Goal: Task Accomplishment & Management: Use online tool/utility

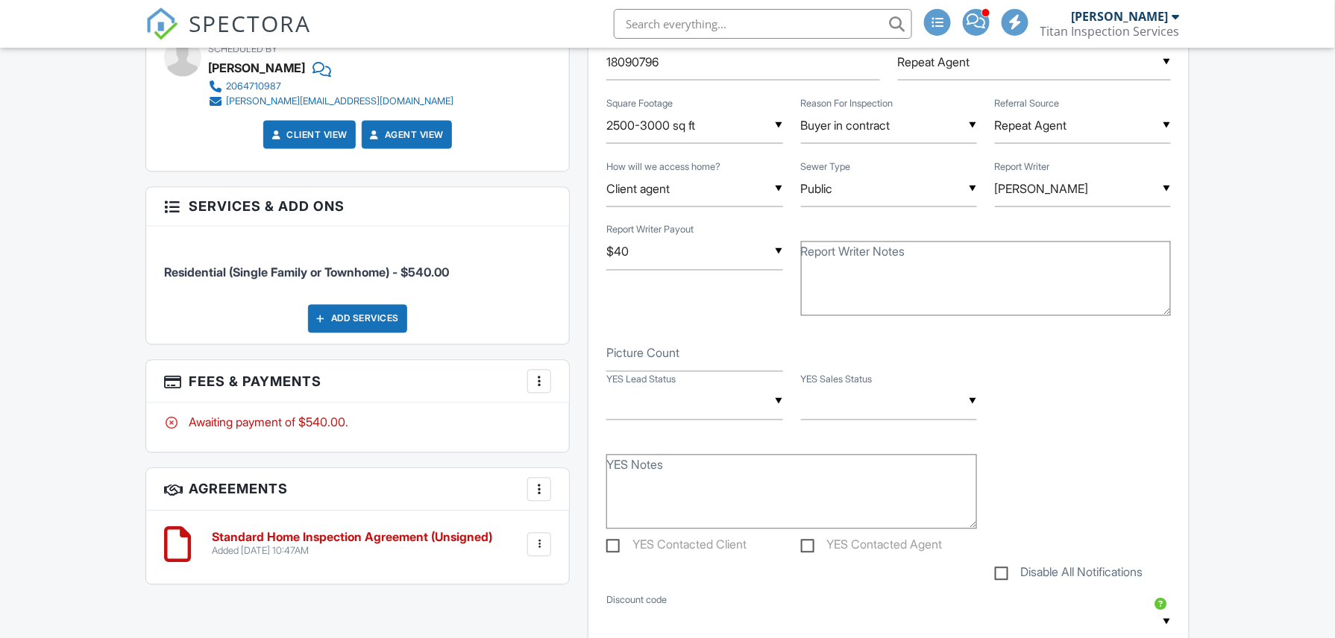
scroll to position [792, 0]
click at [653, 395] on input "text" at bounding box center [694, 401] width 176 height 37
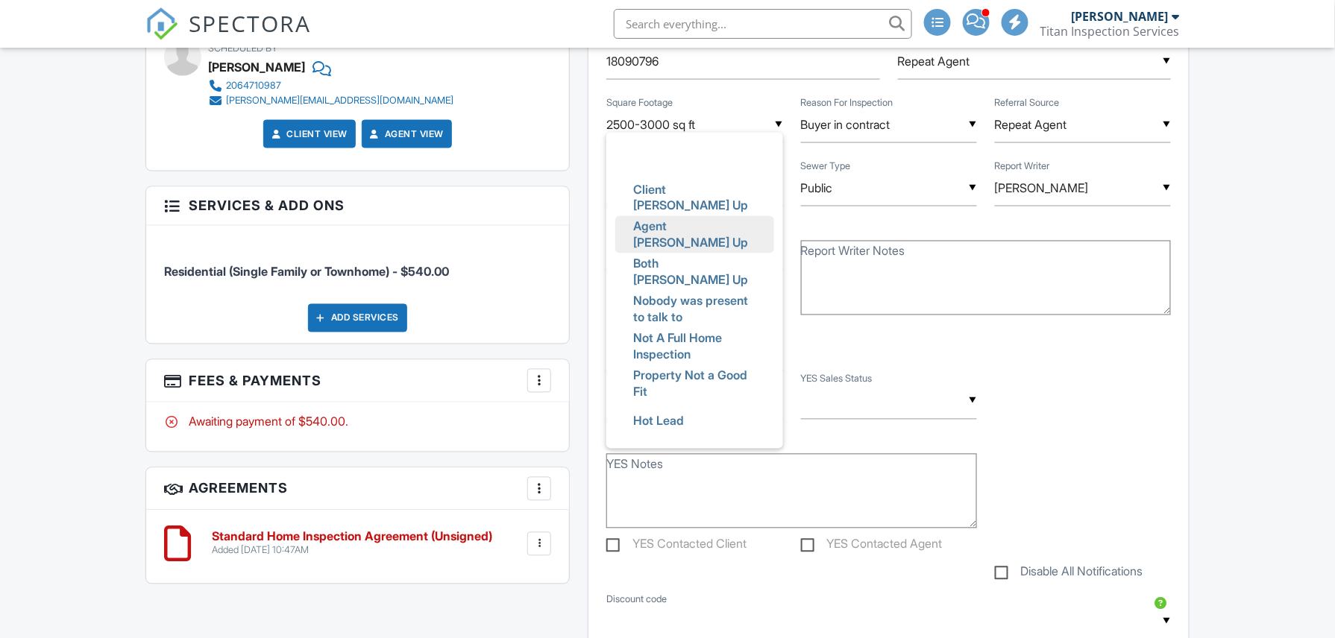
click at [689, 245] on span "Agent [PERSON_NAME] Up" at bounding box center [694, 235] width 146 height 54
type input "Agent [PERSON_NAME] Up"
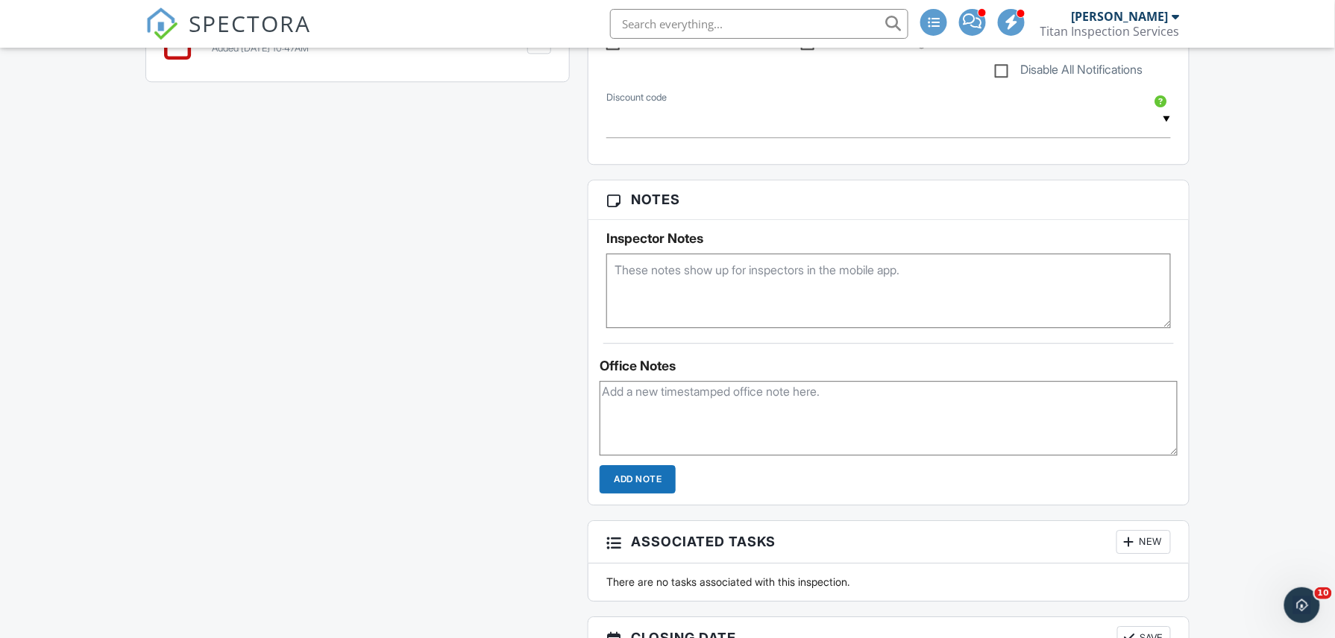
scroll to position [1337, 0]
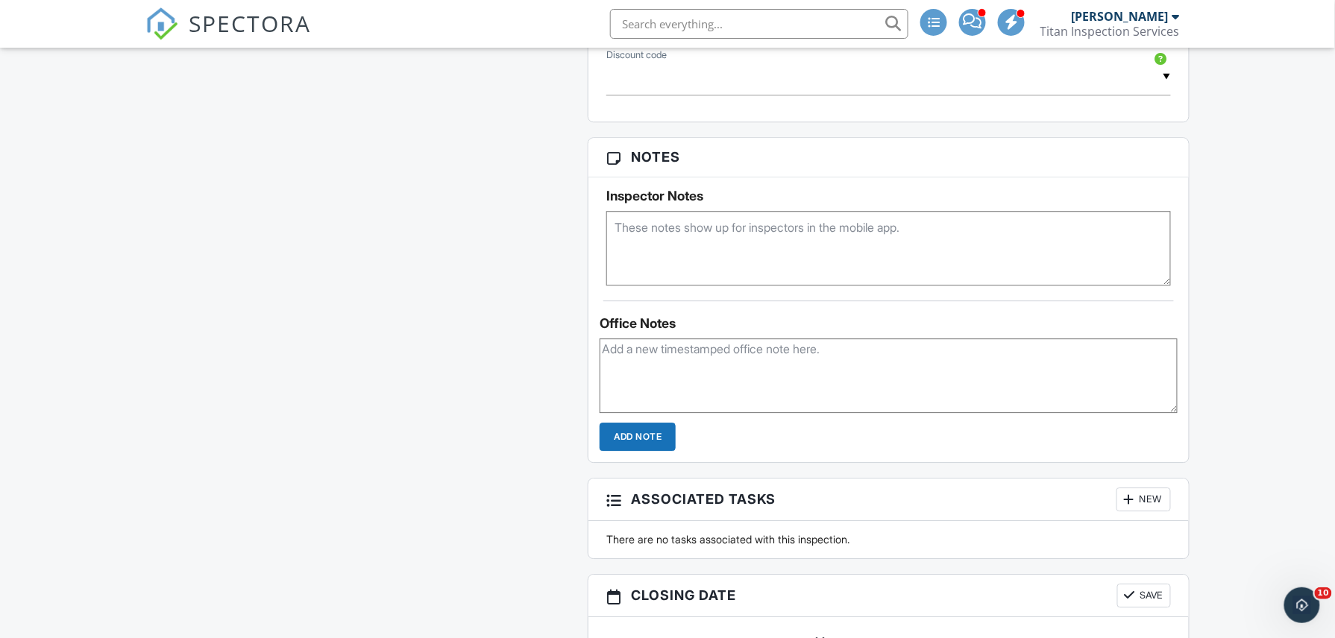
click at [695, 388] on textarea at bounding box center [889, 376] width 578 height 75
click at [1120, 364] on textarea "Arrived at 8:30am. The client and agent were present during time of inspection.…" at bounding box center [889, 376] width 578 height 75
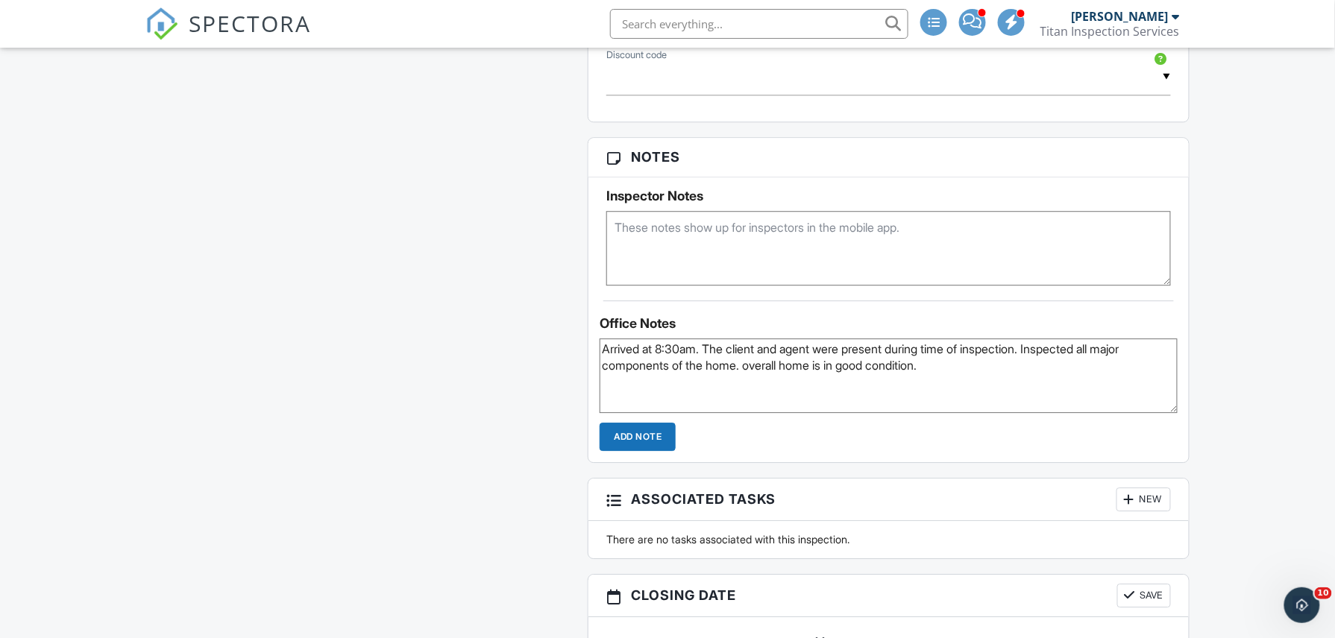
click at [947, 365] on textarea "Arrived at 8:30am. The client and agent were present during time of inspection.…" at bounding box center [889, 376] width 578 height 75
click at [752, 368] on textarea "Arrived at 8:30am. The client and agent were present during time of inspection.…" at bounding box center [889, 376] width 578 height 75
click at [973, 370] on textarea "Arrived at 8:30am. The client and agent were present during time of inspection.…" at bounding box center [889, 376] width 578 height 75
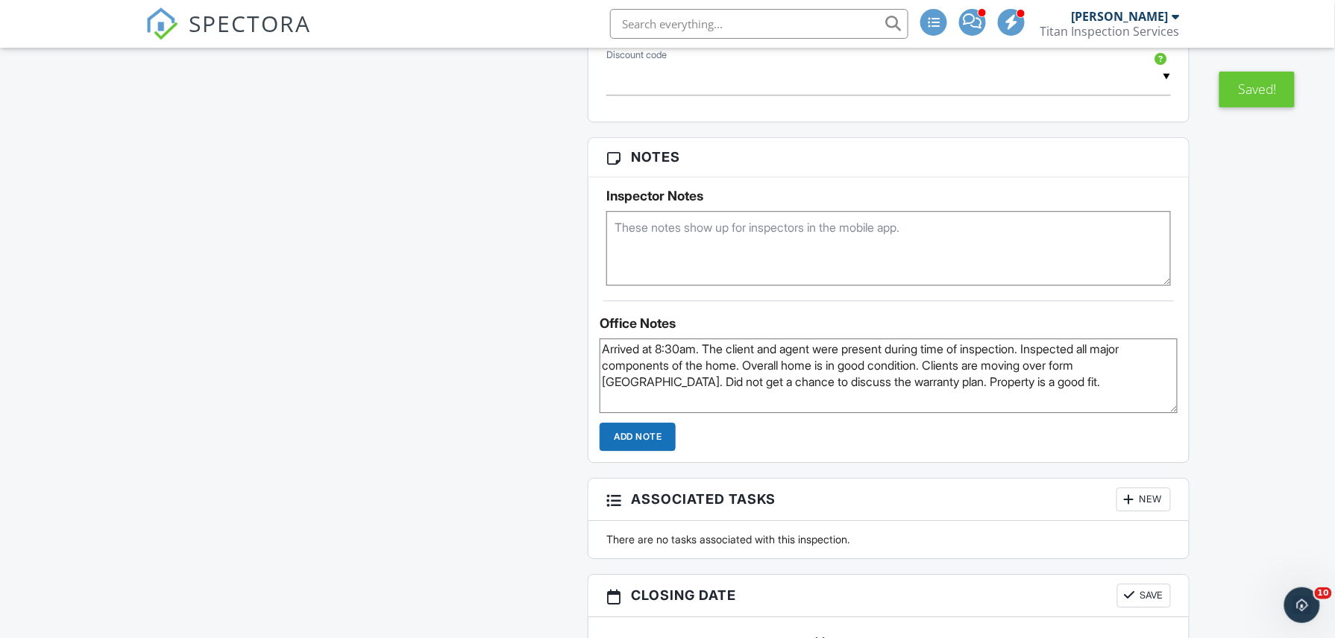
type textarea "Arrived at 8:30am. The client and agent were present during time of inspection.…"
click at [629, 451] on input "Add Note" at bounding box center [638, 437] width 76 height 28
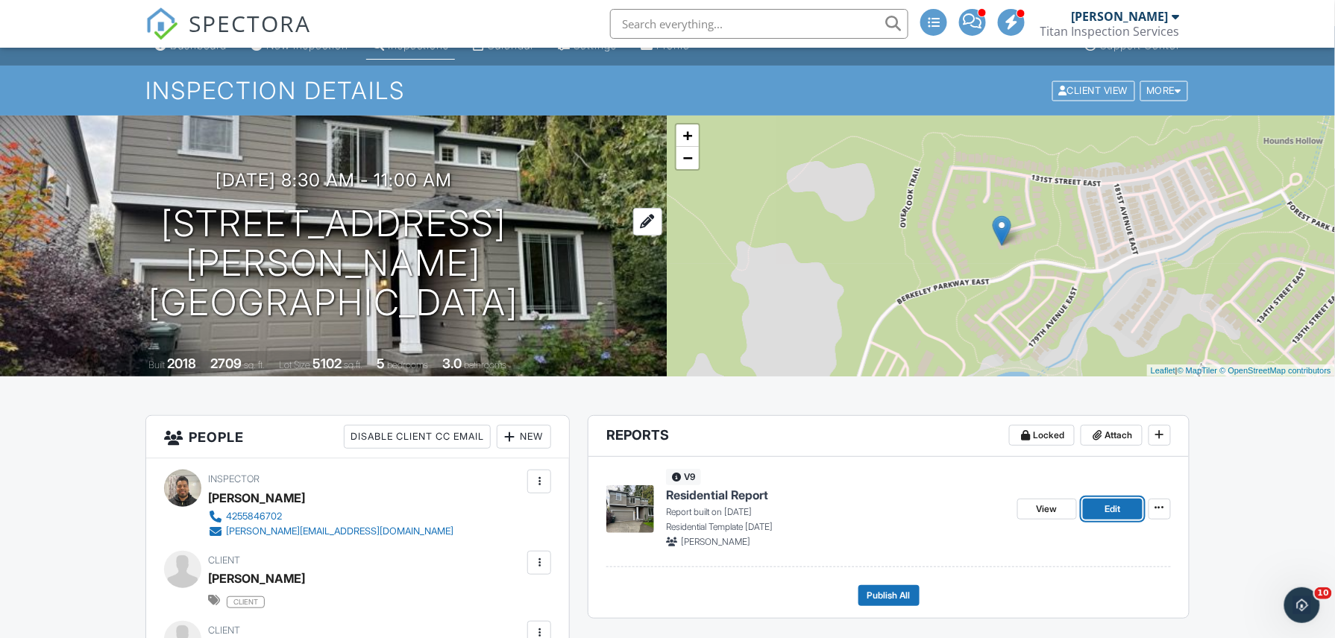
scroll to position [0, 0]
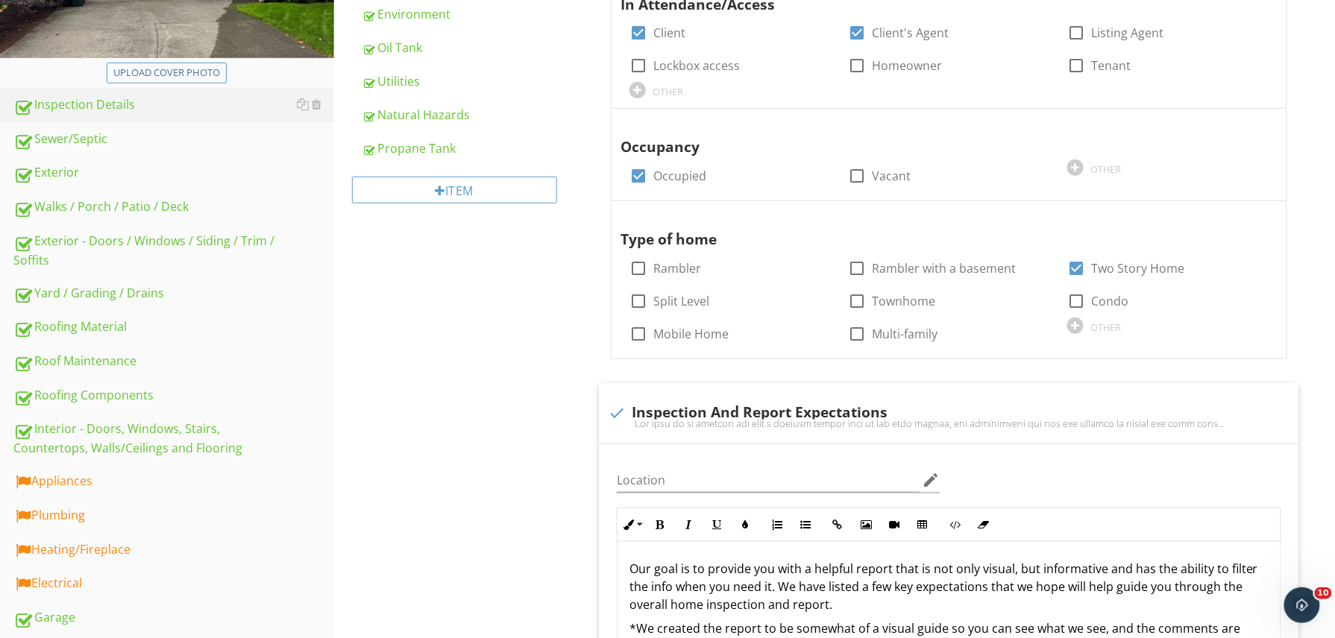
scroll to position [343, 0]
click at [90, 478] on div "Appliances" at bounding box center [173, 480] width 321 height 19
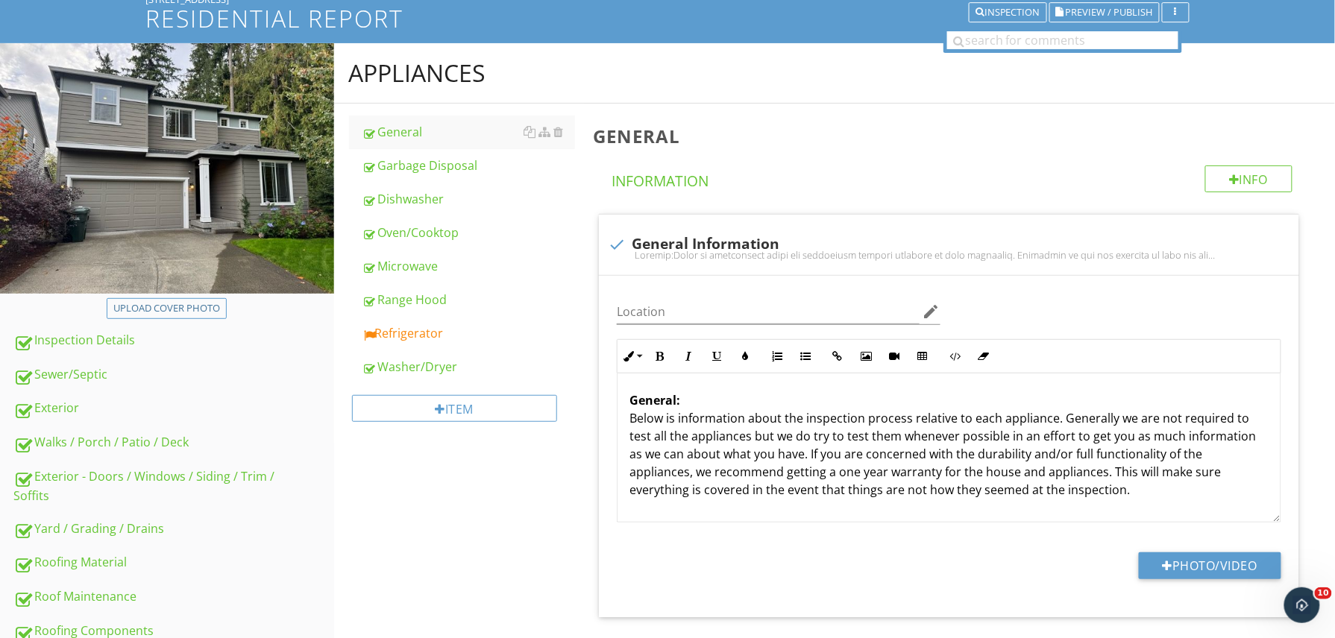
scroll to position [99, 0]
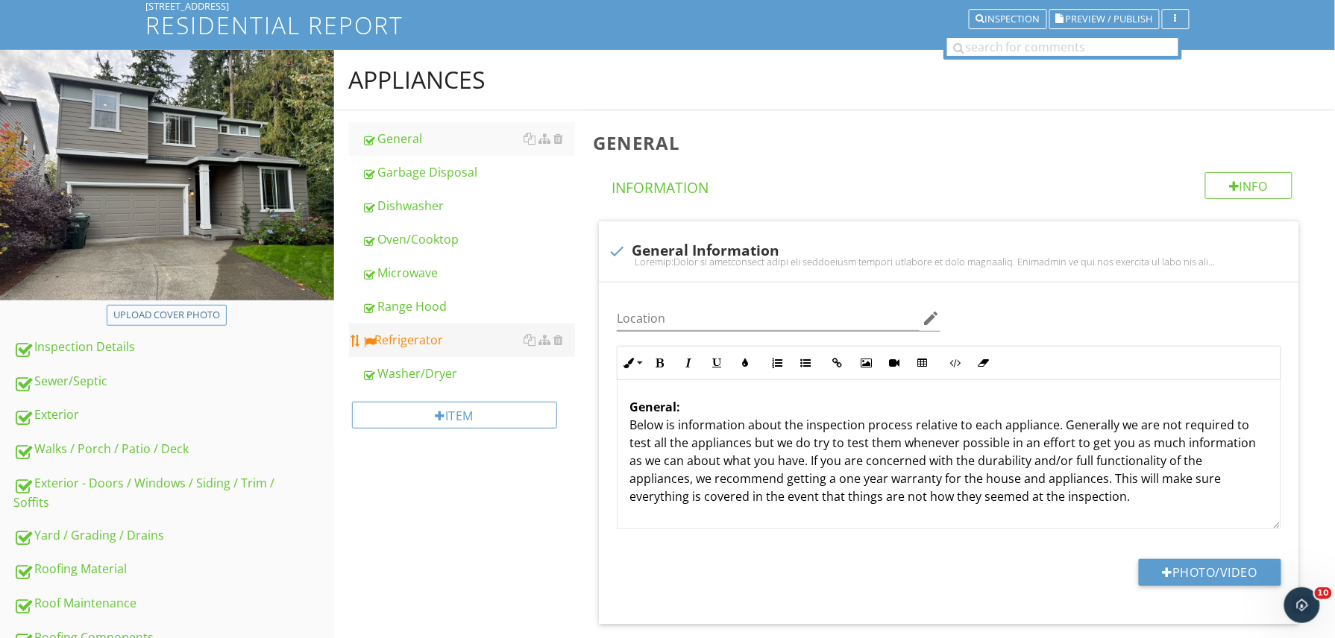
click at [428, 332] on div "Refrigerator" at bounding box center [468, 340] width 213 height 18
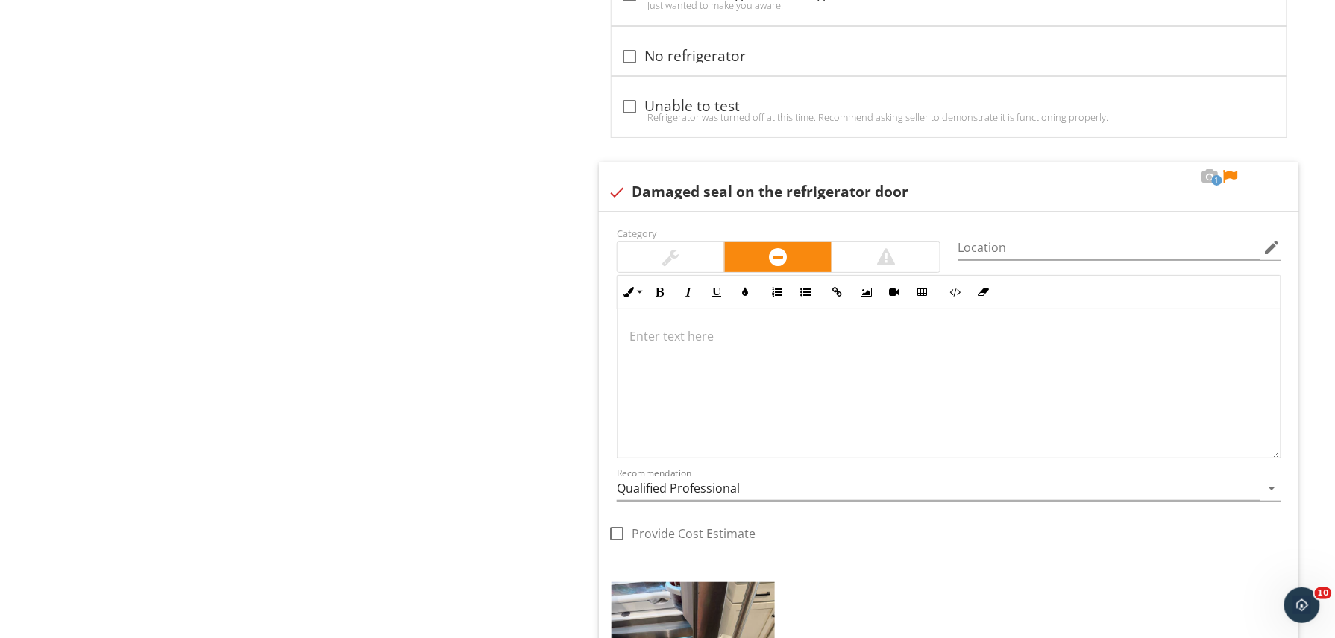
scroll to position [2004, 0]
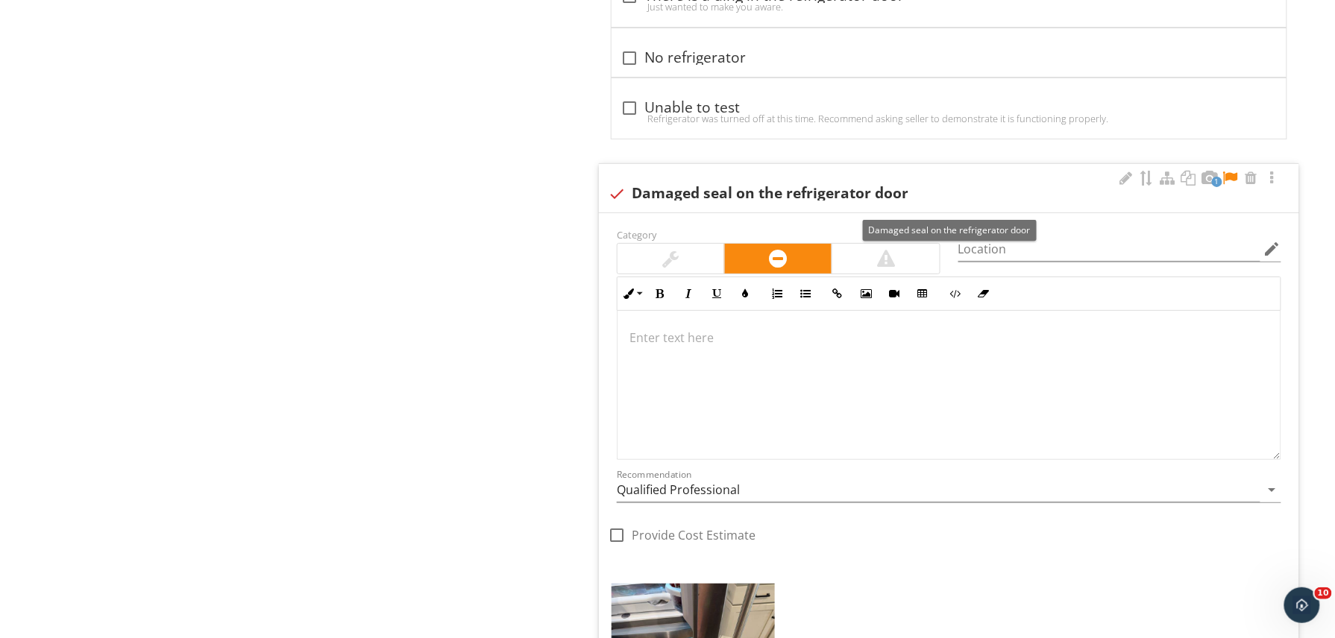
click at [1232, 186] on div at bounding box center [1230, 178] width 18 height 15
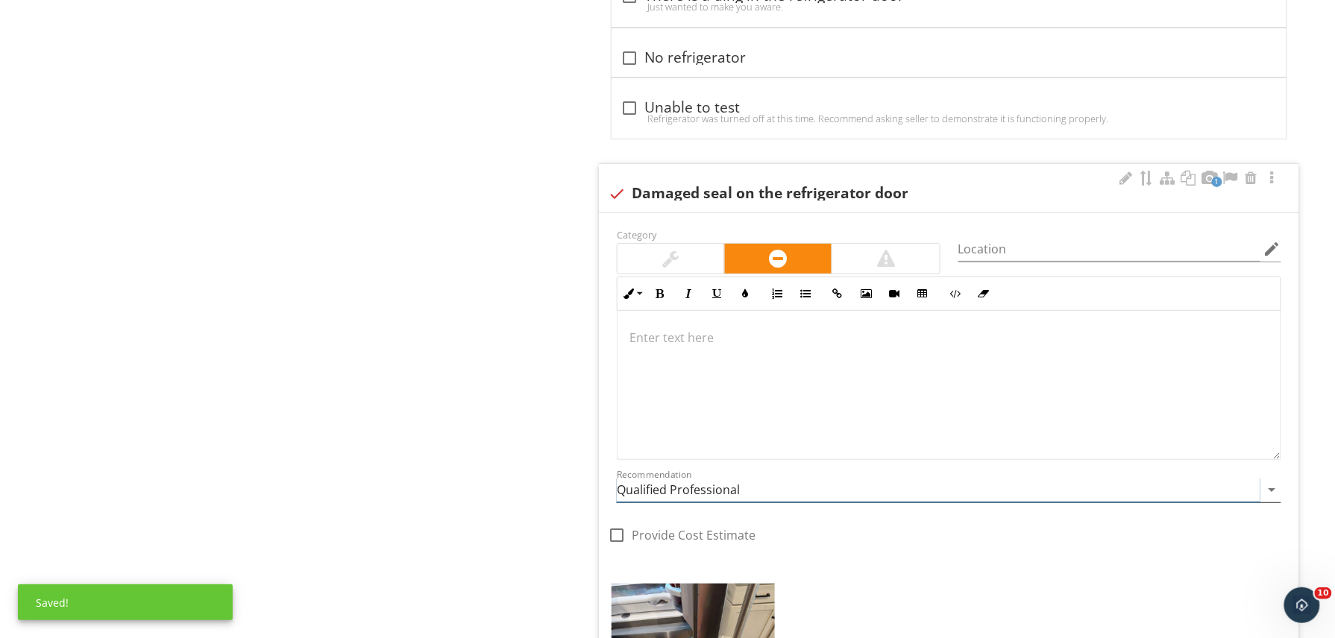
click at [786, 503] on input "Qualified Professional" at bounding box center [939, 490] width 644 height 25
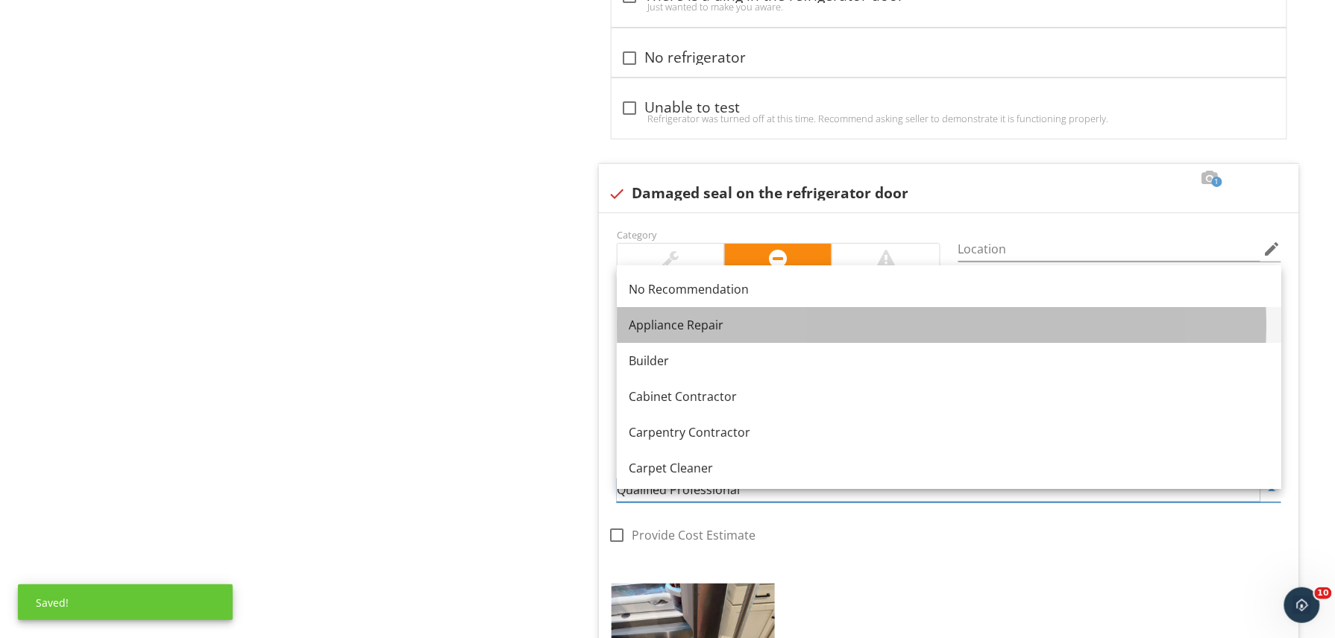
click at [689, 330] on div "Appliance Repair" at bounding box center [949, 325] width 641 height 18
type input "Appliance Repair"
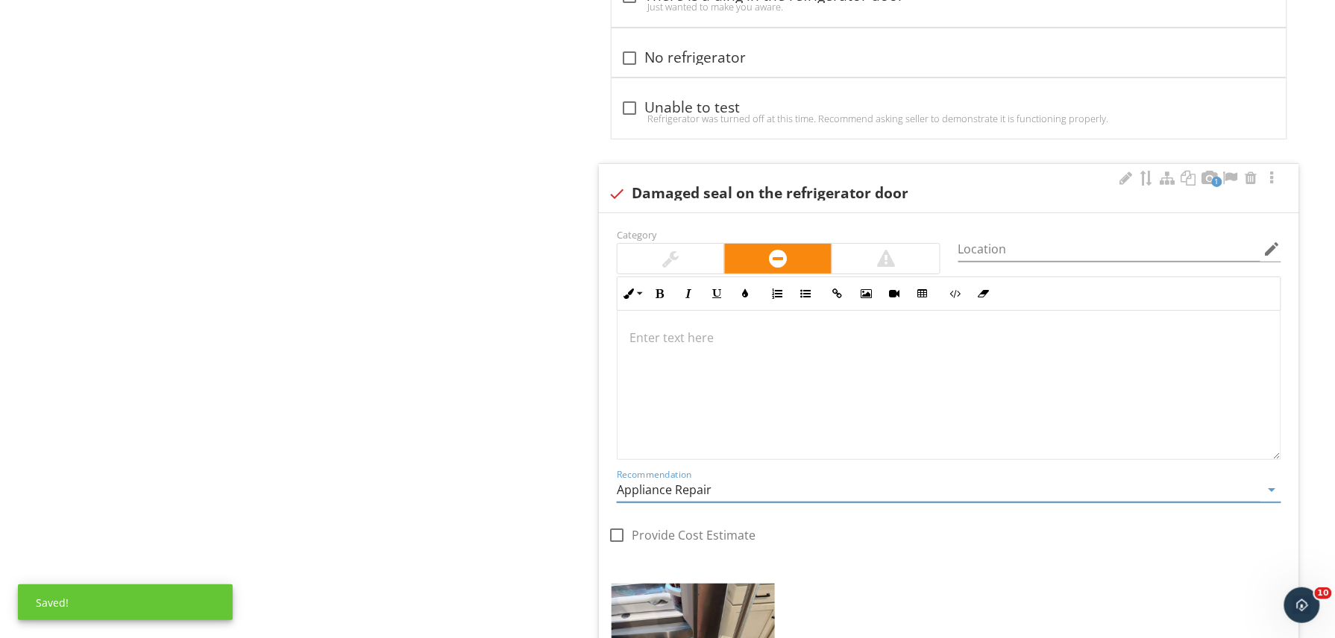
click at [704, 374] on div at bounding box center [948, 385] width 663 height 149
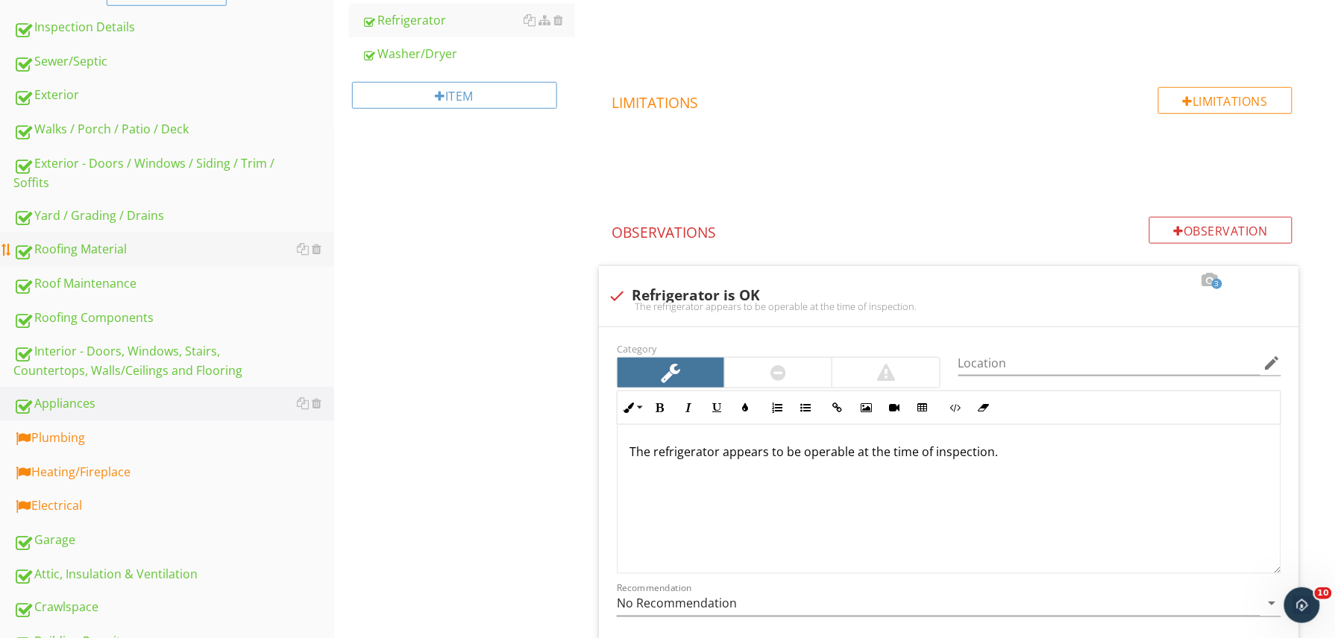
scroll to position [377, 0]
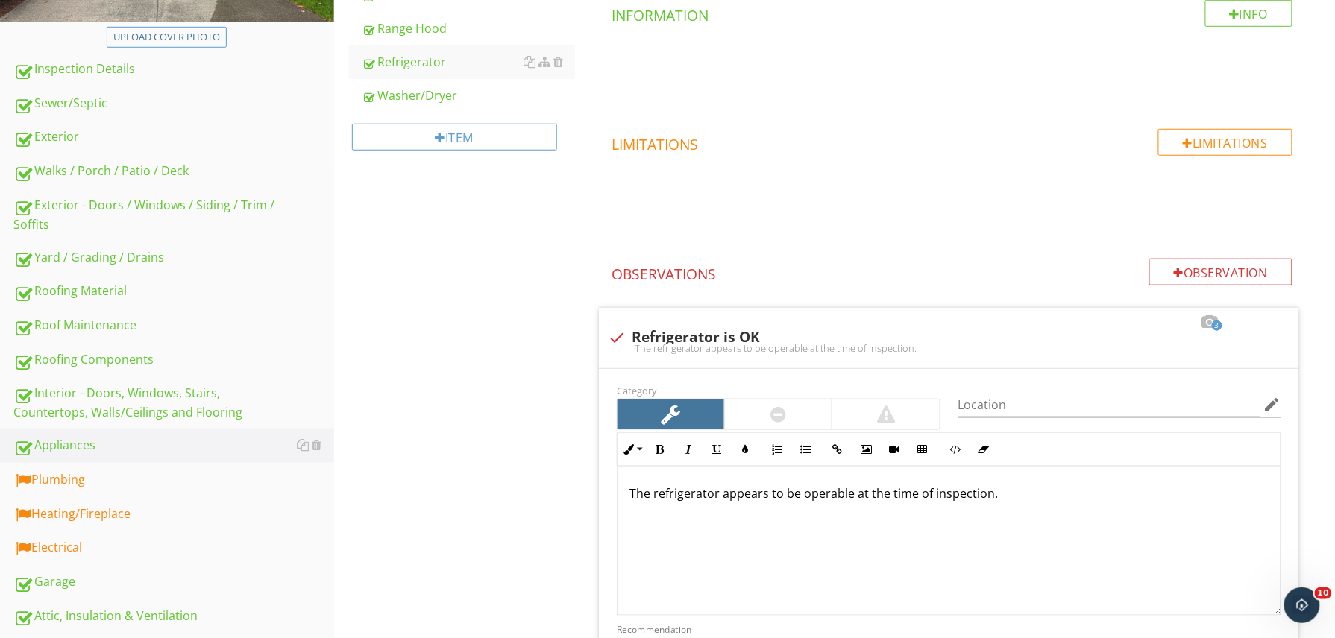
click at [121, 497] on link "Heating/Fireplace" at bounding box center [173, 514] width 321 height 34
click at [121, 490] on link "Plumbing" at bounding box center [173, 480] width 321 height 34
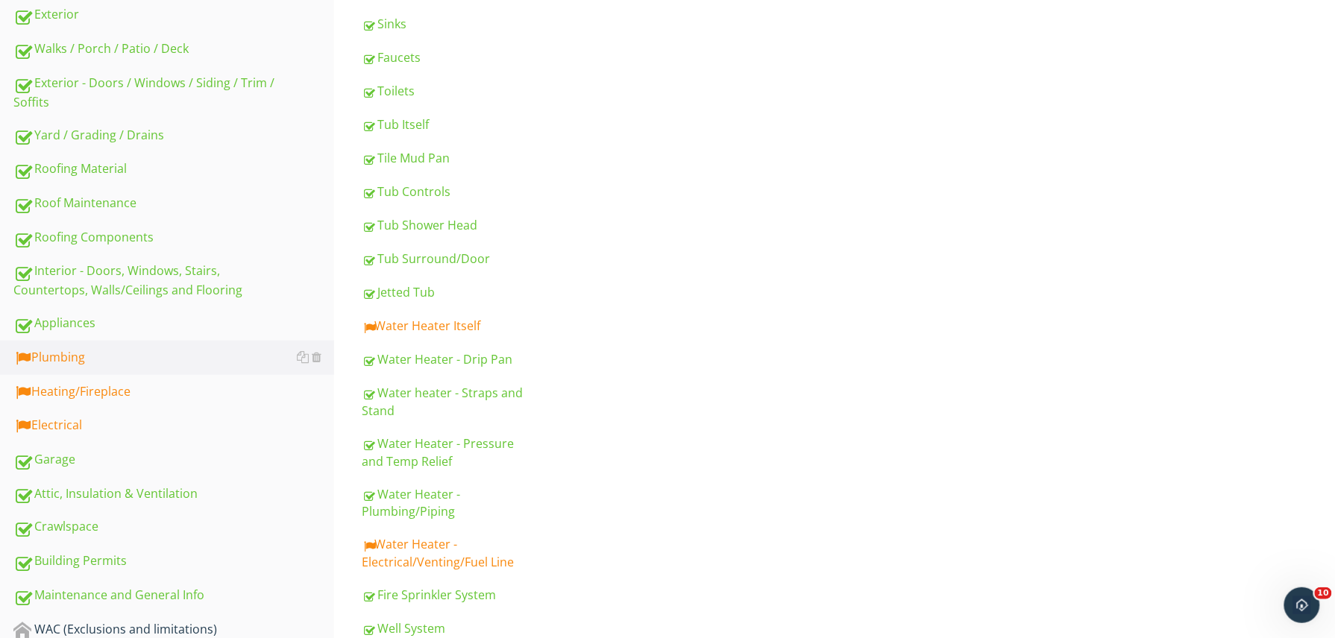
scroll to position [506, 0]
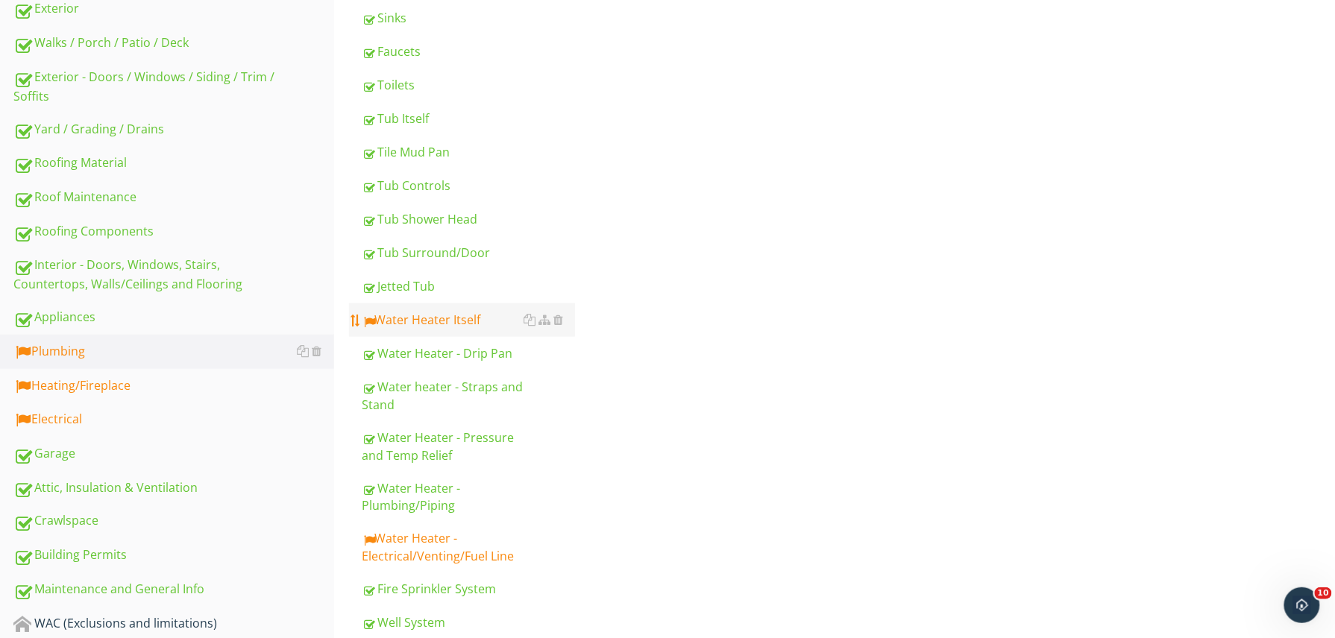
click at [457, 314] on div "Water Heater Itself" at bounding box center [468, 320] width 213 height 18
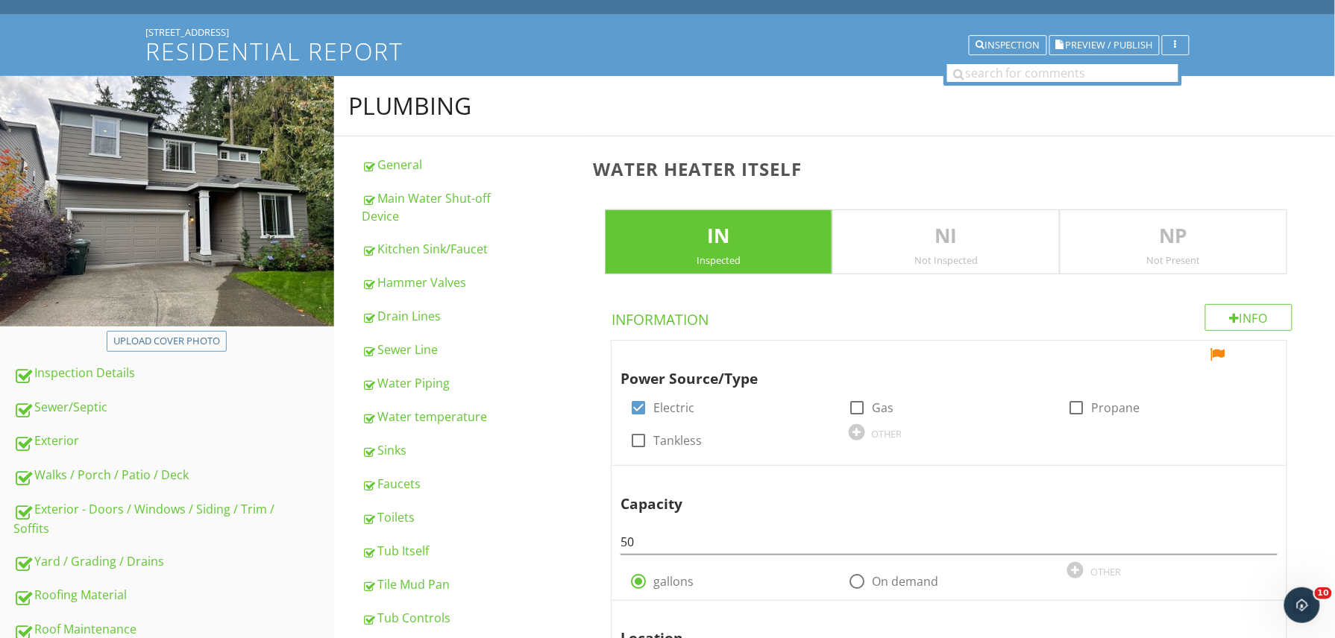
scroll to position [72, 0]
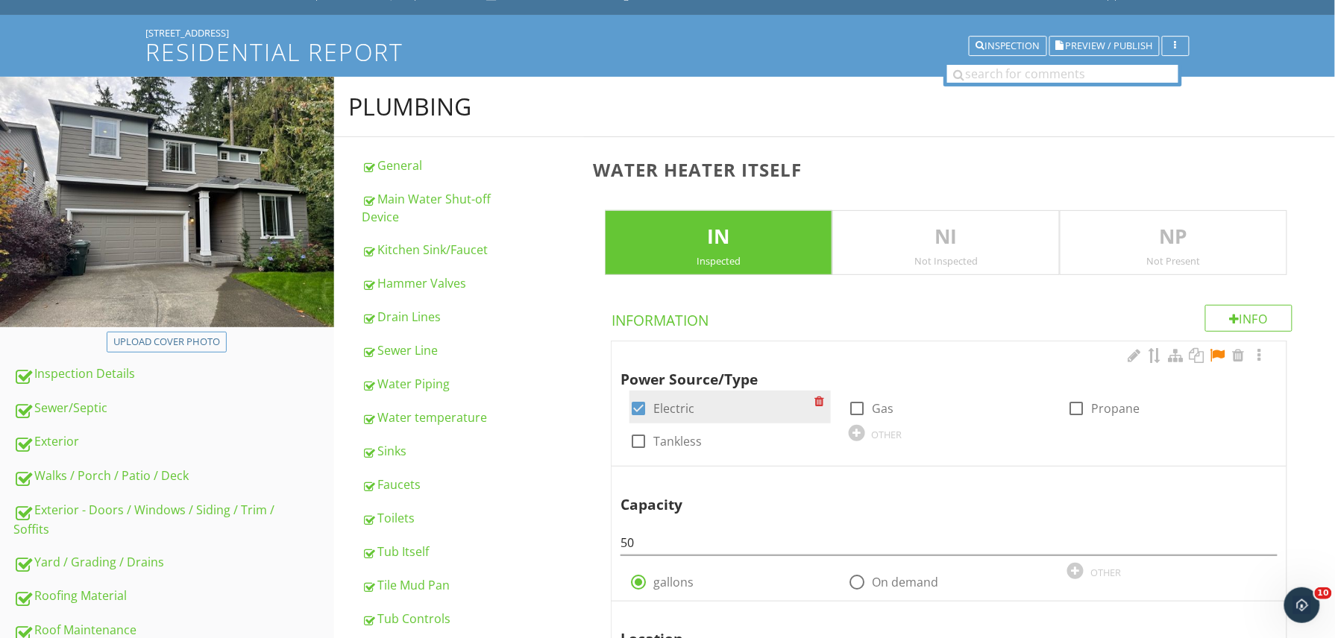
click at [645, 406] on div at bounding box center [638, 408] width 25 height 25
checkbox input "false"
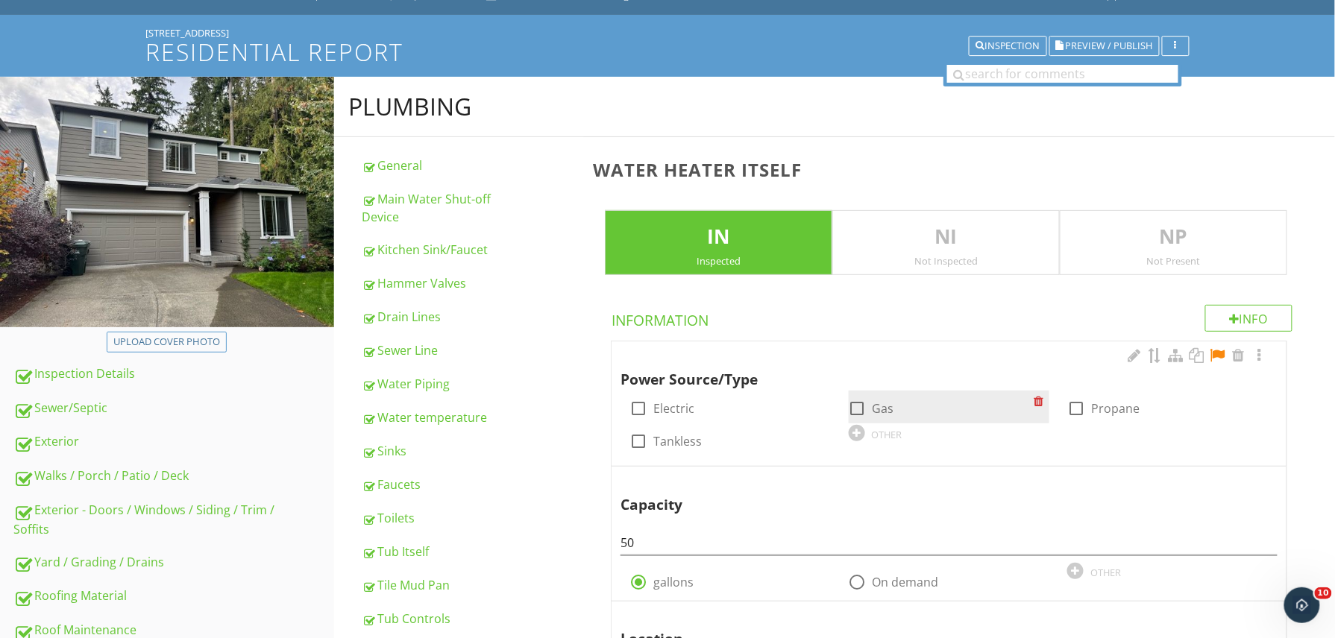
click at [866, 409] on div at bounding box center [857, 408] width 25 height 25
checkbox input "true"
click at [1221, 359] on div at bounding box center [1218, 355] width 18 height 15
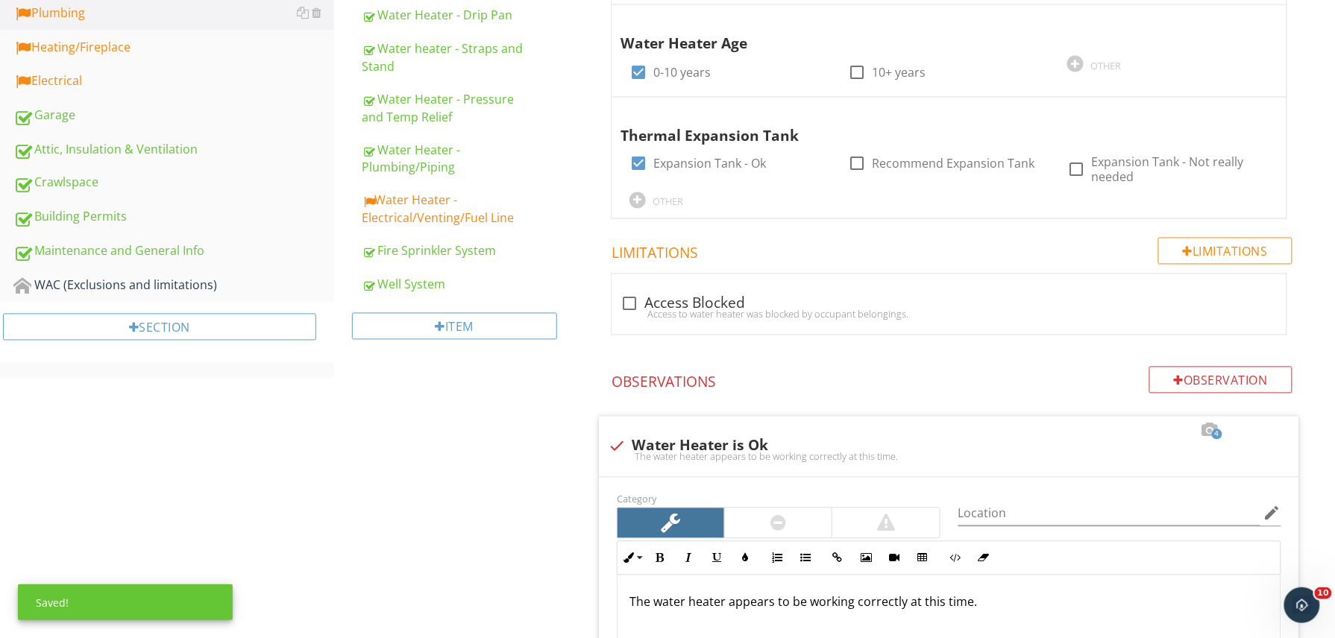
scroll to position [846, 0]
click at [406, 198] on div "Water Heater - Electrical/Venting/Fuel Line" at bounding box center [468, 208] width 213 height 36
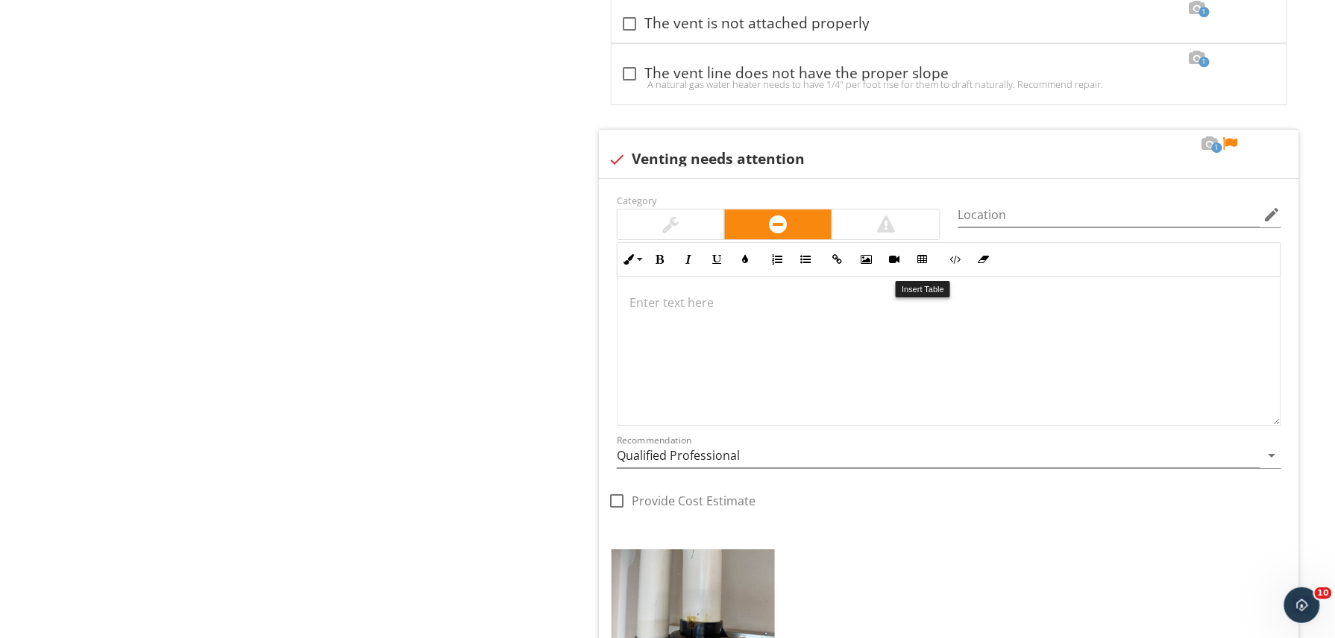
scroll to position [1579, 0]
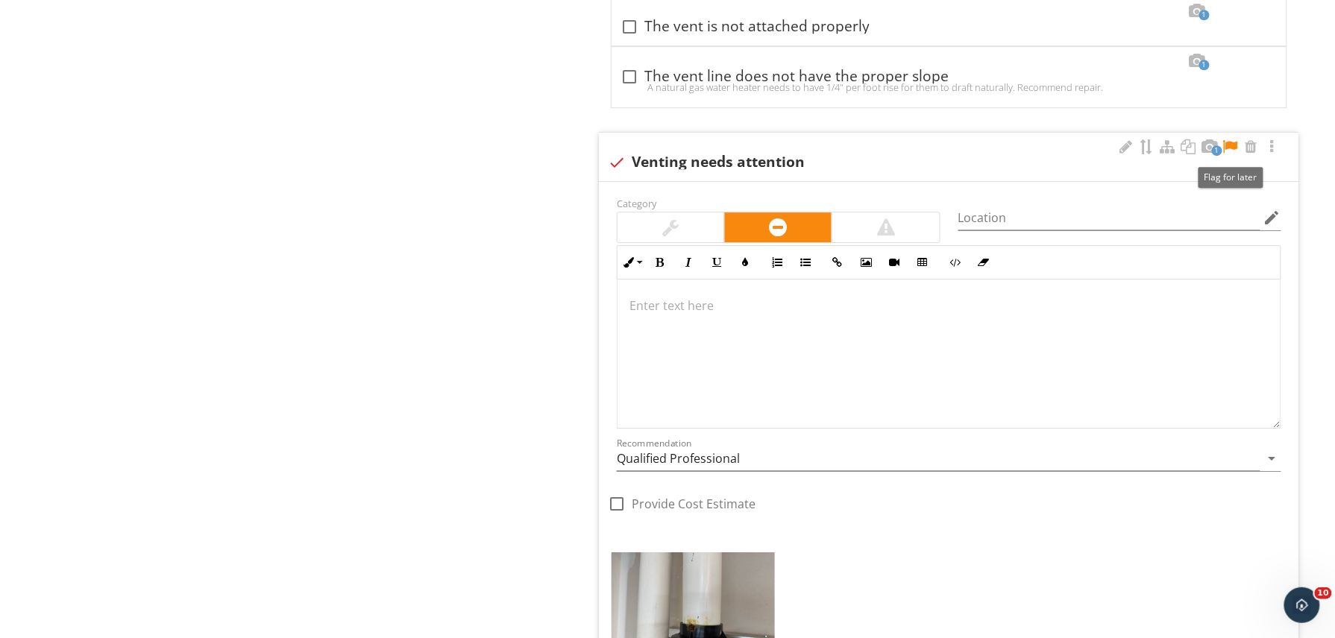
click at [1230, 150] on div at bounding box center [1230, 146] width 18 height 15
click at [878, 350] on div at bounding box center [948, 353] width 663 height 149
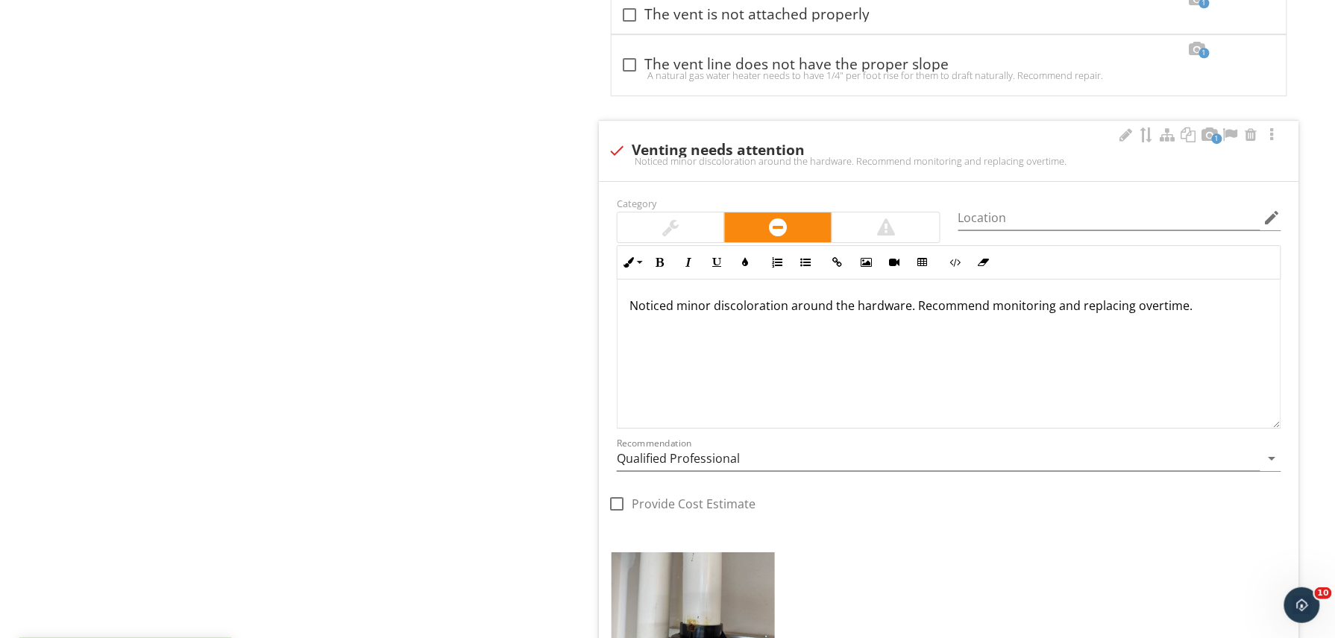
click at [1039, 373] on div "Noticed minor discoloration around the hardware. Recommend monitoring and repla…" at bounding box center [948, 353] width 663 height 149
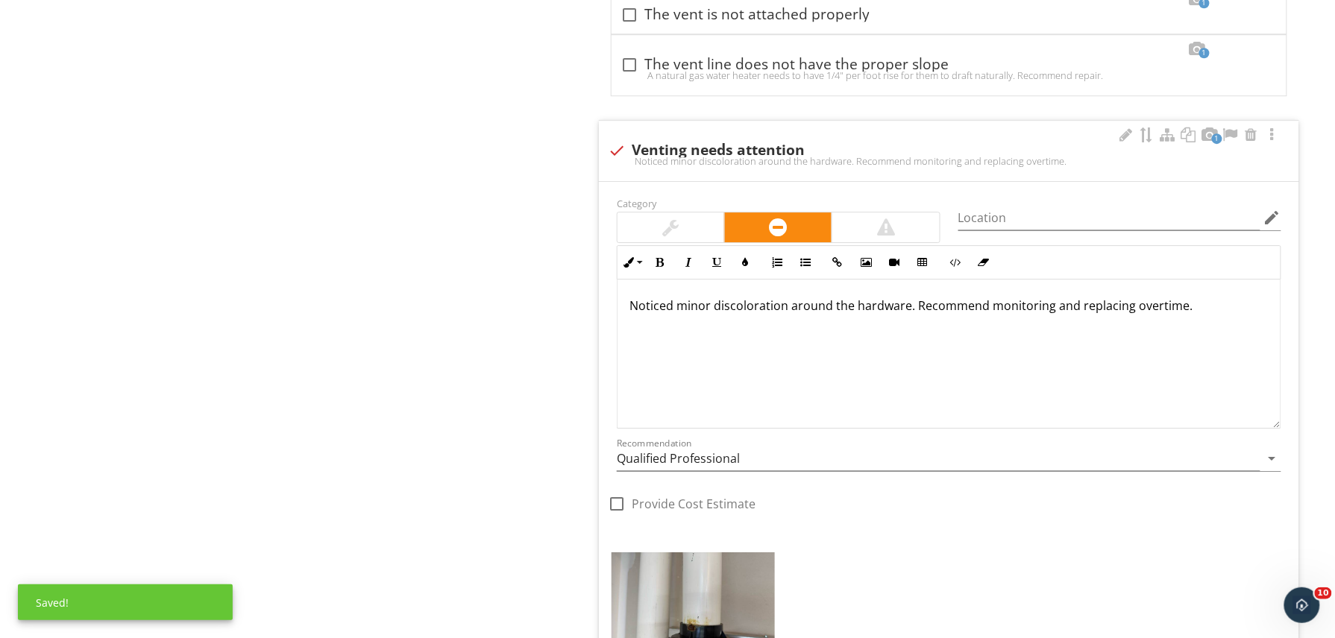
click at [1090, 377] on div "Noticed minor discoloration around the hardware. Recommend monitoring and repla…" at bounding box center [948, 353] width 663 height 149
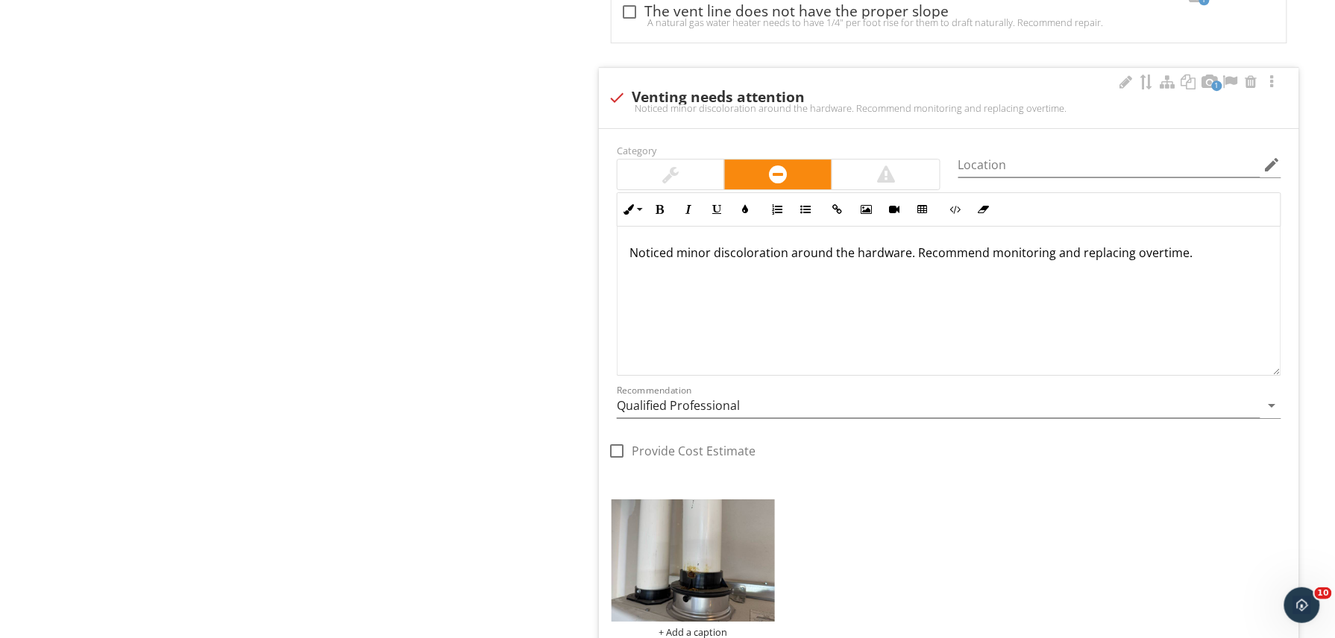
scroll to position [1686, 0]
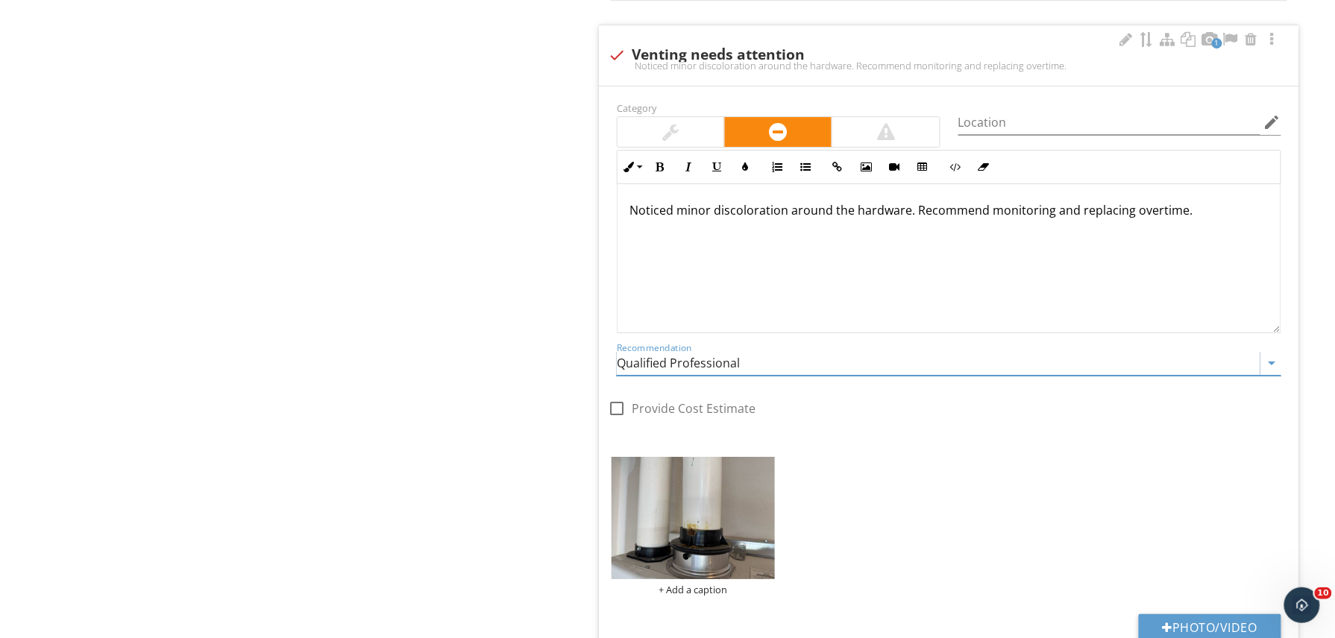
click at [996, 362] on input "Qualified Professional" at bounding box center [939, 363] width 644 height 25
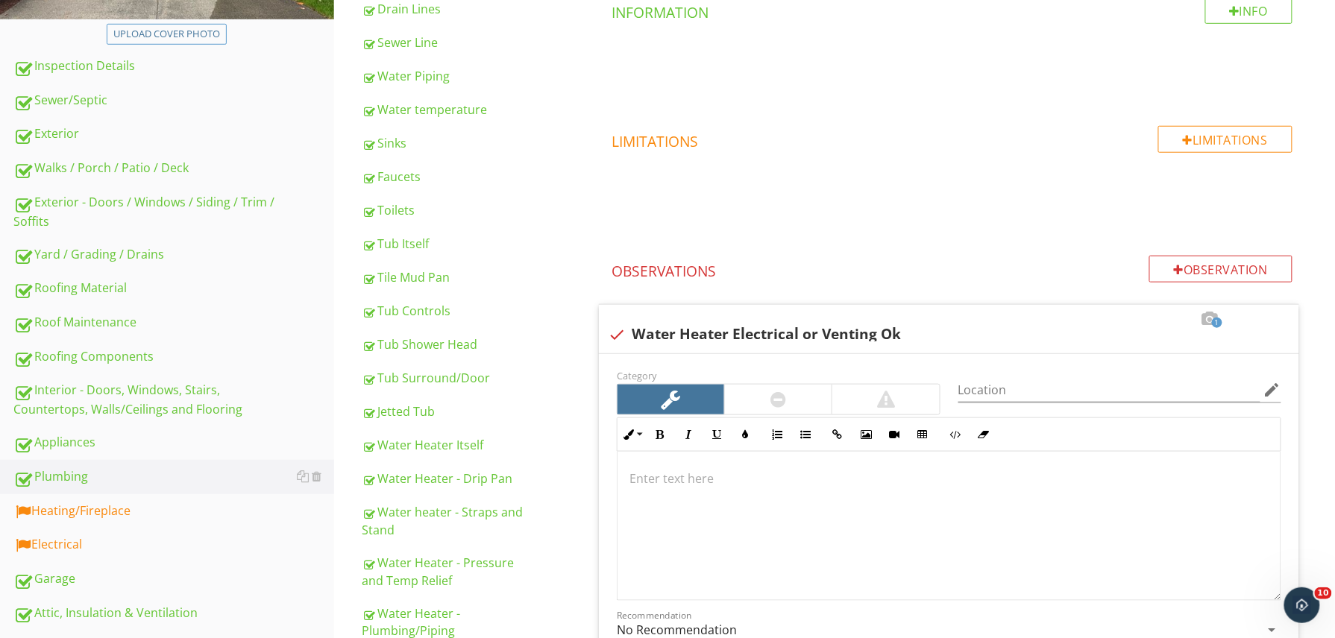
scroll to position [513, 0]
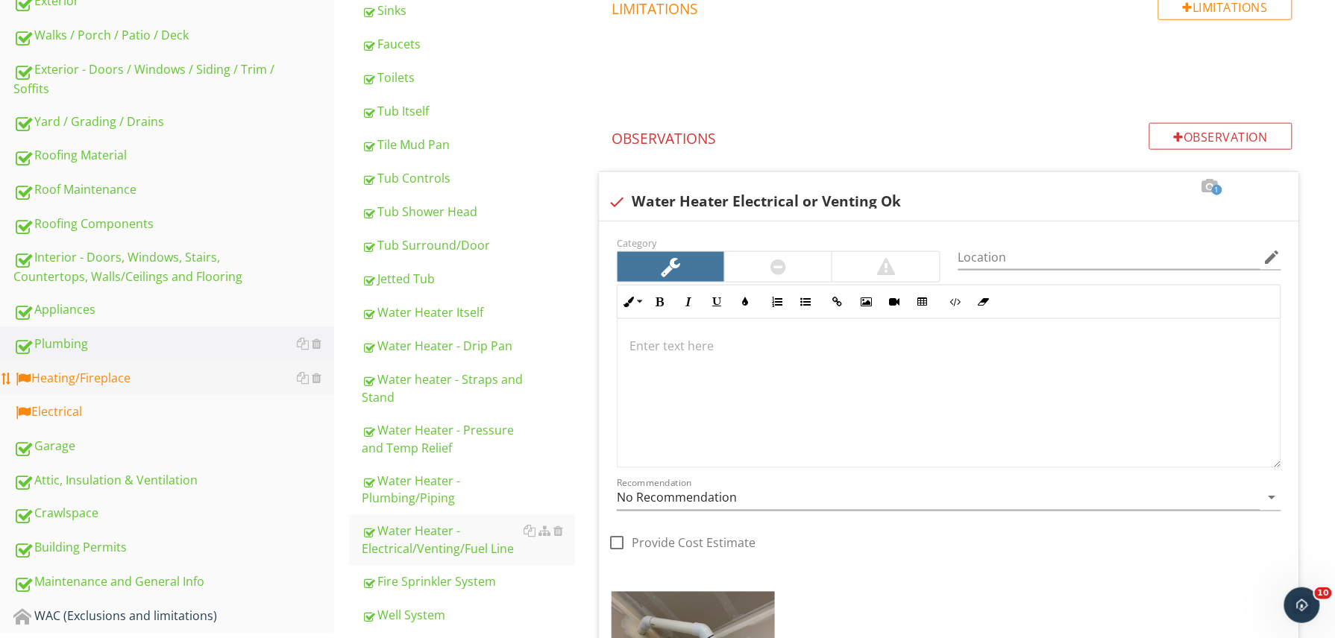
click at [133, 380] on div "Heating/Fireplace" at bounding box center [173, 378] width 321 height 19
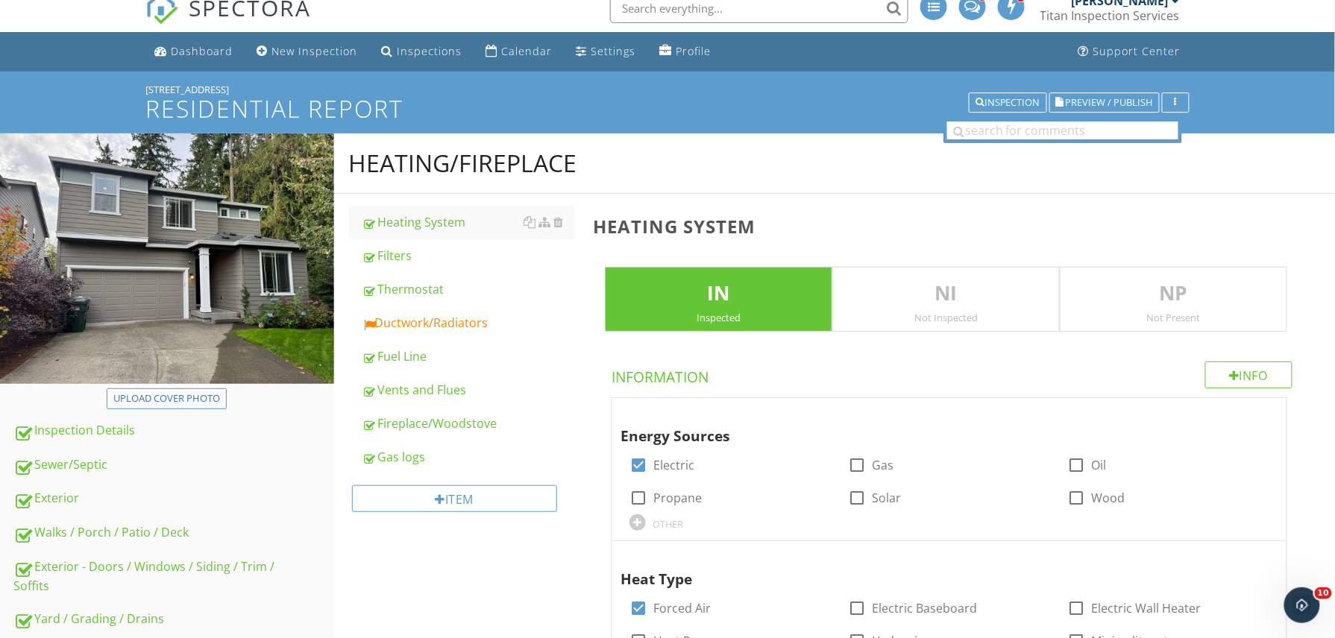
scroll to position [16, 0]
click at [418, 329] on div "Ductwork/Radiators" at bounding box center [468, 322] width 213 height 18
type textarea "<p>Furnace should be cleaned and serviced every 2-3 years. We recommend a quali…"
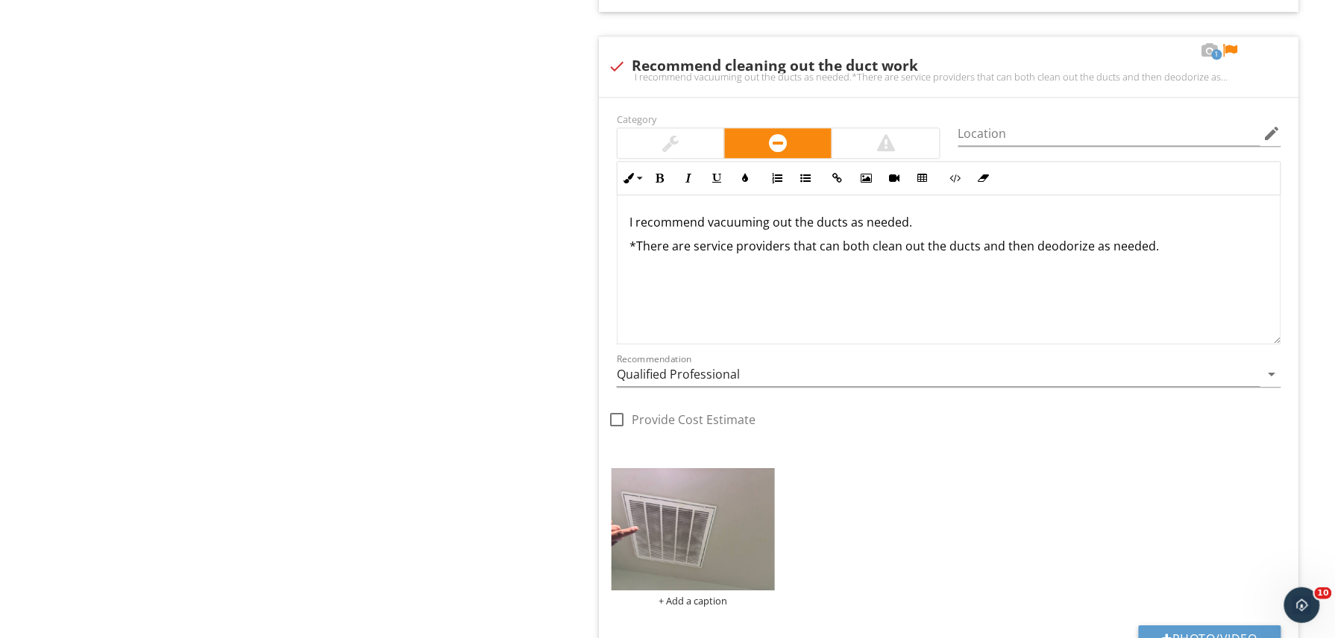
scroll to position [1324, 0]
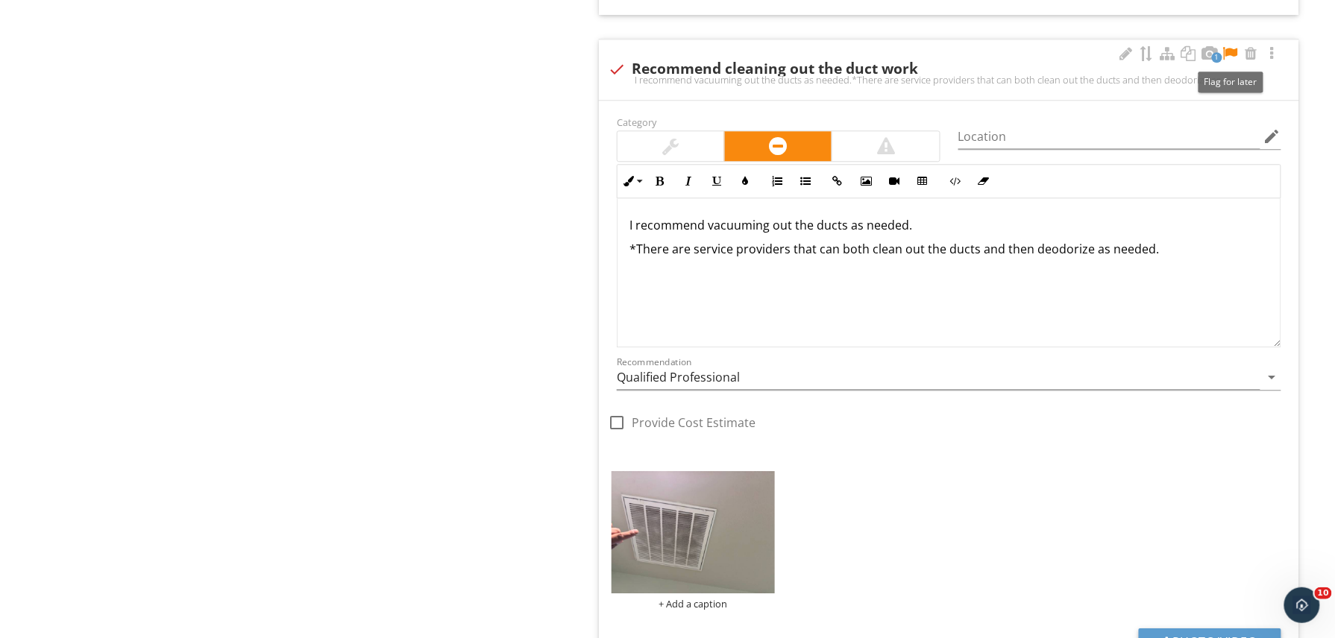
click at [1230, 55] on div at bounding box center [1230, 53] width 18 height 15
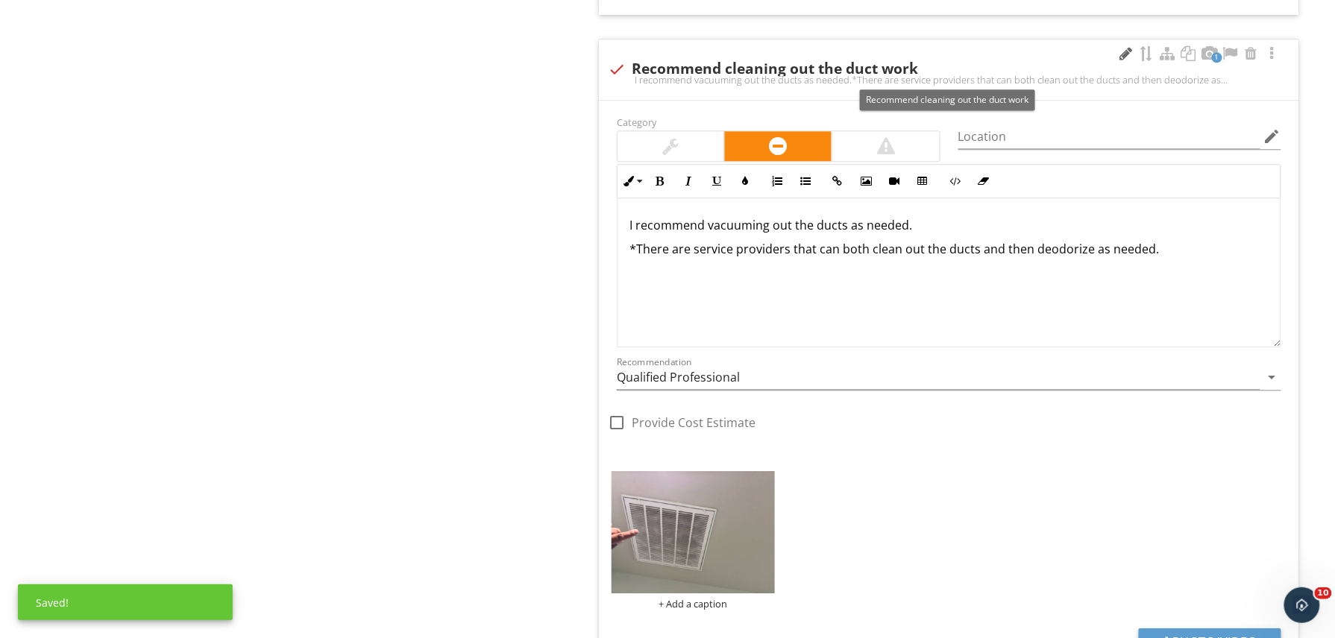
click at [1125, 54] on div at bounding box center [1126, 53] width 18 height 15
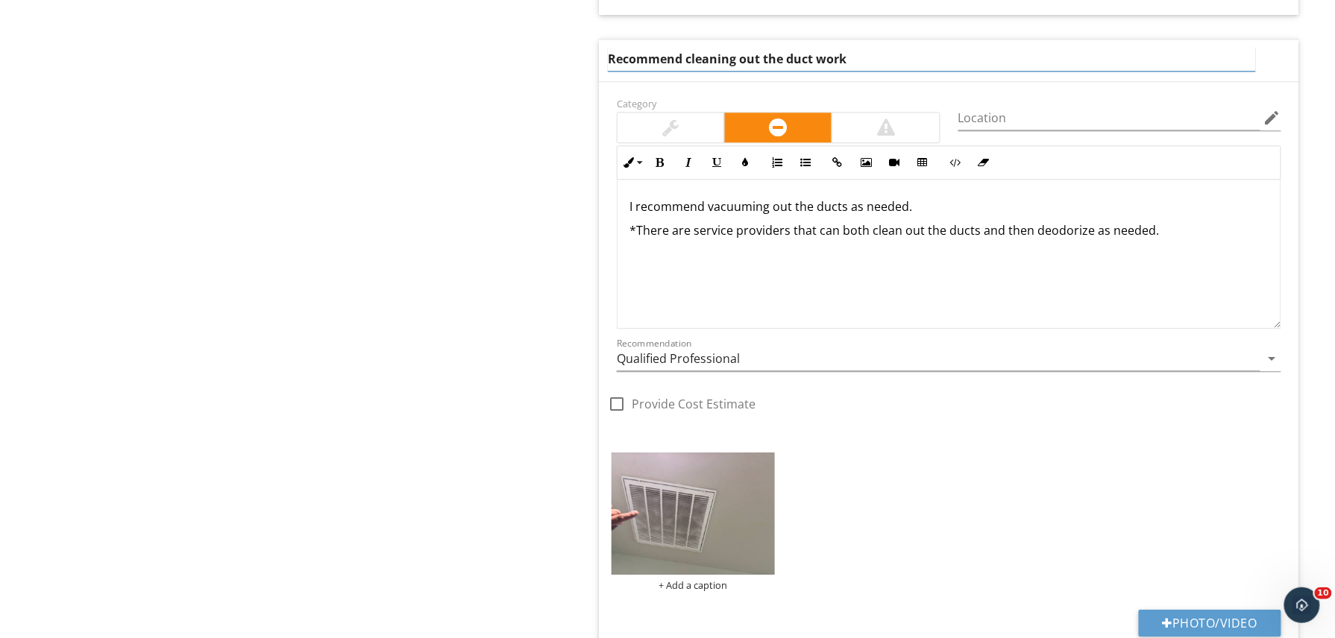
drag, startPoint x: 871, startPoint y: 54, endPoint x: 690, endPoint y: 57, distance: 180.5
click at [690, 57] on input "Recommend cleaning out the duct work" at bounding box center [932, 59] width 648 height 25
type input "Recommend register cover"
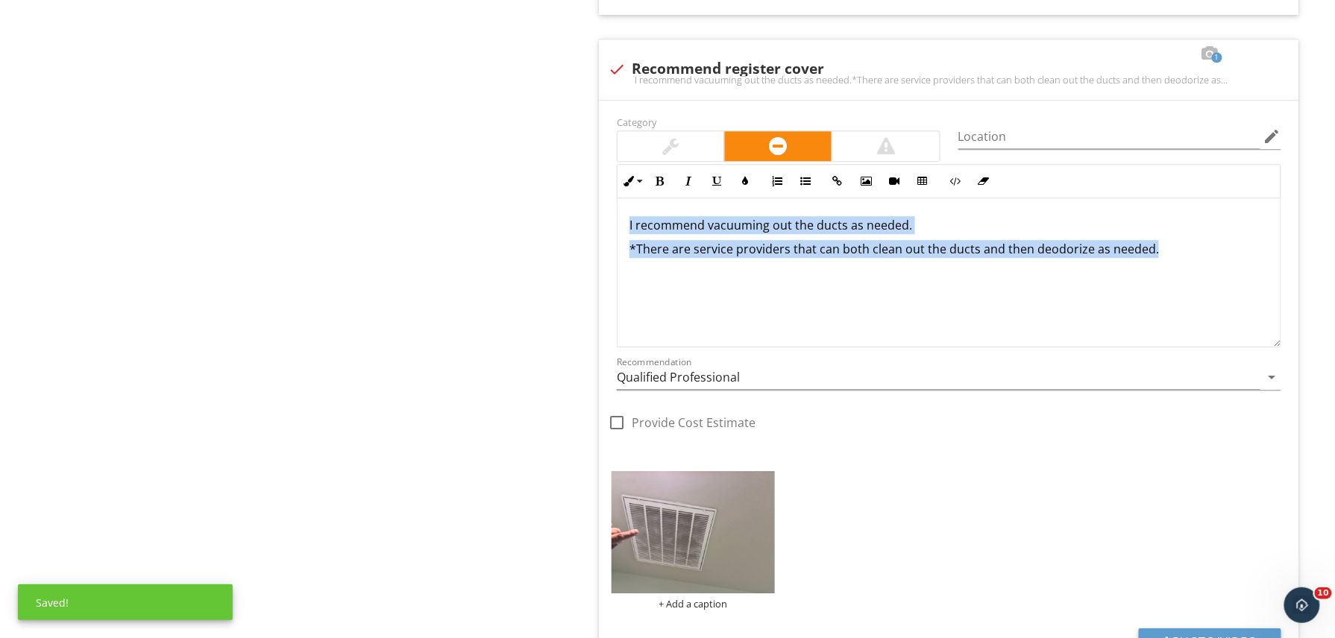
drag, startPoint x: 1205, startPoint y: 271, endPoint x: 594, endPoint y: 213, distance: 614.3
click at [594, 213] on span "3 check The registers are producing heat The registers were showing heat at the…" at bounding box center [952, 262] width 718 height 1805
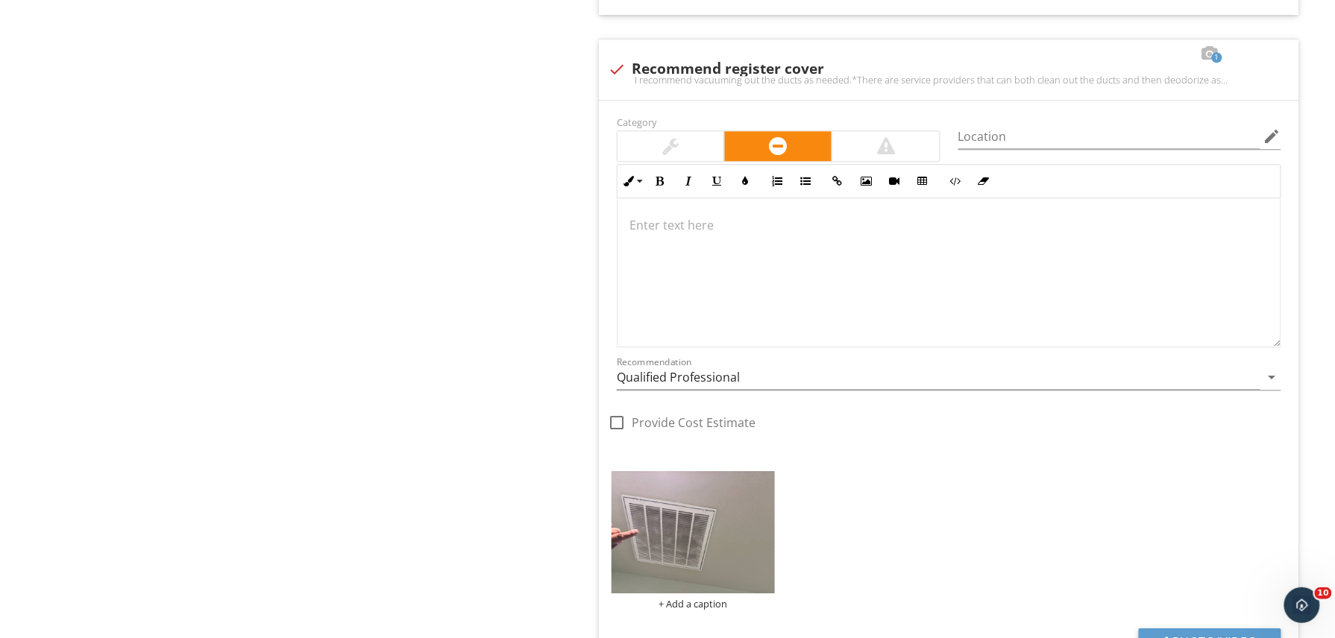
scroll to position [1312, 0]
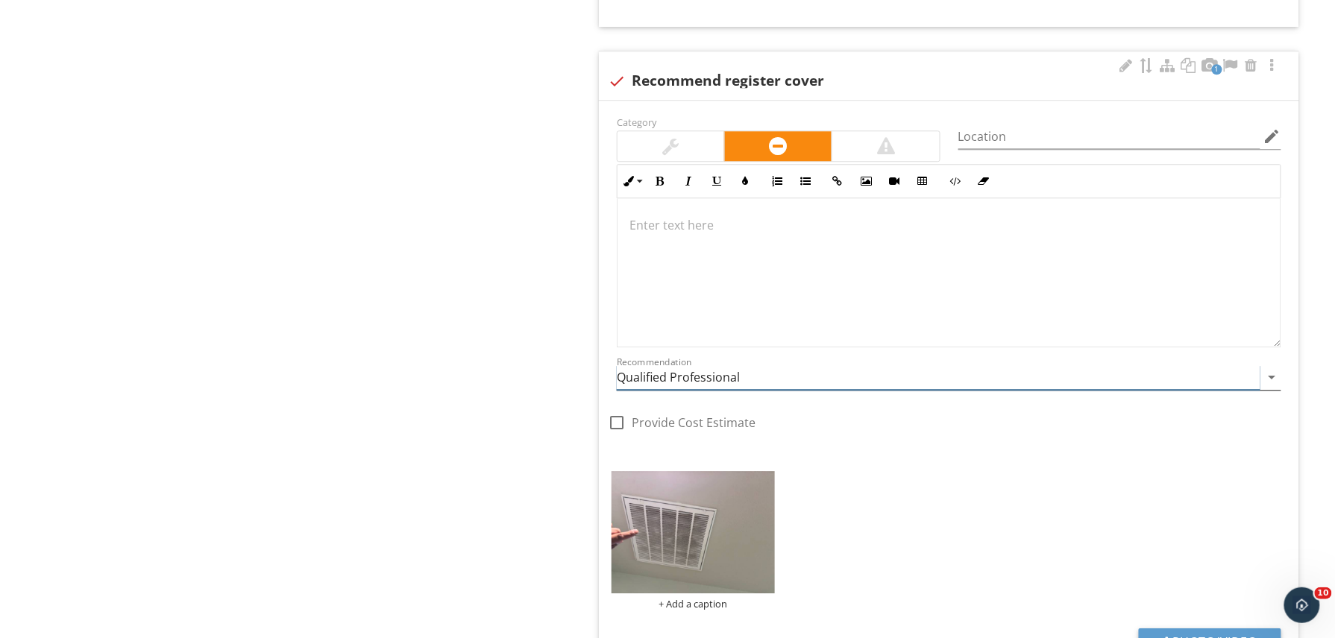
click at [784, 382] on input "Qualified Professional" at bounding box center [939, 377] width 644 height 25
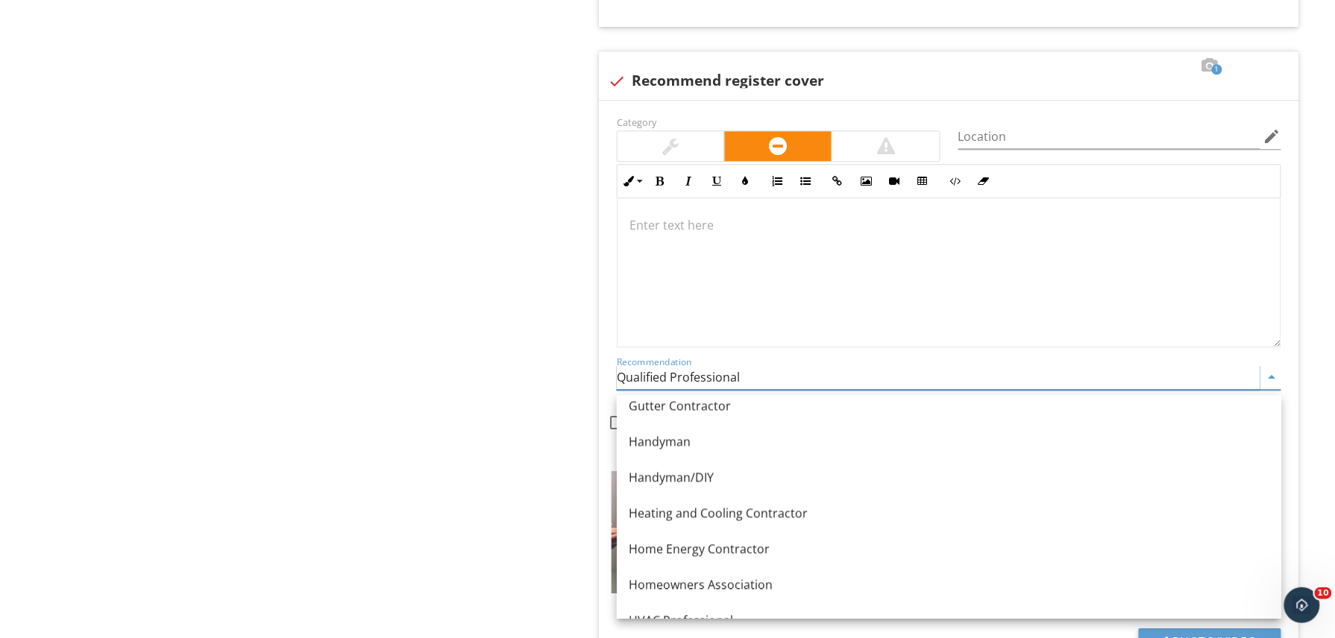
scroll to position [947, 0]
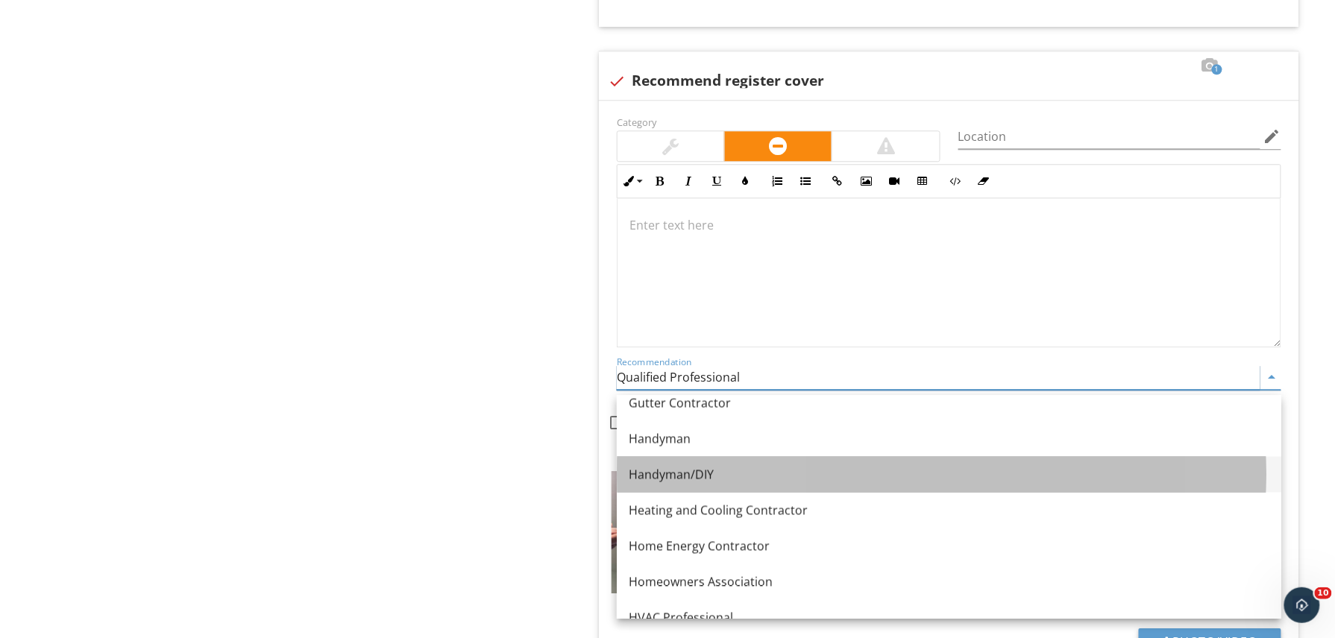
click at [737, 473] on div "Handyman/DIY" at bounding box center [949, 474] width 641 height 18
type input "Handyman/DIY"
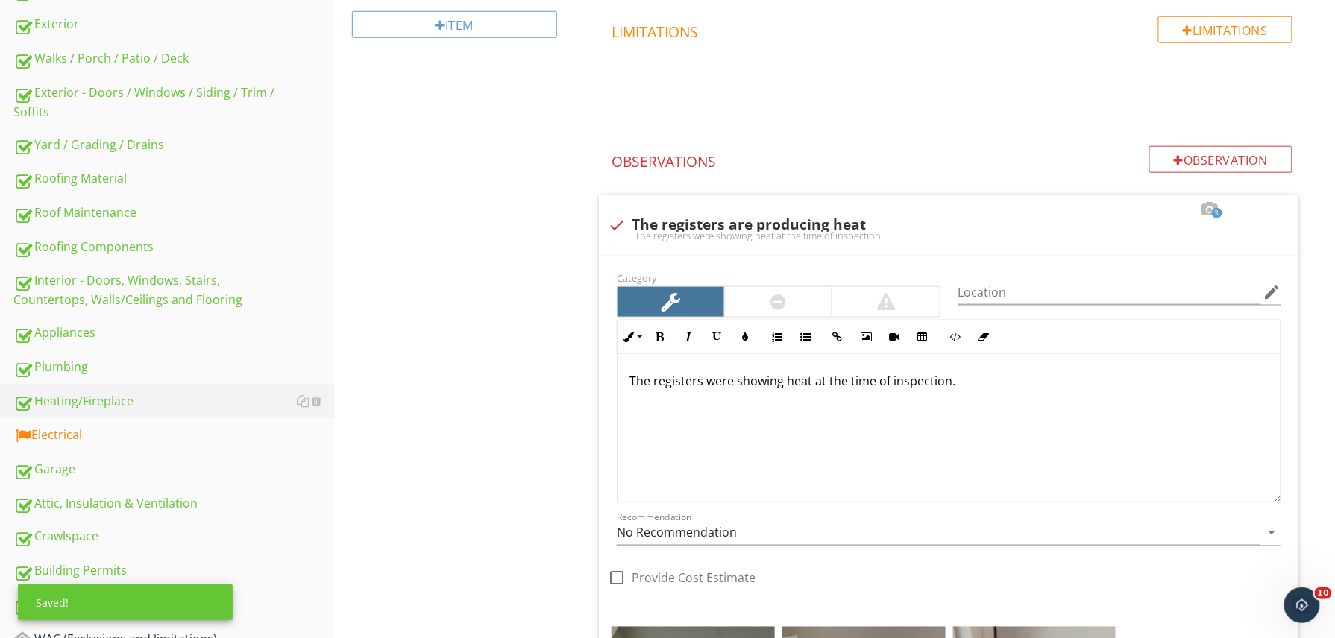
scroll to position [492, 0]
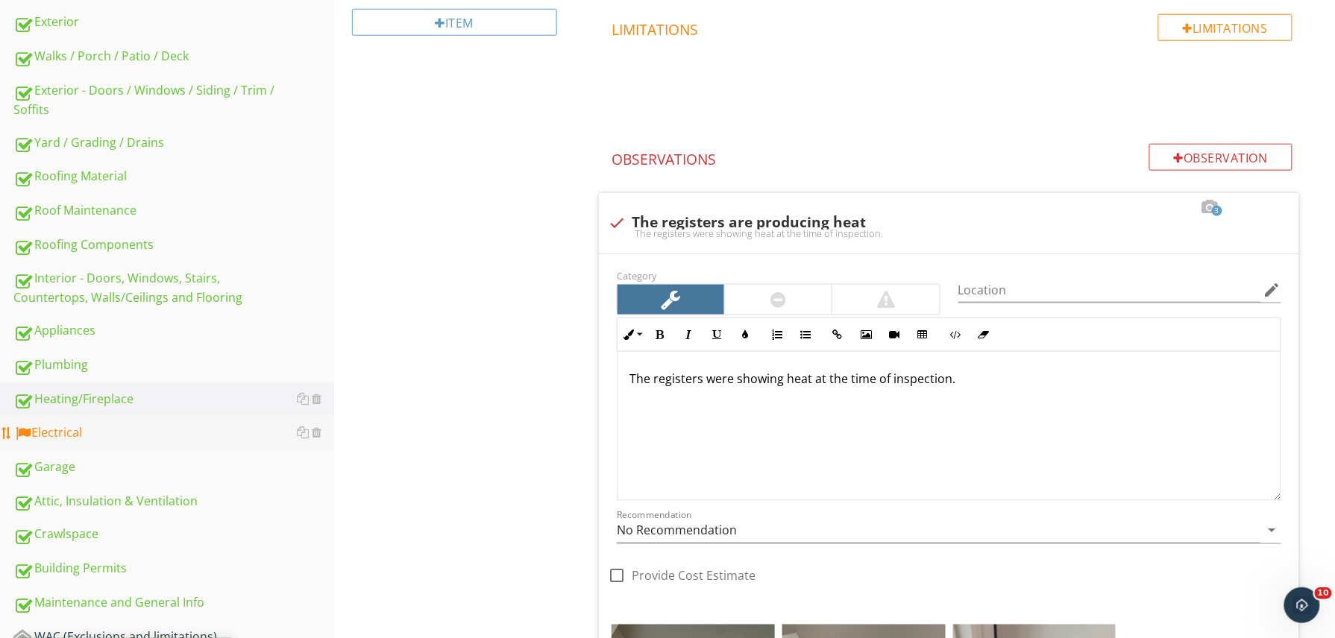
click at [121, 441] on link "Electrical" at bounding box center [173, 433] width 321 height 34
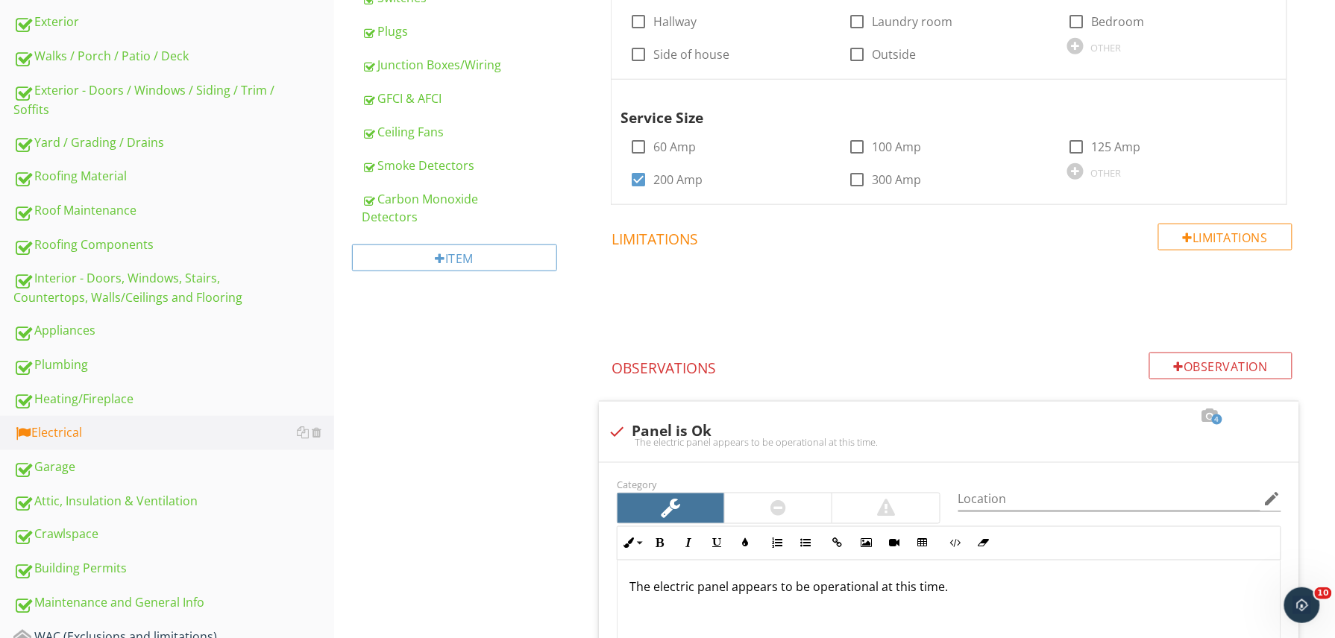
scroll to position [110, 0]
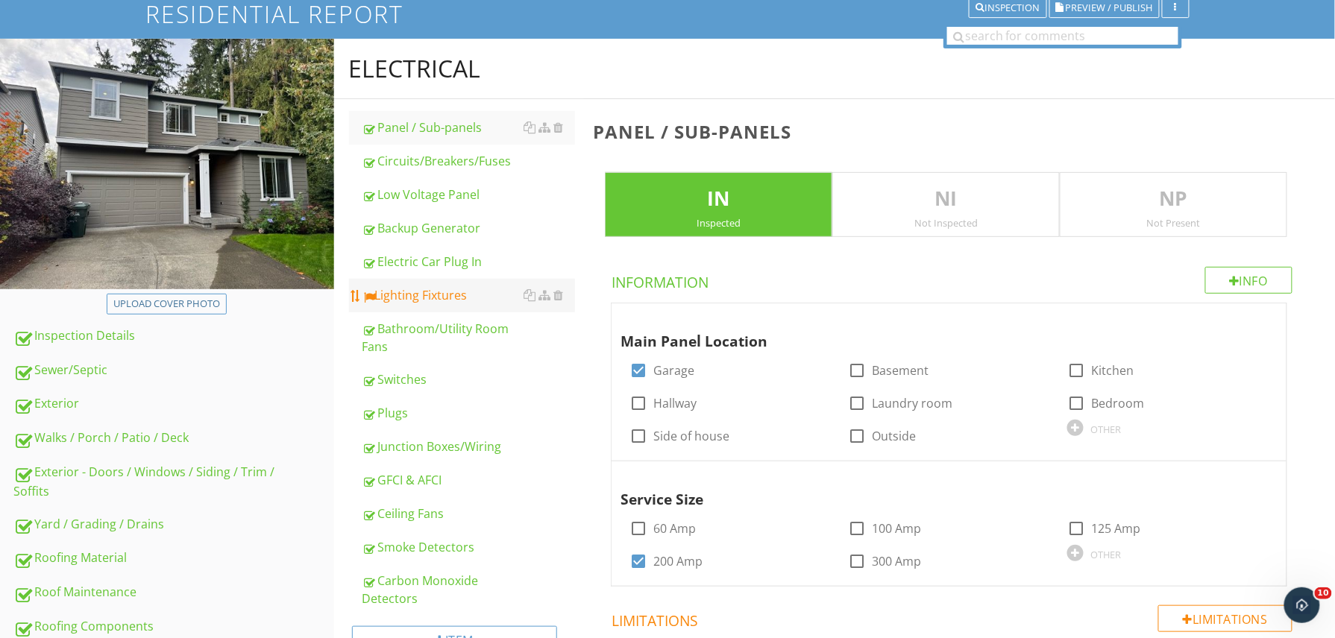
click at [512, 292] on div "Lighting Fixtures" at bounding box center [468, 295] width 213 height 18
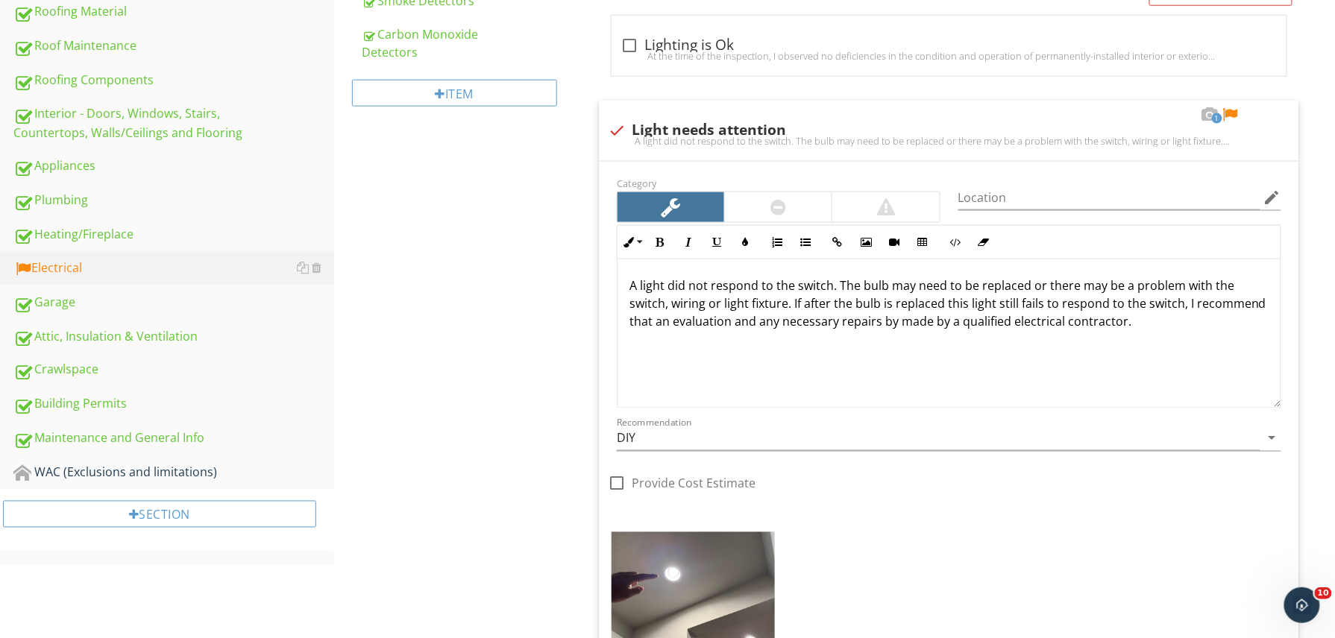
scroll to position [658, 0]
click at [1230, 118] on div at bounding box center [1230, 114] width 18 height 15
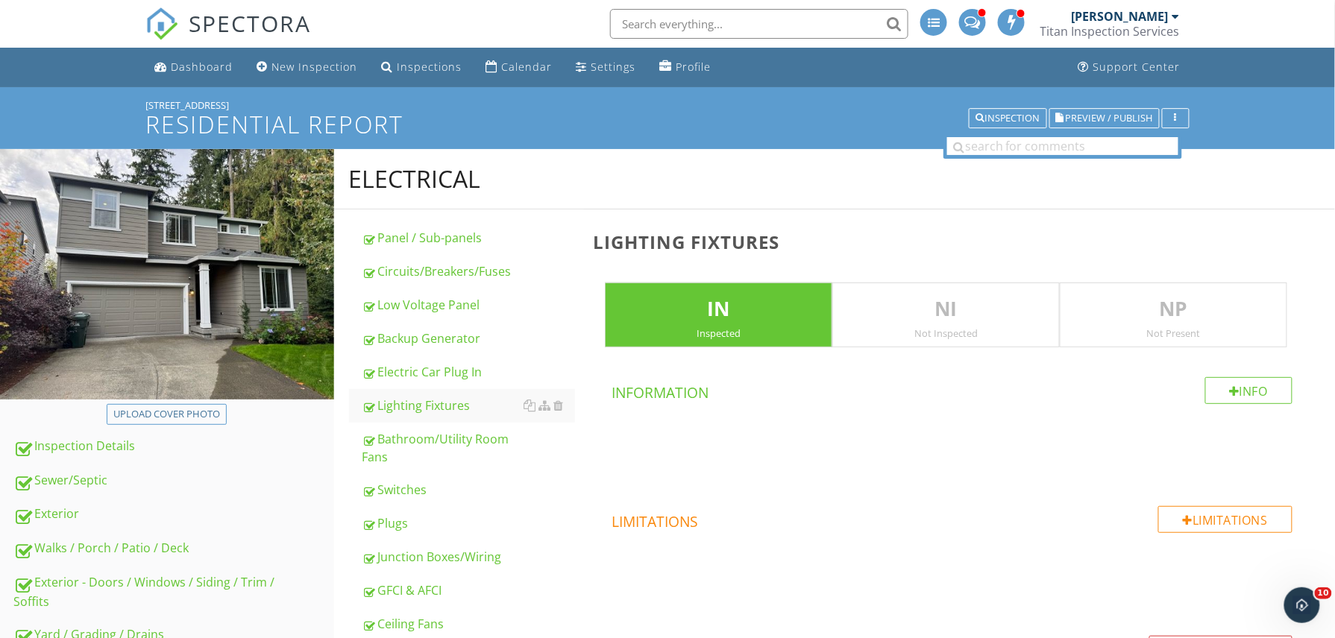
scroll to position [523, 0]
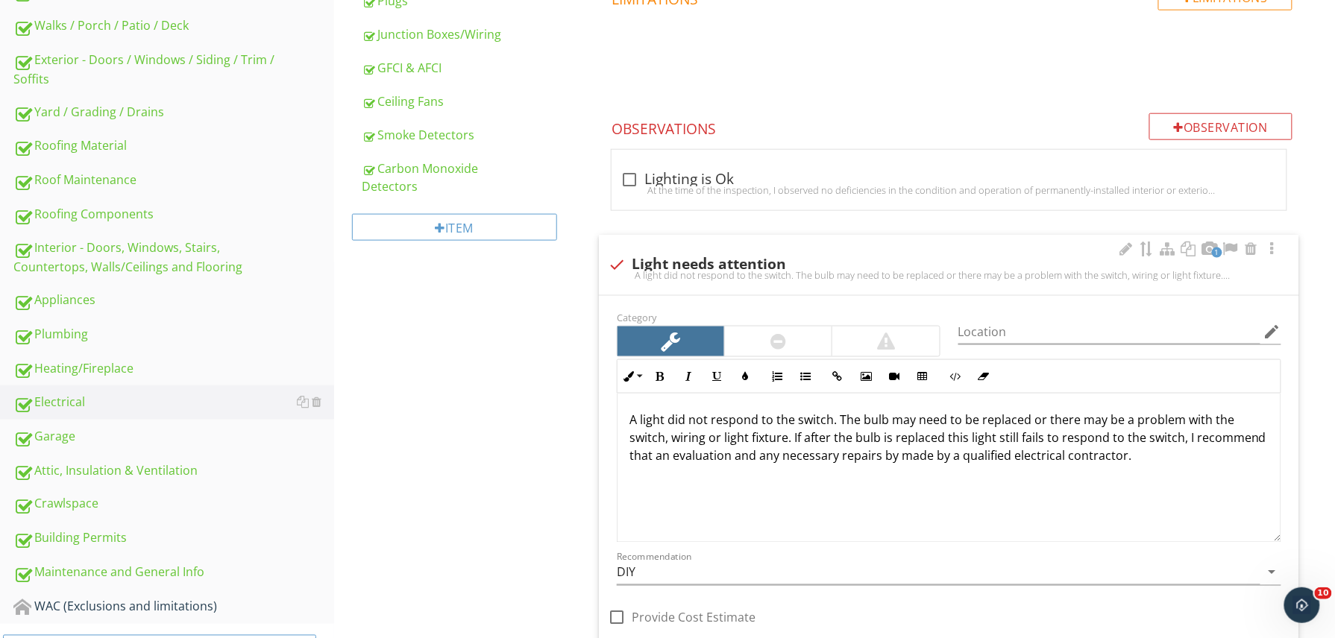
click at [755, 421] on p "A light did not respond to the switch. The bulb may need to be replaced or ther…" at bounding box center [948, 438] width 639 height 54
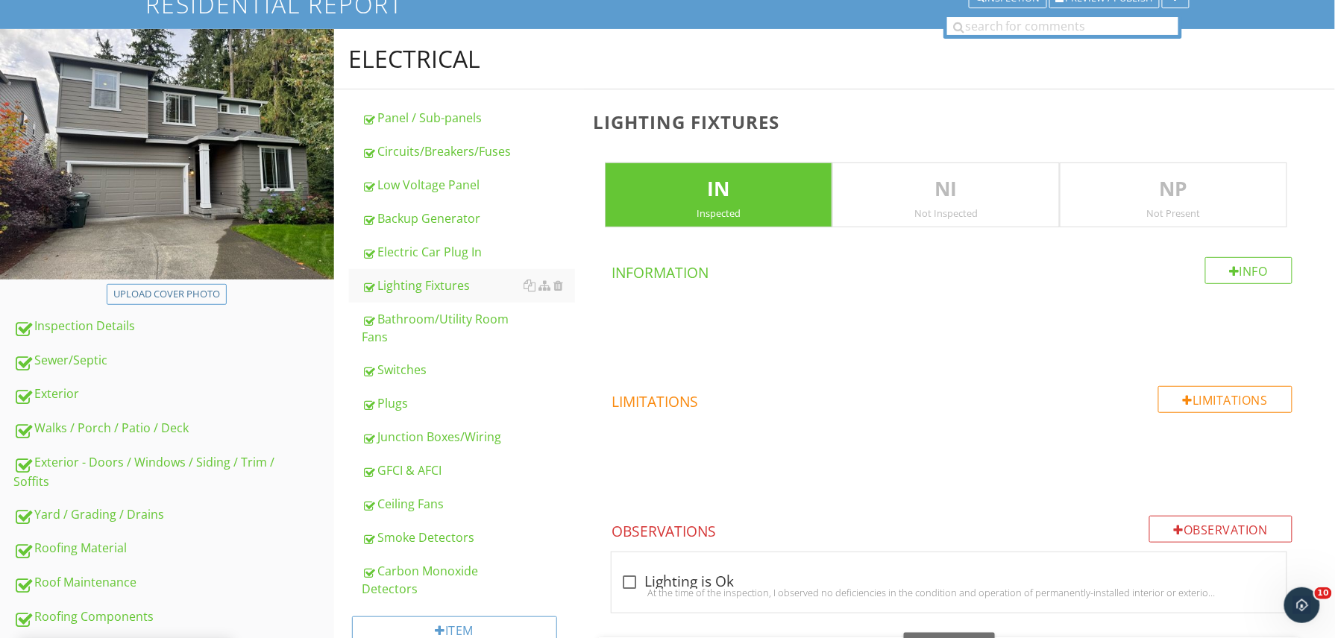
scroll to position [0, 0]
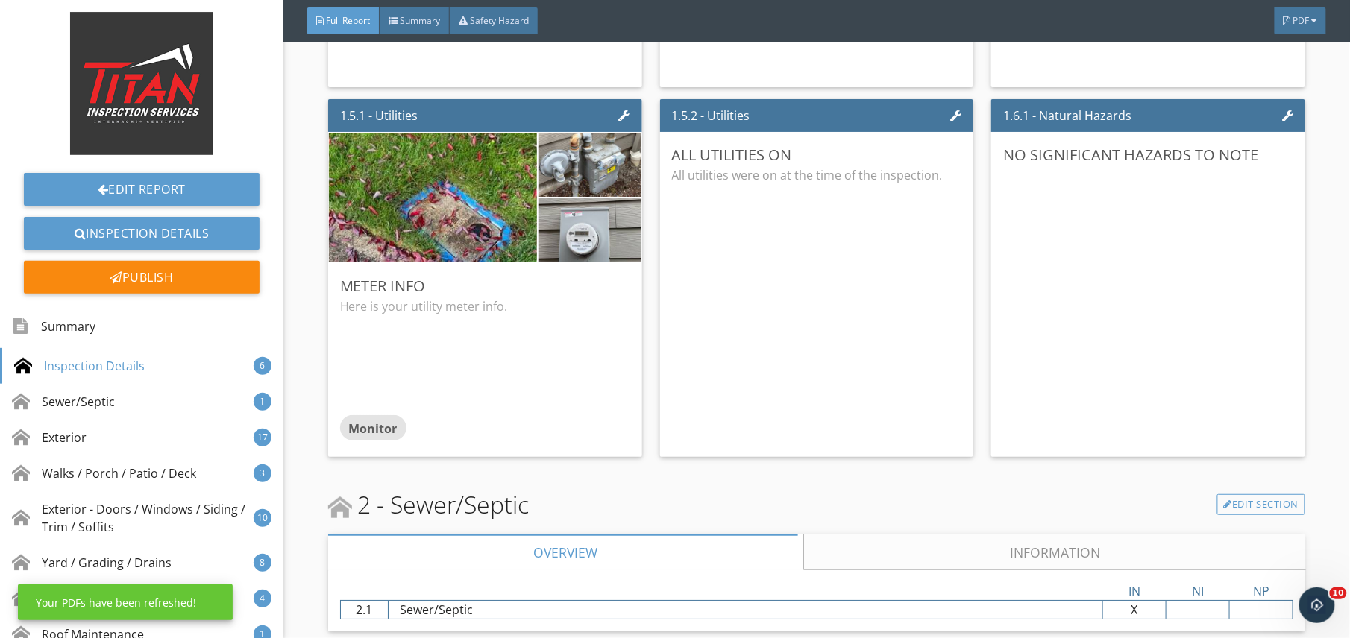
scroll to position [2183, 0]
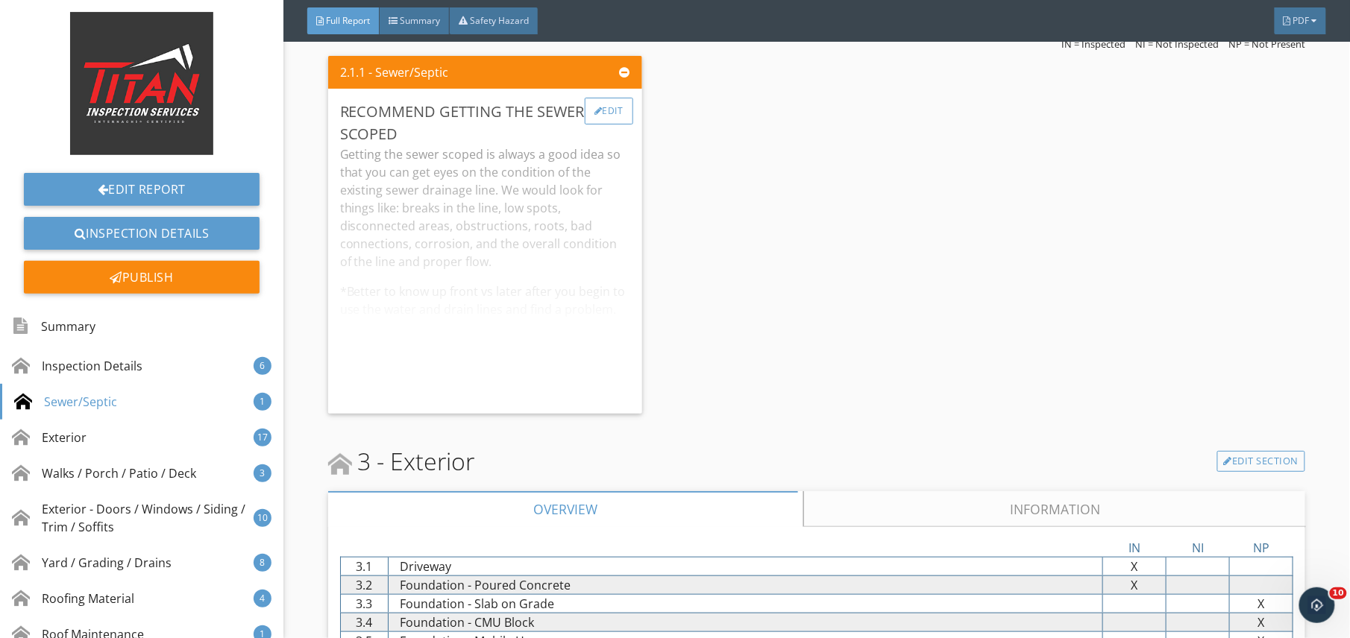
click at [611, 116] on div "Edit" at bounding box center [609, 111] width 48 height 27
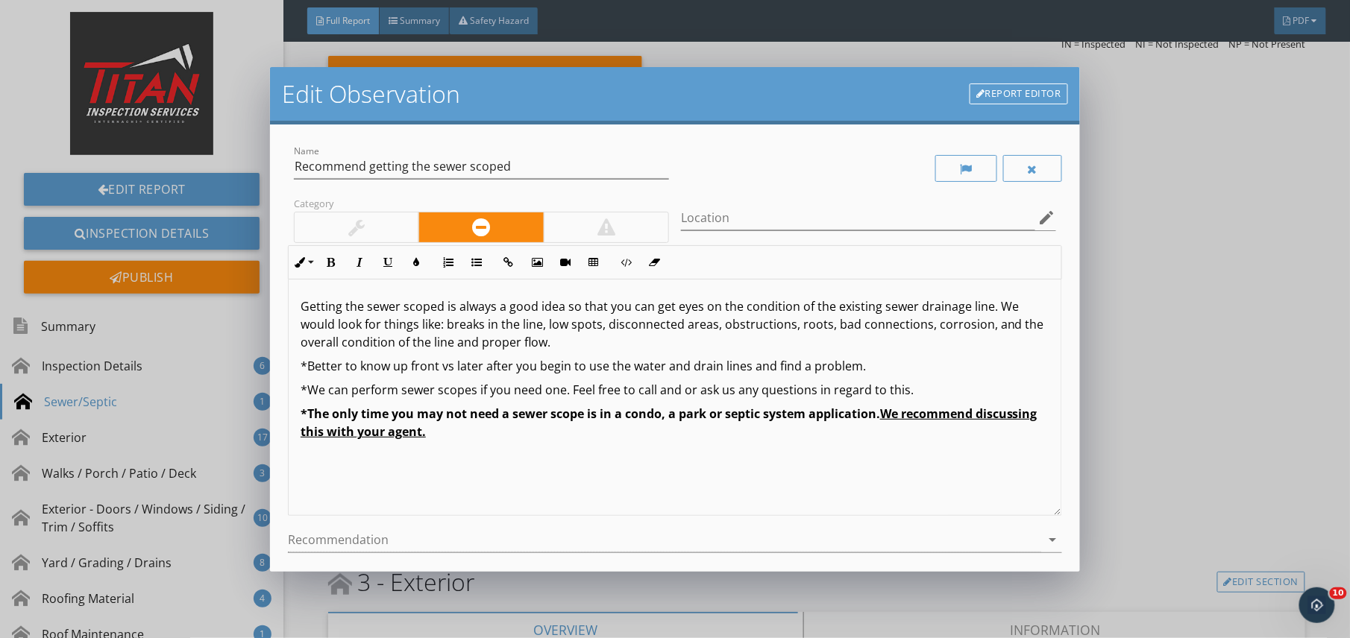
click at [368, 224] on div at bounding box center [357, 228] width 124 height 30
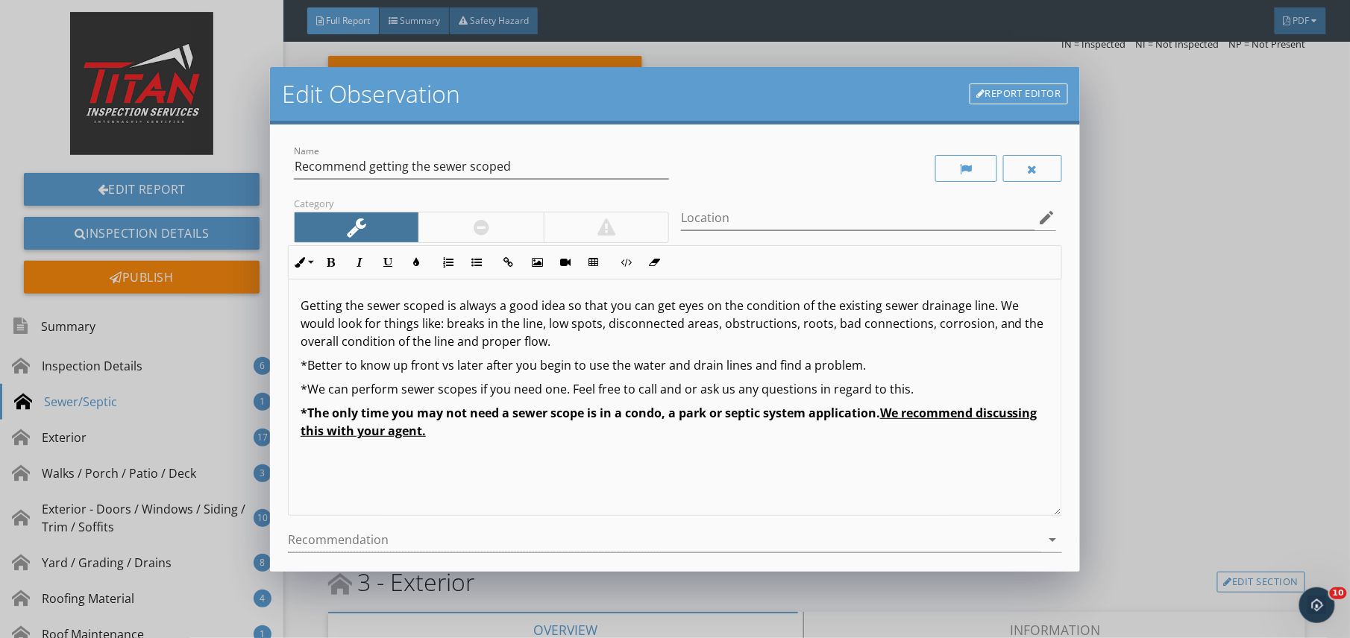
scroll to position [123, 0]
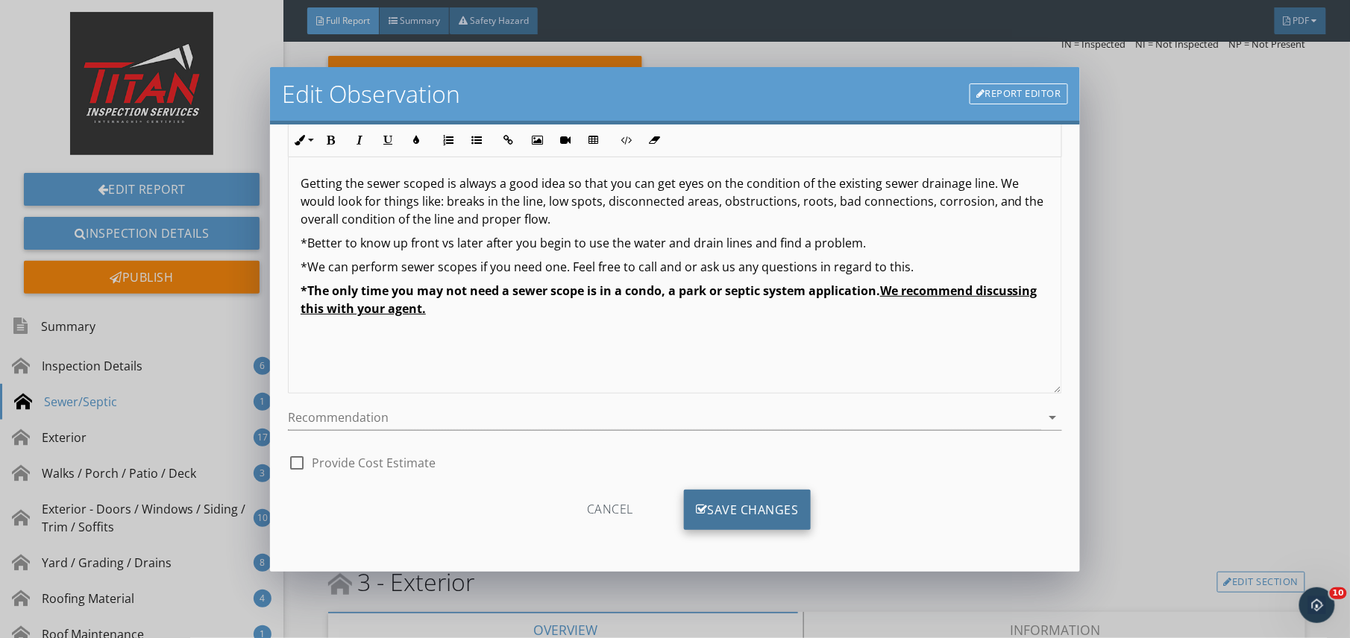
click at [729, 505] on div "Save Changes" at bounding box center [747, 510] width 127 height 40
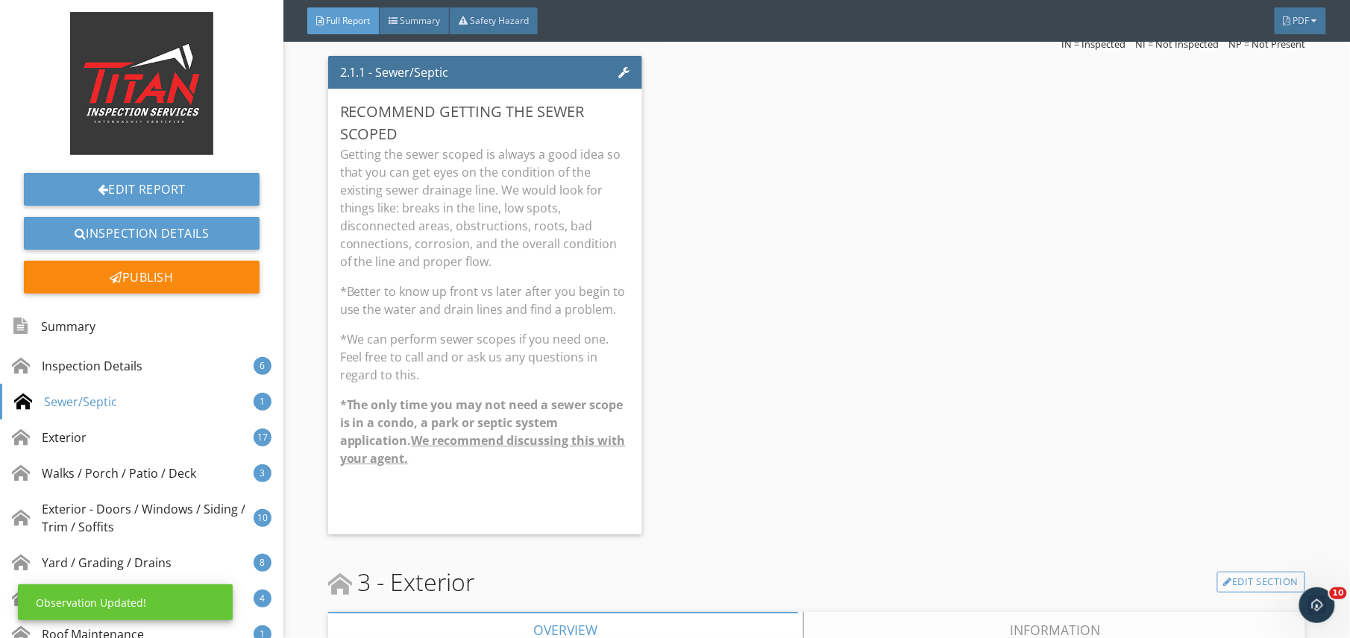
scroll to position [0, 0]
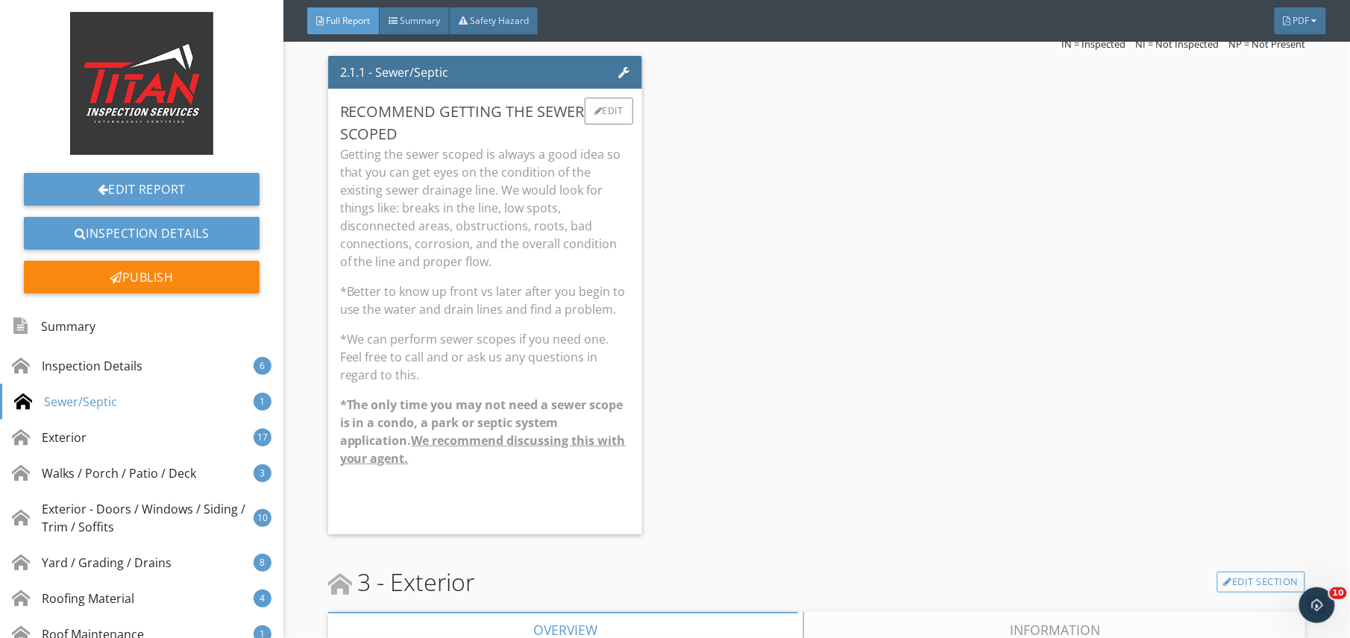
click at [597, 346] on p "*We can perform sewer scopes if you need one. Feel free to call and or ask us a…" at bounding box center [485, 357] width 290 height 54
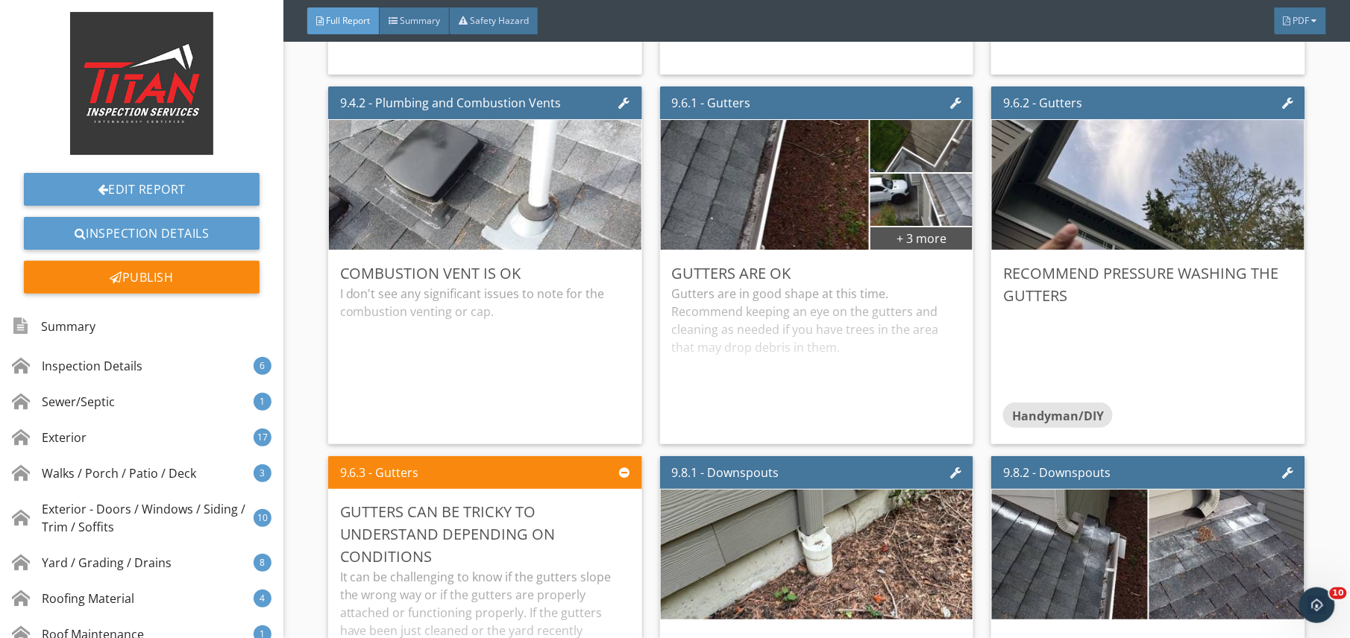
scroll to position [11973, 0]
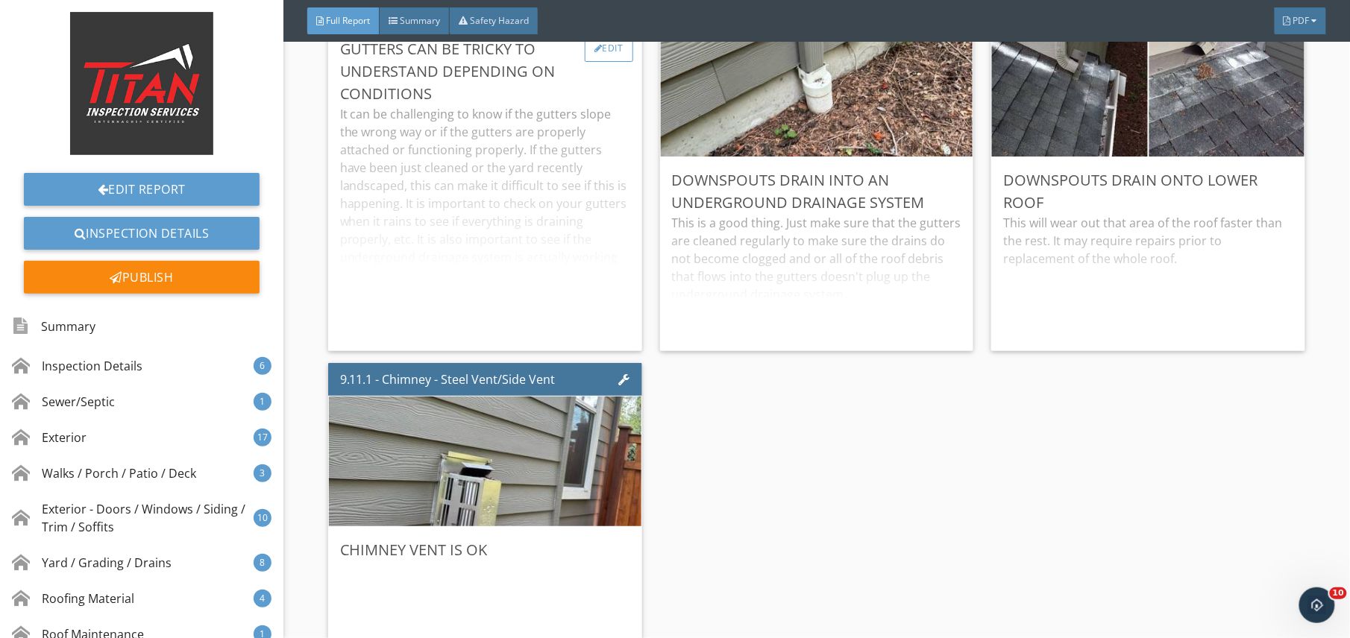
click at [598, 62] on div "Edit" at bounding box center [609, 48] width 48 height 27
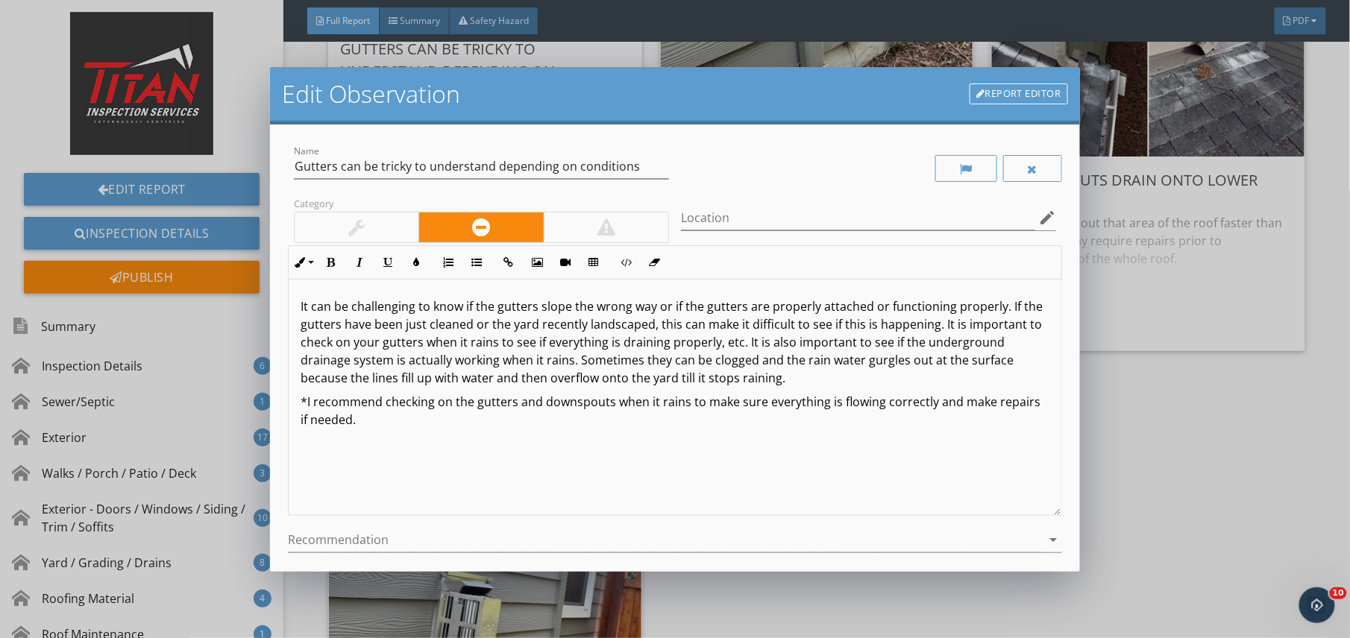
click at [344, 227] on div at bounding box center [357, 228] width 124 height 30
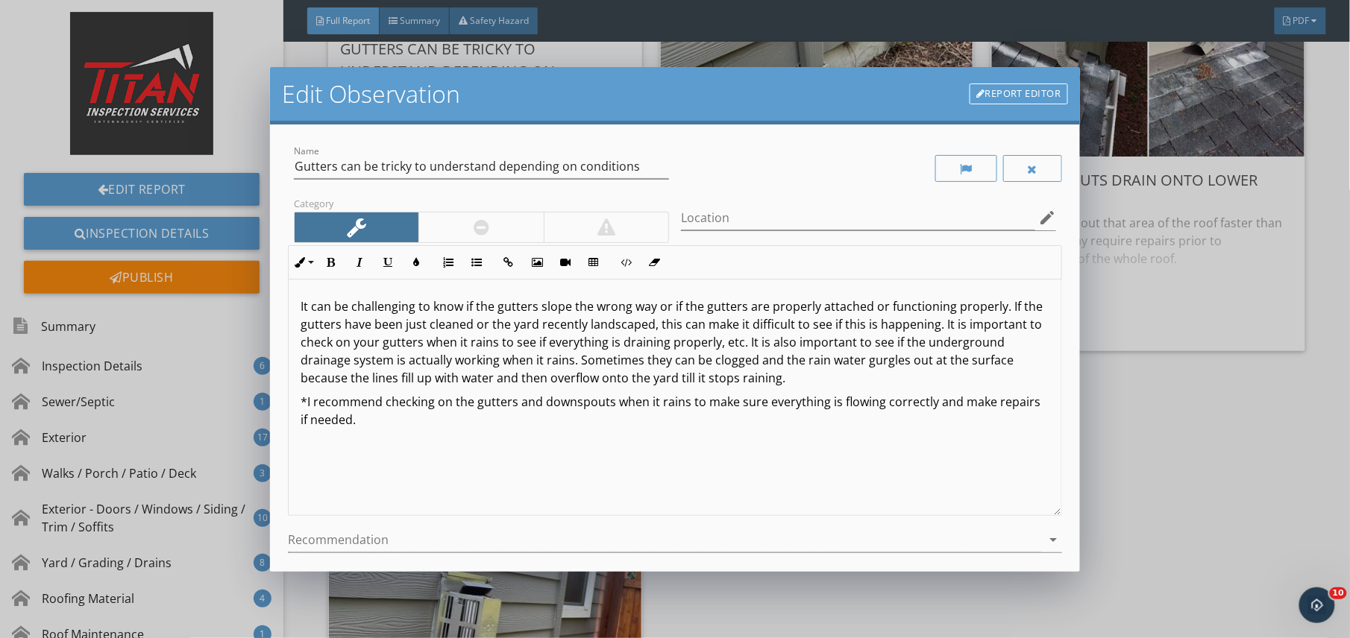
scroll to position [123, 0]
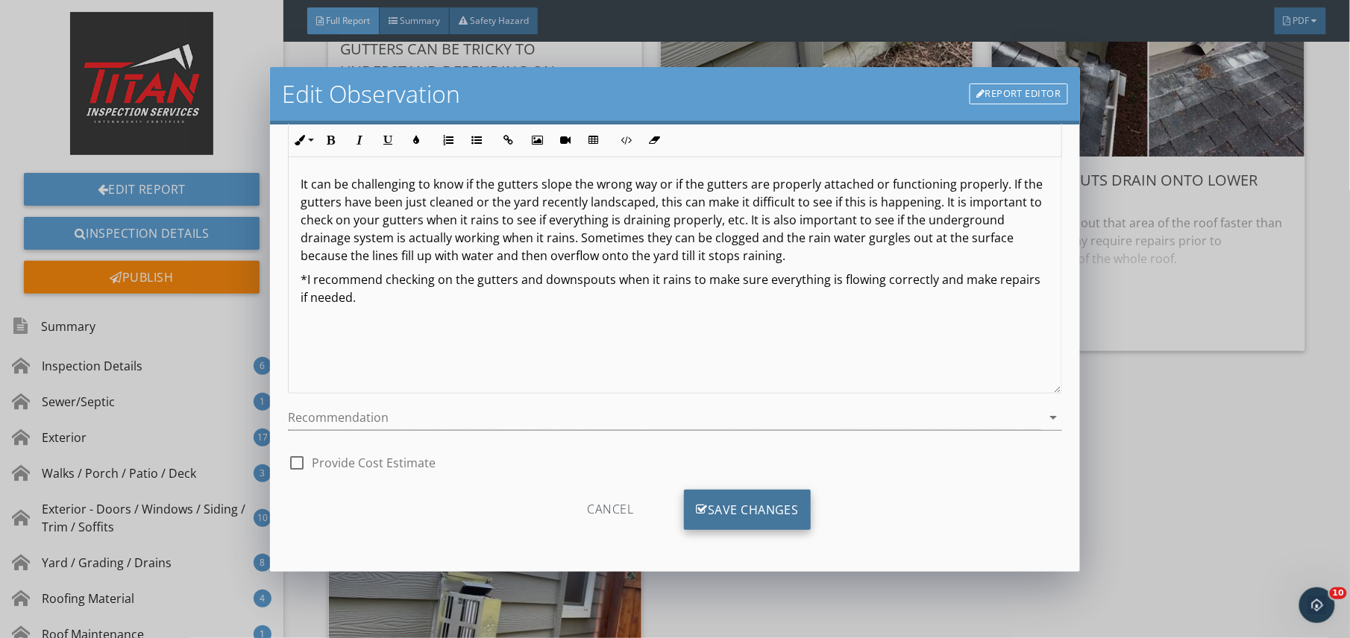
click at [758, 509] on div "Save Changes" at bounding box center [747, 510] width 127 height 40
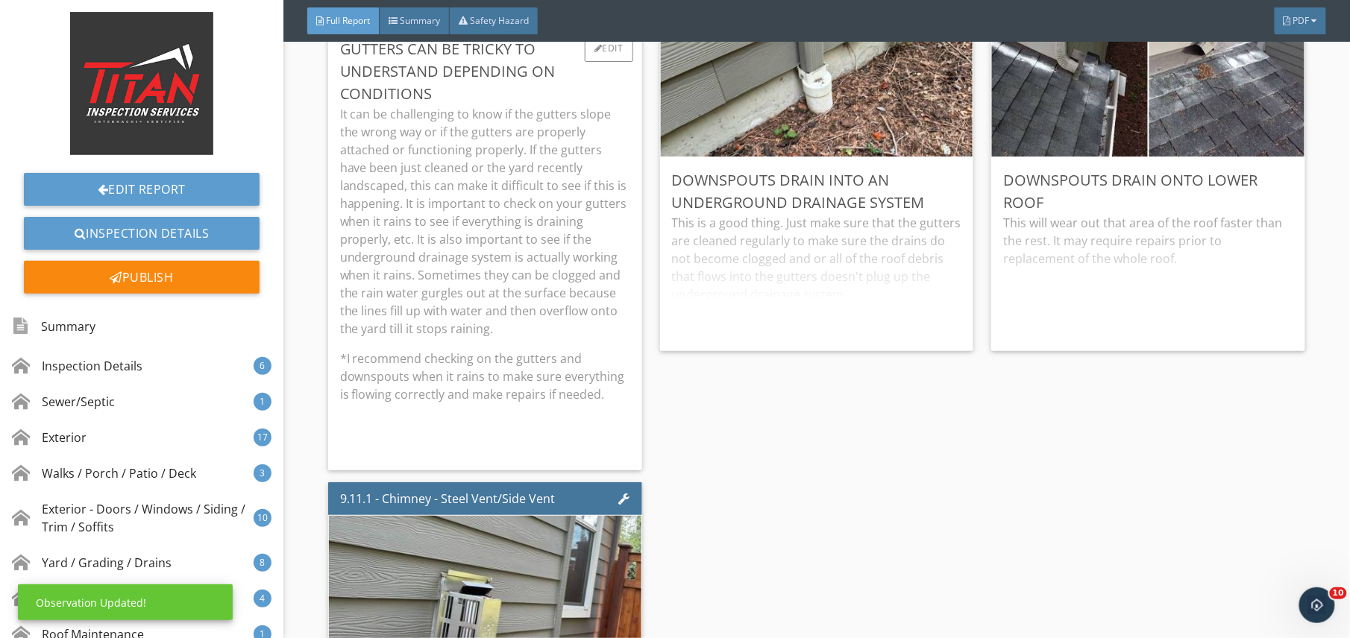
scroll to position [0, 0]
click at [561, 312] on p "It can be challenging to know if the gutters slope the wrong way or if the gutt…" at bounding box center [485, 221] width 290 height 233
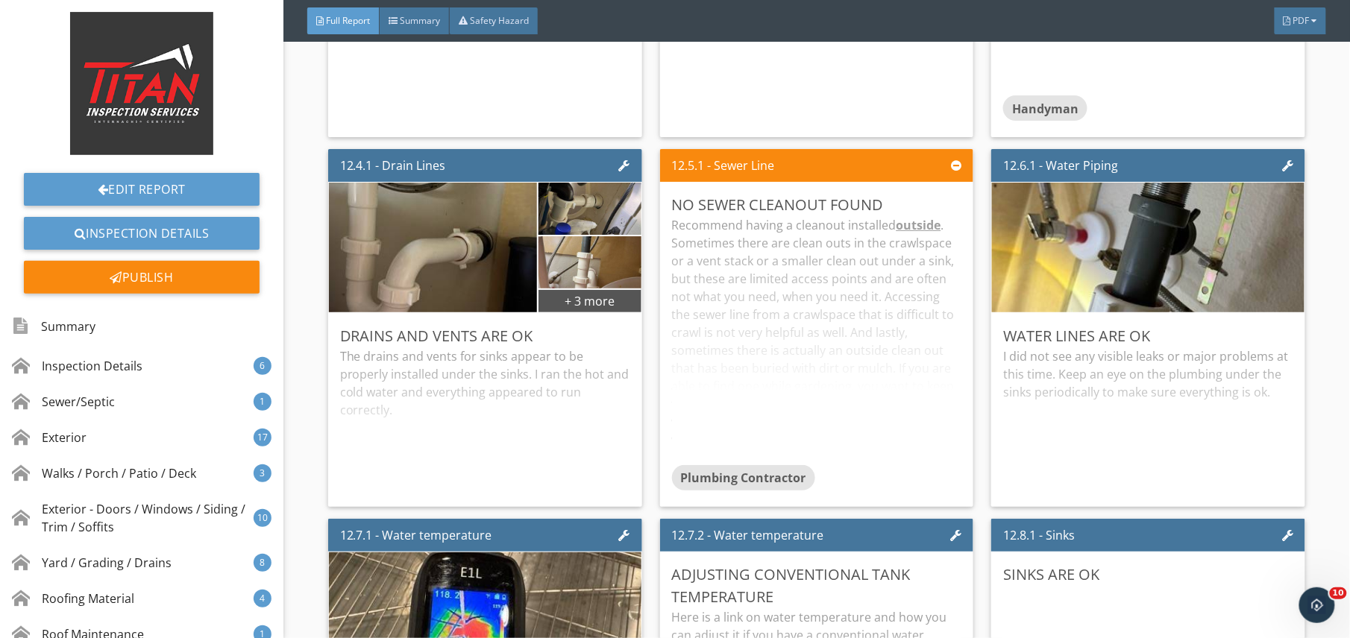
scroll to position [18359, 0]
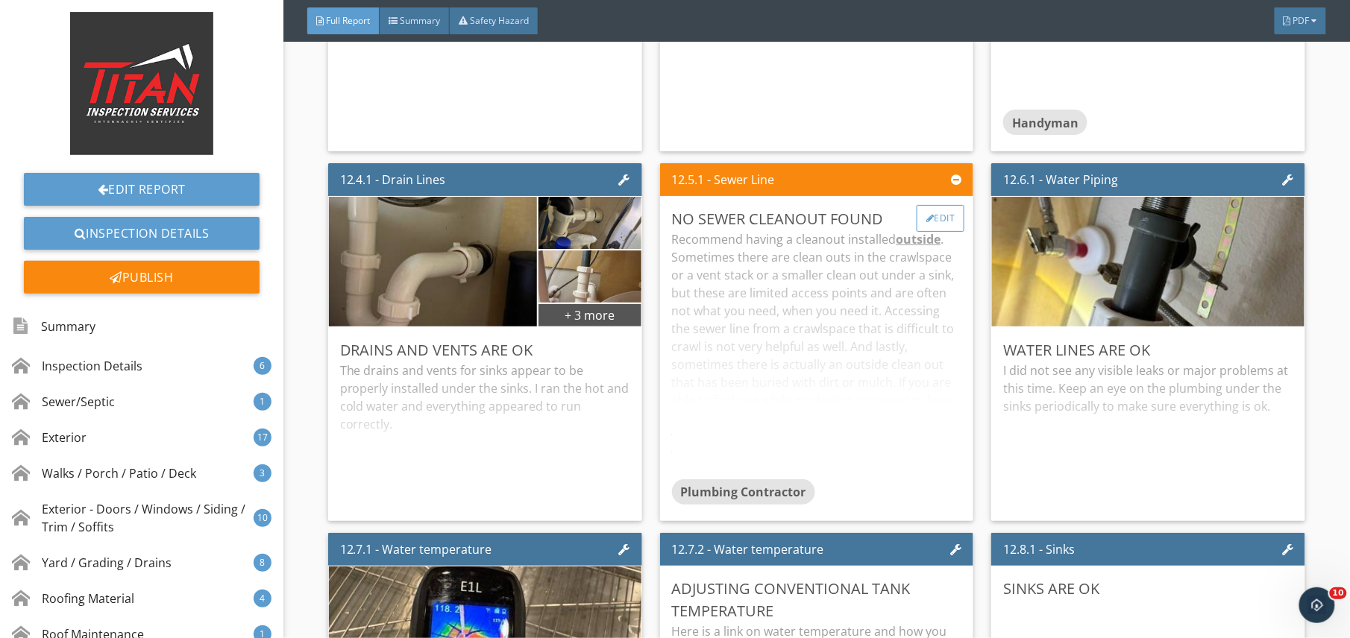
click at [926, 223] on div at bounding box center [930, 218] width 8 height 9
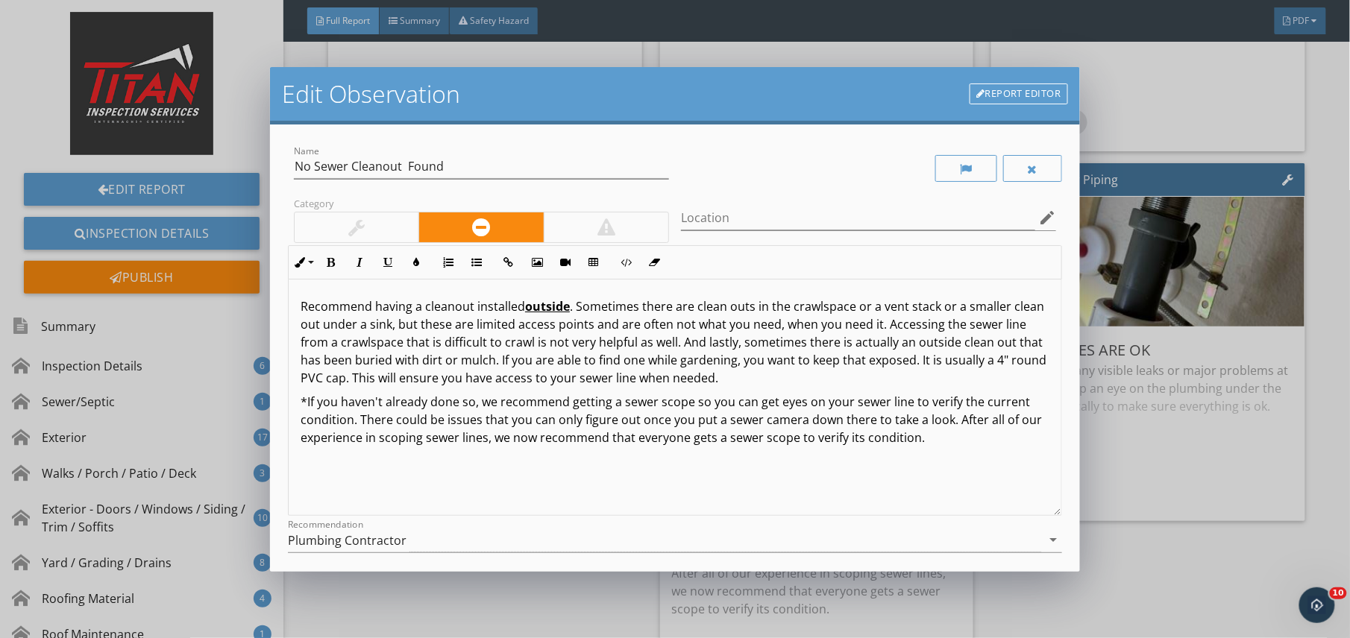
click at [337, 236] on div at bounding box center [357, 228] width 124 height 30
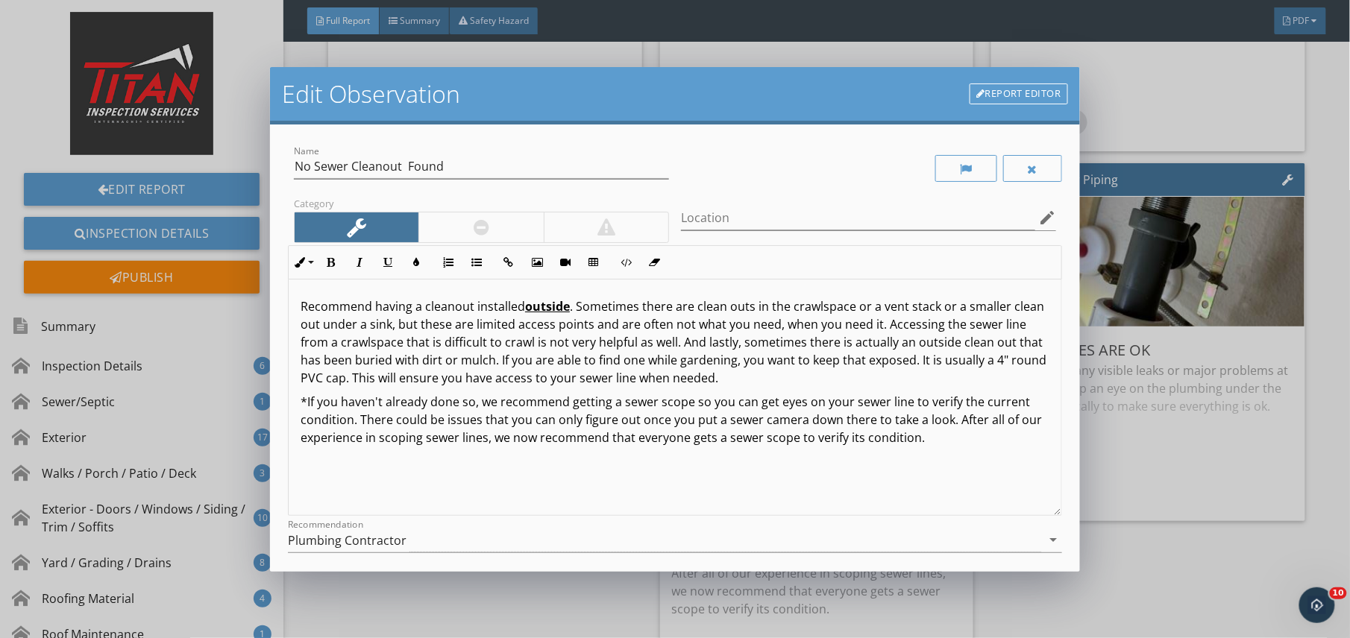
scroll to position [123, 0]
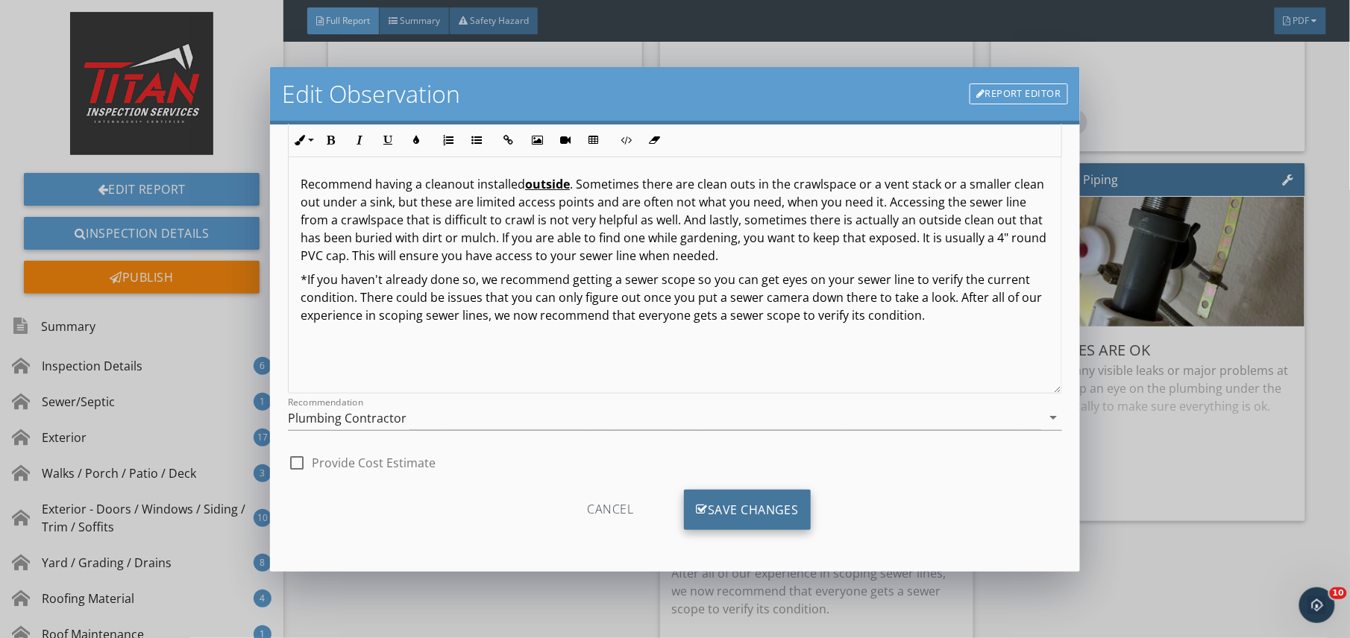
click at [777, 513] on div "Save Changes" at bounding box center [747, 510] width 127 height 40
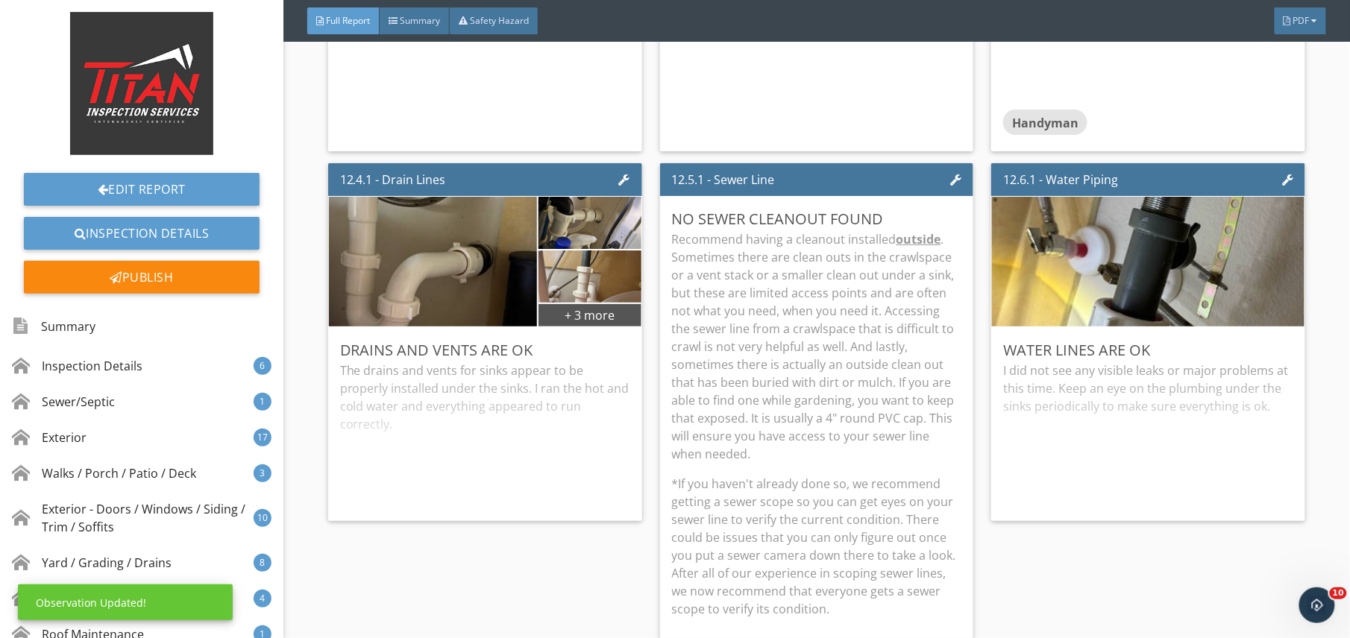
scroll to position [0, 0]
click at [919, 463] on p "Recommend having a cleanout installed outside . Sometimes there are clean outs …" at bounding box center [817, 346] width 290 height 233
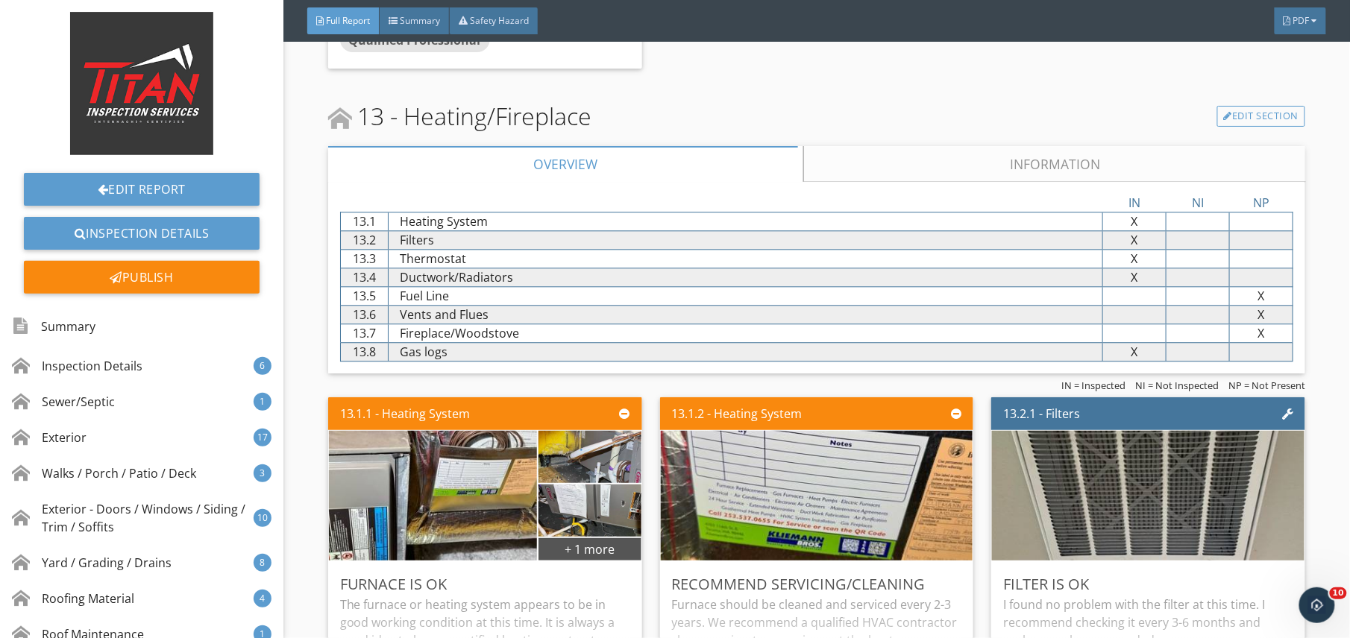
scroll to position [21732, 0]
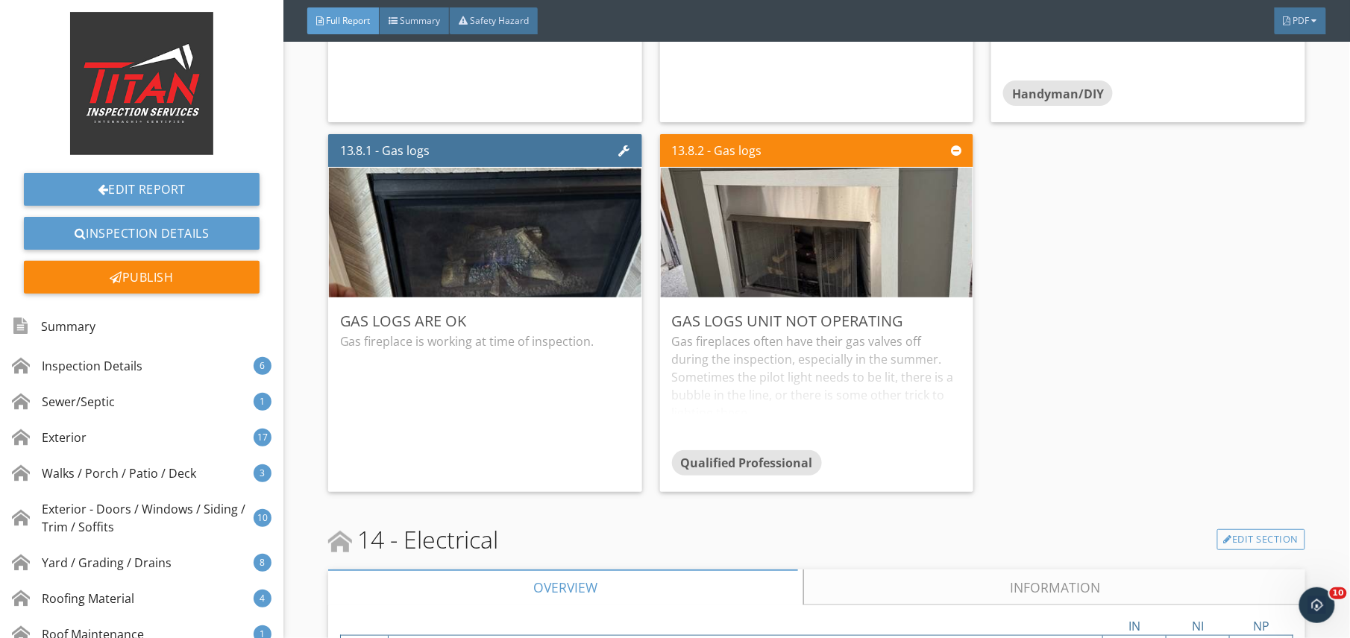
click at [750, 333] on div "Gas logs unit not operating" at bounding box center [817, 321] width 290 height 22
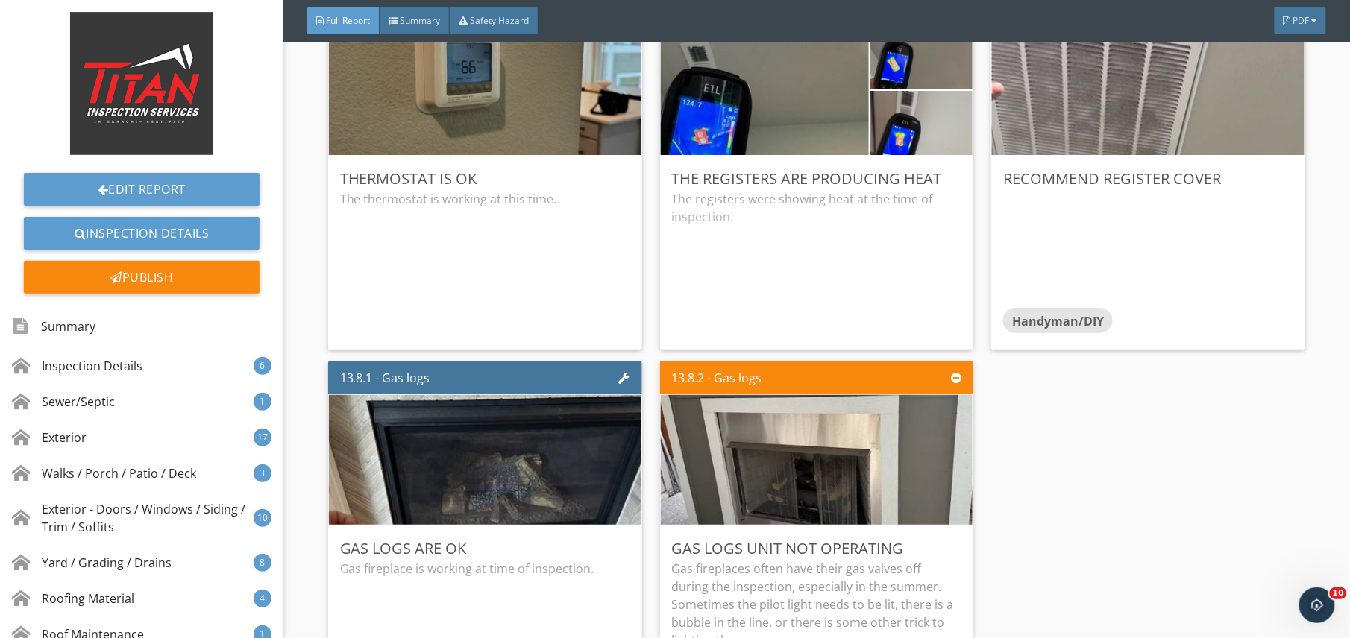
scroll to position [22586, 0]
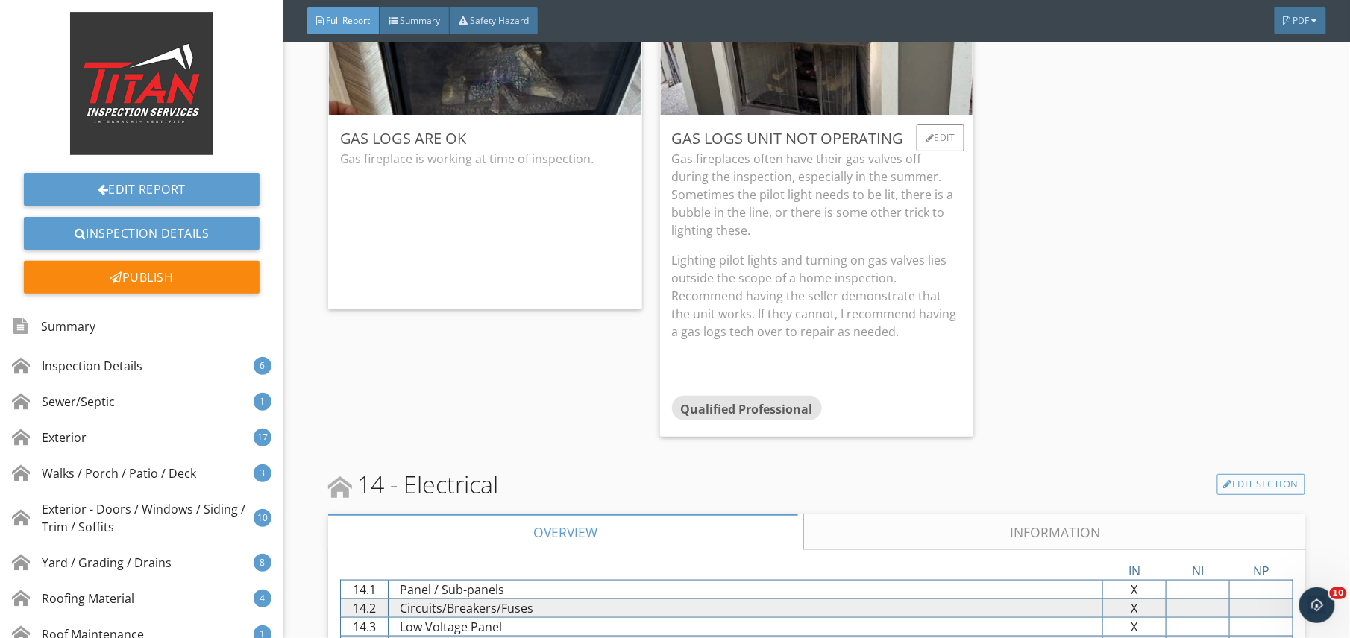
click at [896, 341] on p "Lighting pilot lights and turning on gas valves lies outside the scope of a hom…" at bounding box center [817, 295] width 290 height 89
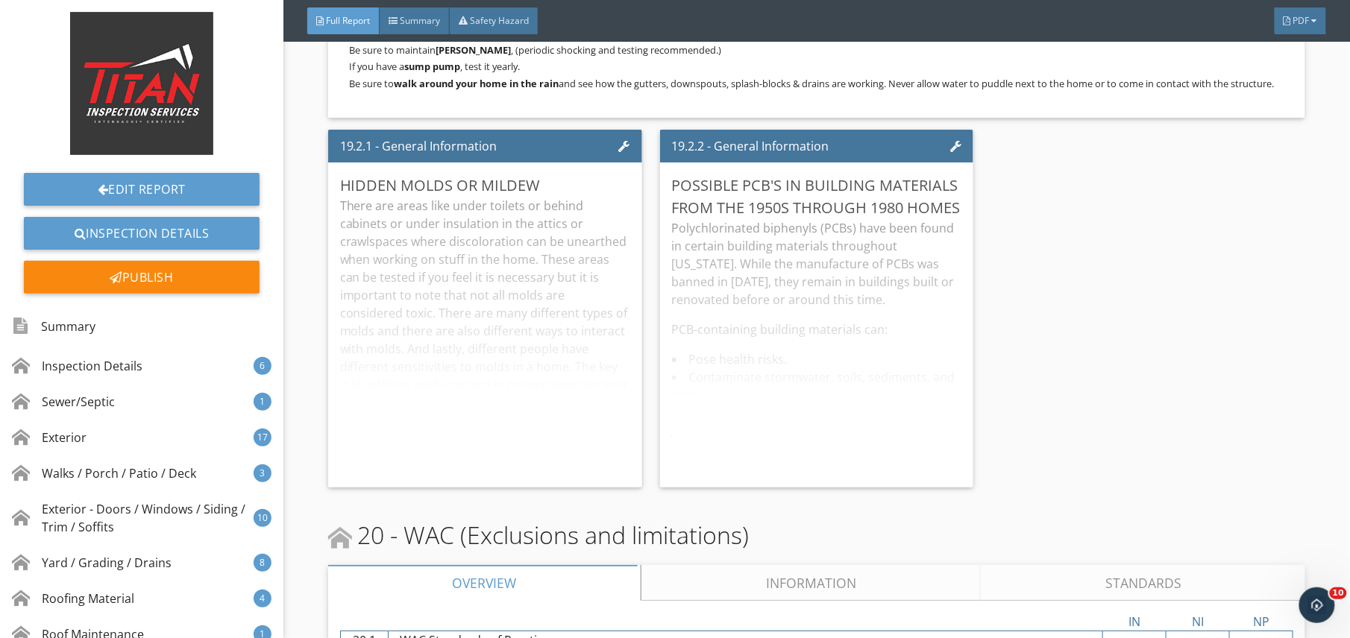
scroll to position [30165, 0]
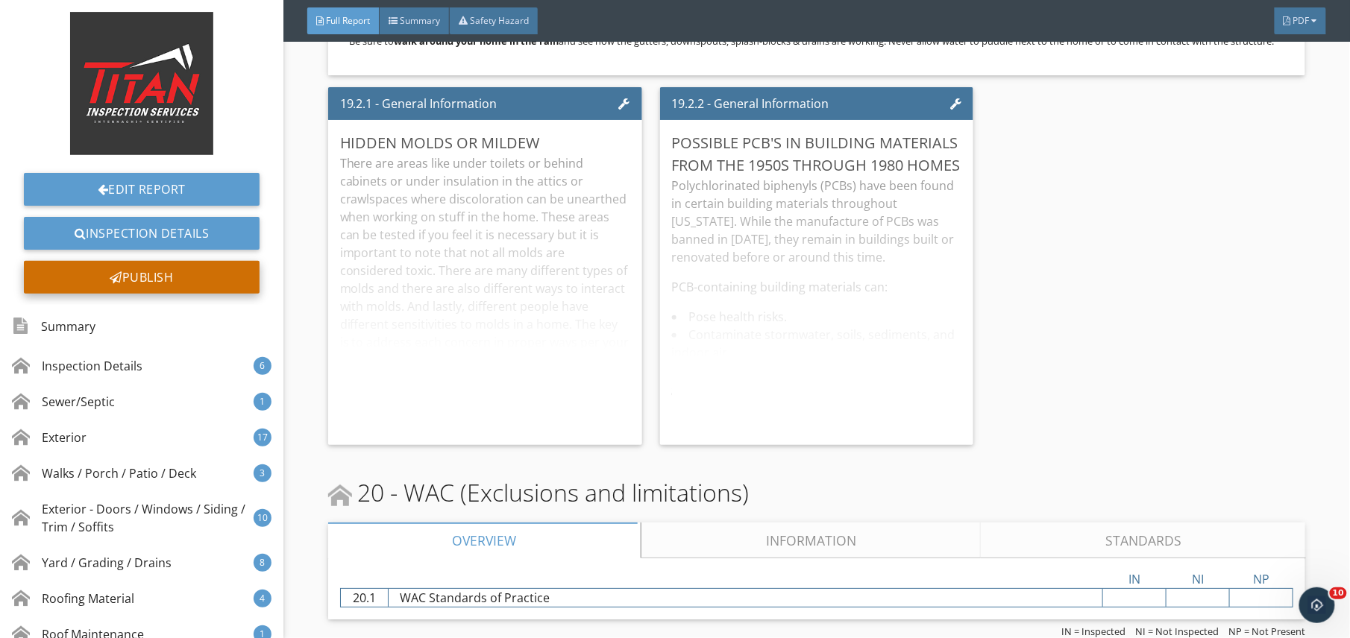
click at [213, 285] on div "Publish" at bounding box center [142, 277] width 236 height 33
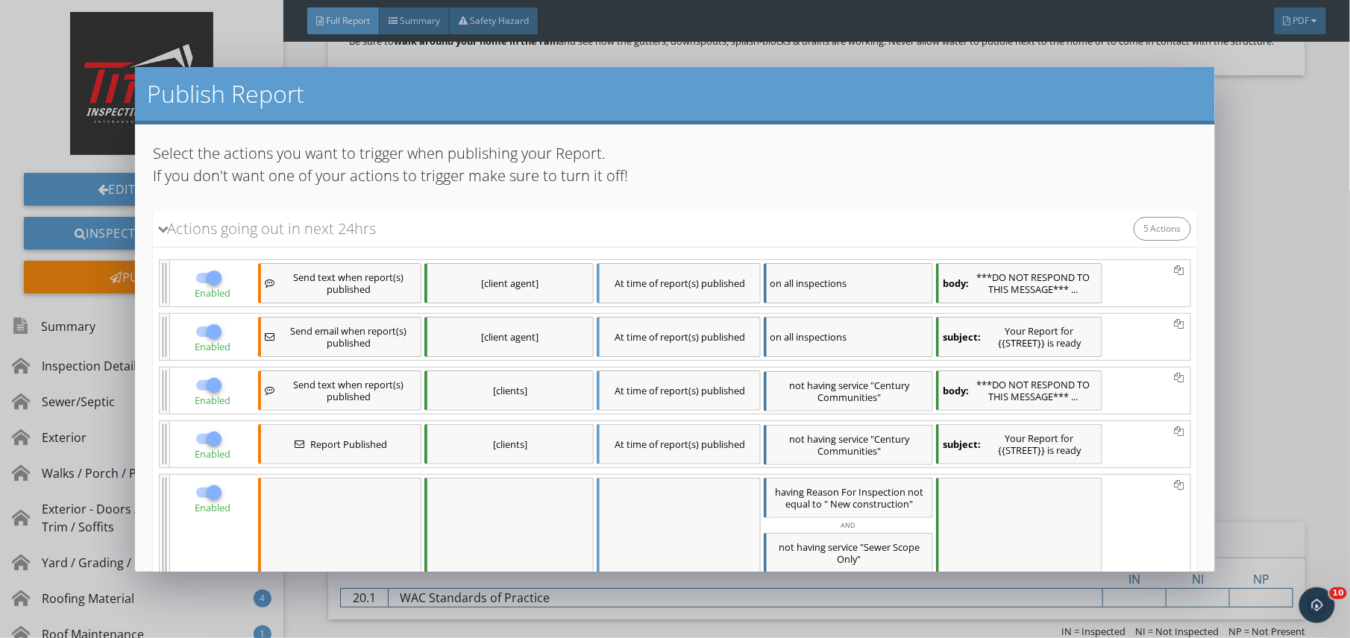
scroll to position [266, 0]
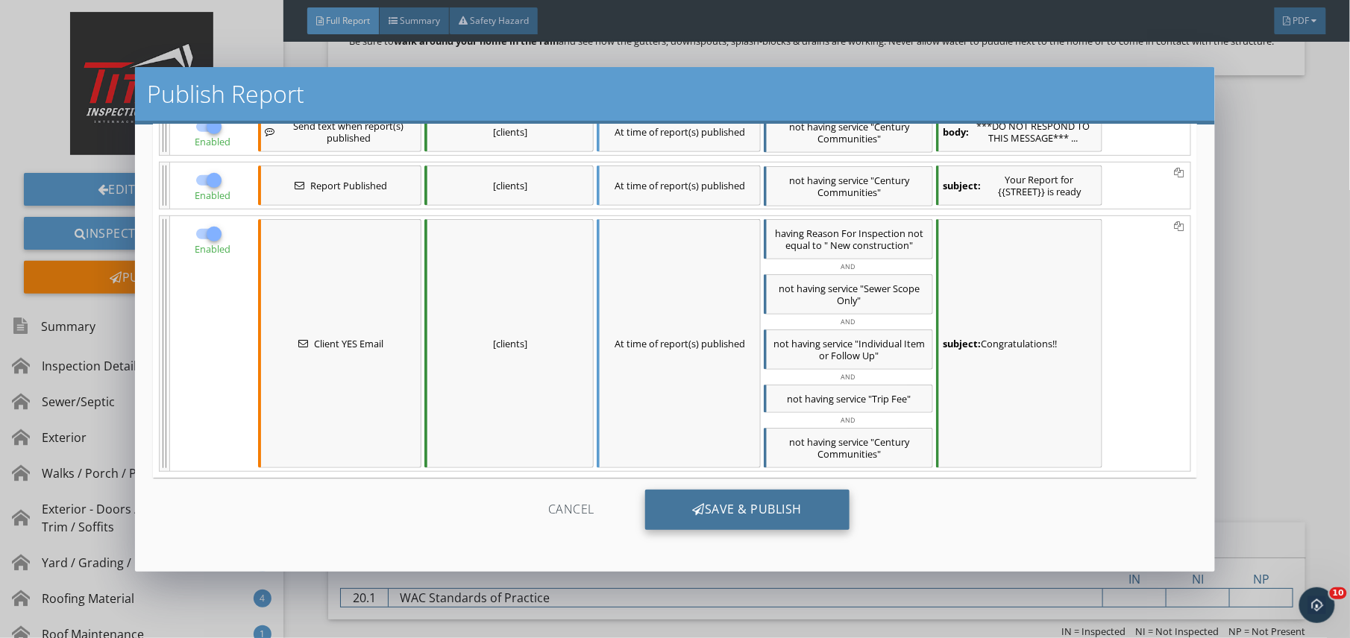
click at [743, 507] on div "Save & Publish" at bounding box center [747, 510] width 205 height 40
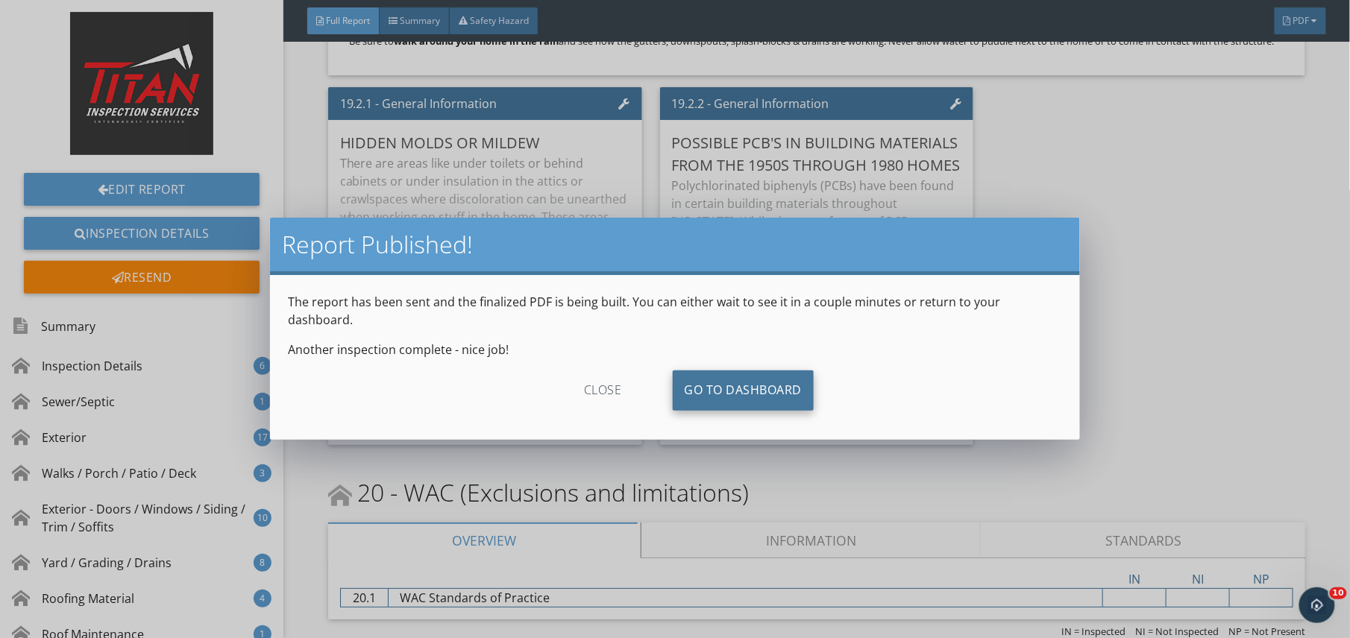
click at [732, 371] on link "Go To Dashboard" at bounding box center [744, 391] width 142 height 40
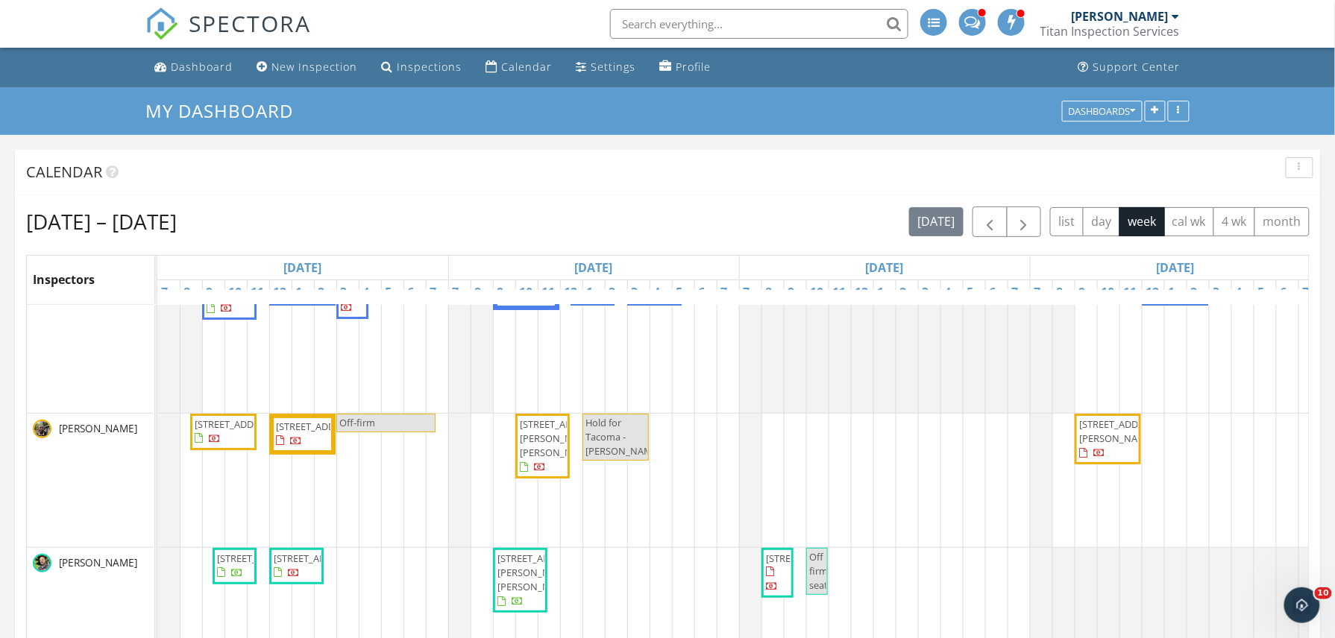
scroll to position [143, 0]
click at [981, 231] on span "button" at bounding box center [990, 222] width 18 height 18
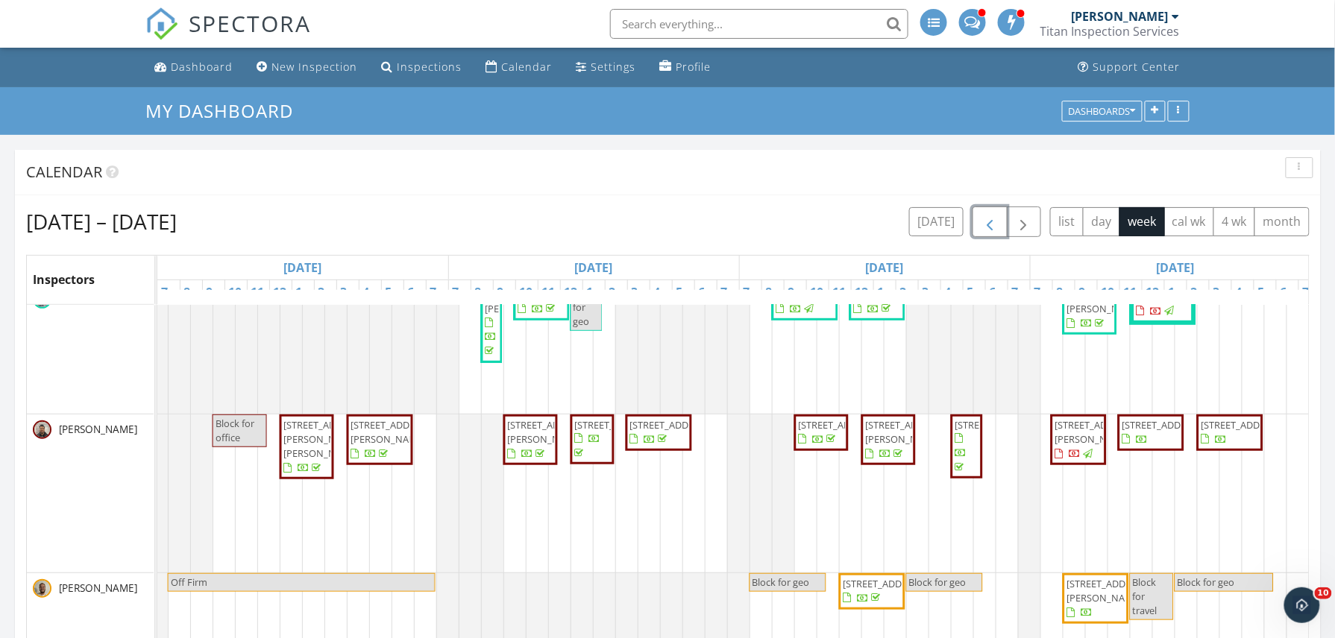
scroll to position [0, 899]
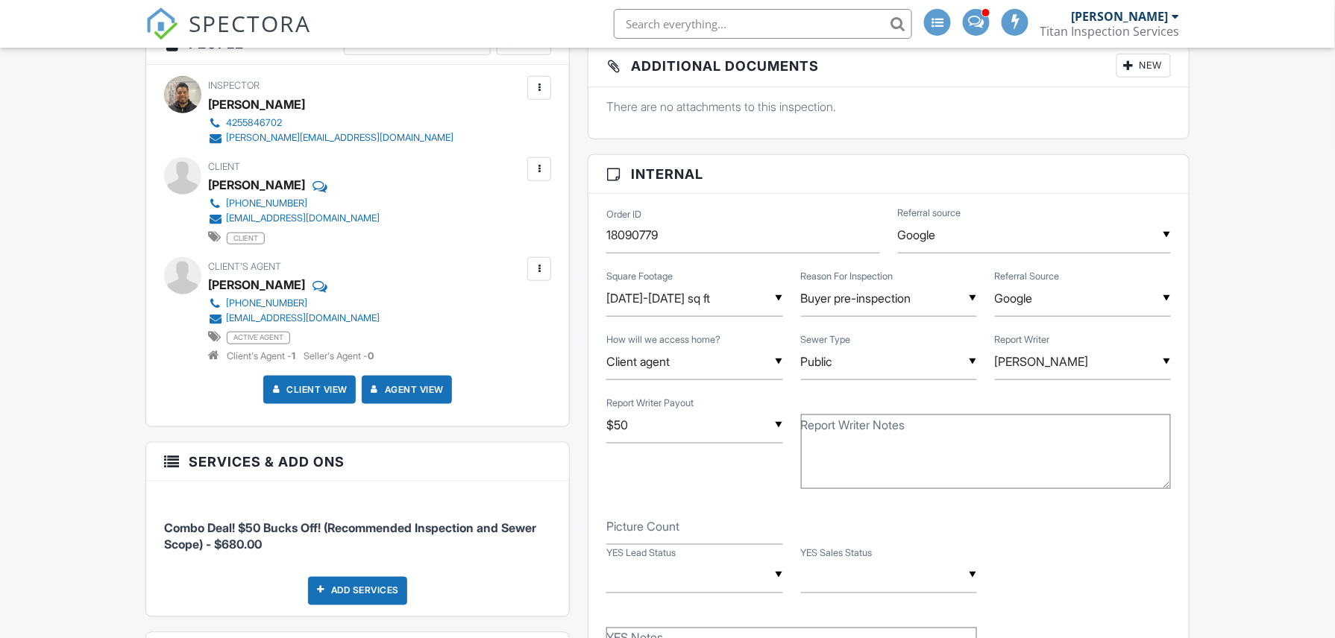
scroll to position [883, 0]
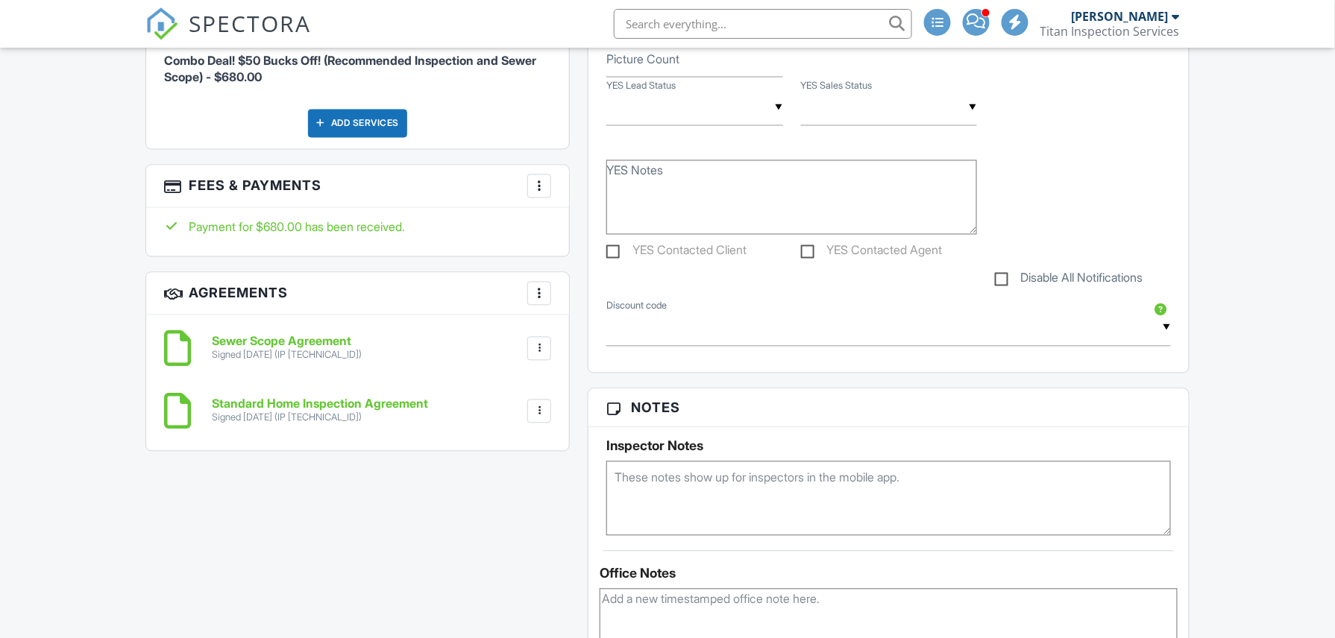
click at [743, 589] on textarea at bounding box center [889, 626] width 578 height 75
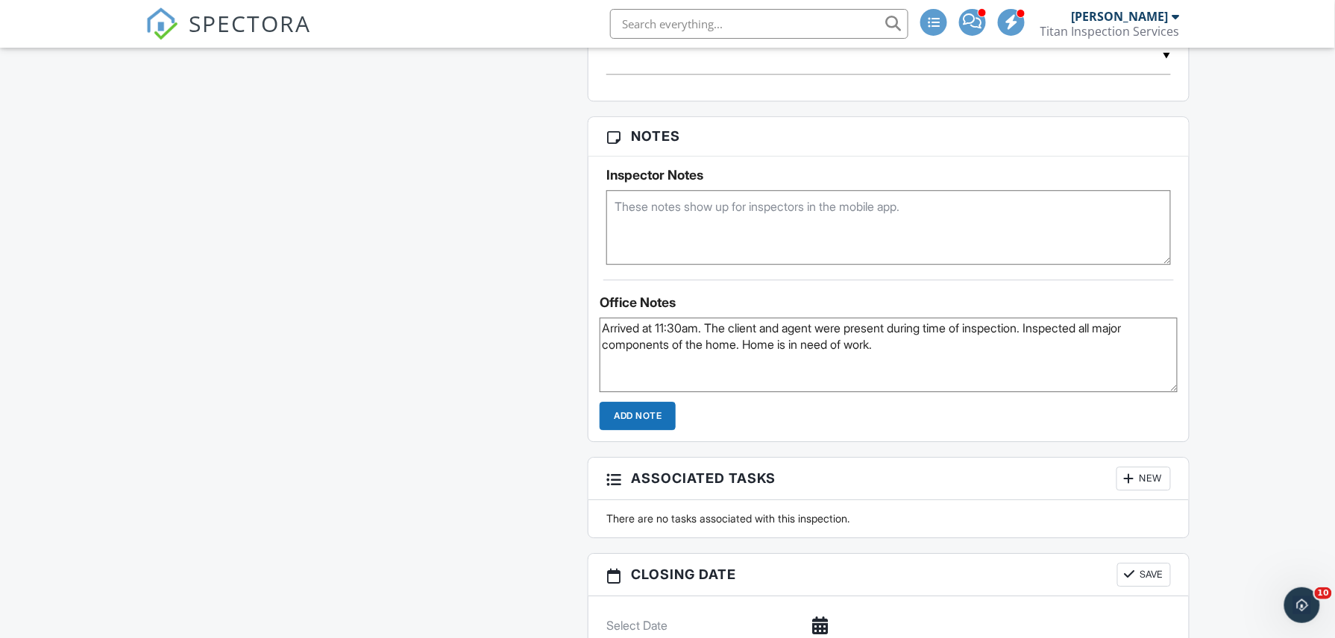
scroll to position [1314, 0]
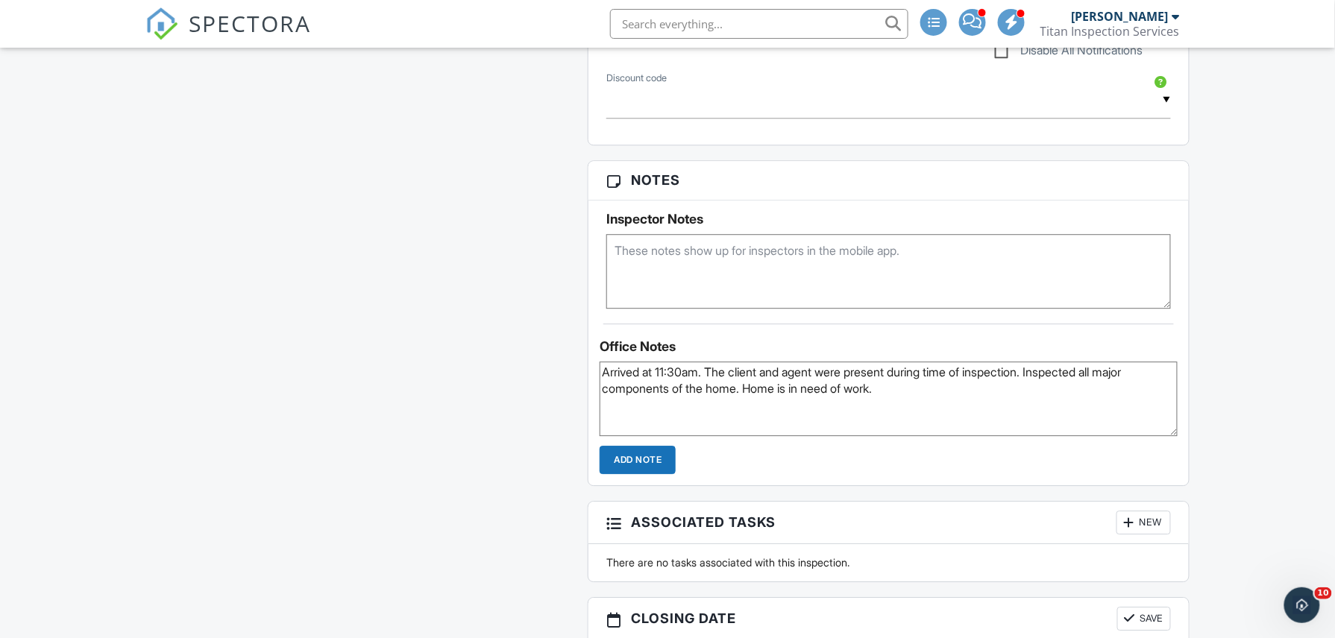
click at [910, 406] on textarea "Arrived at 11:30am. The client and agent were present during time of inspection…" at bounding box center [889, 399] width 578 height 75
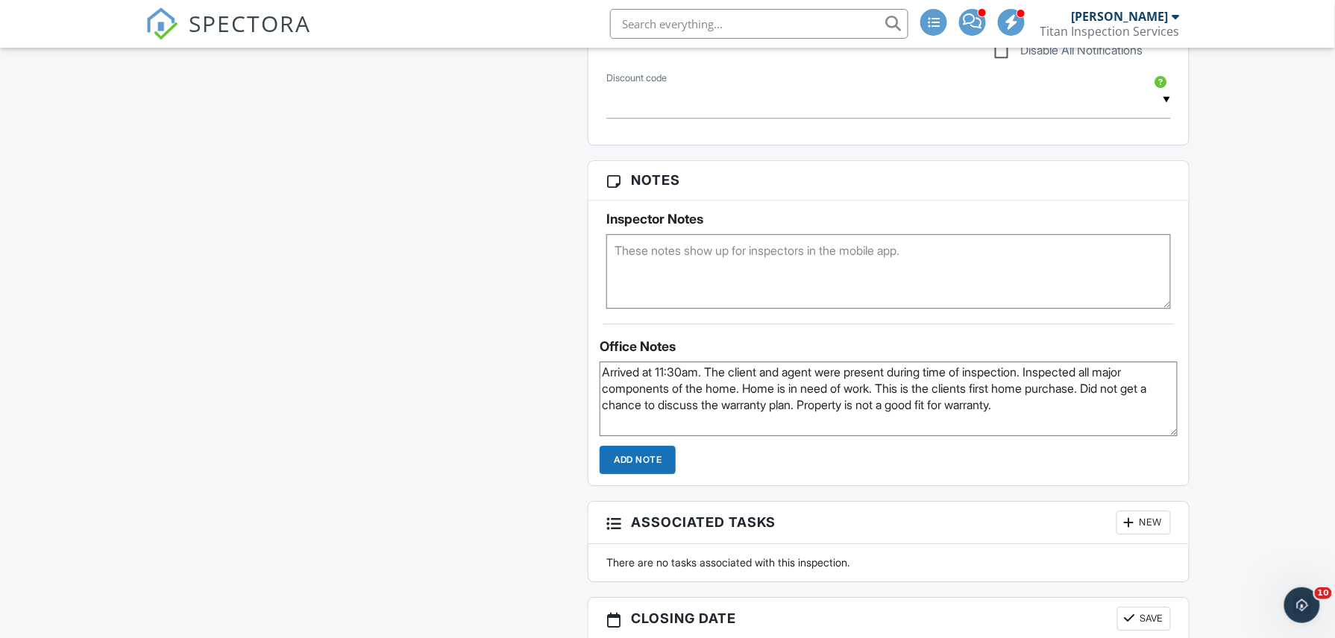
type textarea "Arrived at 11:30am. The client and agent were present during time of inspection…"
click at [670, 471] on input "Add Note" at bounding box center [638, 460] width 76 height 28
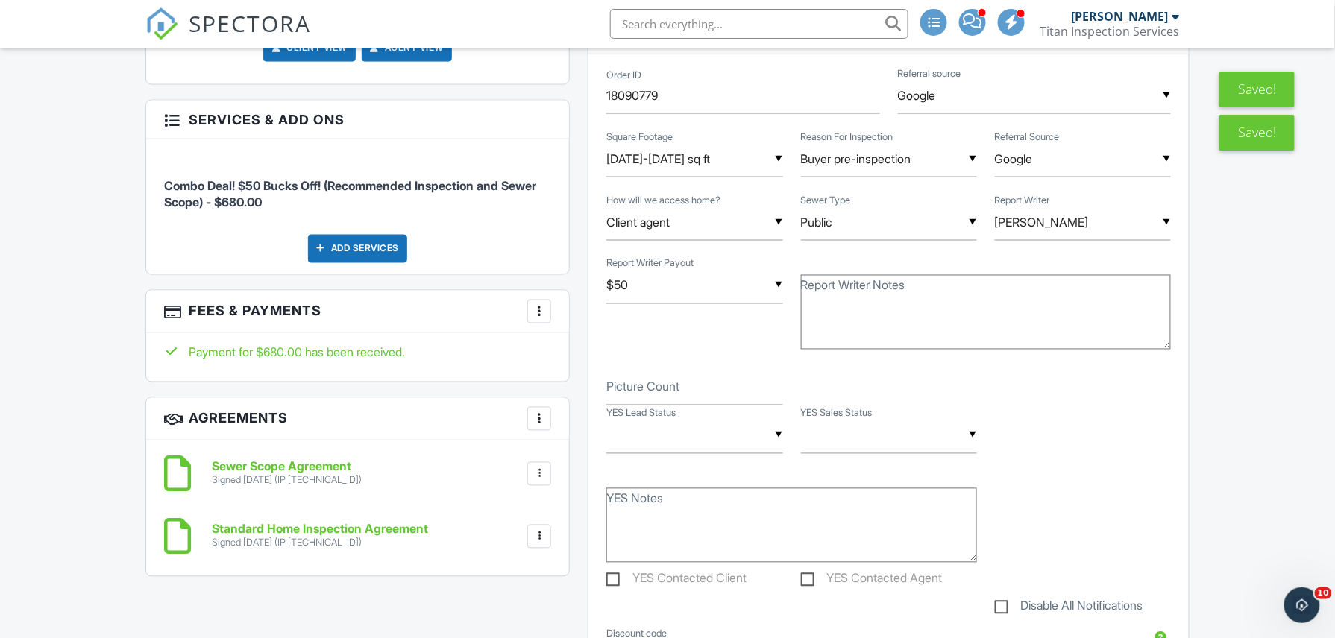
scroll to position [756, 0]
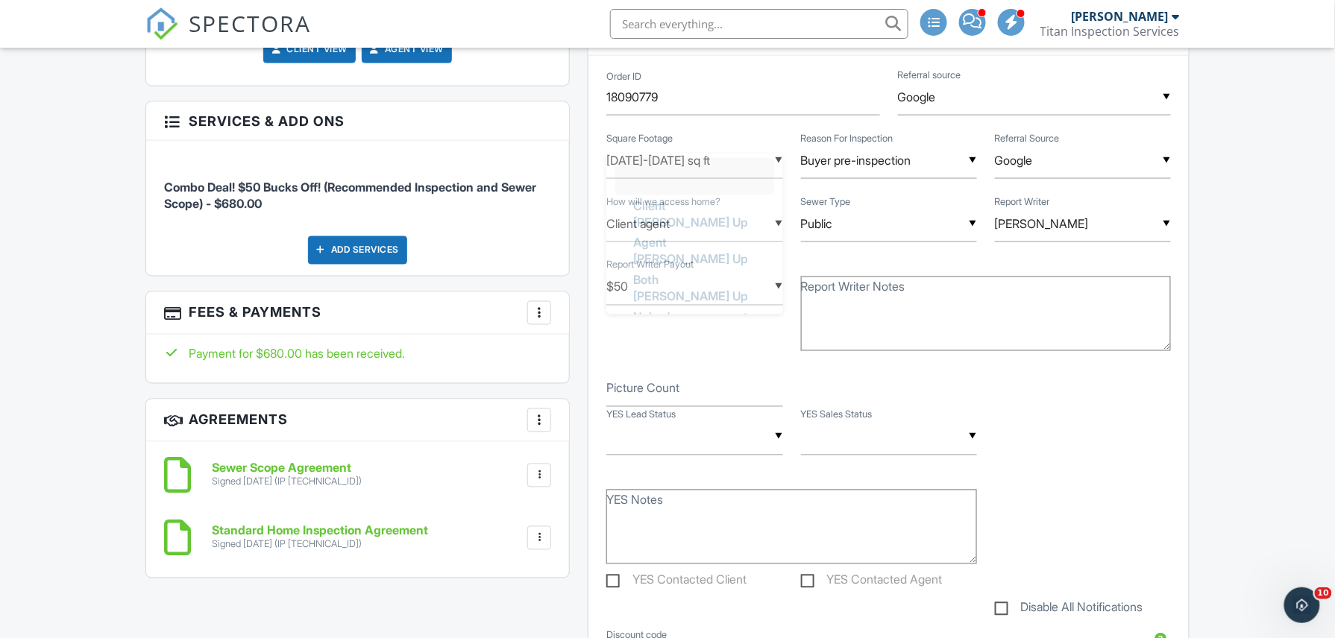
click at [708, 446] on input "text" at bounding box center [694, 437] width 176 height 37
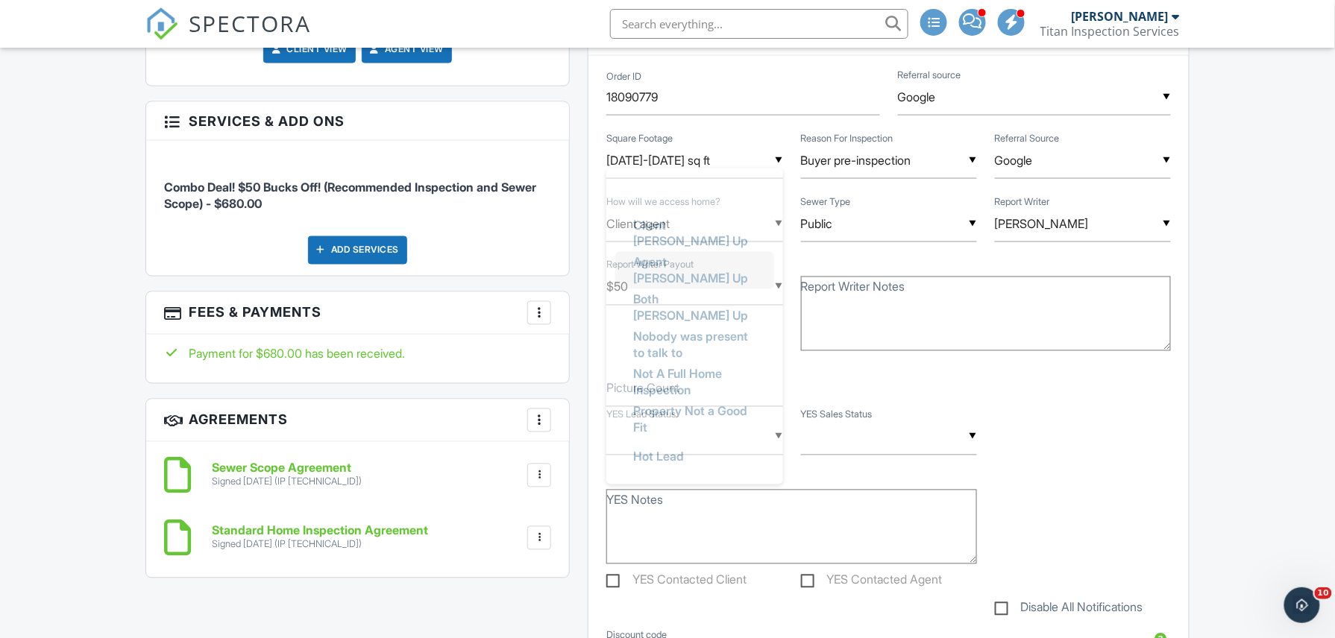
click at [705, 273] on span "Agent Teed Up" at bounding box center [694, 271] width 146 height 54
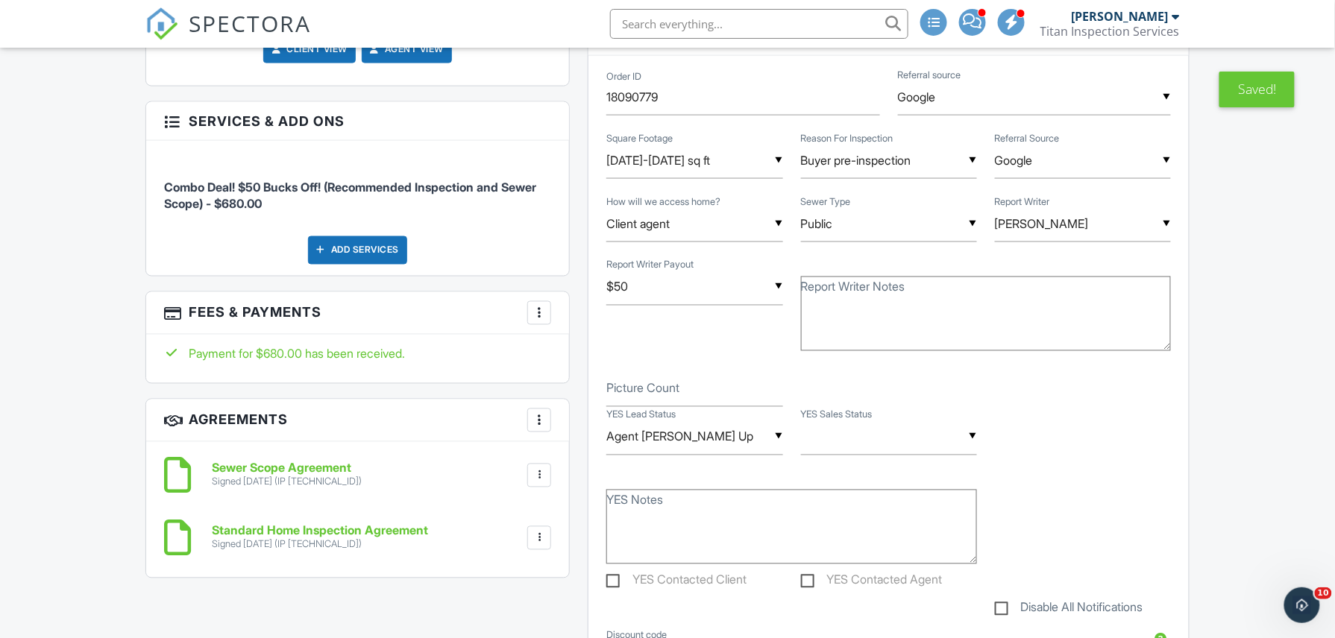
click at [729, 454] on input "Agent Teed Up" at bounding box center [694, 437] width 176 height 37
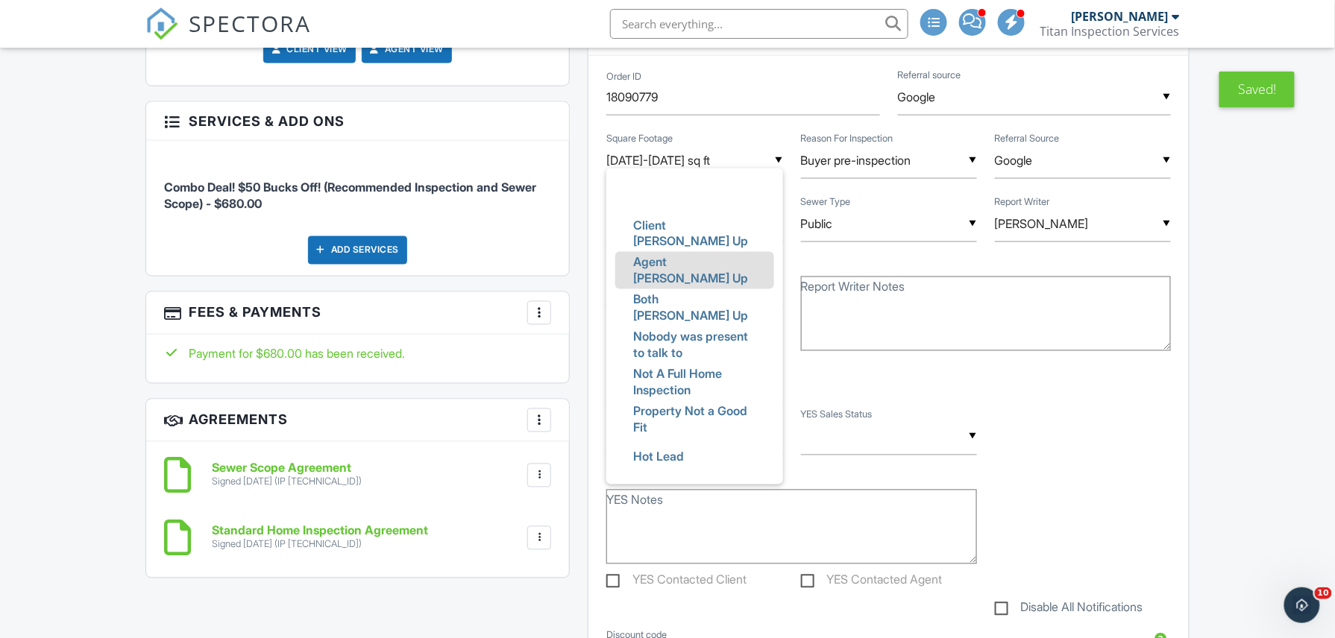
scroll to position [0, 0]
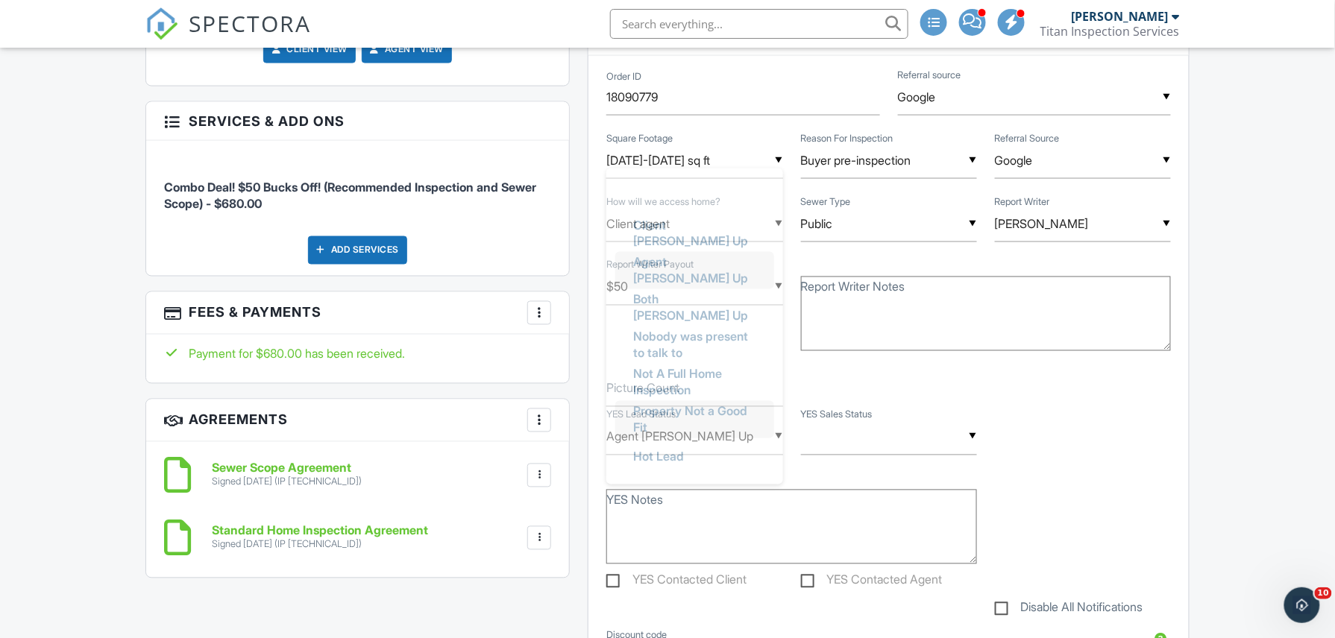
click at [720, 418] on span "Property Not a Good Fit" at bounding box center [694, 420] width 146 height 54
type input "Property Not a Good Fit"
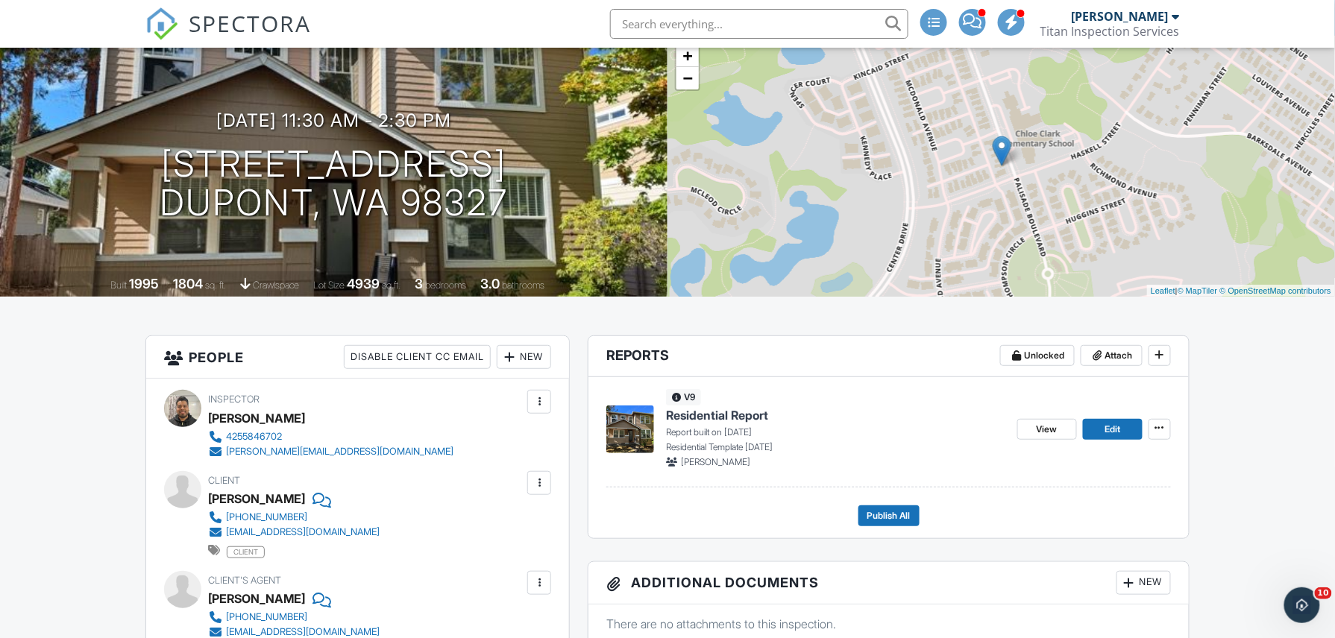
scroll to position [102, 0]
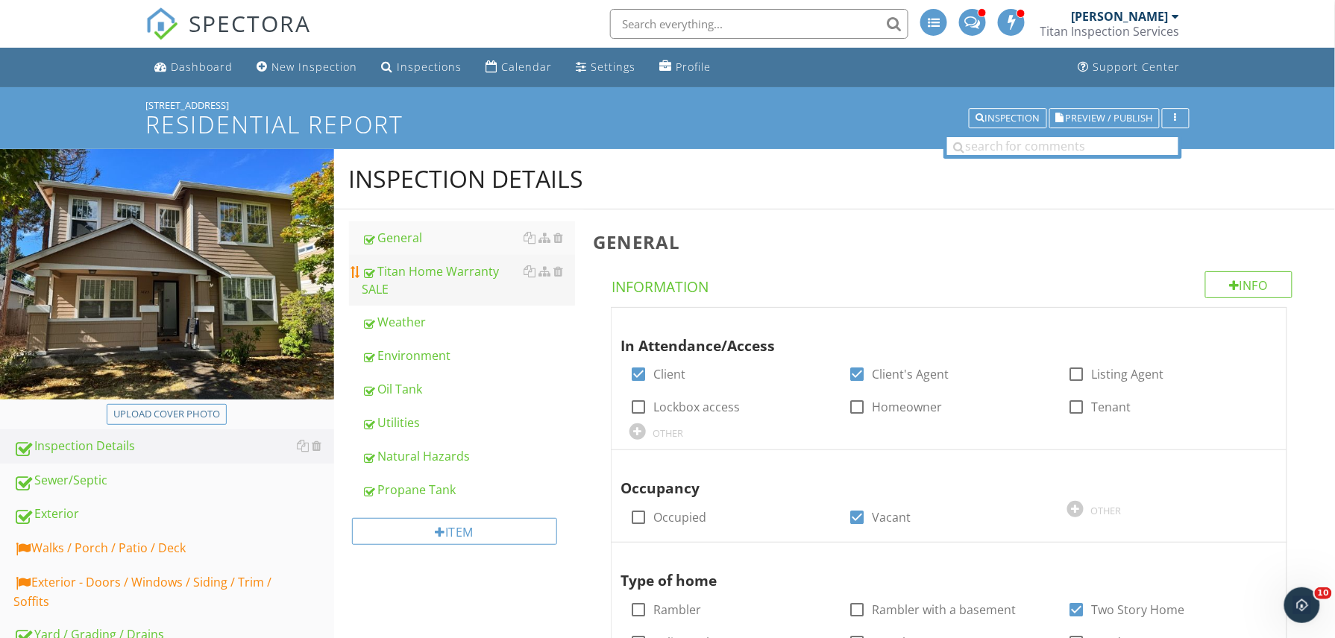
scroll to position [377, 0]
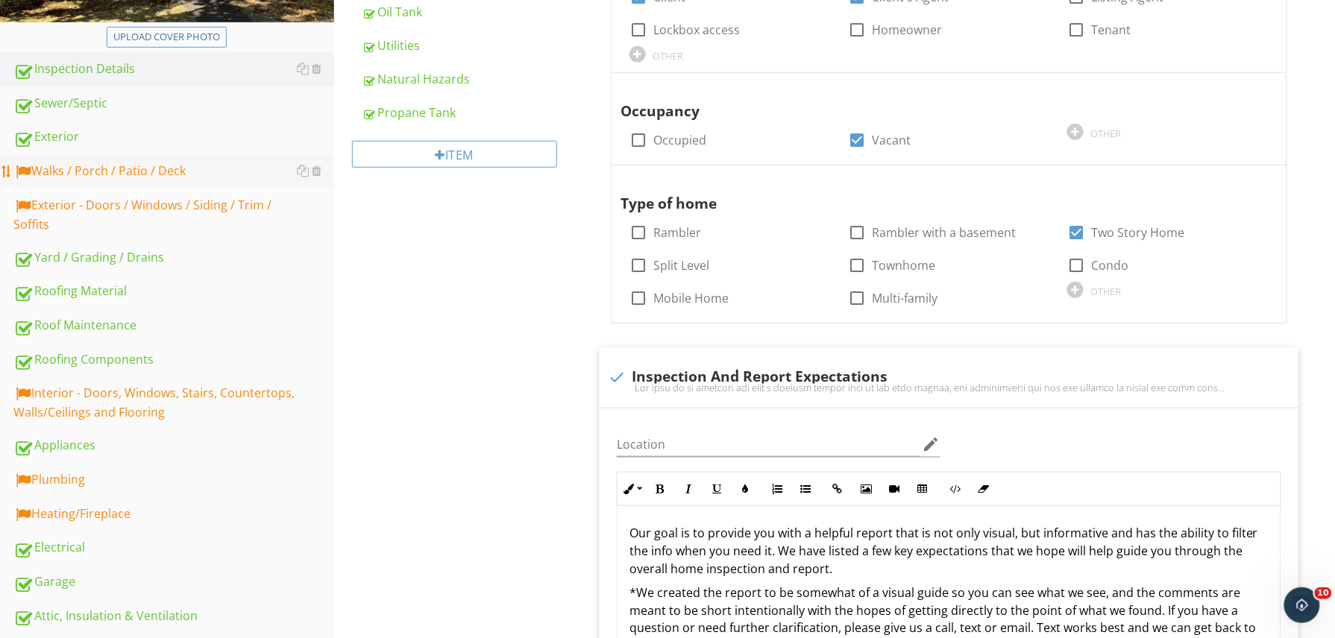
click at [155, 154] on link "Walks / Porch / Patio / Deck" at bounding box center [173, 171] width 321 height 34
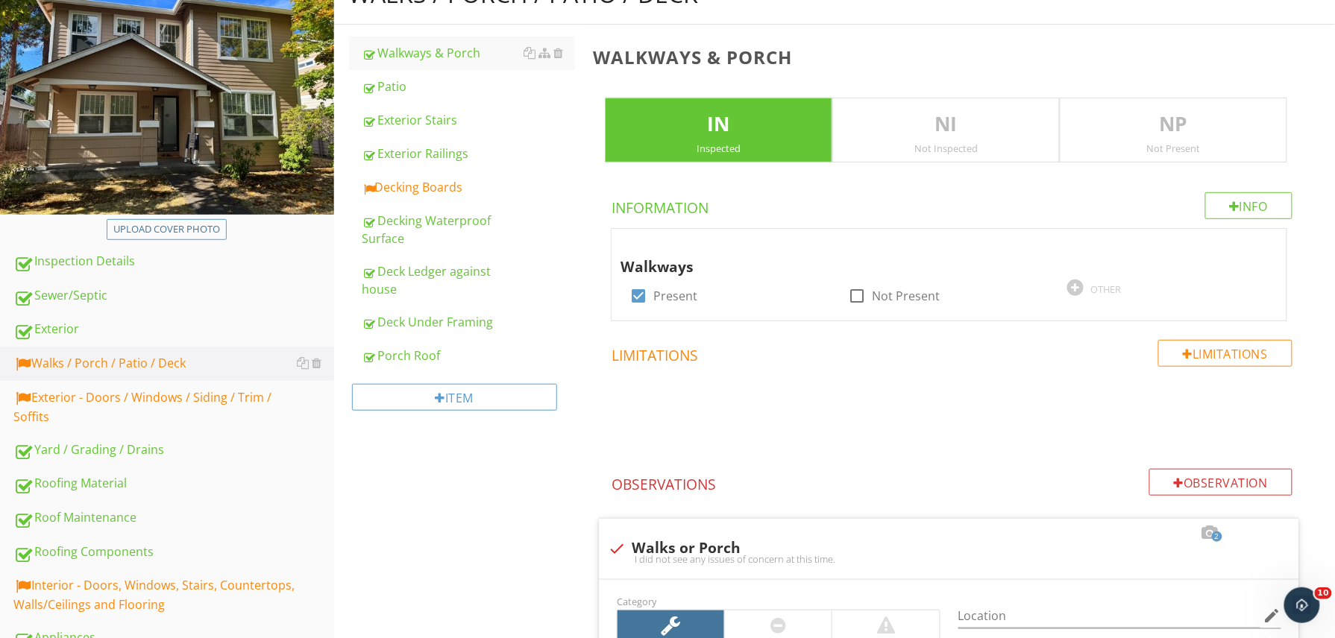
scroll to position [176, 0]
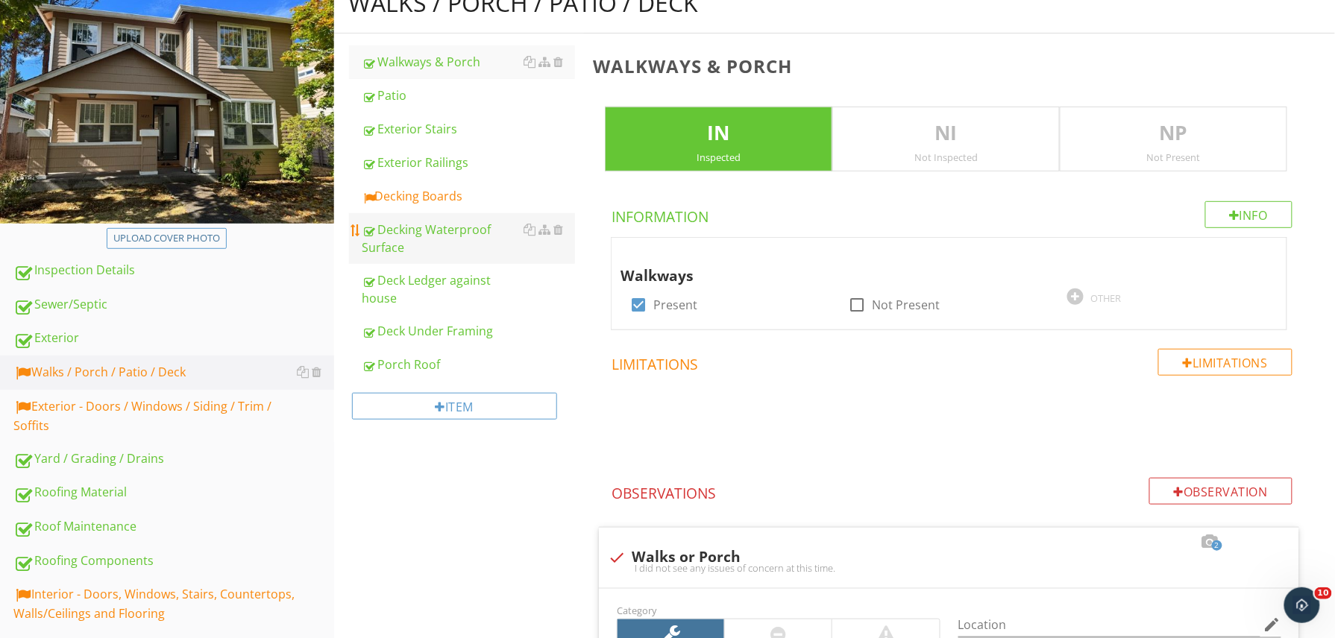
click at [424, 227] on div "Decking Waterproof Surface" at bounding box center [468, 239] width 213 height 36
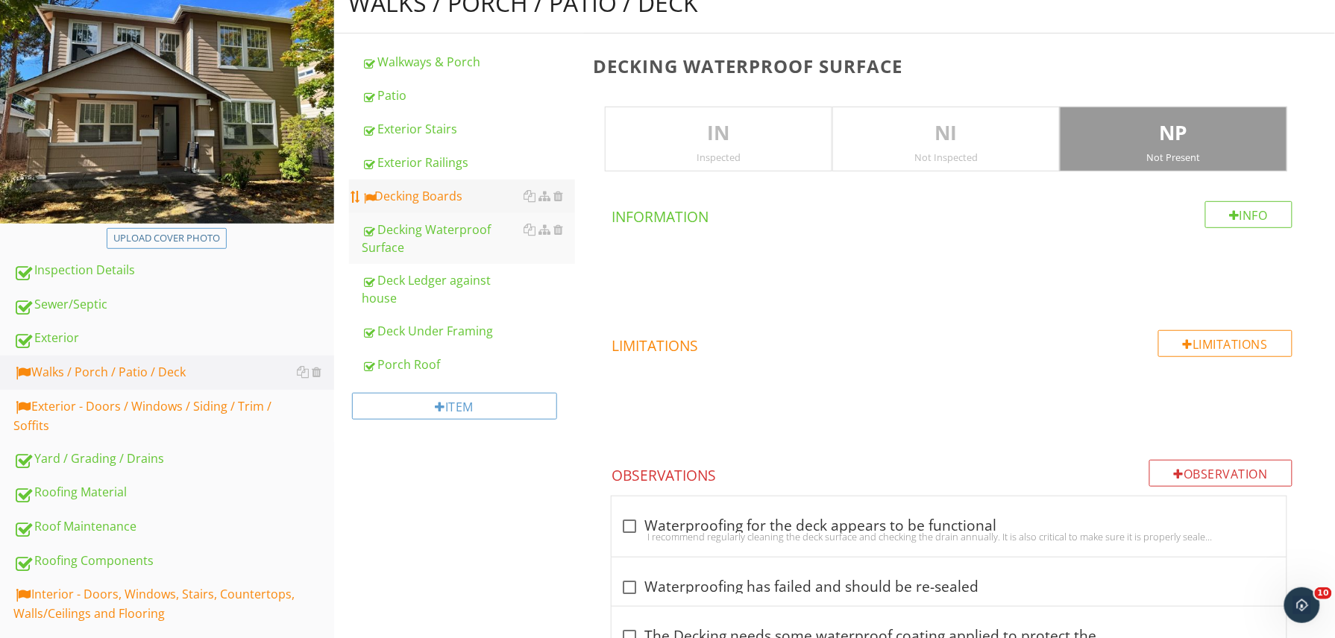
click at [448, 204] on div "Decking Boards" at bounding box center [468, 196] width 213 height 18
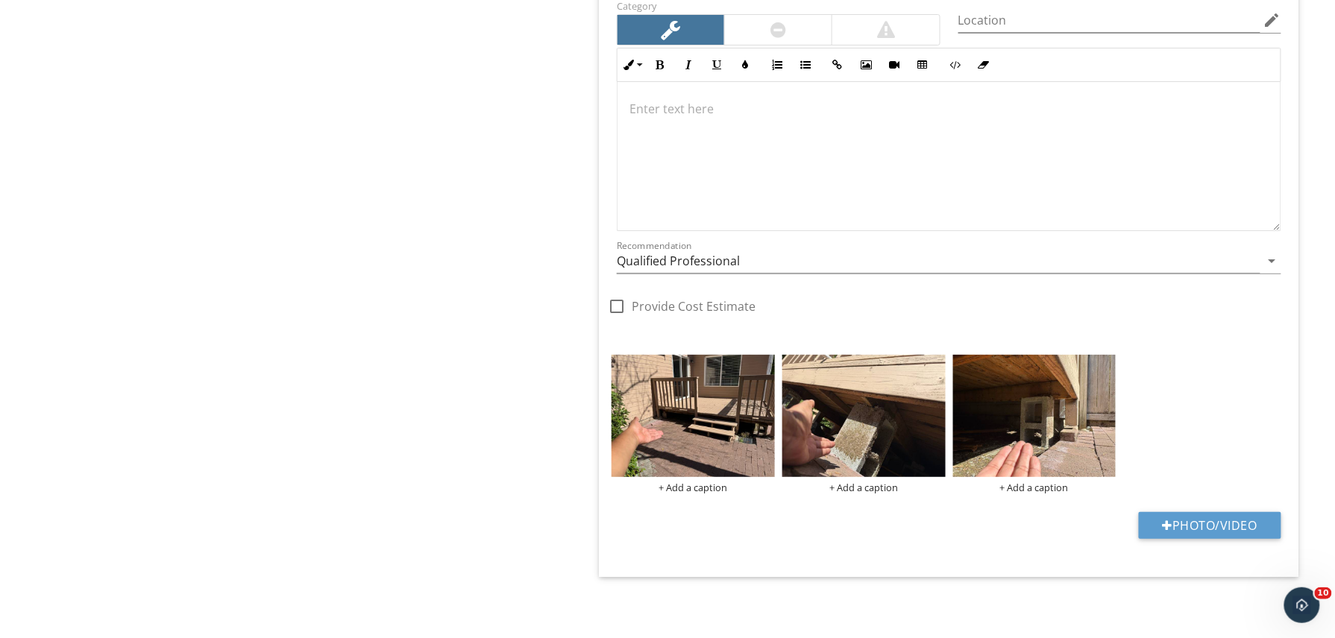
scroll to position [1782, 0]
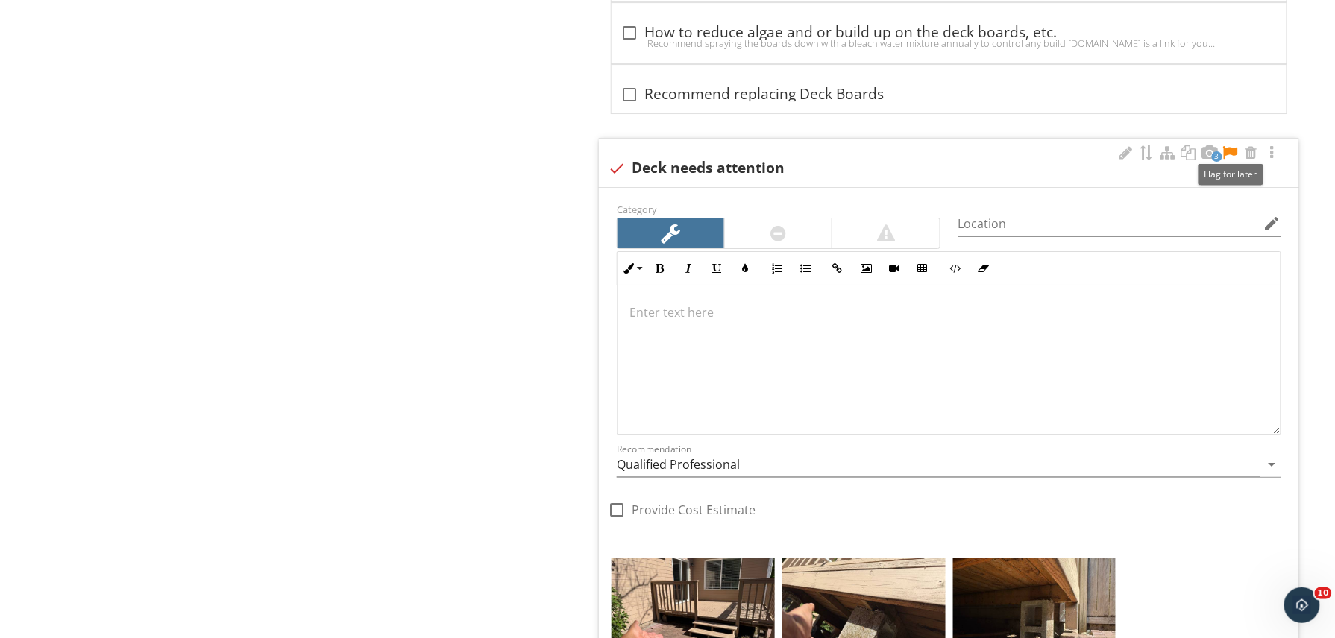
click at [1235, 155] on div at bounding box center [1230, 152] width 18 height 15
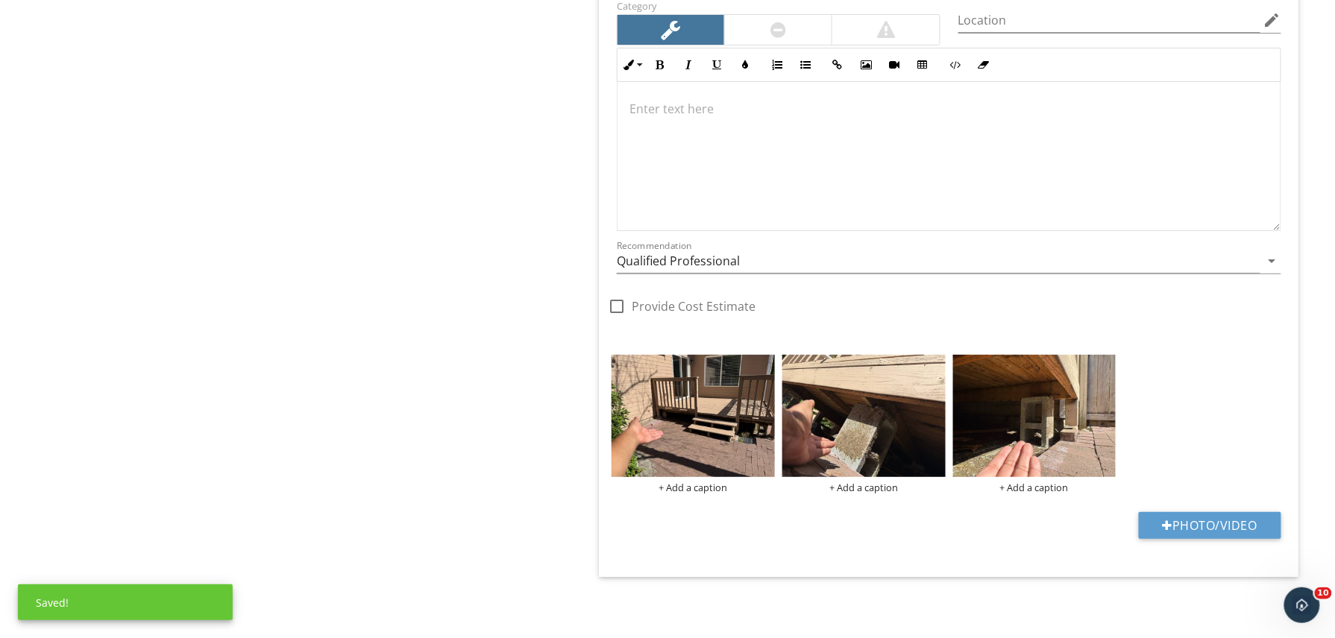
scroll to position [1989, 0]
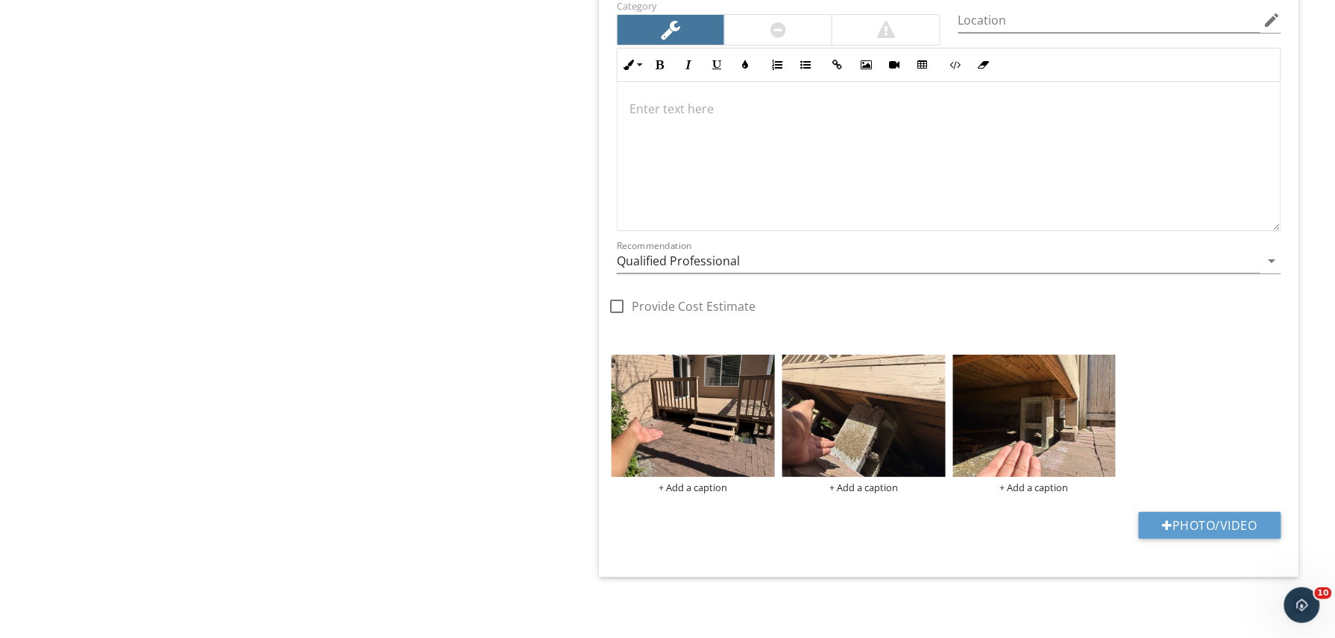
click at [865, 186] on div at bounding box center [948, 156] width 663 height 149
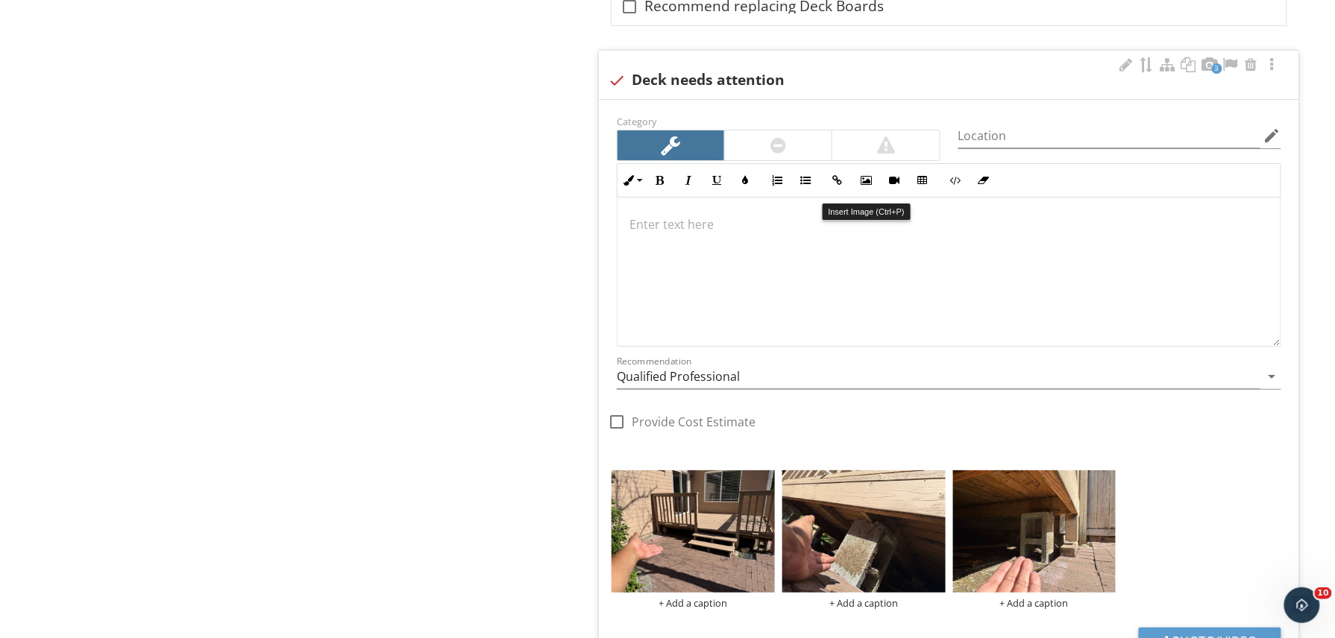
scroll to position [1871, 0]
click at [813, 249] on div at bounding box center [948, 271] width 663 height 149
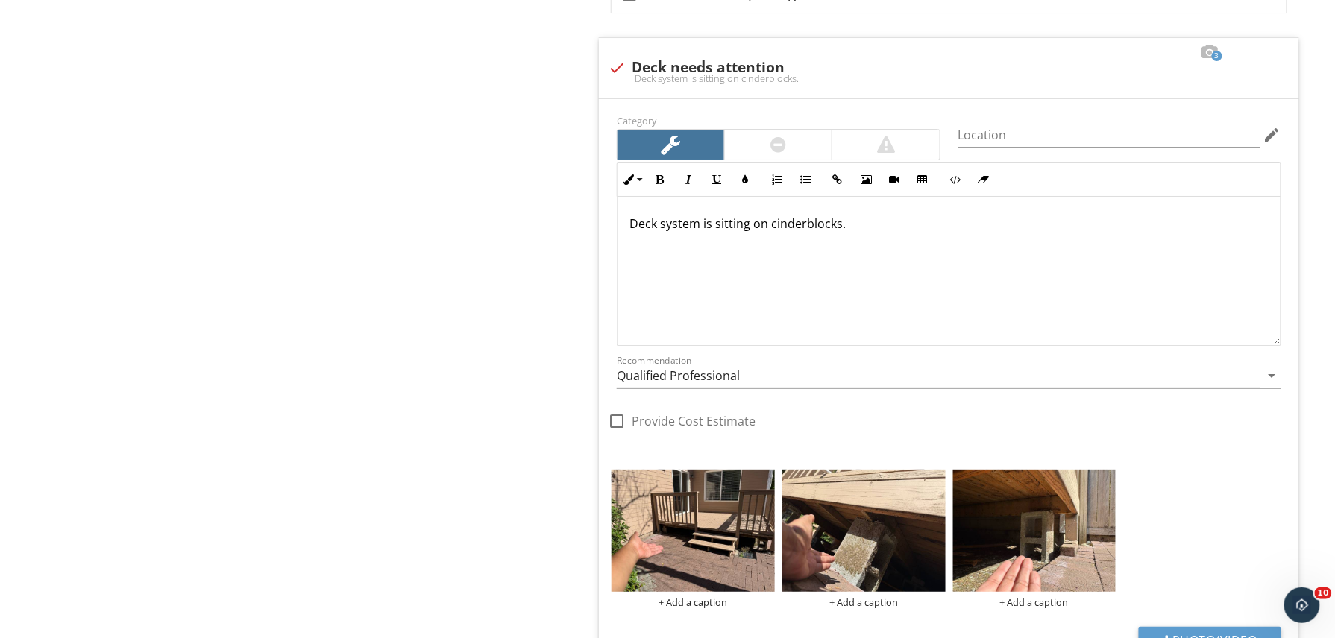
drag, startPoint x: 923, startPoint y: 239, endPoint x: 591, endPoint y: 242, distance: 332.6
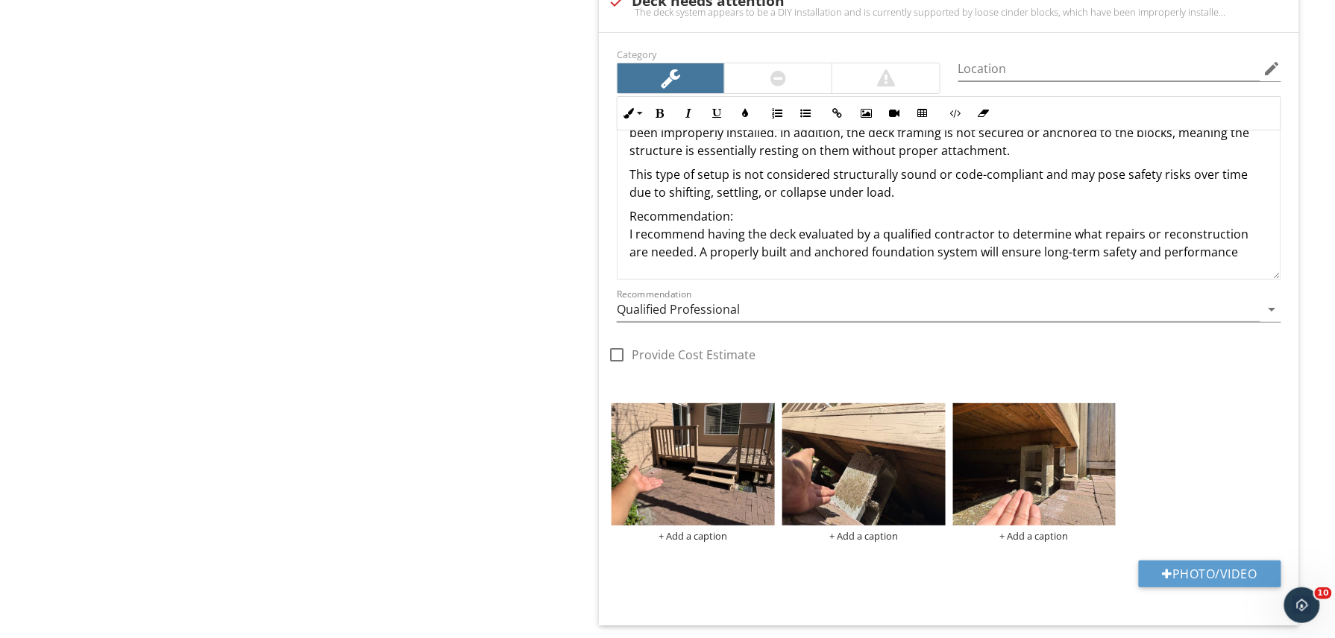
scroll to position [1954, 0]
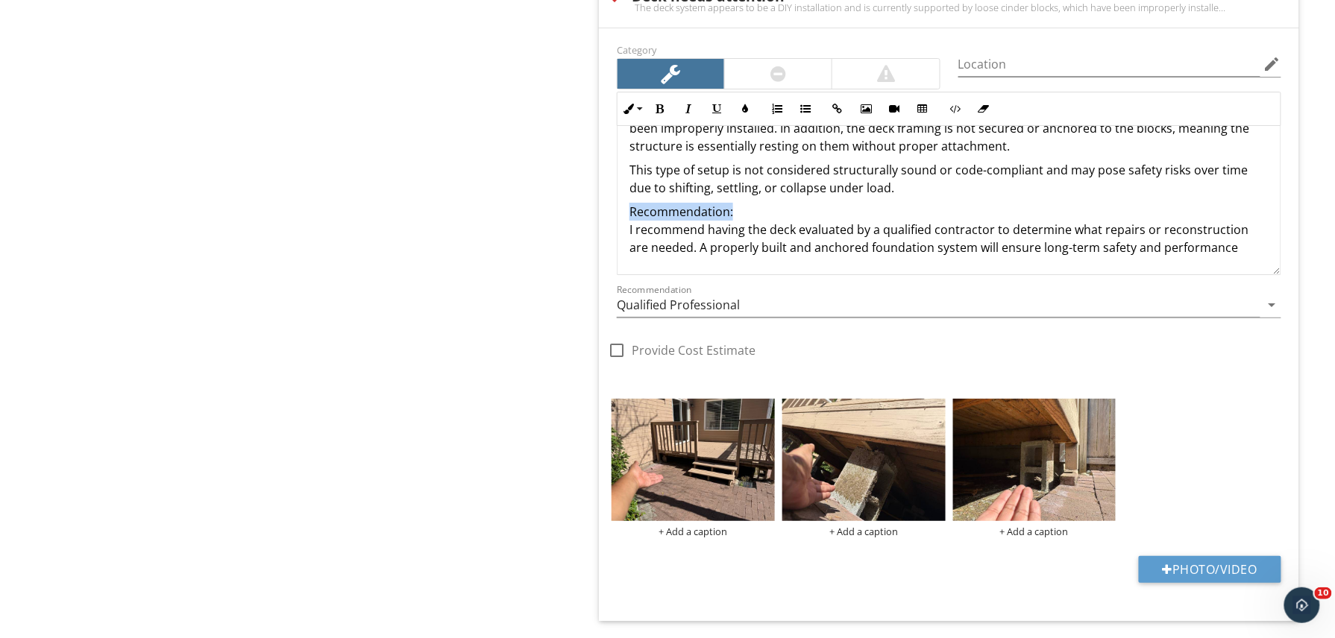
drag, startPoint x: 738, startPoint y: 216, endPoint x: 622, endPoint y: 227, distance: 116.8
click at [622, 227] on div "The deck system appears to be a DIY installation and is currently supported by …" at bounding box center [948, 179] width 663 height 191
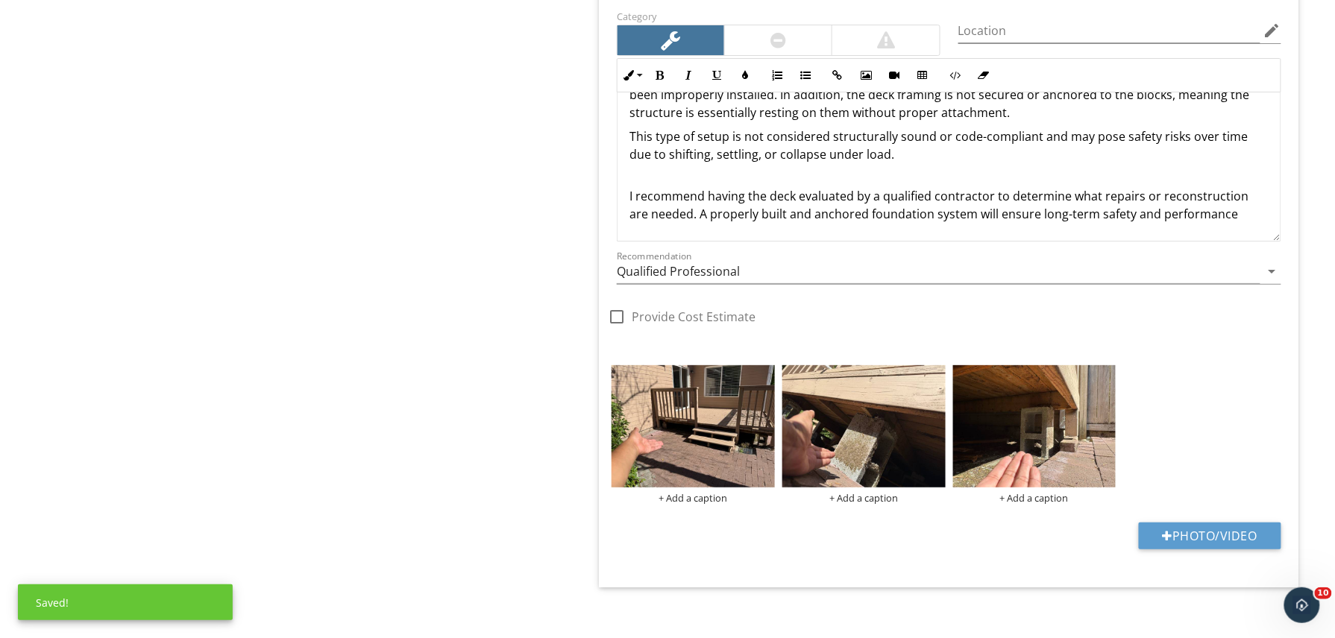
scroll to position [1988, 0]
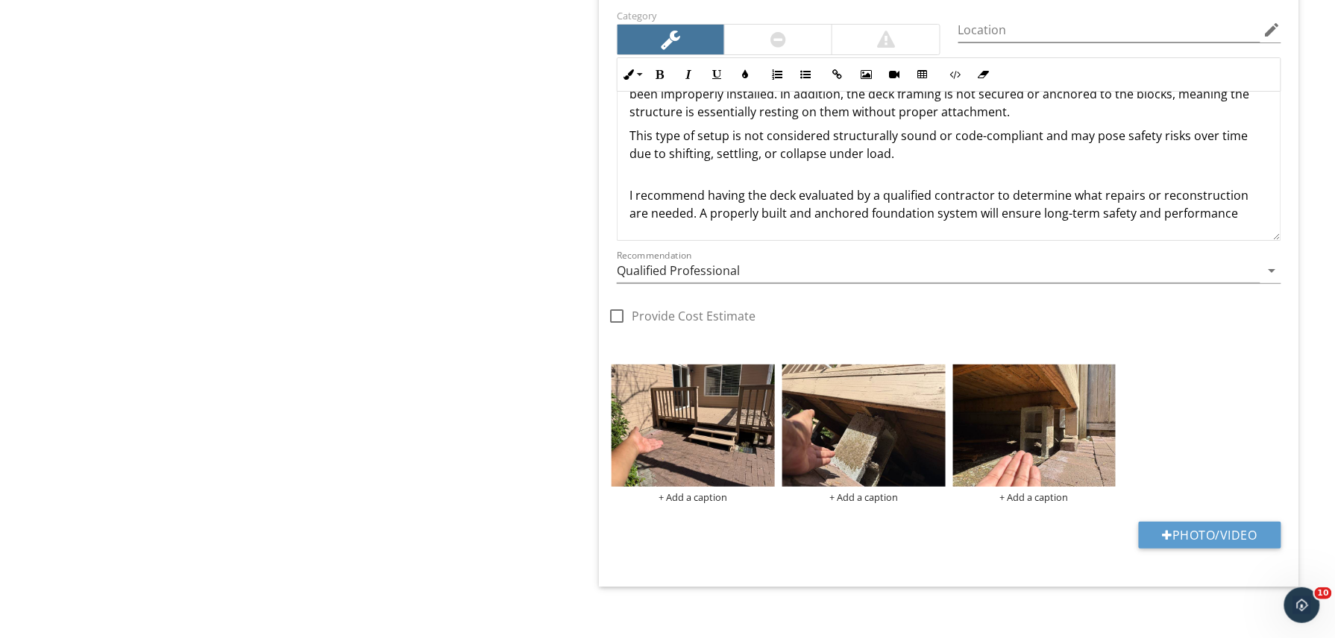
click at [993, 210] on p "I recommend having the deck evaluated by a qualified contractor to determine wh…" at bounding box center [948, 196] width 639 height 54
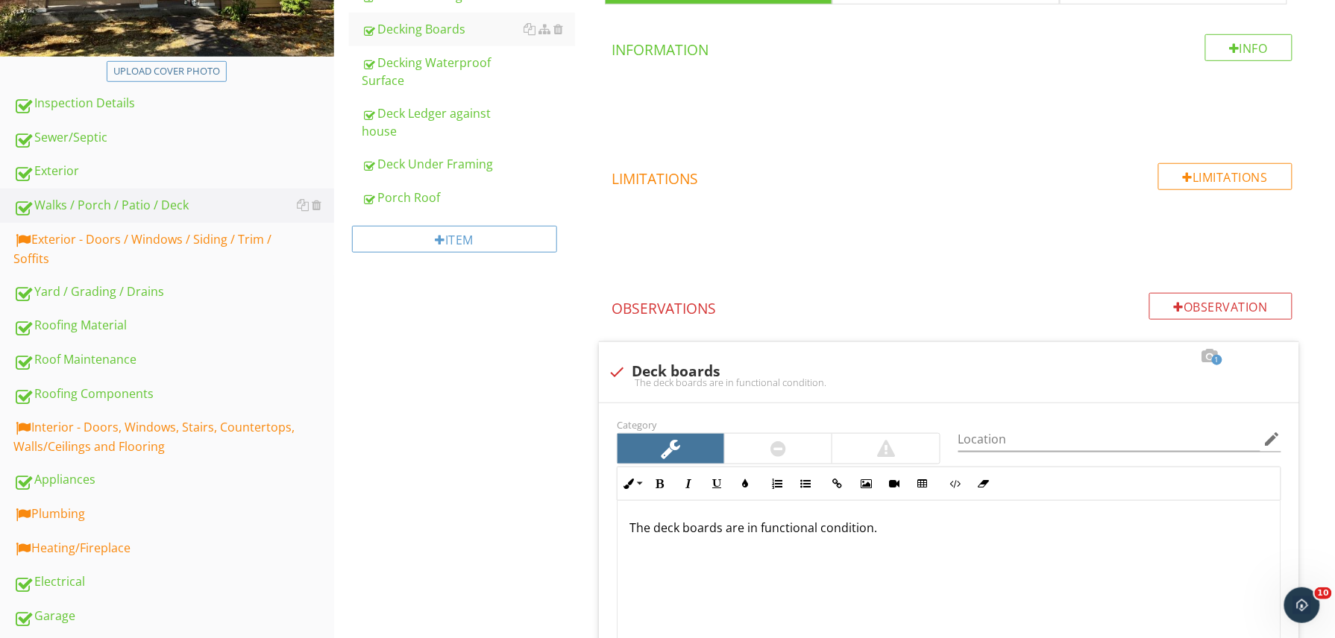
scroll to position [316, 0]
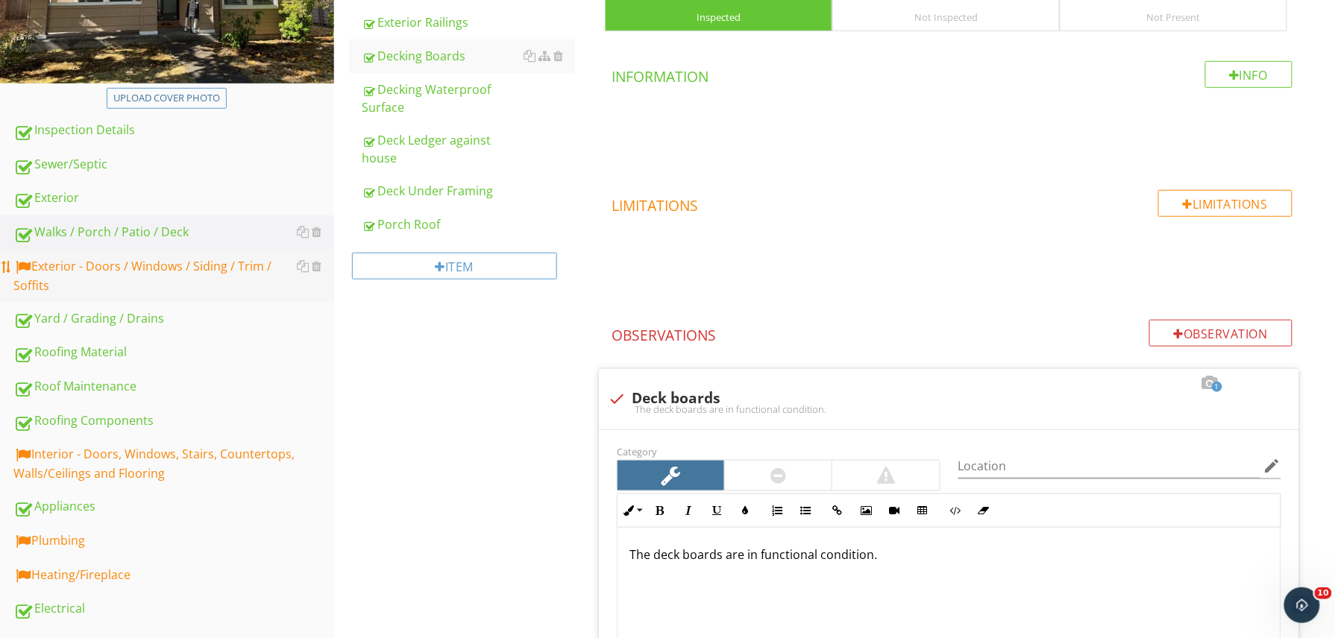
click at [263, 264] on div "Exterior - Doors / Windows / Siding / Trim / Soffits" at bounding box center [173, 275] width 321 height 37
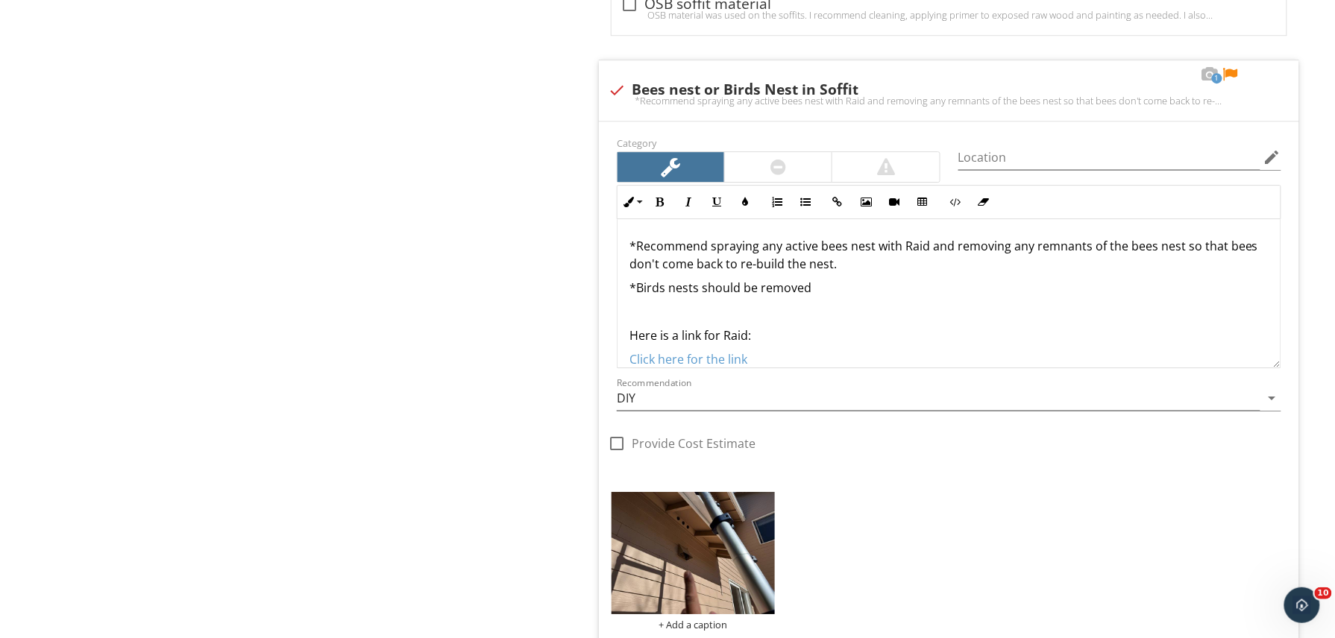
scroll to position [1584, 0]
click at [1232, 78] on div at bounding box center [1230, 76] width 18 height 15
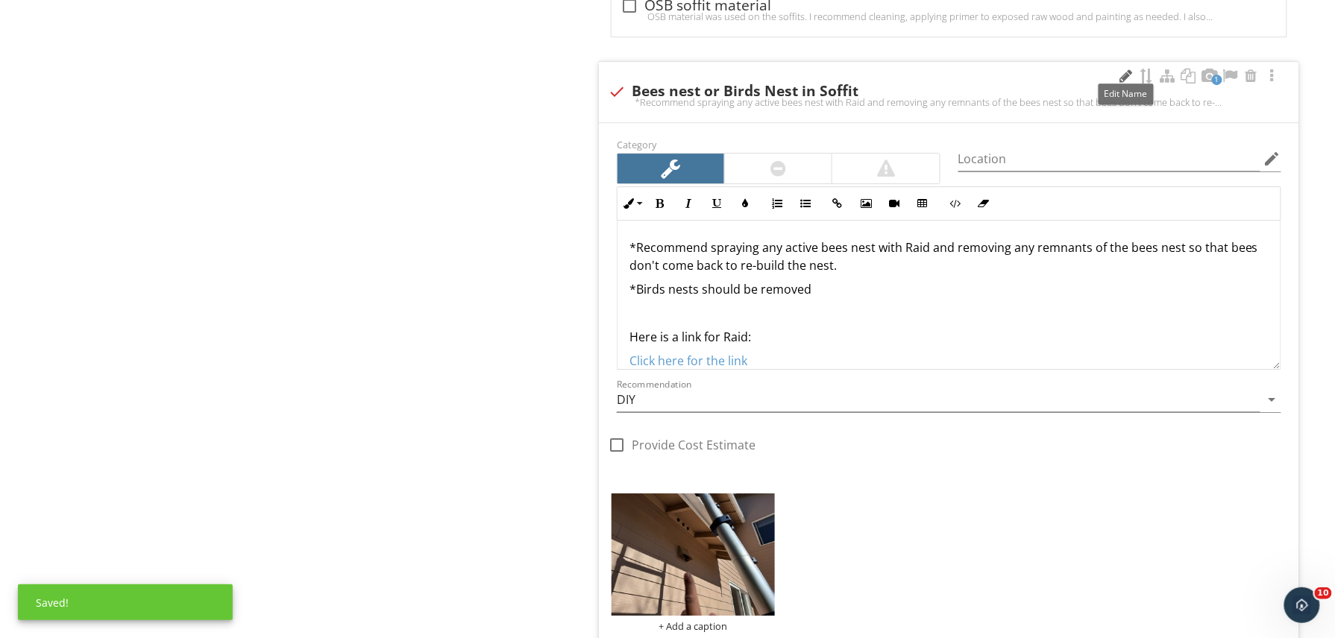
click at [1132, 76] on div at bounding box center [1126, 76] width 18 height 15
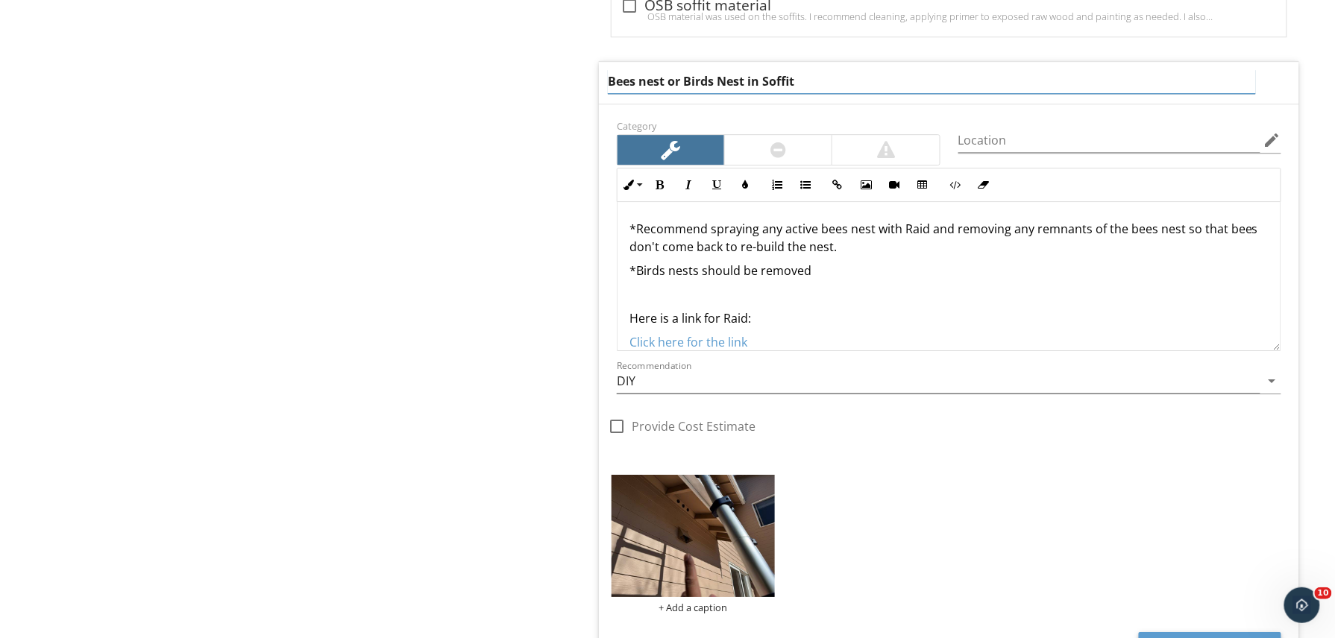
drag, startPoint x: 825, startPoint y: 81, endPoint x: 650, endPoint y: 100, distance: 175.5
click at [650, 100] on div "Bees nest or Birds Nest in Soffit" at bounding box center [949, 83] width 700 height 42
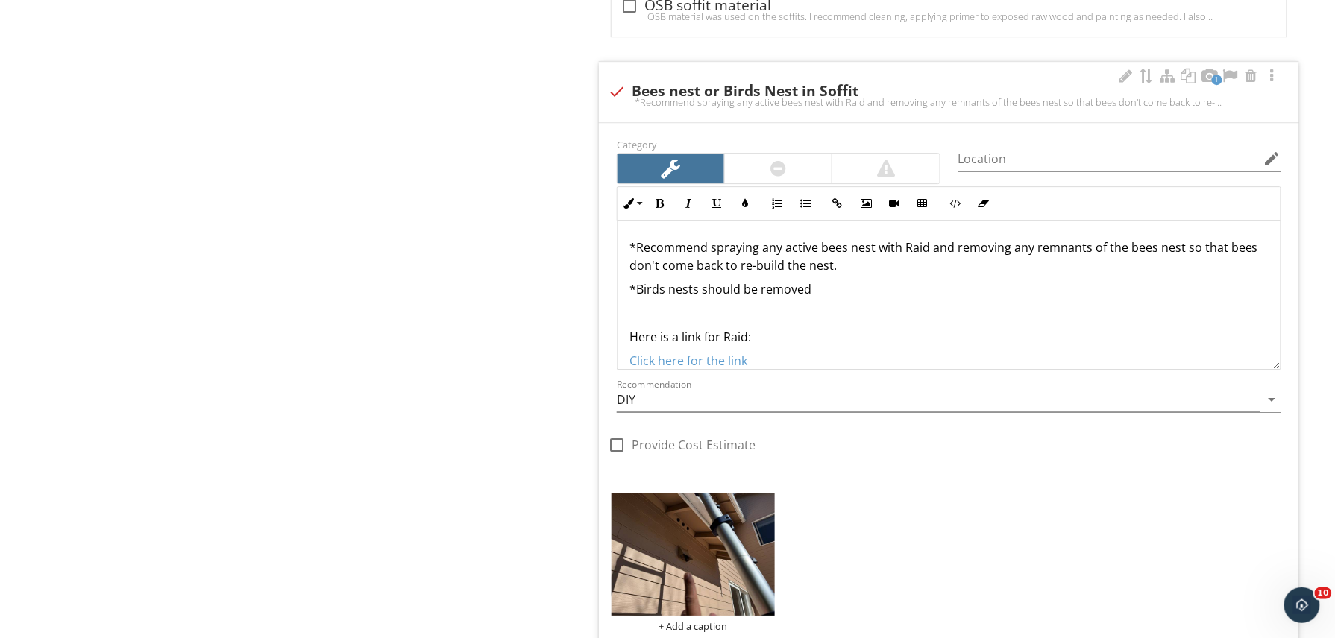
click at [673, 100] on div "1 check Bees nest or Birds Nest in Soffit *Recommend spraying any active bees n…" at bounding box center [949, 92] width 700 height 60
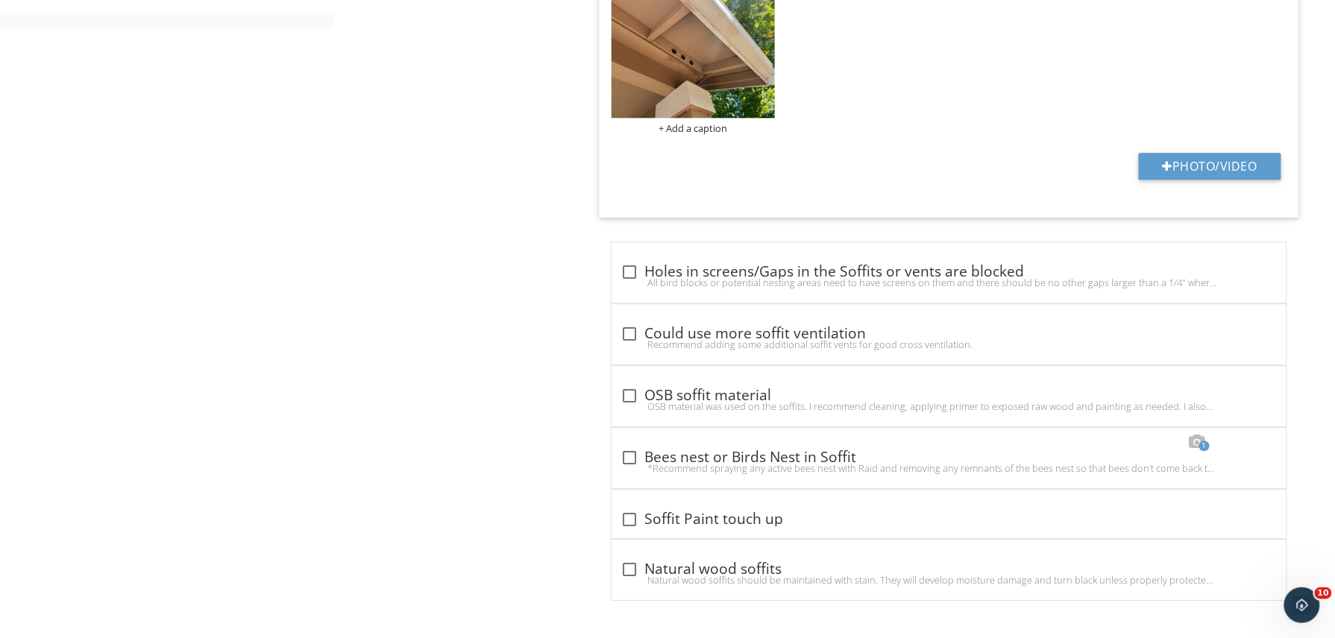
scroll to position [1200, 0]
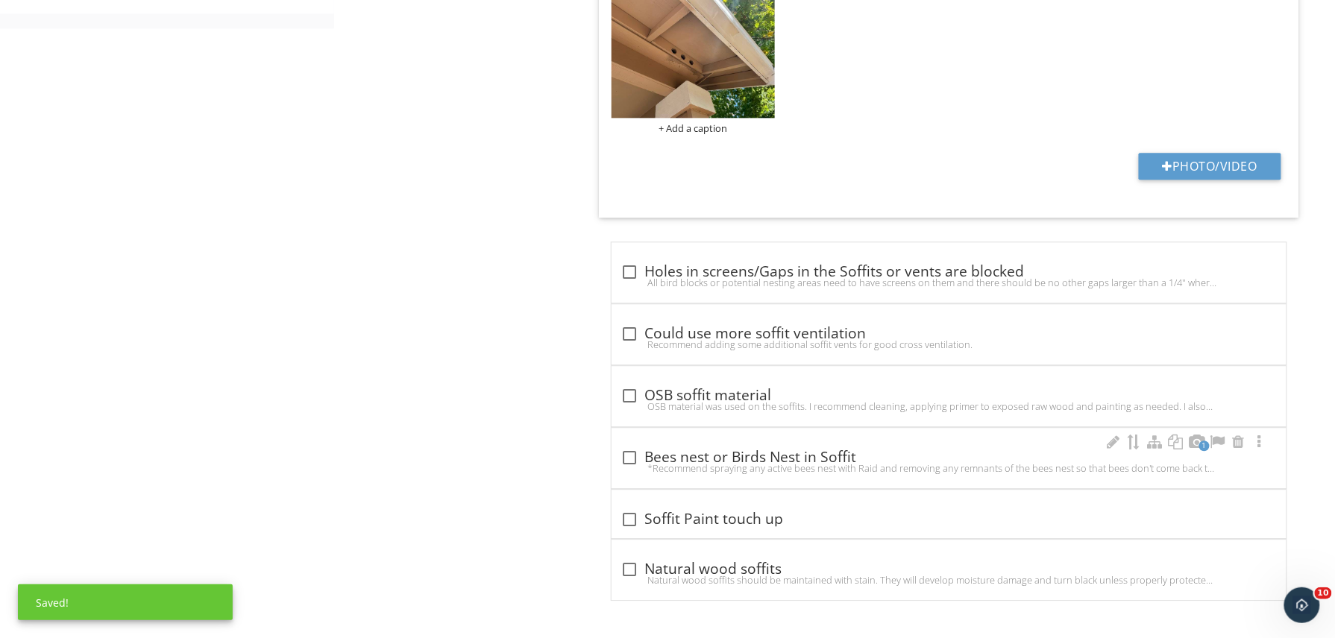
click at [925, 449] on div "check_box_outline_blank Bees nest or Birds Nest in Soffit" at bounding box center [948, 458] width 657 height 18
checkbox input "true"
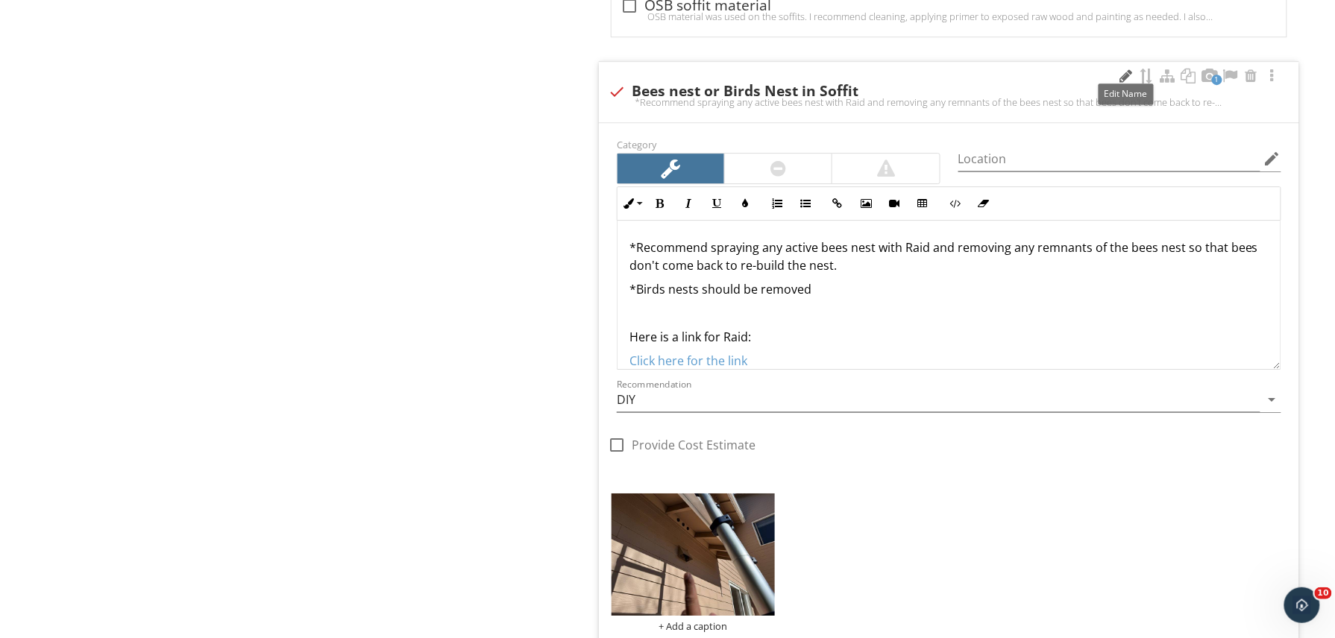
click at [1126, 79] on div at bounding box center [1126, 76] width 18 height 15
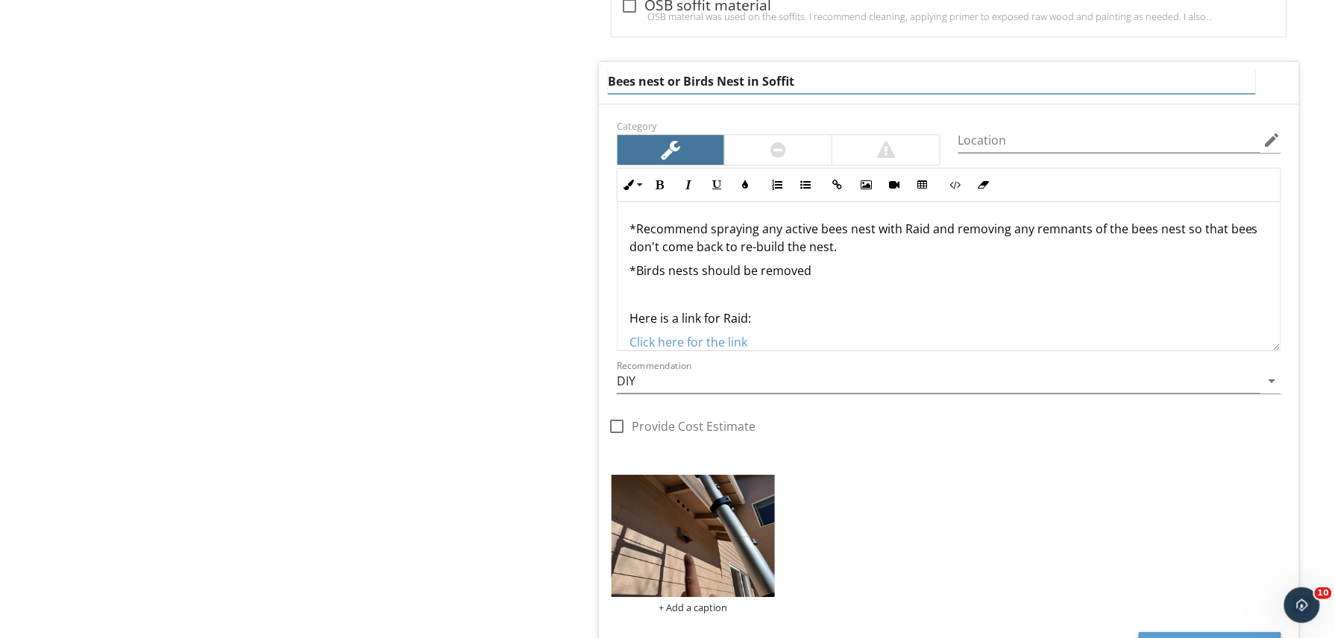
drag, startPoint x: 810, startPoint y: 78, endPoint x: 666, endPoint y: 89, distance: 144.3
click at [666, 89] on input "Bees nest or Birds Nest in Soffit" at bounding box center [932, 81] width 648 height 25
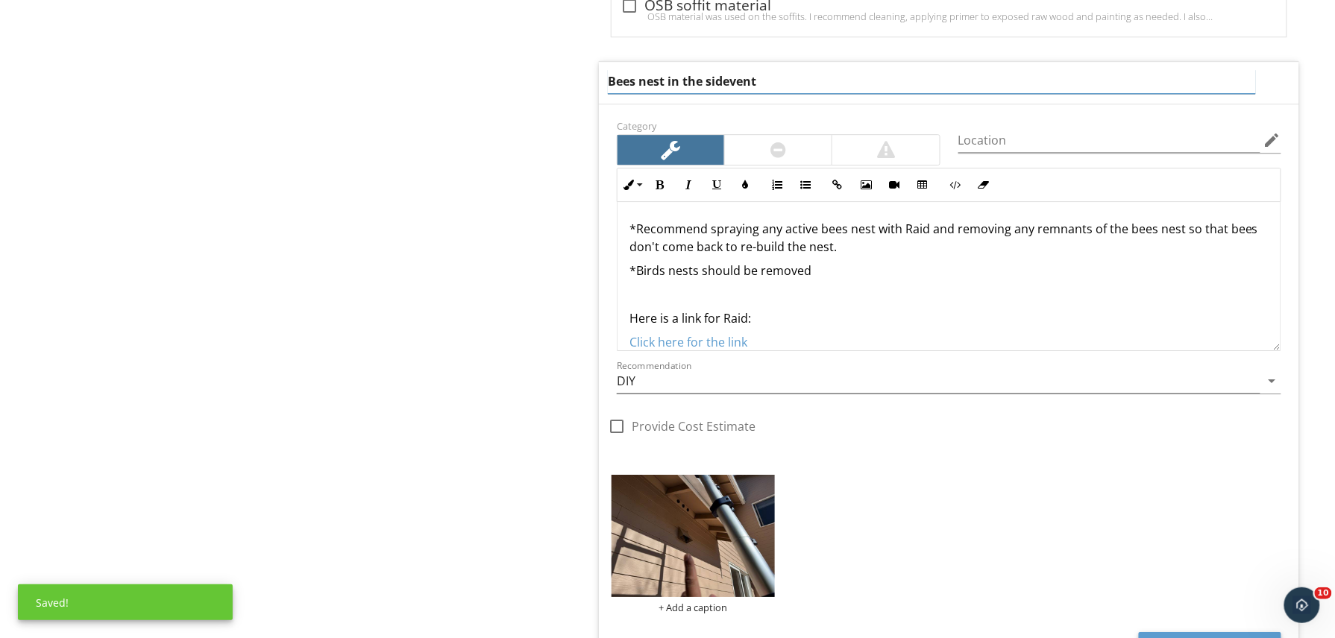
type input "Bees nest in the side vent"
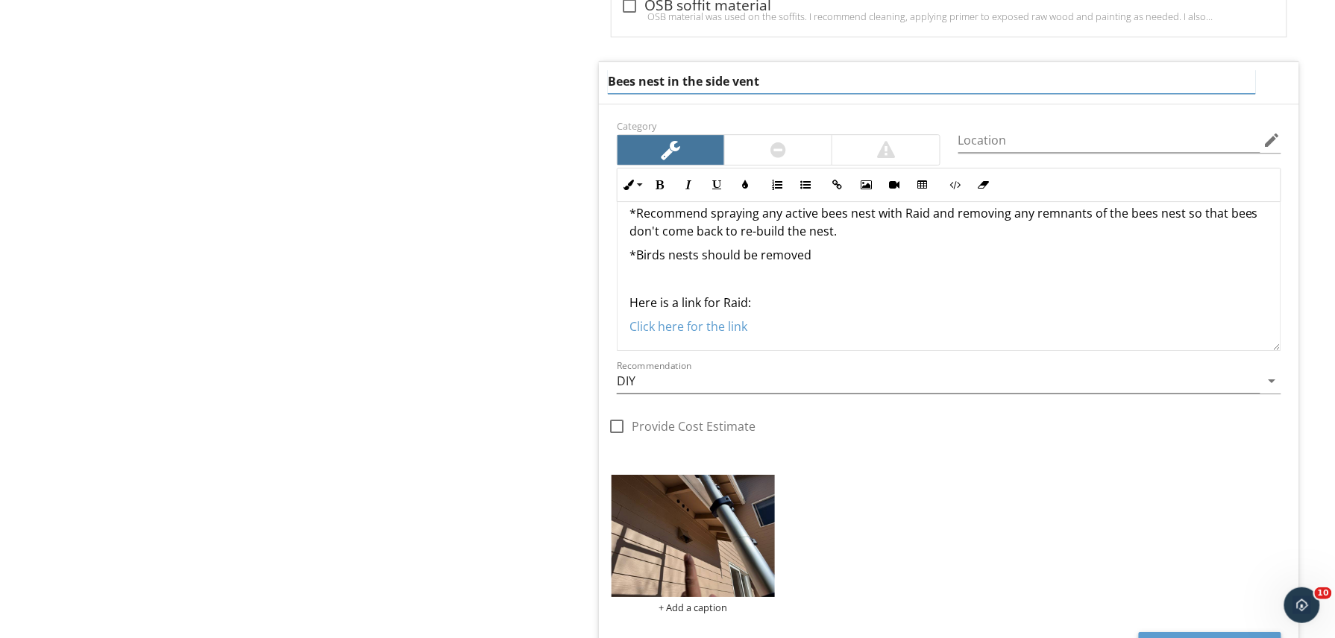
scroll to position [19, 0]
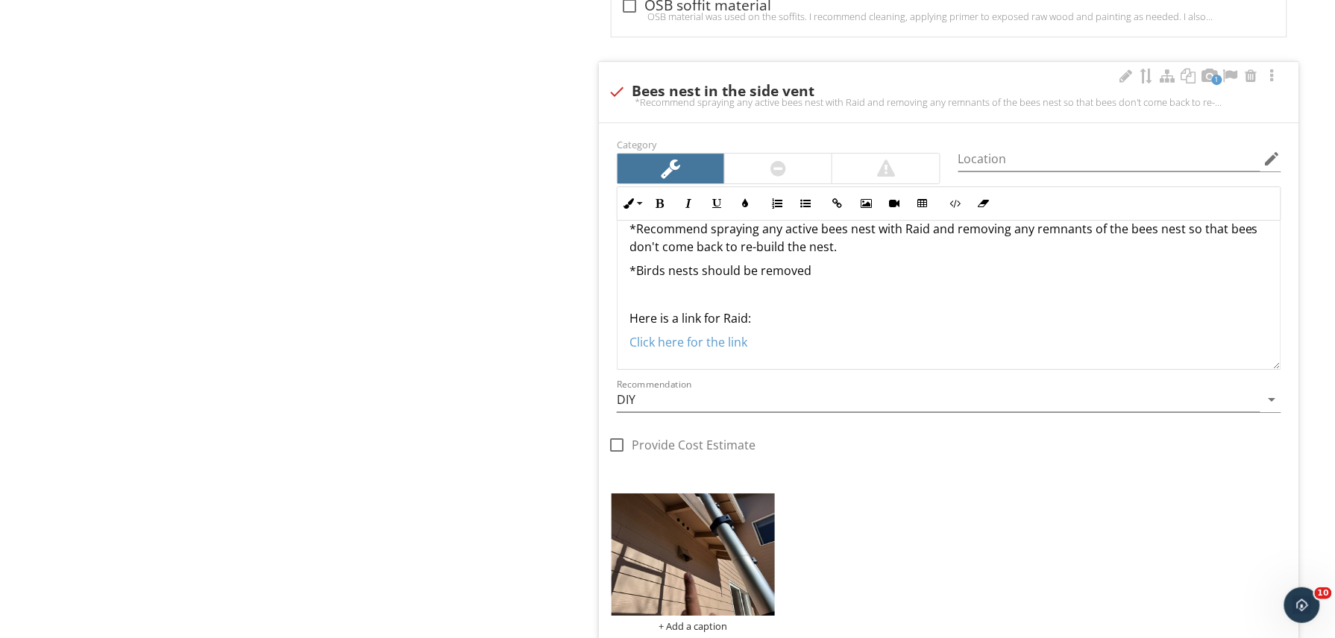
drag, startPoint x: 850, startPoint y: 261, endPoint x: 602, endPoint y: 267, distance: 247.6
click at [608, 267] on div "Category Location edit Inline Style XLarge Large Normal Small Light Small/Light…" at bounding box center [949, 305] width 682 height 340
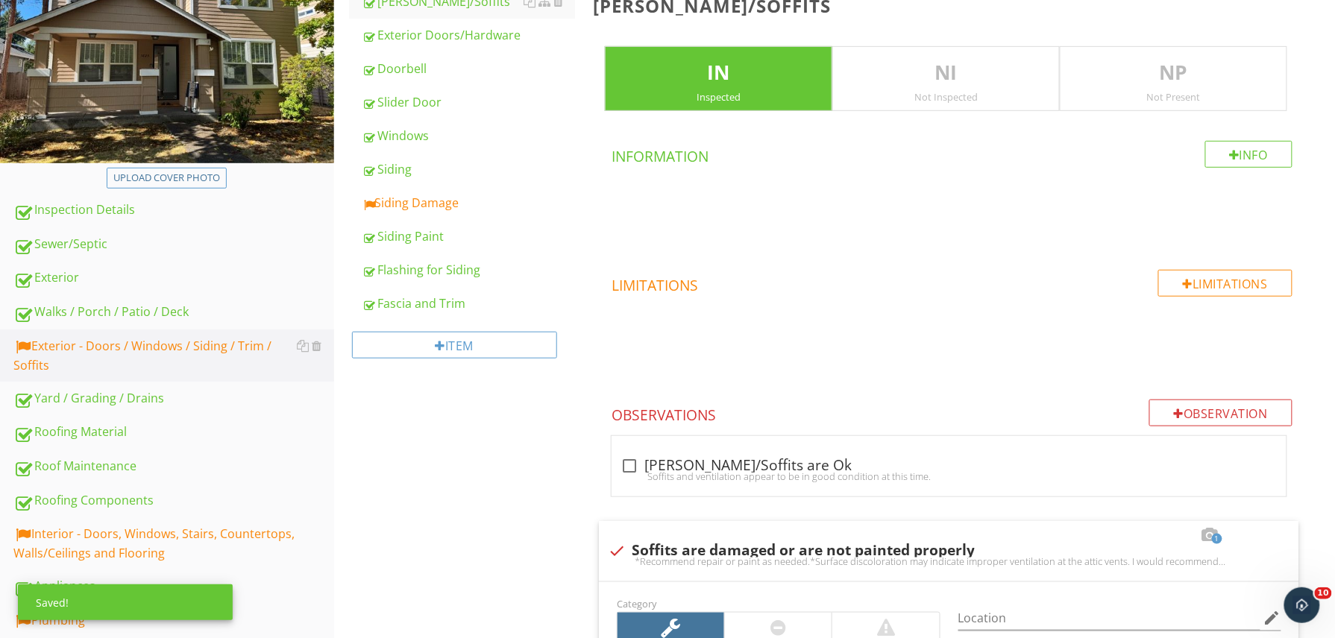
scroll to position [215, 0]
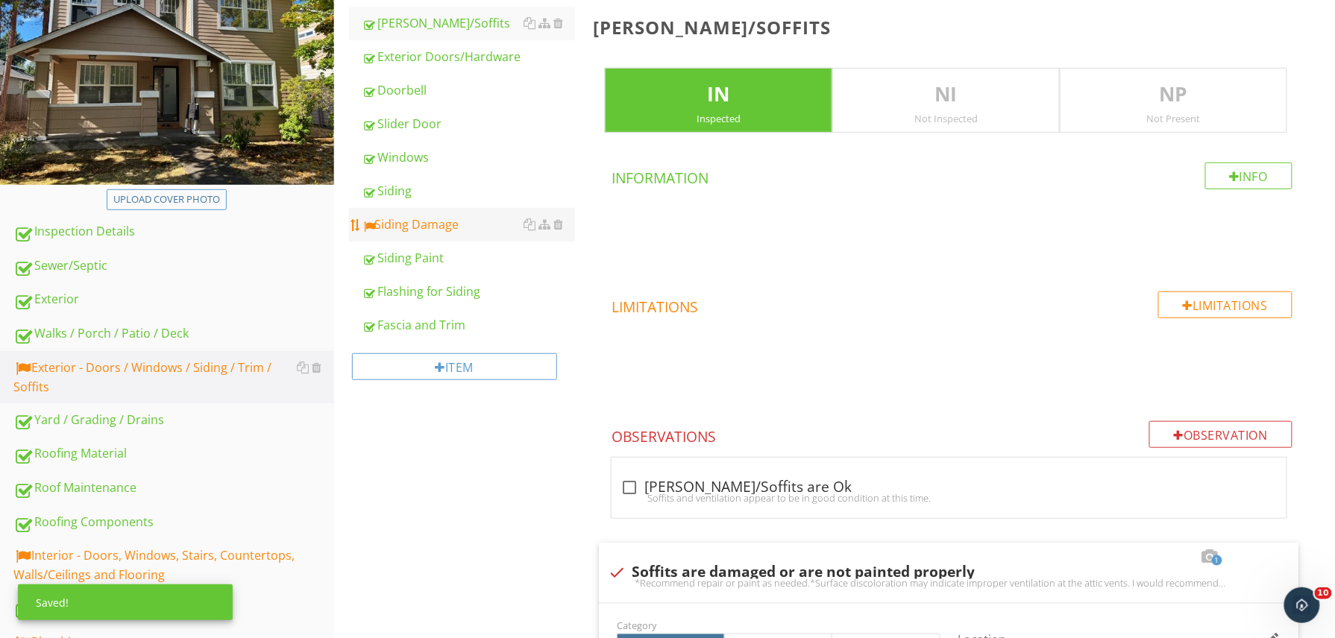
click at [395, 215] on link "Siding Damage" at bounding box center [468, 224] width 213 height 33
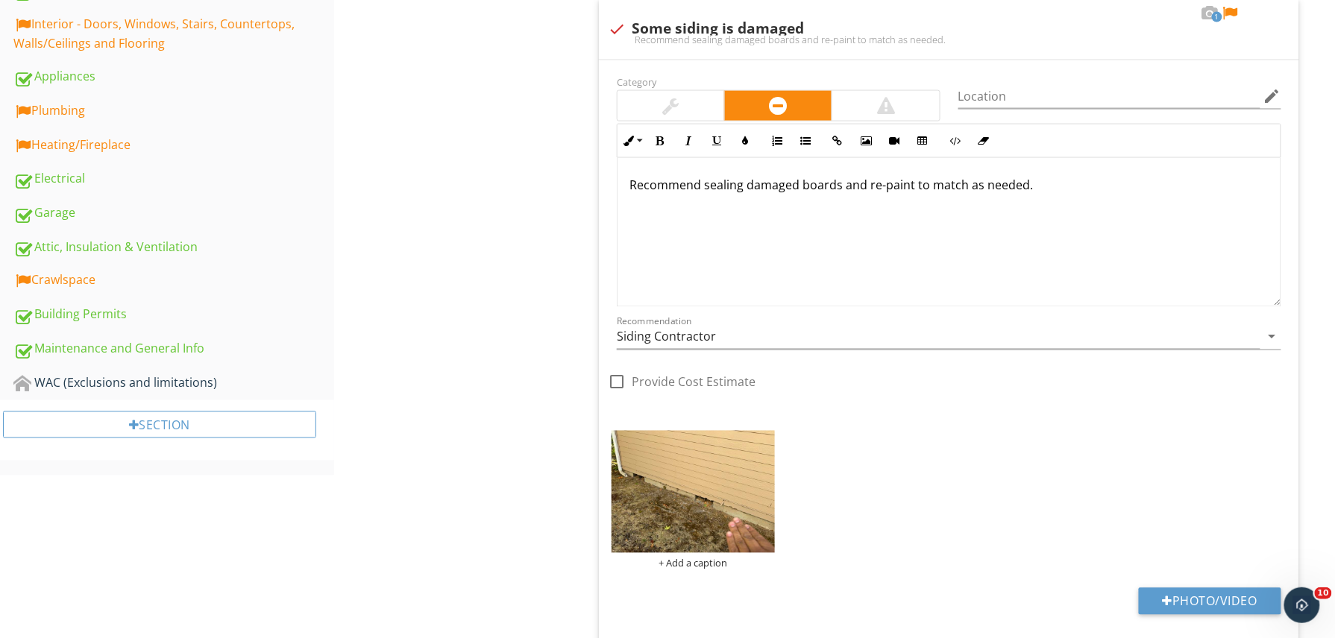
scroll to position [556, 0]
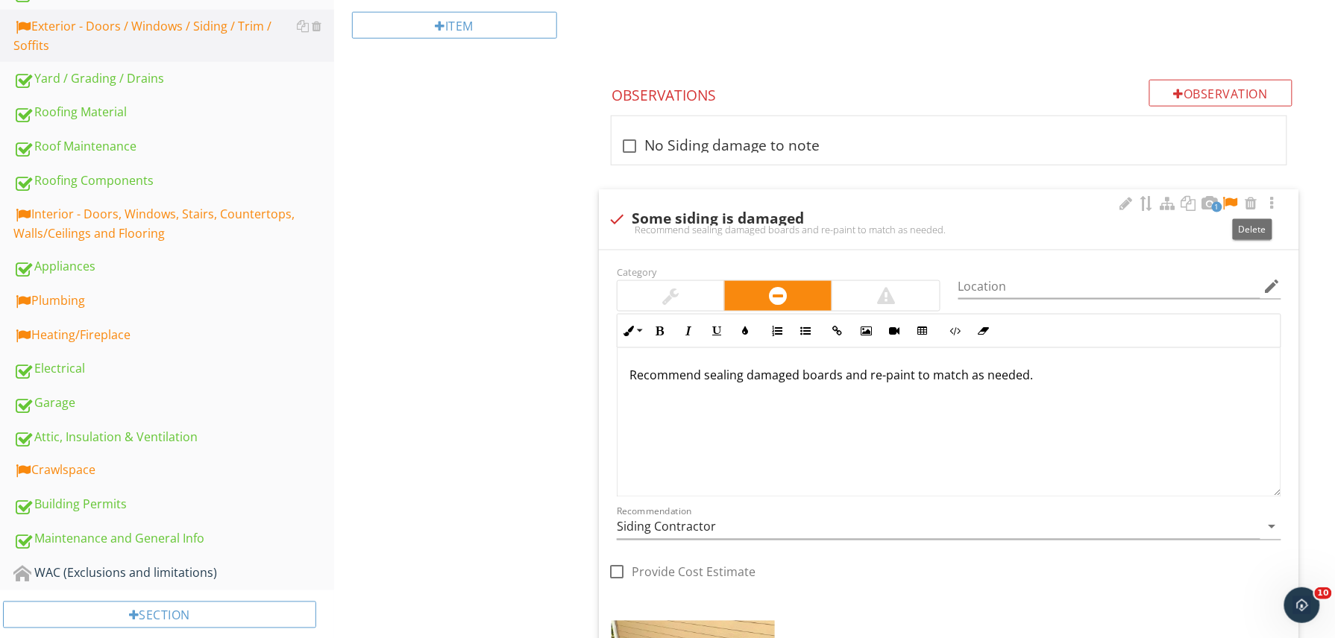
click at [1233, 204] on div at bounding box center [1230, 203] width 18 height 15
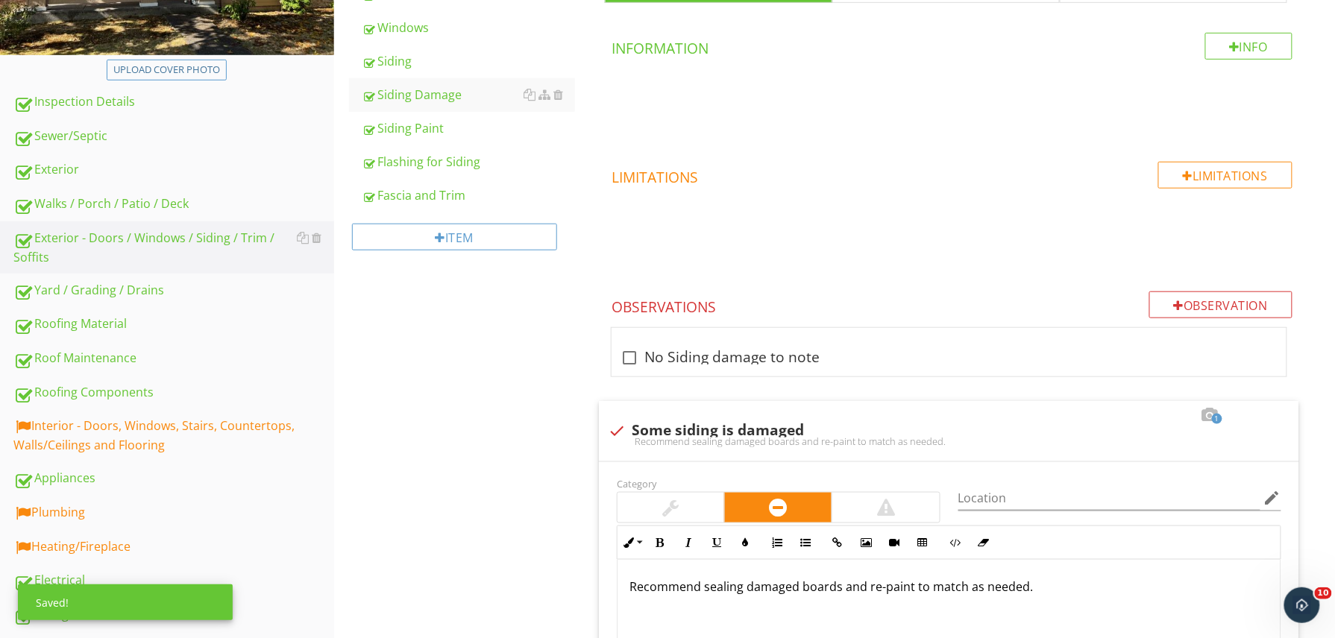
scroll to position [344, 0]
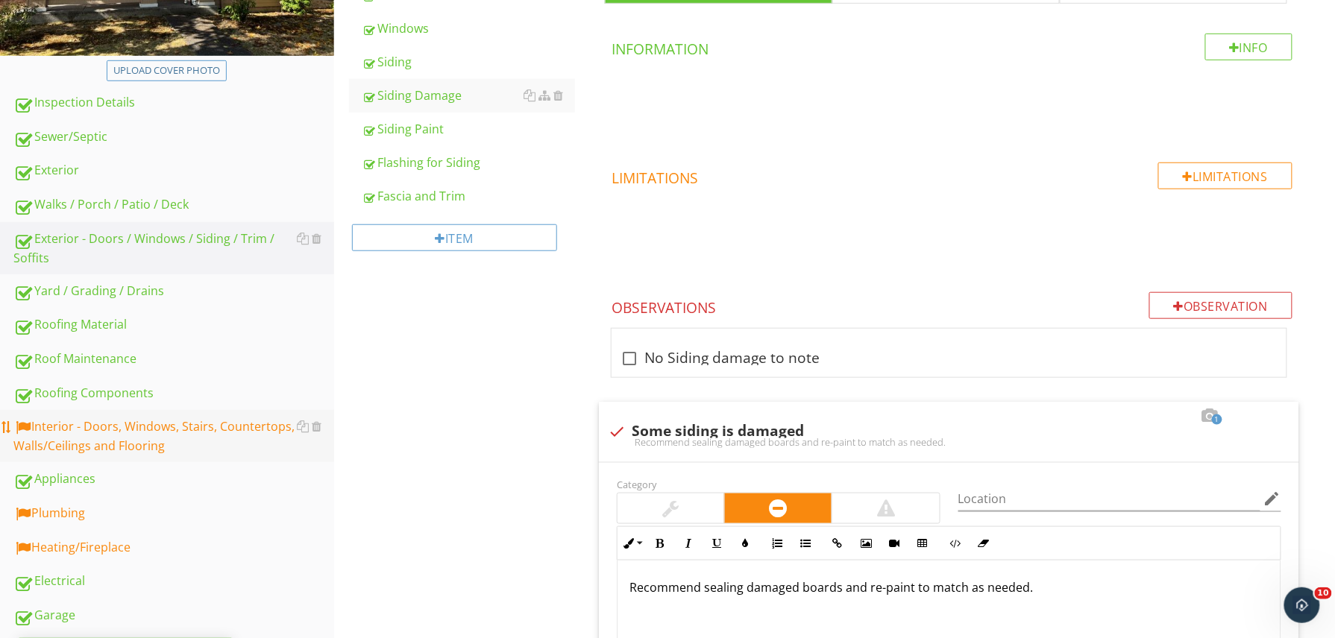
click at [195, 440] on div "Interior - Doors, Windows, Stairs, Countertops, Walls/Ceilings and Flooring" at bounding box center [173, 436] width 321 height 37
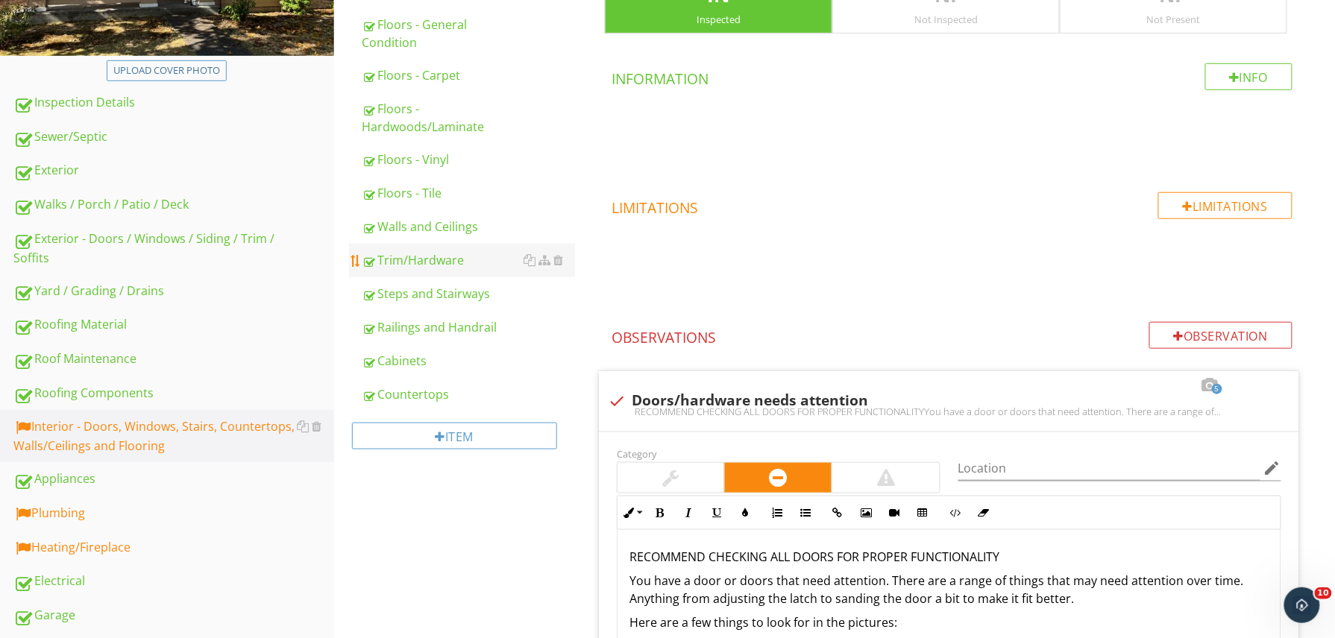
scroll to position [154, 0]
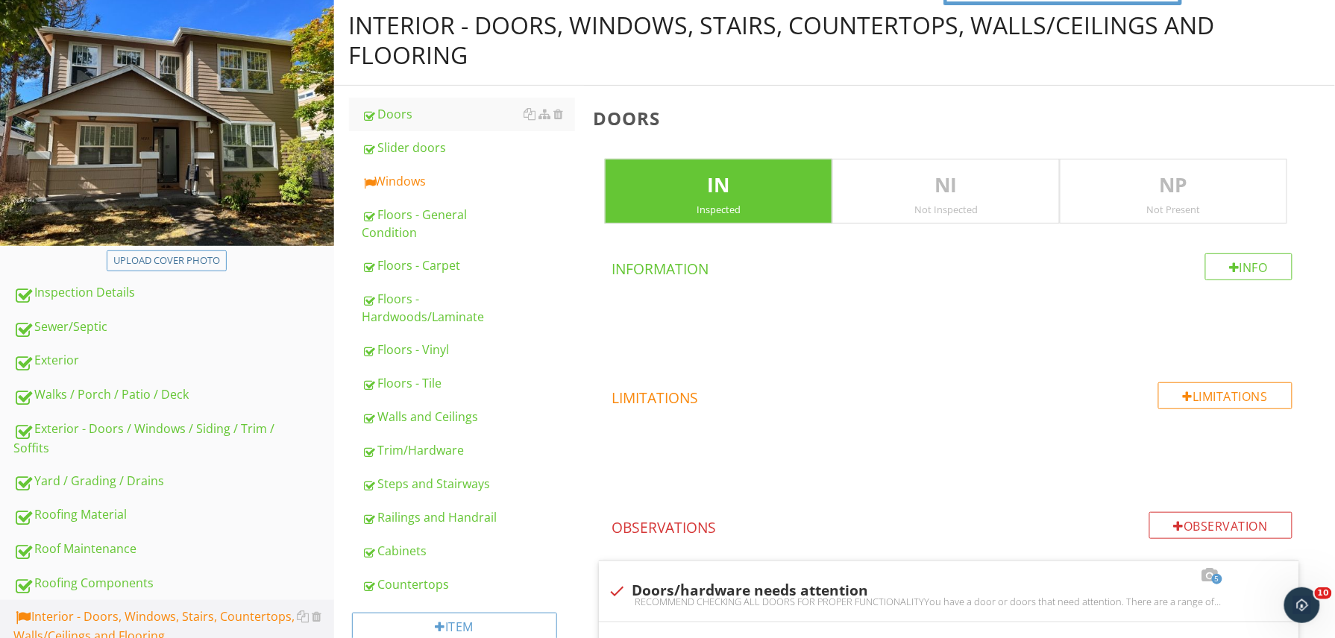
click at [425, 195] on link "Windows" at bounding box center [468, 181] width 213 height 33
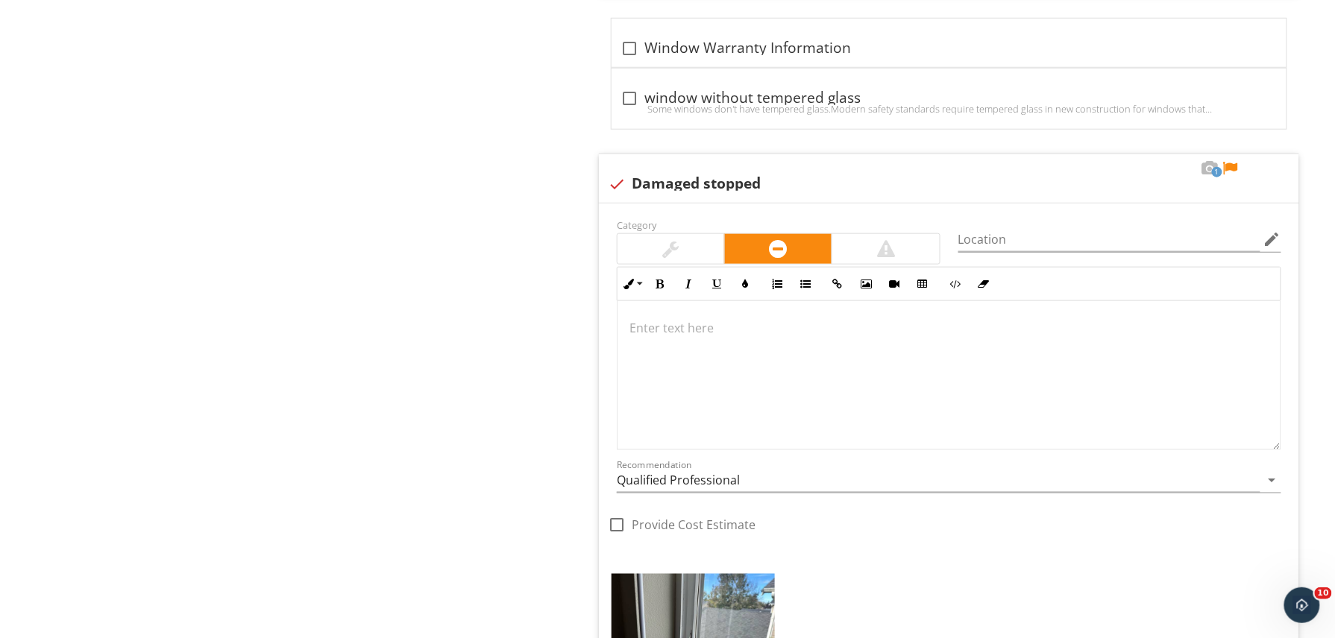
scroll to position [2491, 0]
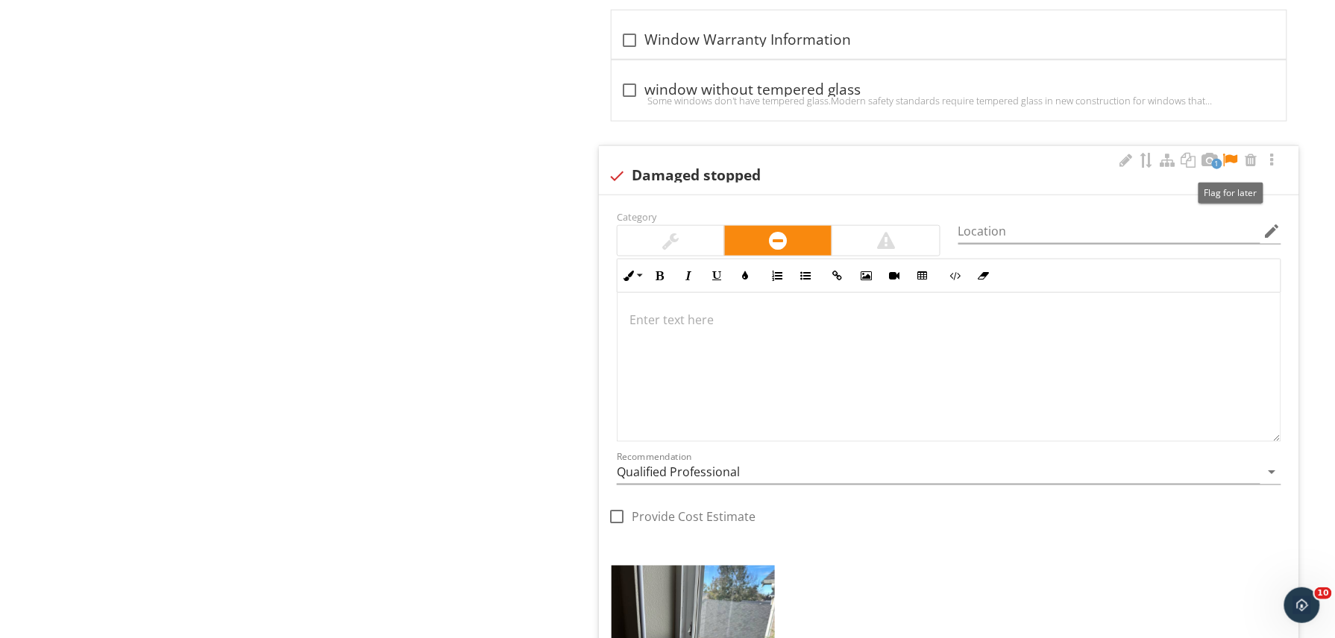
click at [1236, 160] on div at bounding box center [1230, 160] width 18 height 15
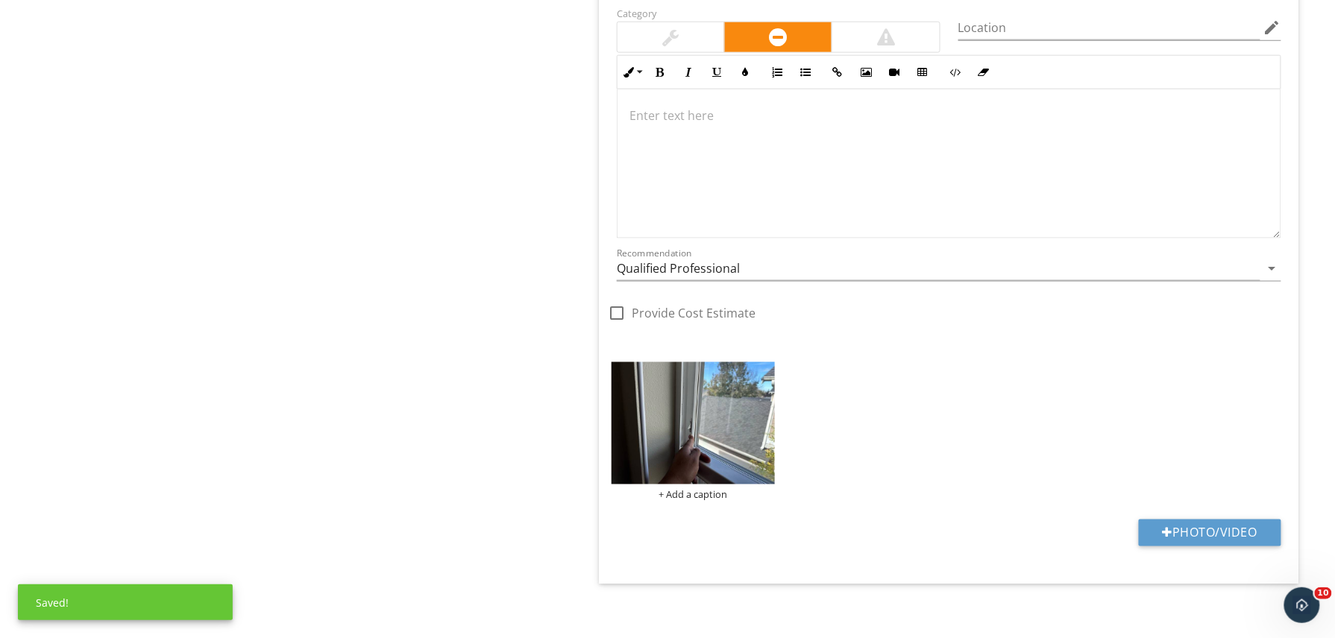
scroll to position [2696, 0]
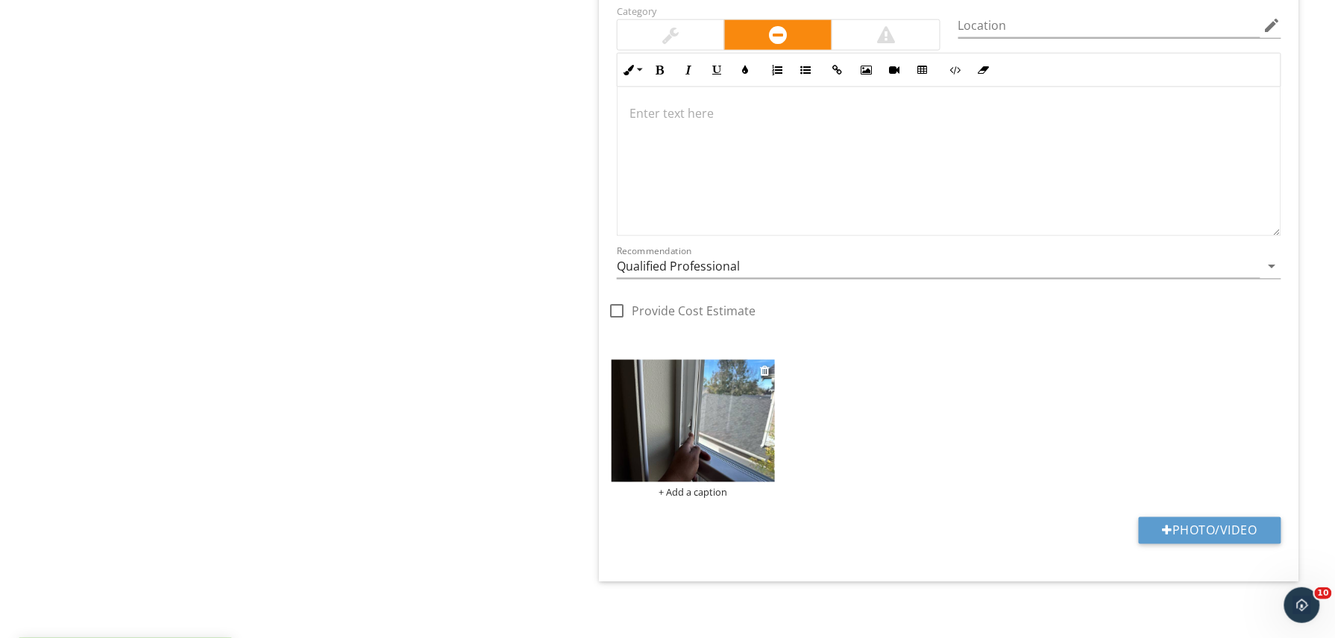
click at [682, 440] on img at bounding box center [692, 421] width 163 height 122
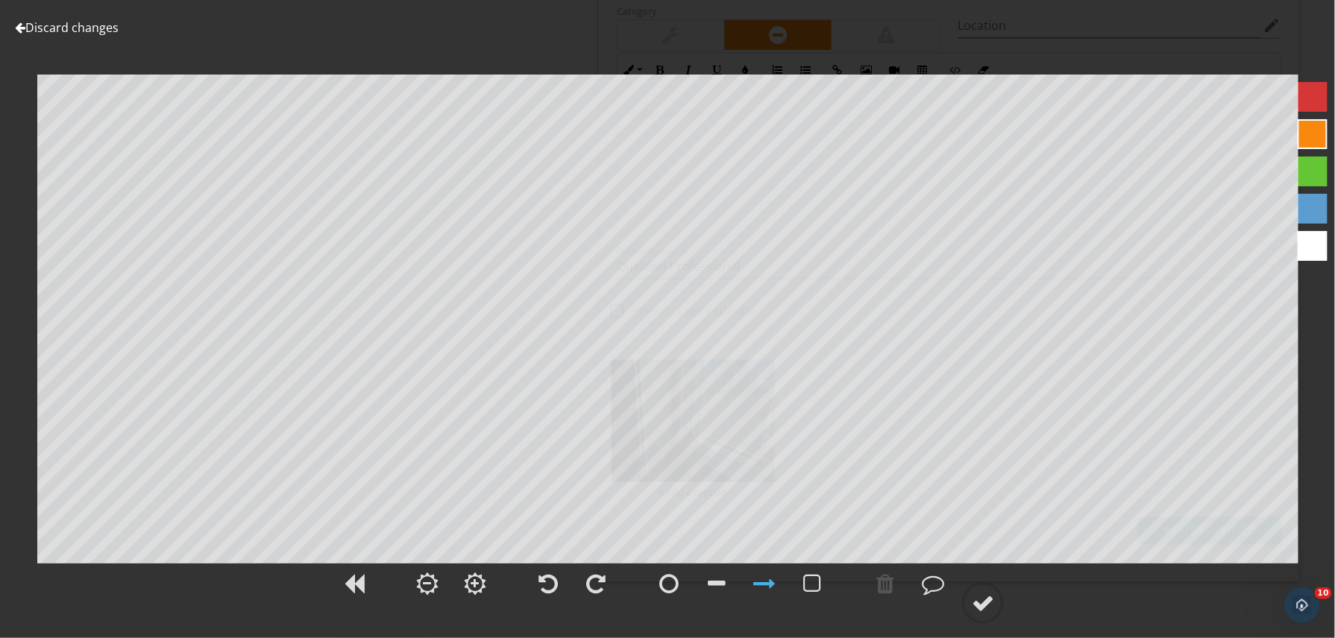
click at [72, 28] on link "Discard changes" at bounding box center [67, 27] width 104 height 16
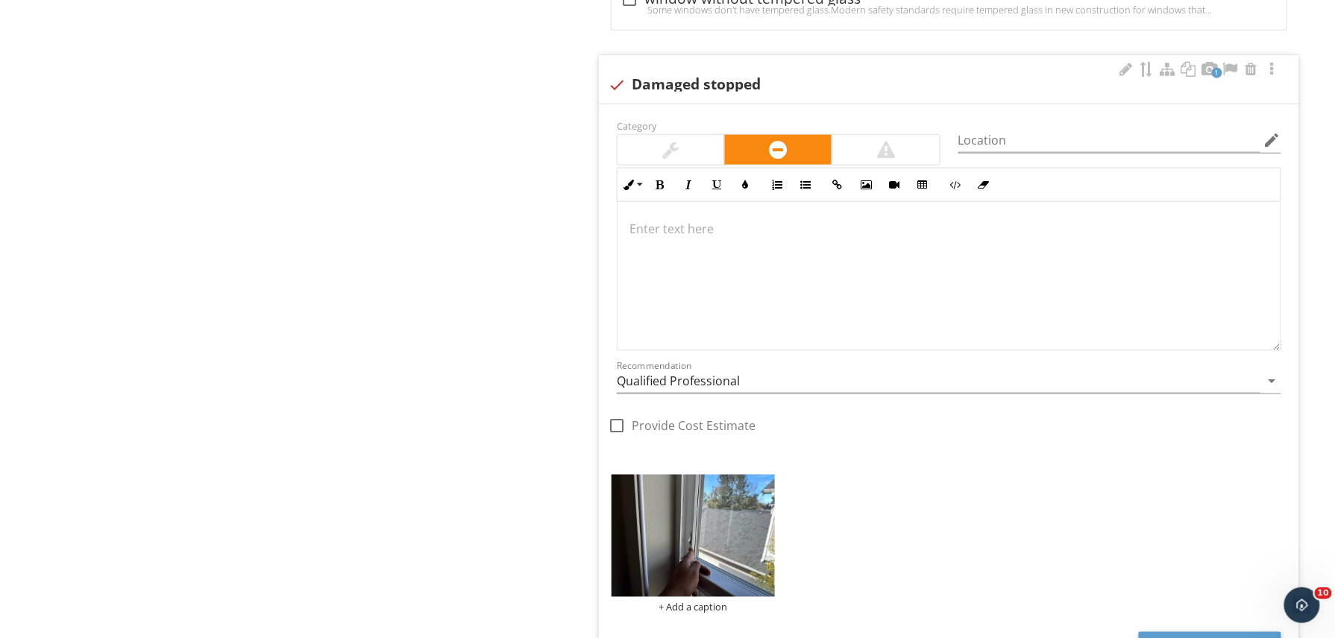
scroll to position [2559, 0]
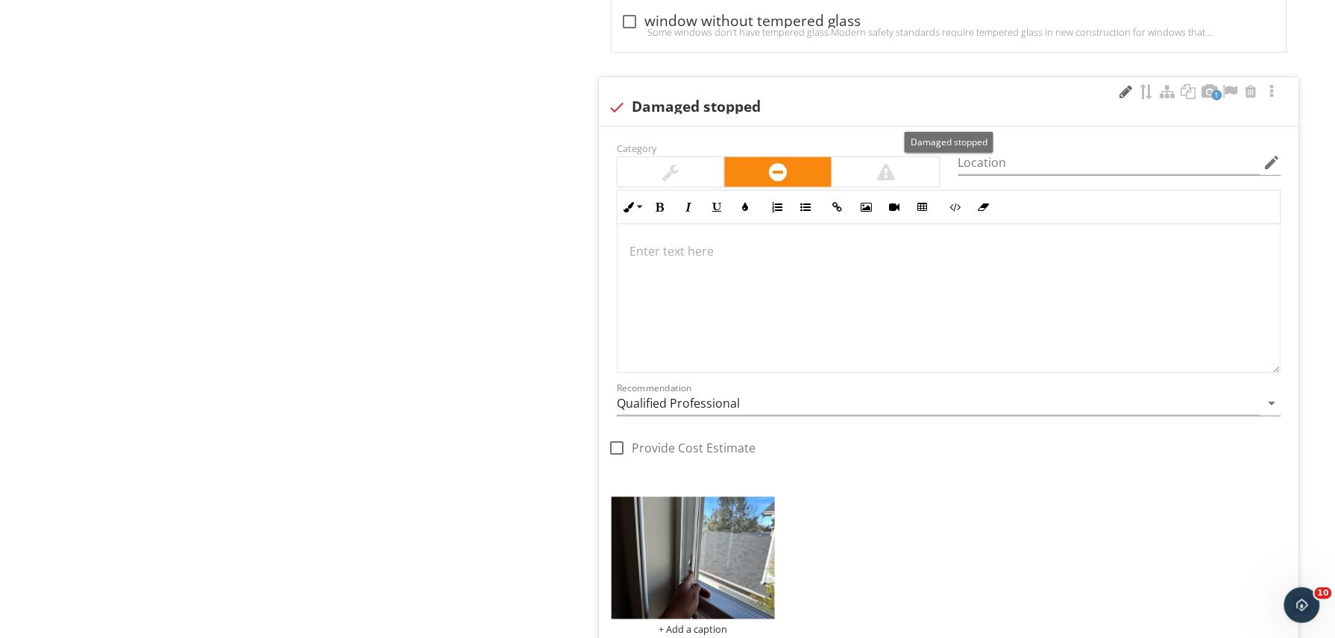
click at [1120, 99] on div at bounding box center [1126, 91] width 18 height 15
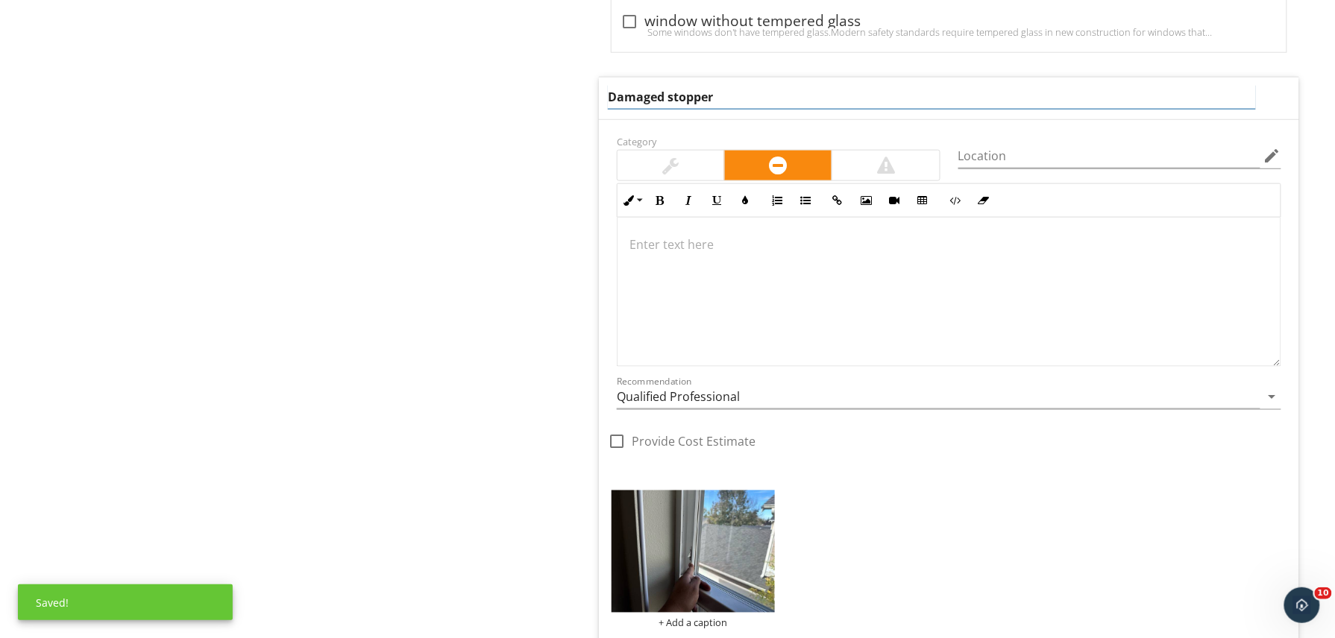
type input "Damaged stopper"
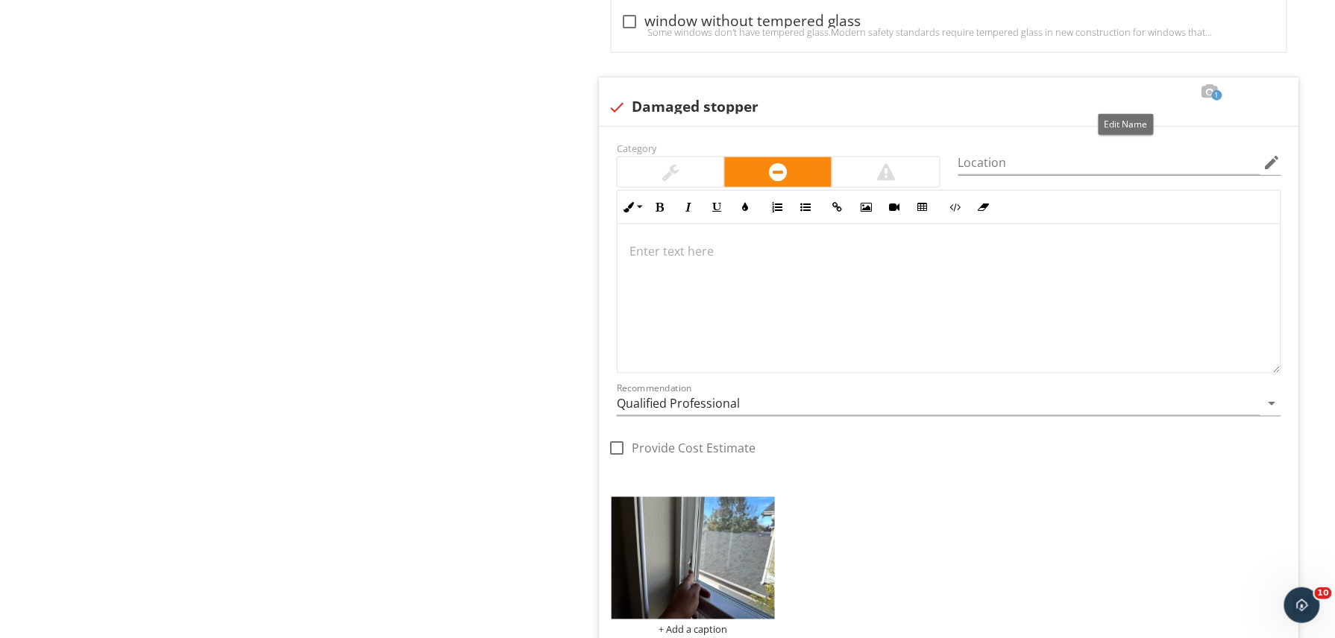
click at [1122, 99] on div at bounding box center [1126, 91] width 18 height 15
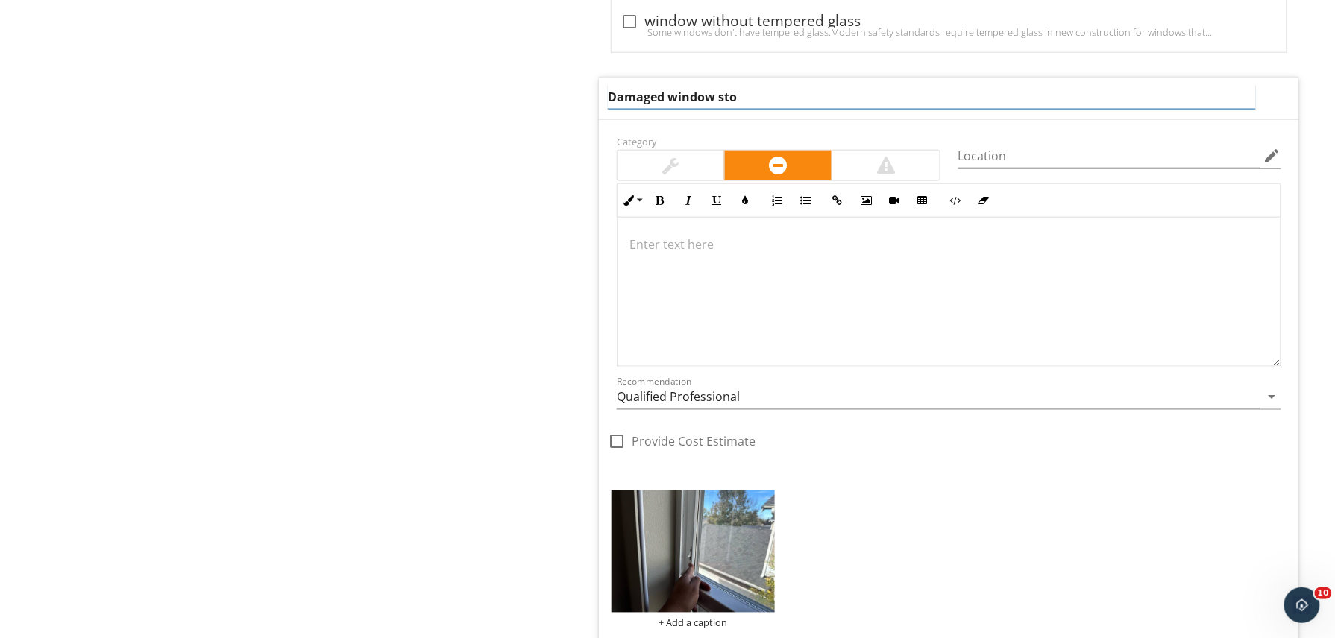
type input "Damaged window stop"
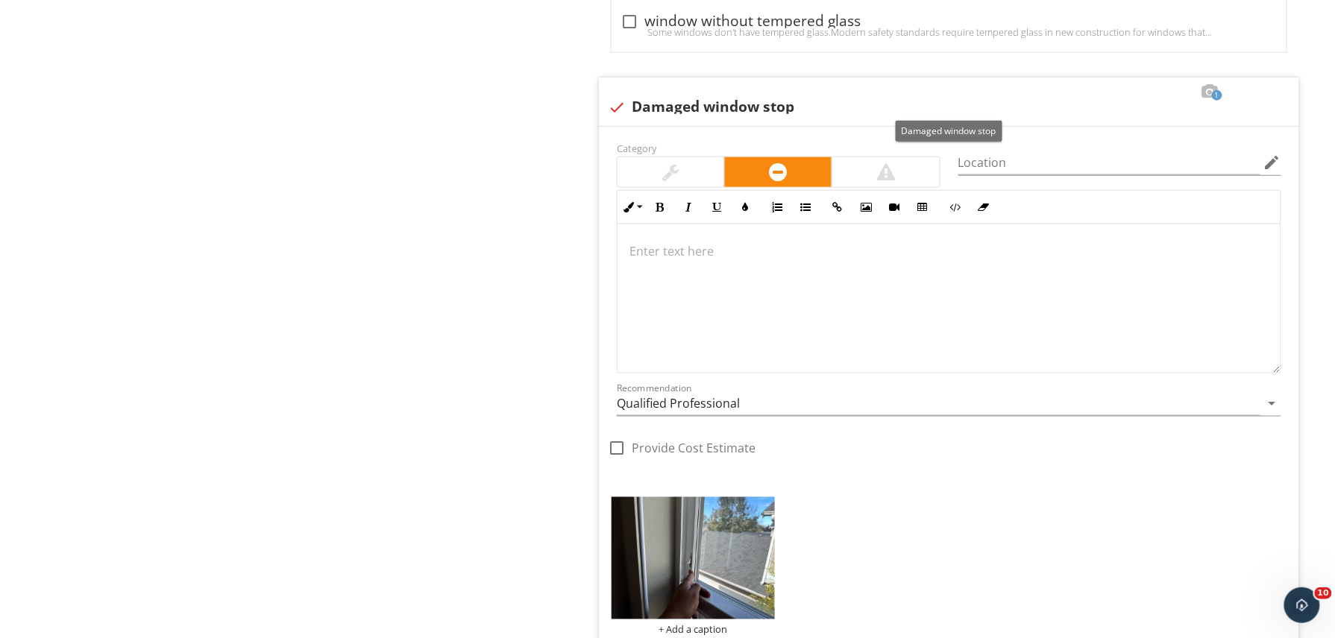
click at [825, 116] on div "check Damaged window stop" at bounding box center [949, 107] width 682 height 18
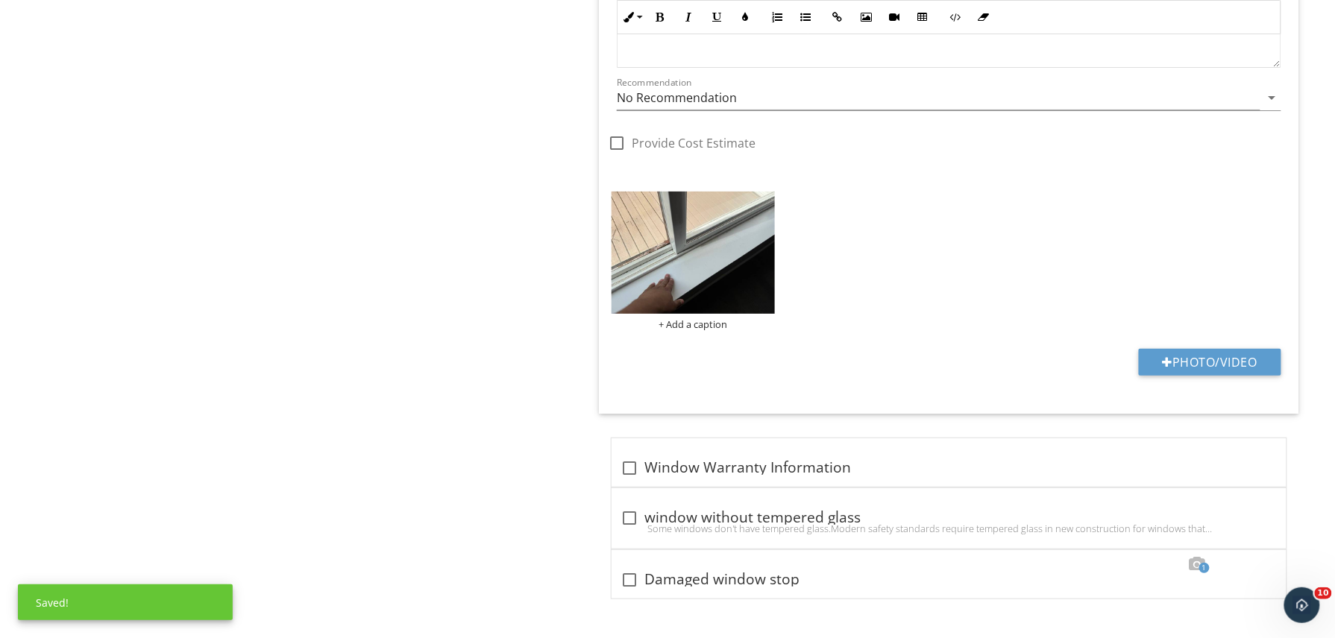
scroll to position [2070, 0]
click at [835, 558] on div "1 check_box_outline_blank Damaged window stop" at bounding box center [948, 576] width 675 height 48
checkbox input "true"
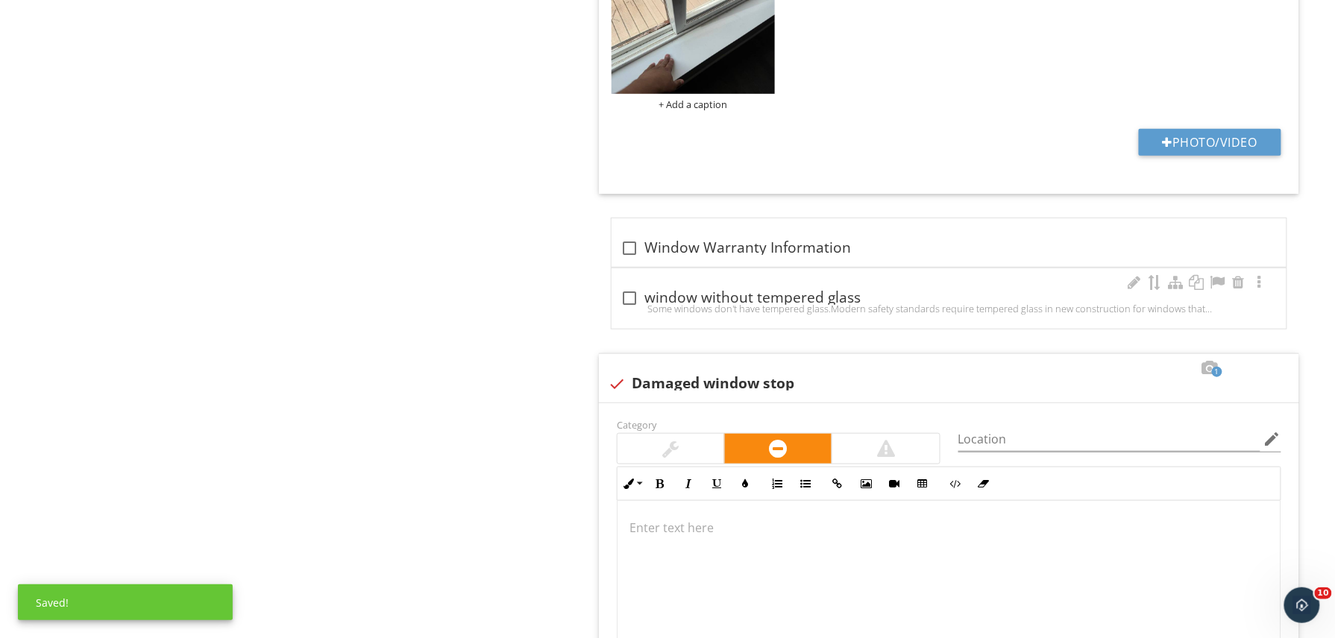
scroll to position [2291, 0]
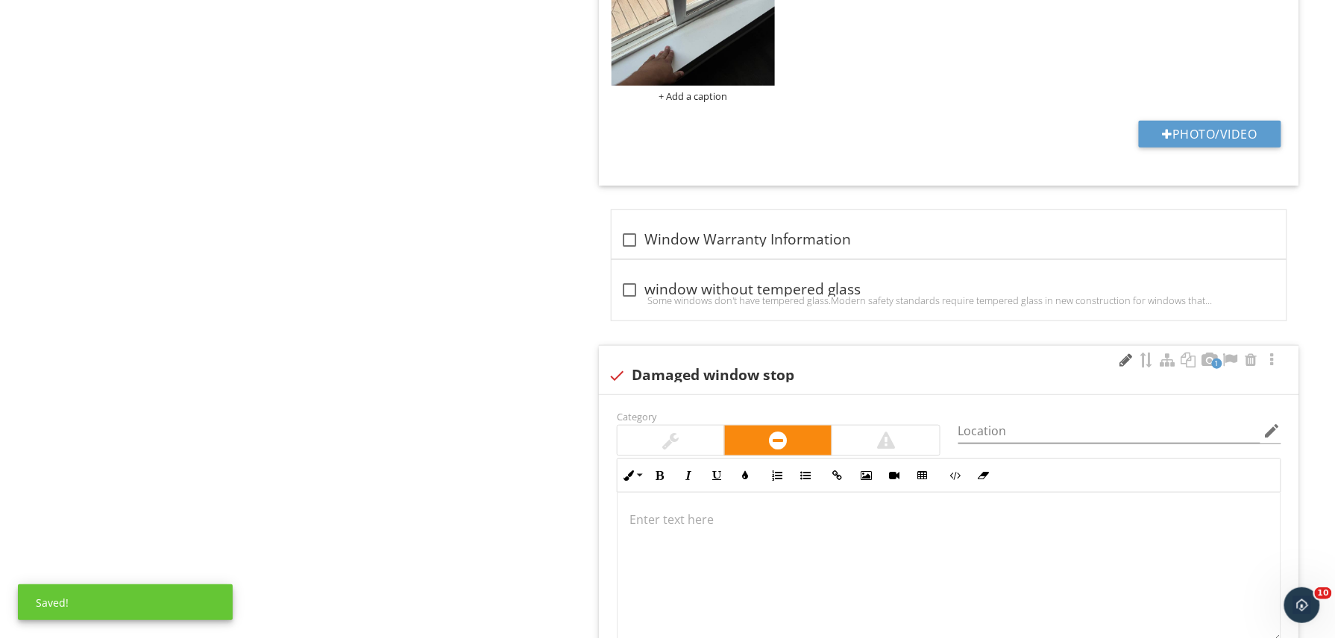
click at [1120, 368] on div at bounding box center [1126, 360] width 18 height 15
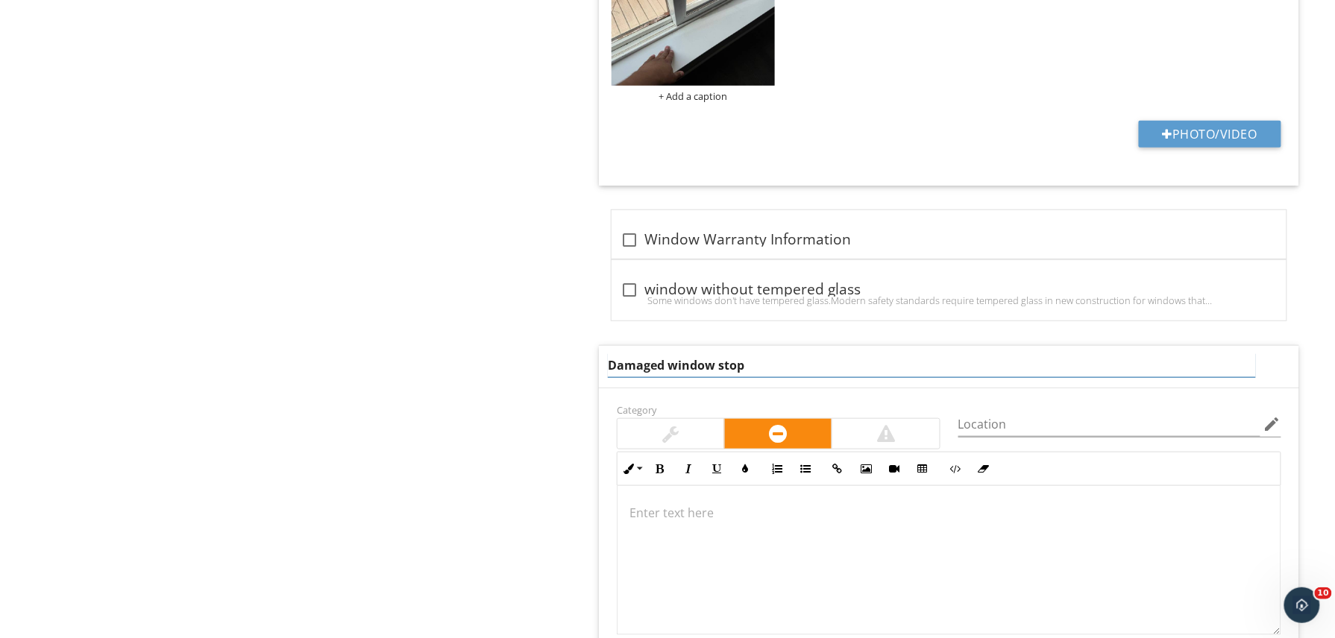
click at [717, 371] on input "Damaged window stop" at bounding box center [932, 365] width 648 height 25
type input "Damaged window sash stop"
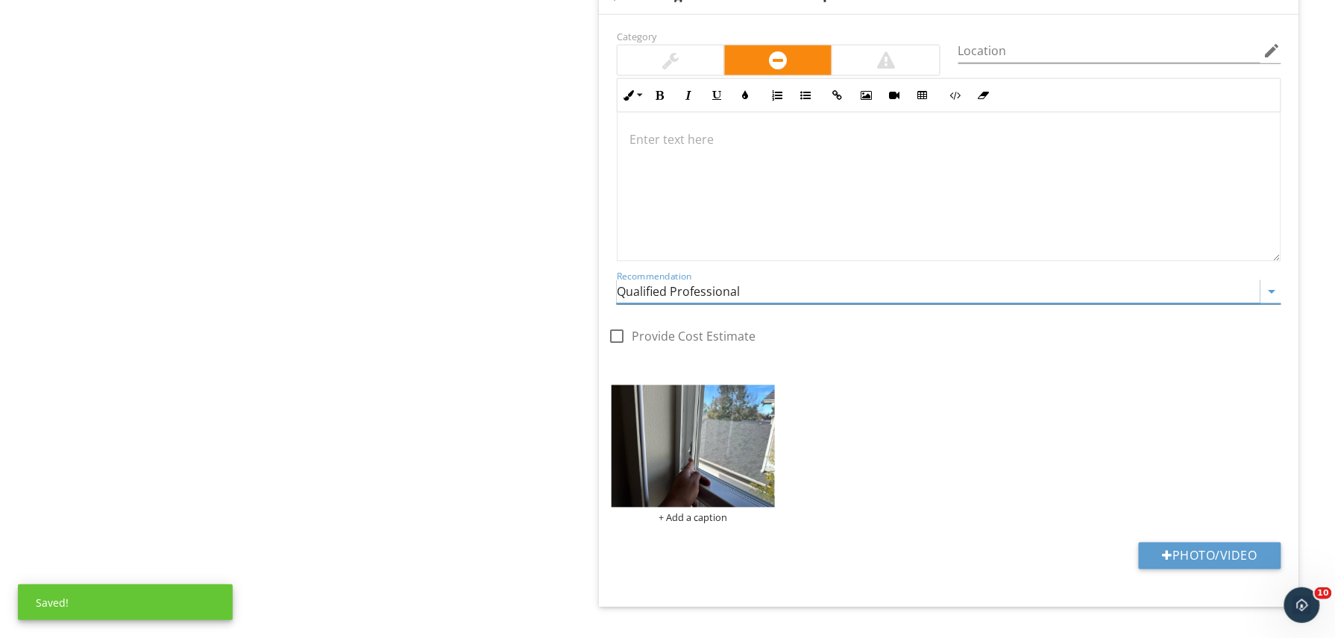
scroll to position [2684, 0]
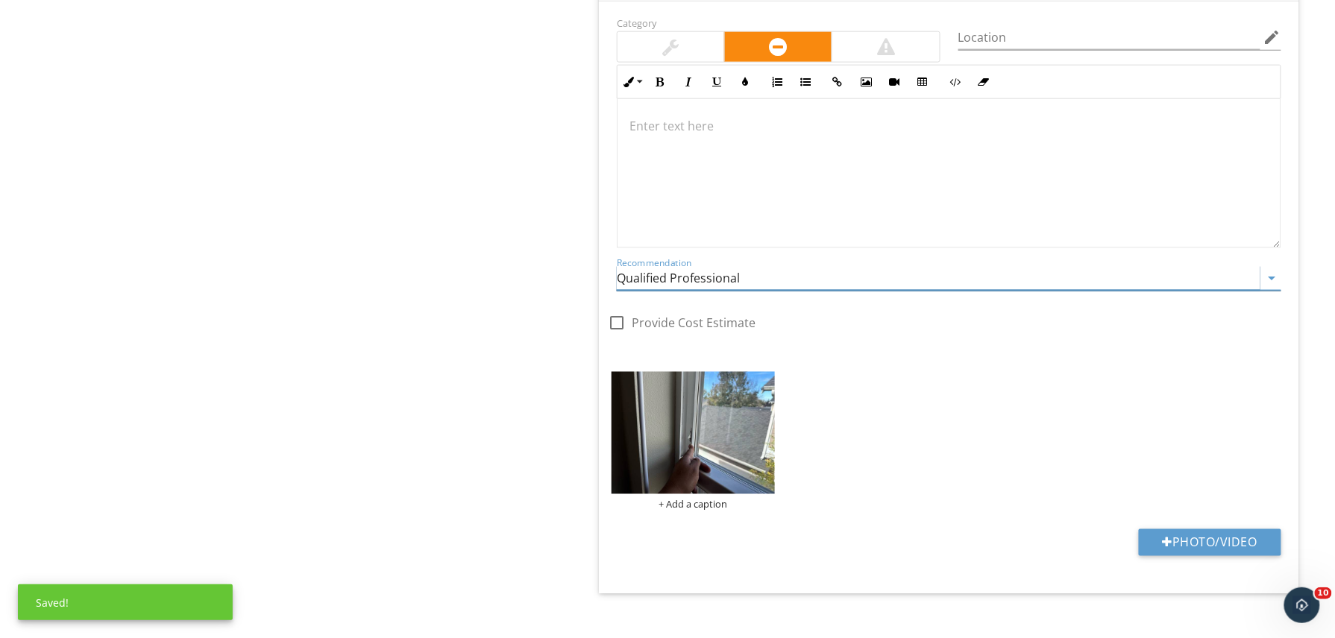
click at [720, 291] on input "Qualified Professional" at bounding box center [939, 278] width 644 height 25
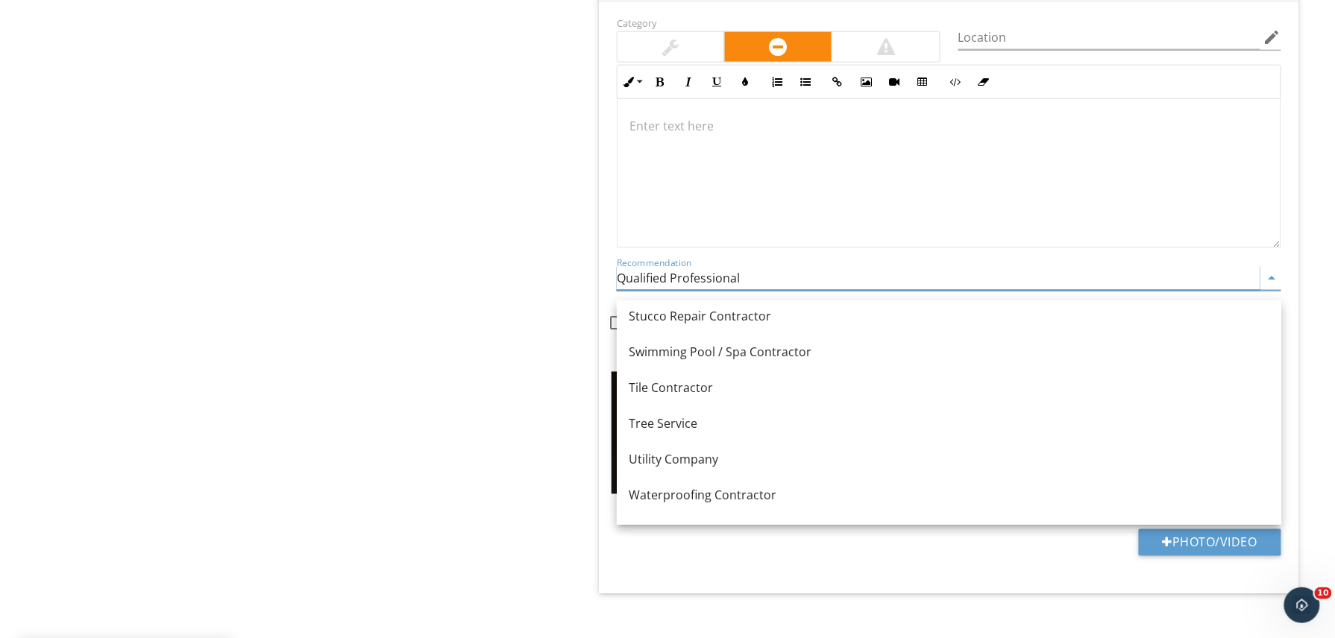
scroll to position [2079, 0]
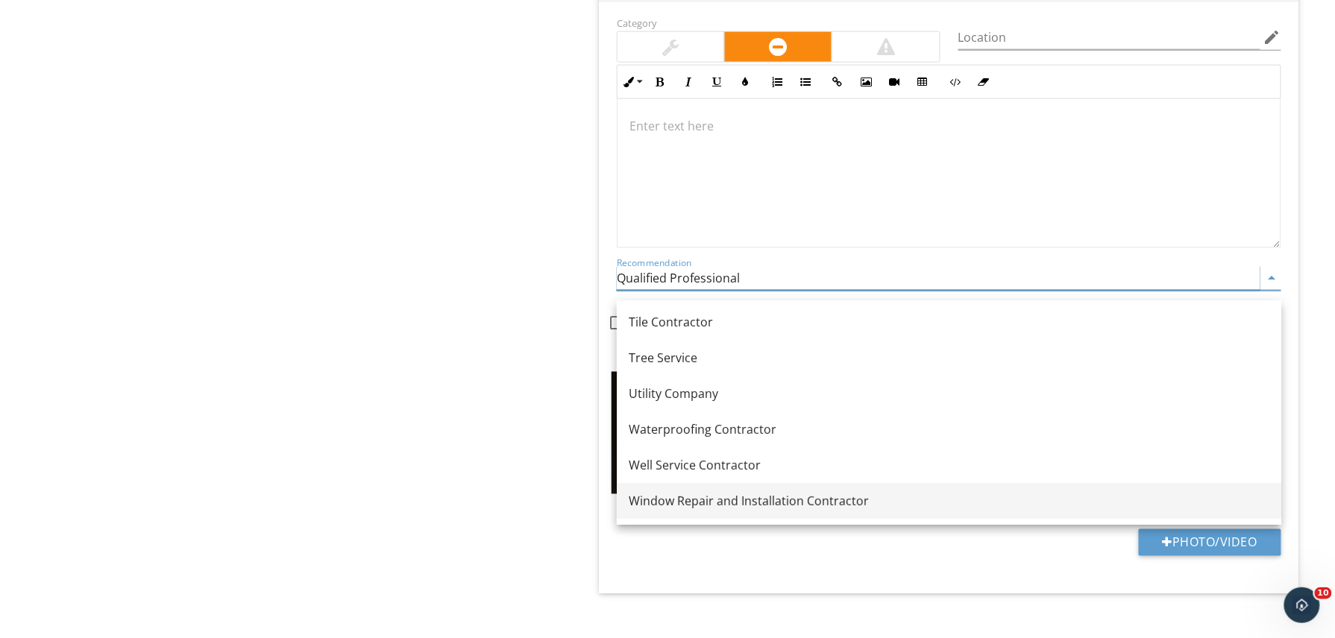
click at [699, 495] on div "Window Repair and Installation Contractor" at bounding box center [949, 501] width 641 height 18
type input "Window Repair and Installation Contractor"
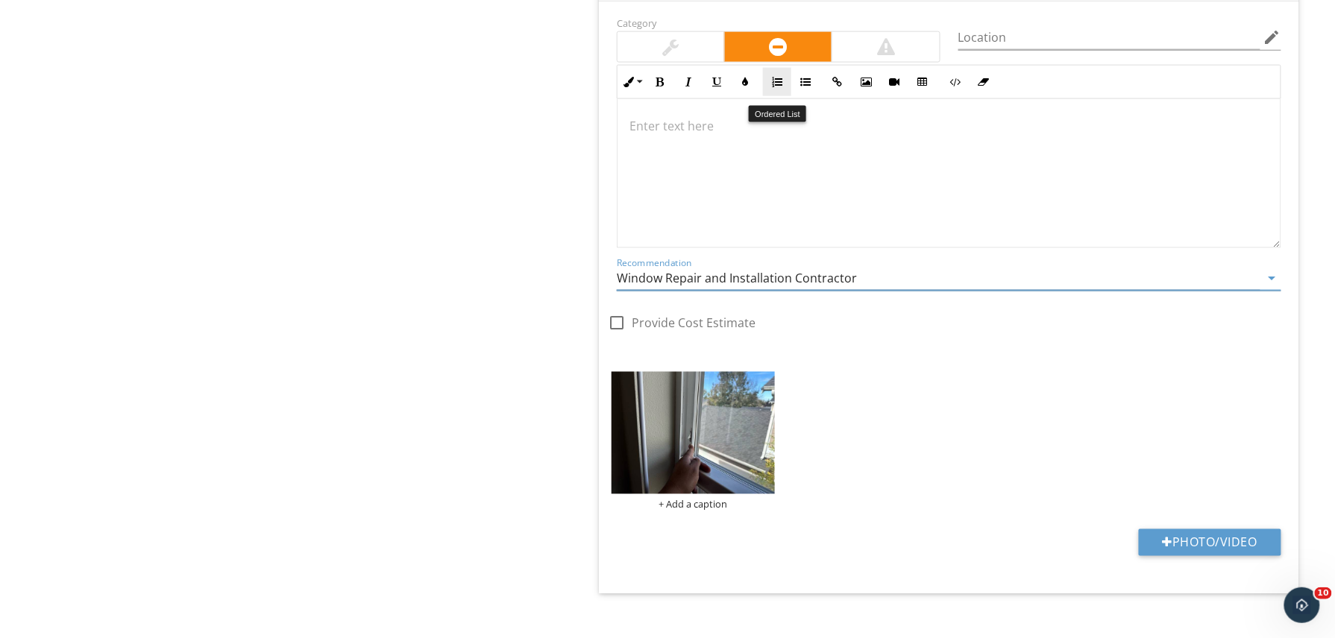
click at [774, 87] on icon "button" at bounding box center [777, 82] width 10 height 10
click at [699, 180] on div at bounding box center [948, 173] width 663 height 149
click at [780, 87] on icon "button" at bounding box center [777, 82] width 10 height 10
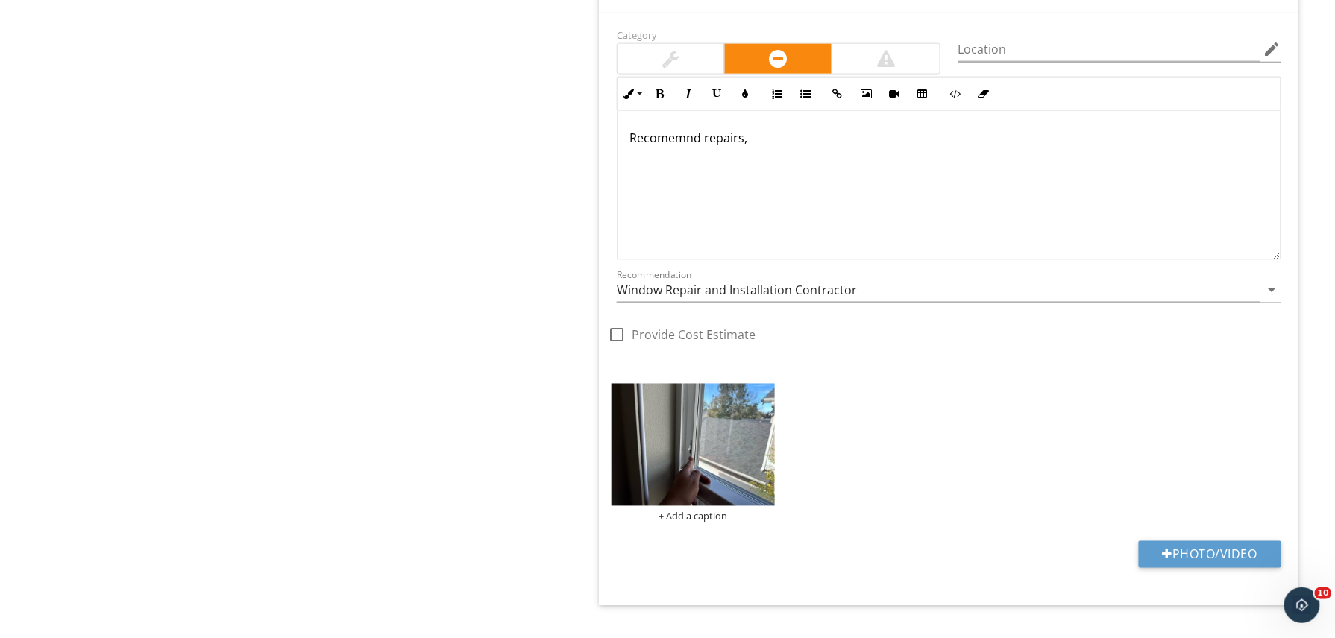
scroll to position [2696, 0]
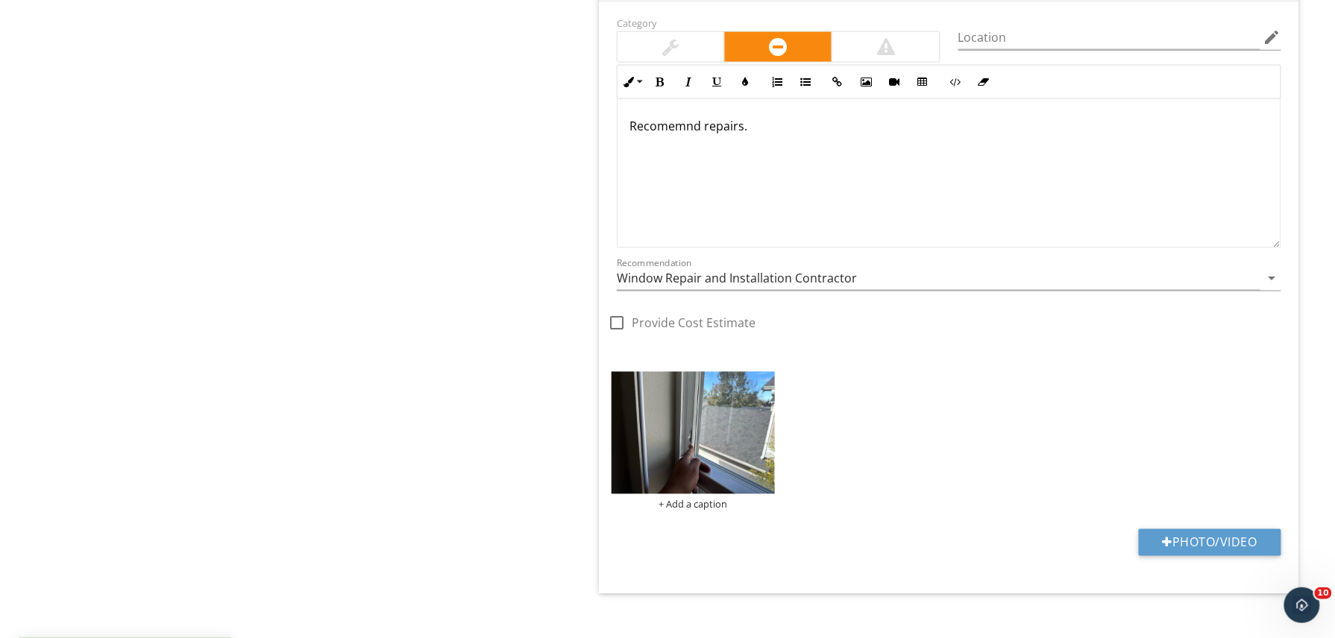
click at [677, 37] on div "Category" at bounding box center [778, 37] width 341 height 49
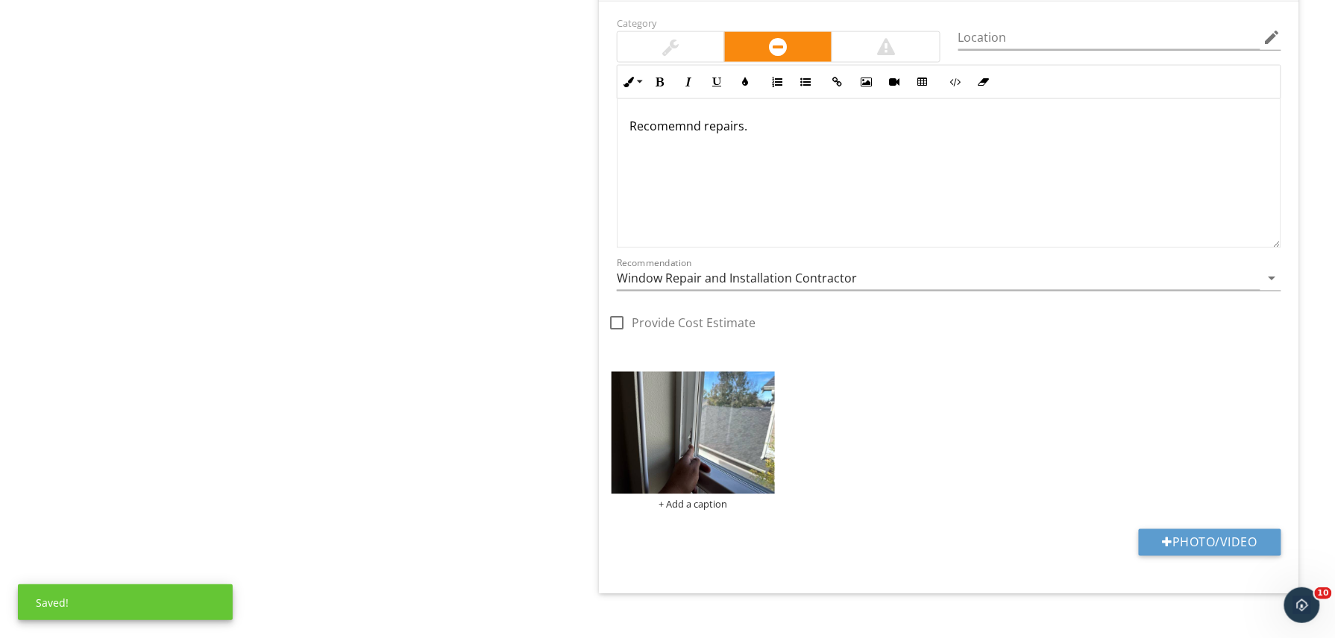
click at [666, 51] on div at bounding box center [671, 47] width 16 height 18
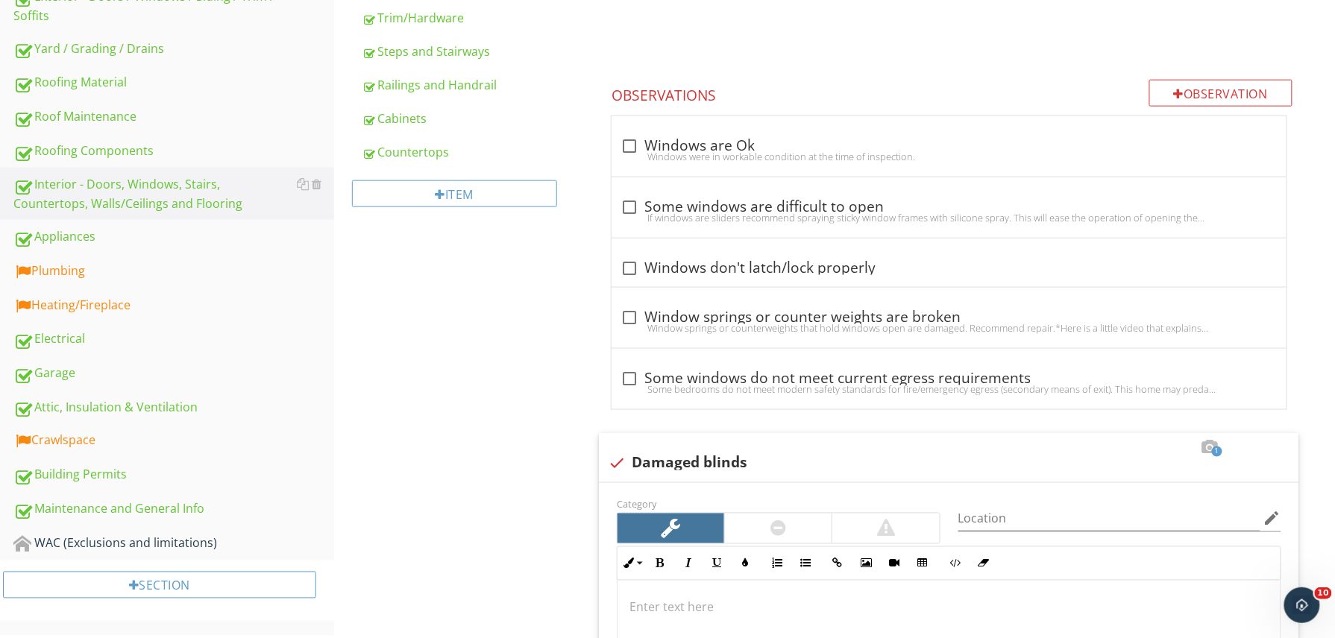
scroll to position [528, 0]
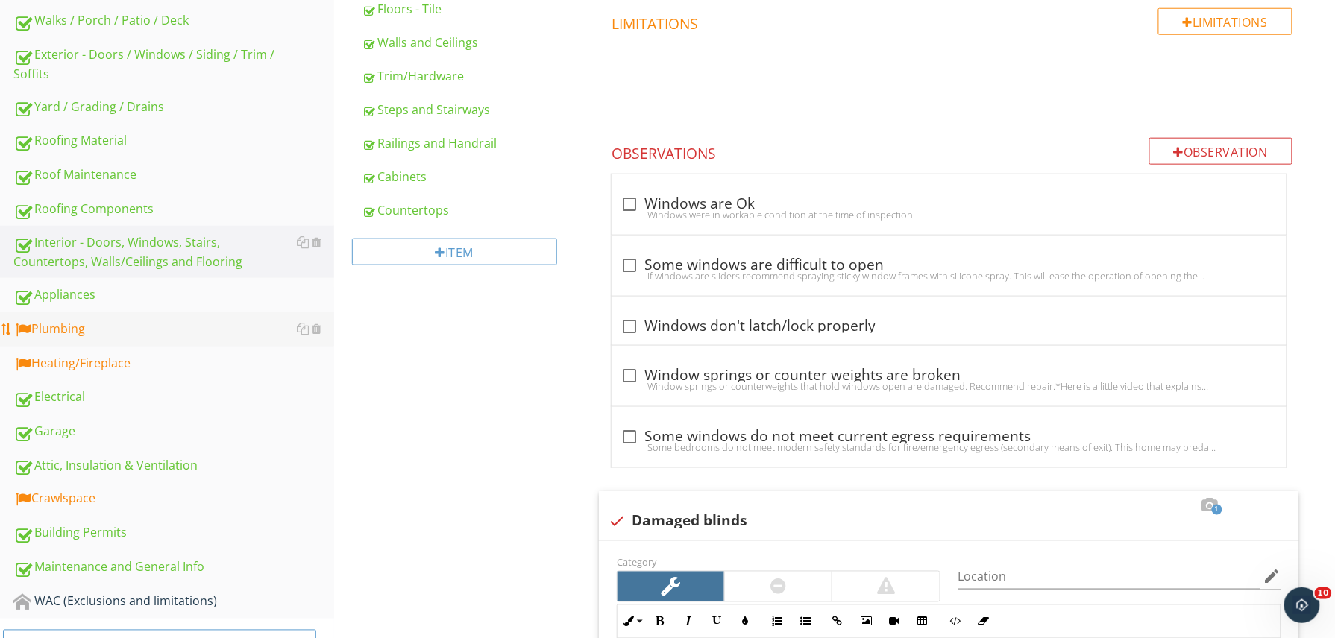
click at [132, 330] on div "Plumbing" at bounding box center [173, 329] width 321 height 19
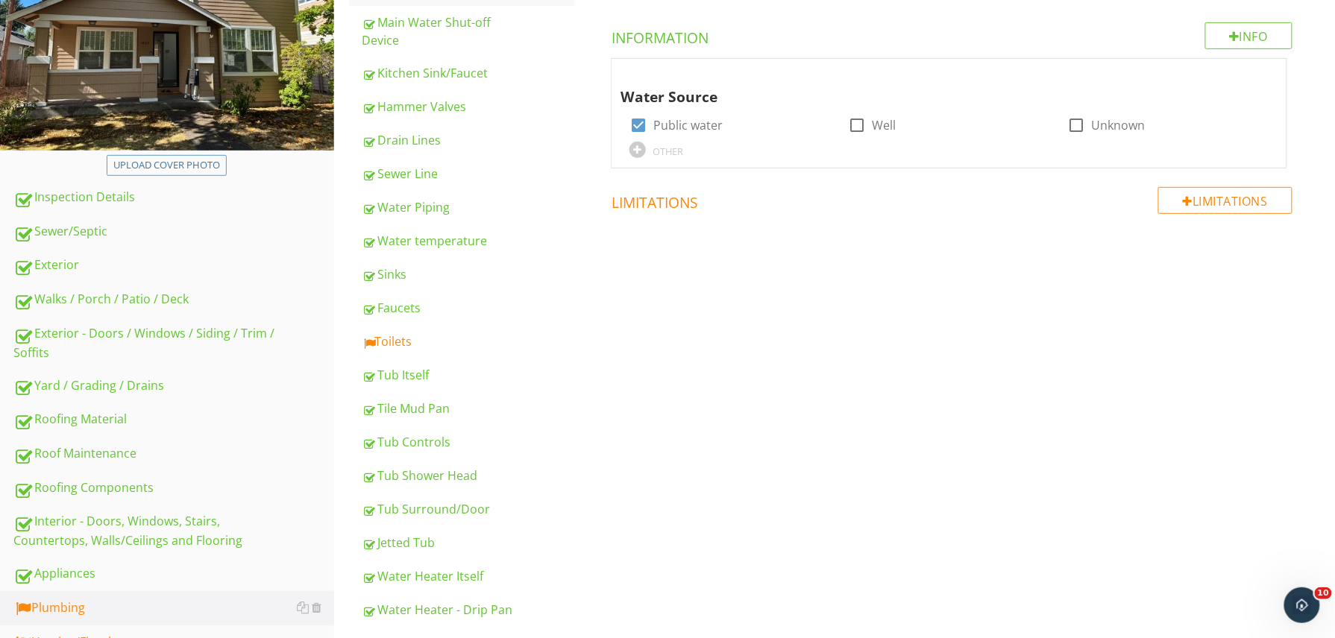
scroll to position [248, 0]
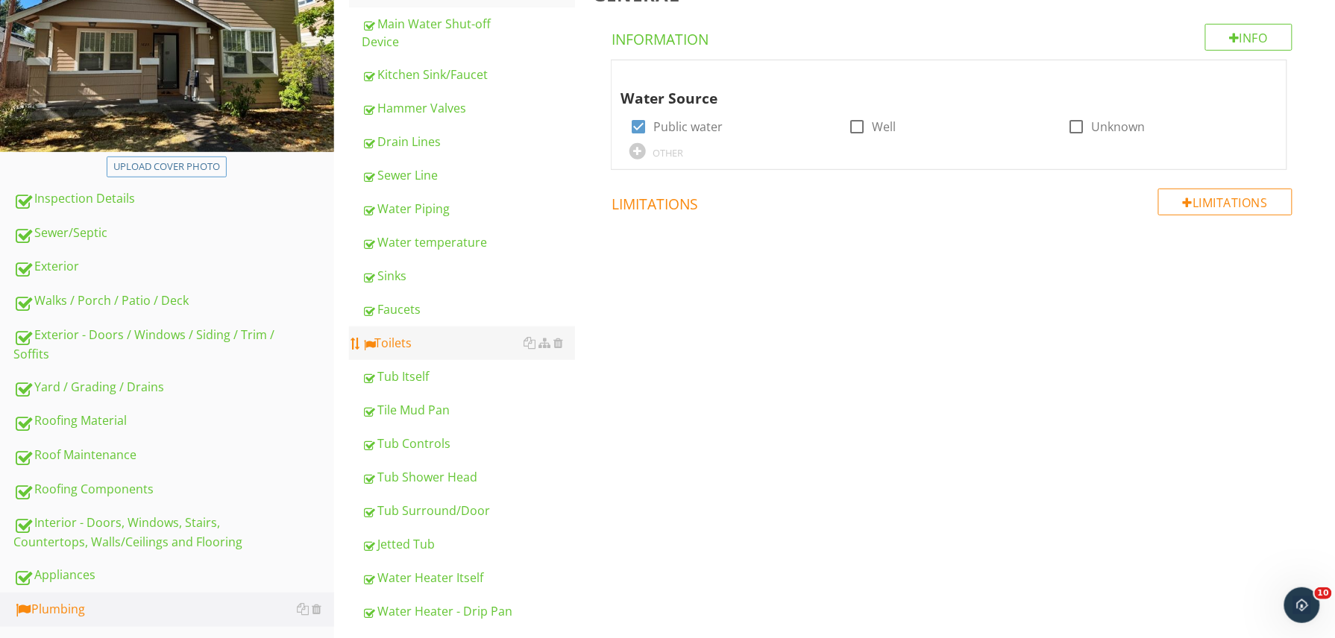
click at [394, 336] on div "Toilets" at bounding box center [468, 343] width 213 height 18
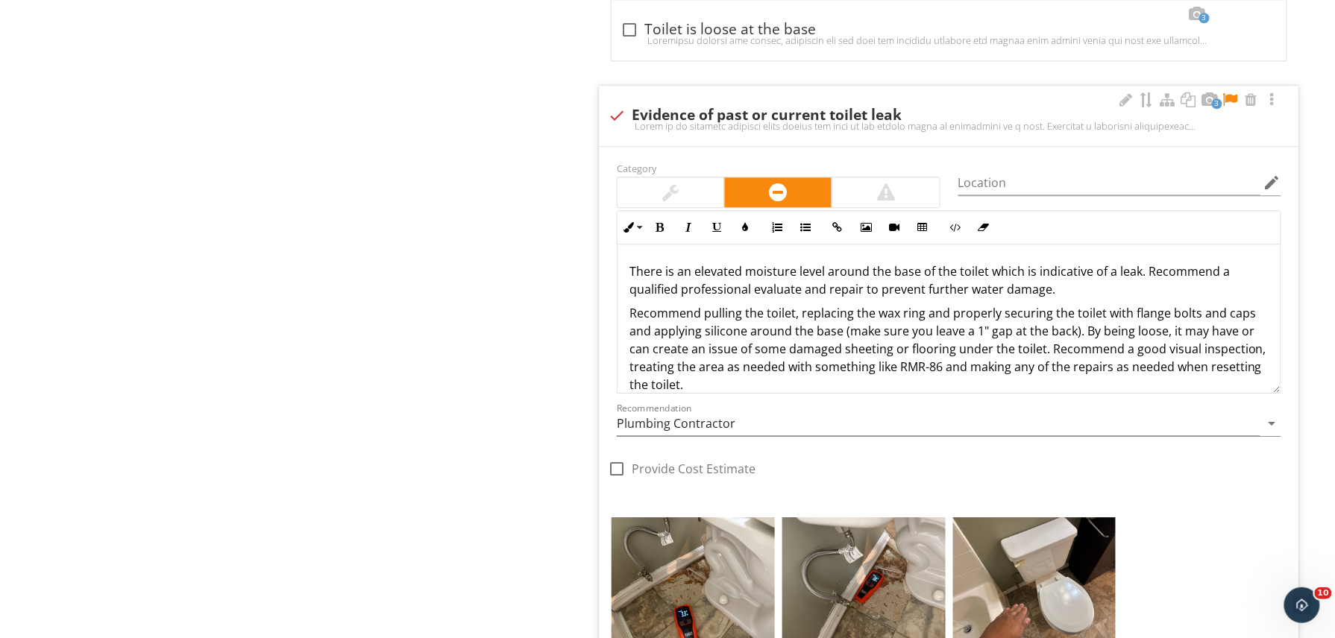
scroll to position [1358, 0]
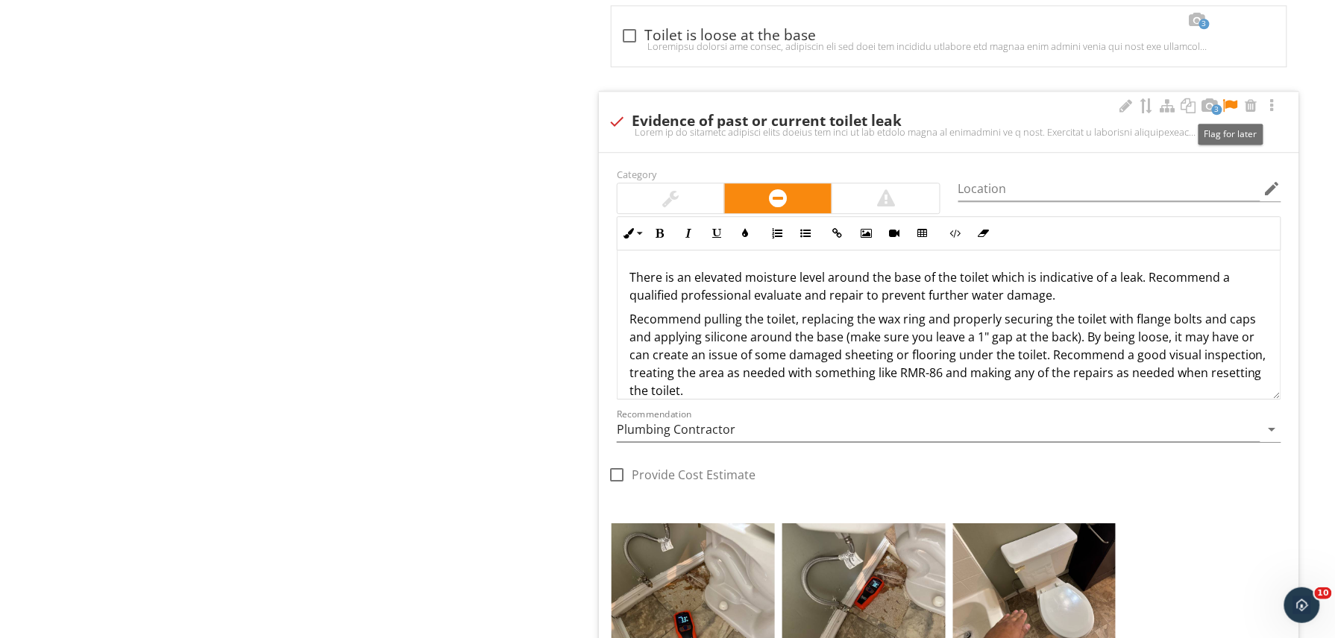
click at [1223, 102] on div at bounding box center [1230, 105] width 18 height 15
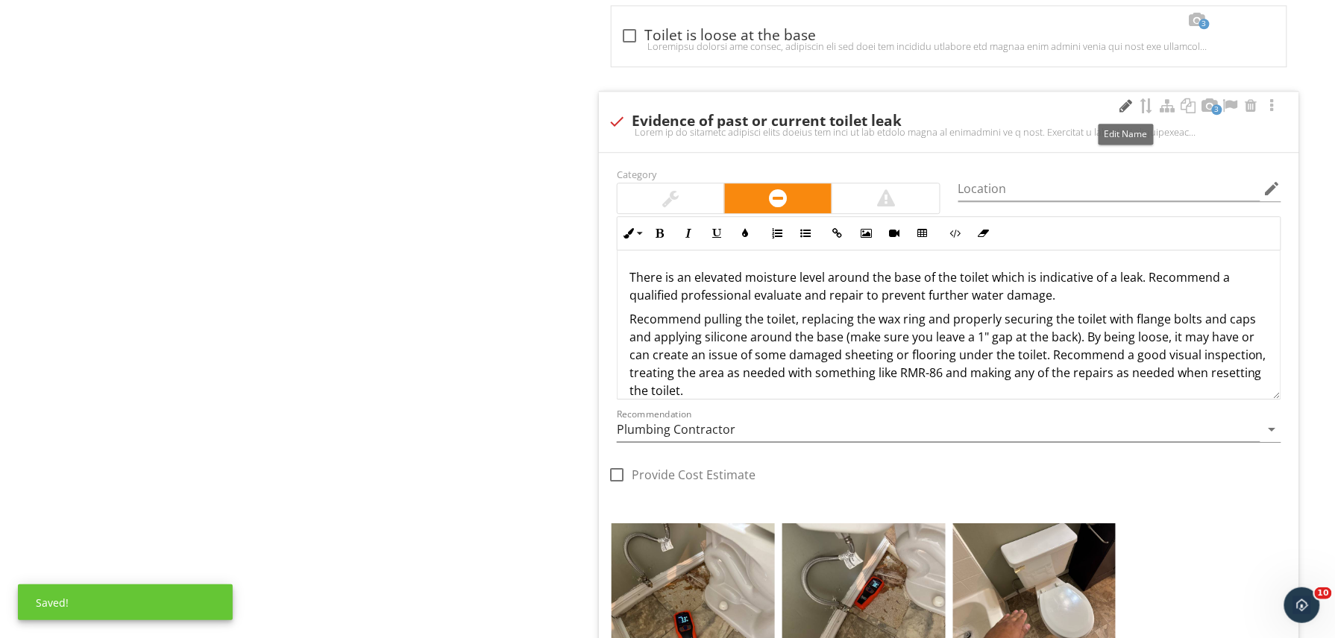
click at [1123, 110] on div at bounding box center [1126, 105] width 18 height 15
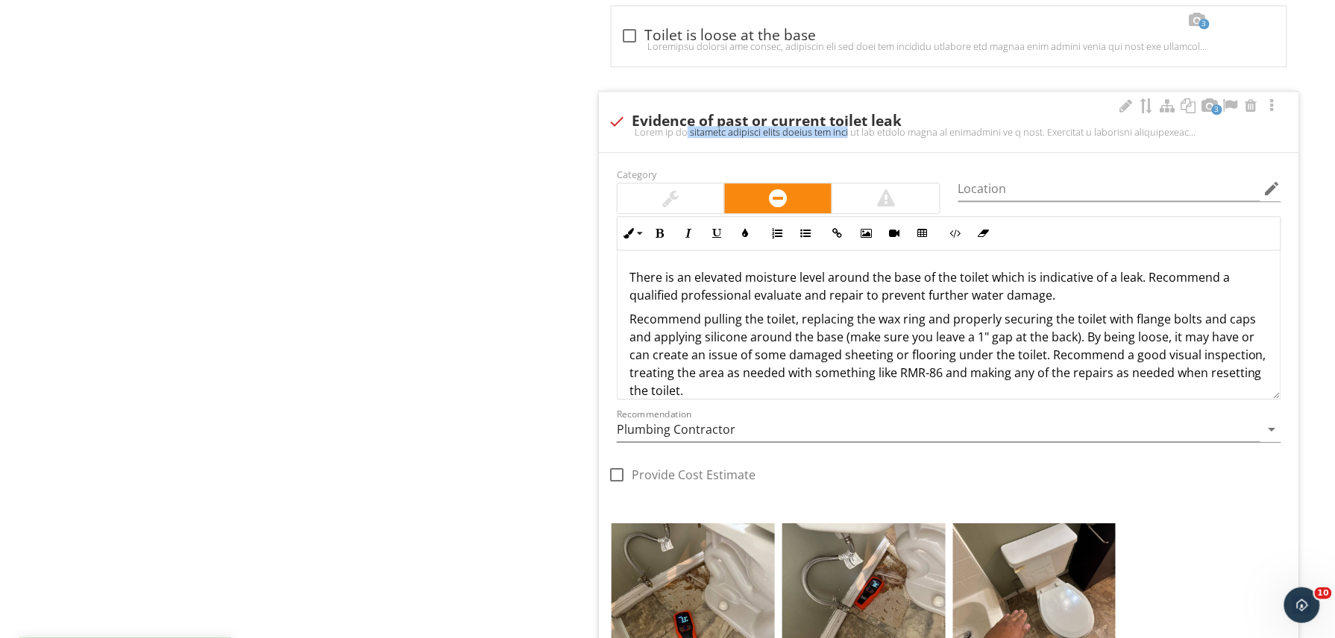
drag, startPoint x: 931, startPoint y: 100, endPoint x: 805, endPoint y: 130, distance: 129.5
click at [805, 130] on div at bounding box center [949, 132] width 682 height 12
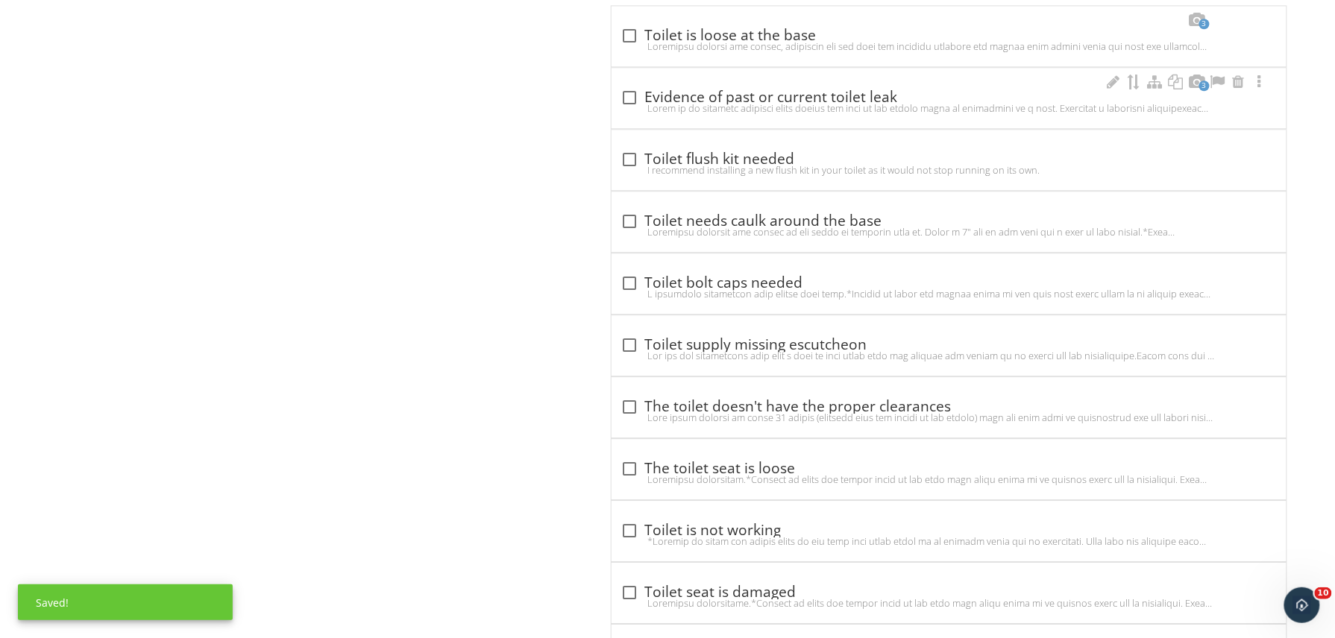
drag, startPoint x: 805, startPoint y: 130, endPoint x: 1120, endPoint y: 97, distance: 316.4
click at [1120, 97] on div "check_box_outline_blank Evidence of past or current toilet leak" at bounding box center [948, 98] width 657 height 18
checkbox input "true"
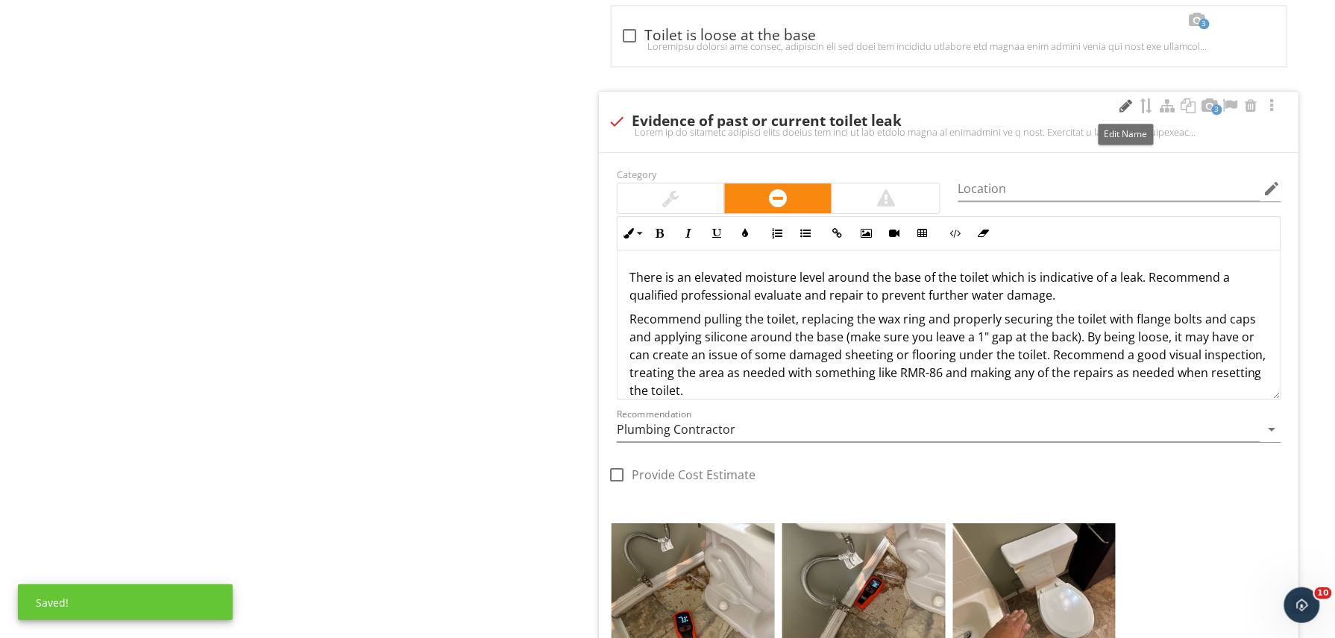
click at [1125, 109] on div at bounding box center [1126, 105] width 18 height 15
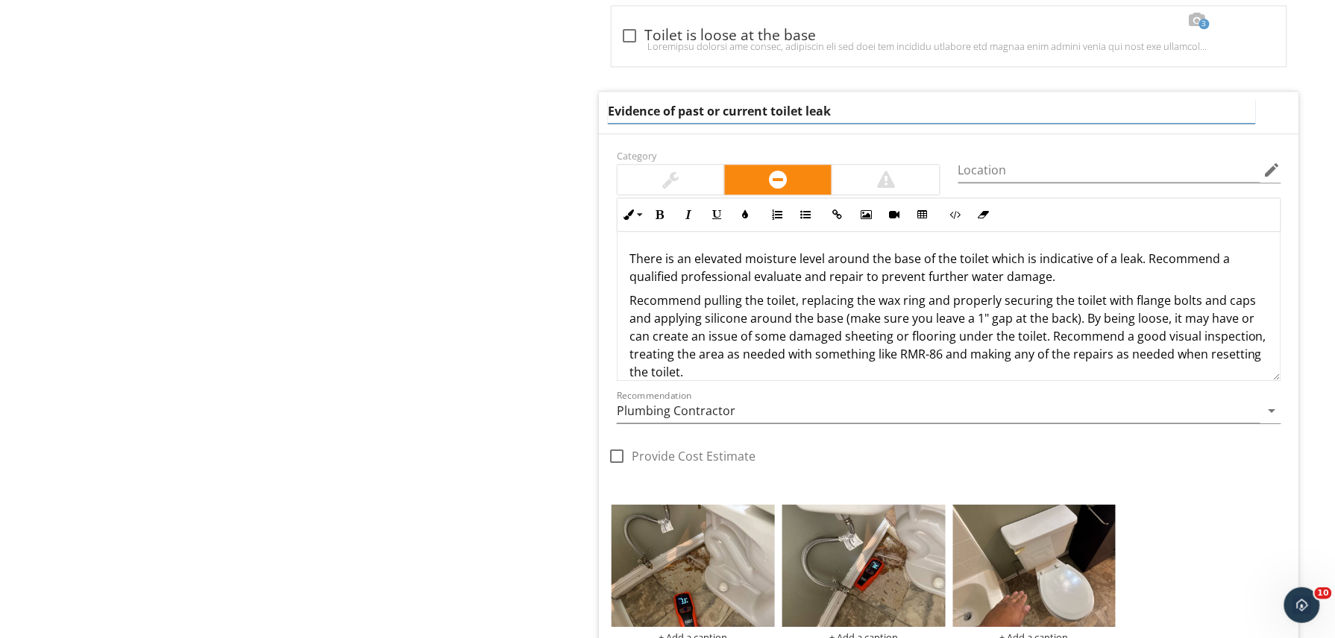
drag, startPoint x: 845, startPoint y: 116, endPoint x: 714, endPoint y: 123, distance: 130.7
click at [714, 123] on input "Evidence of past or current toilet leak" at bounding box center [932, 111] width 648 height 25
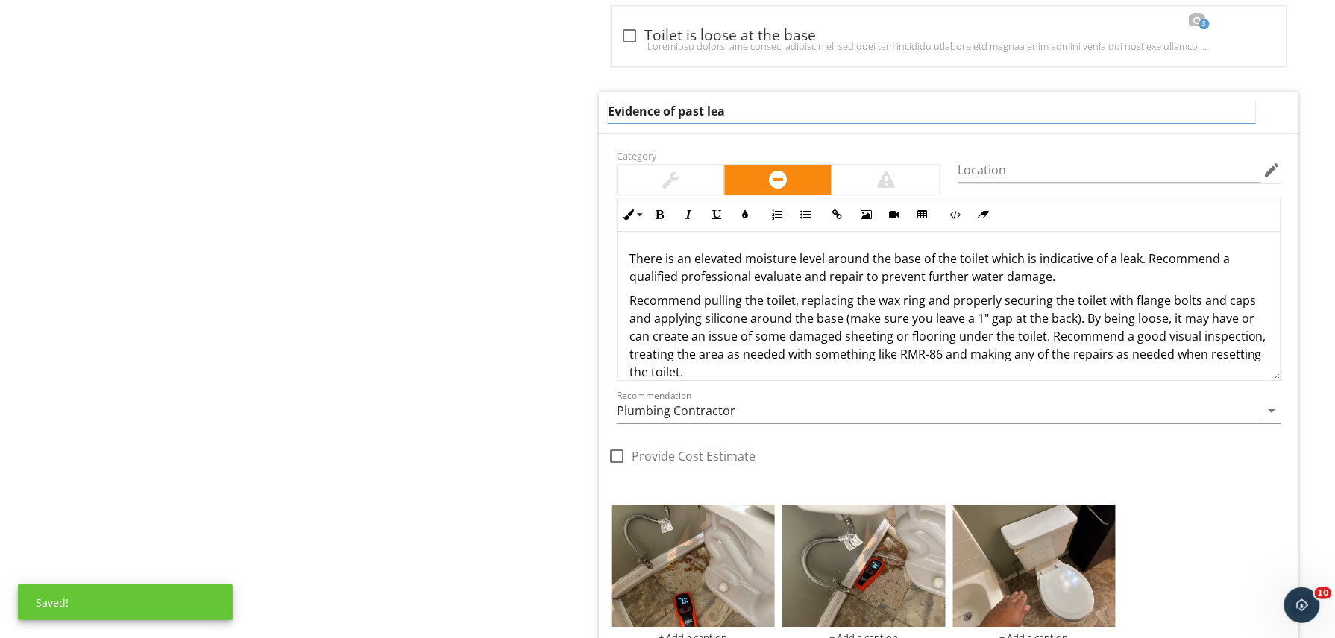
type input "Evidence of past leak"
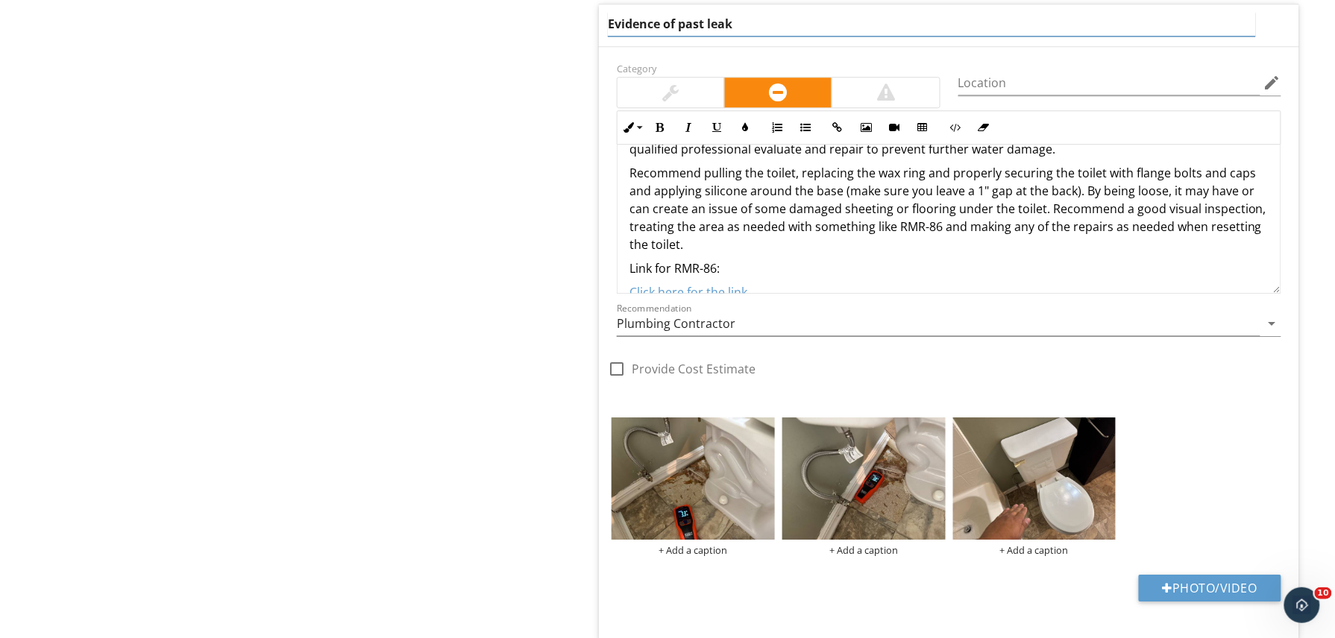
scroll to position [0, 0]
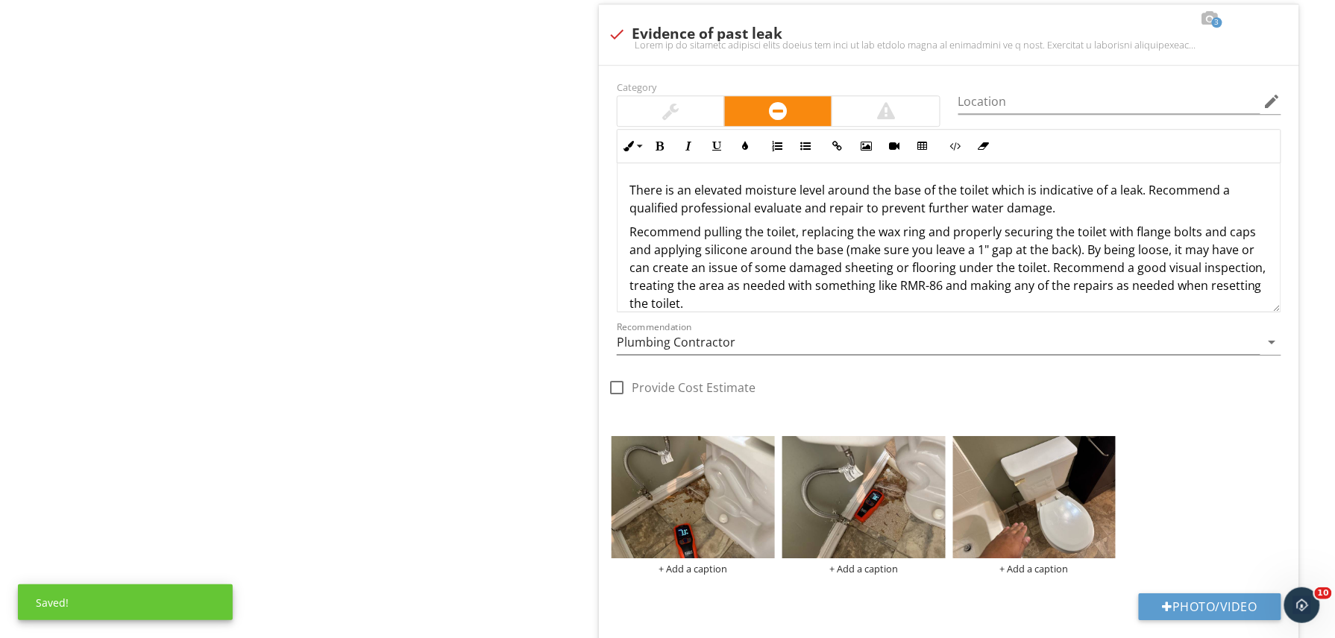
drag, startPoint x: 1074, startPoint y: 198, endPoint x: 1056, endPoint y: 215, distance: 25.3
click at [1056, 215] on p "There is an elevated moisture level around the base of the toilet which is indi…" at bounding box center [948, 199] width 639 height 36
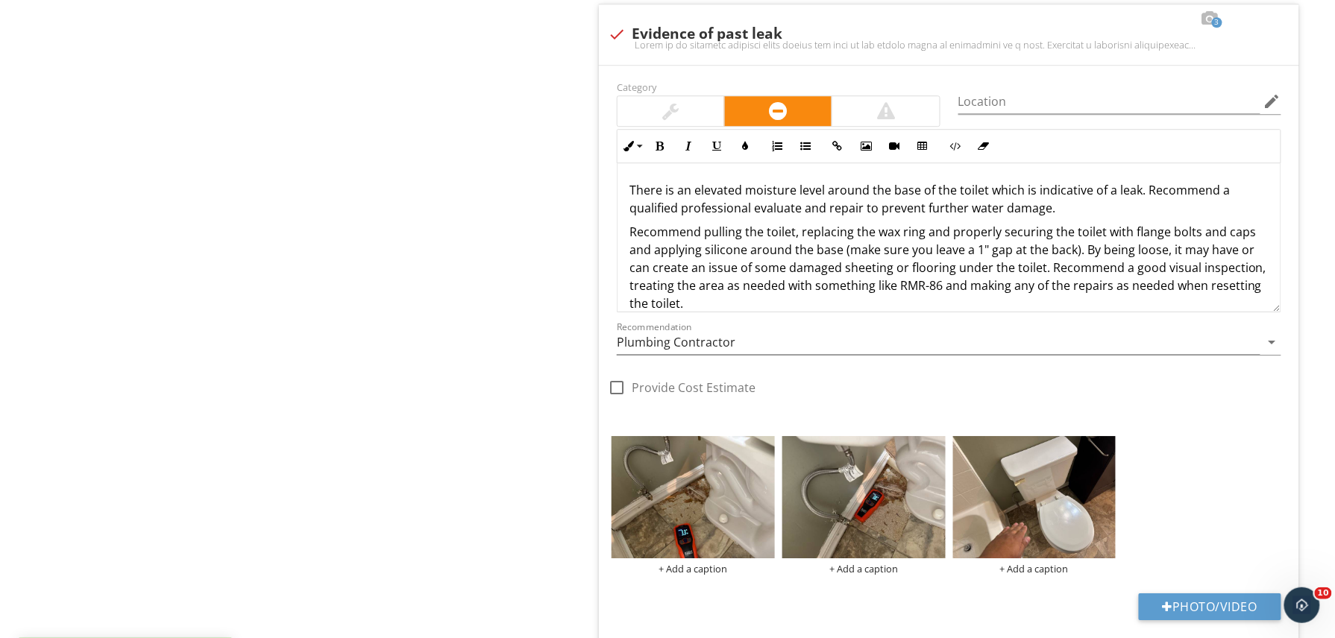
drag, startPoint x: 1056, startPoint y: 215, endPoint x: 622, endPoint y: 198, distance: 434.3
click at [622, 198] on div "There is an elevated moisture level around the base of the toilet which is indi…" at bounding box center [948, 506] width 663 height 686
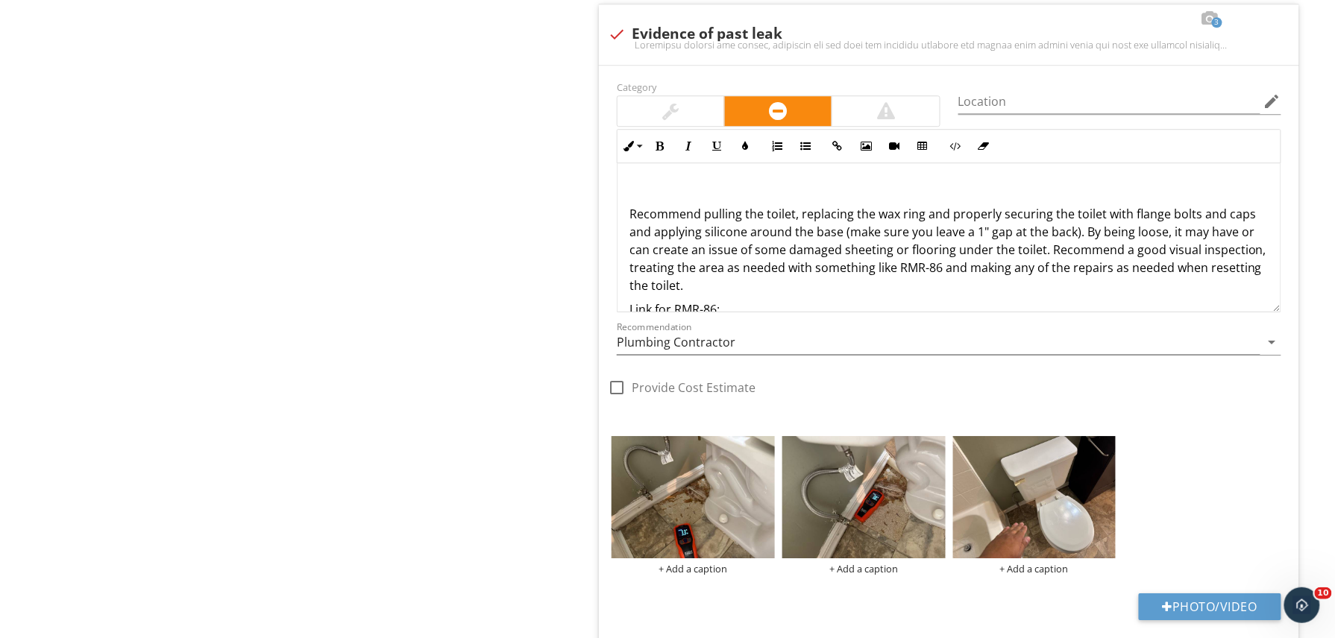
click at [620, 218] on div "Recommend pulling the toilet, replacing the wax ring and properly securing the …" at bounding box center [948, 497] width 663 height 668
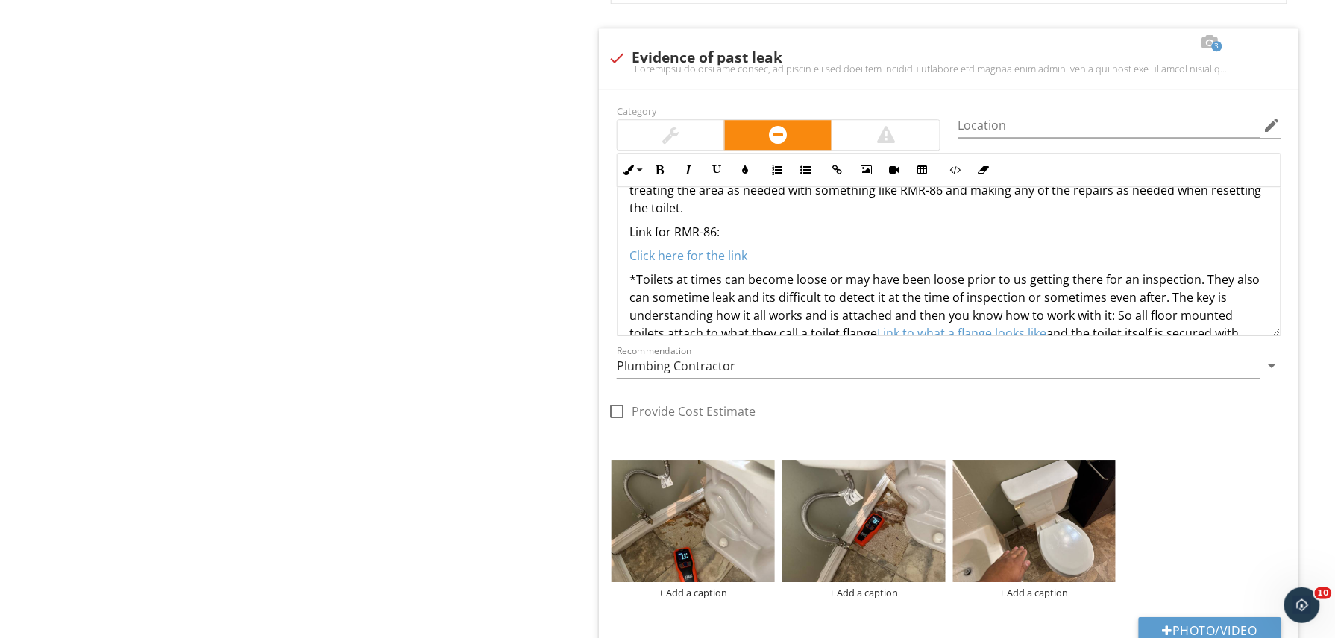
scroll to position [78, 0]
click at [746, 269] on div "Recommend pulling the toilet, replacing the wax ring and properly securing the …" at bounding box center [948, 431] width 663 height 644
click at [761, 264] on p "Click here for the link" at bounding box center [948, 255] width 639 height 18
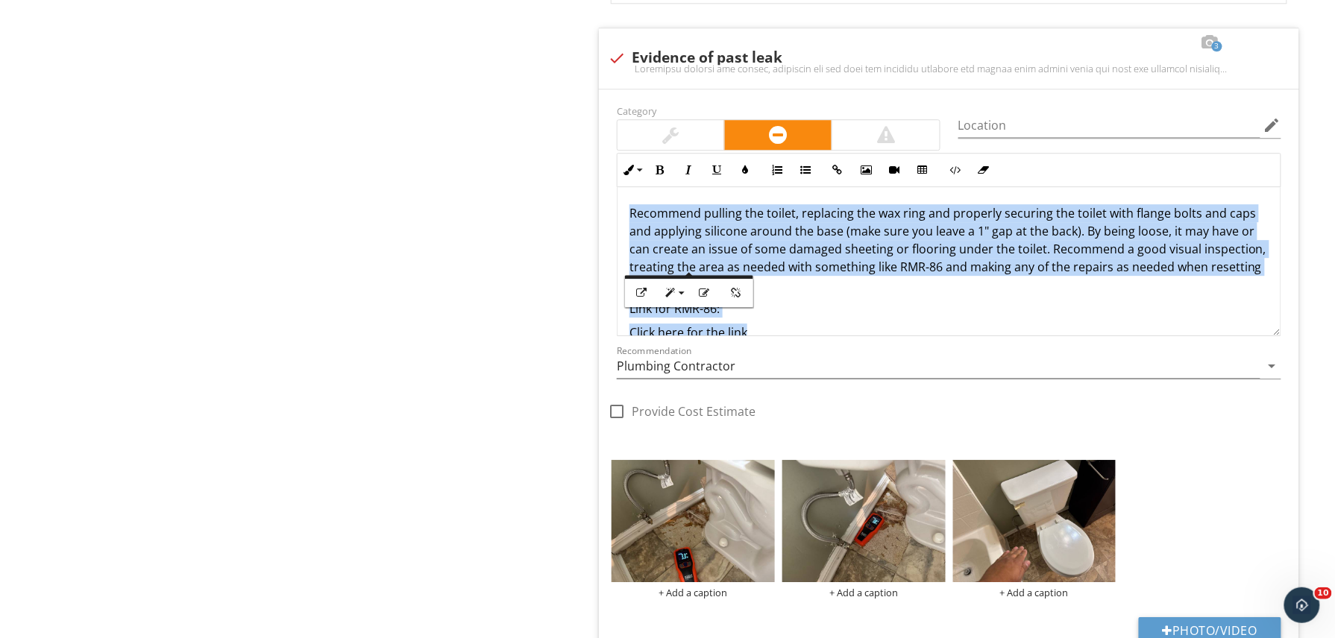
scroll to position [0, 0]
drag, startPoint x: 775, startPoint y: 260, endPoint x: 583, endPoint y: 154, distance: 220.0
click at [584, 154] on div "Toilets IN Inspected NI Not Inspected NP Not Present Info Information Limitatio…" at bounding box center [959, 87] width 751 height 2599
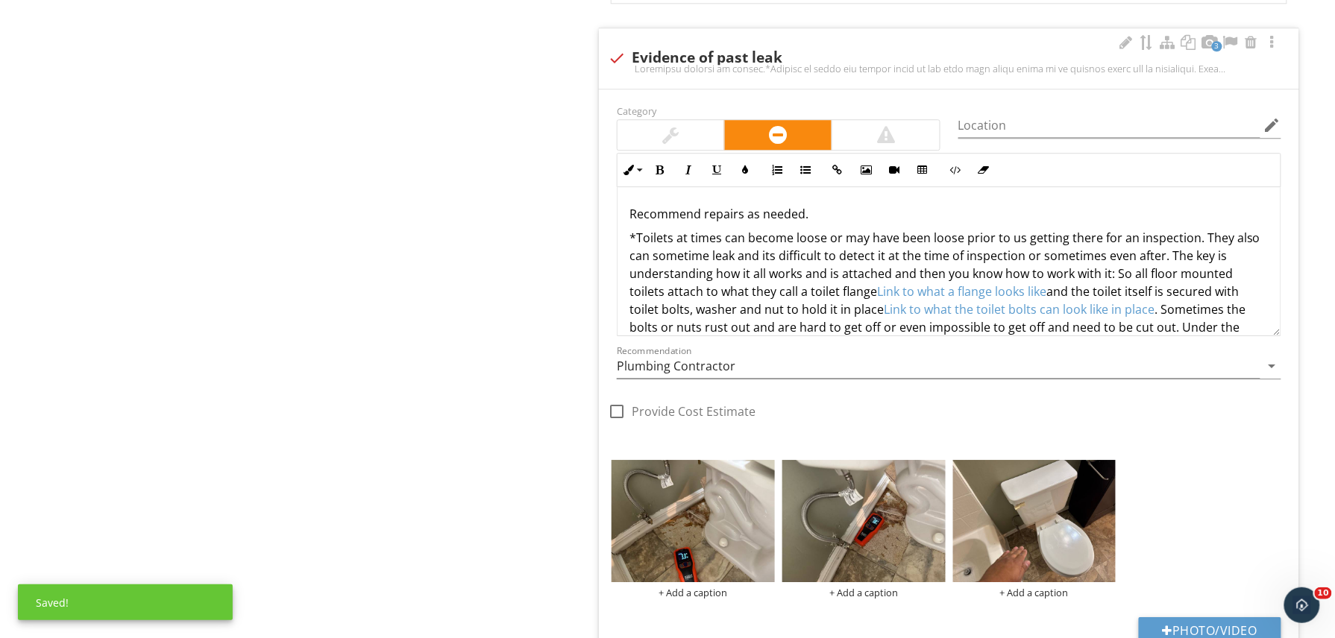
click at [831, 230] on div "Recommend repairs as needed. *Toilets at times can become loose or may have bee…" at bounding box center [948, 449] width 663 height 525
click at [834, 215] on p "Recommend repairs as needed." at bounding box center [948, 214] width 639 height 18
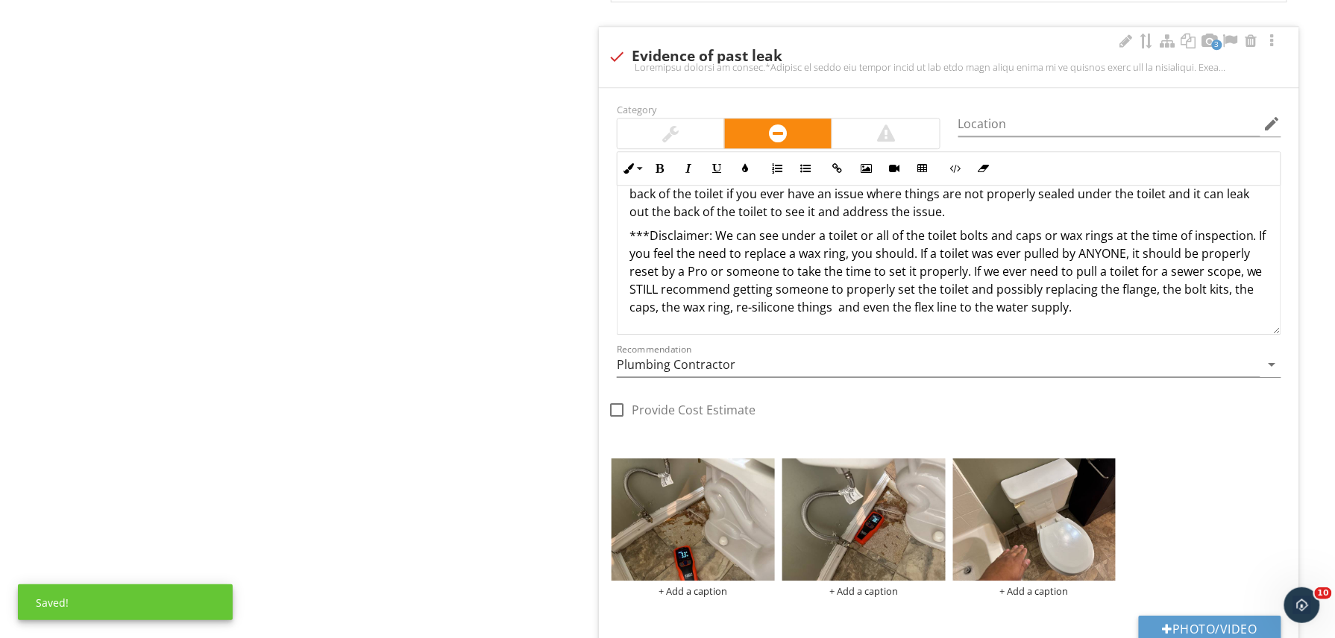
scroll to position [1420, 0]
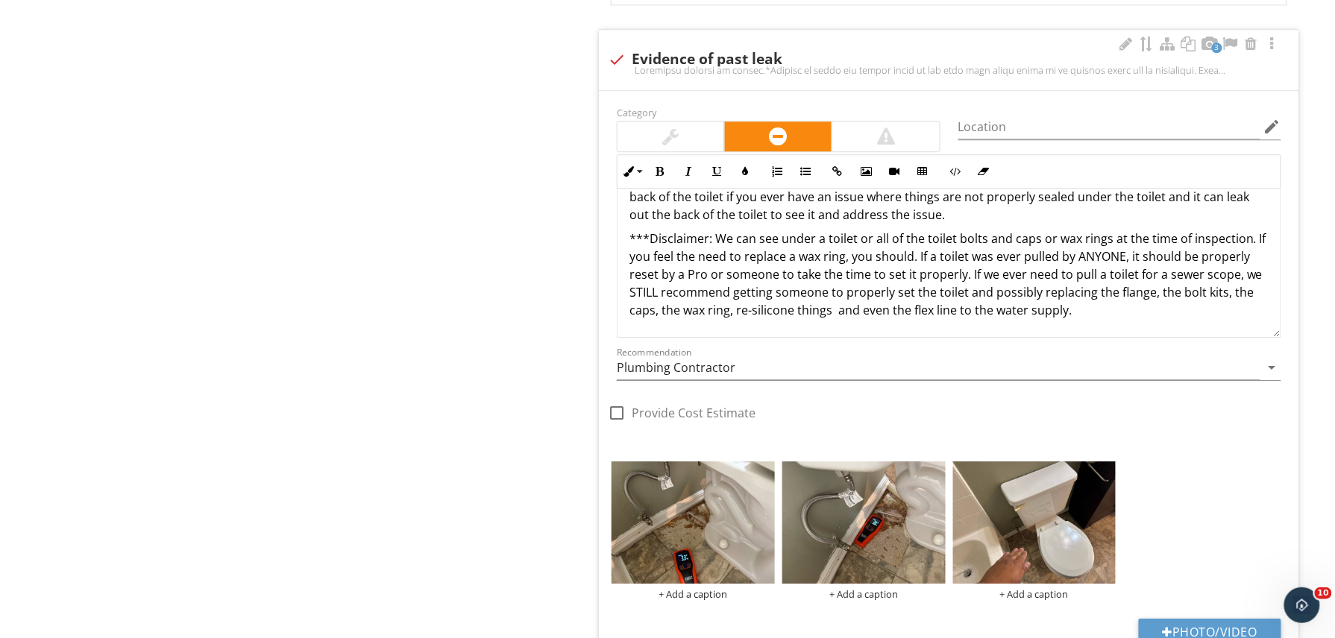
click at [752, 248] on p "***Disclaimer: We can see under a toilet or all of the toilet bolts and caps or…" at bounding box center [948, 274] width 639 height 89
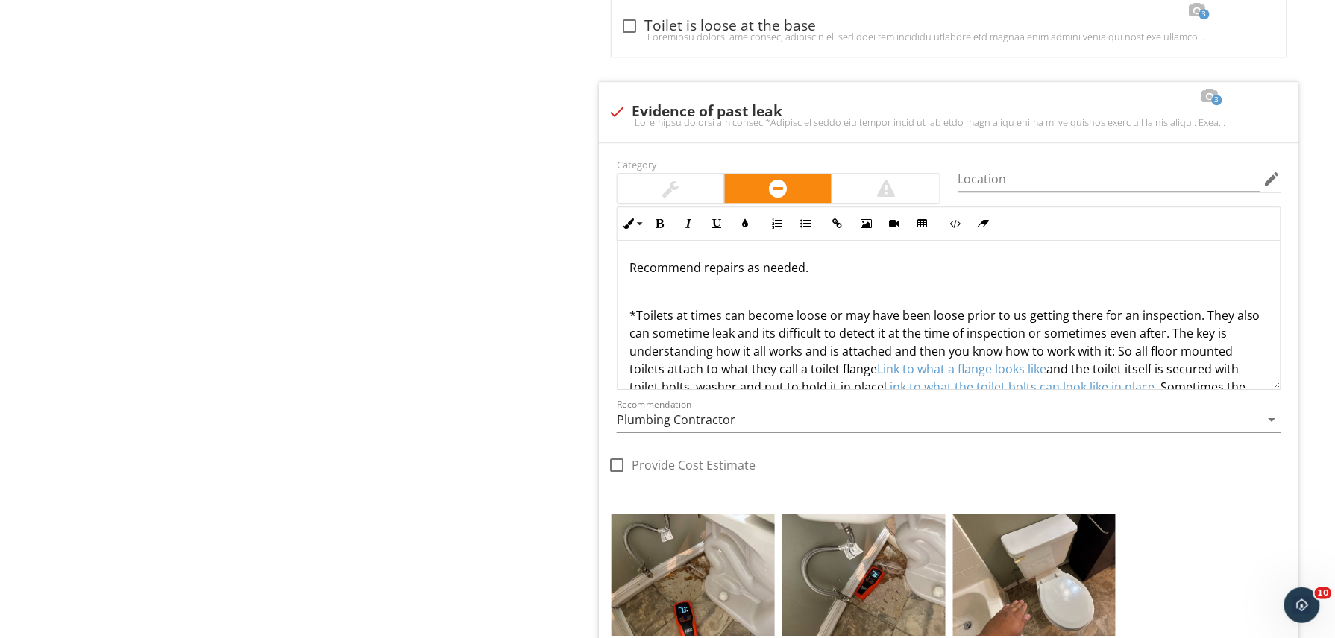
scroll to position [1367, 0]
click at [705, 195] on div at bounding box center [670, 189] width 107 height 30
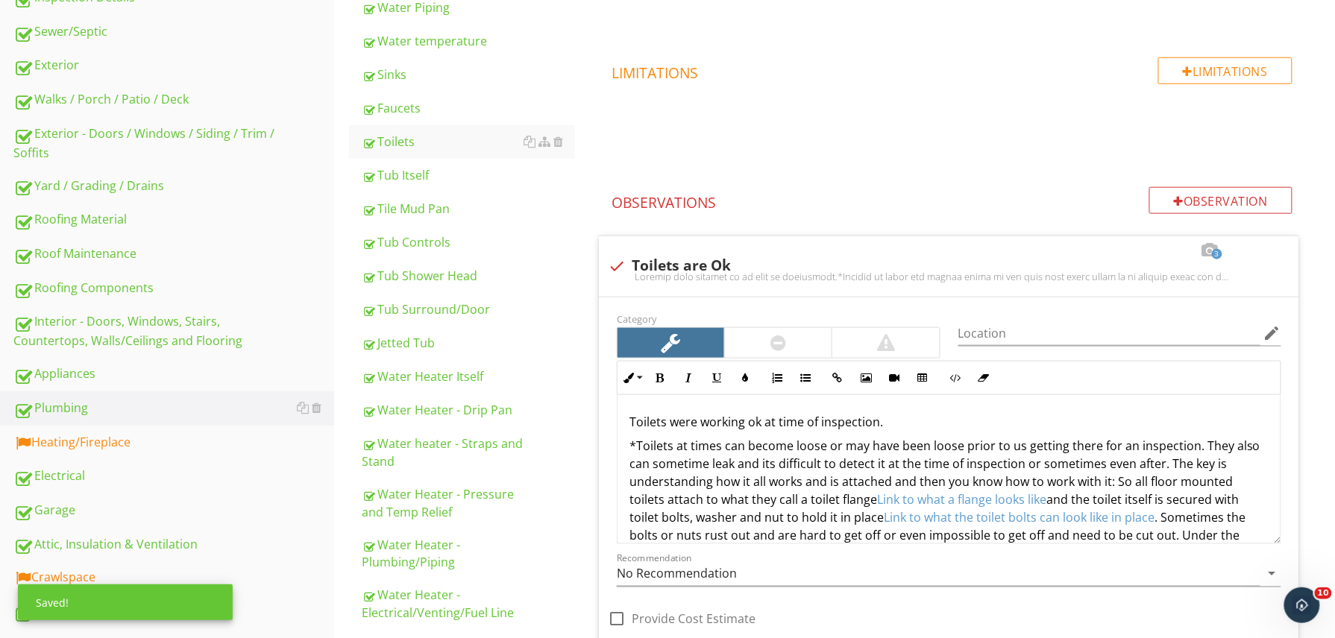
scroll to position [454, 0]
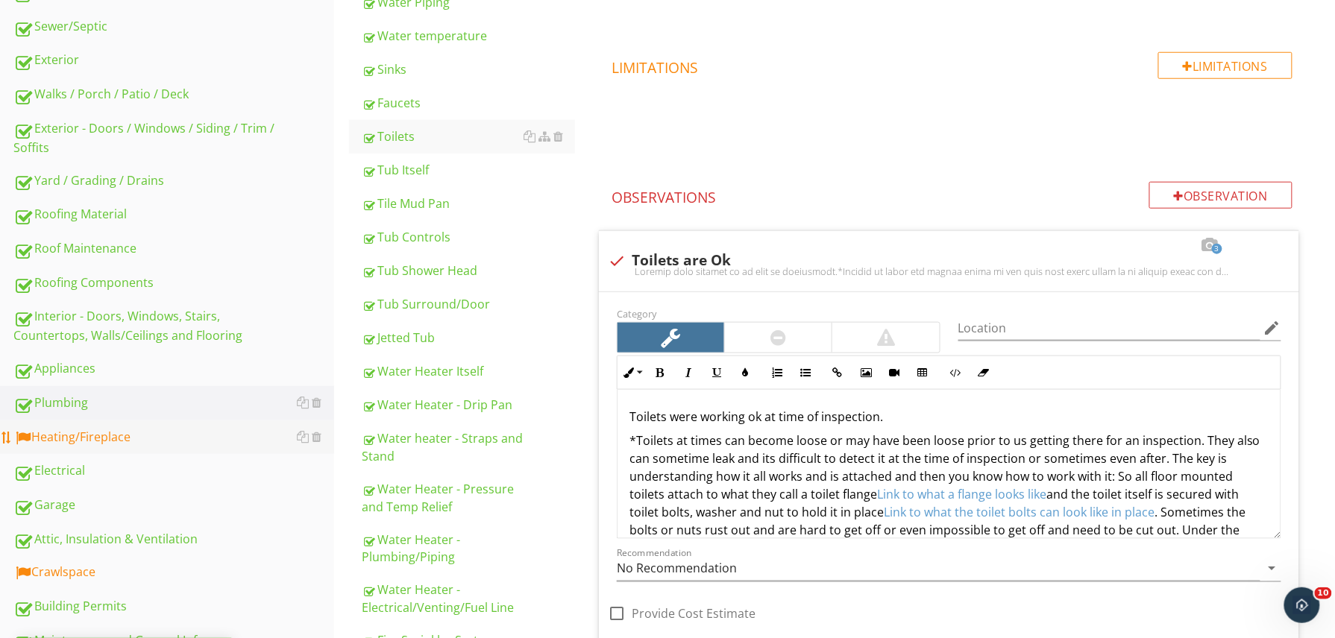
click at [141, 434] on div "Heating/Fireplace" at bounding box center [173, 437] width 321 height 19
type textarea "<p>Toilets were working ok at time of inspection.</p><p>*Toilets at times can b…"
type textarea "<p>Recommend repairs as needed.&nbsp;</p><p><br></p><p>*Toilets at times can be…"
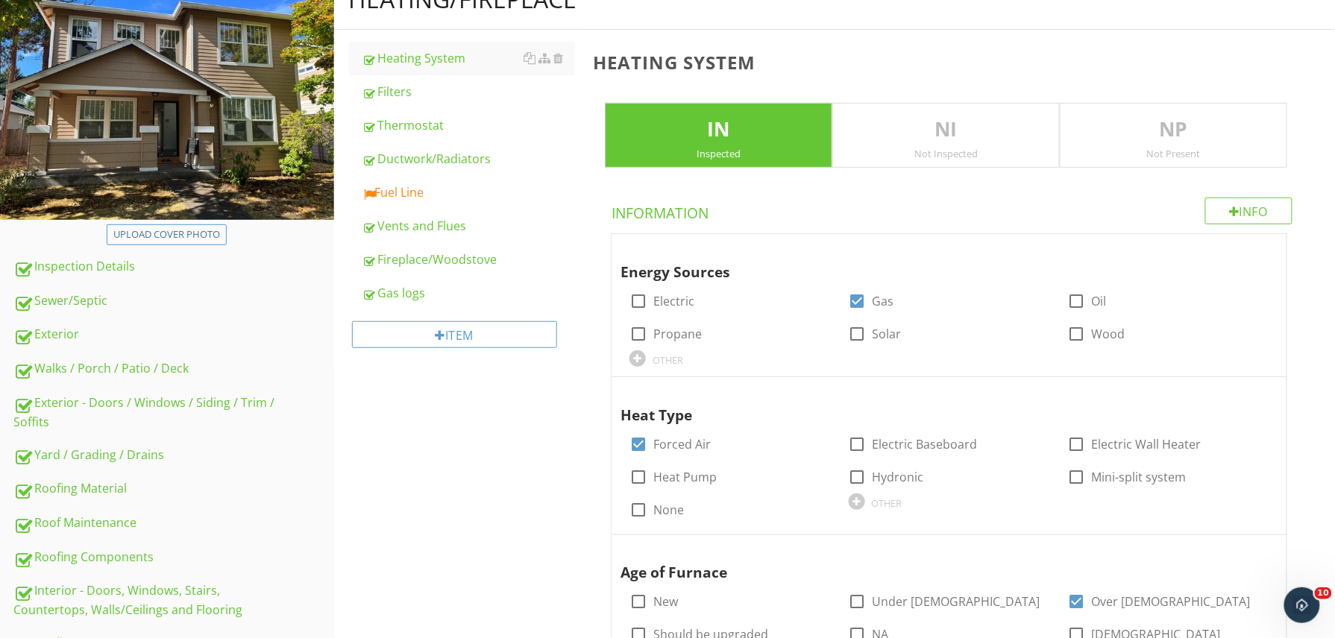
scroll to position [81, 0]
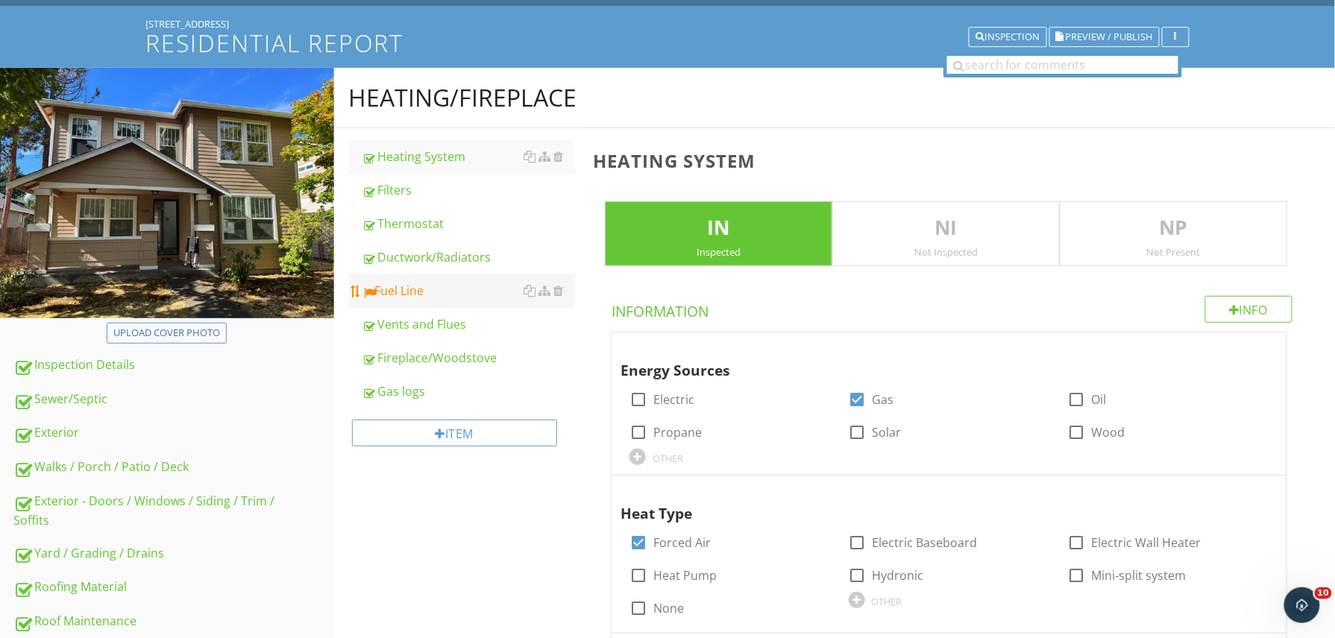
click at [461, 296] on div "Fuel Line" at bounding box center [468, 291] width 213 height 18
type textarea "<p>Furnace should be cleaned and serviced every 2-3 years. We recommend a quali…"
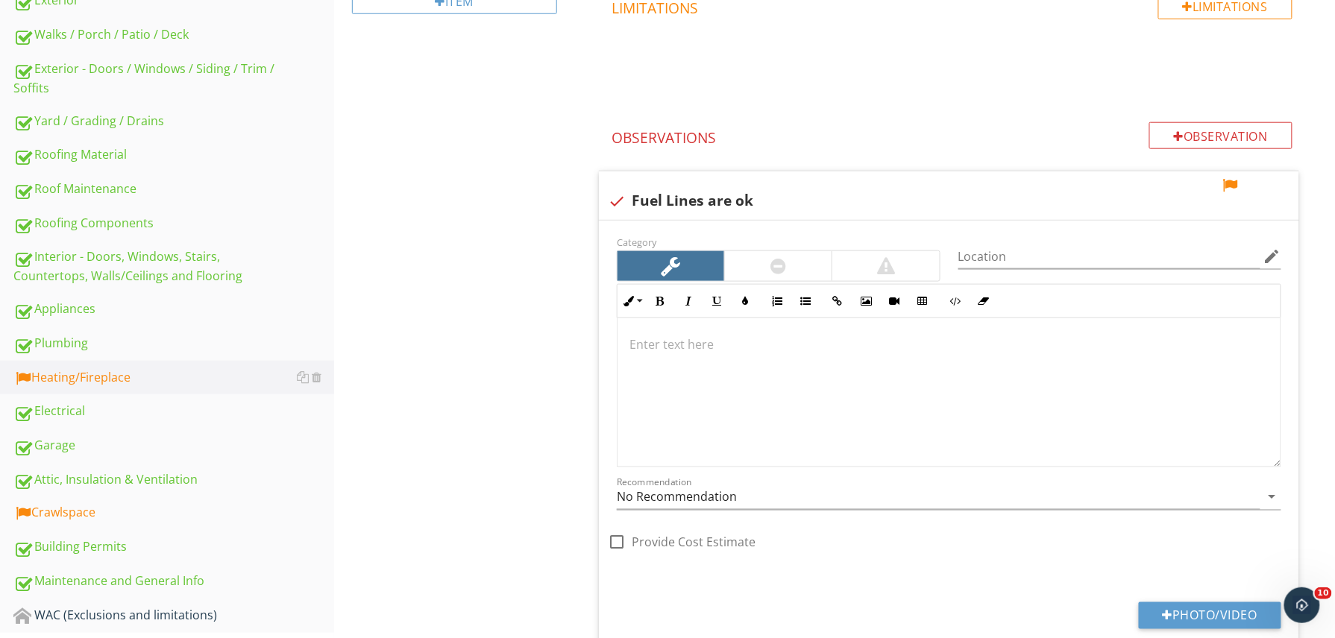
scroll to position [669, 0]
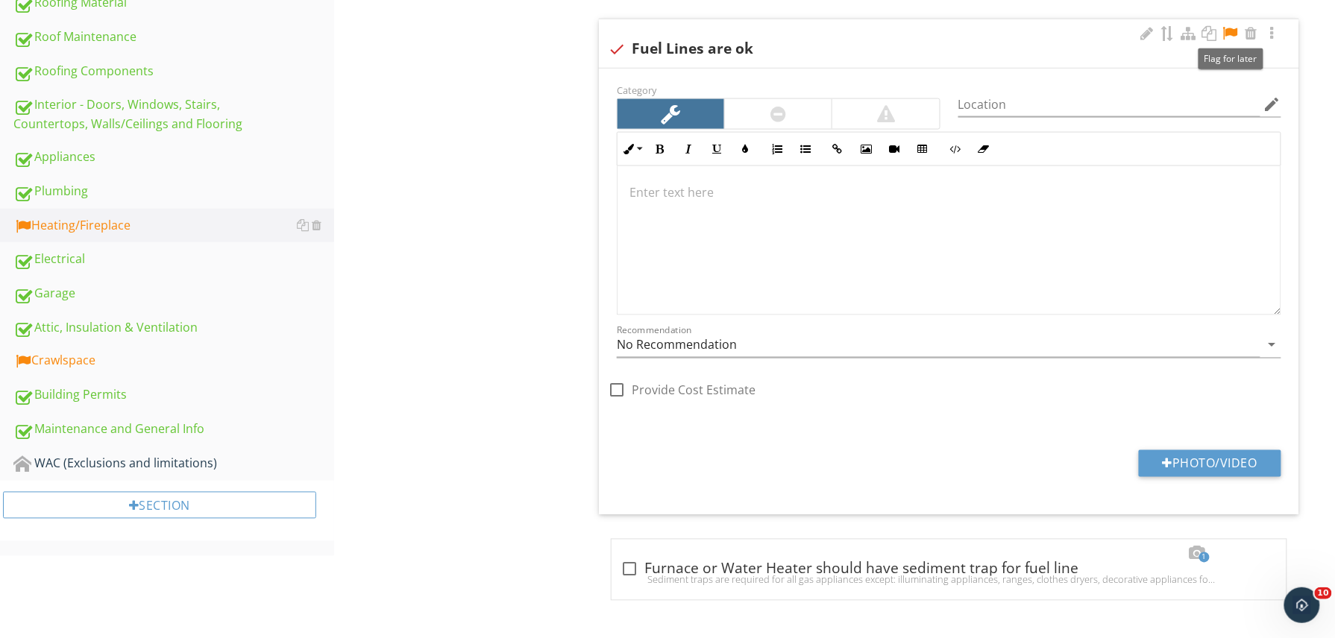
click at [1227, 30] on div at bounding box center [1230, 33] width 18 height 15
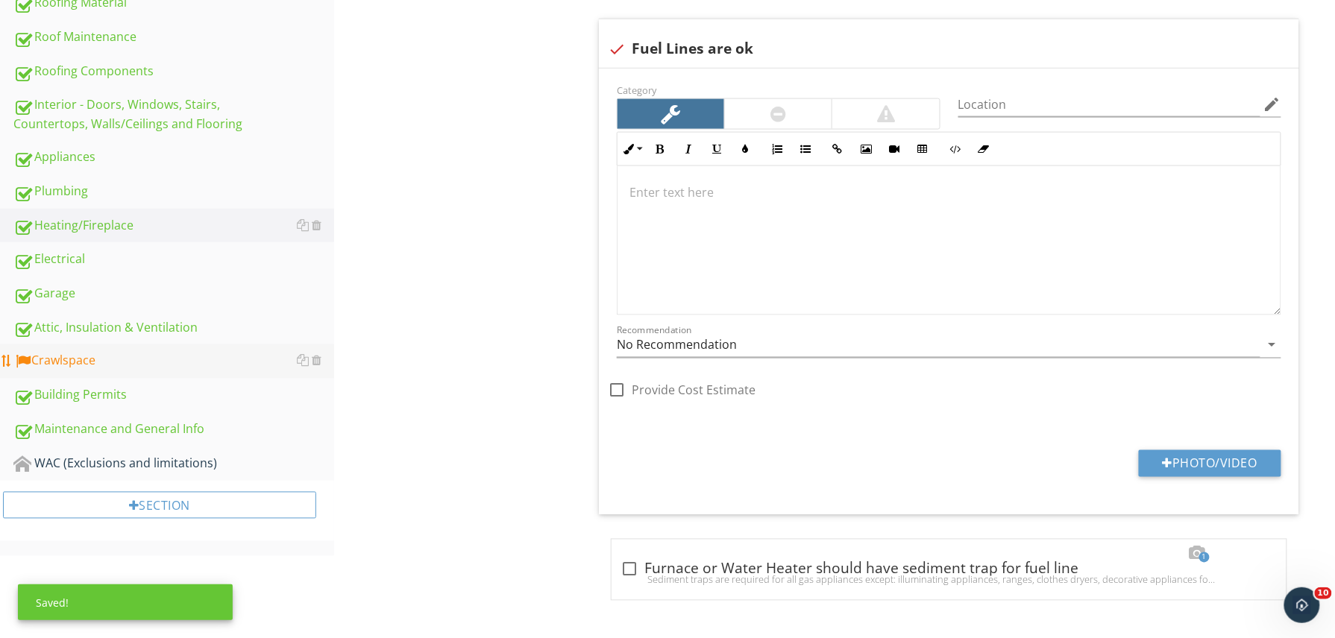
click at [54, 352] on div "Crawlspace" at bounding box center [173, 361] width 321 height 19
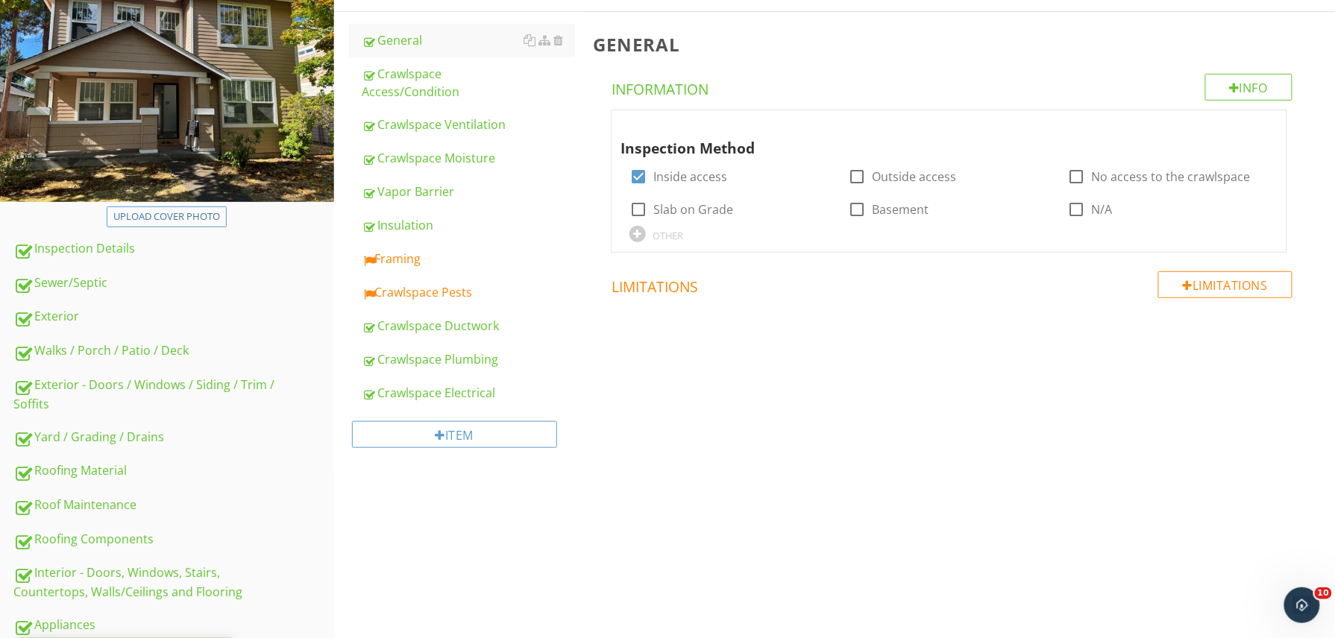
scroll to position [165, 0]
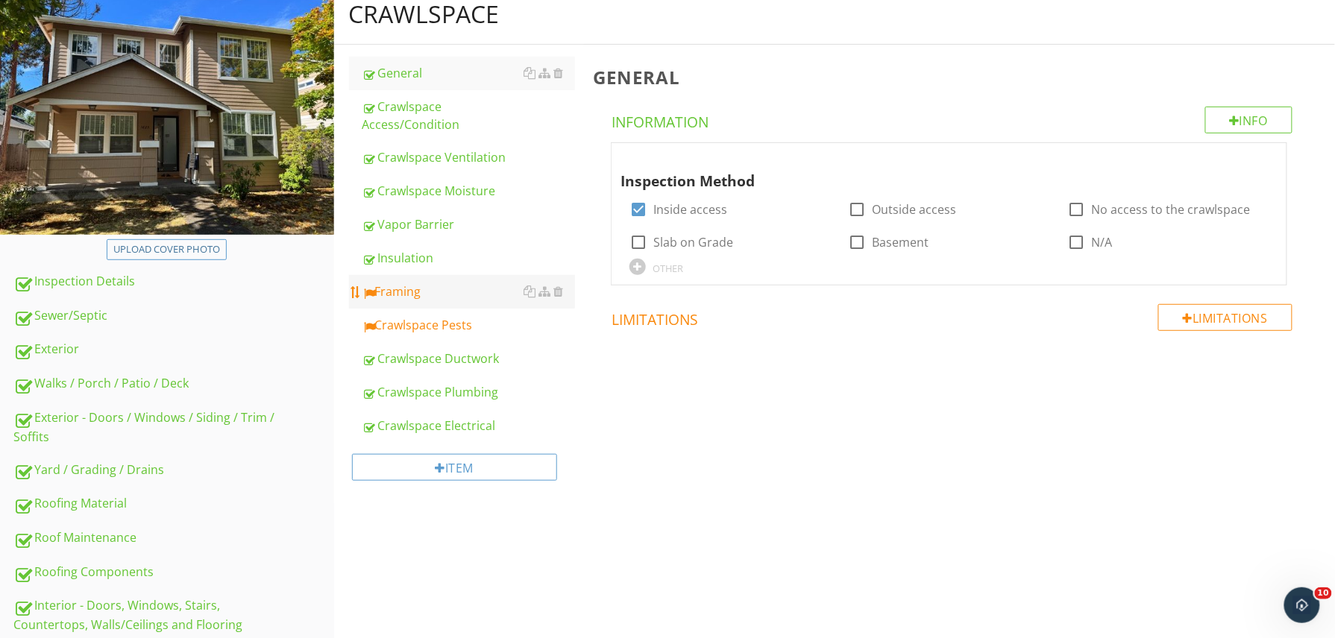
click at [415, 298] on div "Framing" at bounding box center [468, 292] width 213 height 18
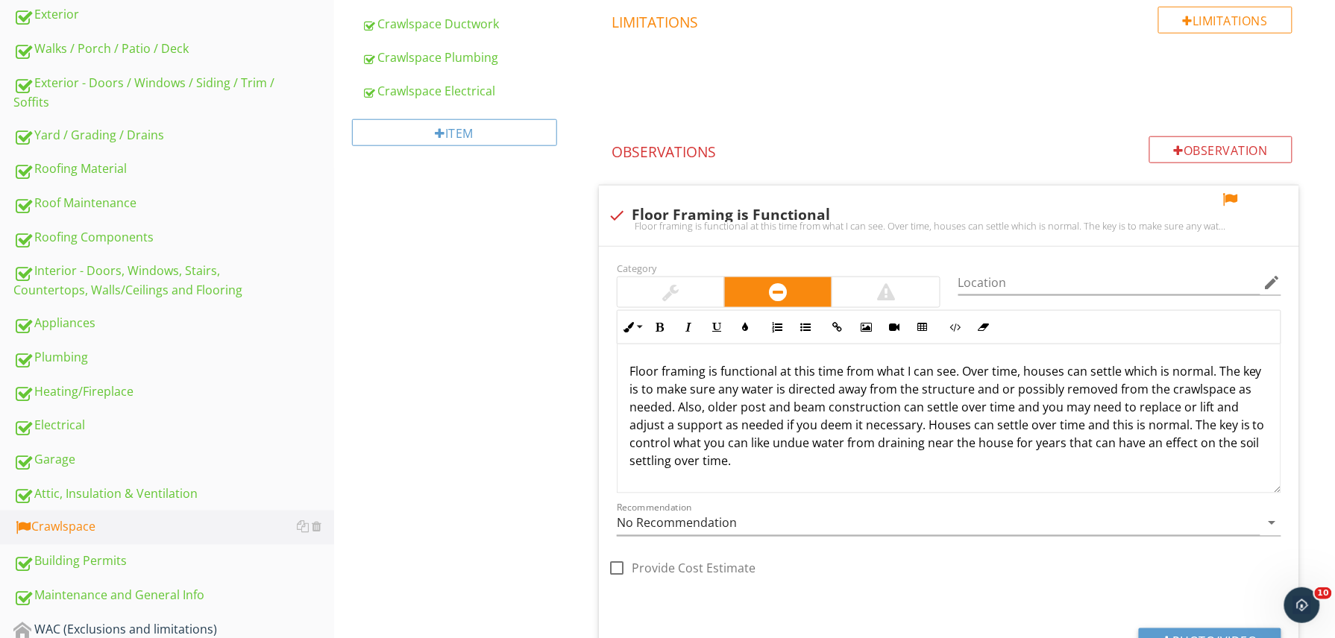
scroll to position [501, 0]
click at [1230, 198] on div at bounding box center [1230, 198] width 18 height 15
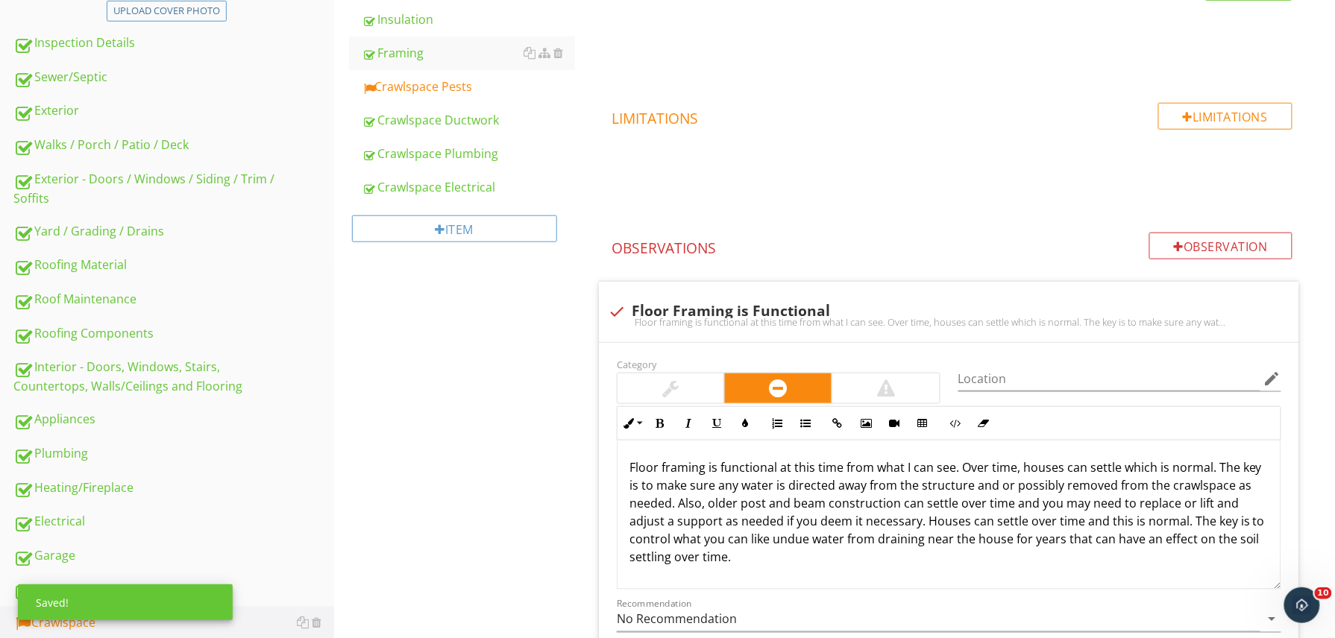
scroll to position [359, 0]
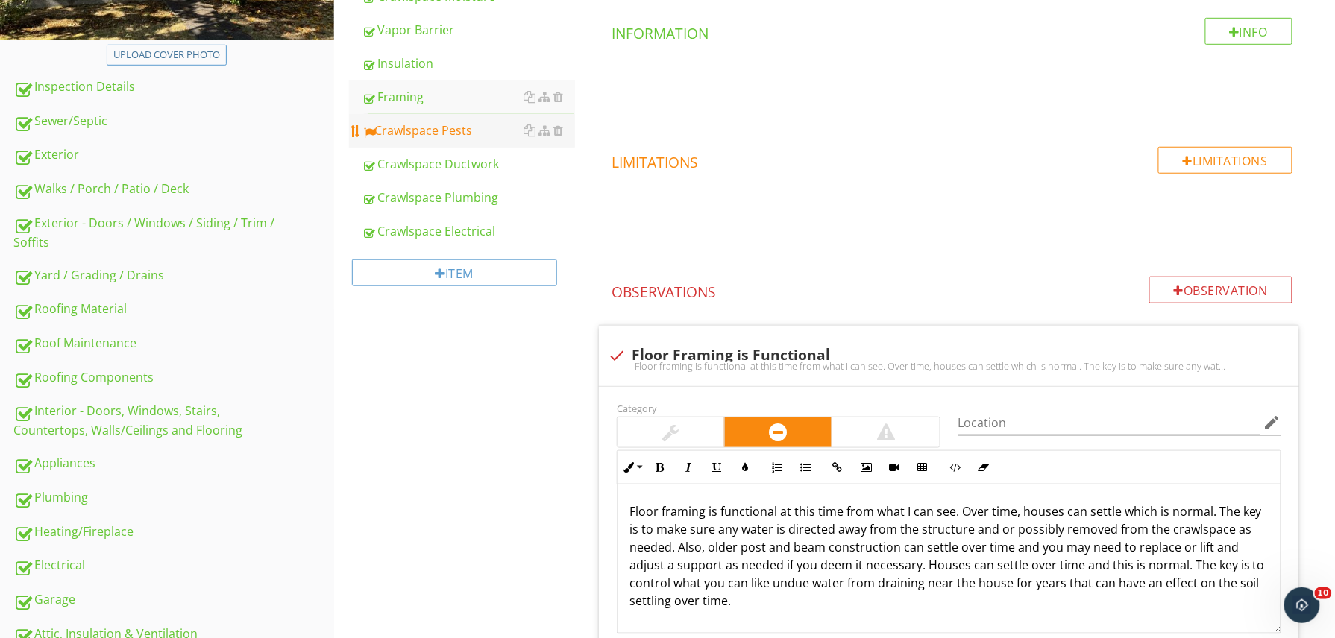
click at [415, 116] on link "Crawlspace Pests" at bounding box center [468, 130] width 213 height 33
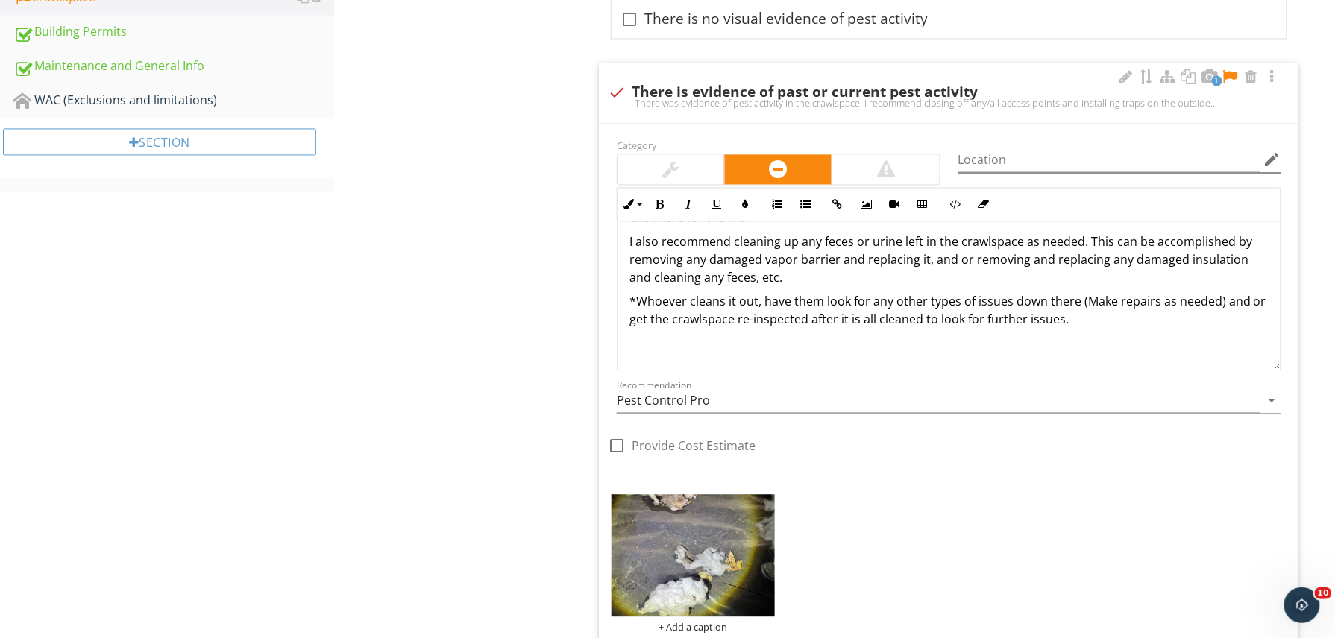
scroll to position [1029, 0]
click at [1233, 79] on div at bounding box center [1230, 77] width 18 height 15
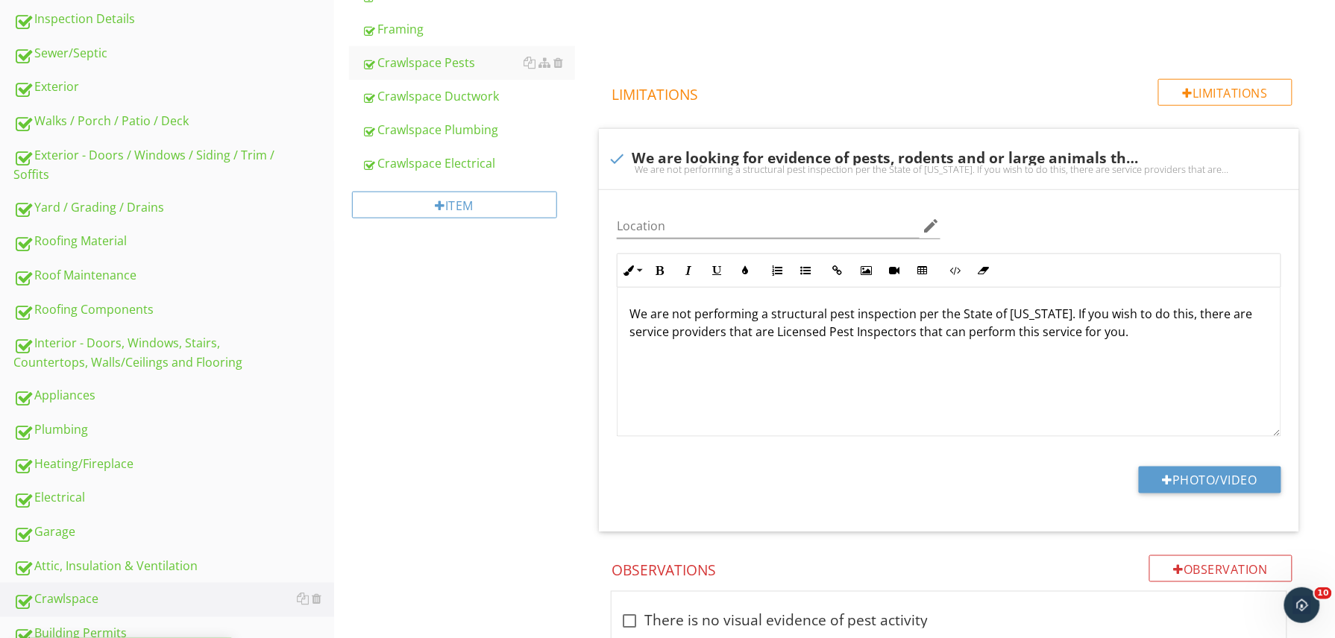
scroll to position [0, 0]
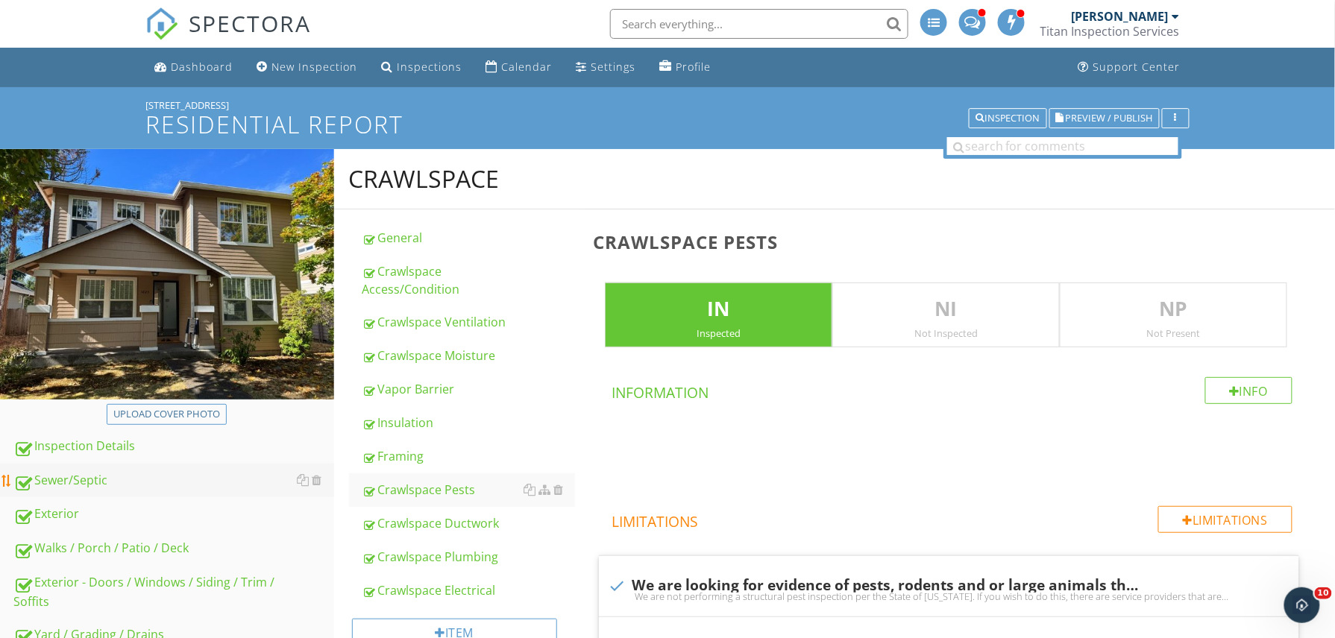
click at [147, 478] on div "Sewer/Septic" at bounding box center [173, 480] width 321 height 19
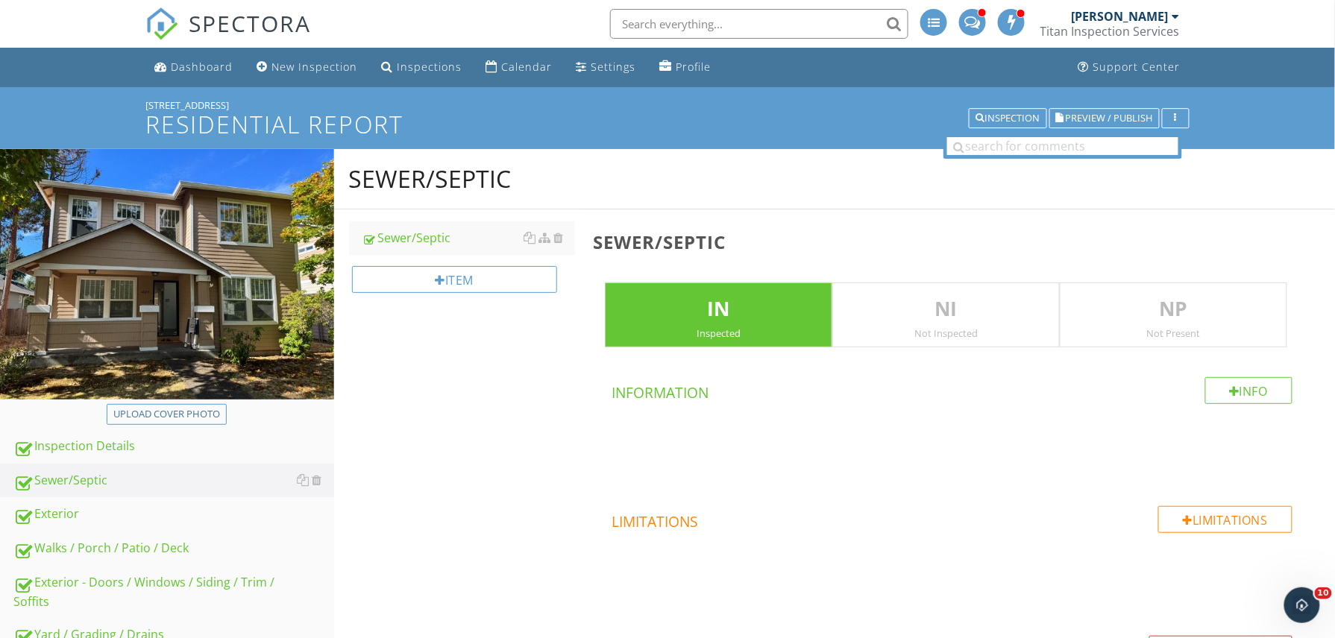
scroll to position [386, 0]
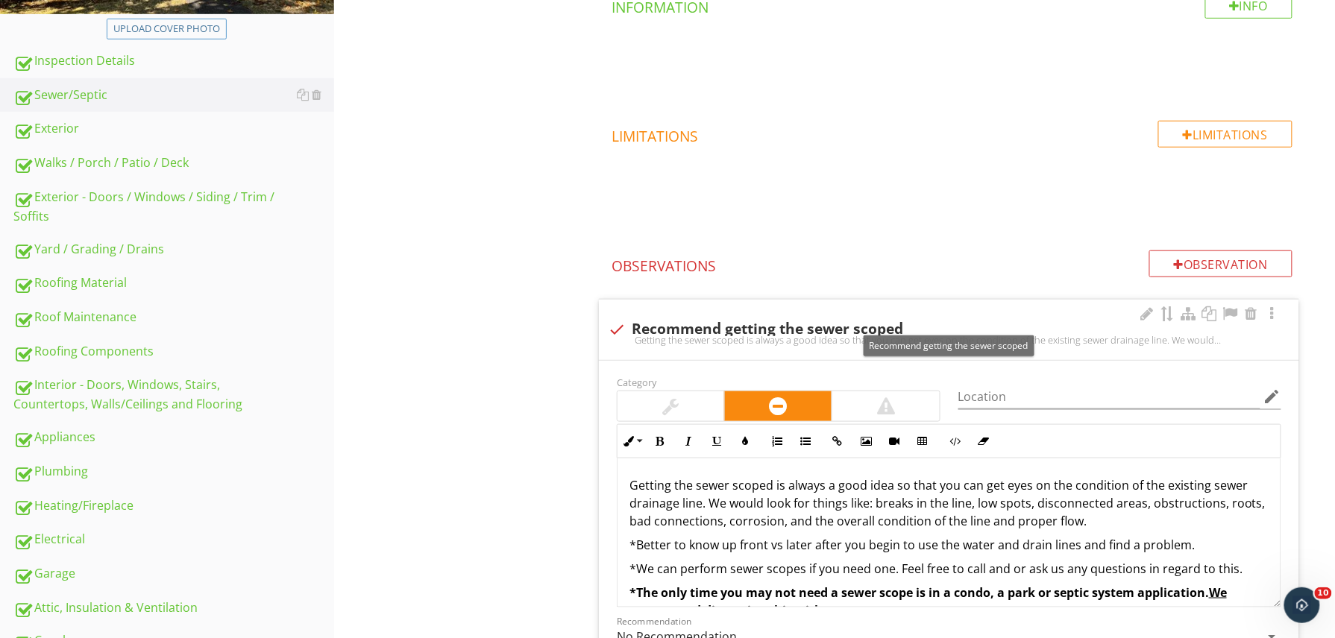
click at [625, 319] on div "check Recommend getting the sewer scoped" at bounding box center [949, 328] width 682 height 21
checkbox input "true"
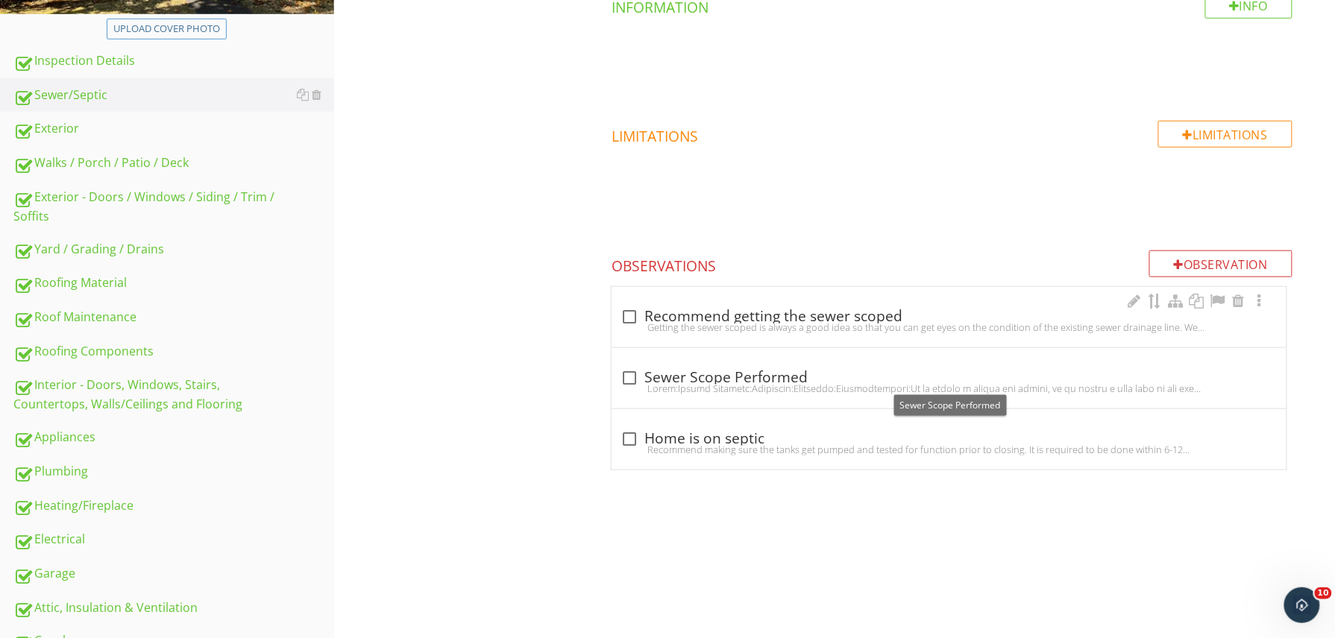
click at [631, 377] on div at bounding box center [629, 377] width 25 height 25
checkbox input "true"
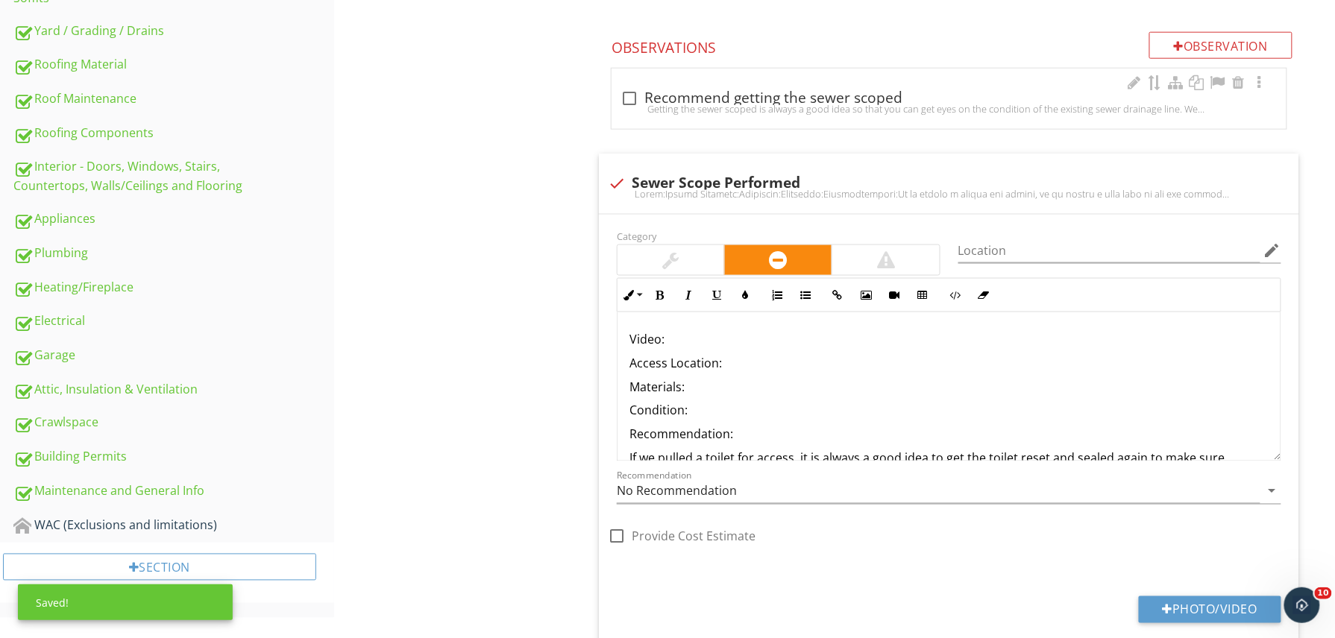
scroll to position [605, 0]
click at [743, 331] on p "Video:" at bounding box center [948, 338] width 639 height 18
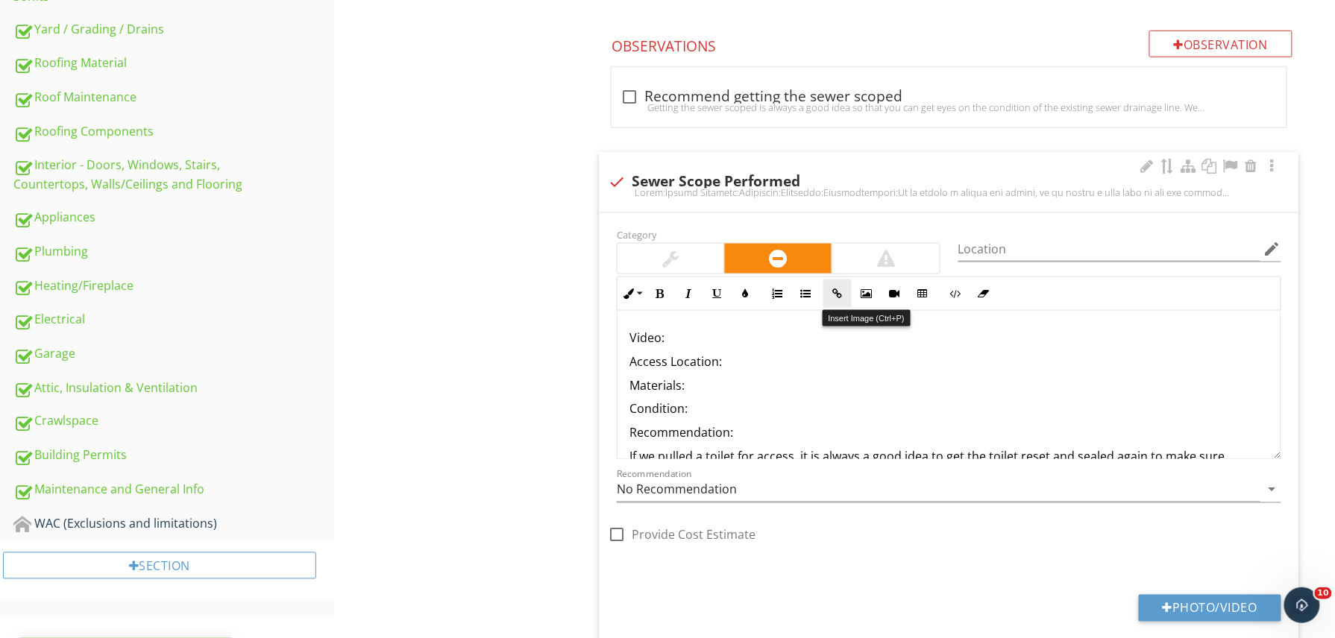
click at [849, 297] on button "Insert Link" at bounding box center [837, 294] width 28 height 28
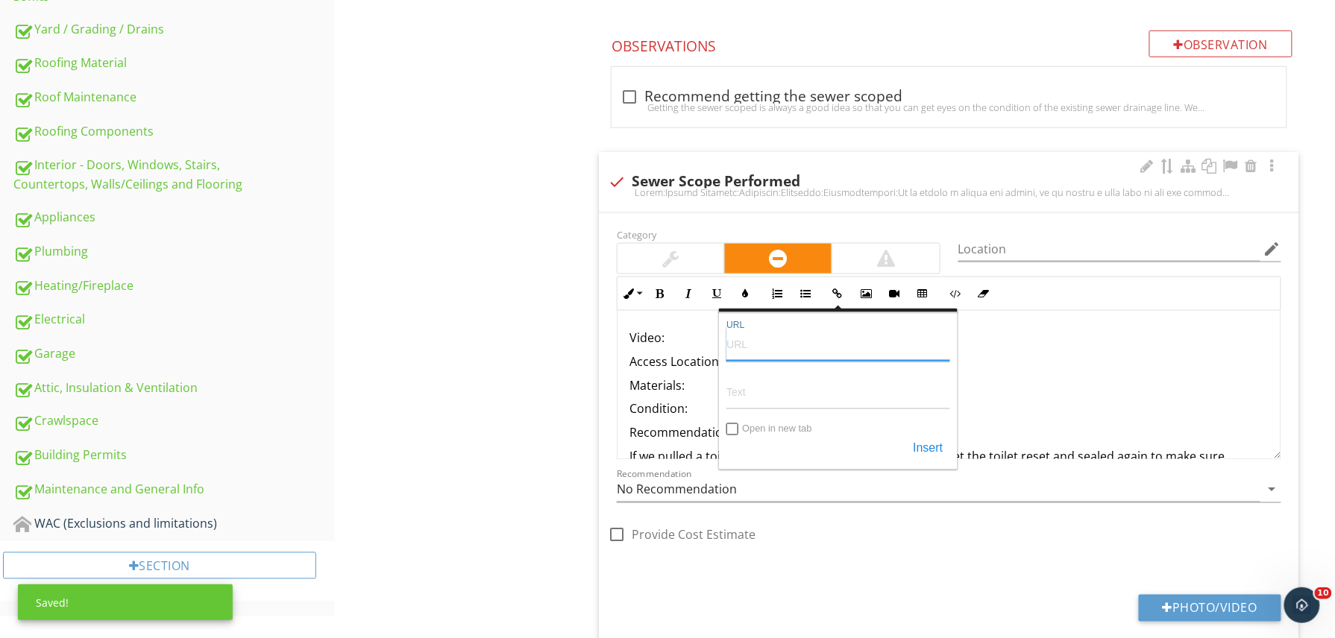
paste input "https://youtu.be/eXrrGVealHE"
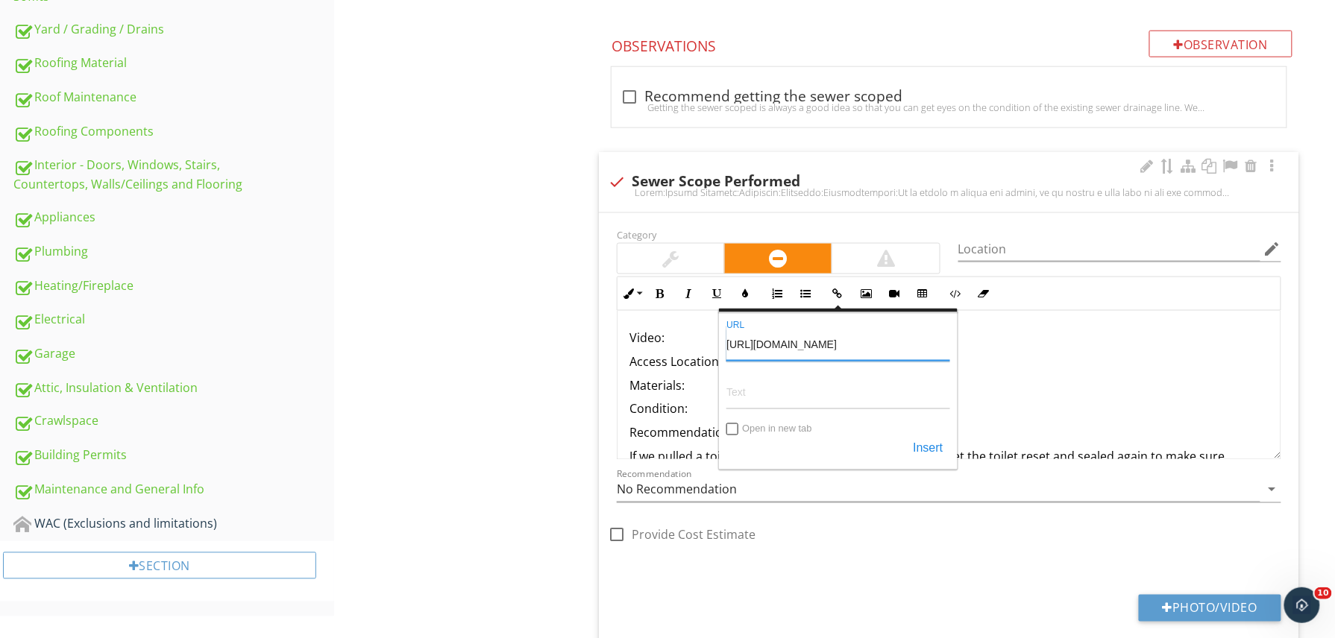
type input "https://youtu.be/eXrrGVealHE"
paste input "https://youtu.be/eXrrGVealHE"
type input "https://youtu.be/eXrrGVealHE"
click at [729, 428] on input "Open in new tab" at bounding box center [733, 431] width 12 height 12
checkbox input "true"
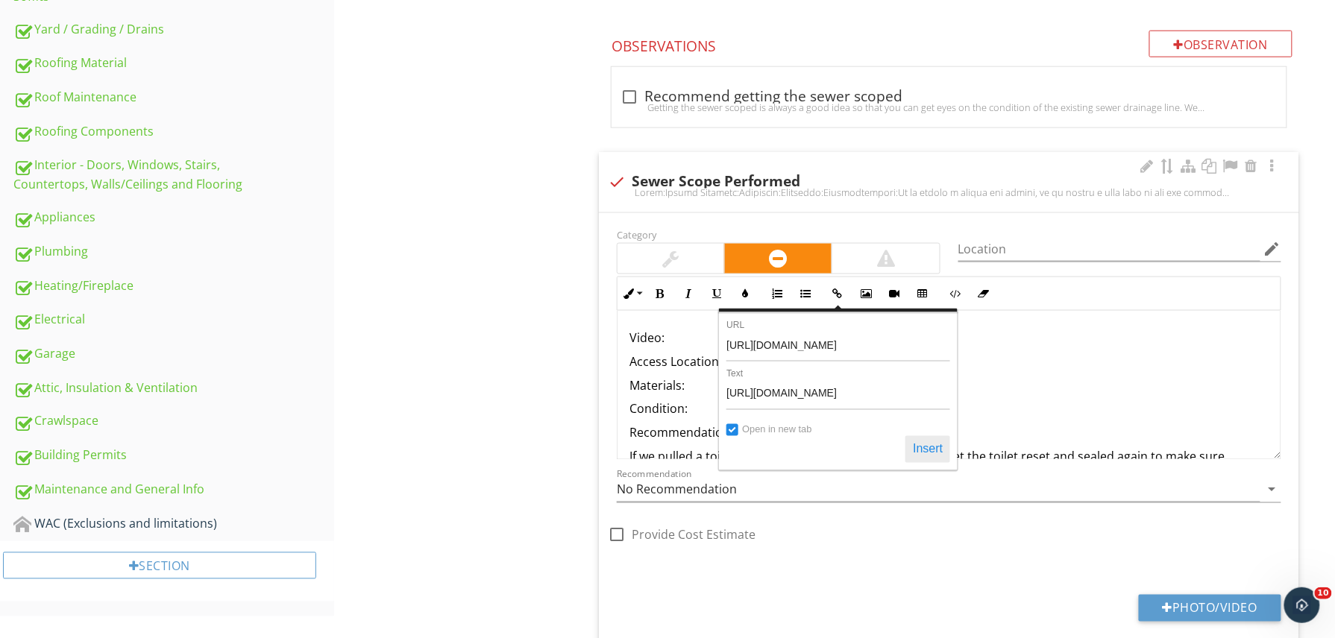
click at [923, 454] on button "Insert" at bounding box center [927, 449] width 45 height 27
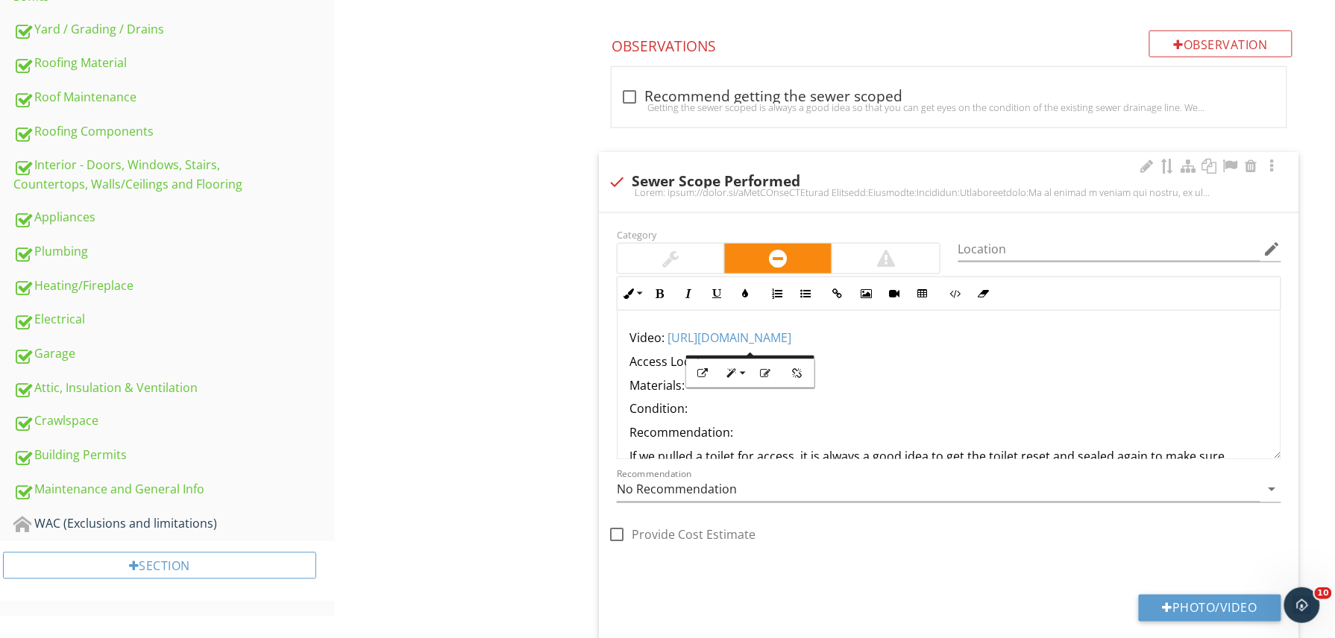
click at [937, 406] on p "Condition:" at bounding box center [948, 409] width 639 height 18
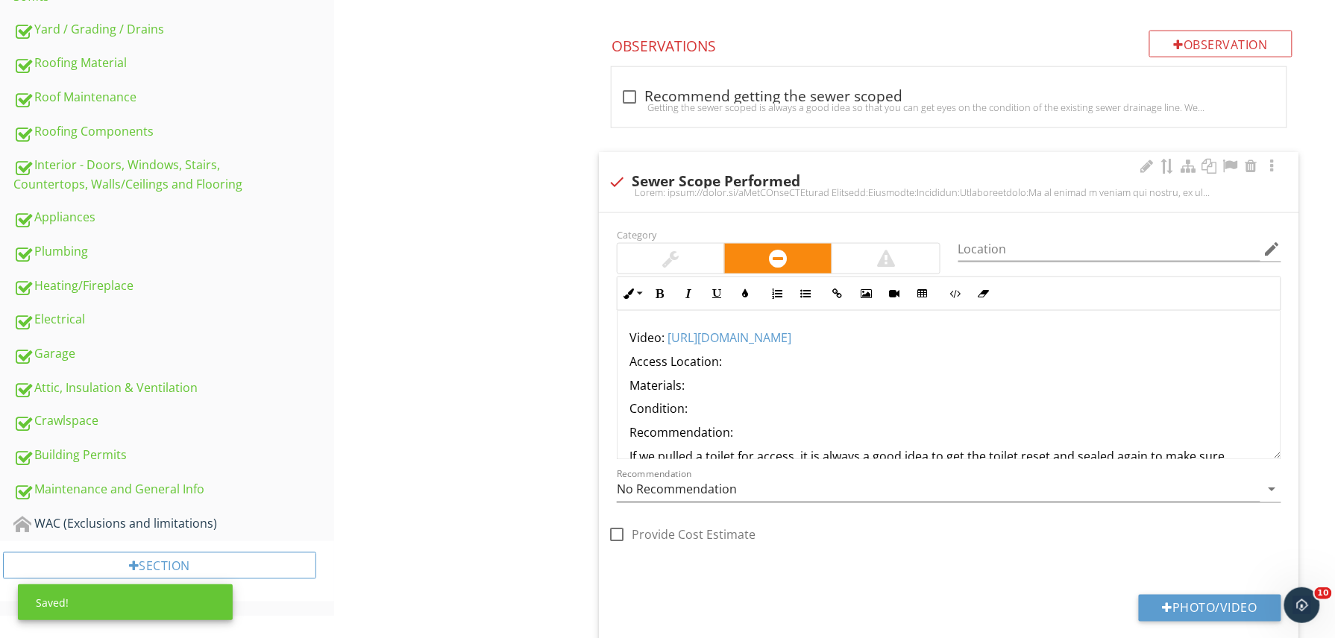
click at [735, 356] on p "Access Location:" at bounding box center [948, 362] width 639 height 18
click at [701, 380] on p "Materials:" at bounding box center [948, 386] width 639 height 18
click at [701, 407] on p "Condition:" at bounding box center [948, 409] width 639 height 18
click at [696, 258] on div at bounding box center [670, 259] width 107 height 30
click at [702, 412] on p "Condition:" at bounding box center [948, 409] width 639 height 18
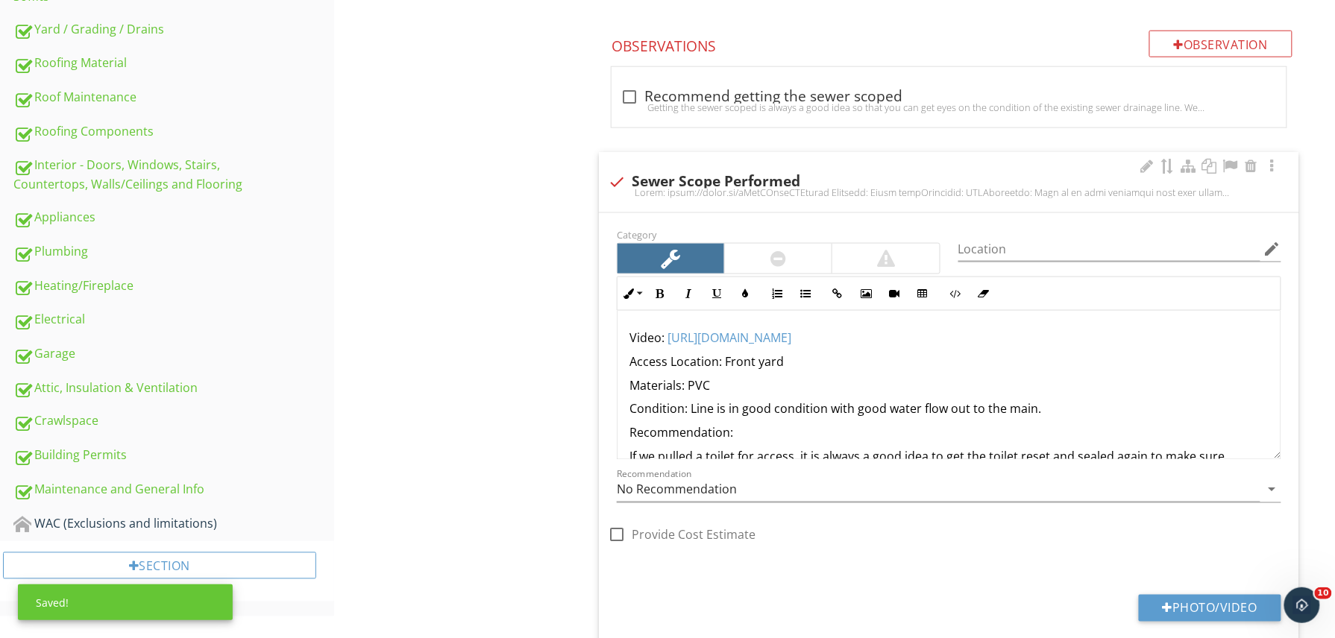
click at [1054, 412] on p "Condition: Line is in good condition with good water flow out to the main." at bounding box center [948, 409] width 639 height 18
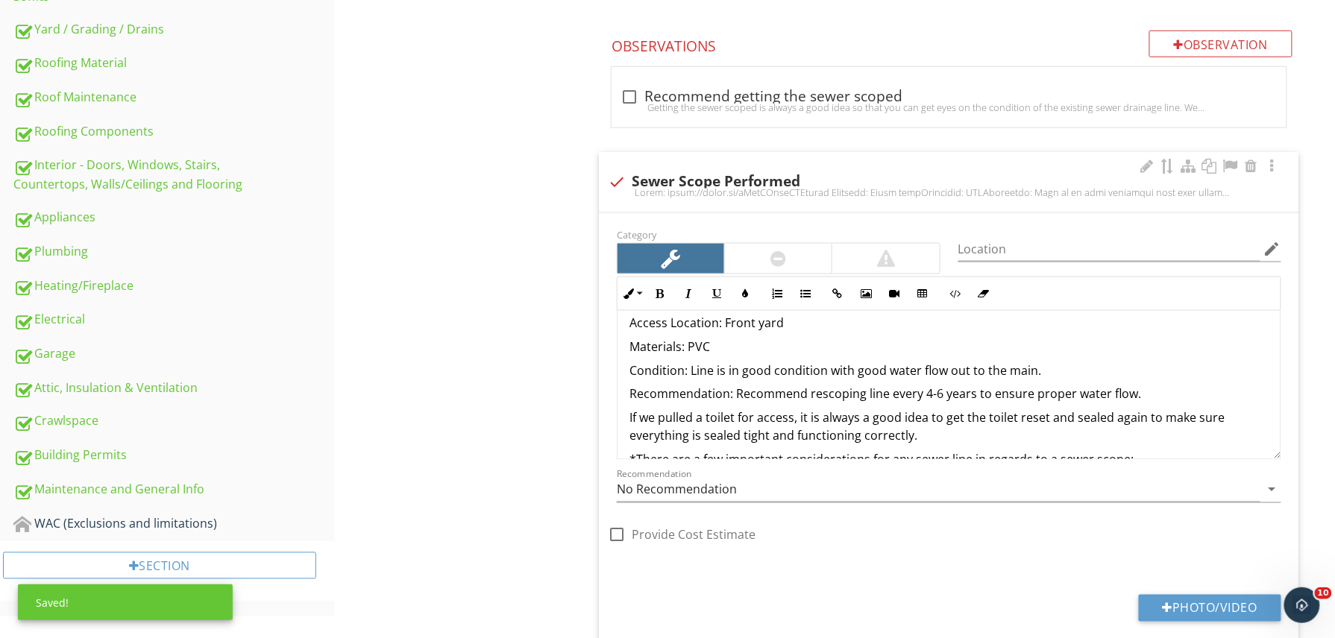
scroll to position [43, 0]
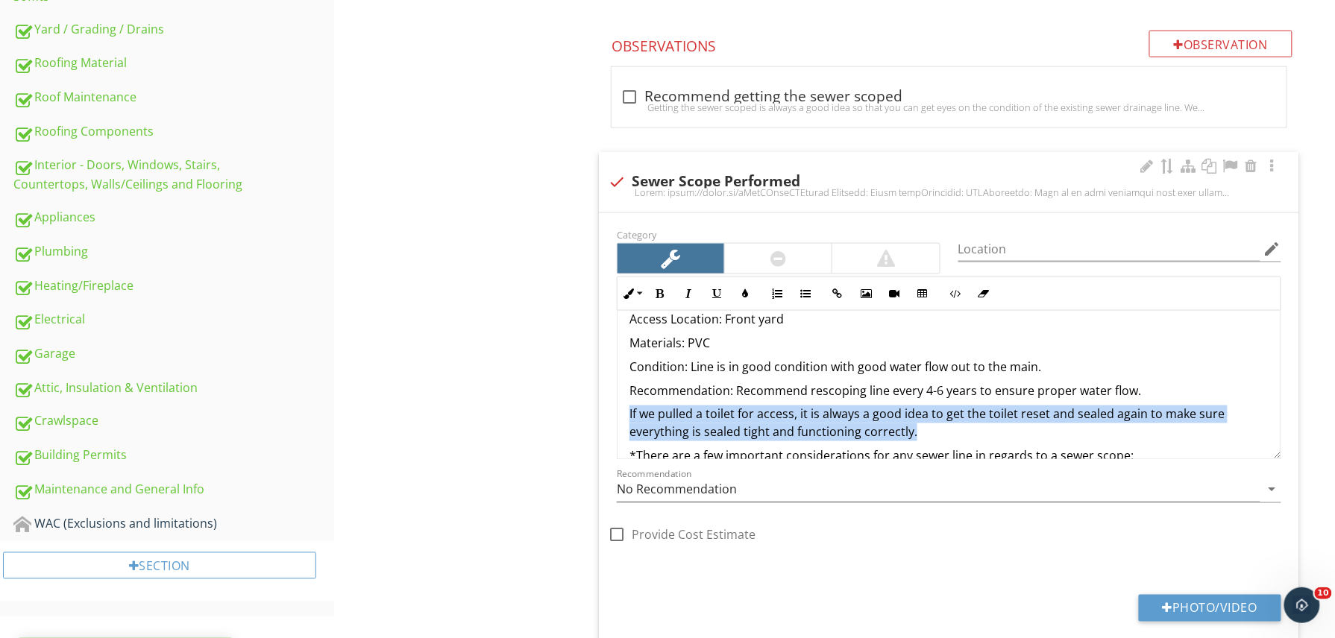
drag, startPoint x: 917, startPoint y: 430, endPoint x: 630, endPoint y: 409, distance: 287.8
click at [630, 409] on p "If we pulled a toilet for access, it is always a good idea to get the toilet re…" at bounding box center [948, 424] width 639 height 36
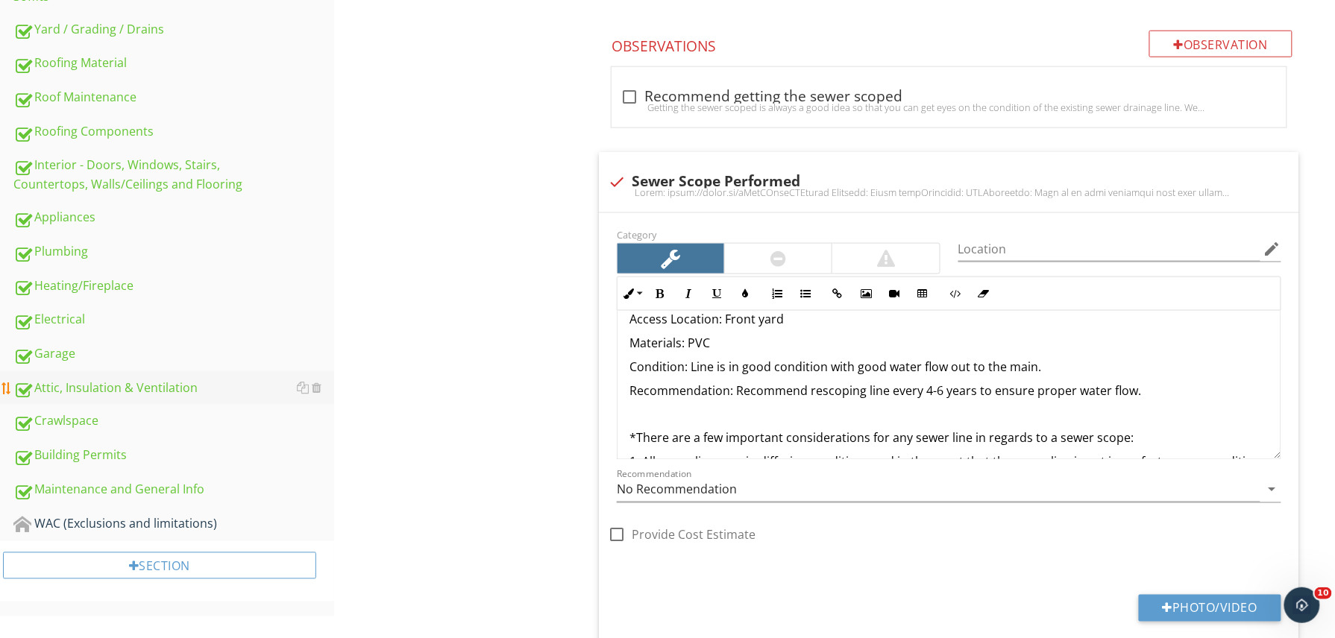
scroll to position [0, 0]
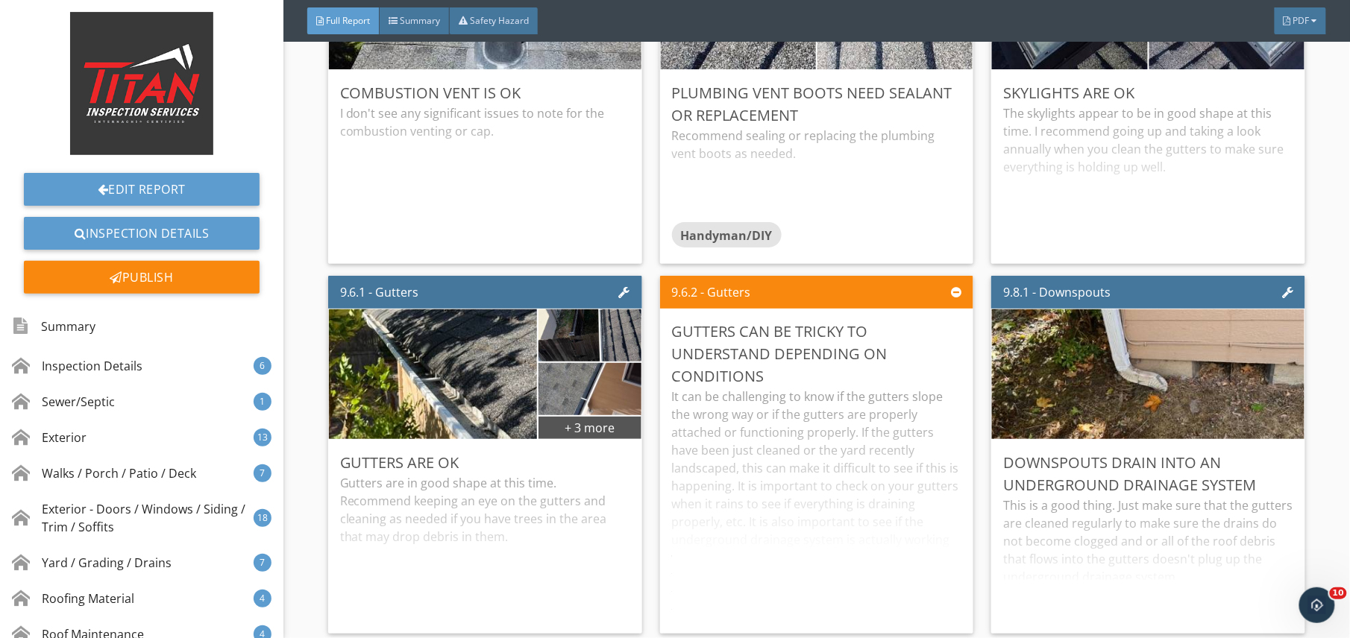
scroll to position [13240, 0]
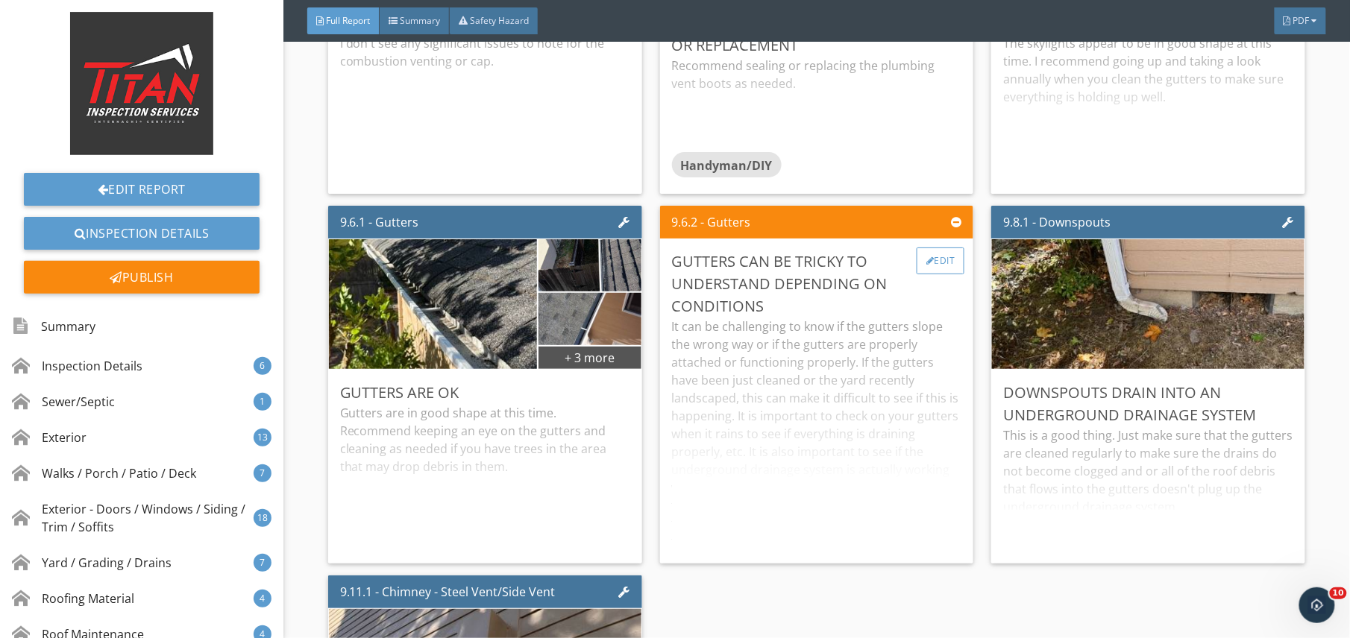
click at [923, 274] on div "Edit" at bounding box center [940, 261] width 48 height 27
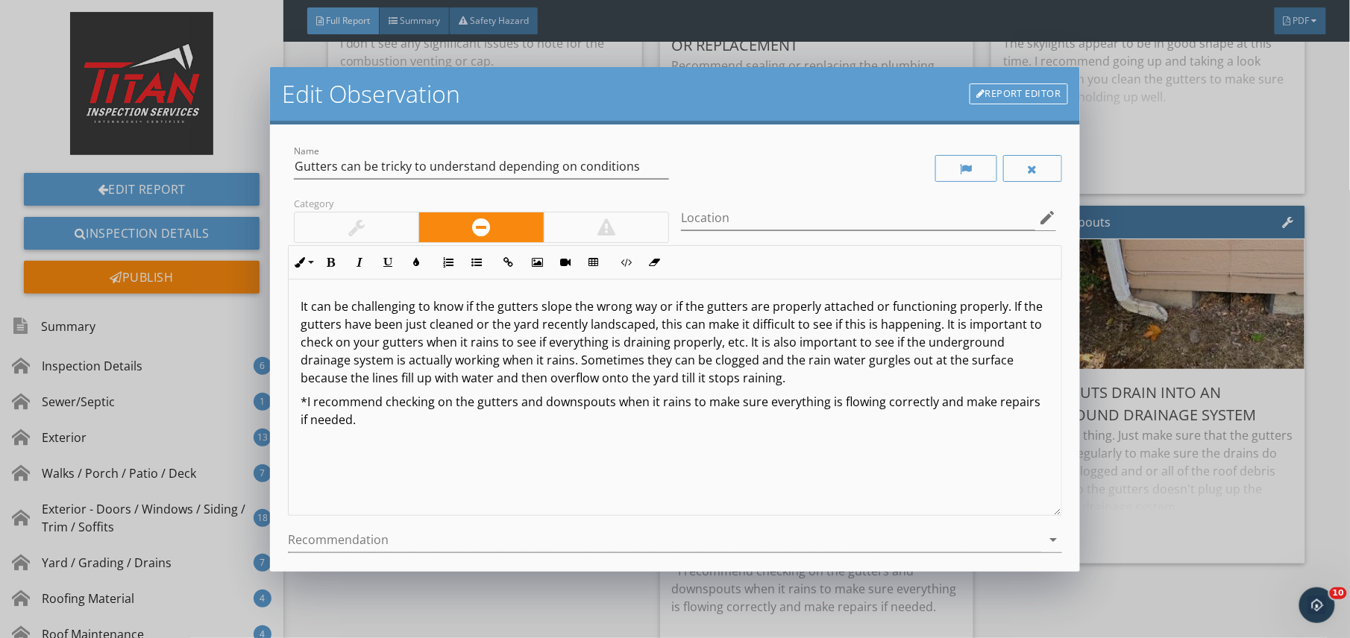
click at [412, 225] on div at bounding box center [357, 228] width 124 height 30
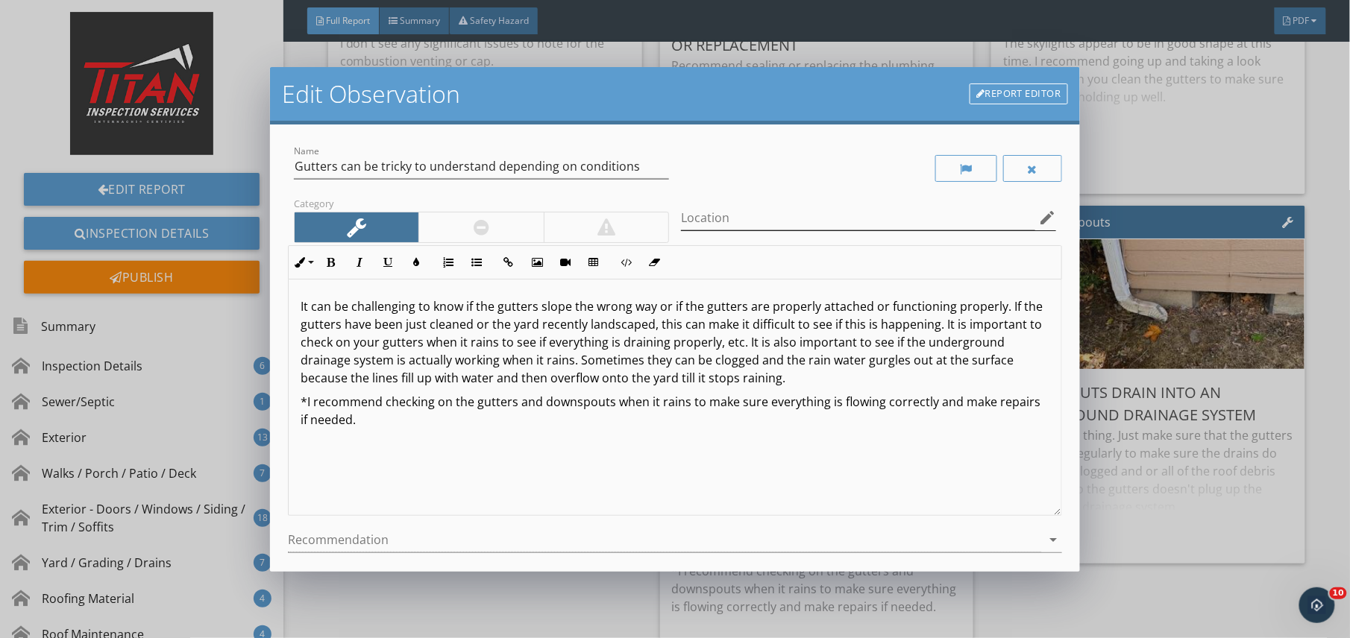
scroll to position [123, 0]
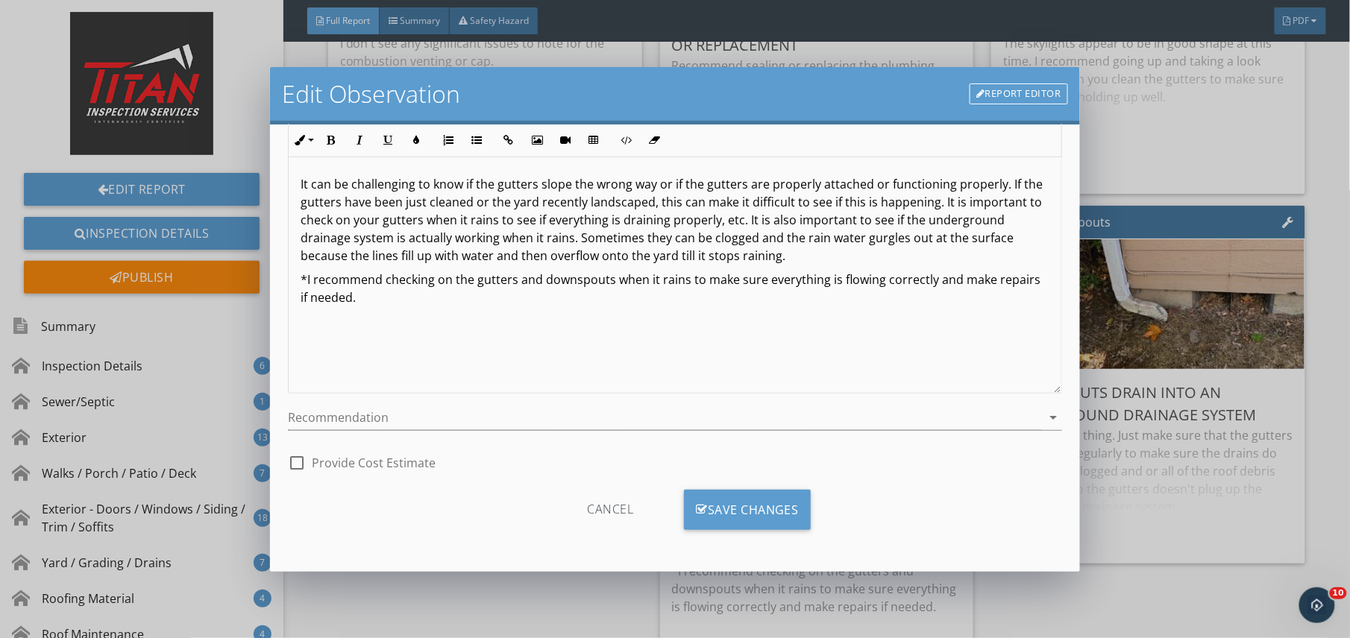
click at [773, 531] on div "Cancel Save Changes" at bounding box center [675, 515] width 774 height 51
click at [774, 503] on div "Save Changes" at bounding box center [747, 510] width 127 height 40
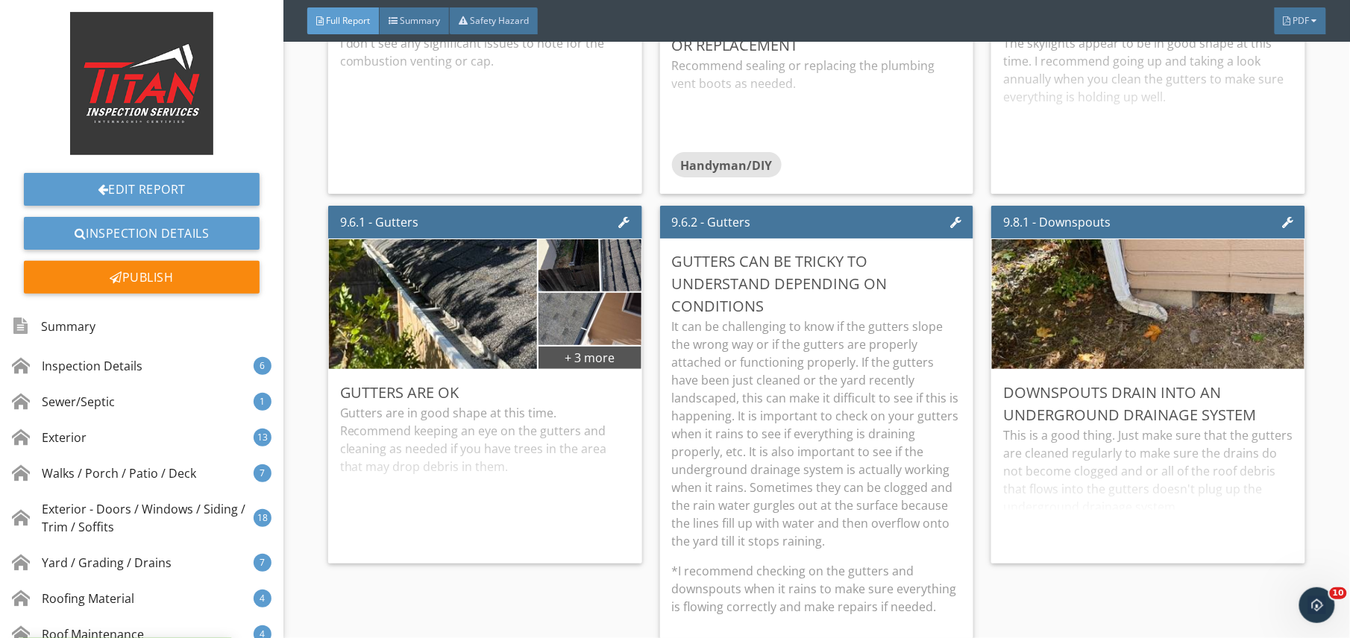
scroll to position [0, 0]
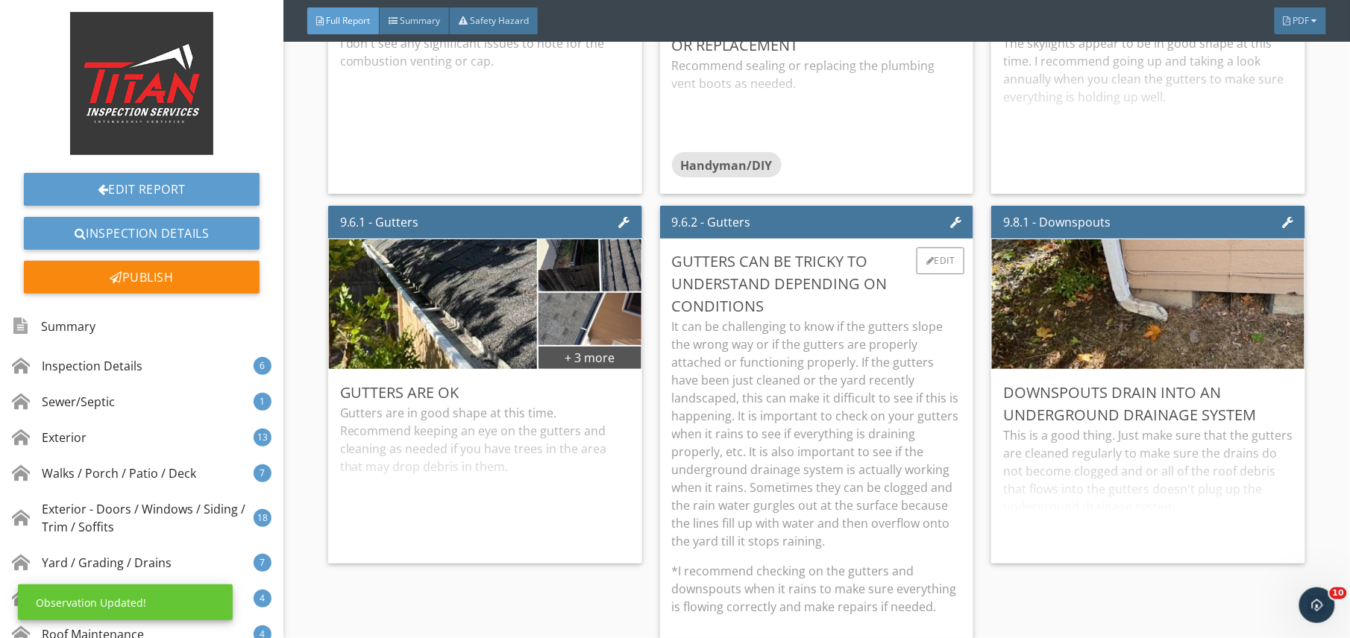
click at [863, 448] on p "It can be challenging to know if the gutters slope the wrong way or if the gutt…" at bounding box center [817, 434] width 290 height 233
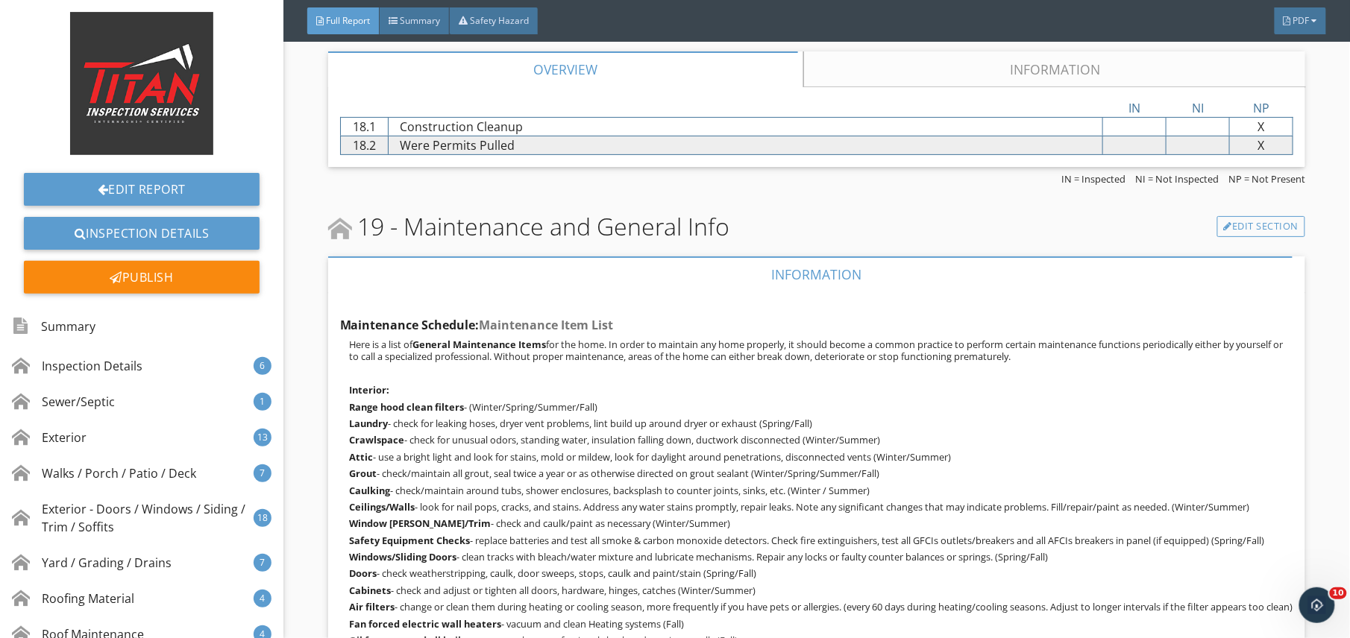
scroll to position [33494, 0]
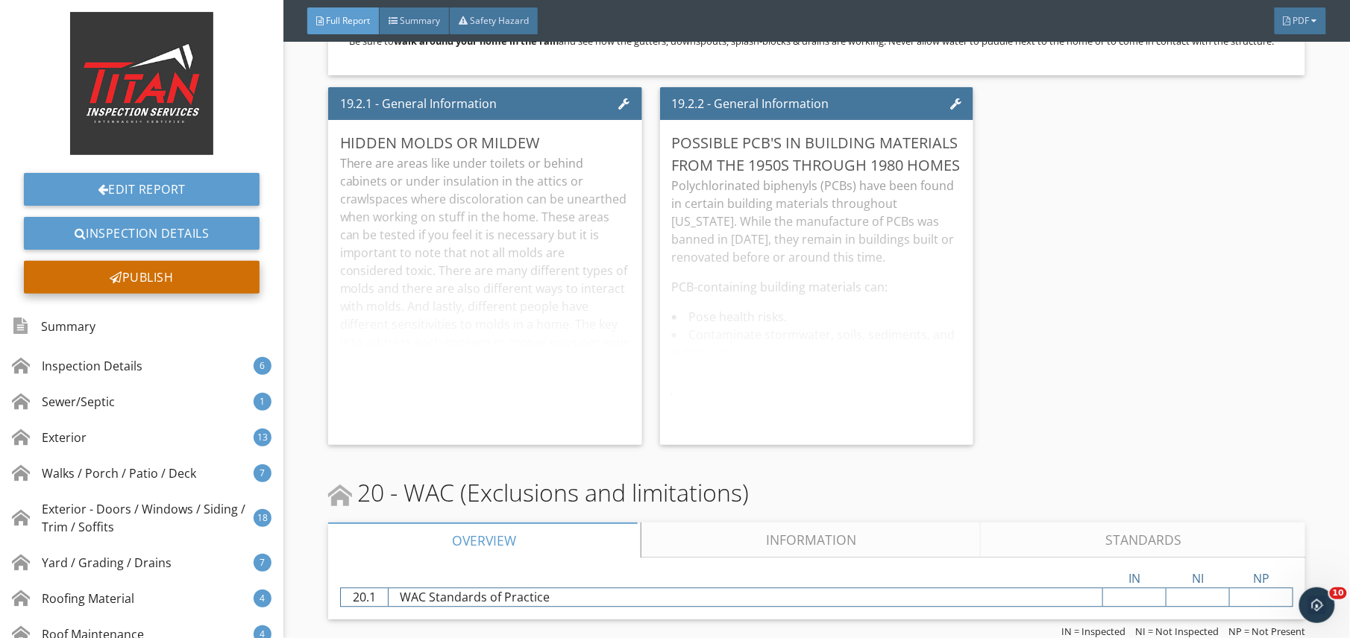
click at [192, 282] on div "Publish" at bounding box center [142, 277] width 236 height 33
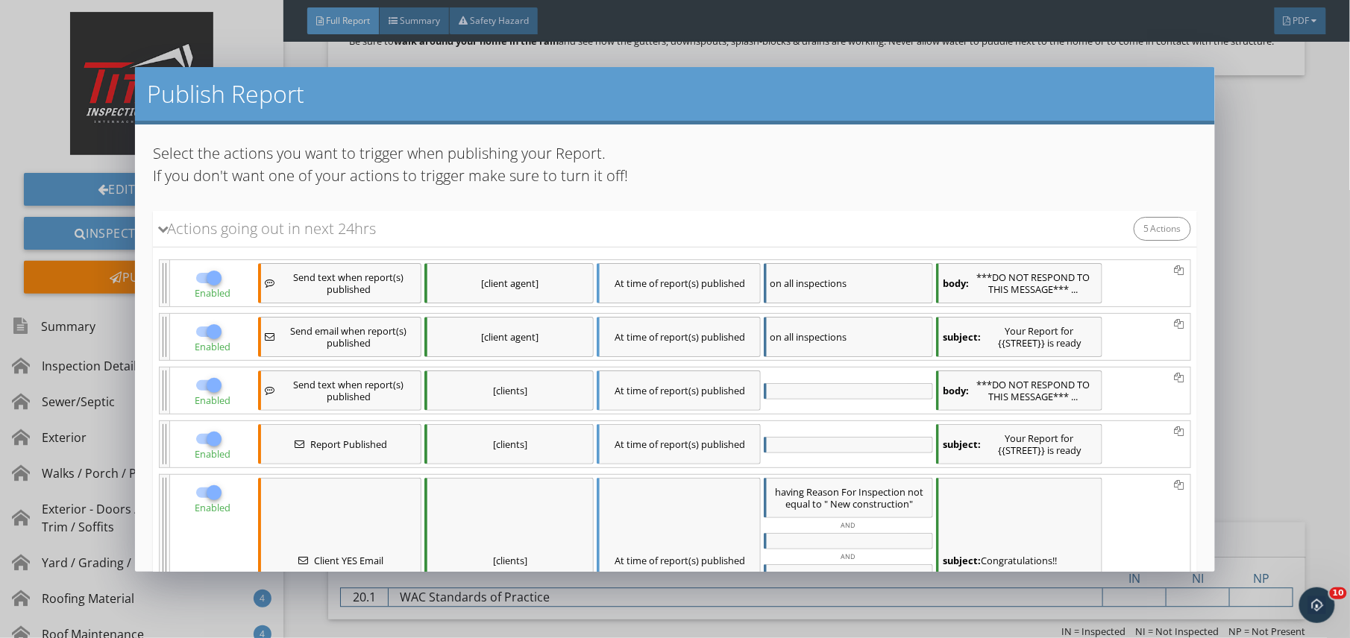
scroll to position [183, 0]
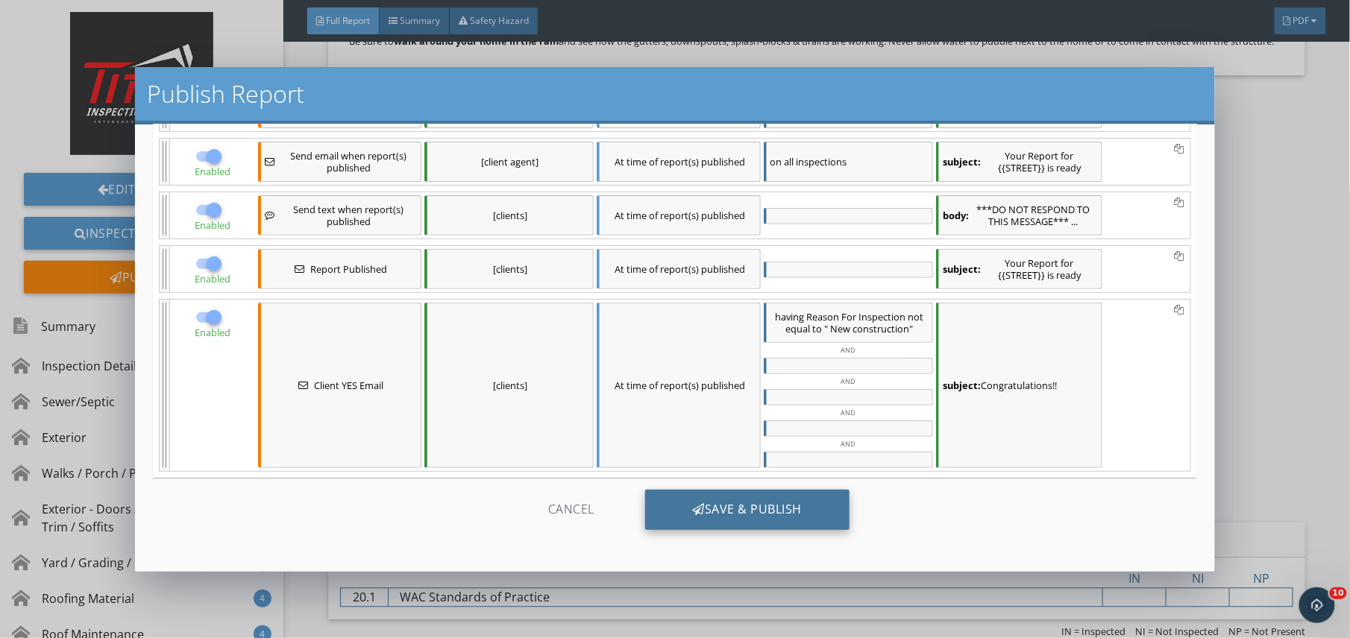
click at [746, 509] on div "Save & Publish" at bounding box center [747, 510] width 205 height 40
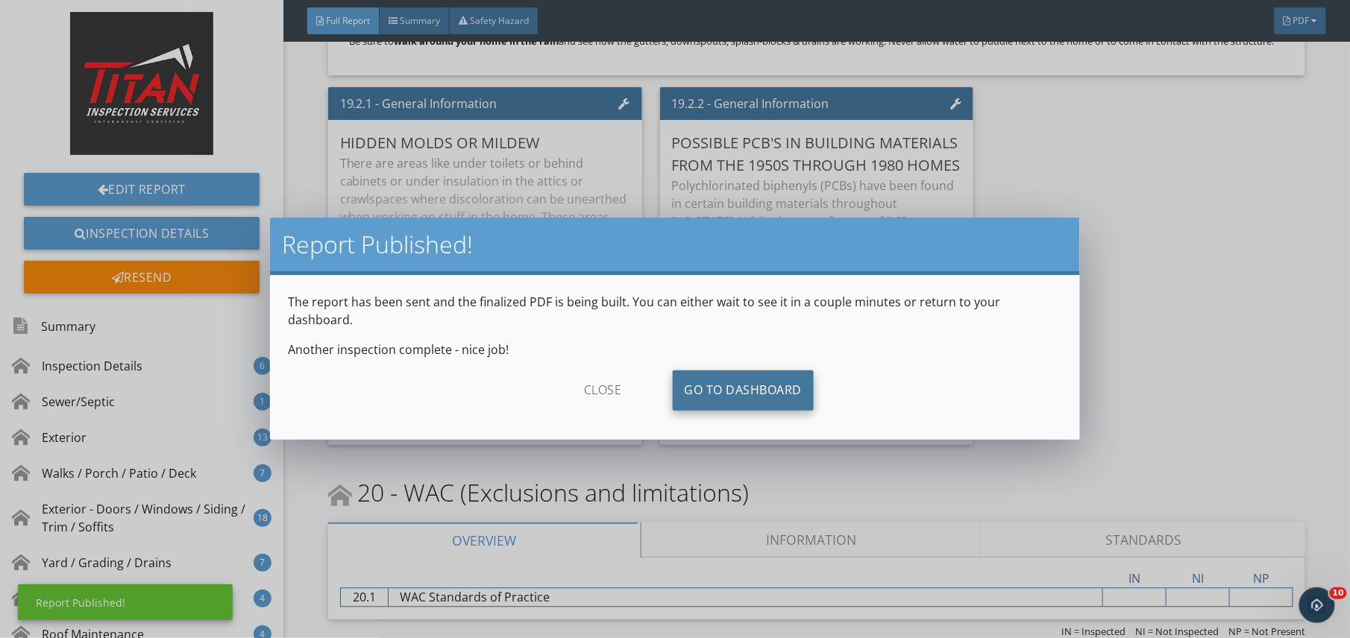
click at [705, 376] on link "Go To Dashboard" at bounding box center [744, 391] width 142 height 40
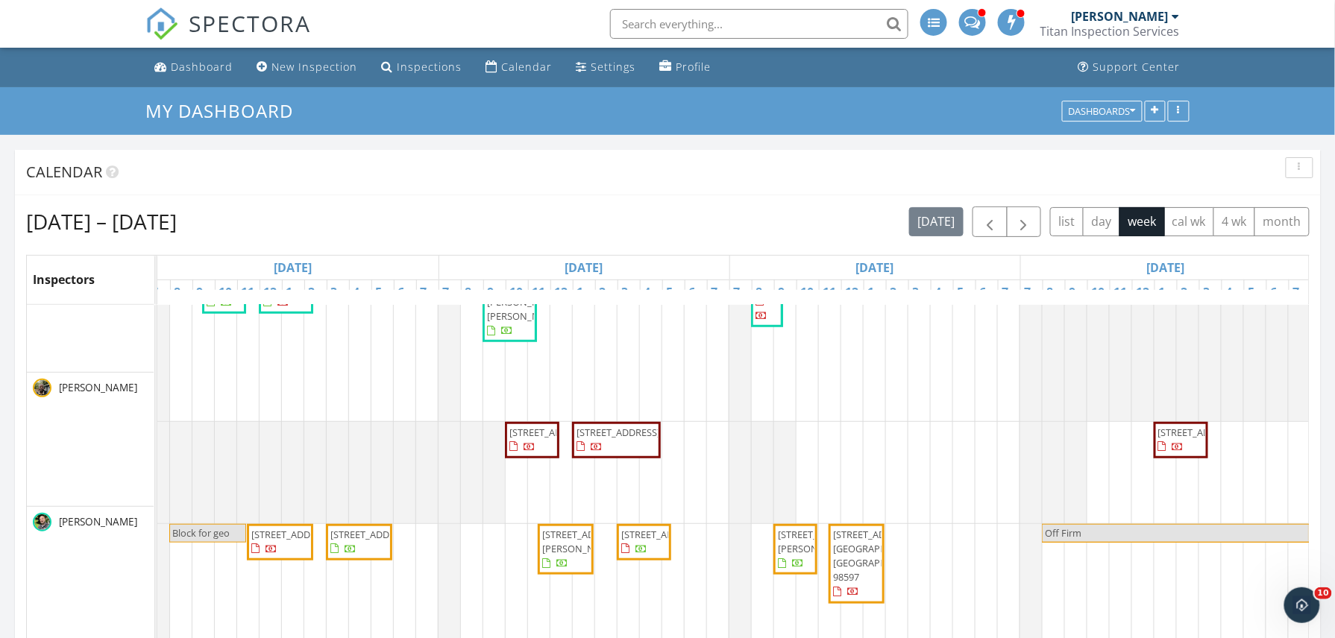
scroll to position [0, 10]
click at [981, 227] on span "button" at bounding box center [990, 222] width 18 height 18
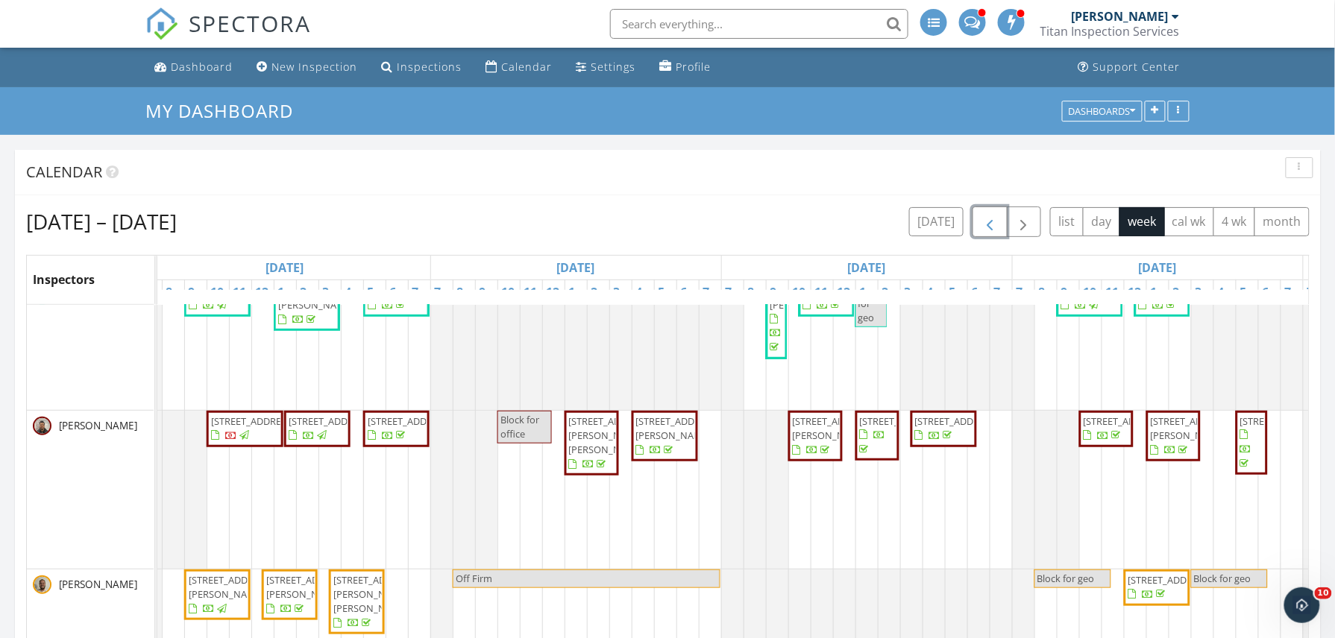
scroll to position [0, 899]
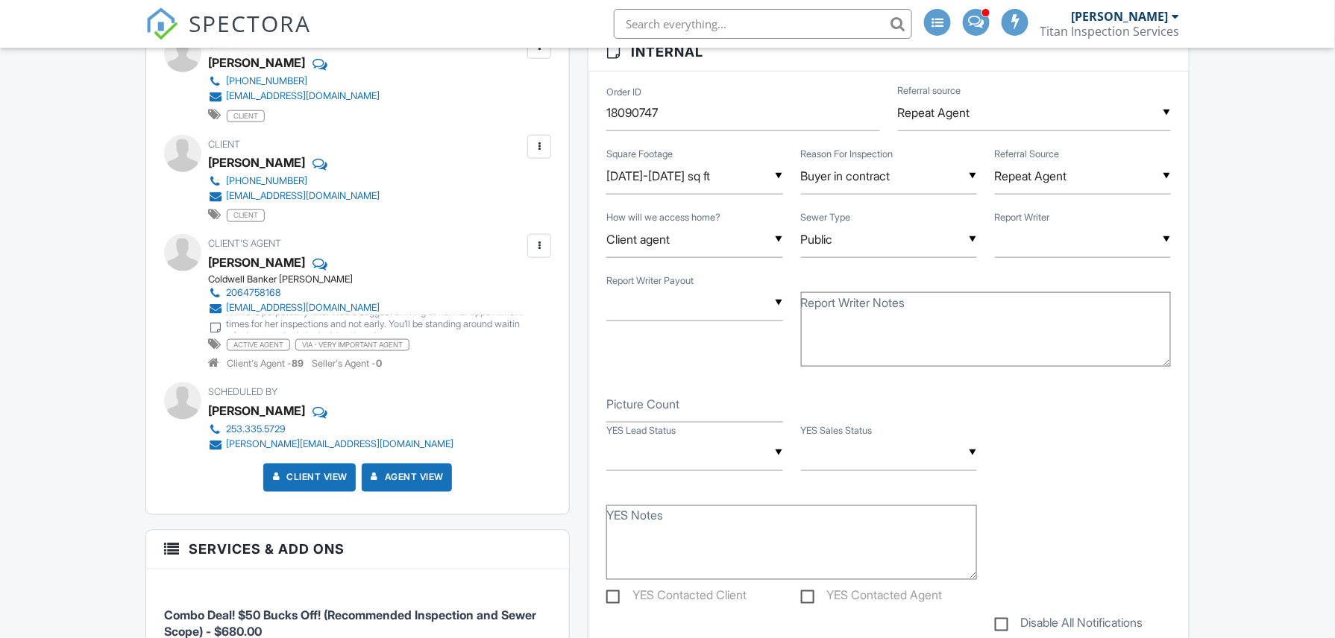
scroll to position [623, 0]
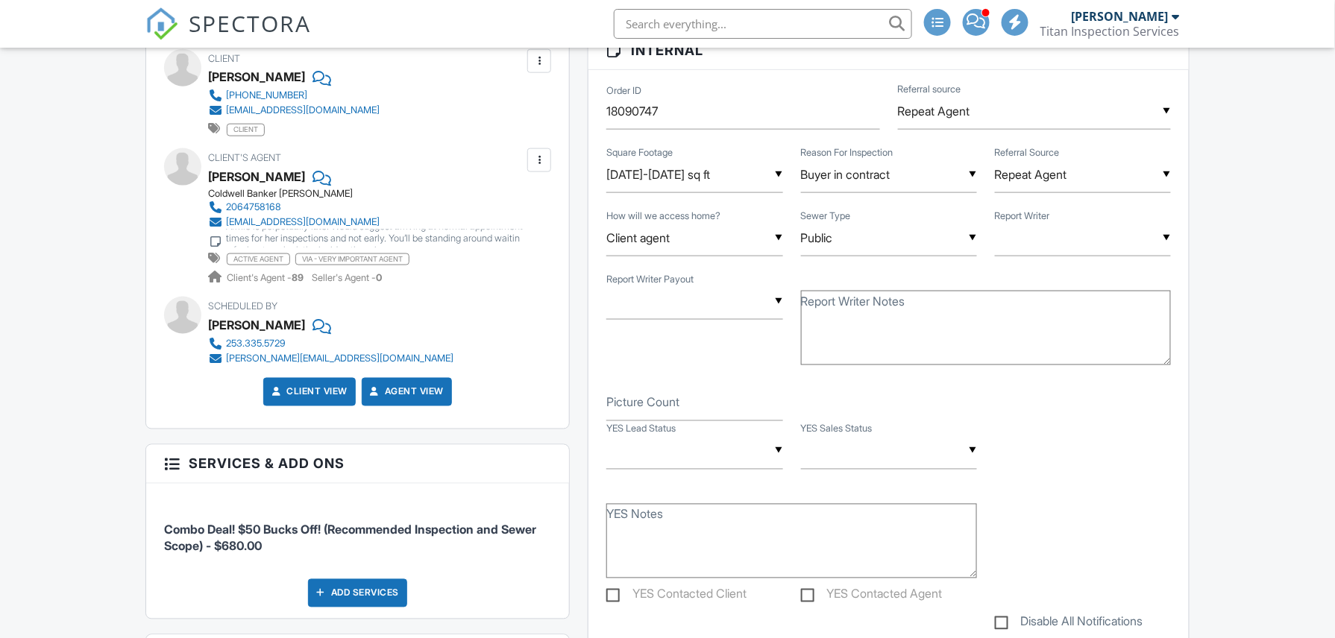
click at [701, 464] on input "text" at bounding box center [694, 451] width 176 height 37
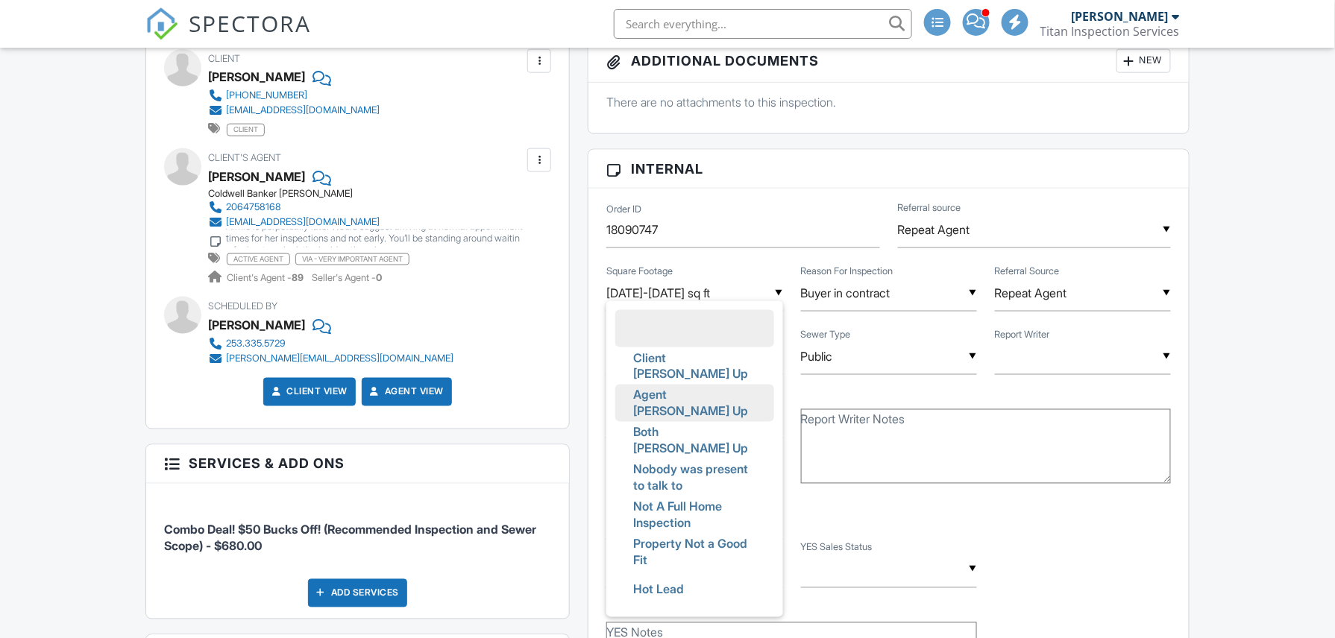
scroll to position [741, 0]
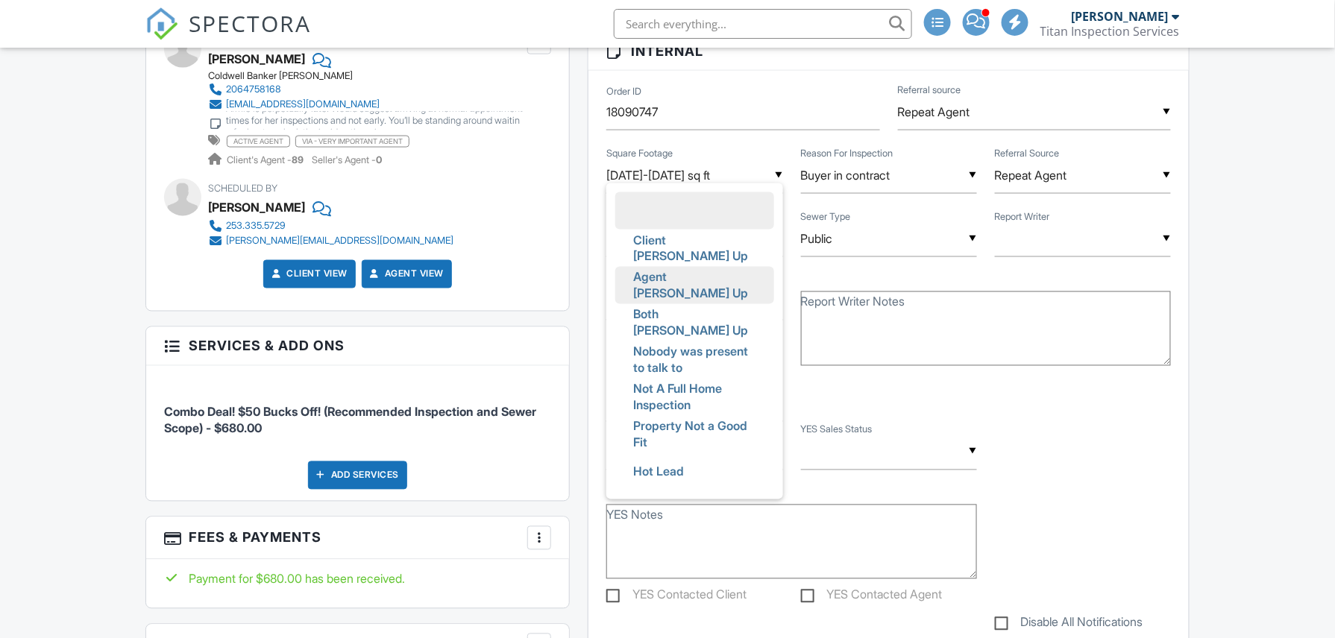
click at [668, 293] on span "Agent [PERSON_NAME] Up" at bounding box center [694, 286] width 146 height 54
type input "Agent Teed Up"
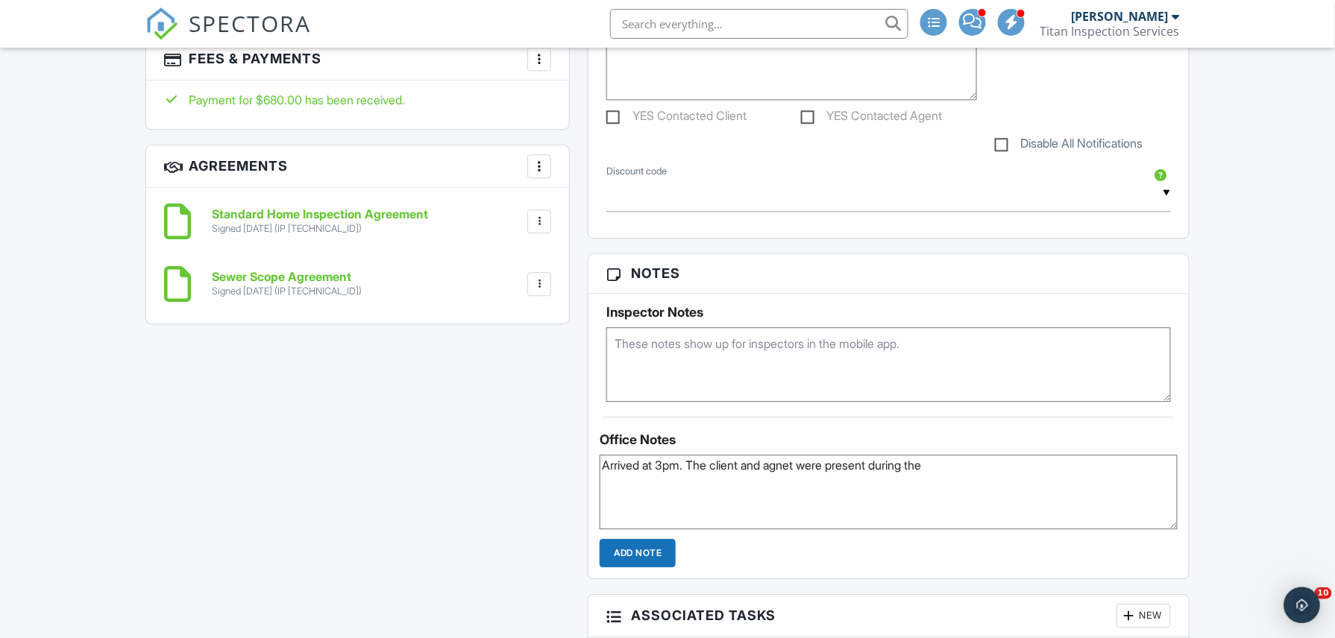
scroll to position [0, 0]
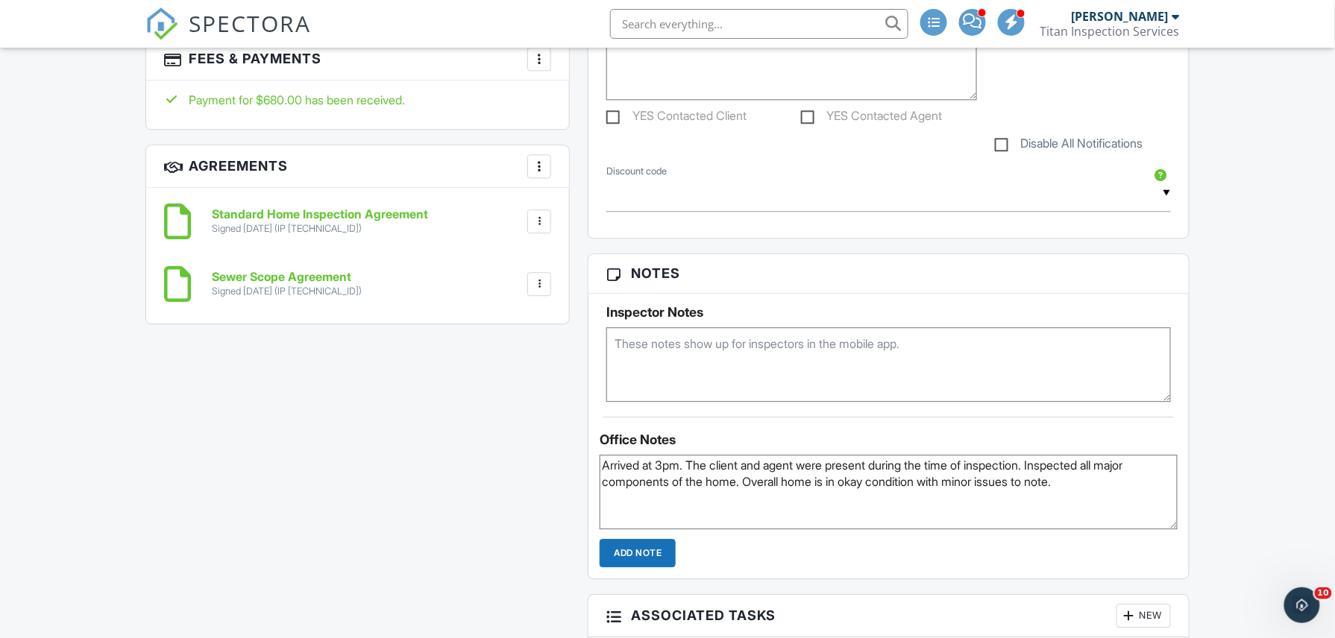
click at [1104, 503] on textarea "Arrived at 3pm. The client and agent were present during the time of inspection…" at bounding box center [889, 492] width 578 height 75
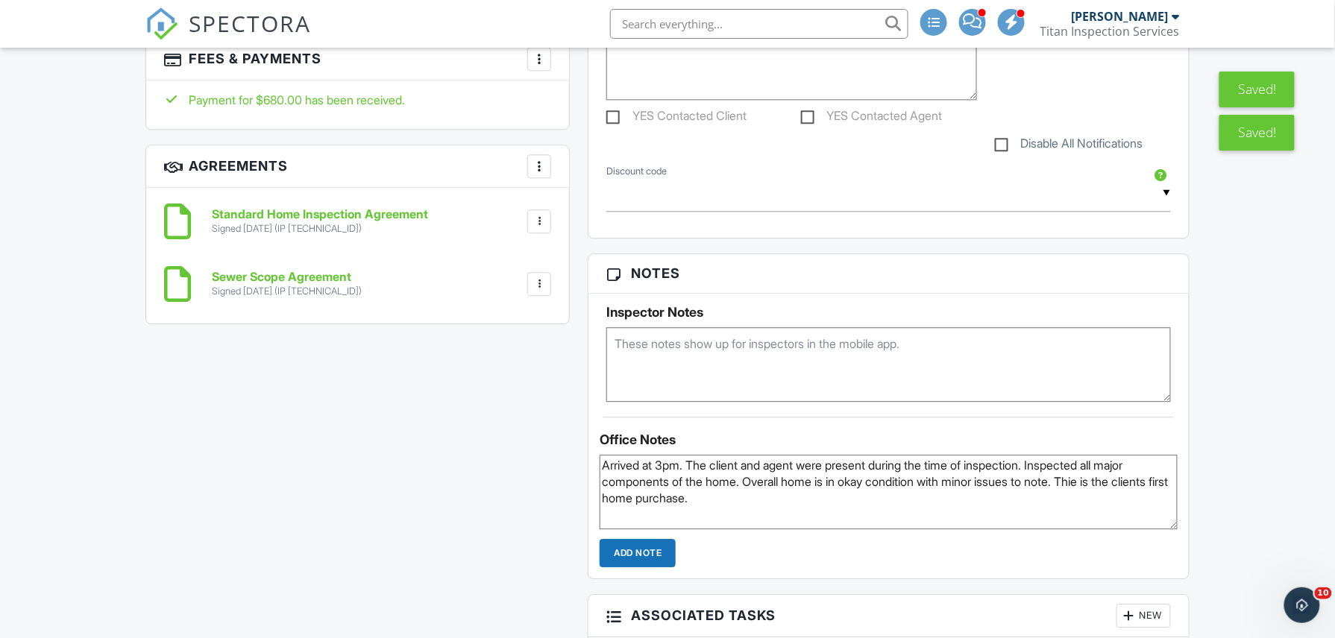
click at [800, 512] on textarea "Arrived at 3pm. The client and agent were present during the time of inspection…" at bounding box center [889, 492] width 578 height 75
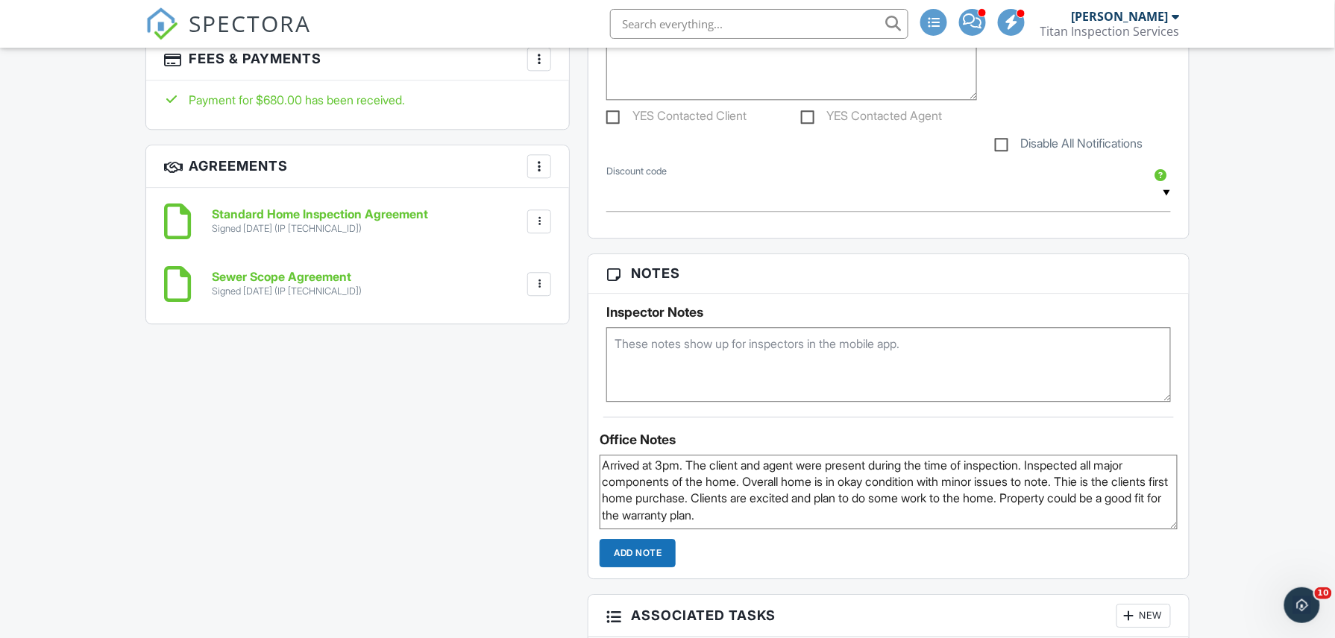
type textarea "Arrived at 3pm. The client and agent were present during the time of inspection…"
click at [649, 550] on input "Add Note" at bounding box center [638, 553] width 76 height 28
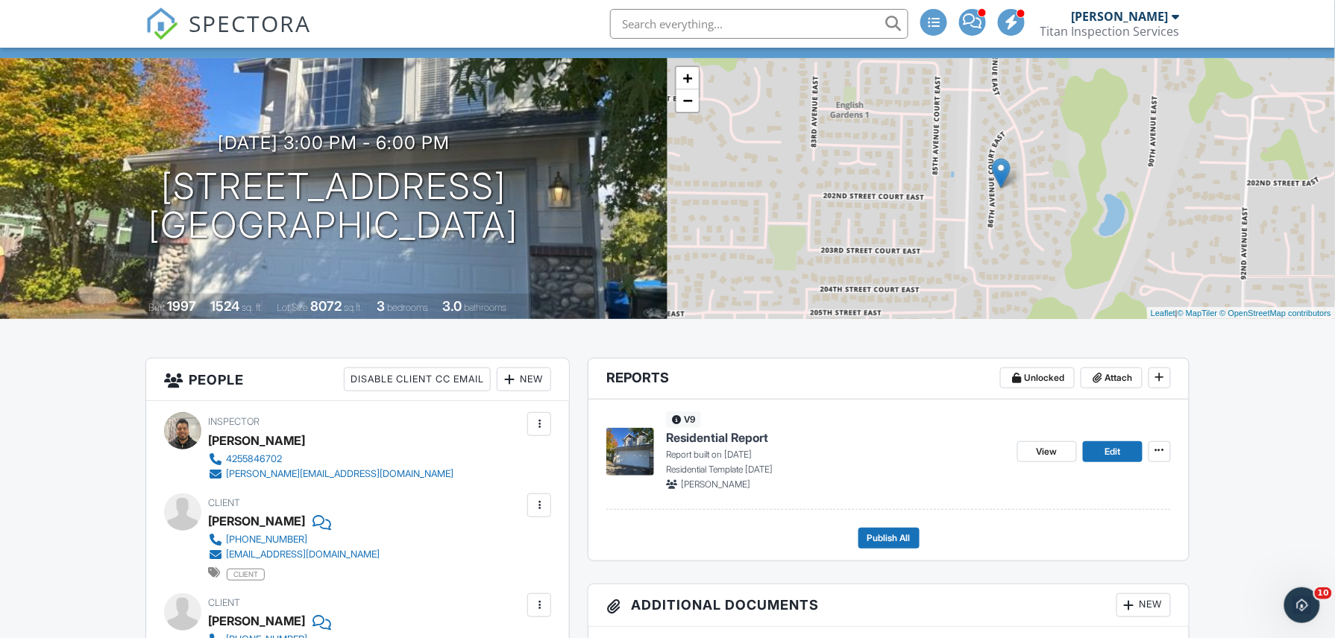
scroll to position [78, 0]
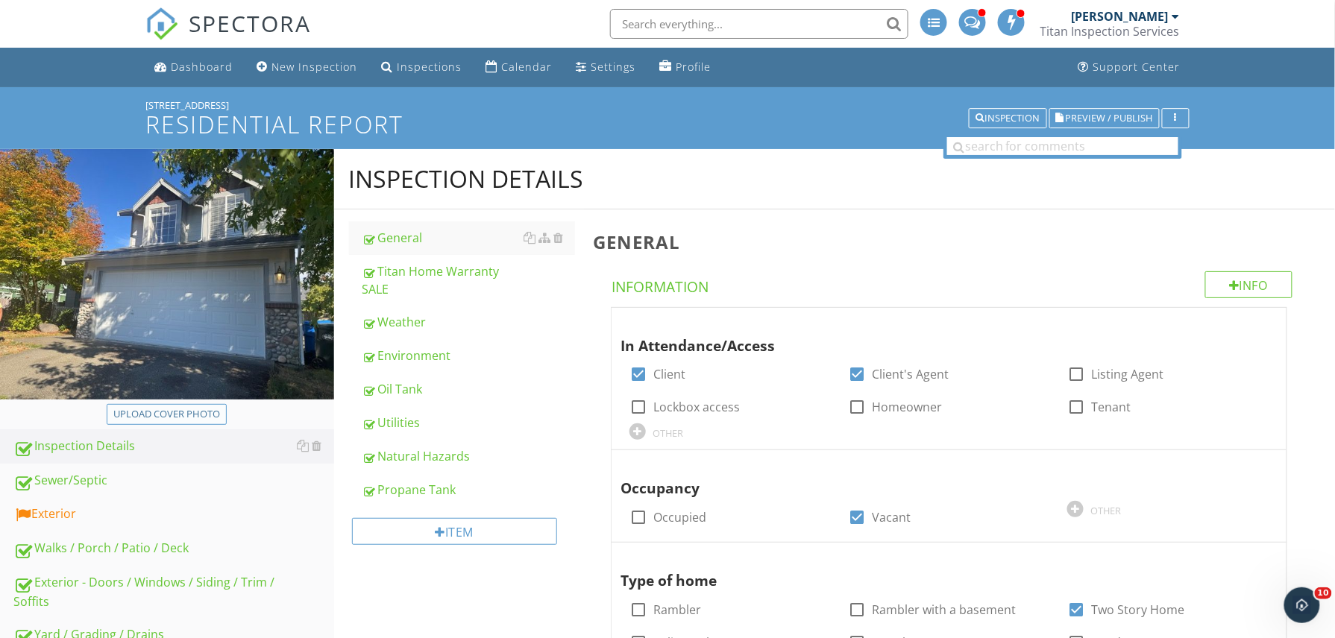
scroll to position [182, 0]
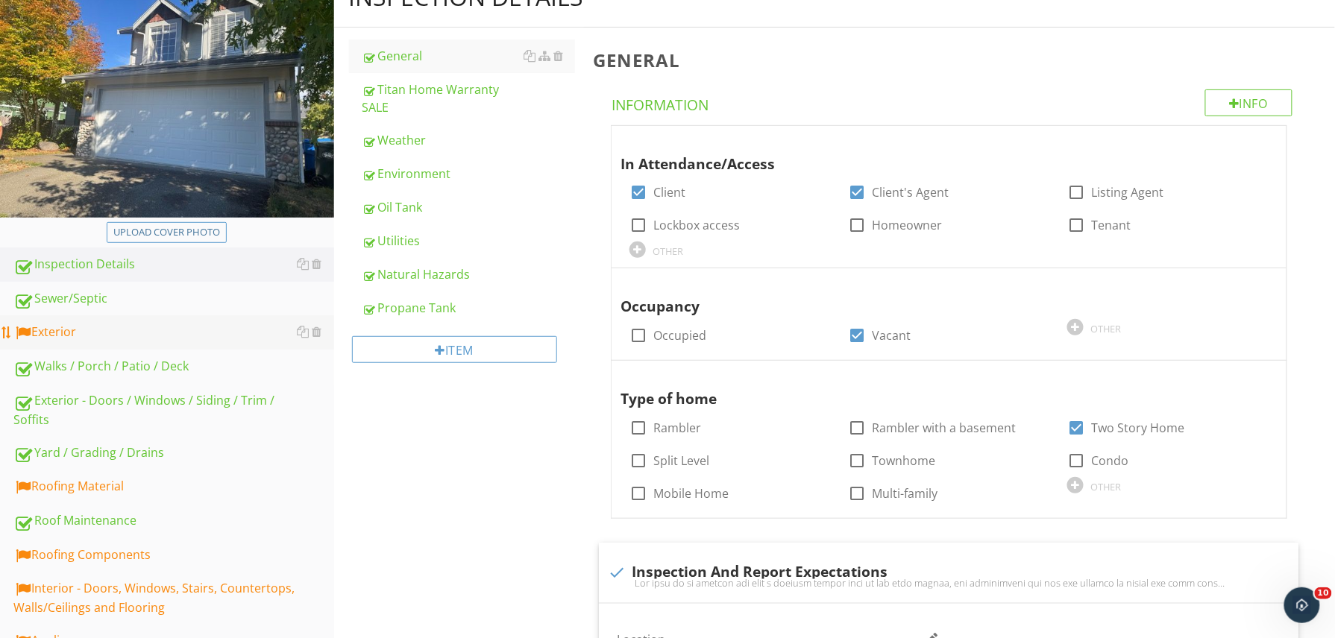
click at [79, 330] on div "Exterior" at bounding box center [173, 332] width 321 height 19
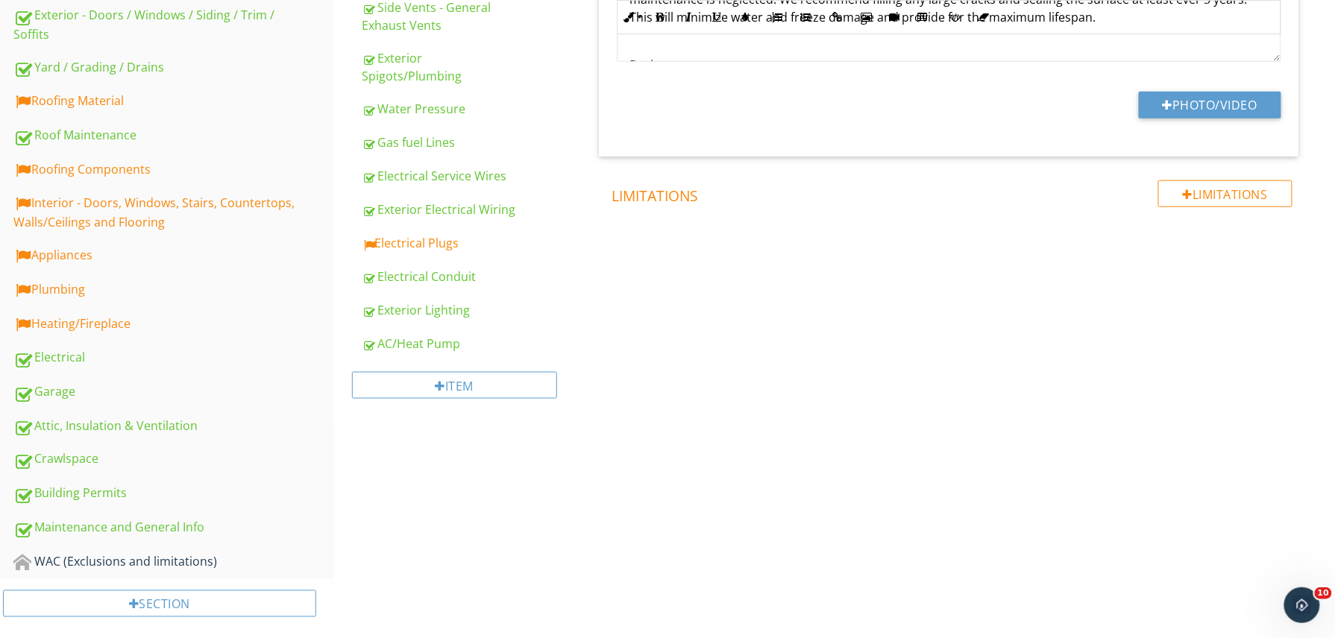
scroll to position [568, 0]
click at [404, 233] on div "Electrical Plugs" at bounding box center [468, 242] width 213 height 18
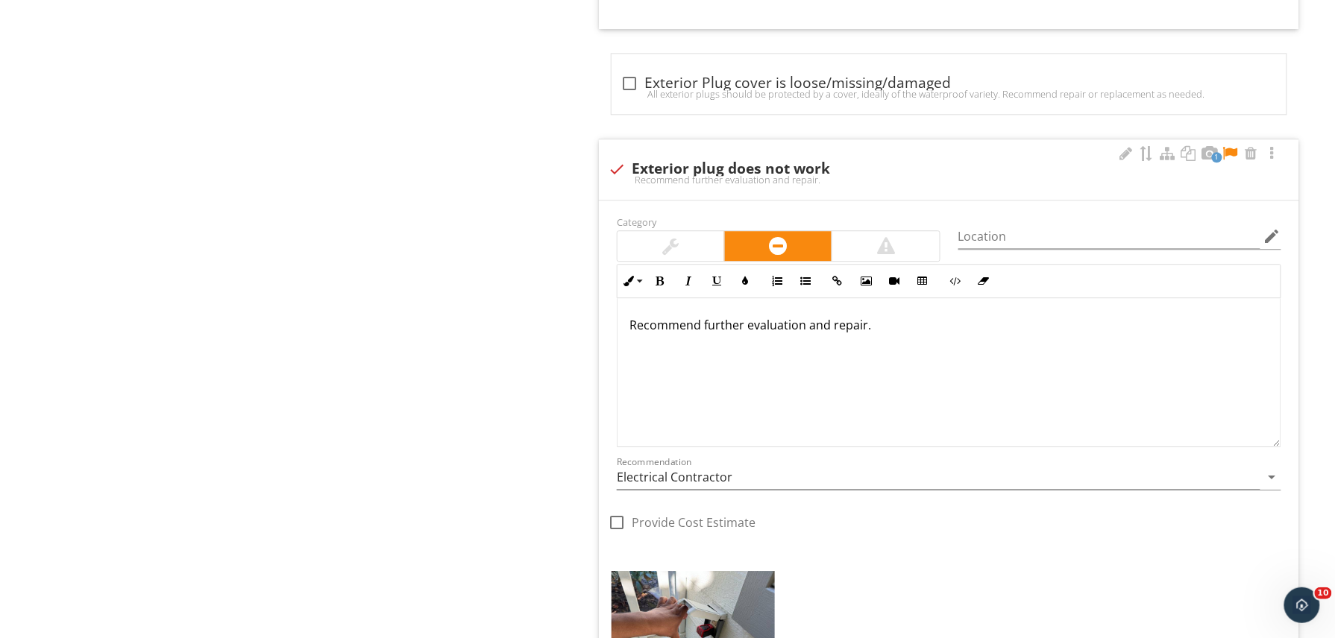
scroll to position [1316, 0]
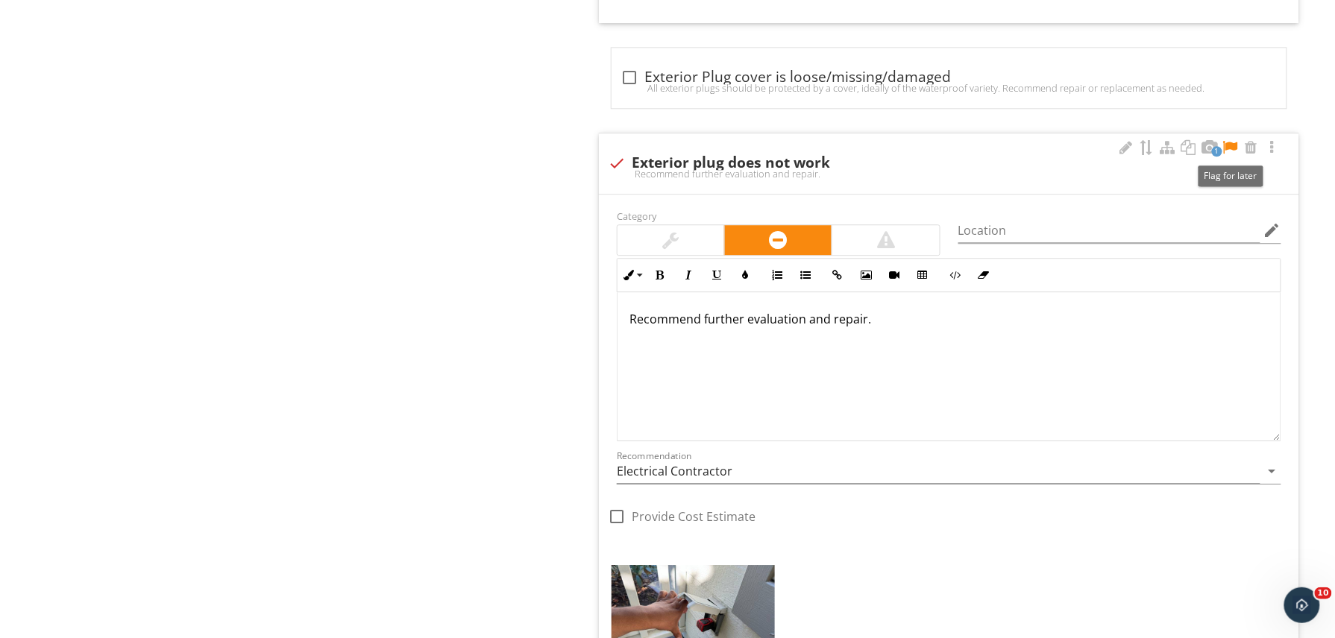
click at [1230, 145] on div at bounding box center [1230, 147] width 18 height 15
click at [619, 166] on div at bounding box center [616, 163] width 25 height 25
checkbox input "true"
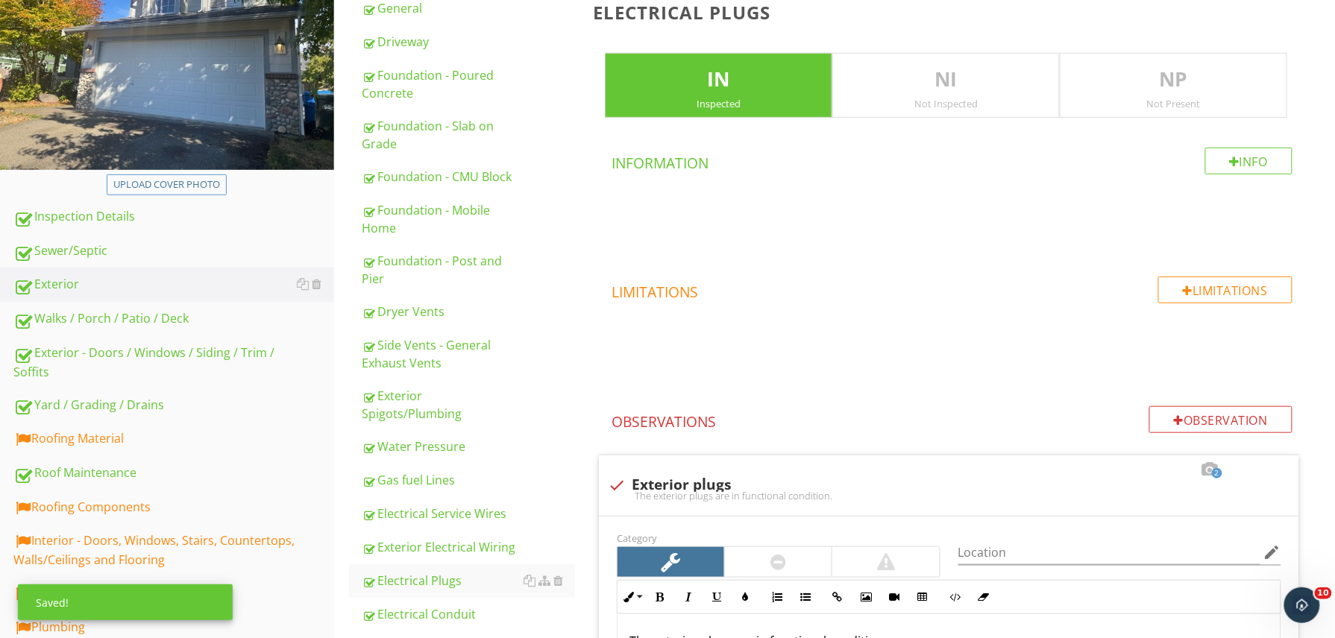
scroll to position [179, 0]
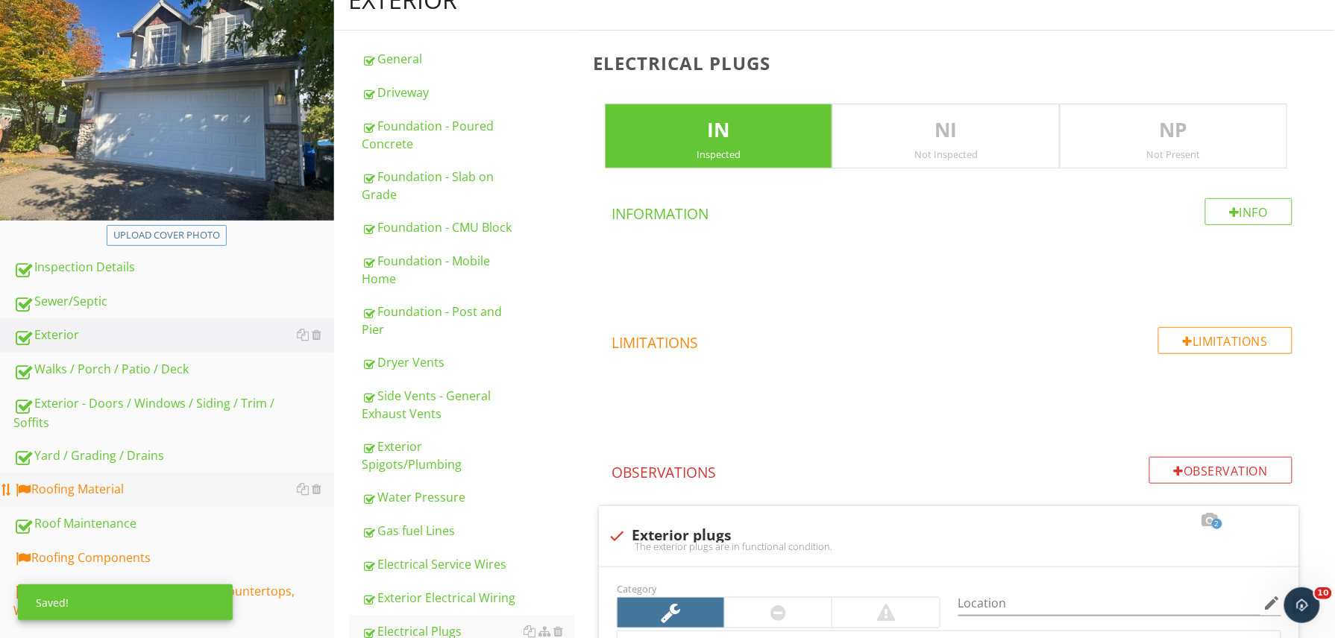
click at [97, 494] on div "Roofing Material" at bounding box center [173, 489] width 321 height 19
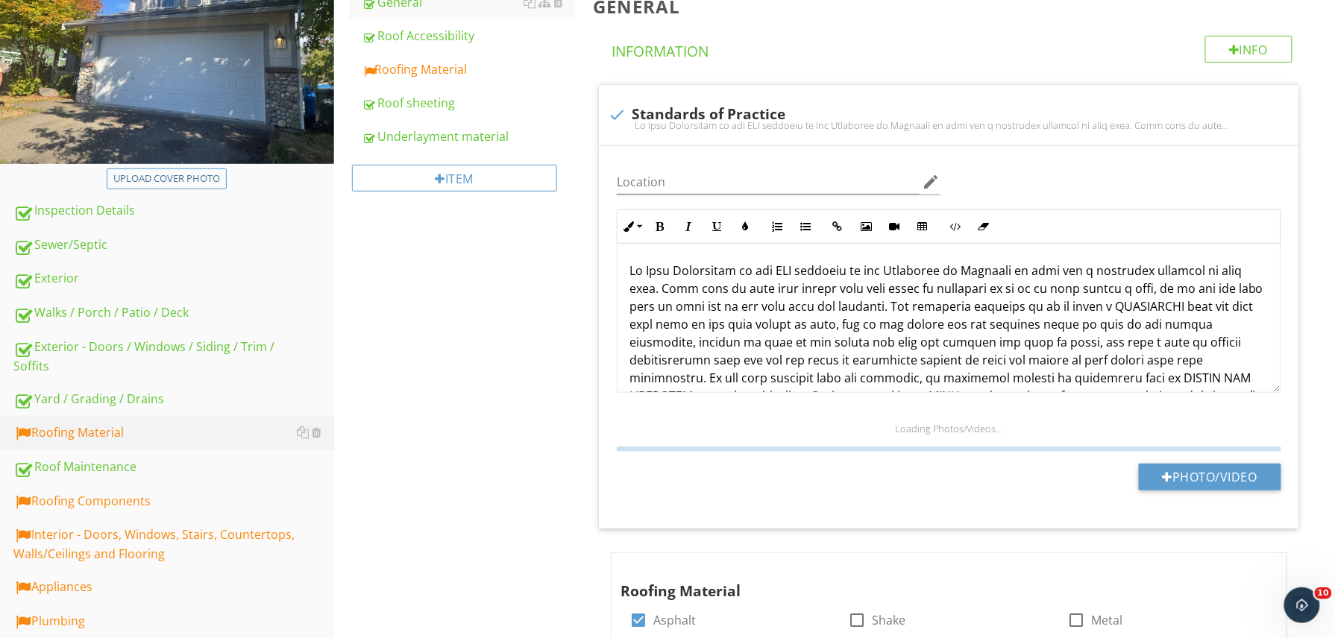
scroll to position [98, 0]
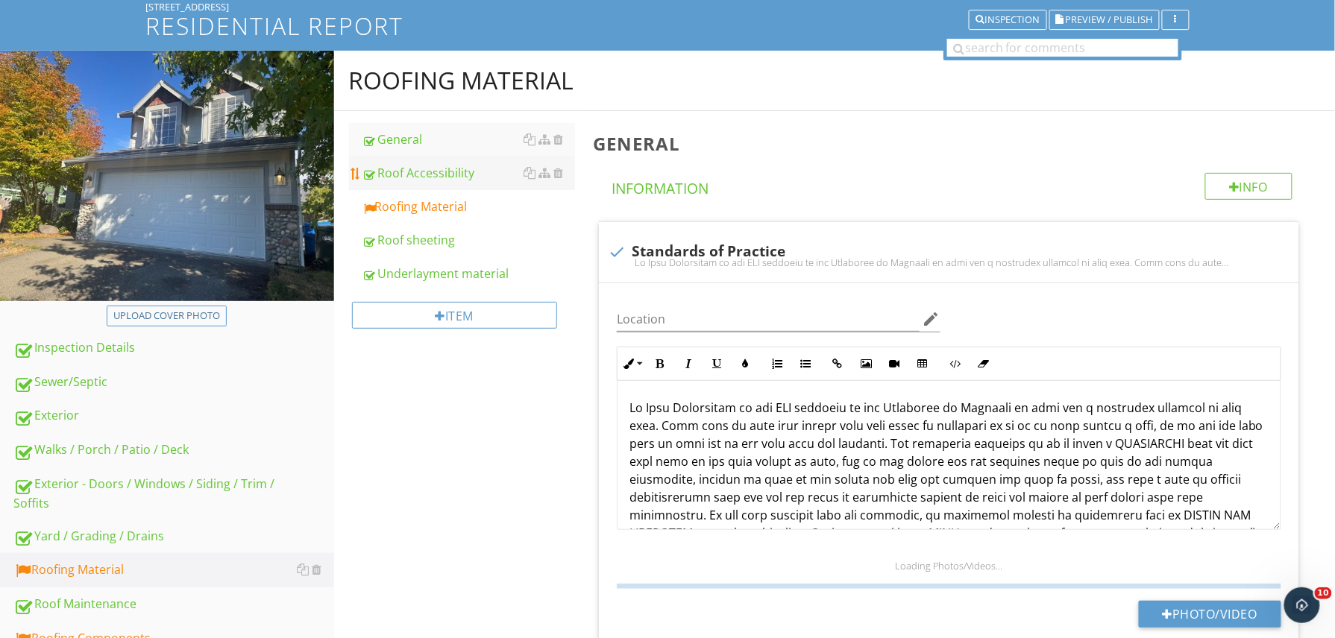
click at [425, 186] on link "Roof Accessibility" at bounding box center [468, 173] width 213 height 33
click at [424, 203] on div "Roofing Material" at bounding box center [468, 207] width 213 height 18
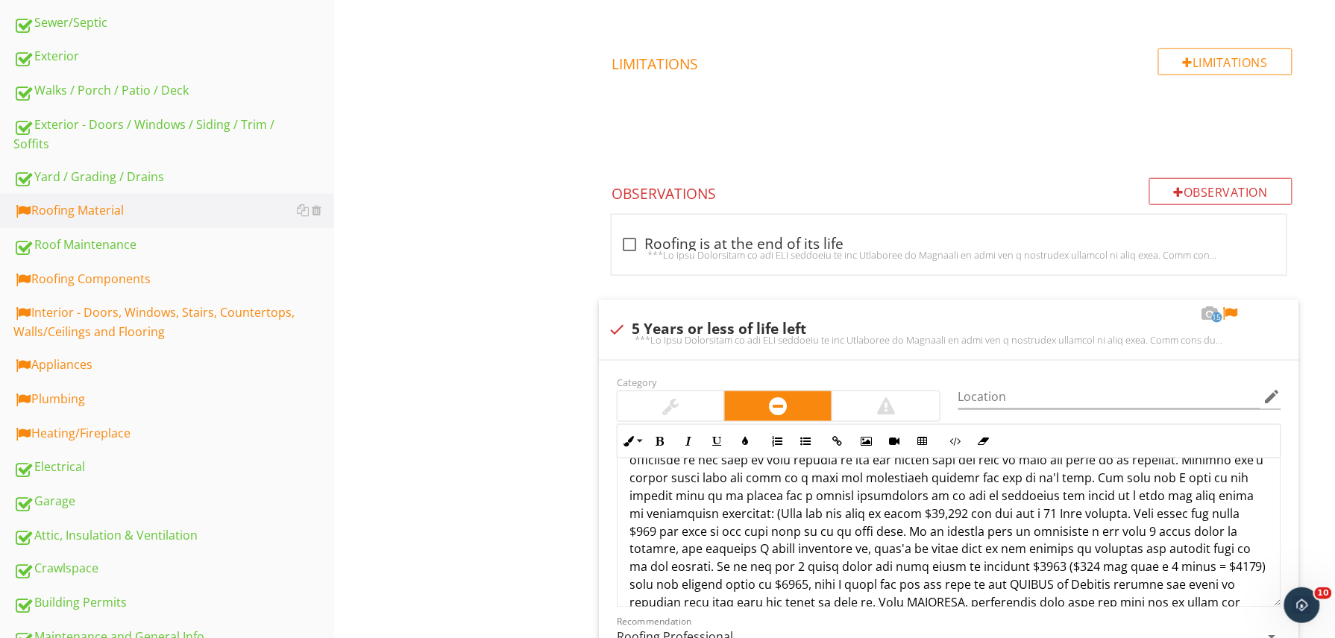
scroll to position [493, 0]
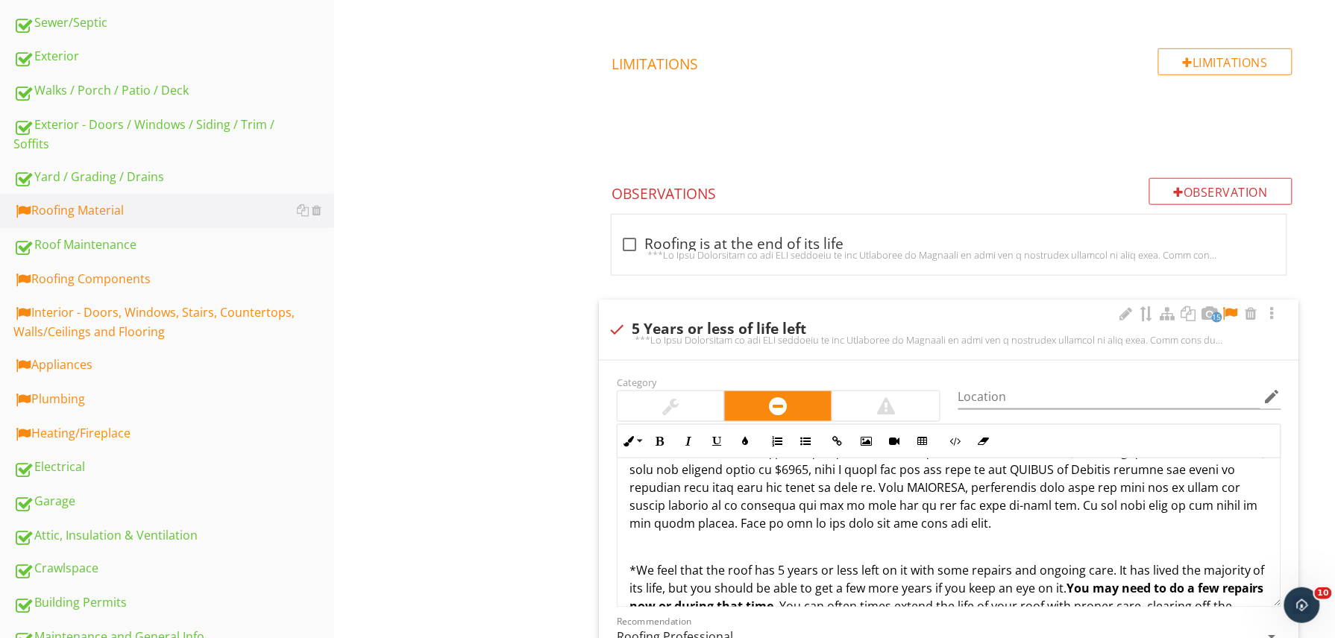
click at [1236, 310] on div at bounding box center [1230, 313] width 18 height 15
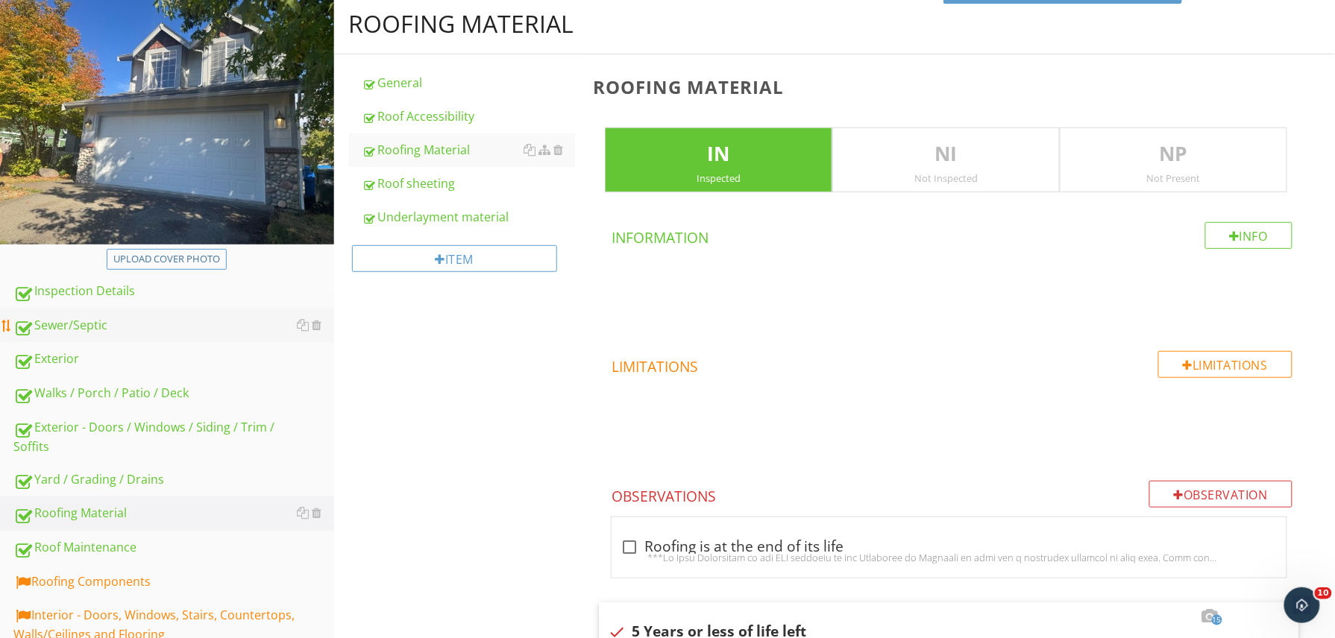
scroll to position [444, 0]
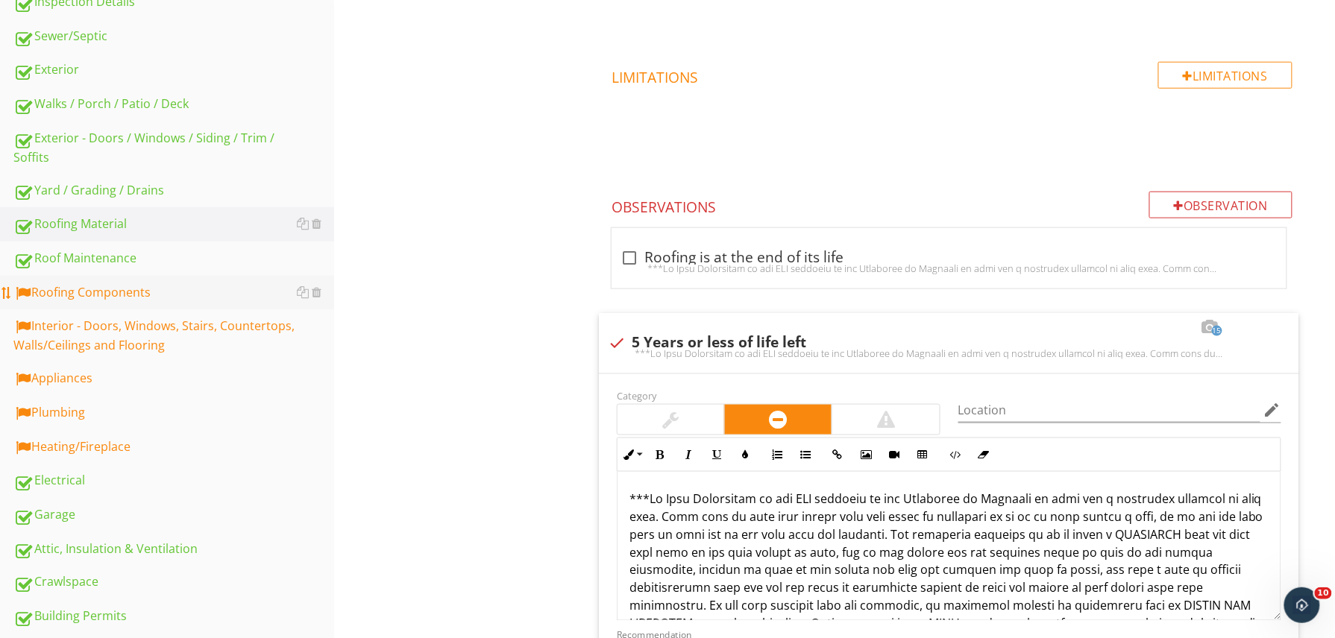
click at [95, 277] on link "Roofing Components" at bounding box center [173, 293] width 321 height 34
type textarea "<p>***As Home Inspectors we are NOT required by the Standards of Practice to gi…"
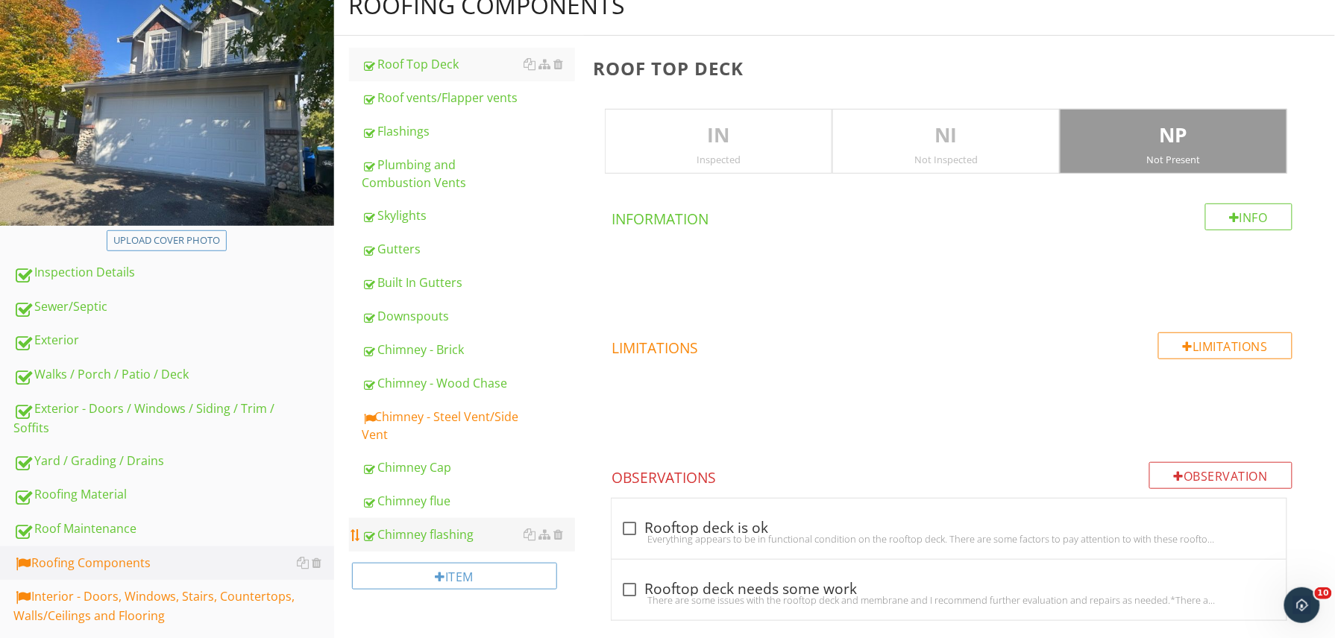
scroll to position [486, 0]
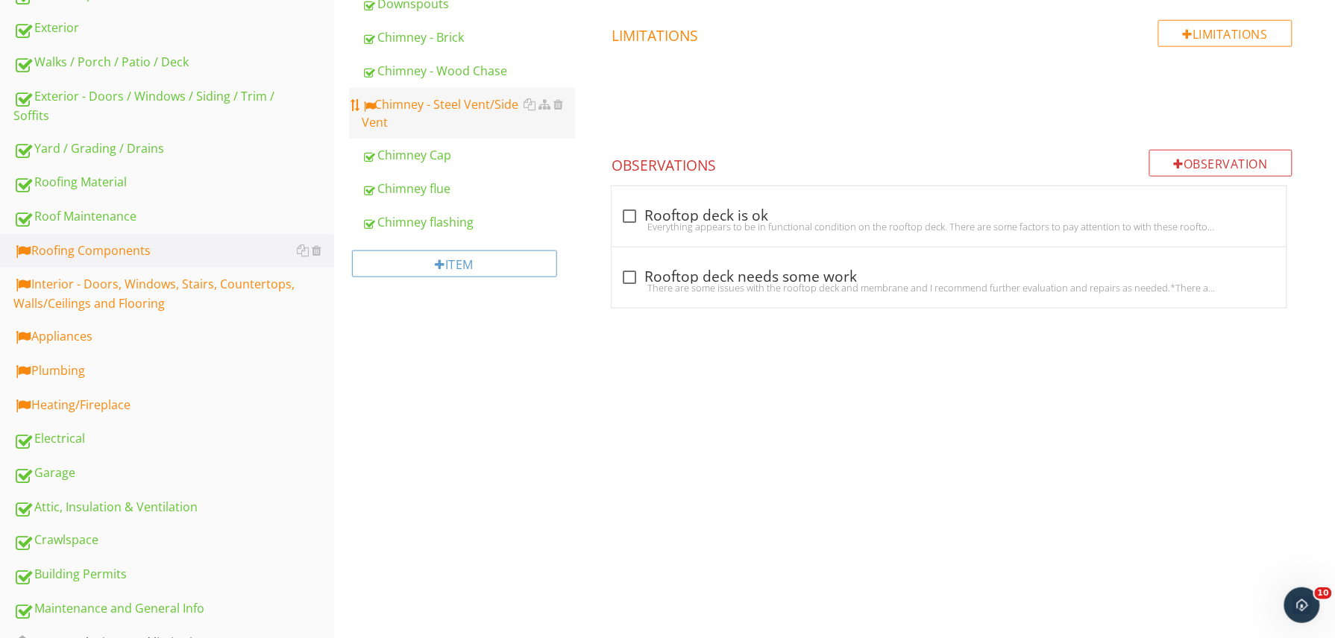
click at [457, 133] on link "Chimney - Steel Vent/Side Vent" at bounding box center [468, 113] width 213 height 51
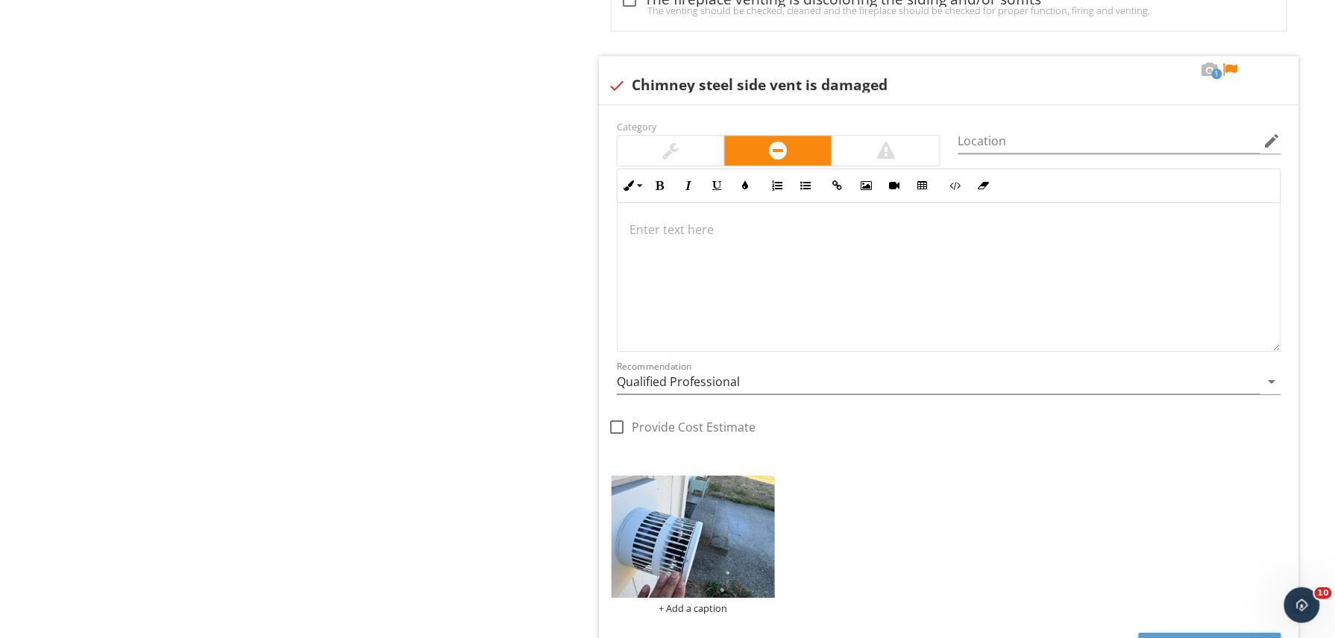
scroll to position [1379, 0]
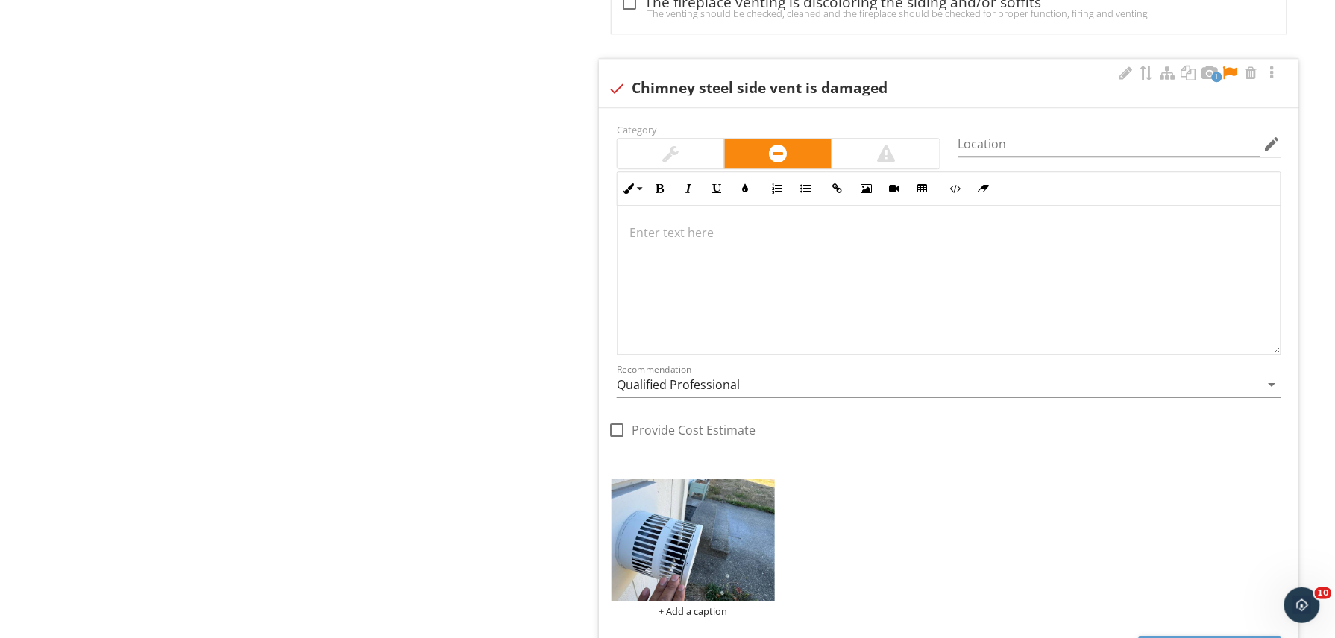
click at [744, 283] on div at bounding box center [948, 280] width 663 height 149
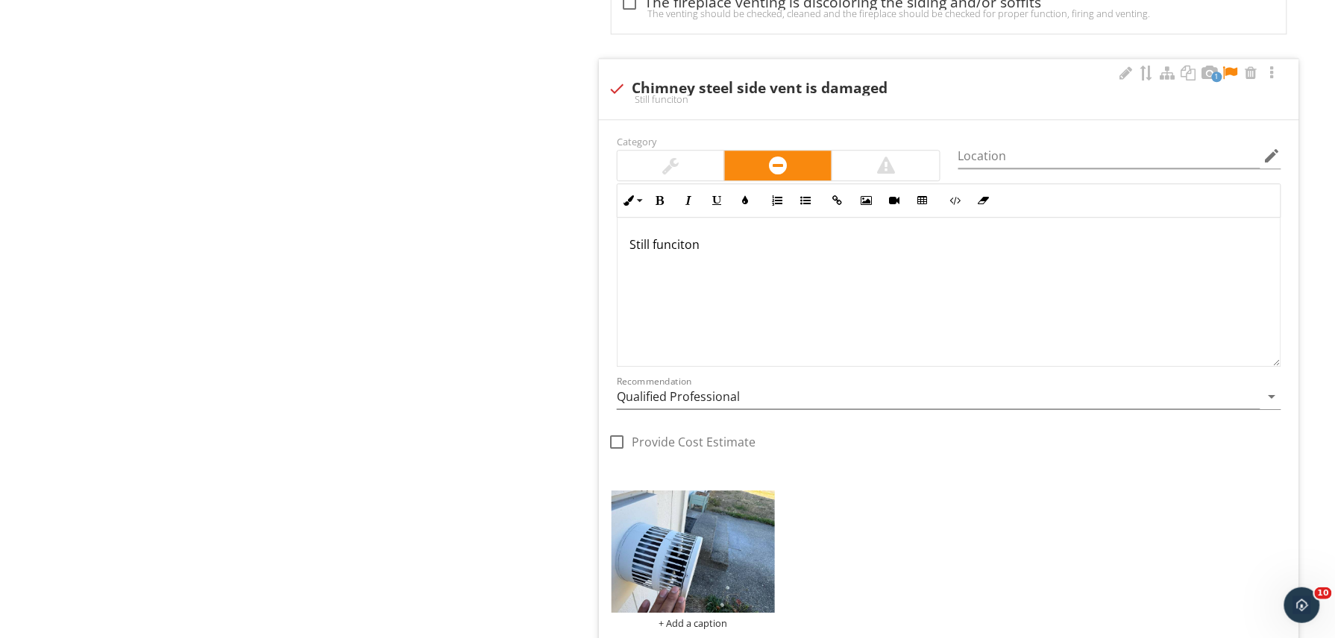
scroll to position [1391, 0]
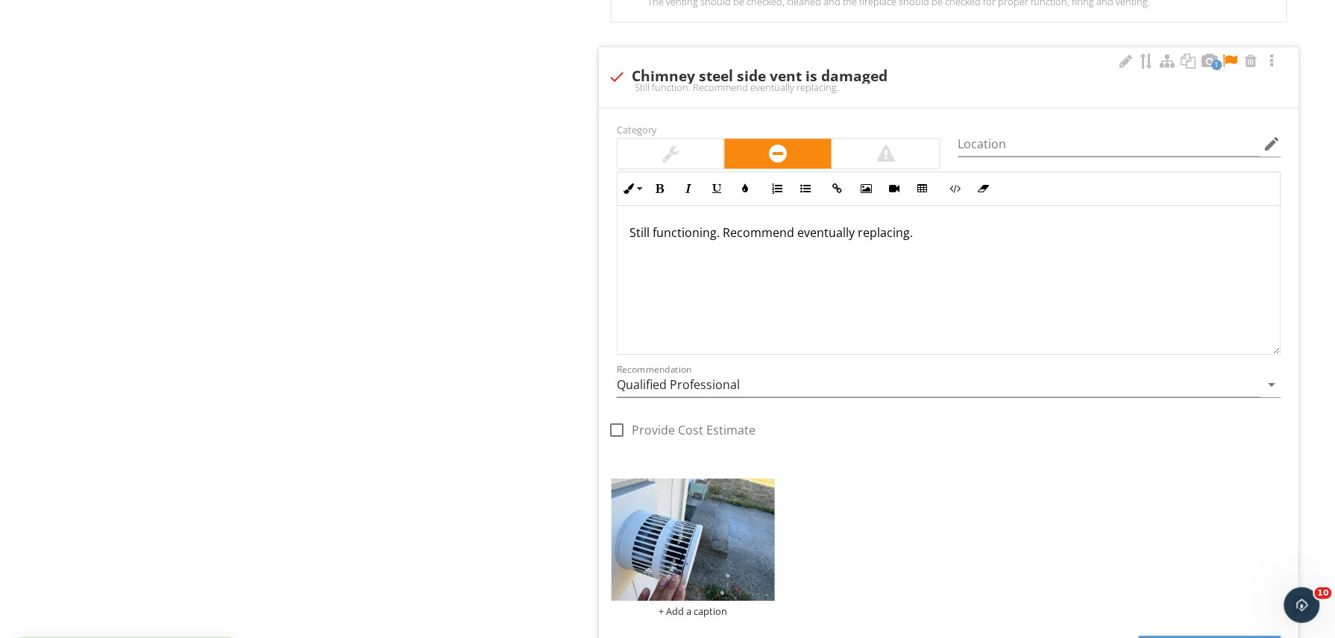
type textarea "<p>Still functioning. Recommend eventually replacing.&nbsp;</p>"
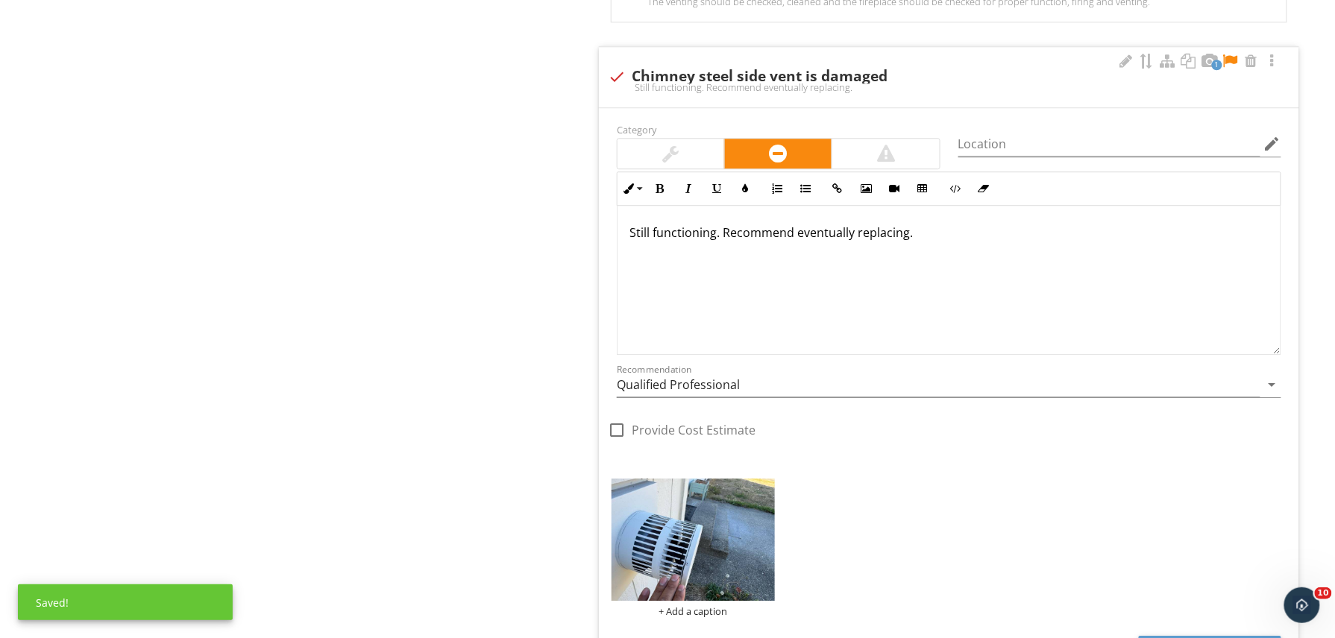
click at [1232, 63] on div at bounding box center [1230, 61] width 18 height 15
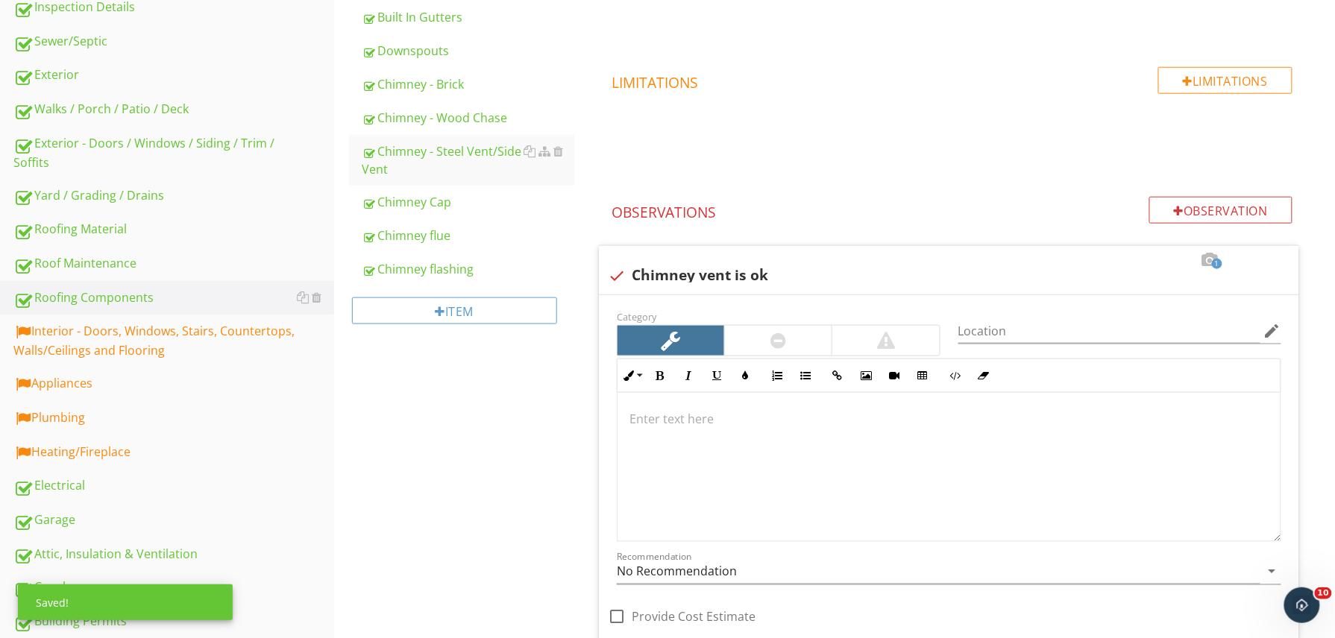
scroll to position [438, 0]
click at [219, 332] on div "Interior - Doors, Windows, Stairs, Countertops, Walls/Ceilings and Flooring" at bounding box center [173, 341] width 321 height 37
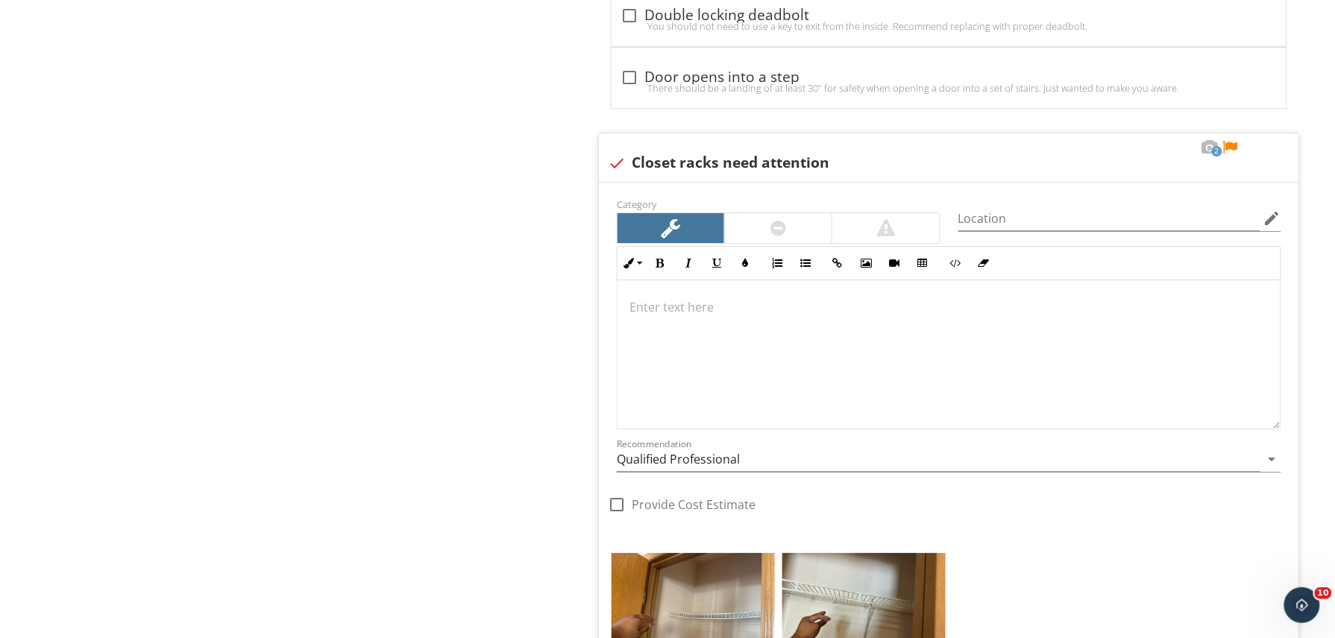
scroll to position [1707, 0]
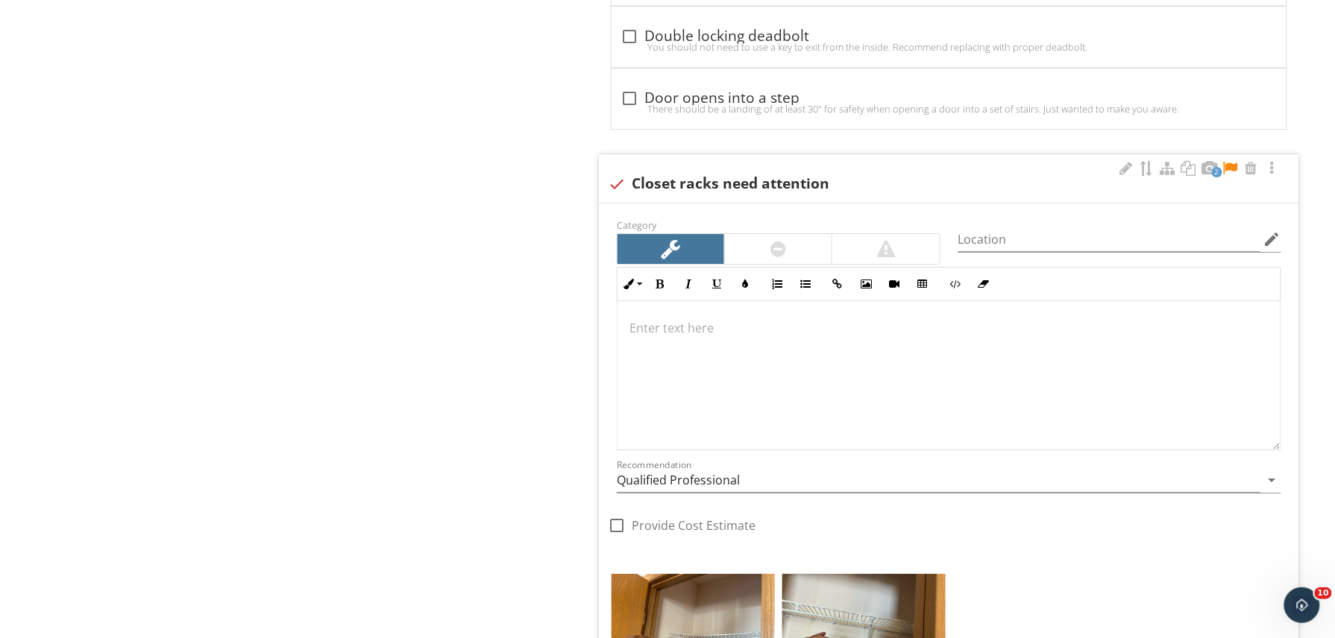
click at [1230, 176] on div at bounding box center [1230, 168] width 18 height 15
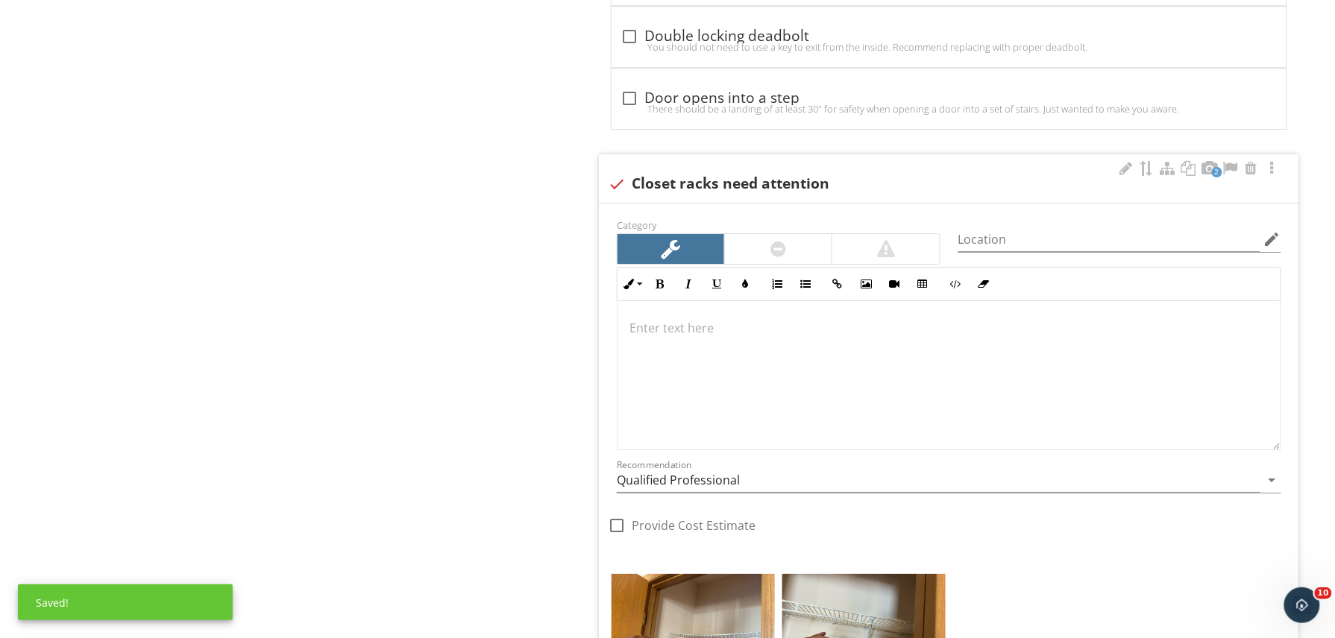
click at [822, 401] on div at bounding box center [948, 375] width 663 height 149
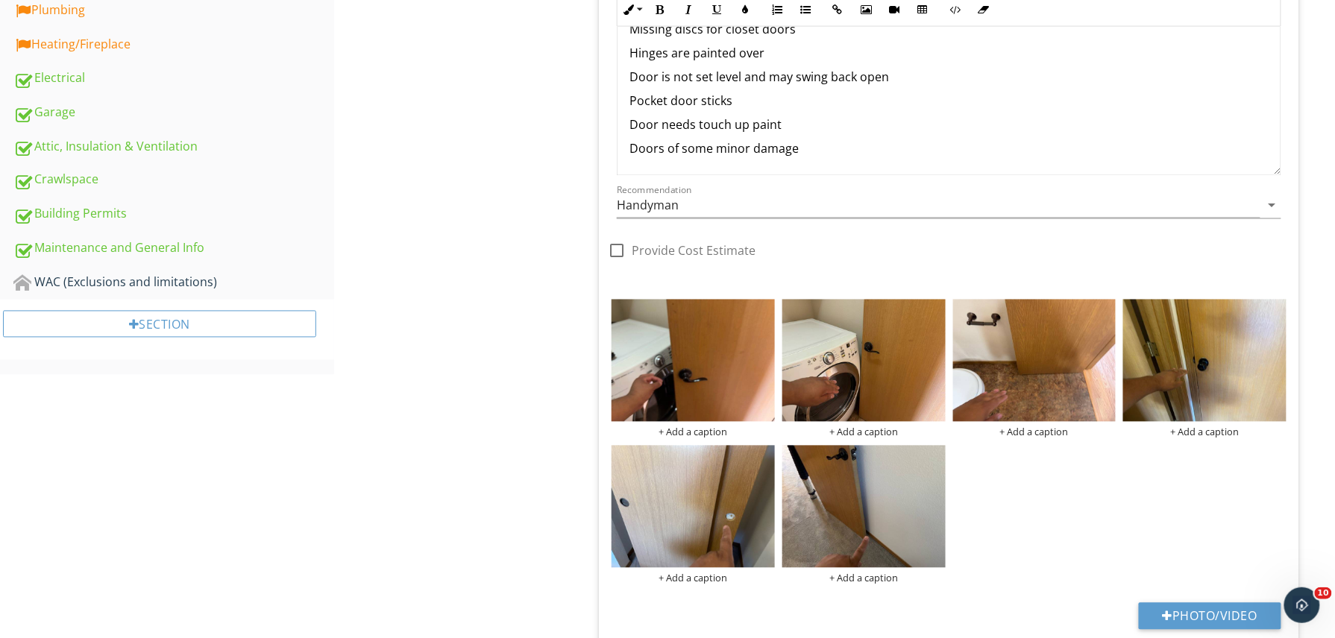
scroll to position [367, 0]
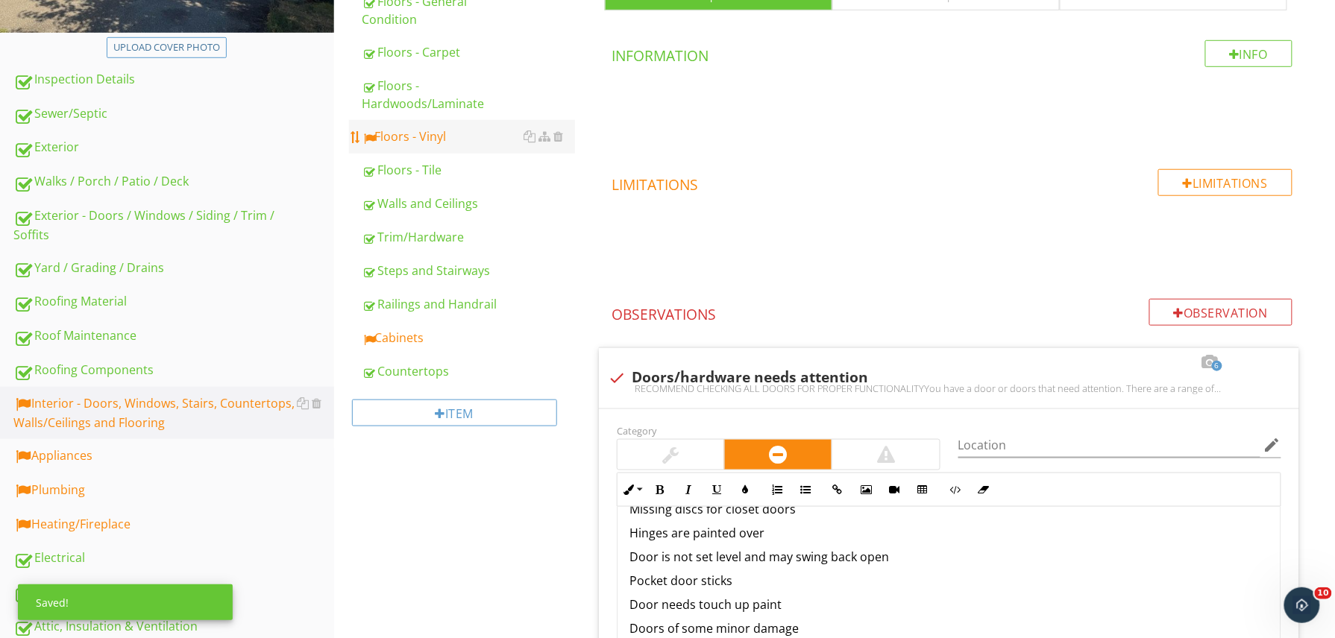
click at [383, 120] on link "Floors - Vinyl" at bounding box center [468, 136] width 213 height 33
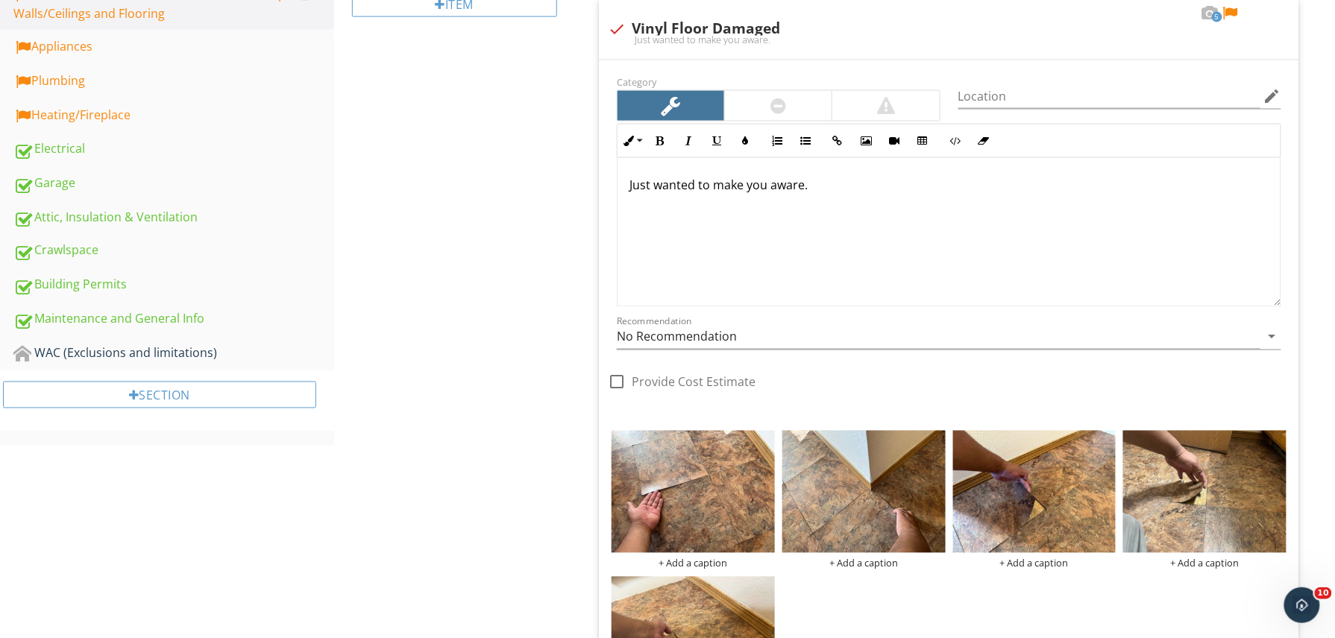
scroll to position [549, 0]
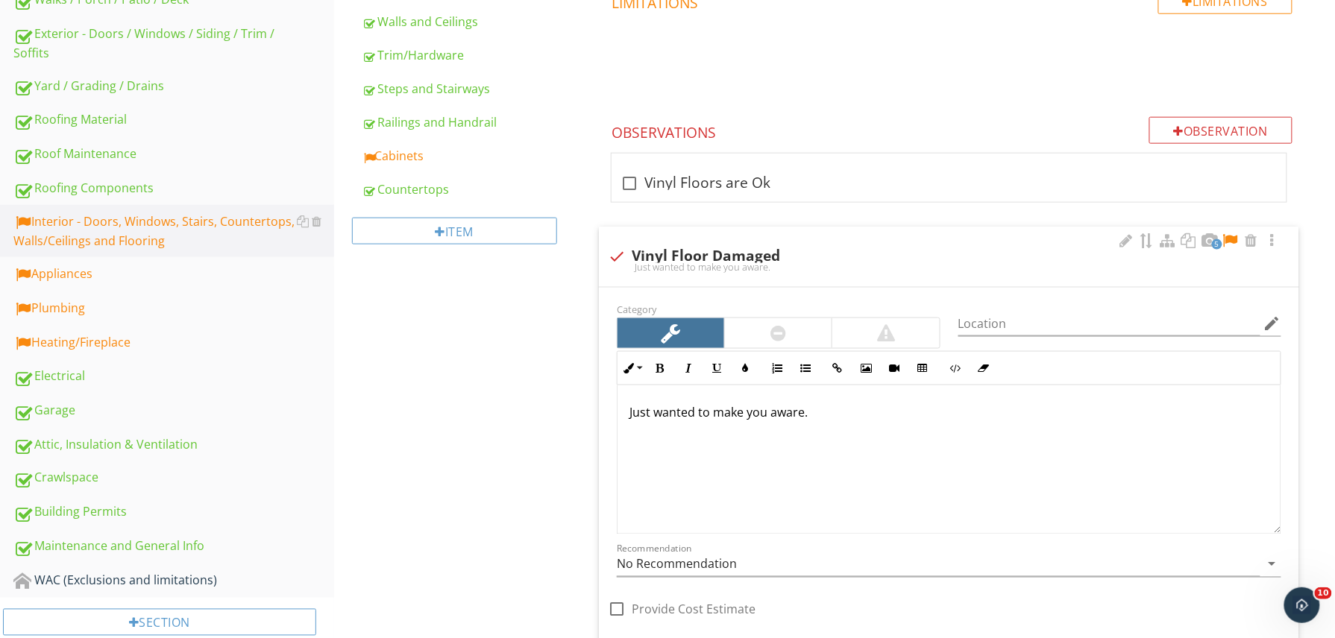
click at [1230, 239] on div at bounding box center [1230, 240] width 18 height 15
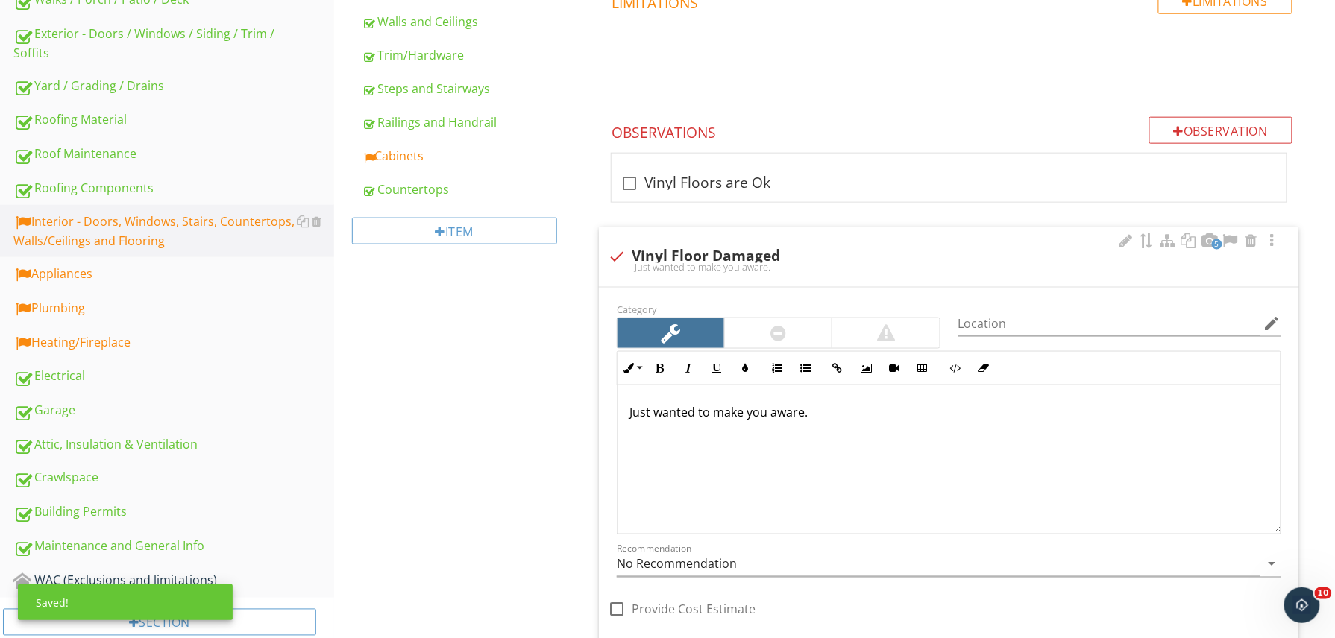
click at [787, 327] on div at bounding box center [778, 333] width 107 height 30
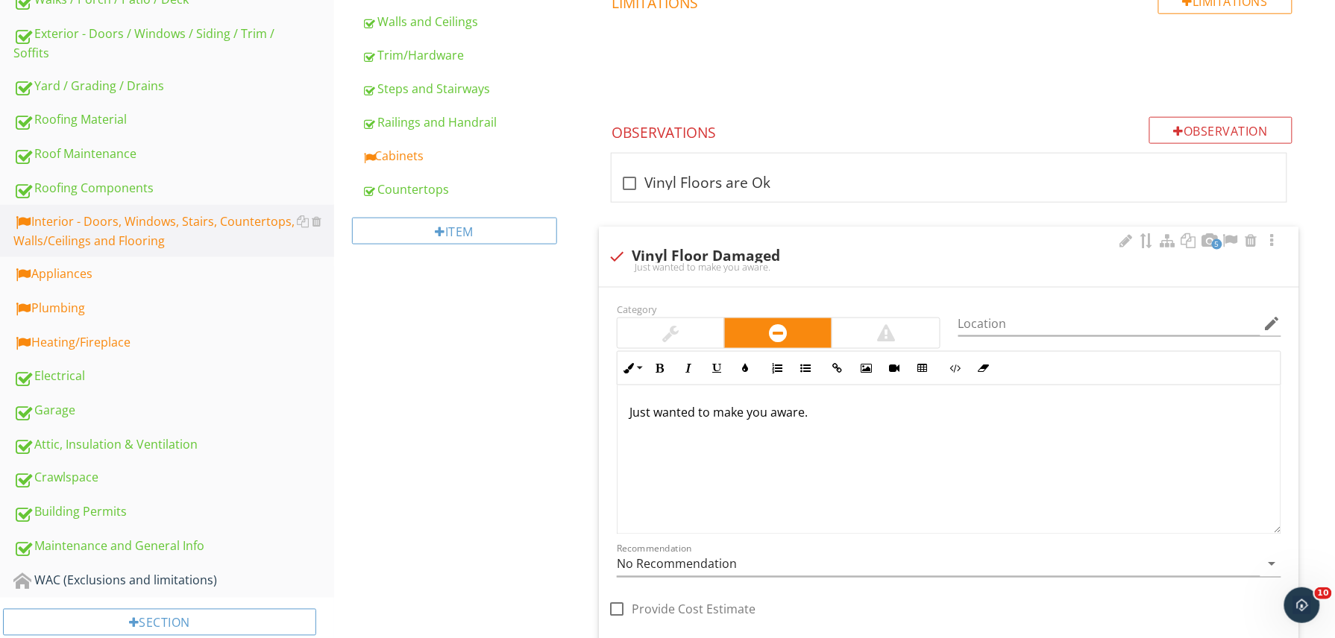
drag, startPoint x: 843, startPoint y: 412, endPoint x: 625, endPoint y: 416, distance: 217.8
drag, startPoint x: 625, startPoint y: 416, endPoint x: 837, endPoint y: 433, distance: 212.5
drag, startPoint x: 837, startPoint y: 433, endPoint x: 591, endPoint y: 409, distance: 247.2
click at [591, 409] on div "Floors - Vinyl IN Inspected NI Not Inspected NP Not Present Info Information Li…" at bounding box center [959, 432] width 751 height 1483
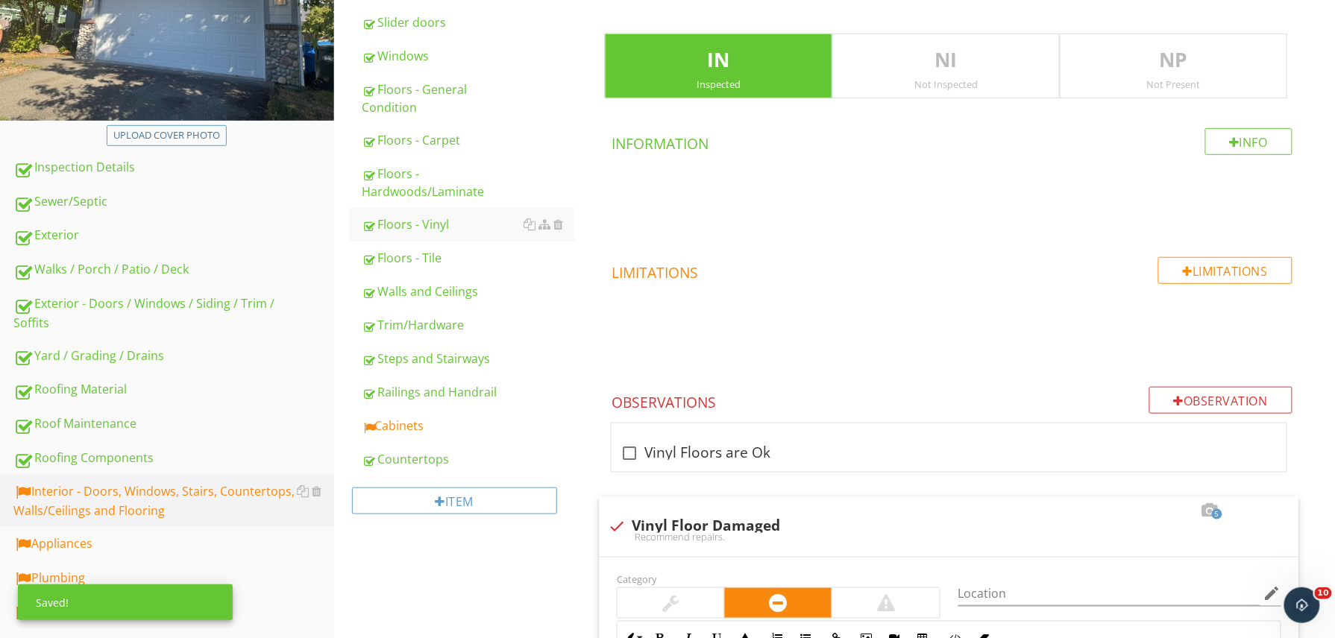
scroll to position [282, 0]
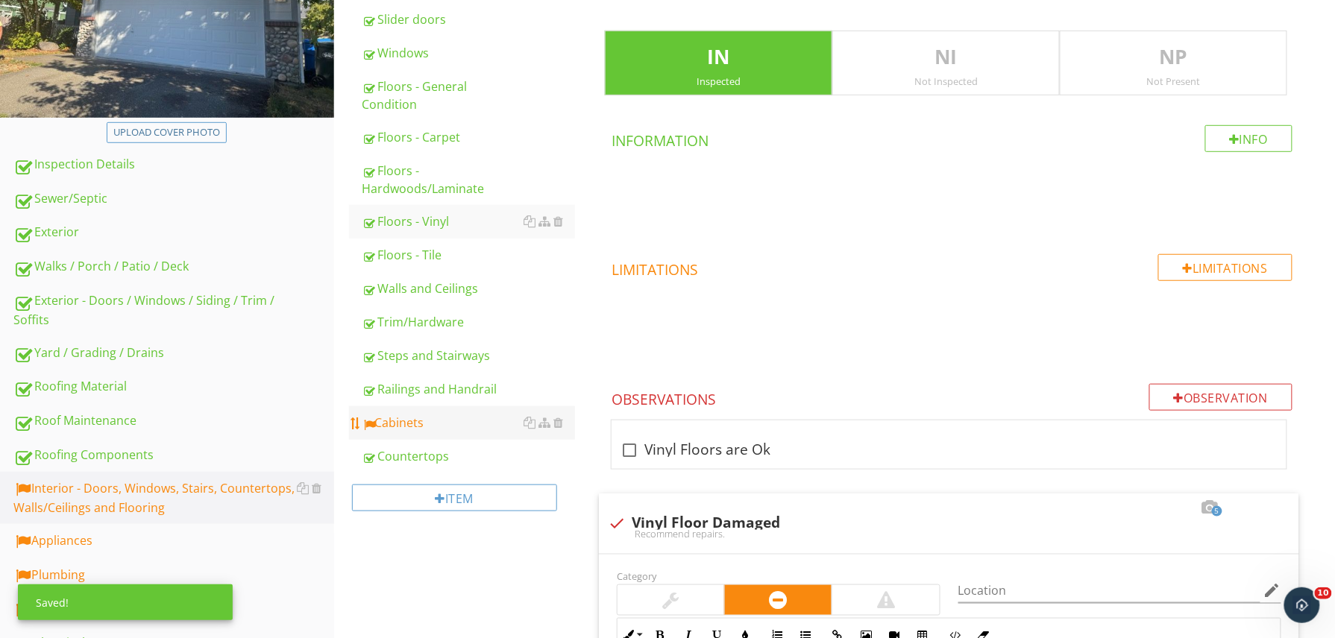
click at [476, 414] on div "Cabinets" at bounding box center [468, 423] width 213 height 18
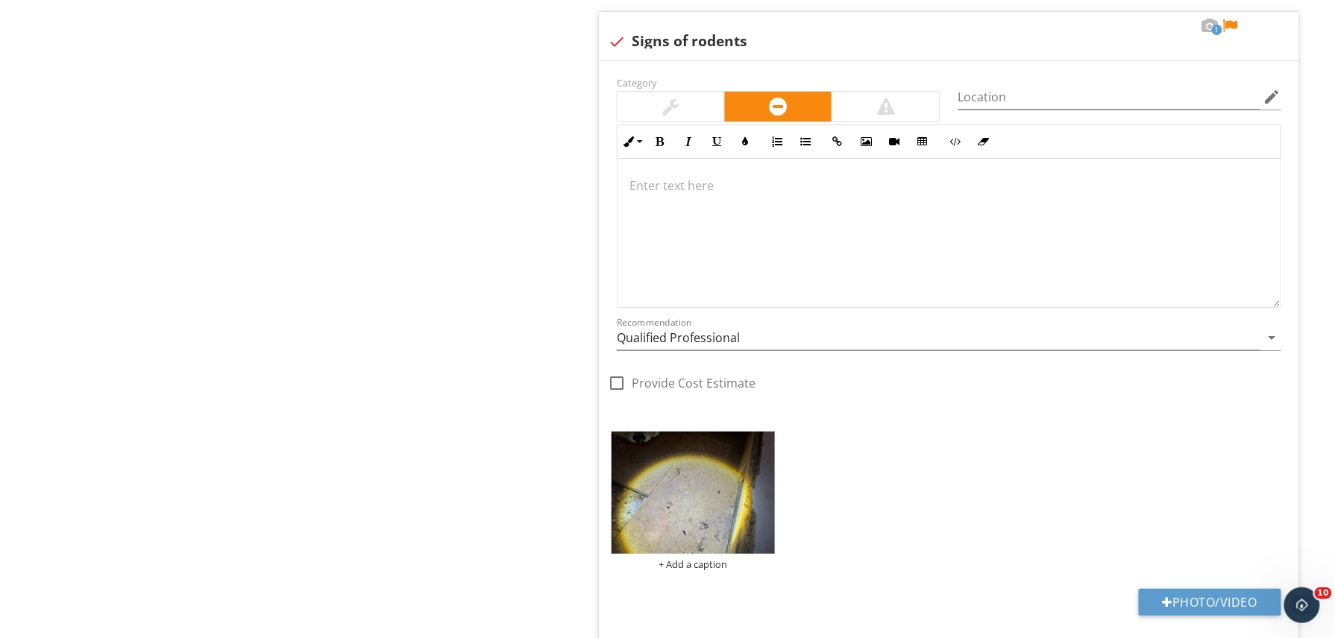
scroll to position [1886, 0]
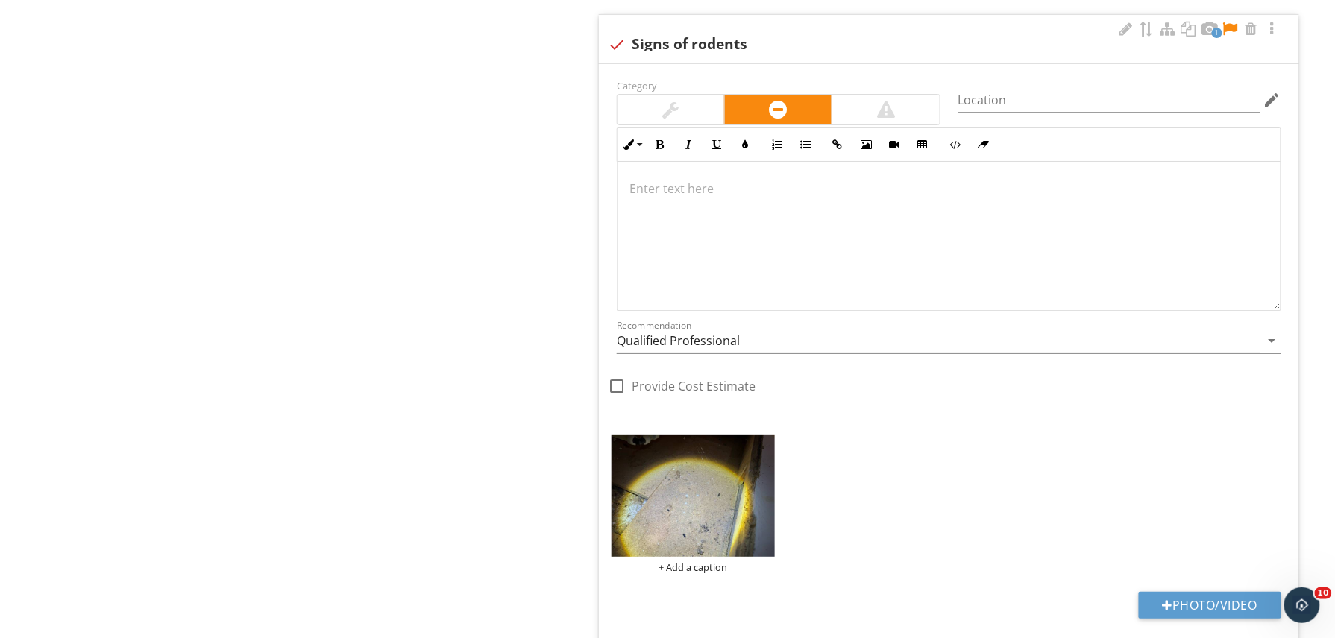
click at [905, 261] on div at bounding box center [948, 236] width 663 height 149
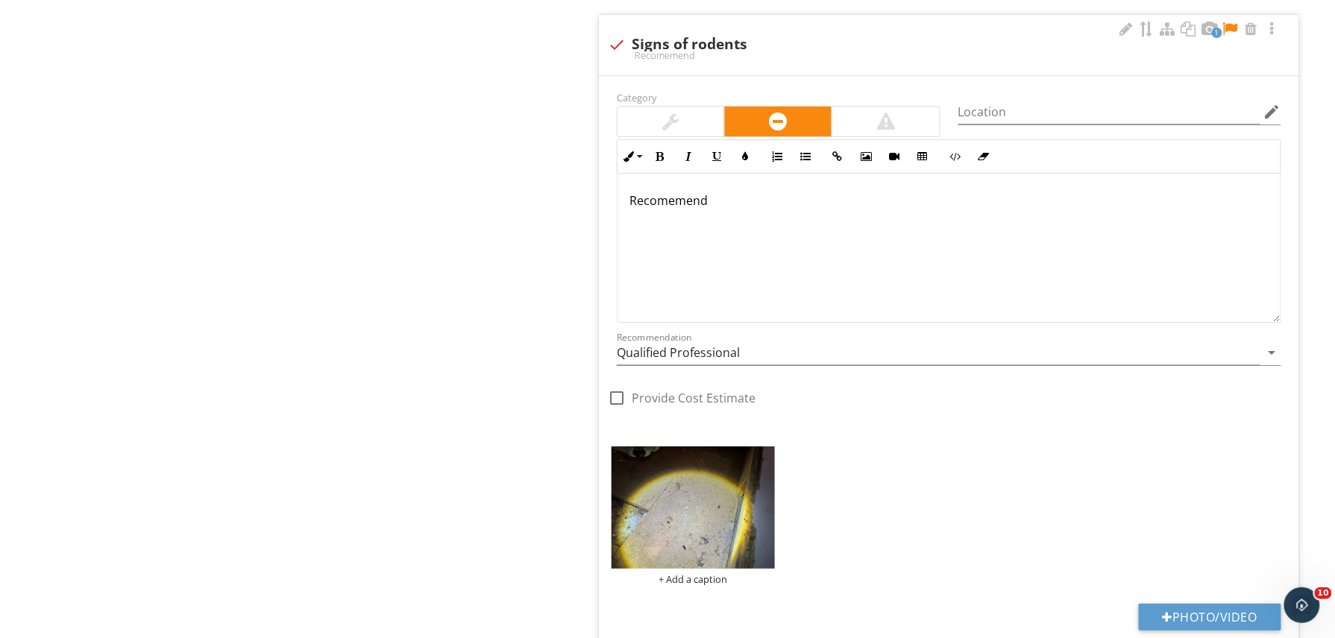
scroll to position [1898, 0]
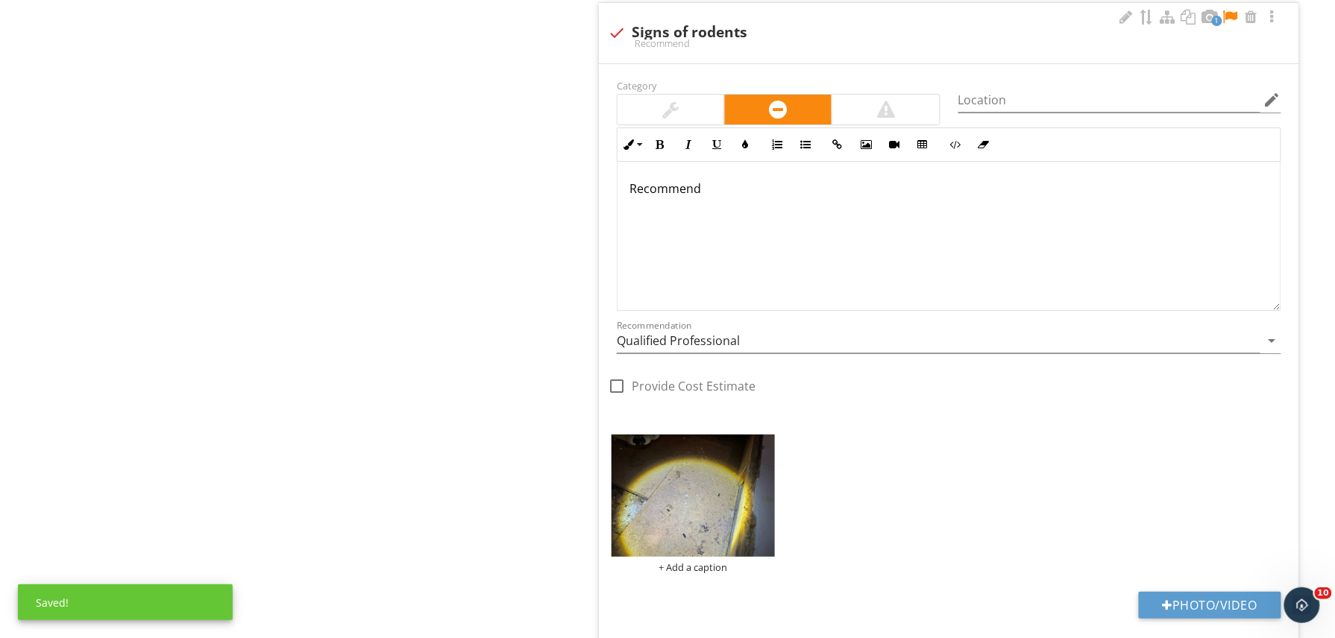
click at [770, 177] on div "Recommend" at bounding box center [948, 236] width 663 height 149
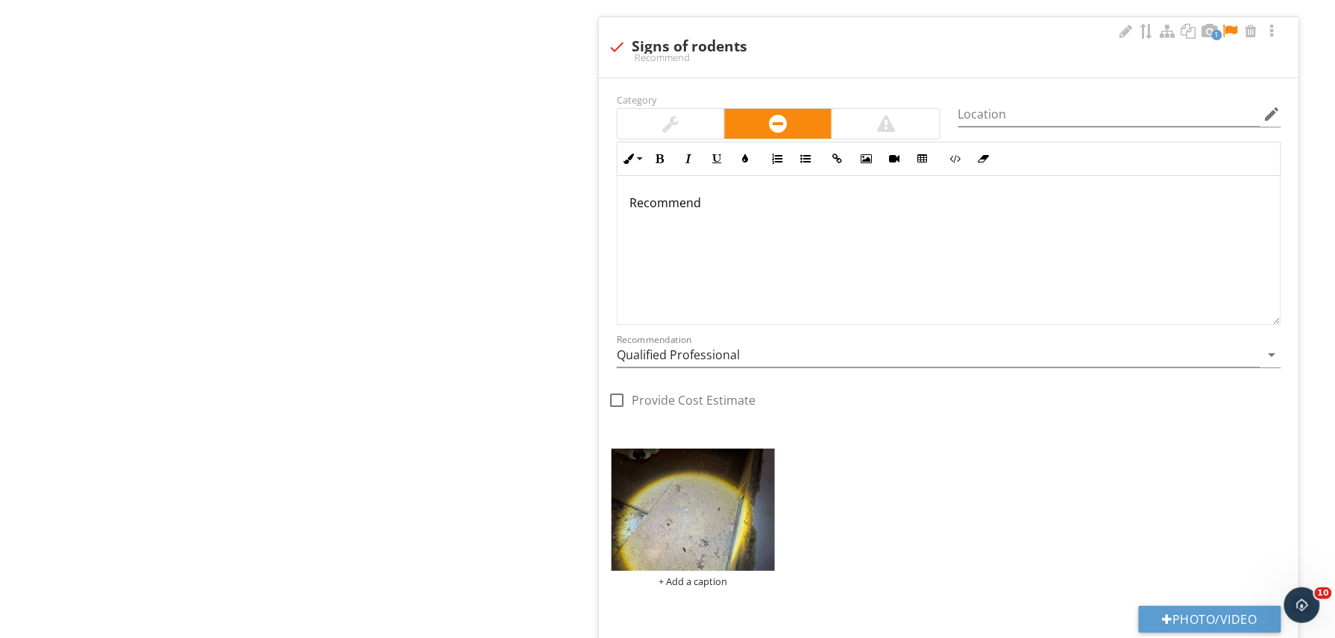
scroll to position [1913, 0]
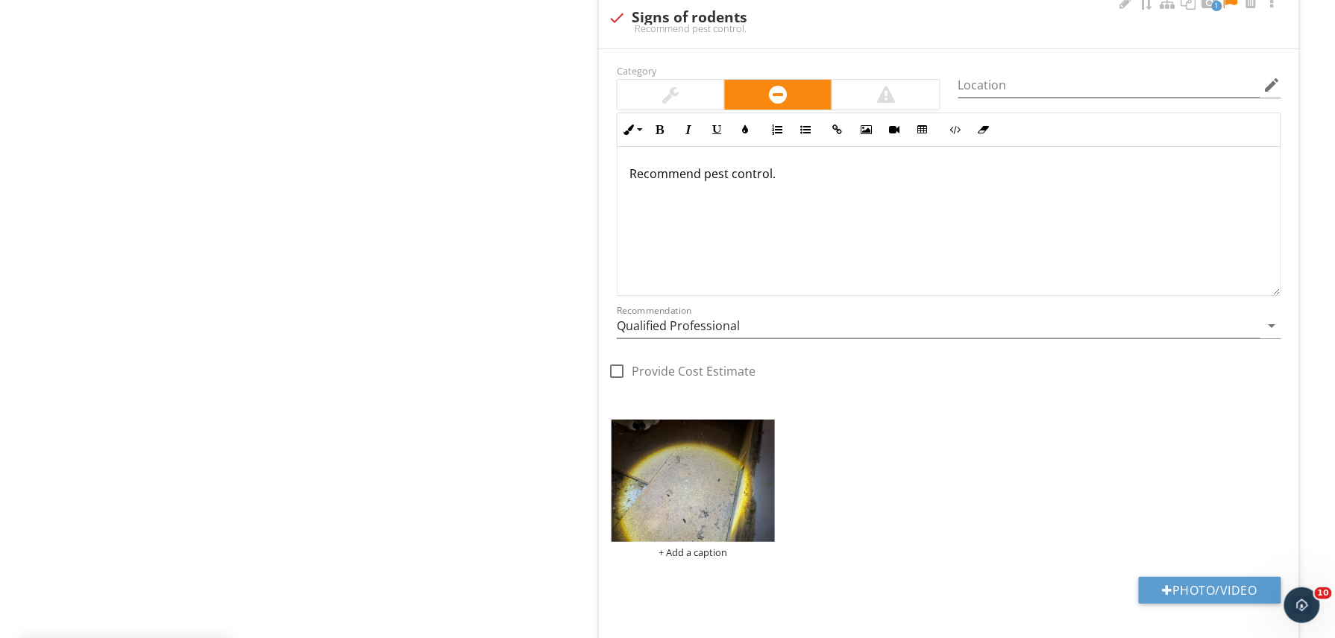
click at [1230, 7] on div at bounding box center [1230, 2] width 18 height 15
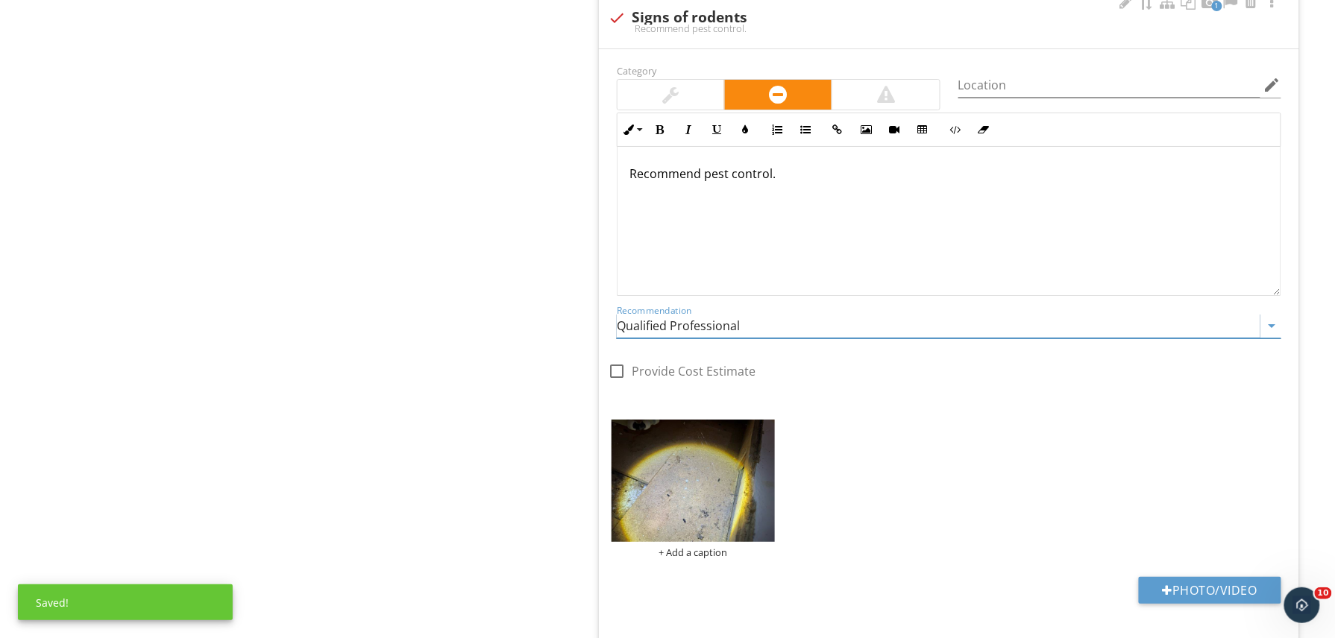
click at [795, 326] on input "Qualified Professional" at bounding box center [939, 326] width 644 height 25
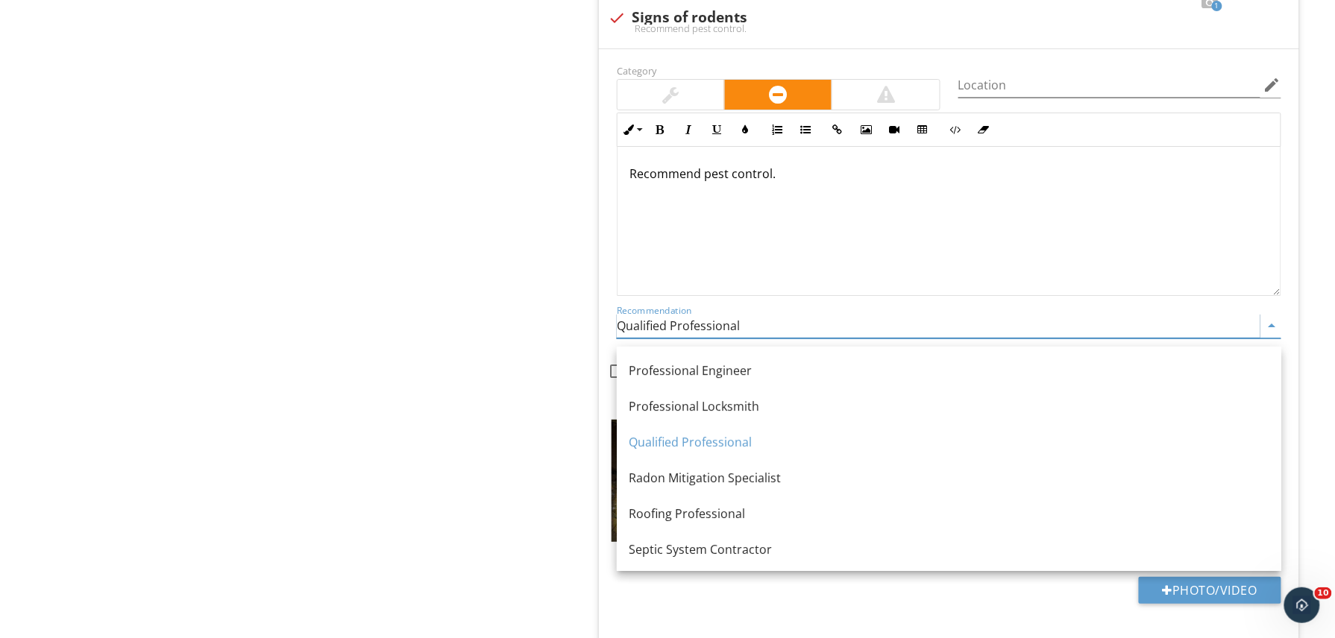
scroll to position [1555, 0]
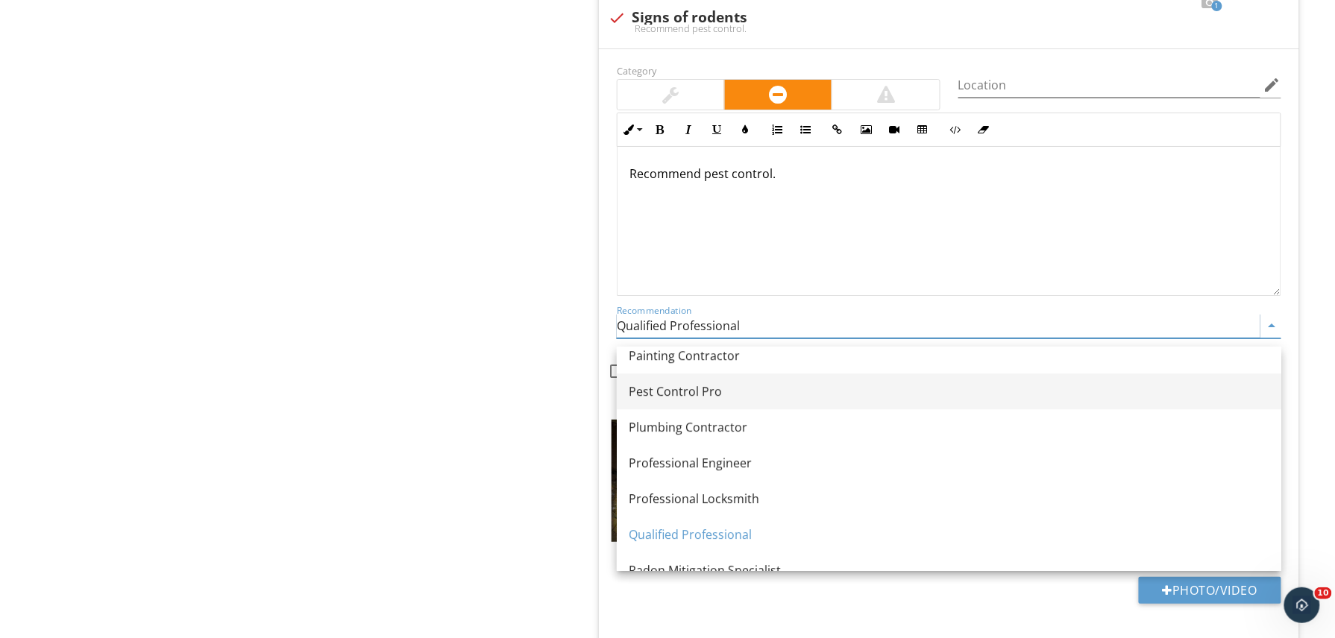
click at [702, 406] on link "Pest Control Pro" at bounding box center [949, 392] width 664 height 36
type input "Pest Control Pro"
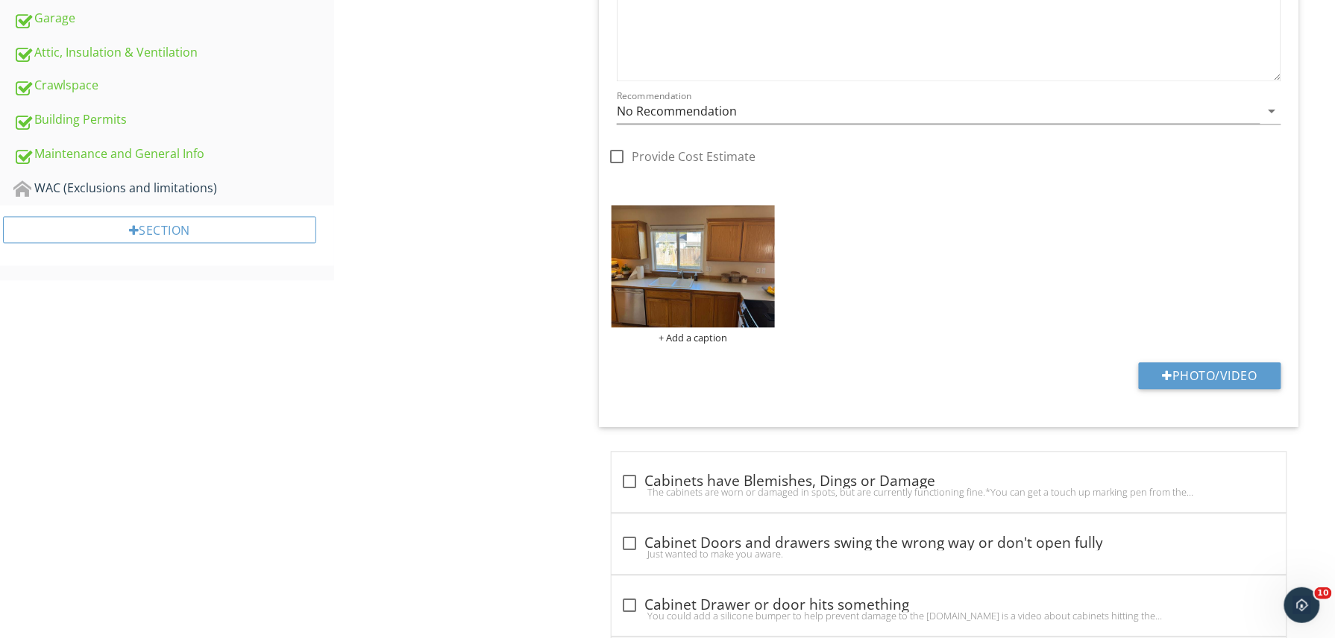
scroll to position [685, 0]
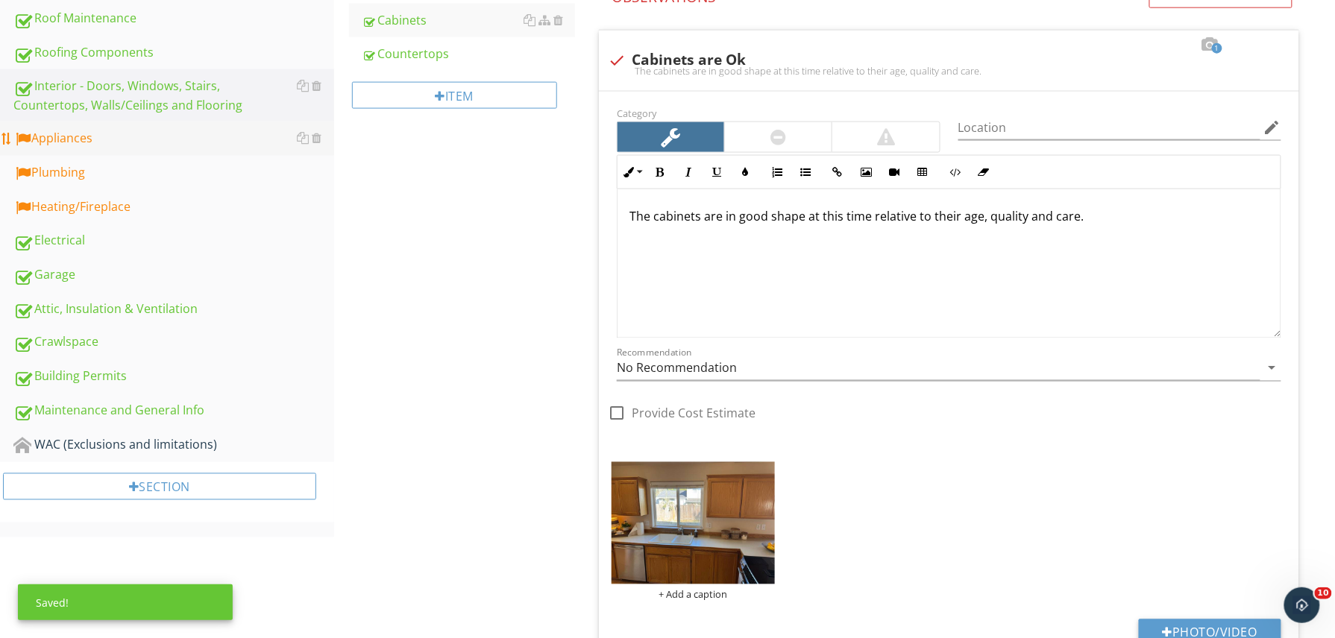
click at [161, 129] on div "Appliances" at bounding box center [173, 138] width 321 height 19
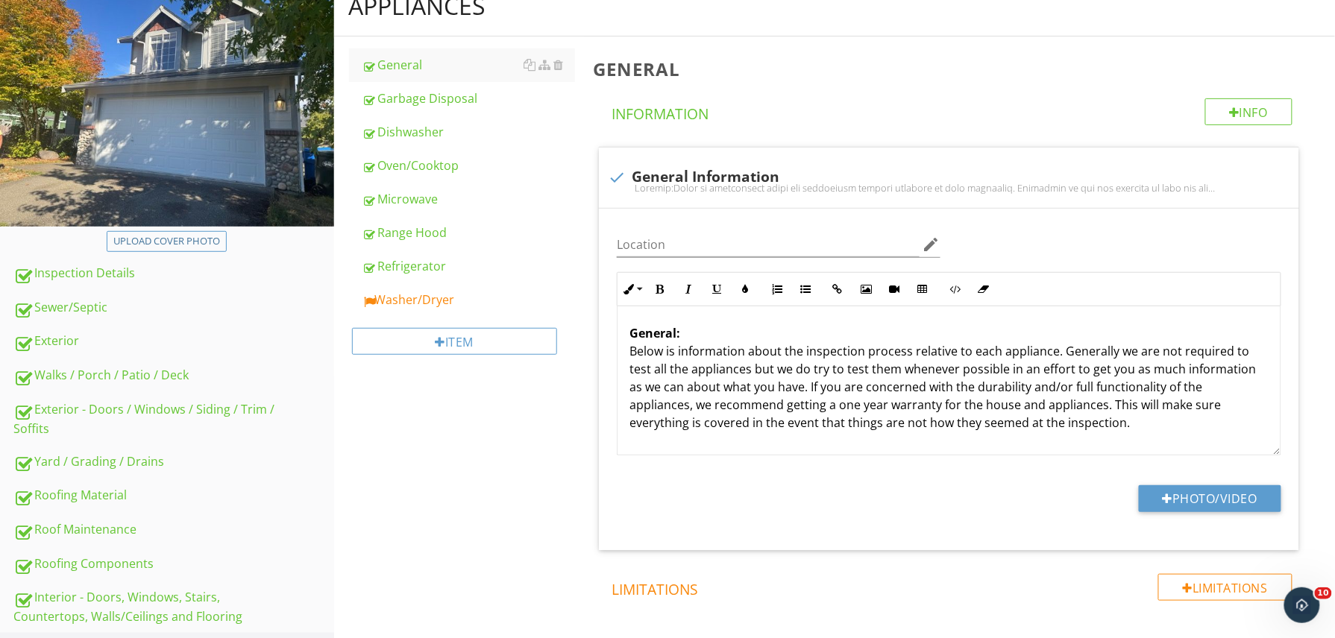
scroll to position [162, 0]
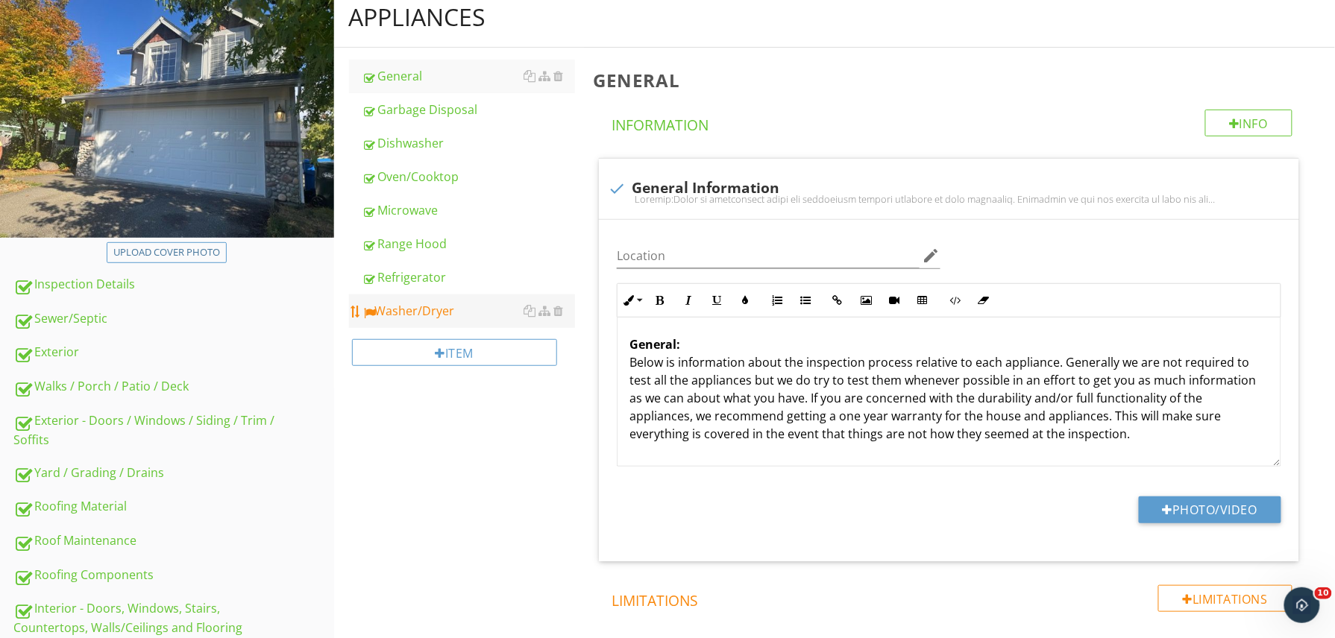
click at [502, 328] on li "Washer/Dryer" at bounding box center [462, 312] width 227 height 34
drag, startPoint x: 502, startPoint y: 328, endPoint x: 448, endPoint y: 328, distance: 53.7
click at [448, 328] on li "Washer/Dryer" at bounding box center [462, 312] width 227 height 34
click at [456, 306] on div "Washer/Dryer" at bounding box center [468, 311] width 213 height 18
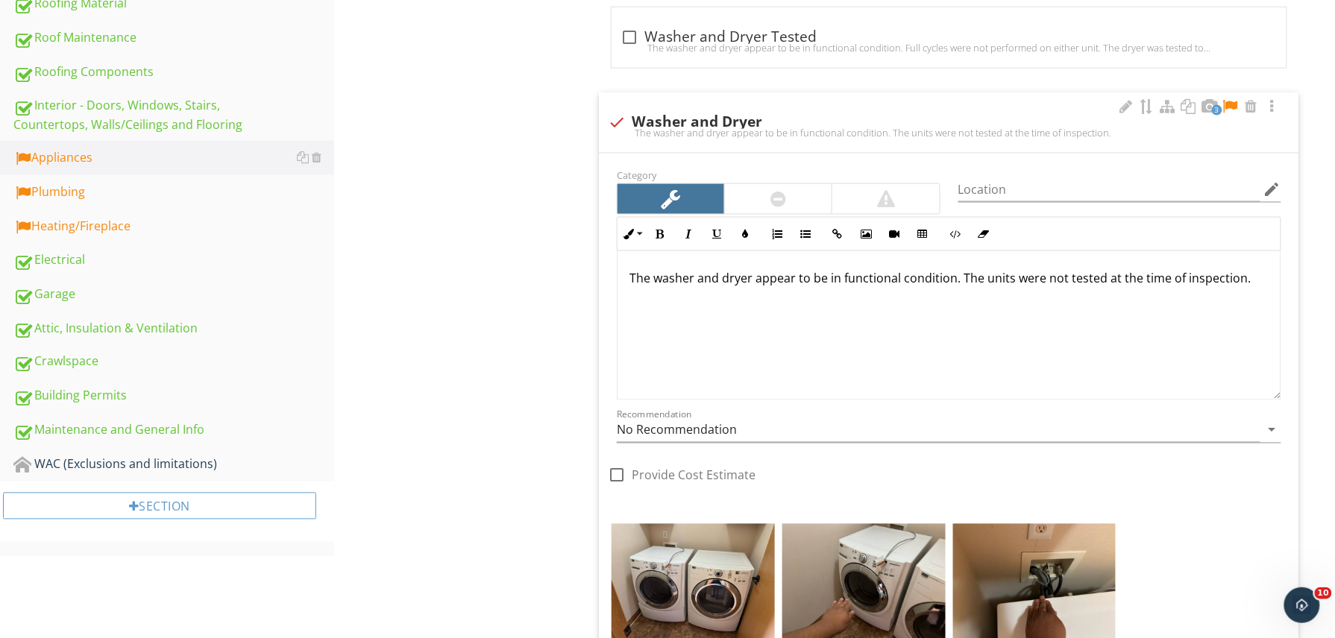
click at [1232, 102] on div at bounding box center [1230, 106] width 18 height 15
drag, startPoint x: 1256, startPoint y: 285, endPoint x: 1025, endPoint y: 287, distance: 231.2
click at [1025, 287] on div "The washer and dryer appear to be in functional condition. The units were not t…" at bounding box center [948, 325] width 663 height 149
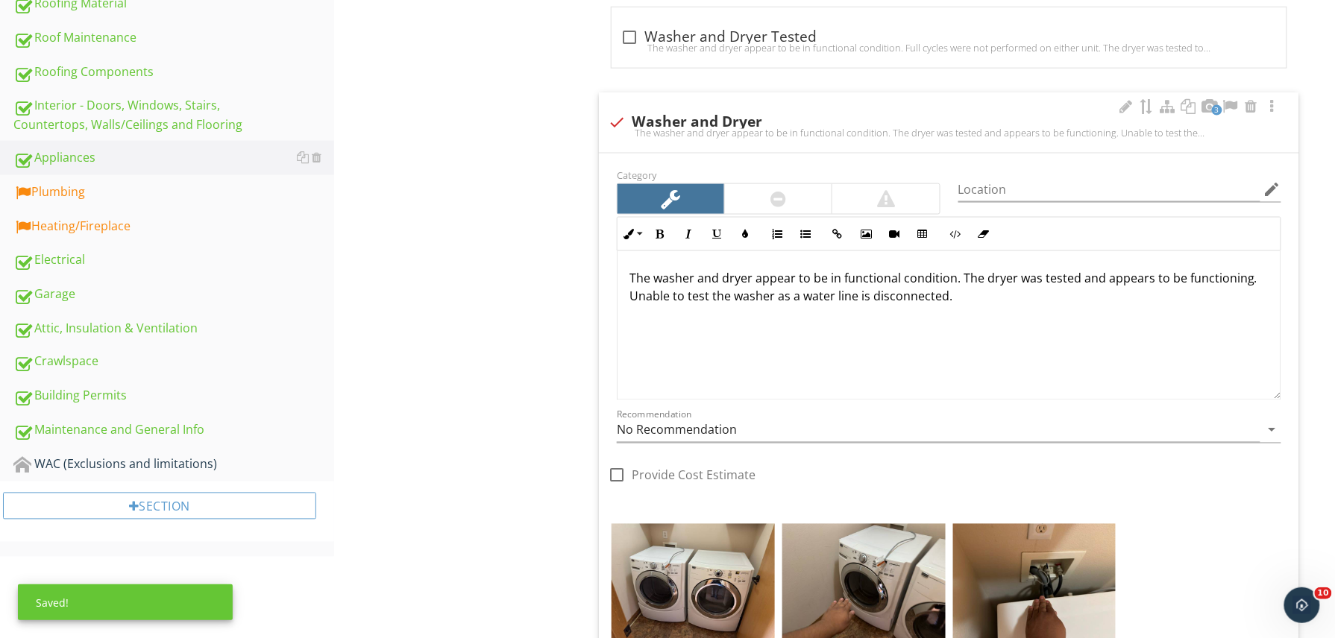
click at [975, 318] on div "The washer and dryer appear to be in functional condition. The dryer was tested…" at bounding box center [948, 325] width 663 height 149
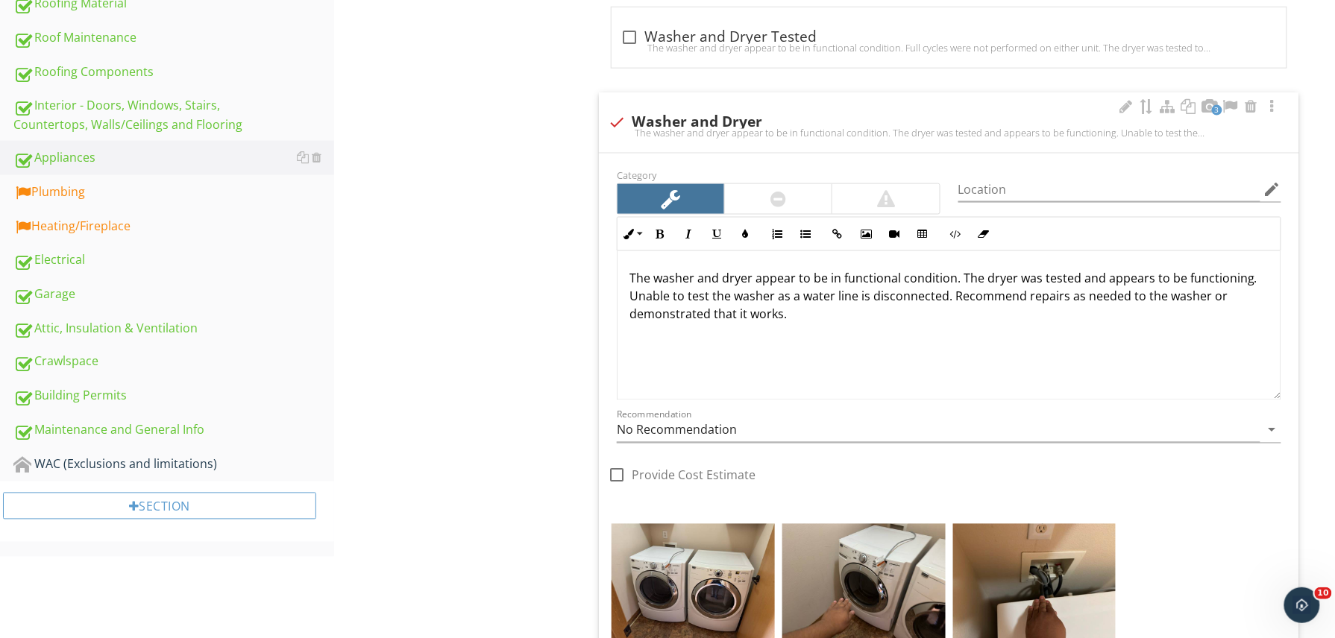
click at [707, 319] on p "The washer and dryer appear to be in functional condition. The dryer was tested…" at bounding box center [948, 296] width 639 height 54
click at [130, 168] on link "Appliances" at bounding box center [173, 158] width 321 height 34
click at [133, 189] on div "Plumbing" at bounding box center [173, 192] width 321 height 19
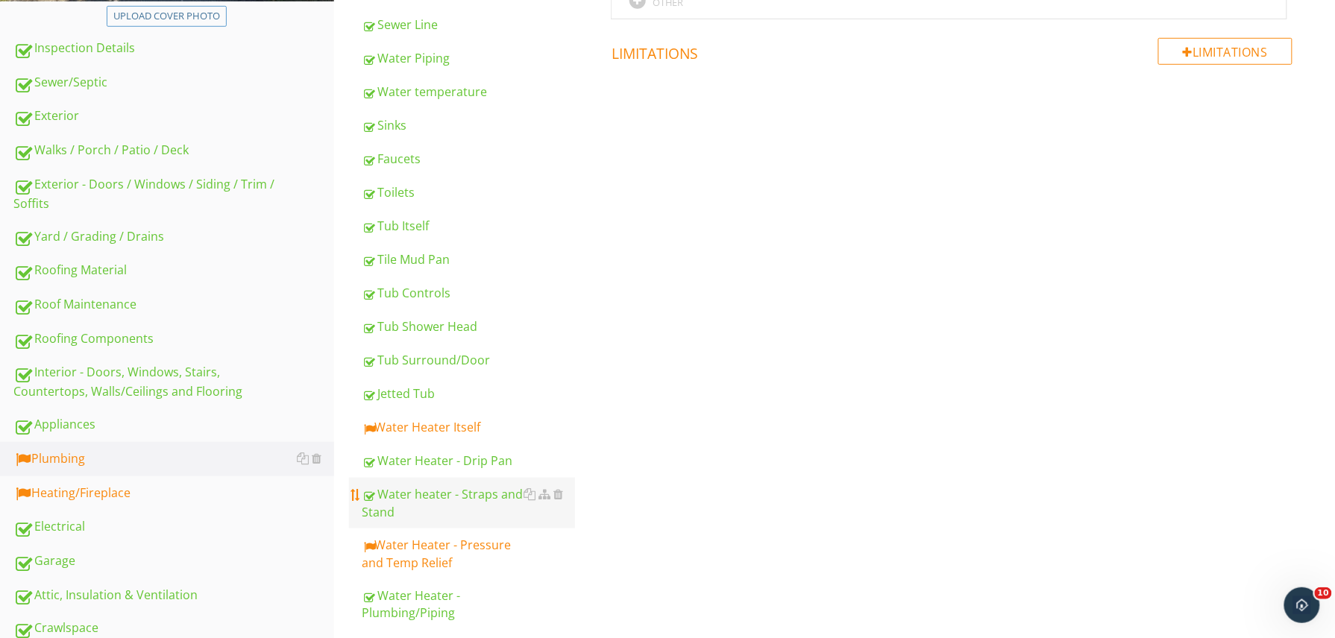
scroll to position [538, 0]
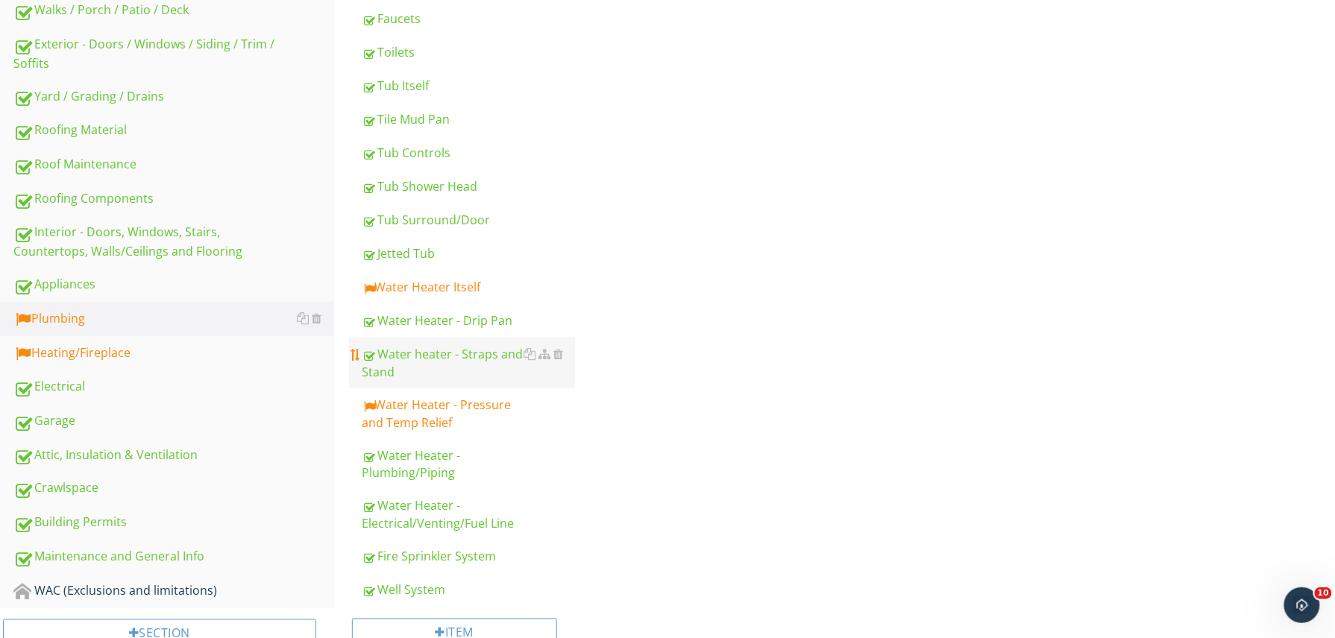
click at [466, 300] on link "Water Heater Itself" at bounding box center [468, 287] width 213 height 33
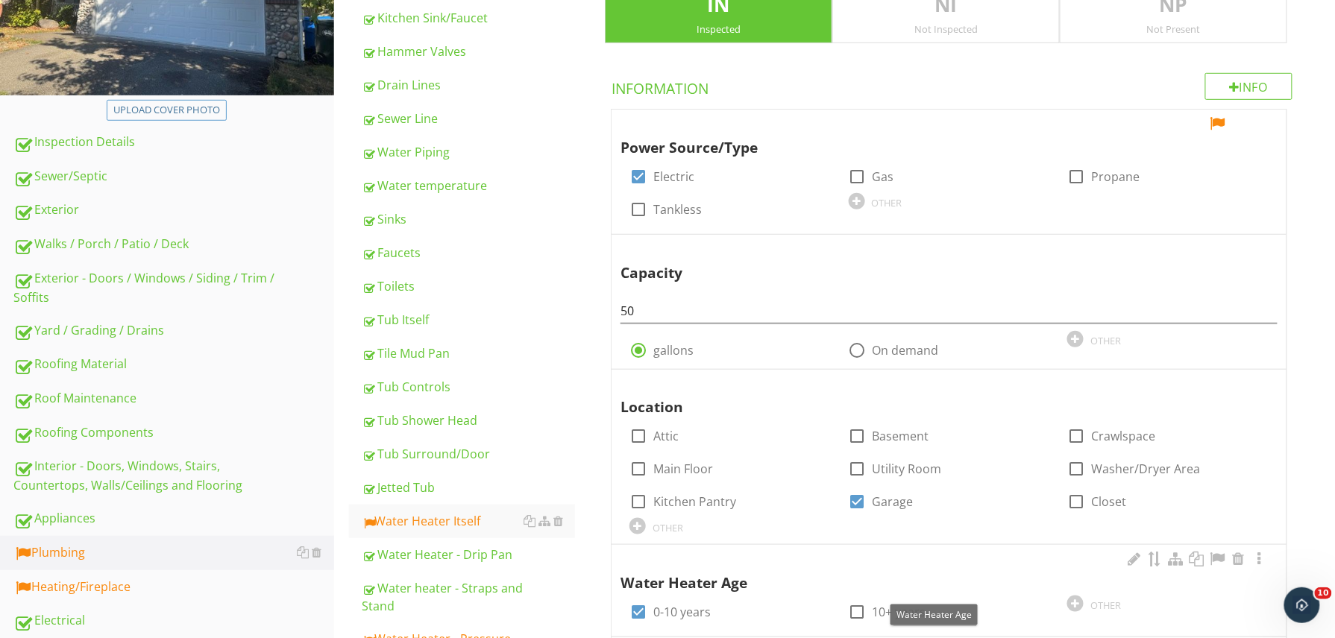
scroll to position [303, 0]
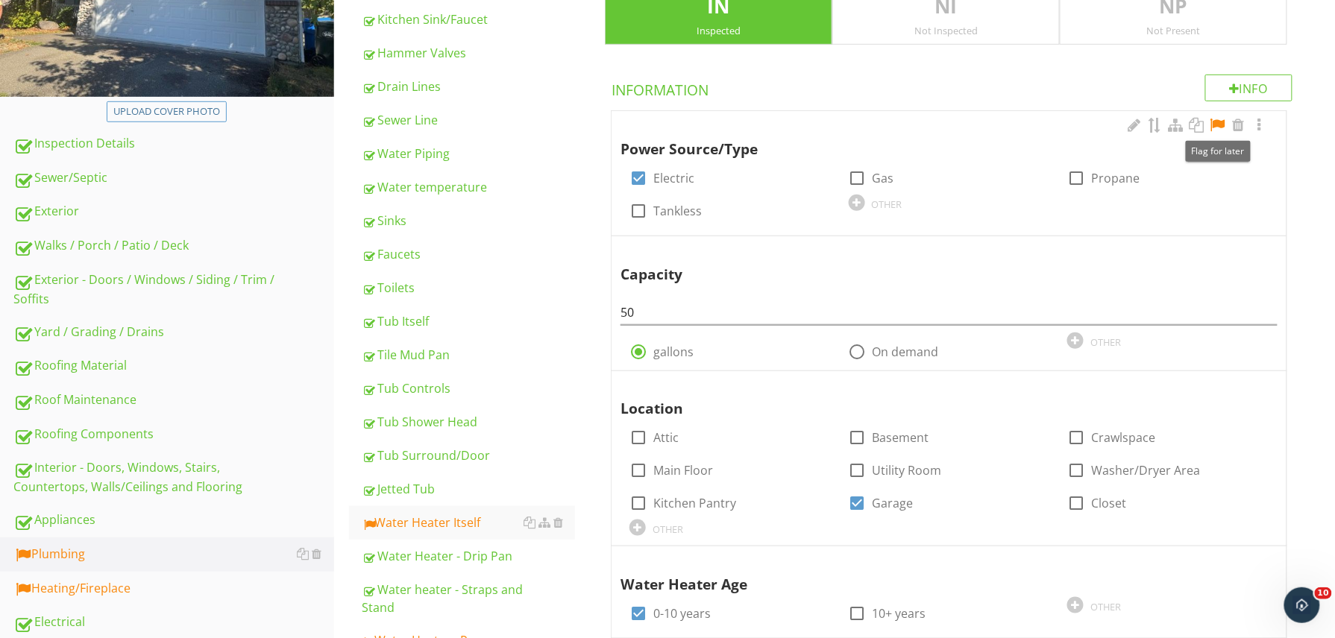
click at [1217, 124] on div at bounding box center [1218, 125] width 18 height 15
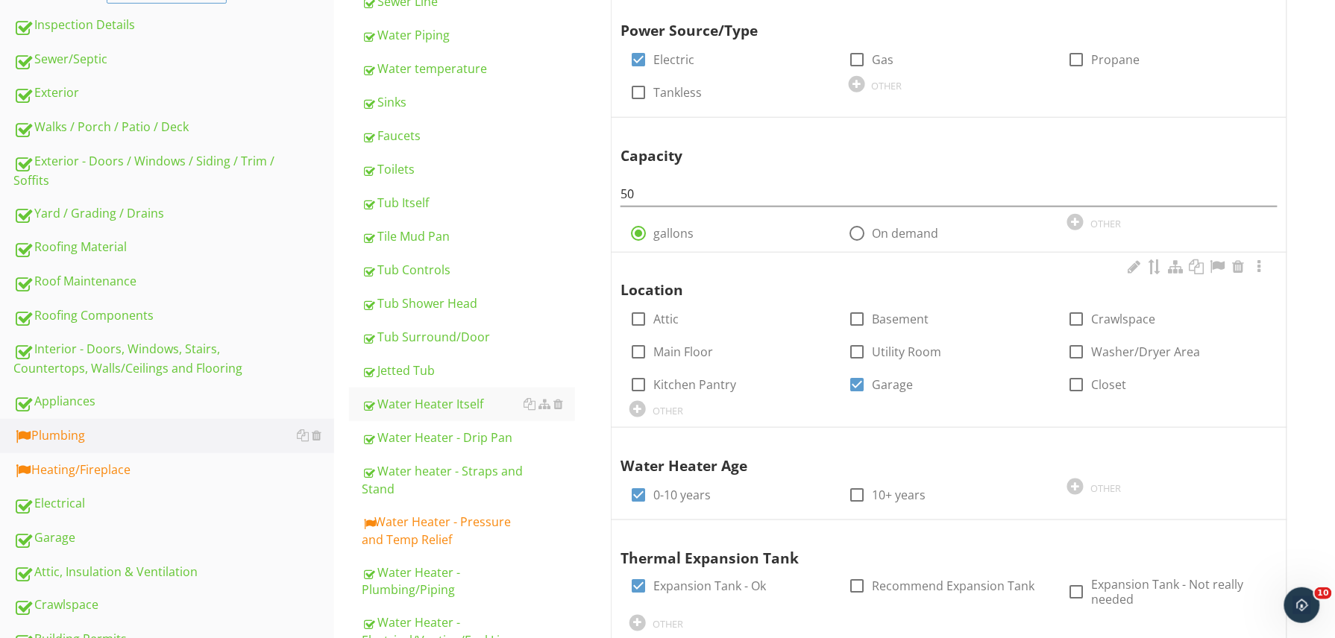
scroll to position [406, 0]
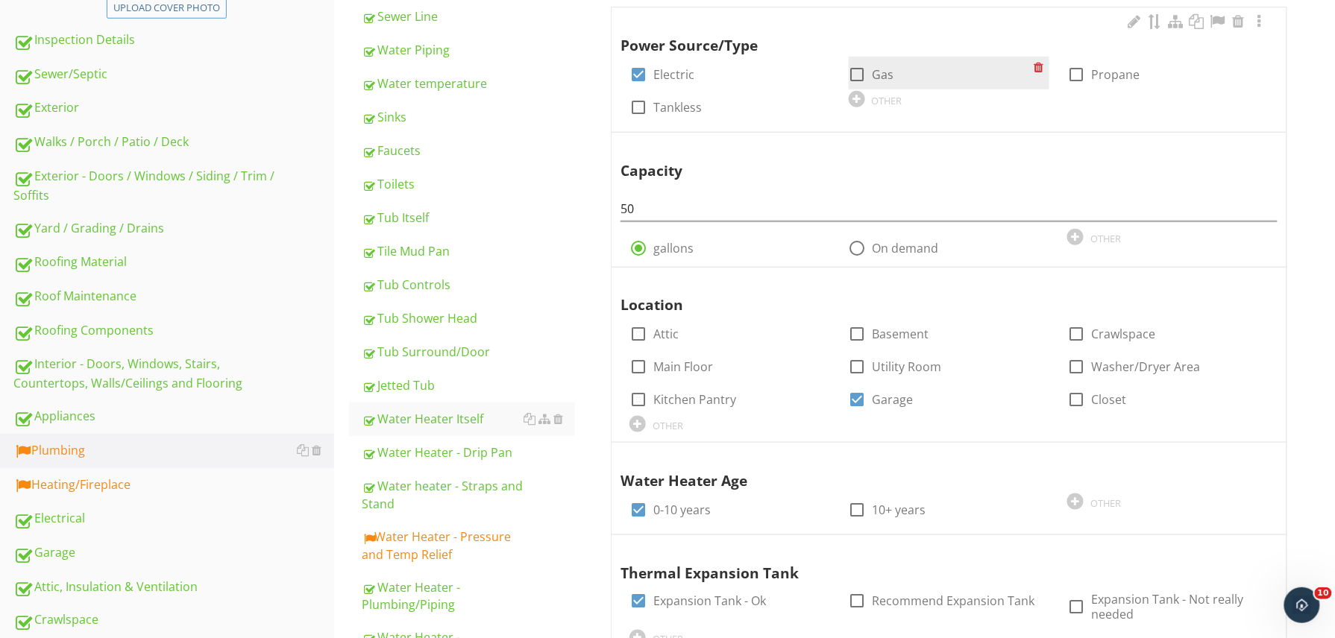
click at [862, 61] on div "check_box_outline_blank Gas" at bounding box center [949, 73] width 201 height 33
click at [859, 73] on div at bounding box center [857, 74] width 25 height 25
checkbox input "true"
click at [634, 75] on div at bounding box center [638, 74] width 25 height 25
checkbox input "false"
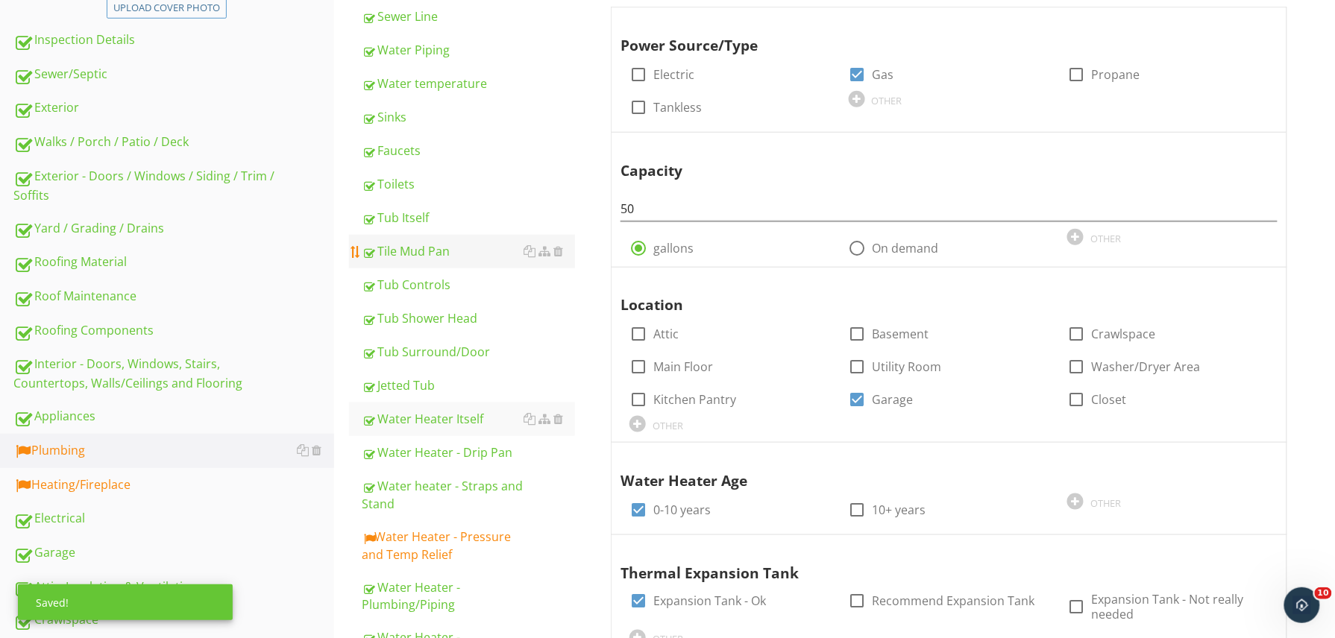
scroll to position [696, 0]
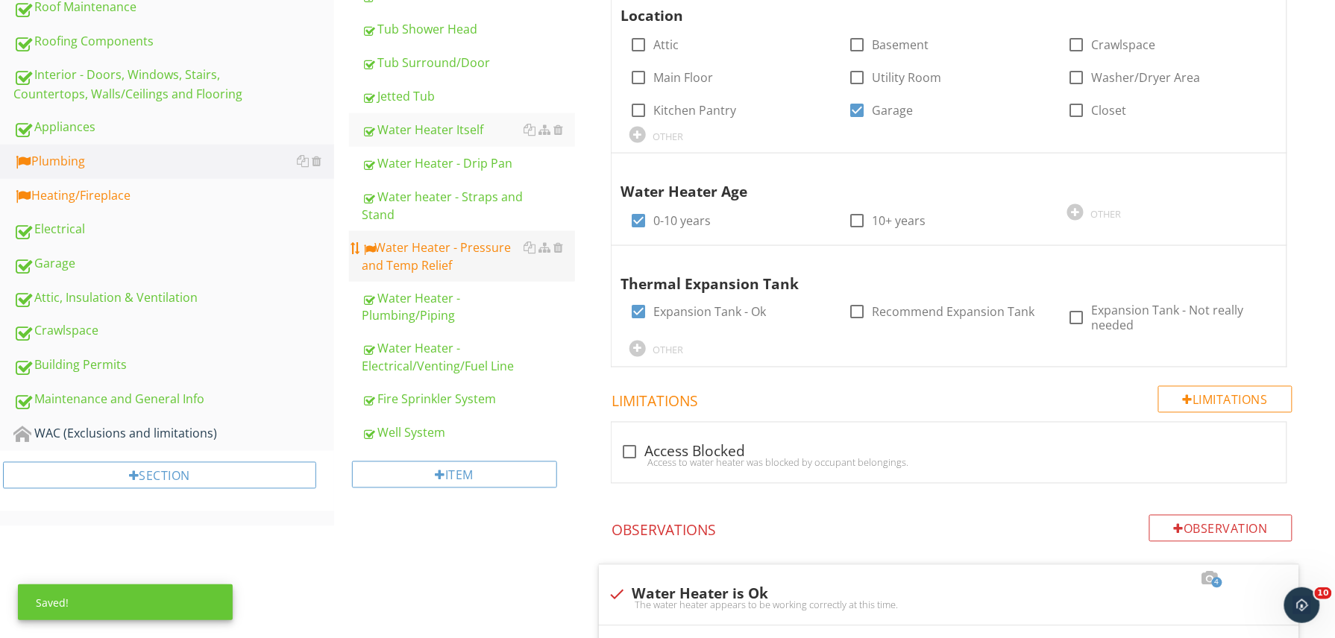
click at [404, 274] on div "Water Heater - Pressure and Temp Relief" at bounding box center [468, 257] width 213 height 36
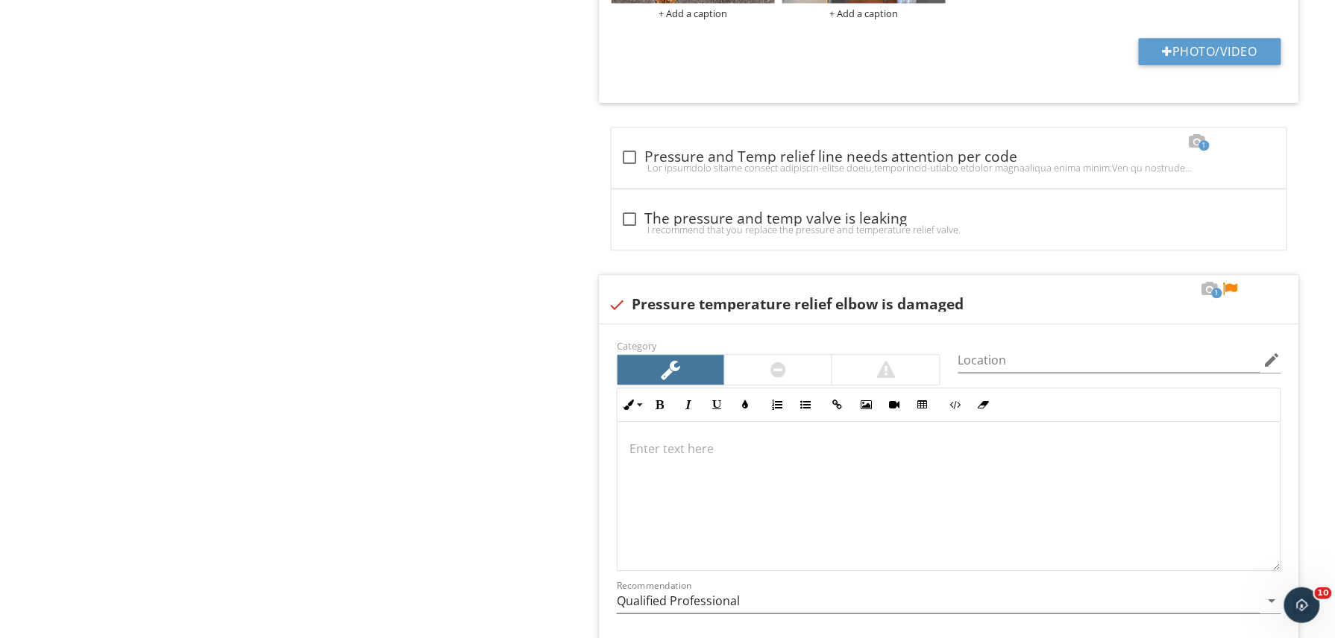
scroll to position [1236, 0]
click at [1233, 294] on div at bounding box center [1230, 290] width 18 height 15
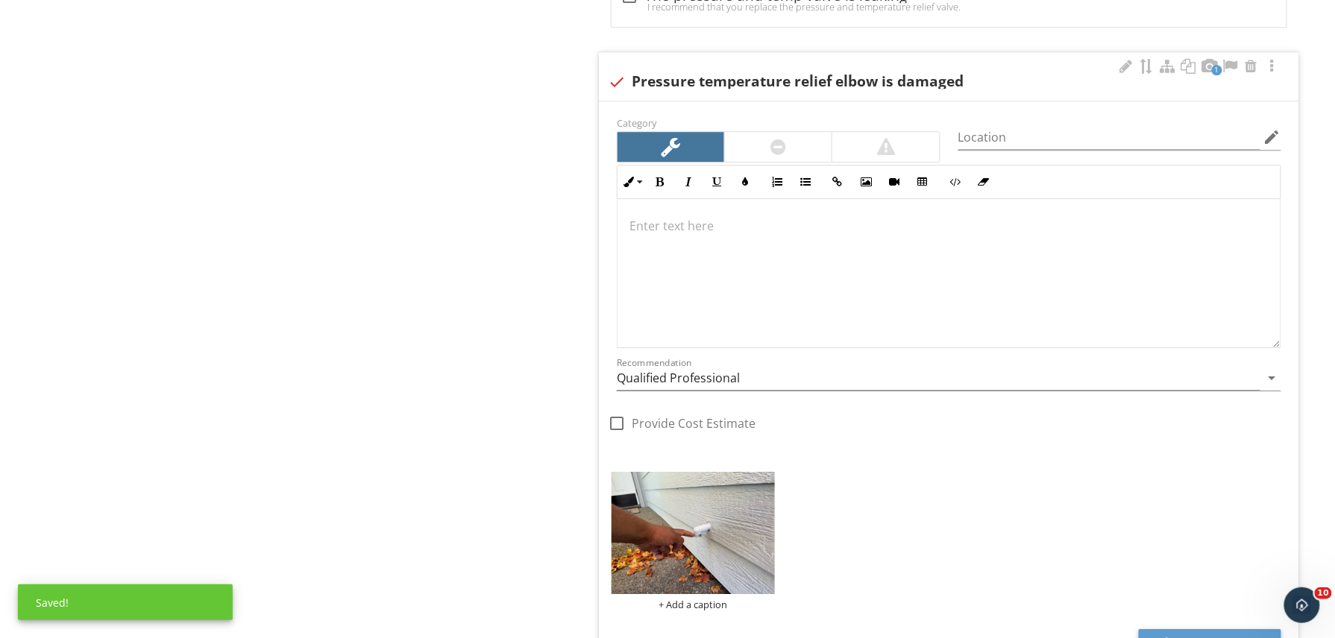
scroll to position [1463, 0]
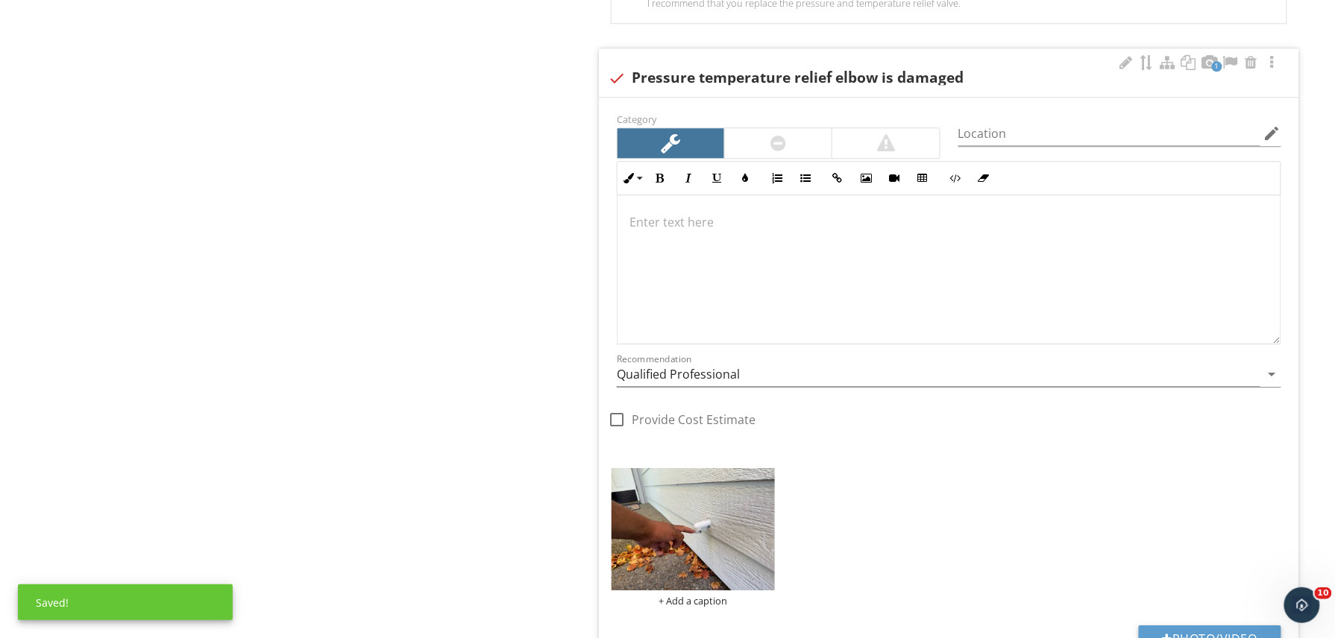
click at [830, 322] on div at bounding box center [948, 269] width 663 height 149
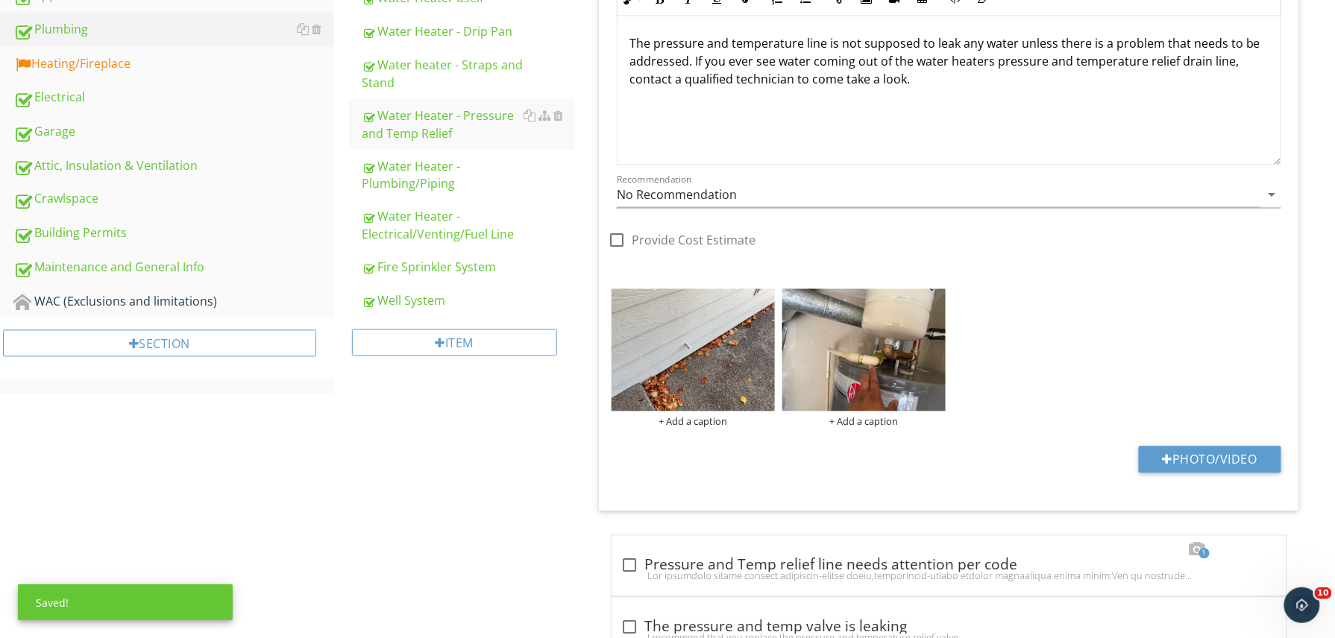
scroll to position [484, 0]
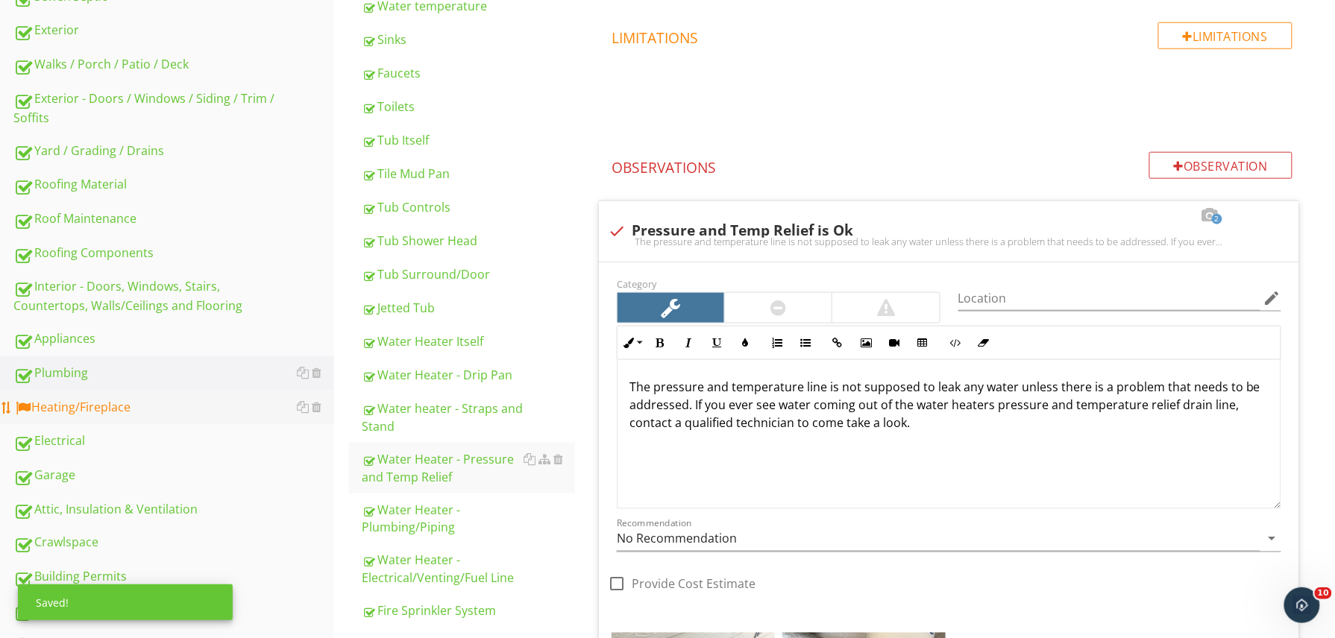
click at [60, 400] on div "Heating/Fireplace" at bounding box center [173, 407] width 321 height 19
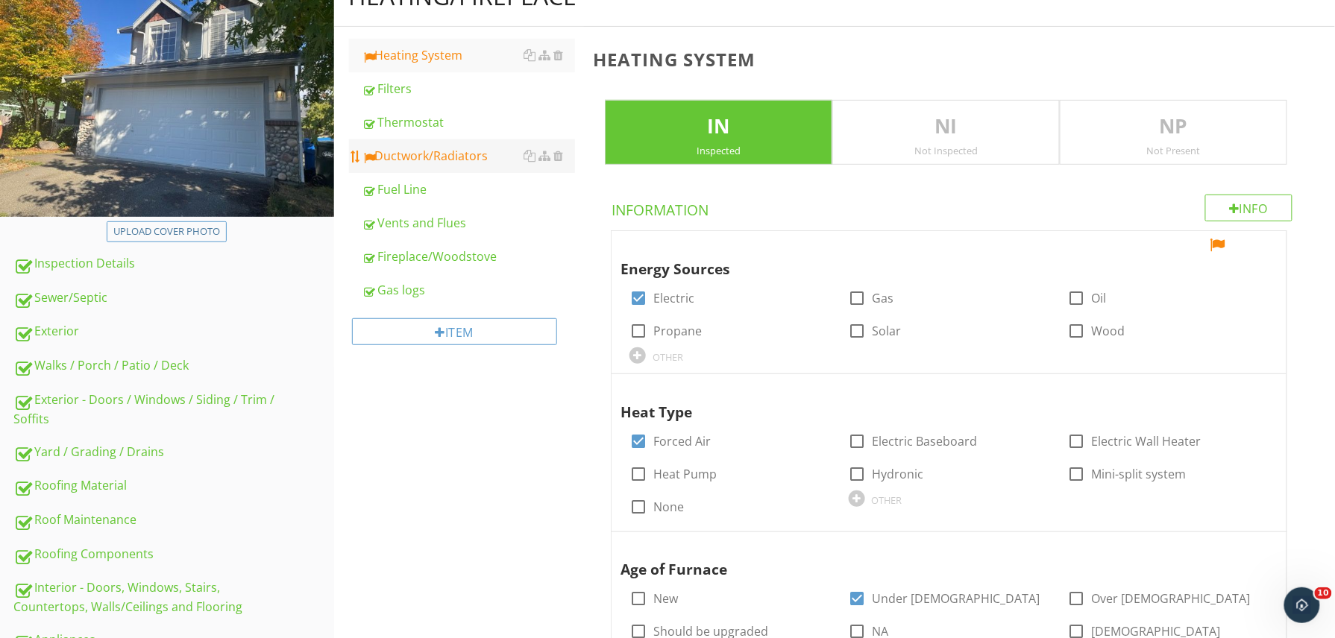
scroll to position [143, 0]
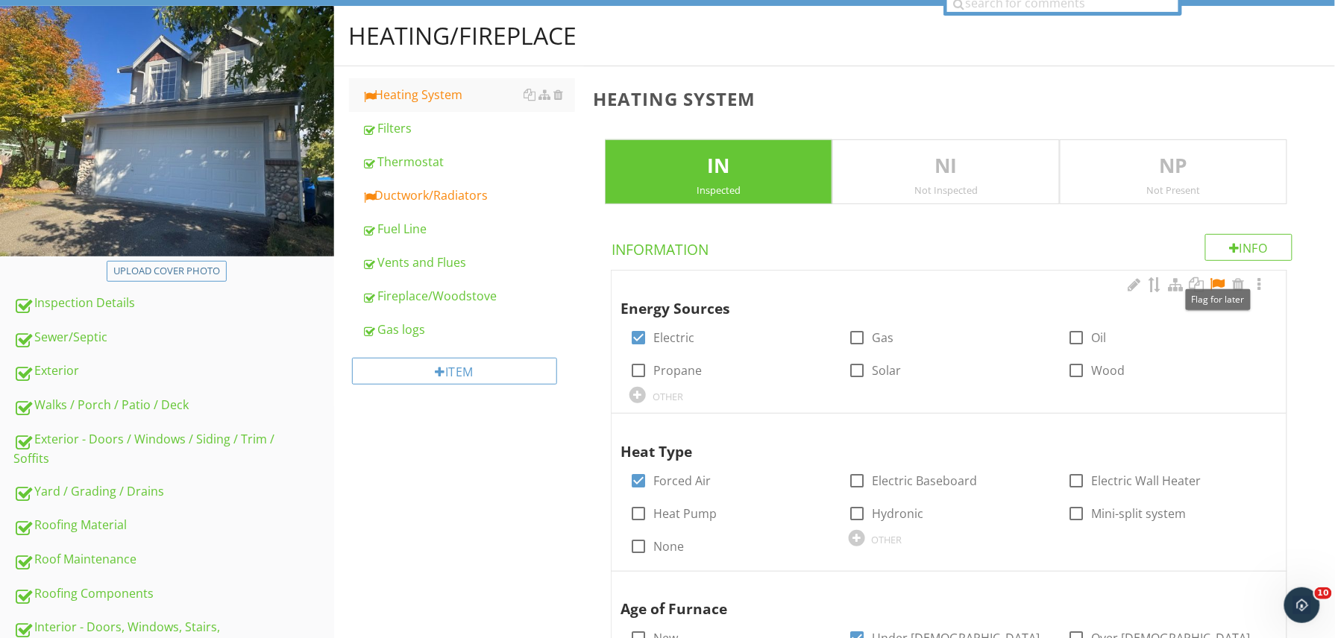
click at [1221, 286] on div at bounding box center [1218, 284] width 18 height 15
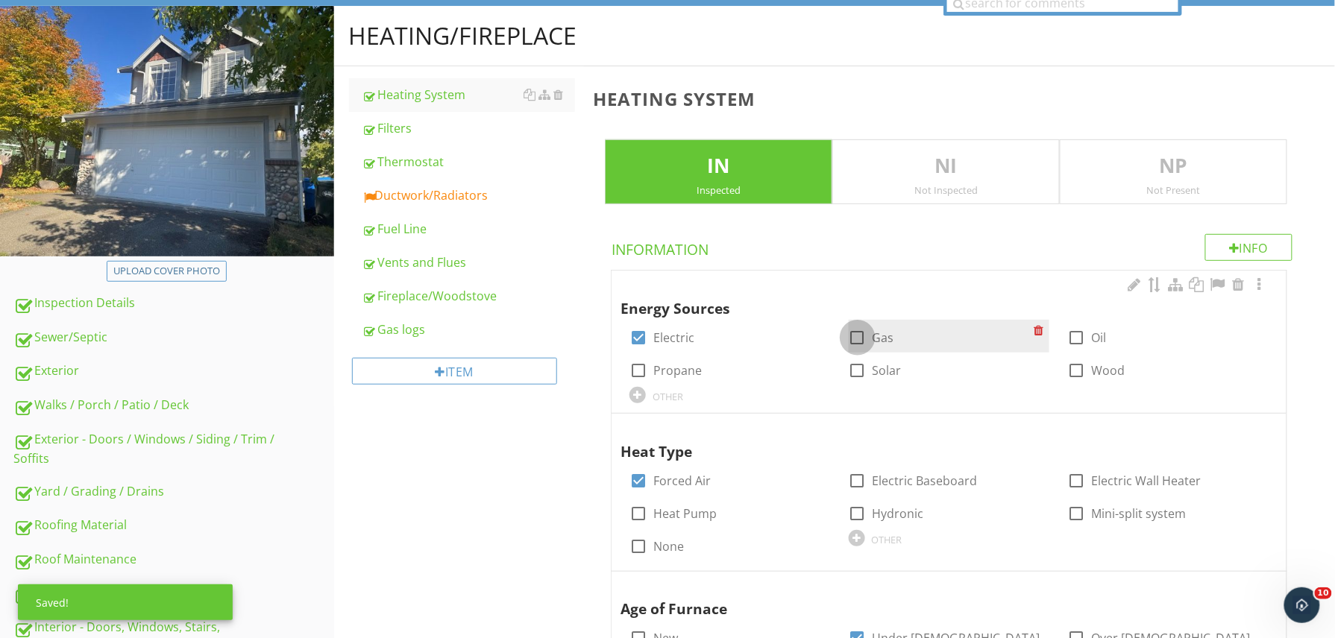
click at [863, 341] on div at bounding box center [857, 337] width 25 height 25
checkbox input "true"
click at [443, 203] on div "Ductwork/Radiators" at bounding box center [468, 195] width 213 height 18
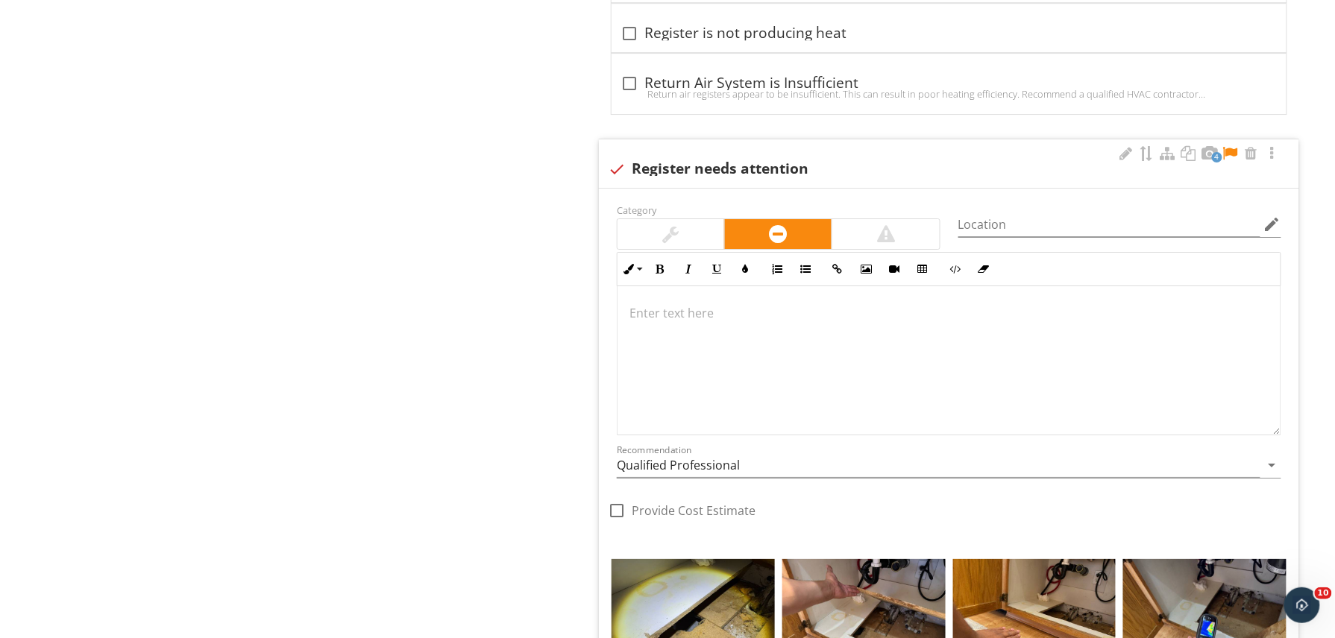
scroll to position [1688, 0]
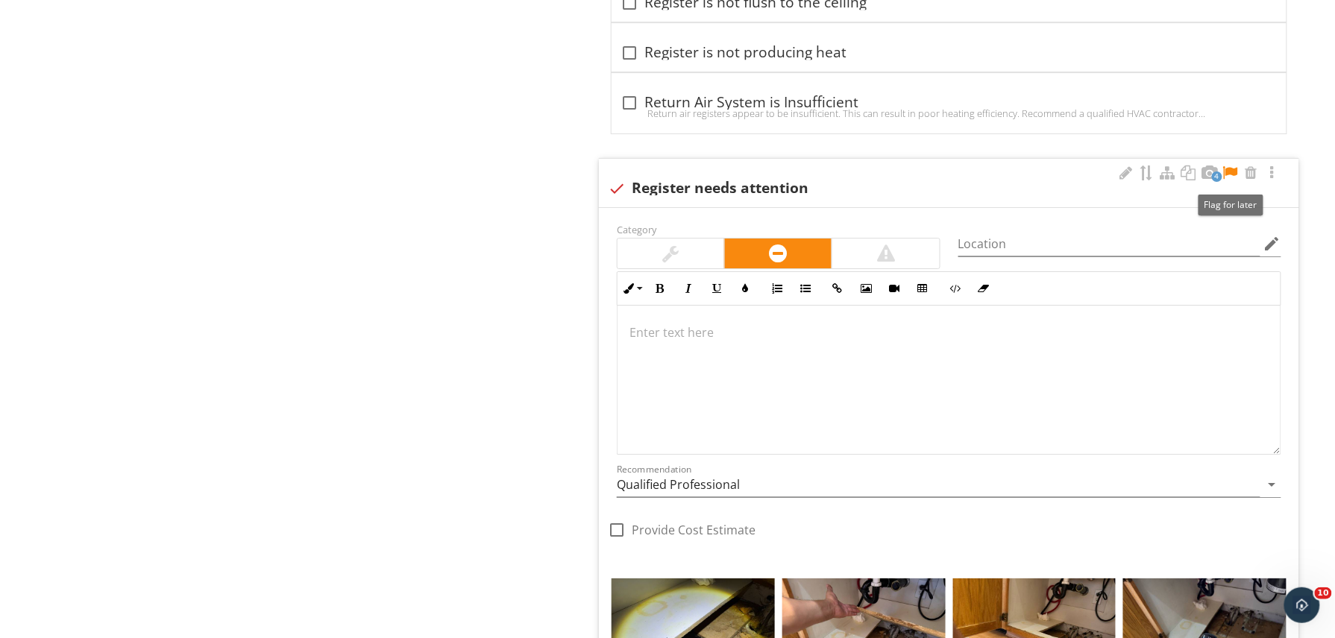
click at [1230, 180] on div at bounding box center [1230, 173] width 18 height 15
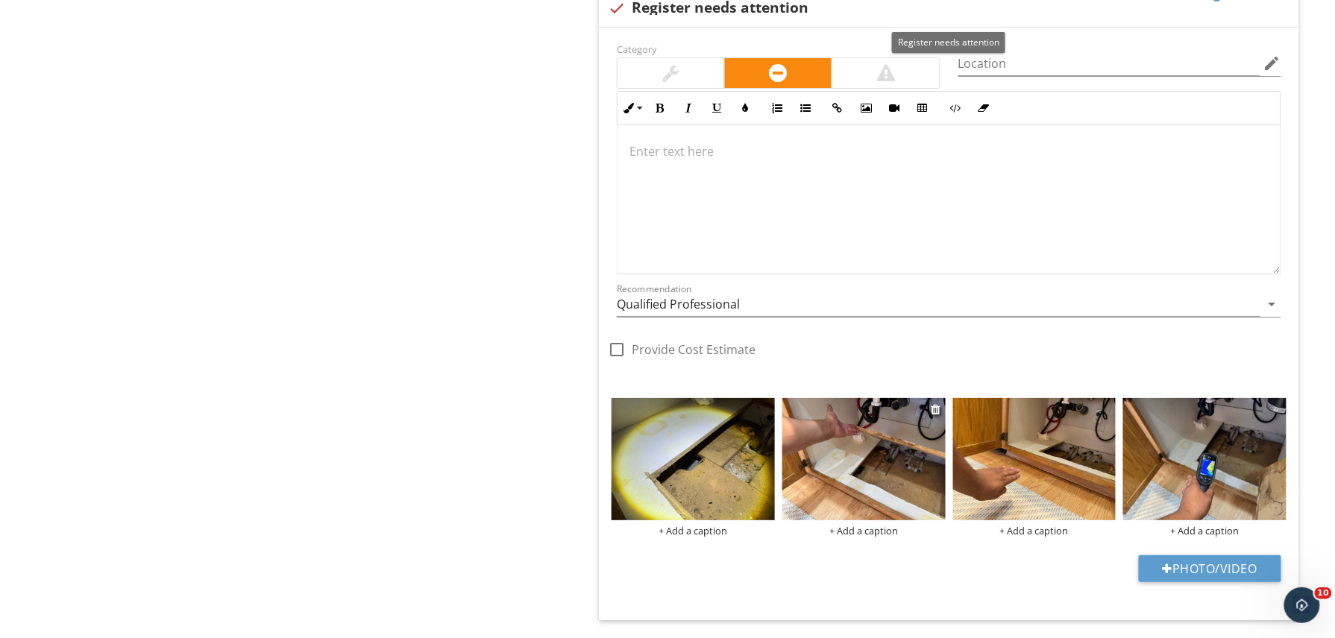
scroll to position [1870, 0]
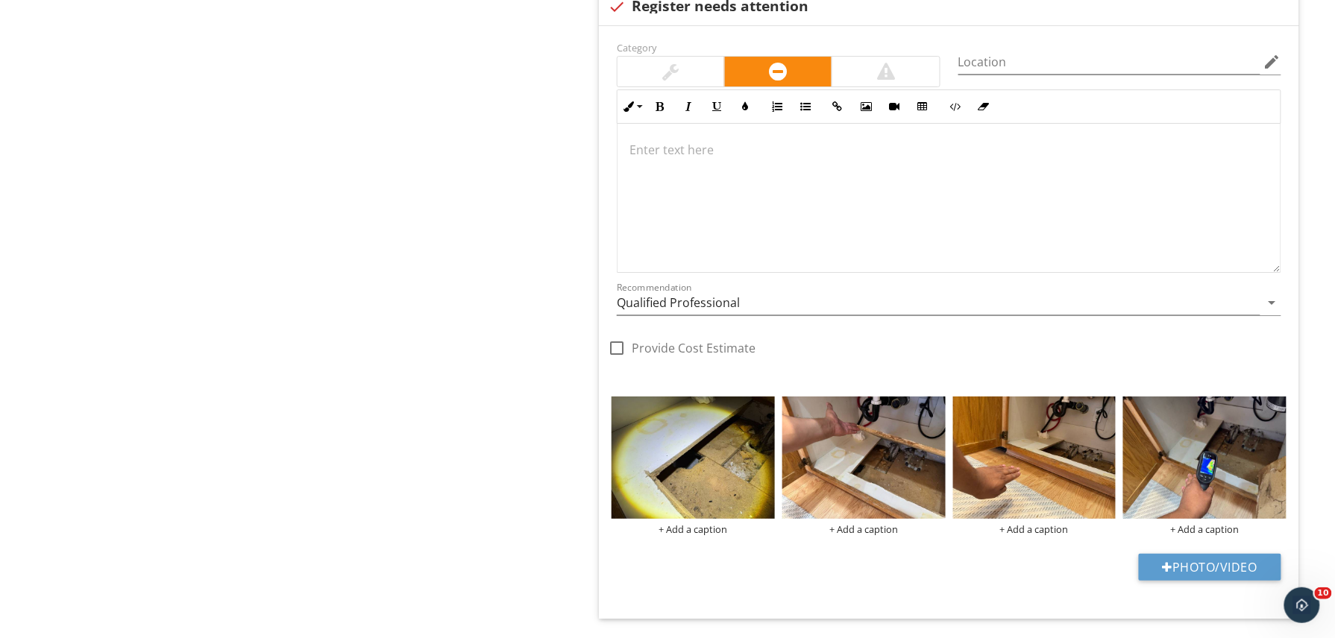
click at [832, 233] on div at bounding box center [948, 197] width 663 height 149
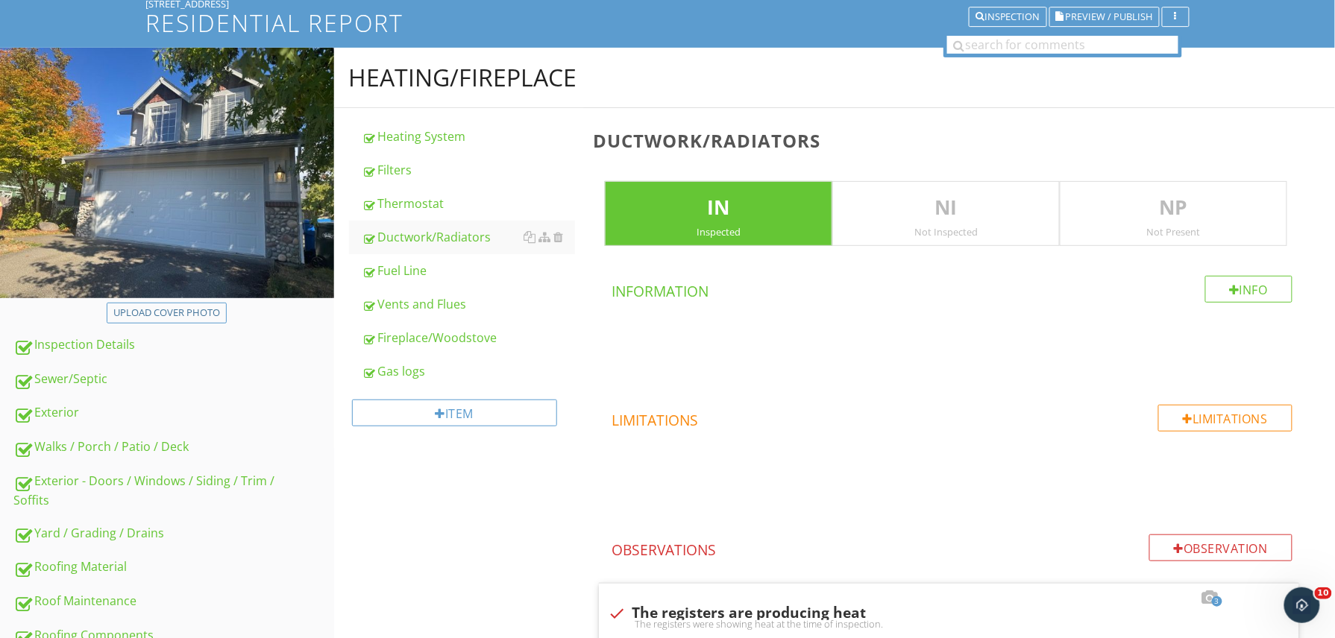
scroll to position [99, 0]
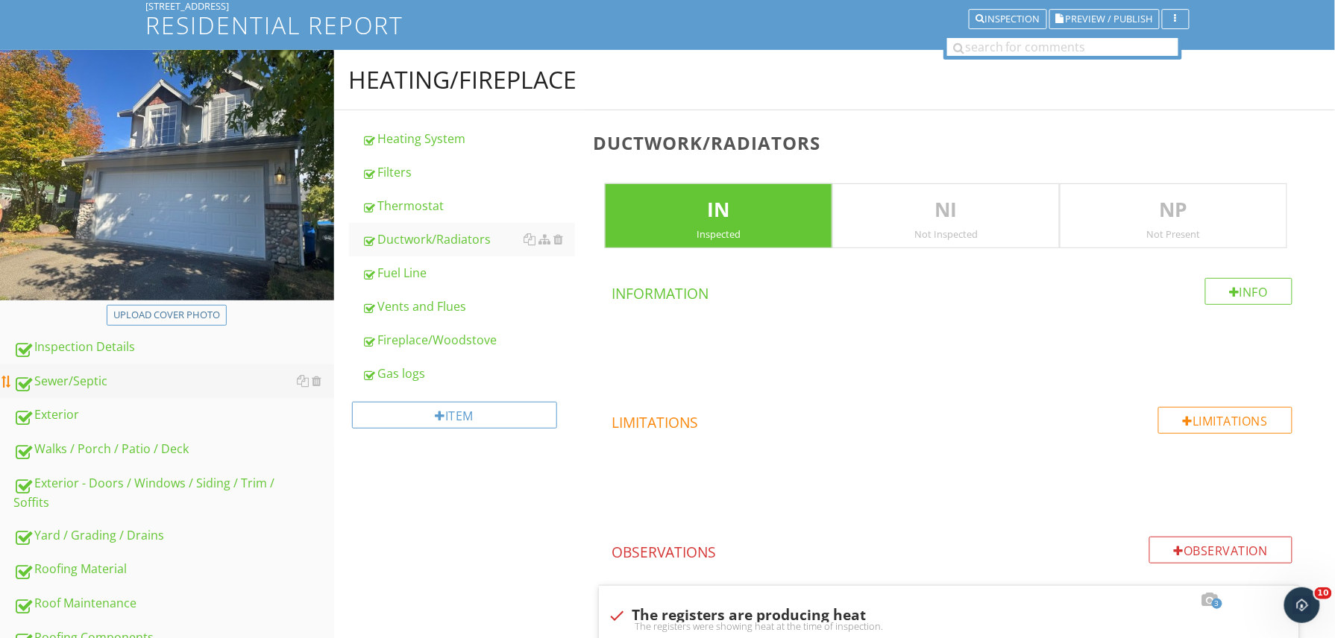
click at [121, 386] on div "Sewer/Septic" at bounding box center [173, 381] width 321 height 19
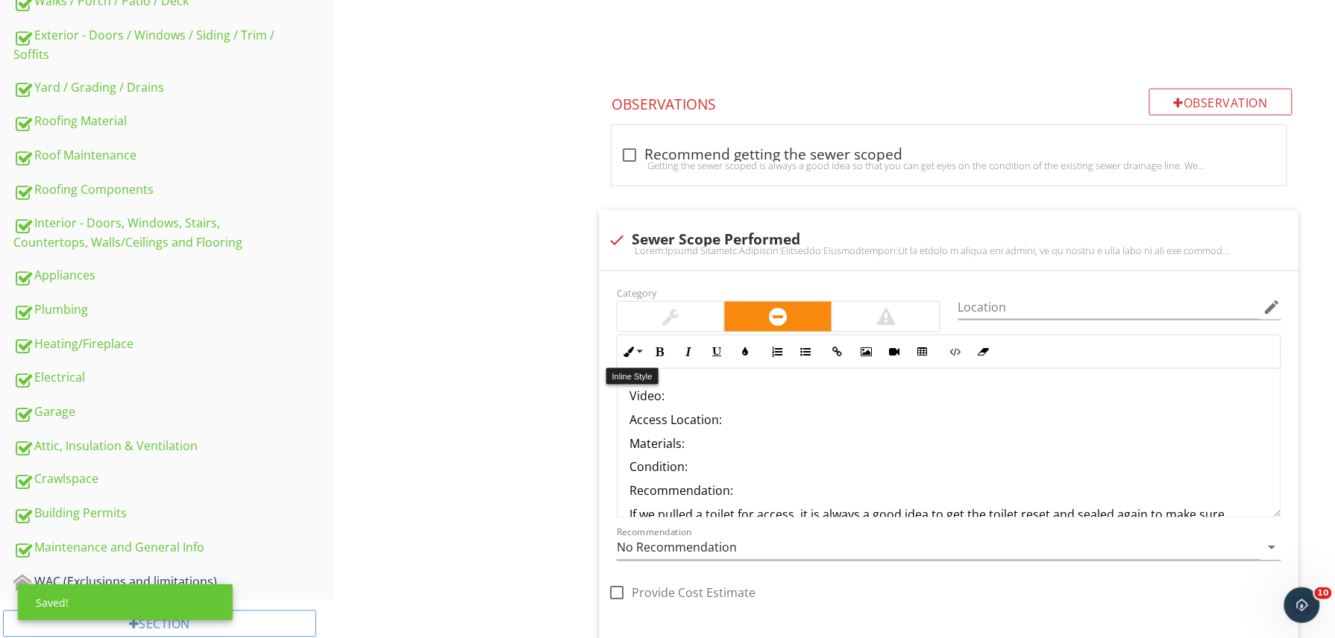
scroll to position [556, 0]
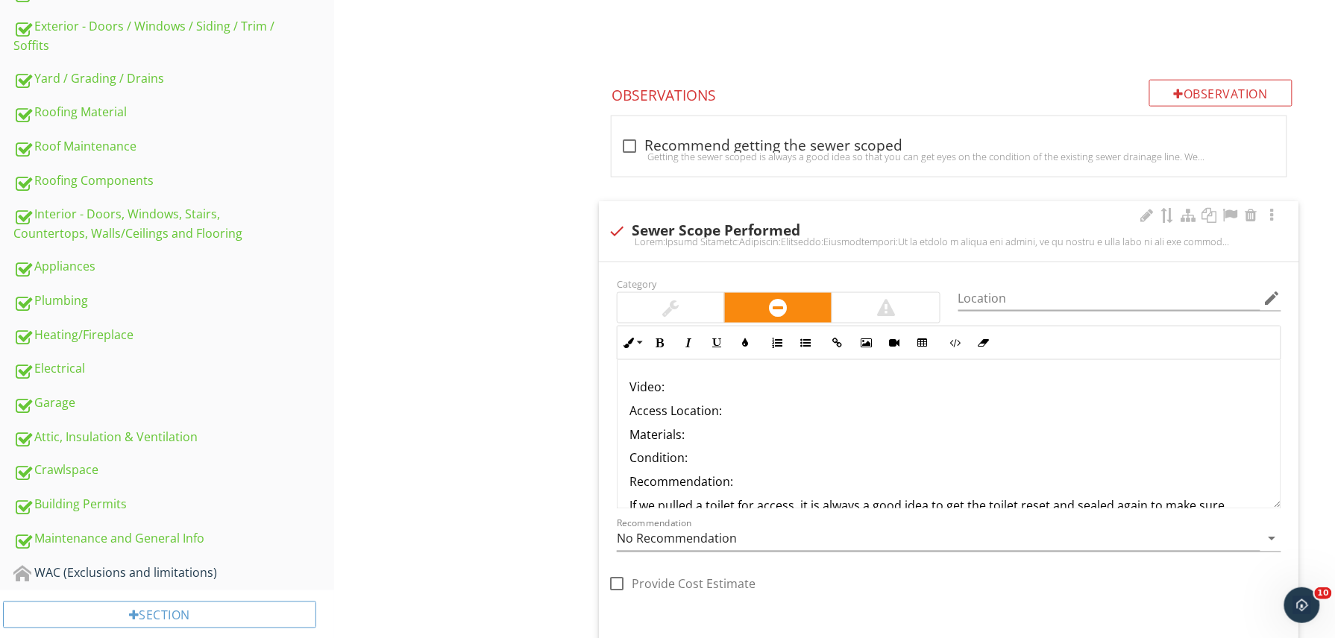
click at [705, 380] on p "Video:" at bounding box center [948, 387] width 639 height 18
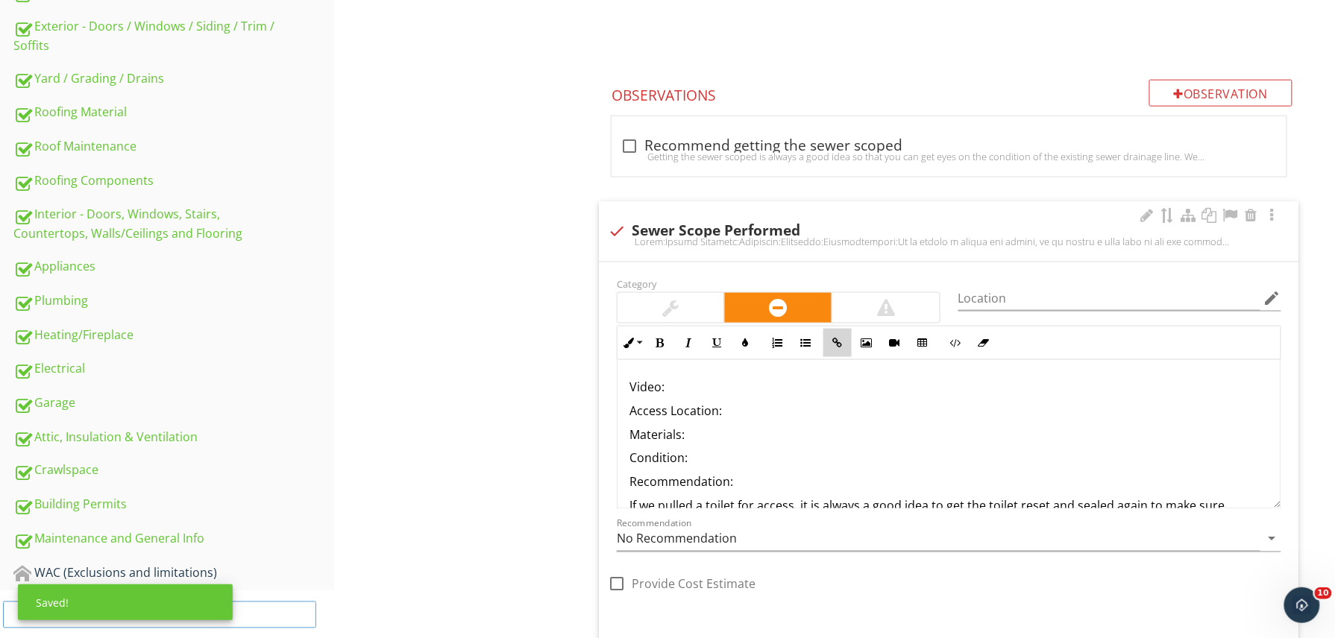
click at [828, 333] on button "Insert Link" at bounding box center [837, 343] width 28 height 28
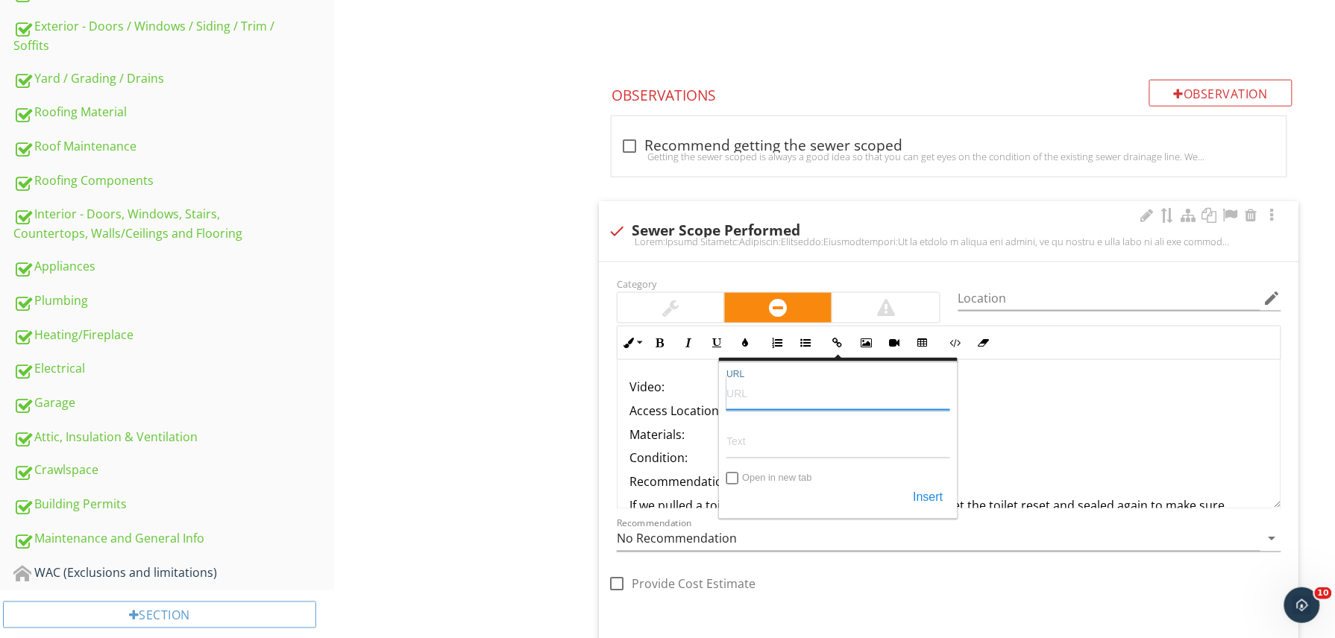
paste input "[URL][DOMAIN_NAME]"
type input "[URL][DOMAIN_NAME]"
paste input "[URL][DOMAIN_NAME]"
type input "[URL][DOMAIN_NAME]"
click at [731, 482] on input "Open in new tab" at bounding box center [733, 480] width 12 height 12
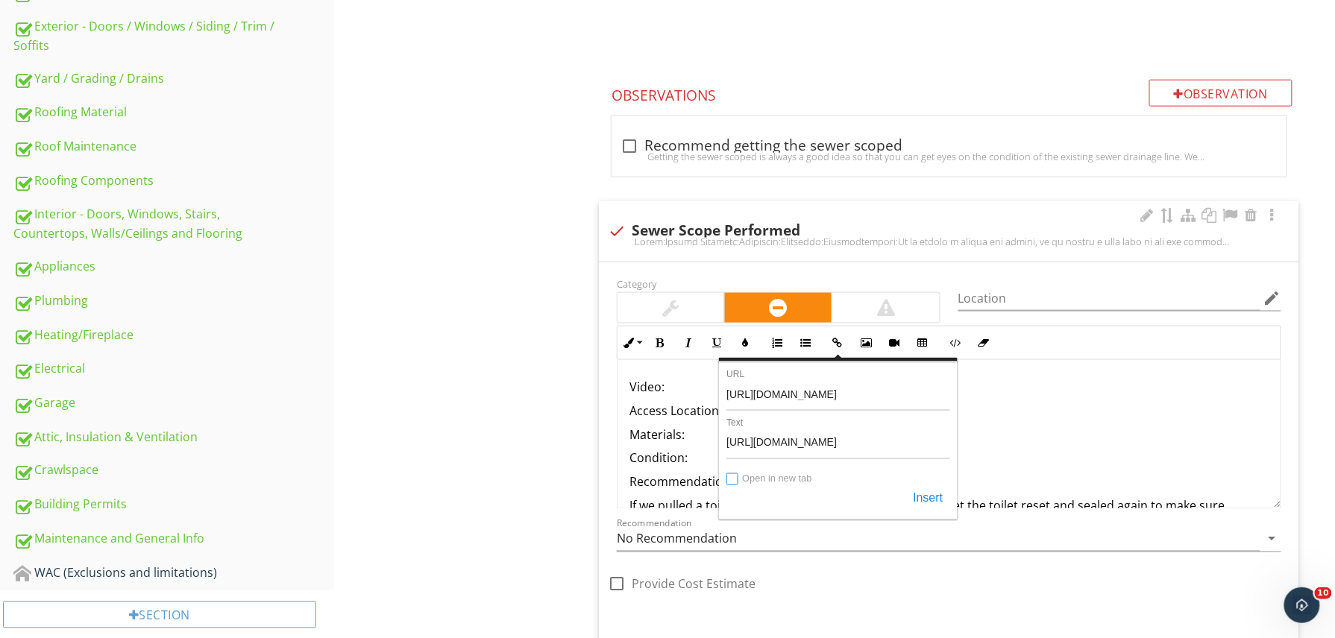
checkbox input "true"
click at [928, 503] on button "Insert" at bounding box center [927, 498] width 45 height 27
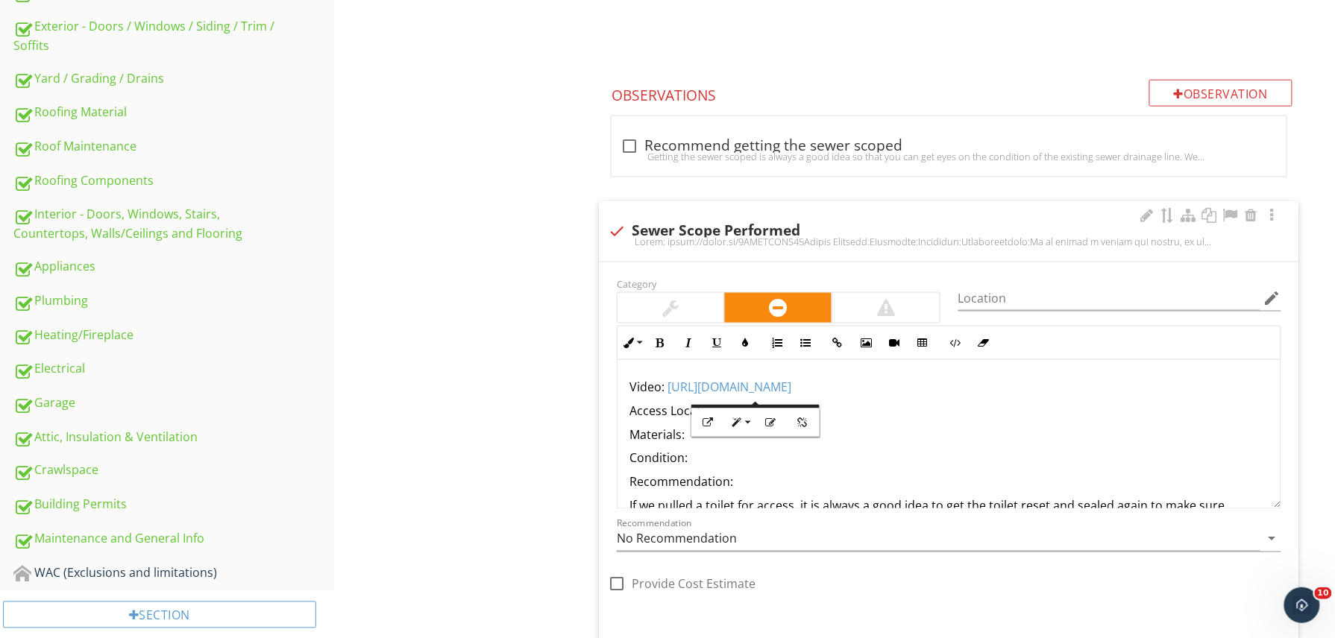
click at [920, 461] on p "Condition:" at bounding box center [948, 459] width 639 height 18
click at [759, 415] on p "Access Location:" at bounding box center [948, 411] width 639 height 18
click at [717, 434] on p "Materials:" at bounding box center [948, 435] width 639 height 18
click at [702, 455] on p "Condition:" at bounding box center [948, 459] width 639 height 18
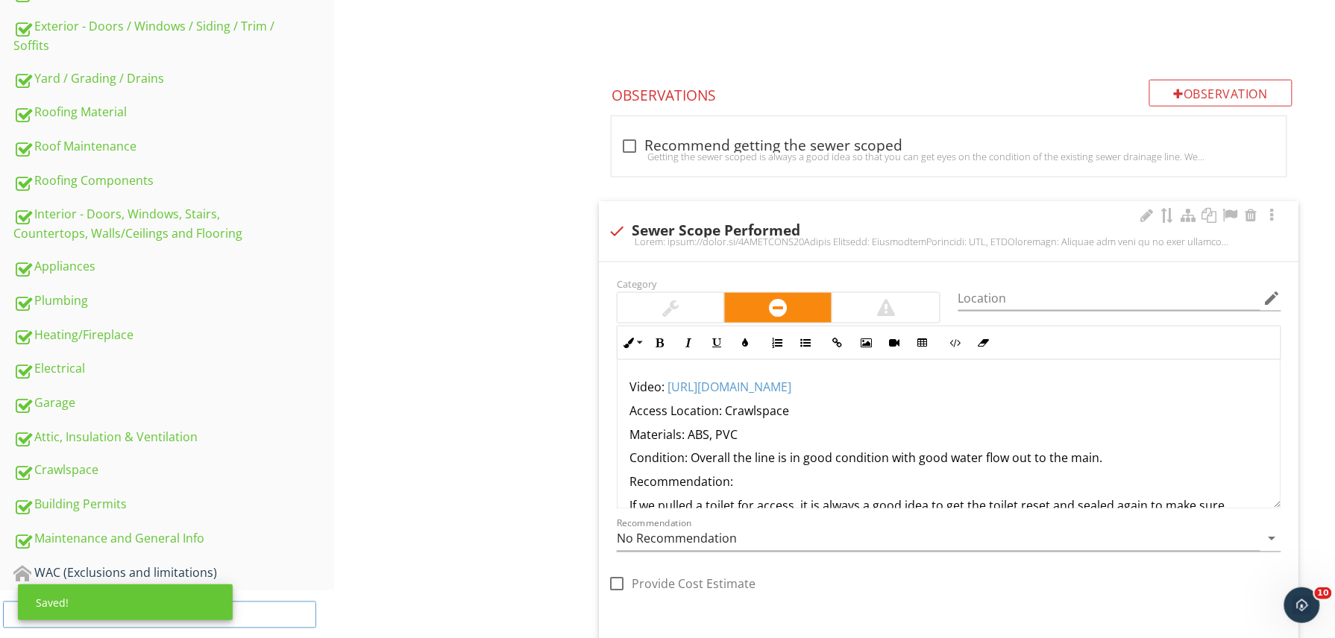
click at [762, 489] on p "Recommendation:" at bounding box center [948, 482] width 639 height 18
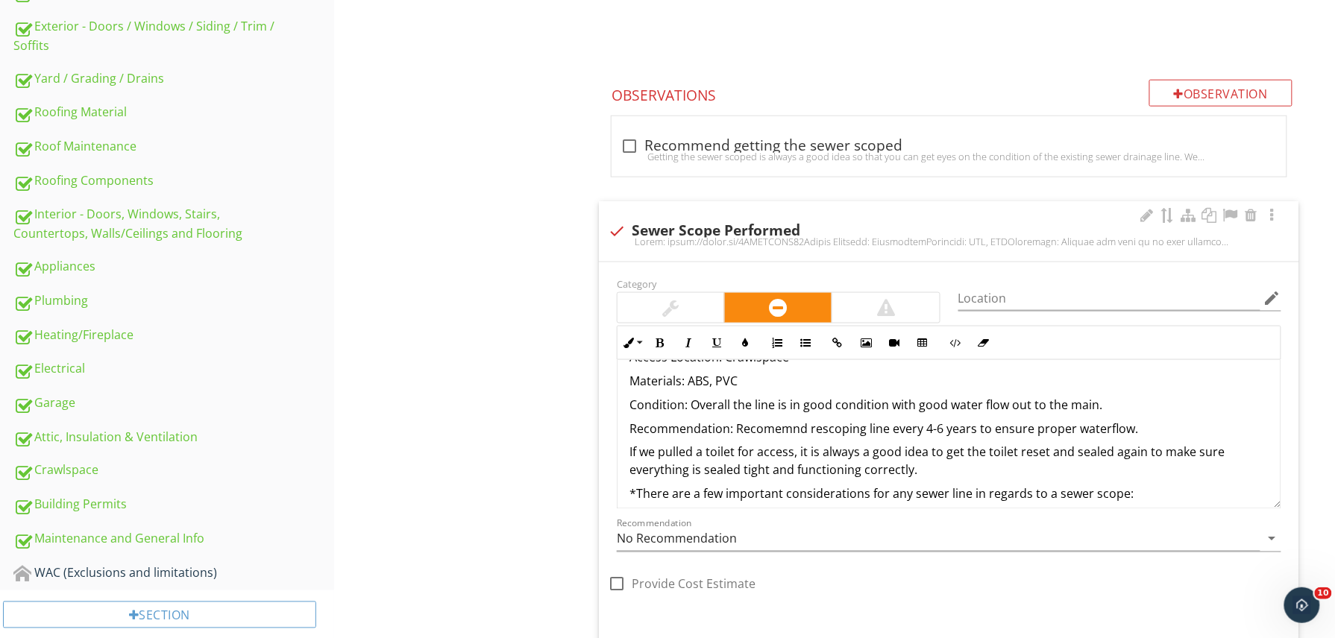
scroll to position [60, 0]
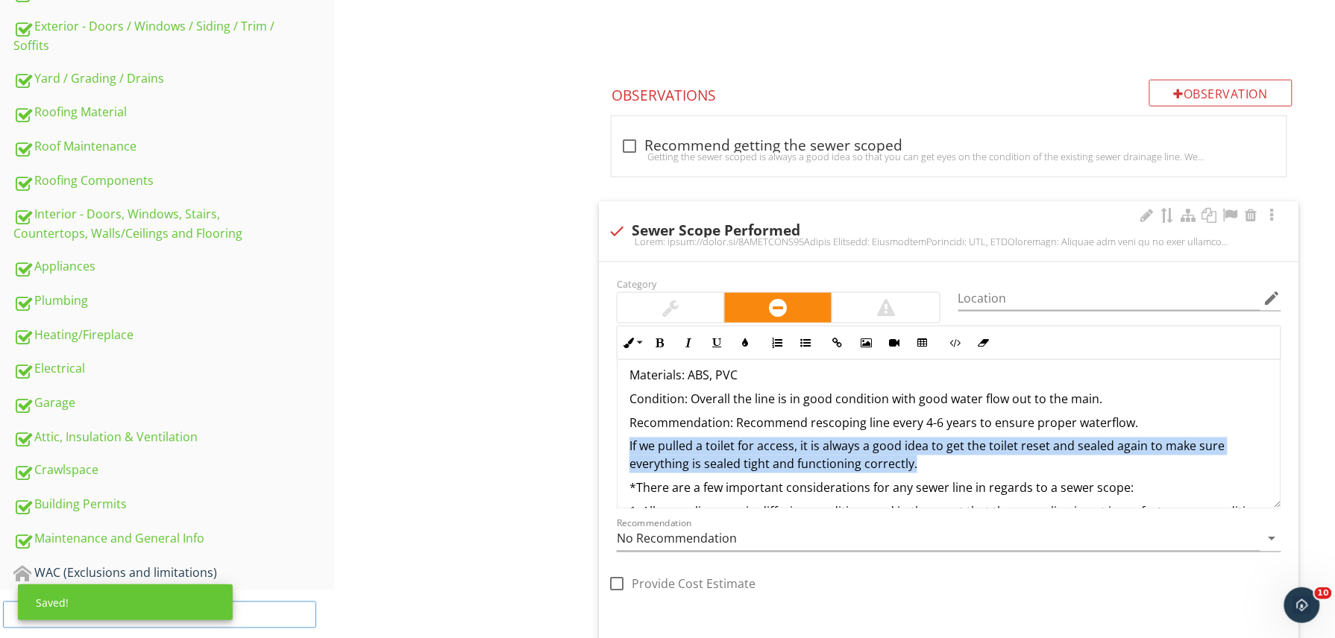
drag, startPoint x: 630, startPoint y: 450, endPoint x: 923, endPoint y: 464, distance: 293.4
click at [923, 464] on p "If we pulled a toilet for access, it is always a good idea to get the toilet re…" at bounding box center [948, 456] width 639 height 36
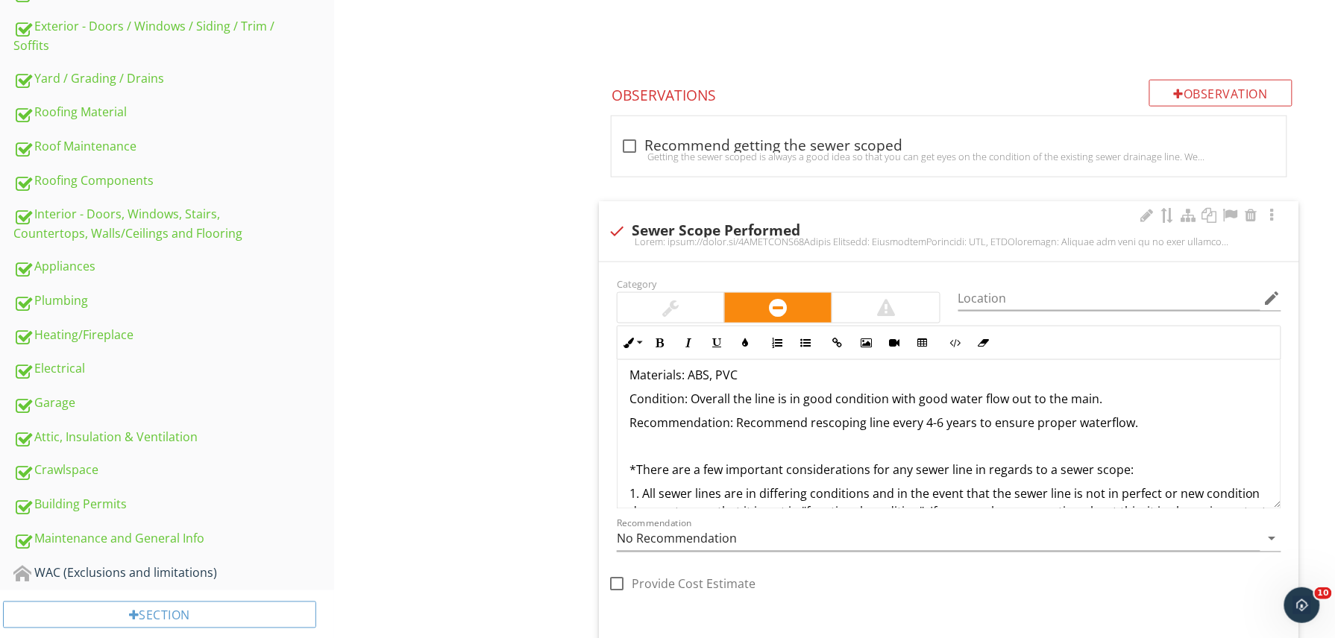
click at [701, 320] on div at bounding box center [670, 308] width 107 height 30
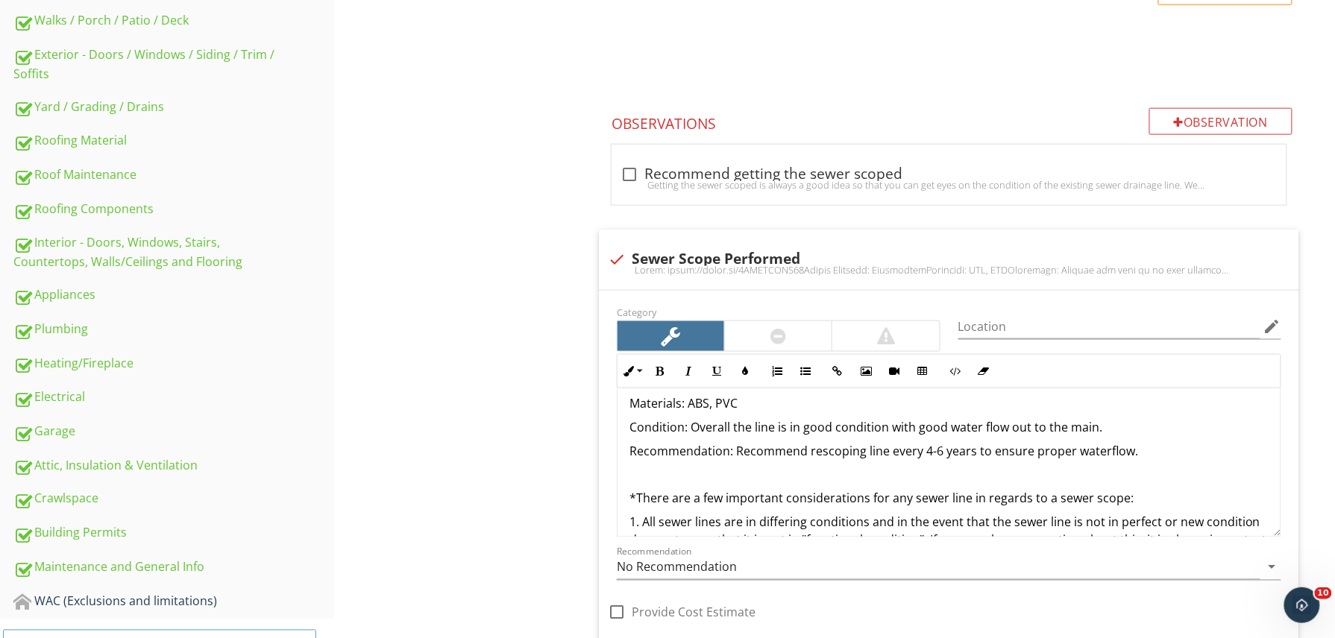
scroll to position [534, 0]
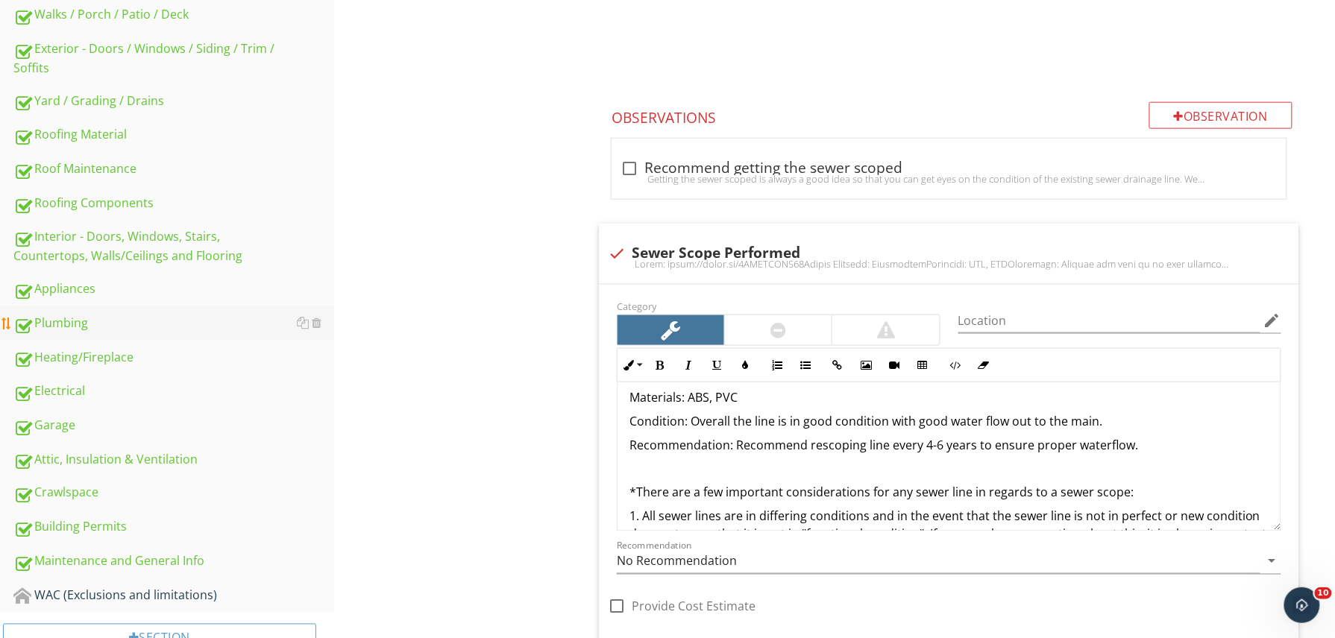
click at [140, 332] on link "Plumbing" at bounding box center [173, 323] width 321 height 34
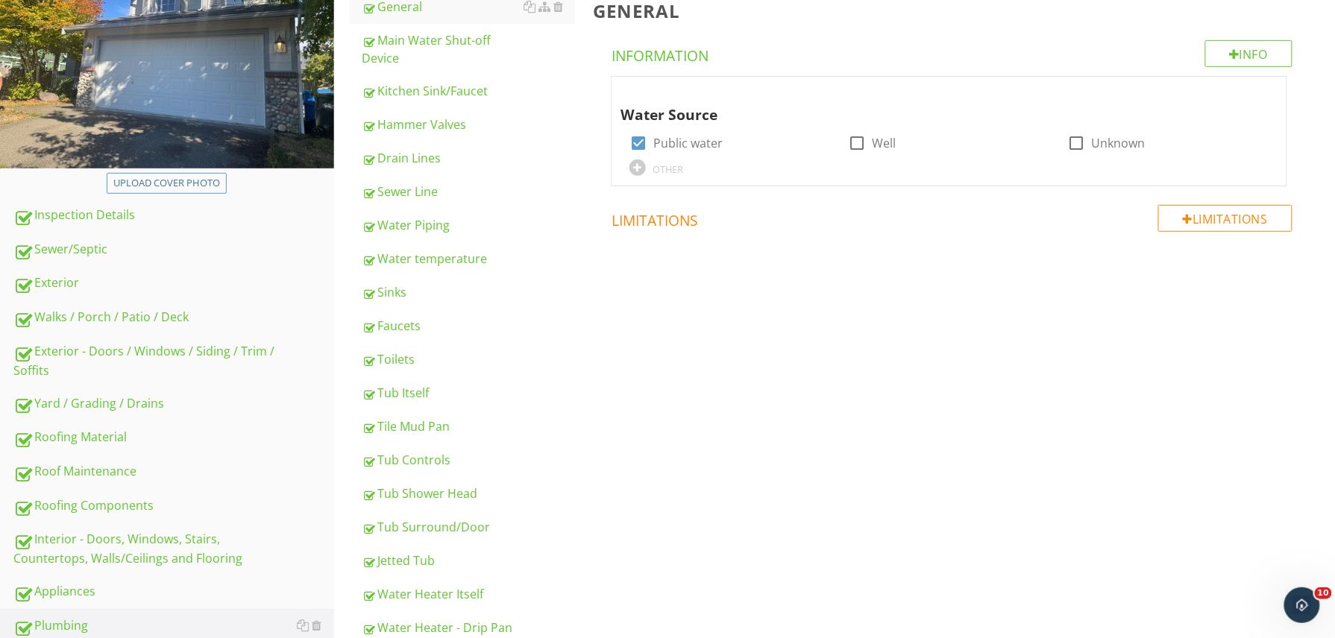
scroll to position [230, 0]
click at [471, 234] on div "Water Piping" at bounding box center [468, 226] width 213 height 18
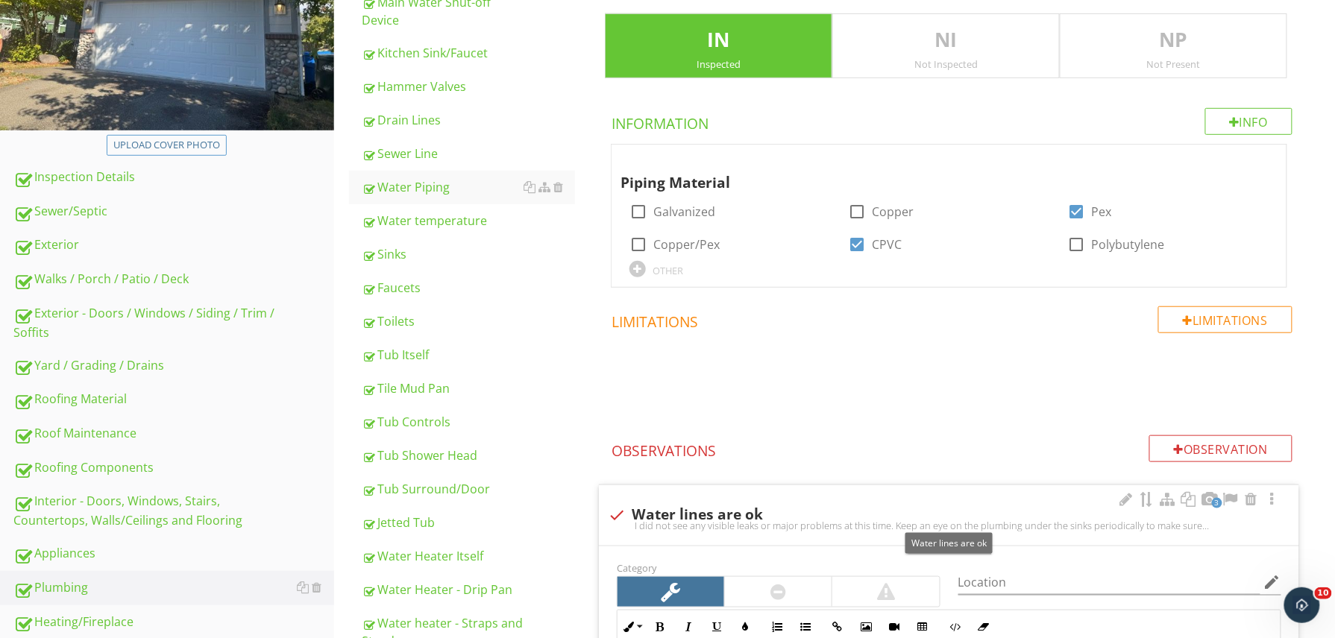
scroll to position [262, 0]
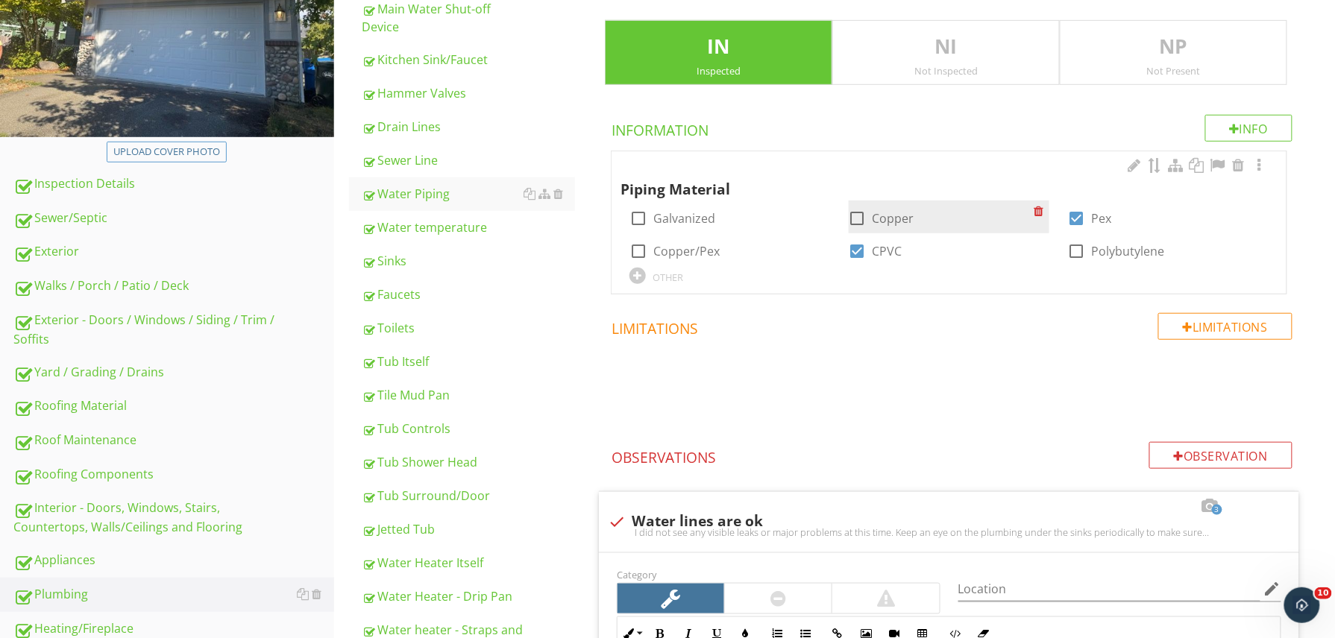
click at [854, 213] on div at bounding box center [857, 218] width 25 height 25
checkbox input "true"
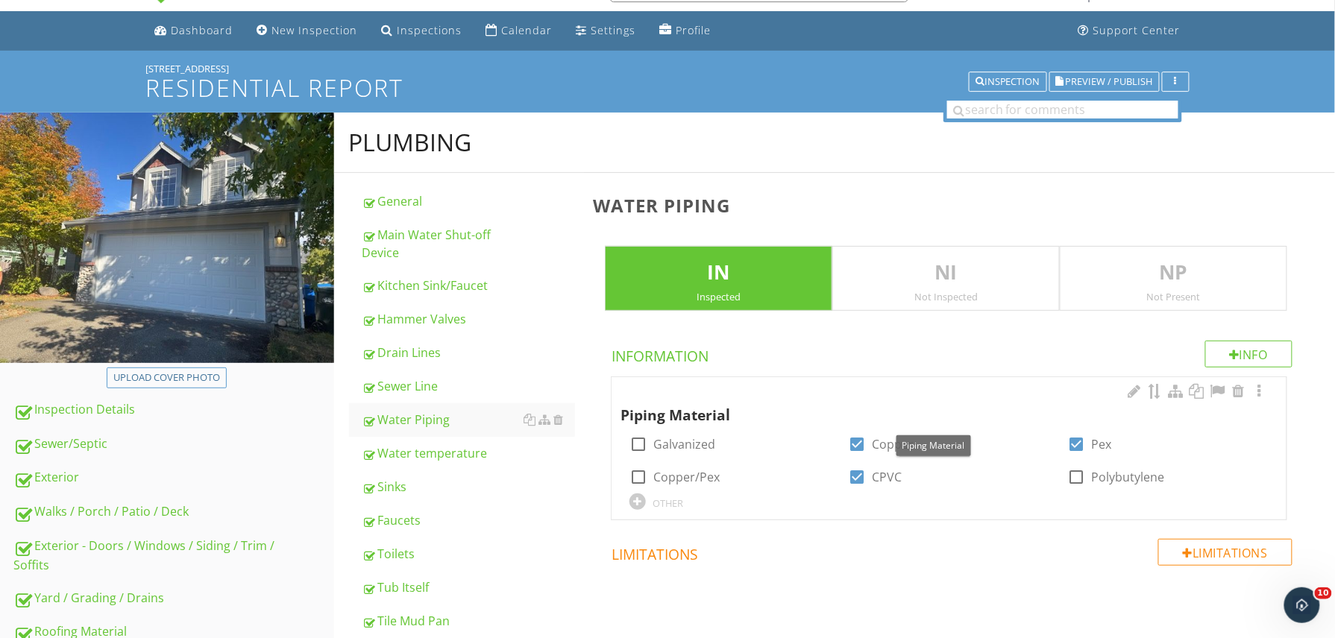
scroll to position [0, 0]
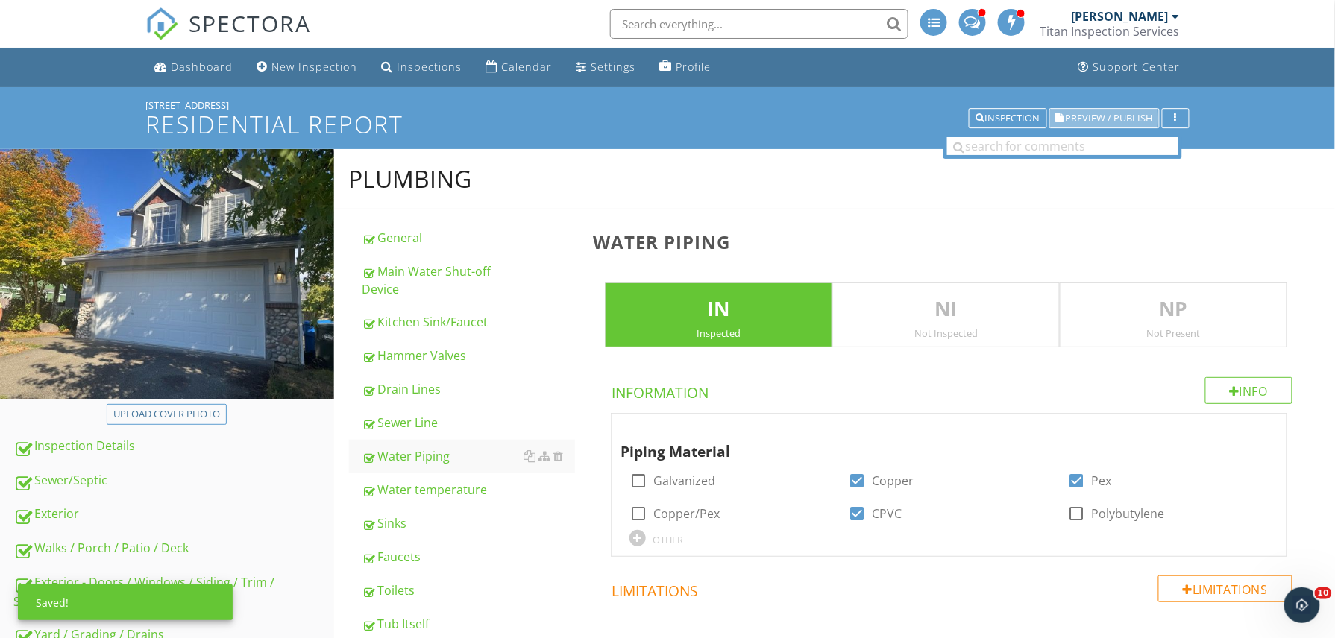
click at [1148, 125] on button "Preview / Publish" at bounding box center [1104, 118] width 110 height 21
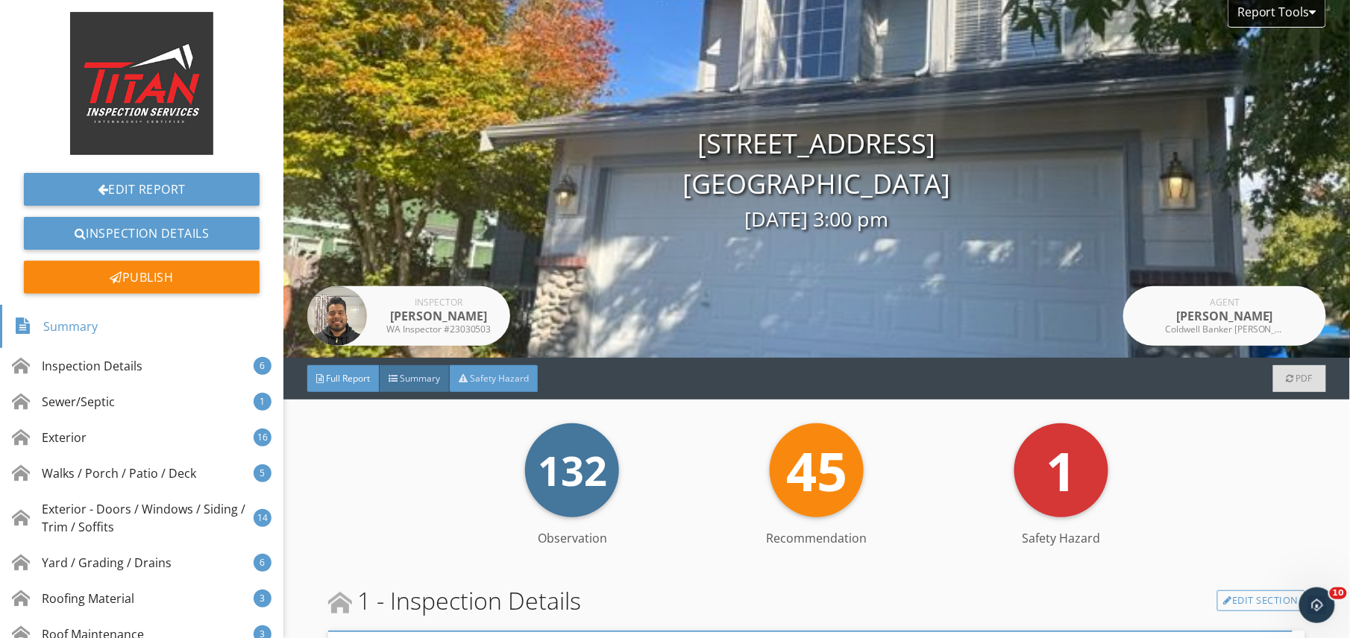
click at [523, 391] on div "Safety Hazard" at bounding box center [494, 378] width 88 height 27
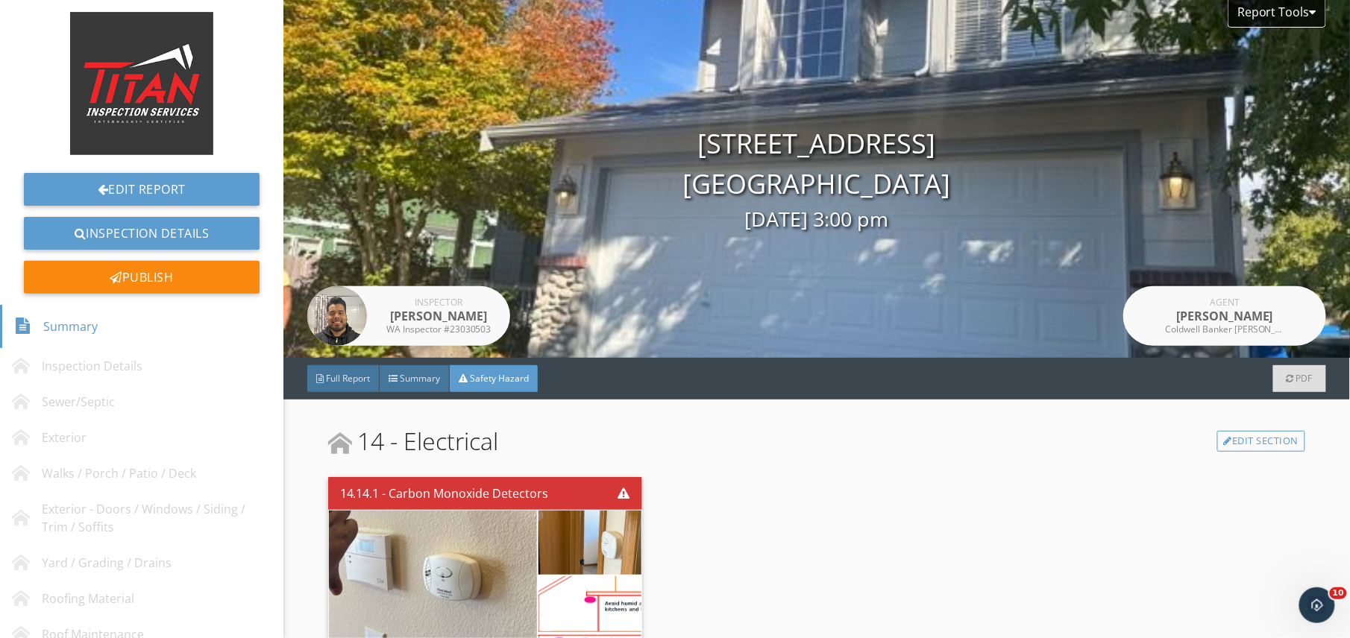
scroll to position [218, 0]
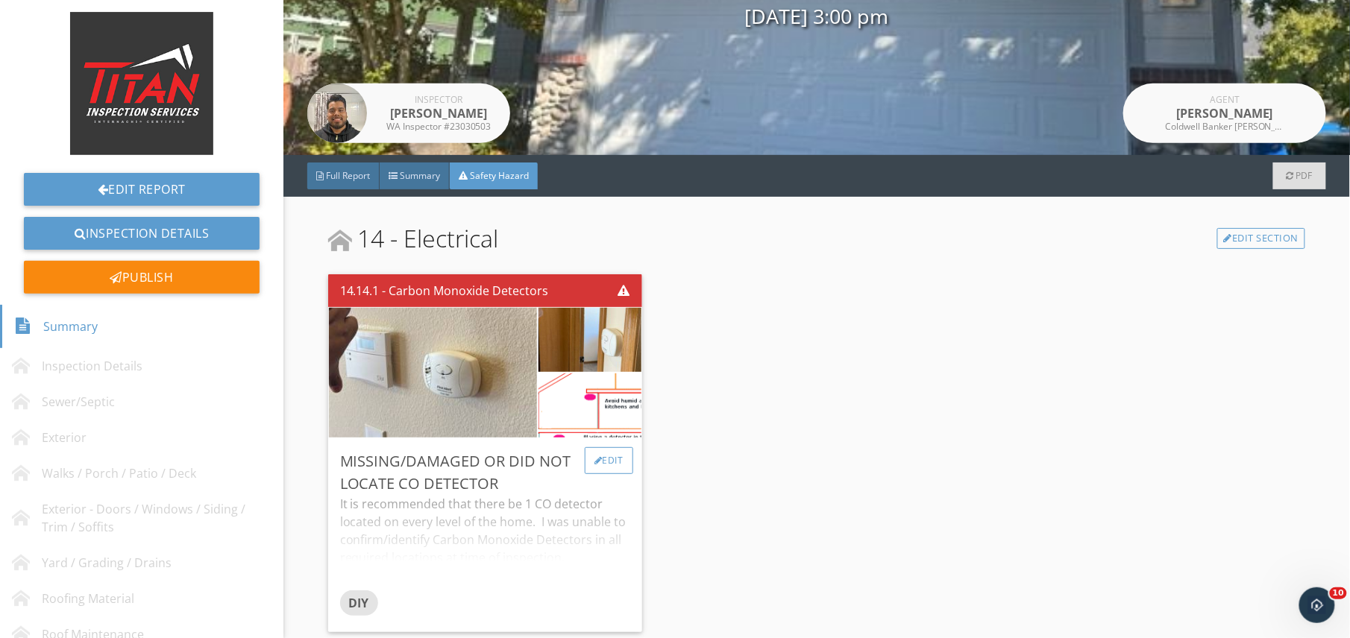
click at [604, 447] on div "Edit" at bounding box center [609, 460] width 48 height 27
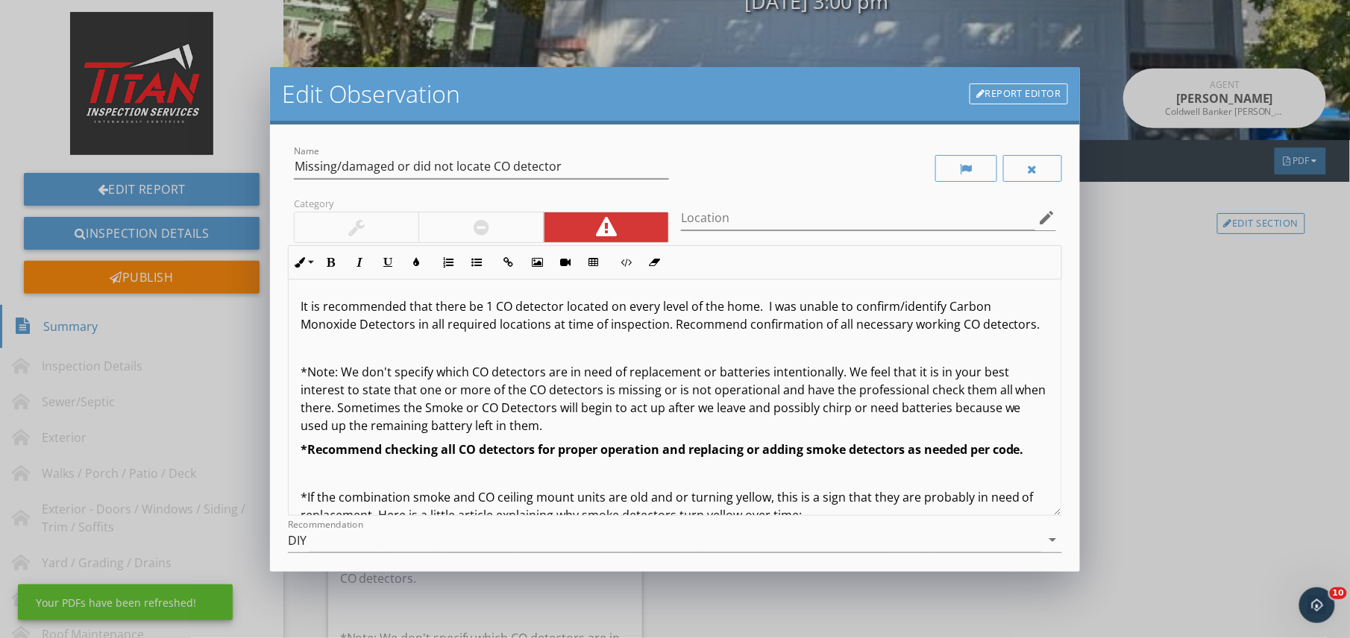
click at [528, 224] on div at bounding box center [480, 228] width 125 height 30
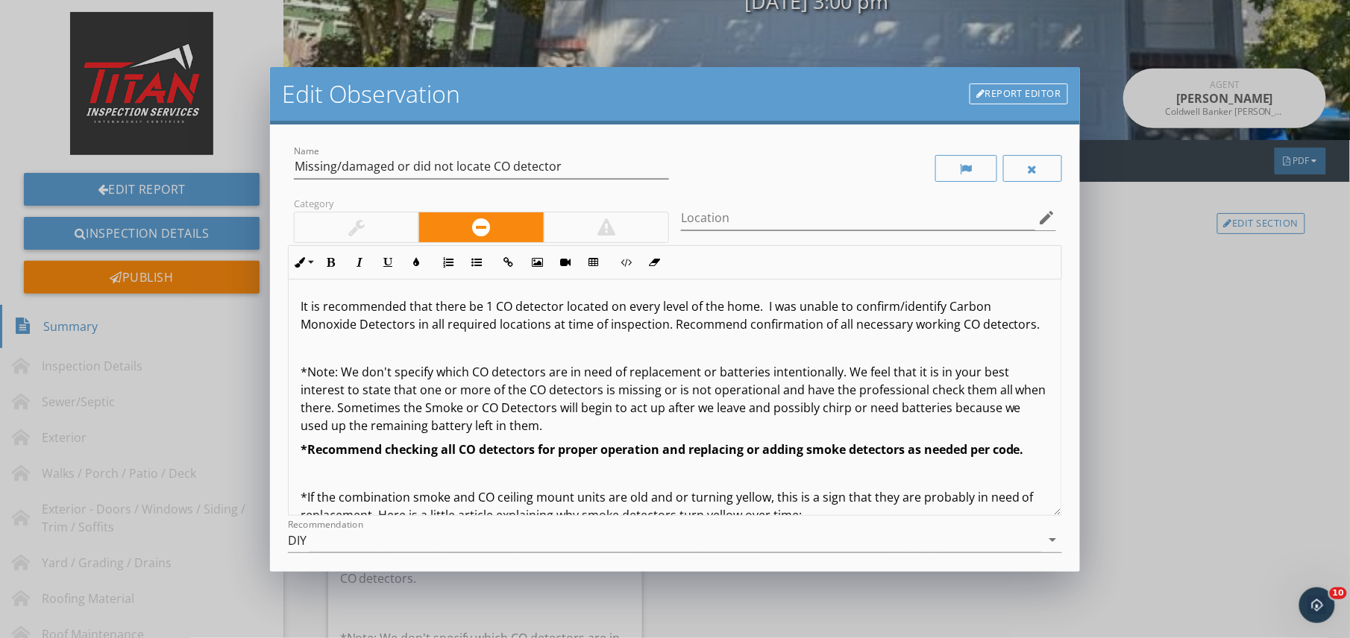
scroll to position [123, 0]
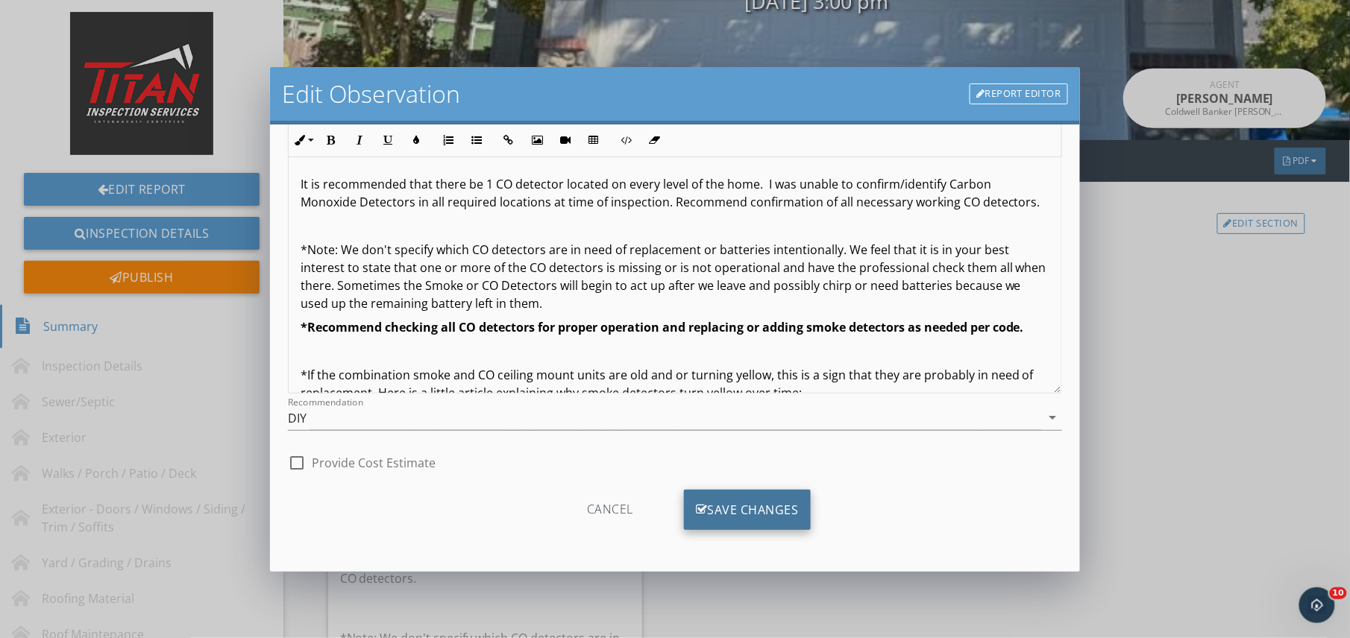
click at [752, 507] on div "Save Changes" at bounding box center [747, 510] width 127 height 40
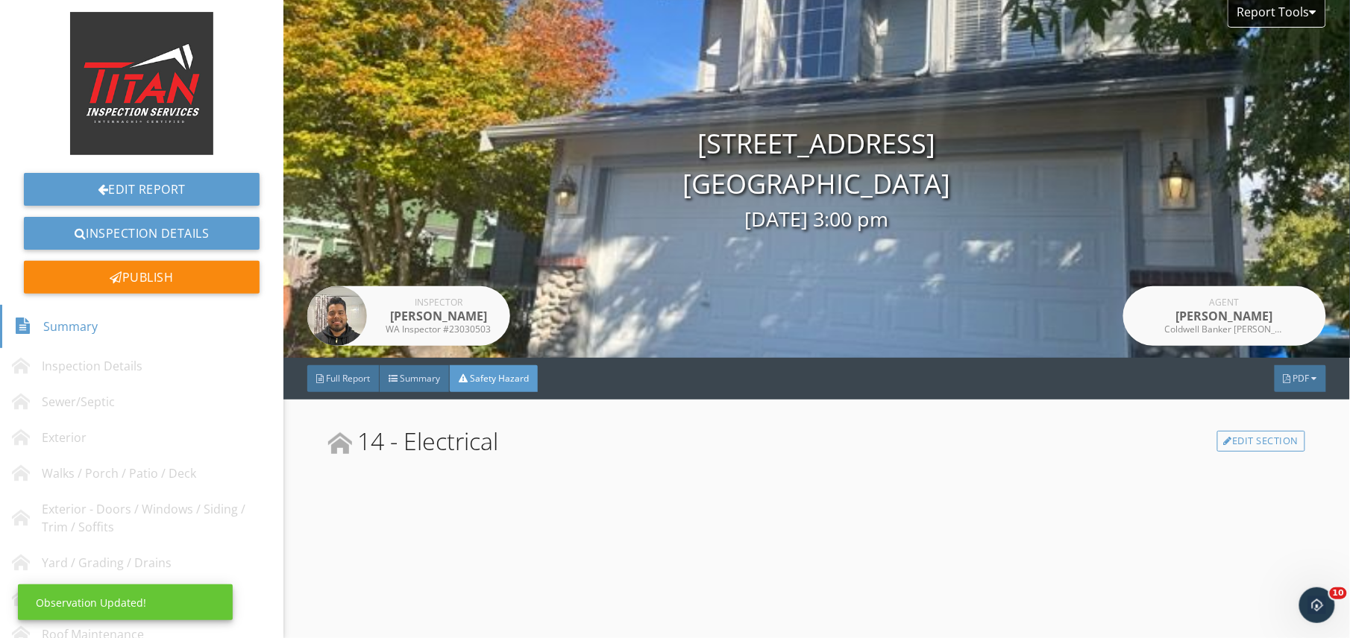
scroll to position [0, 0]
click at [365, 367] on div "Full Report Summary Safety Hazard PDF" at bounding box center [816, 379] width 1066 height 42
drag, startPoint x: 365, startPoint y: 367, endPoint x: 374, endPoint y: 374, distance: 11.6
click at [365, 367] on div "Full Report" at bounding box center [343, 378] width 72 height 27
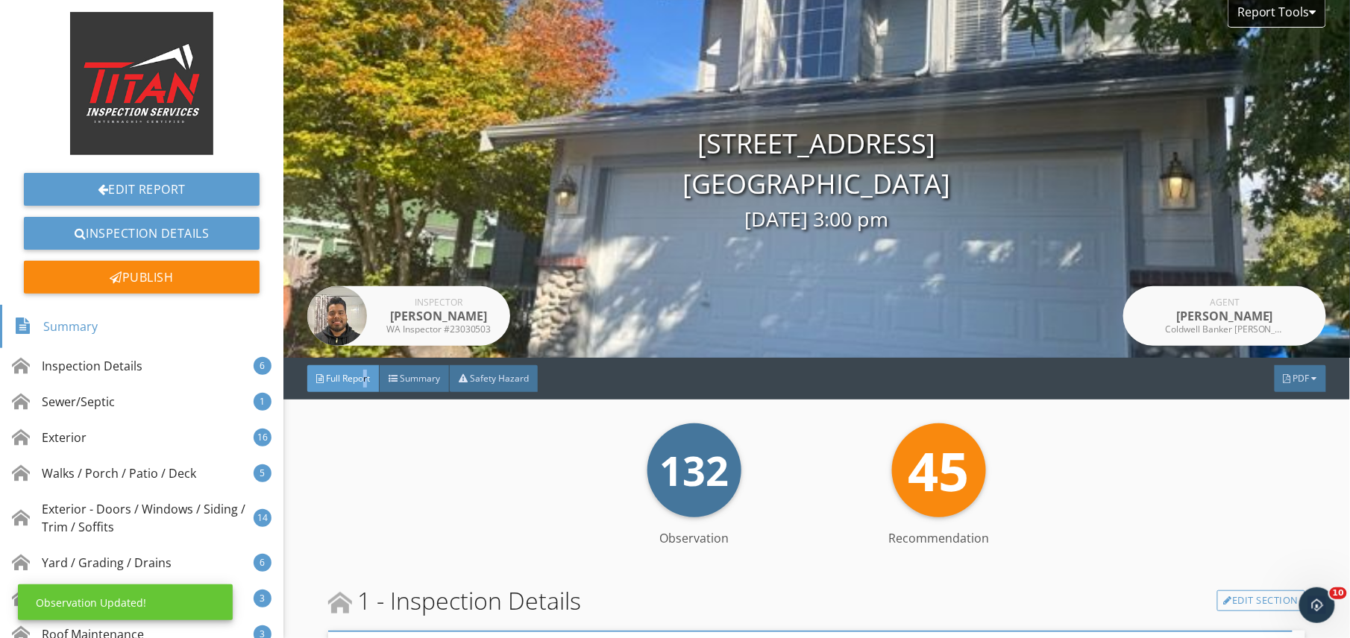
click at [350, 374] on span "Full Report" at bounding box center [348, 378] width 44 height 13
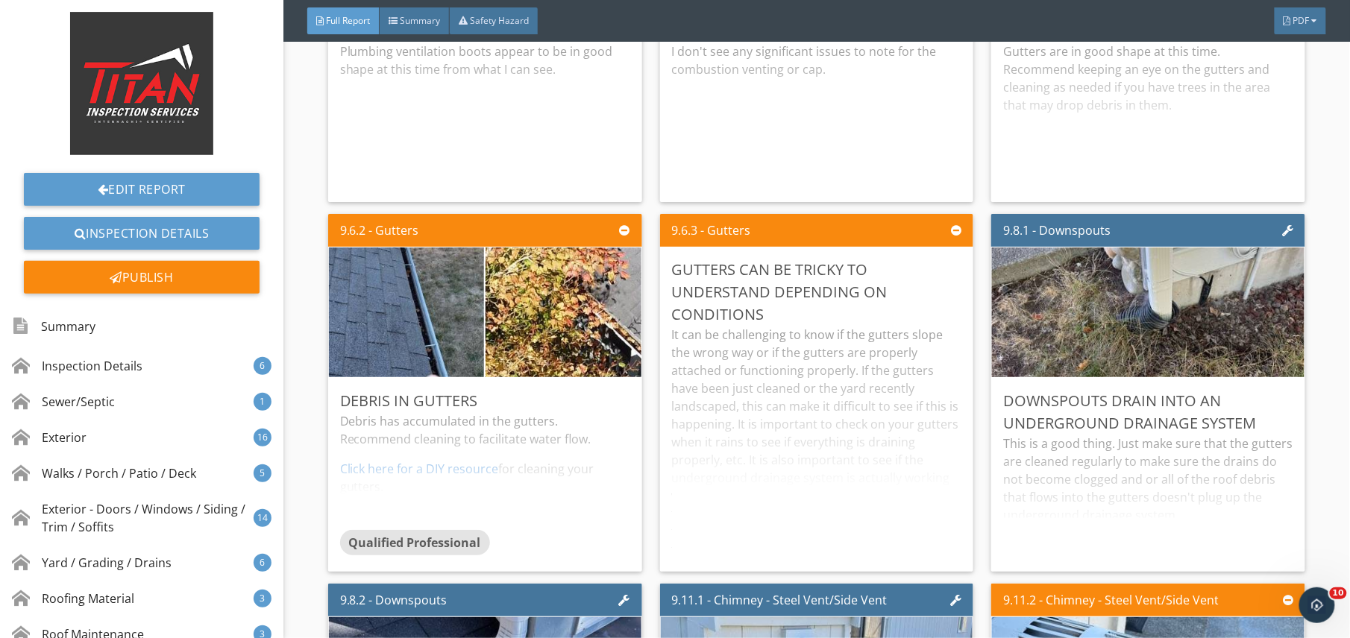
scroll to position [11761, 0]
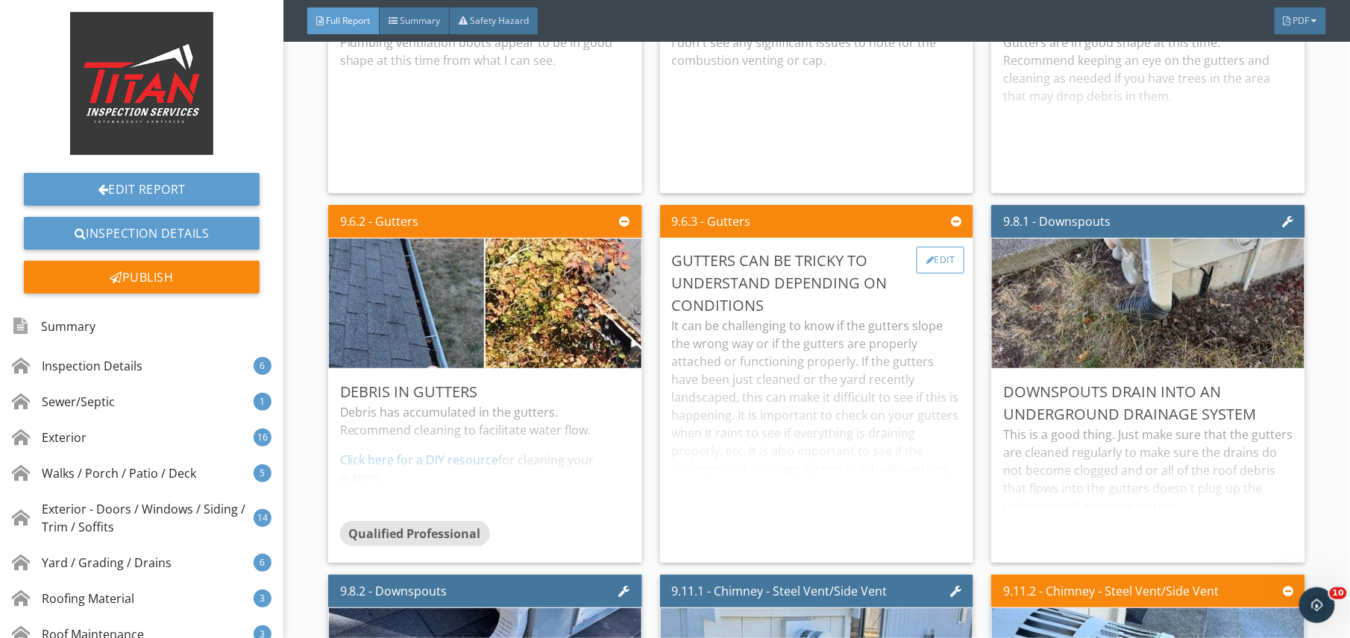
click at [926, 265] on div at bounding box center [930, 260] width 8 height 9
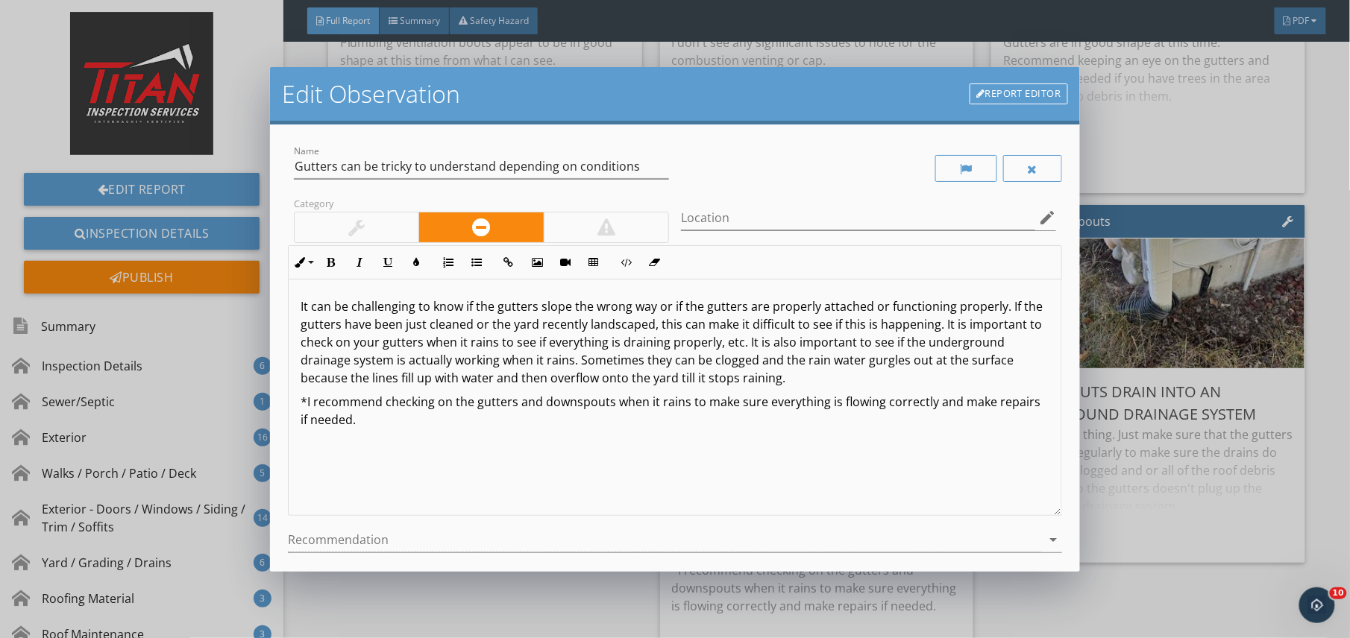
click at [332, 224] on div at bounding box center [357, 228] width 124 height 30
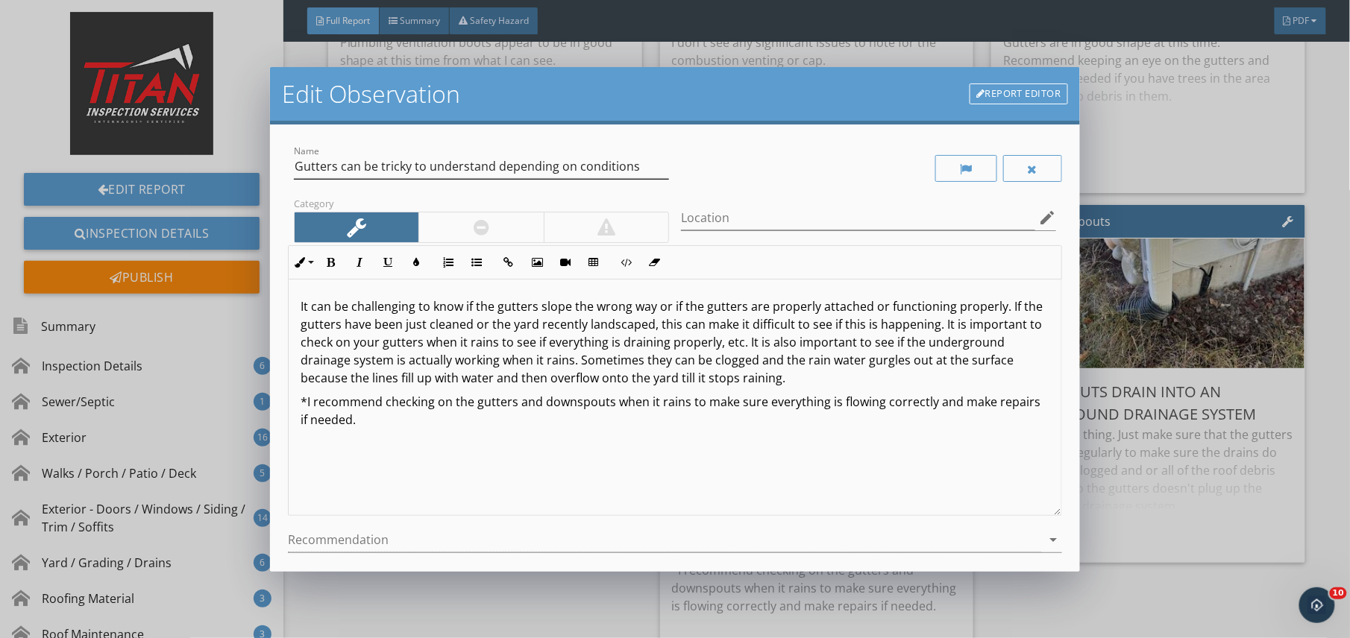
scroll to position [123, 0]
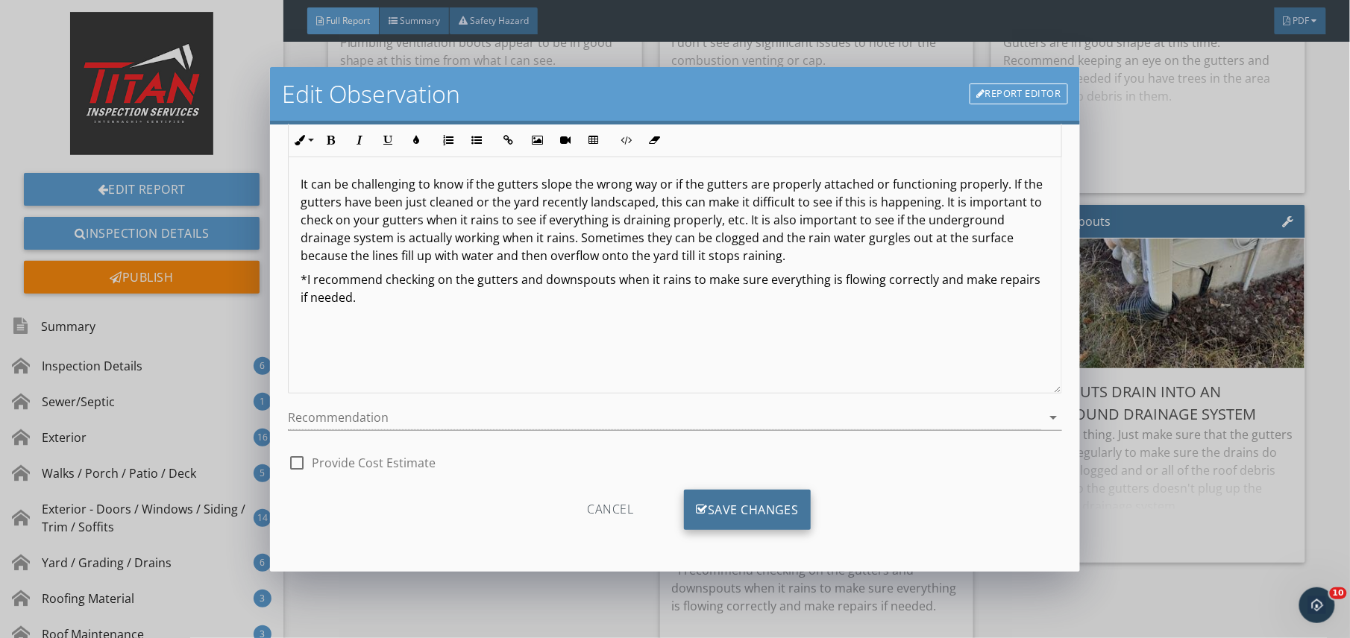
click at [732, 491] on div "Save Changes" at bounding box center [747, 510] width 127 height 40
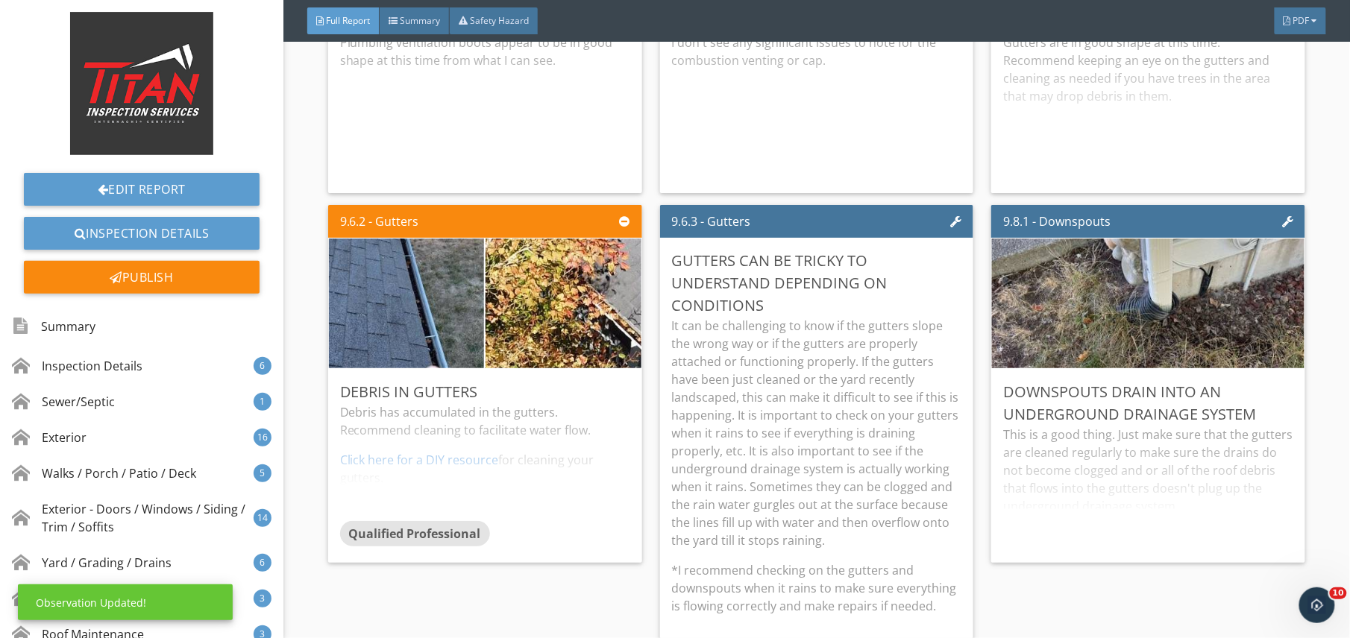
scroll to position [0, 0]
click at [816, 471] on p "It can be challenging to know if the gutters slope the wrong way or if the gutt…" at bounding box center [817, 433] width 290 height 233
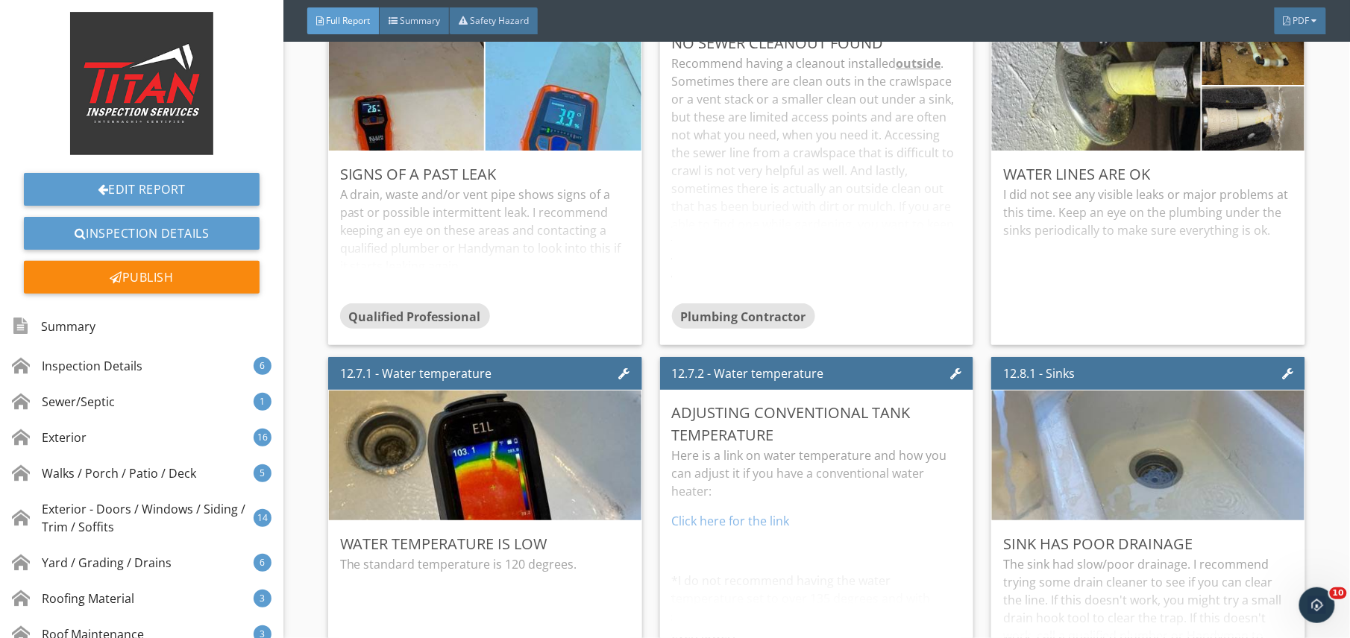
scroll to position [19278, 0]
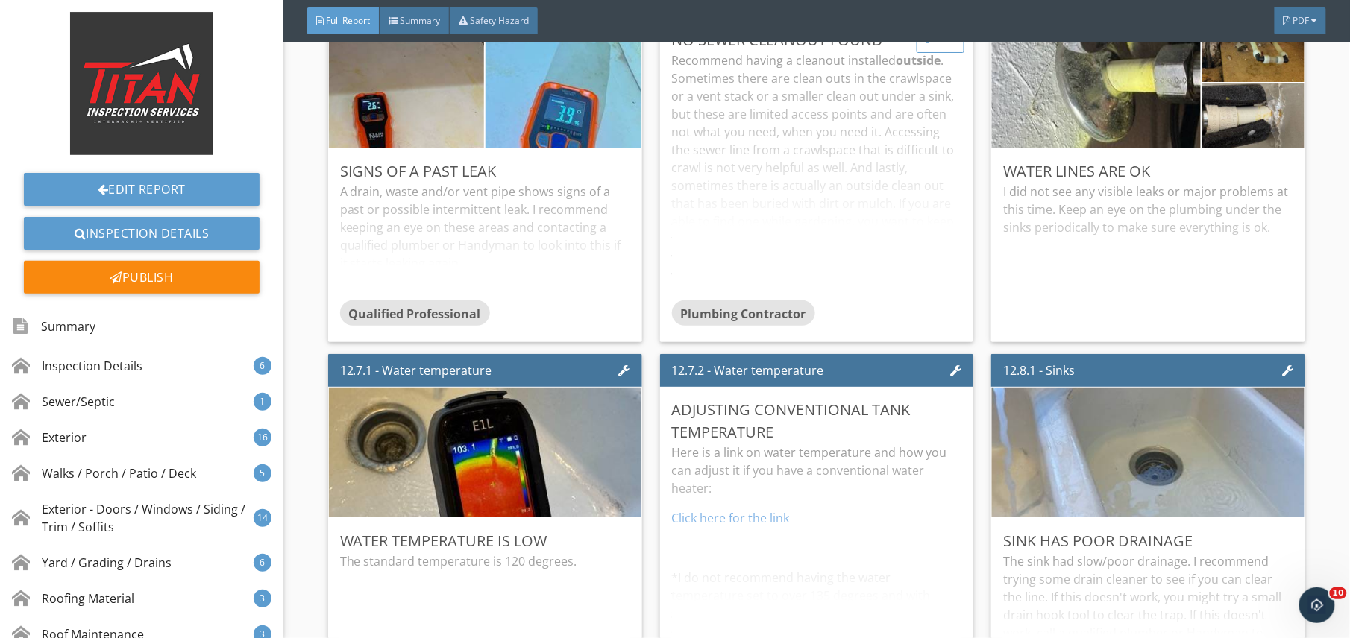
click at [929, 53] on div "Edit" at bounding box center [940, 39] width 48 height 27
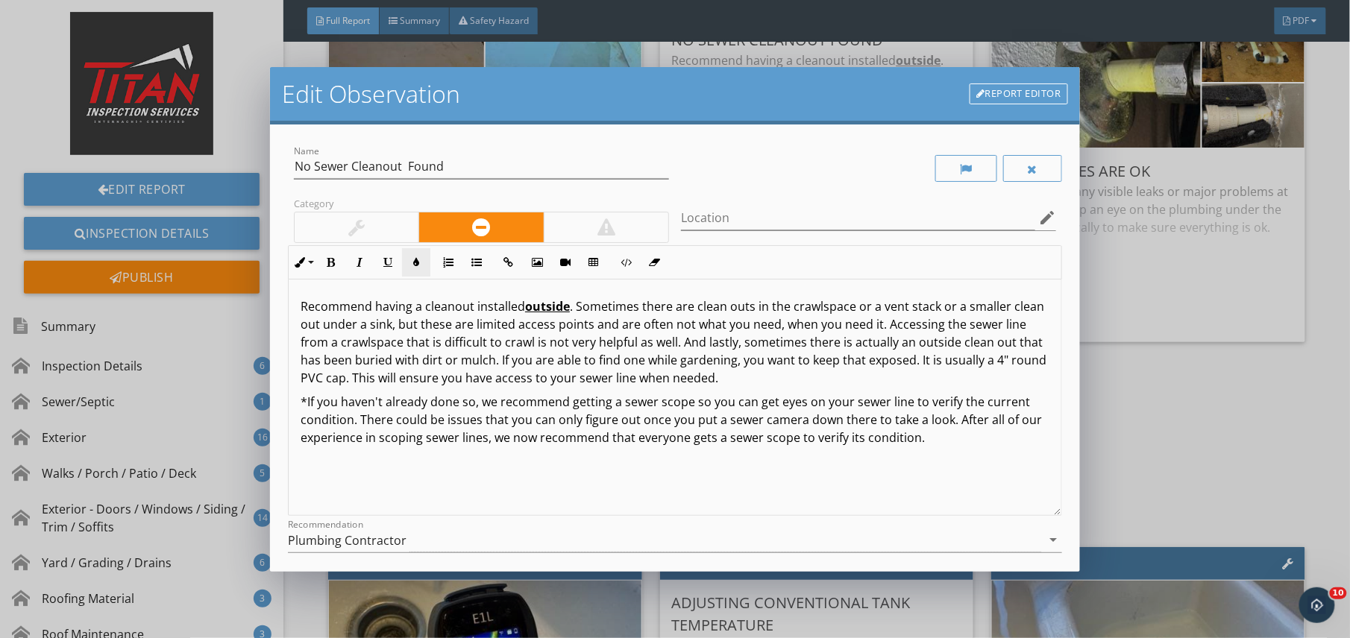
click at [404, 251] on button "Colors" at bounding box center [416, 262] width 28 height 28
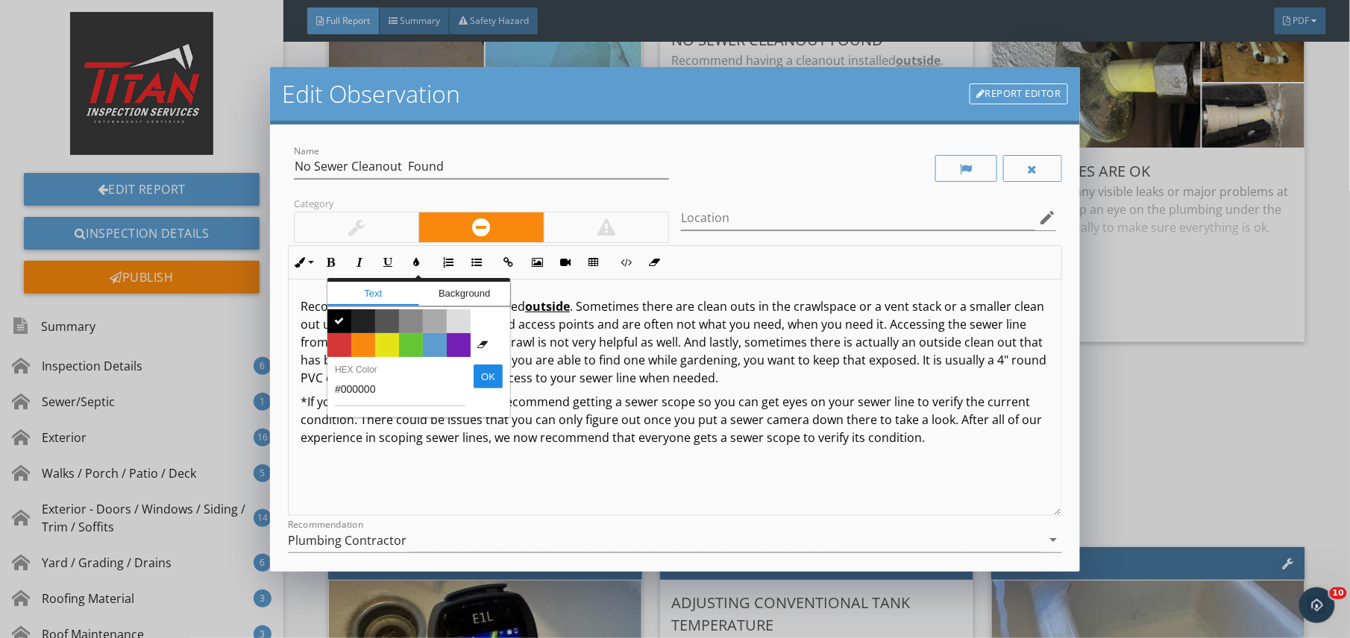
click at [403, 230] on div at bounding box center [357, 228] width 124 height 30
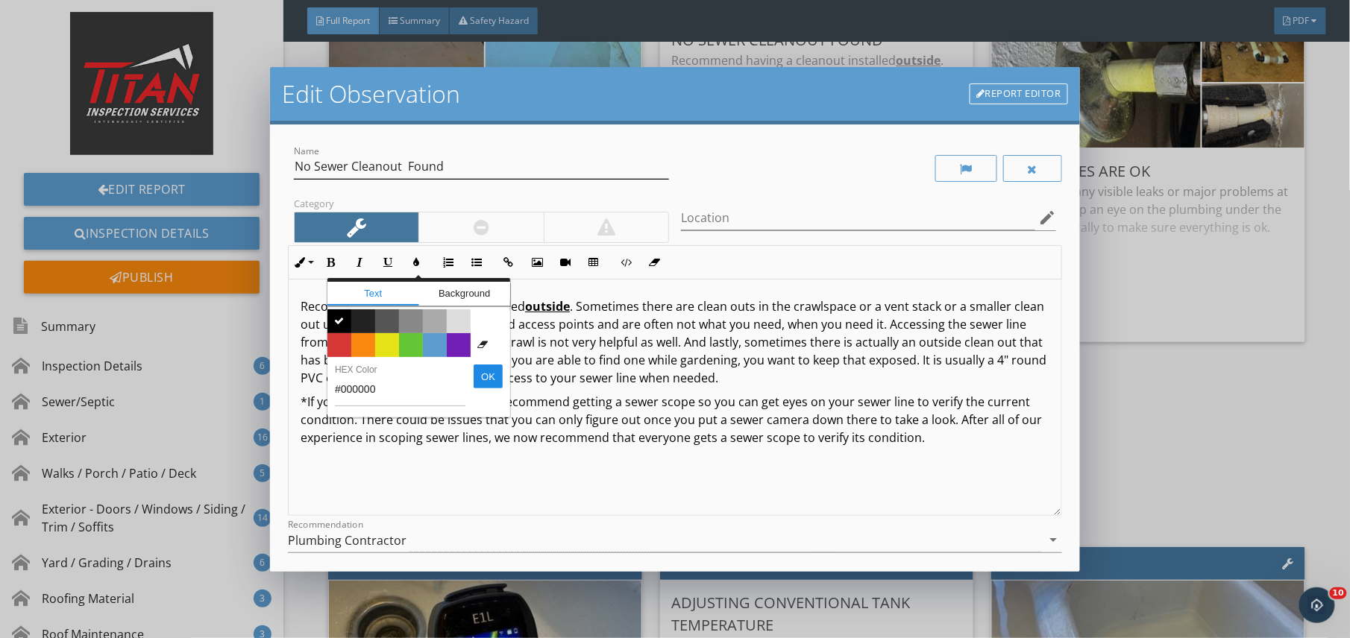
scroll to position [123, 0]
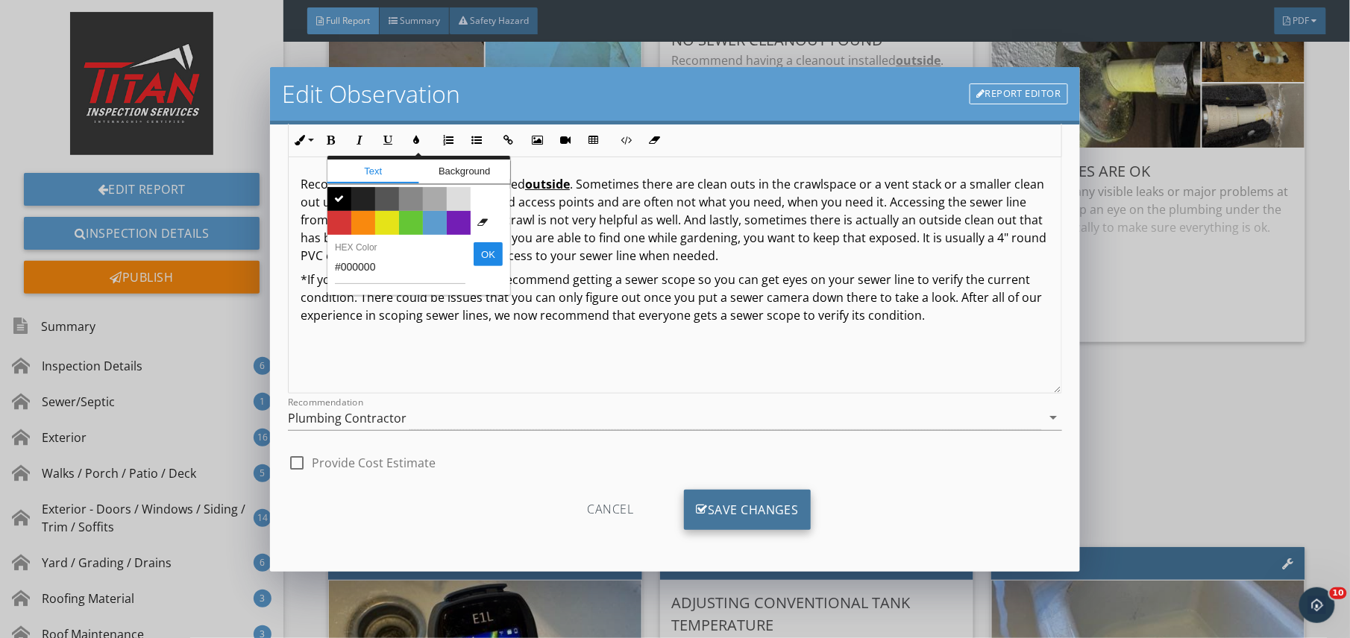
click at [752, 526] on div "Save Changes" at bounding box center [747, 510] width 127 height 40
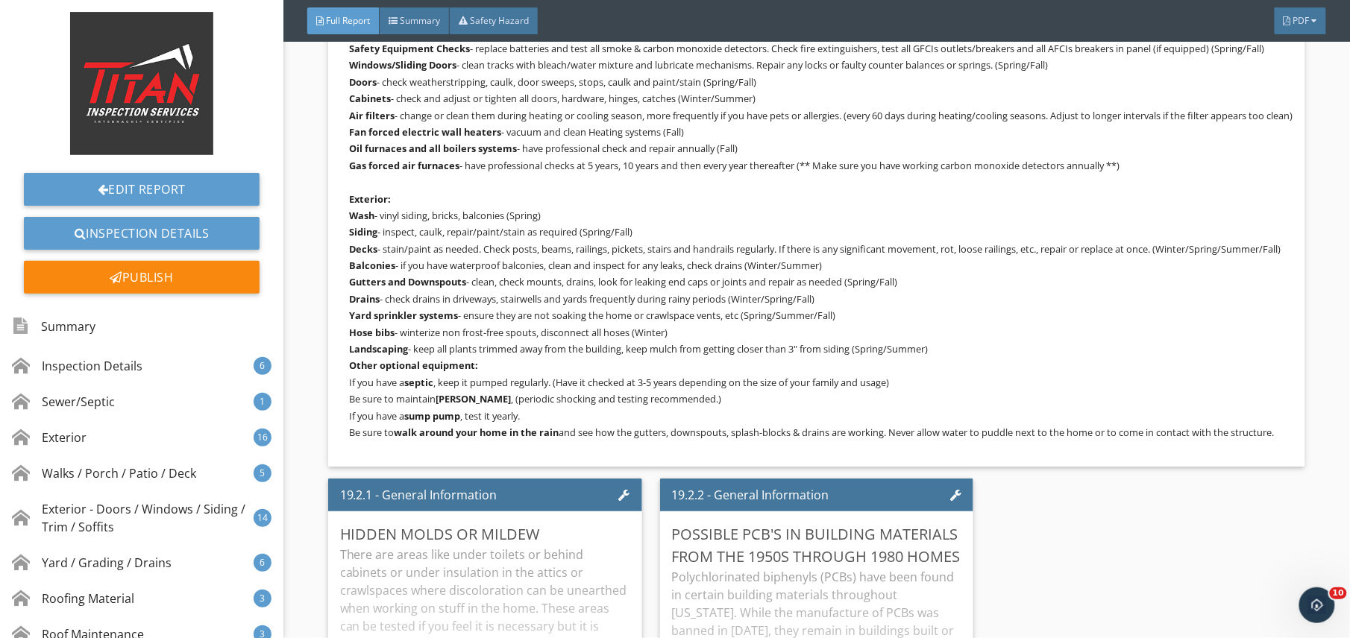
scroll to position [31838, 0]
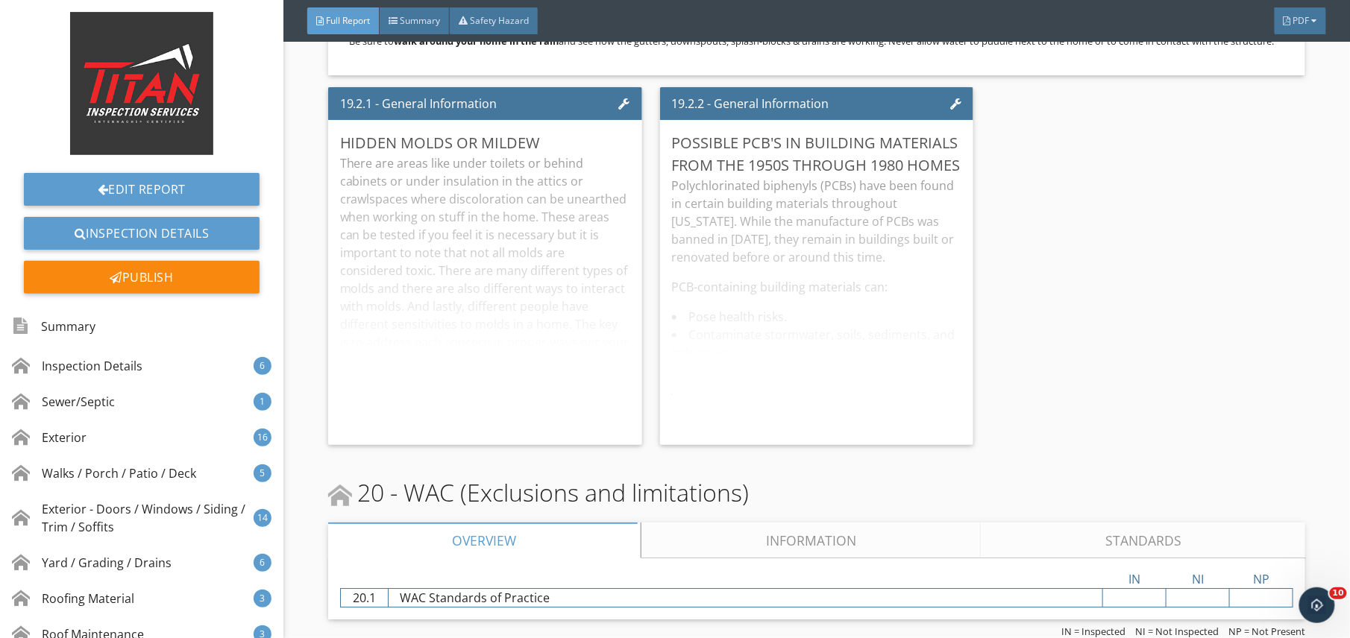
click at [185, 296] on div "Edit Report Inspection Details Publish" at bounding box center [141, 158] width 283 height 293
click at [191, 287] on div "Publish" at bounding box center [142, 277] width 236 height 33
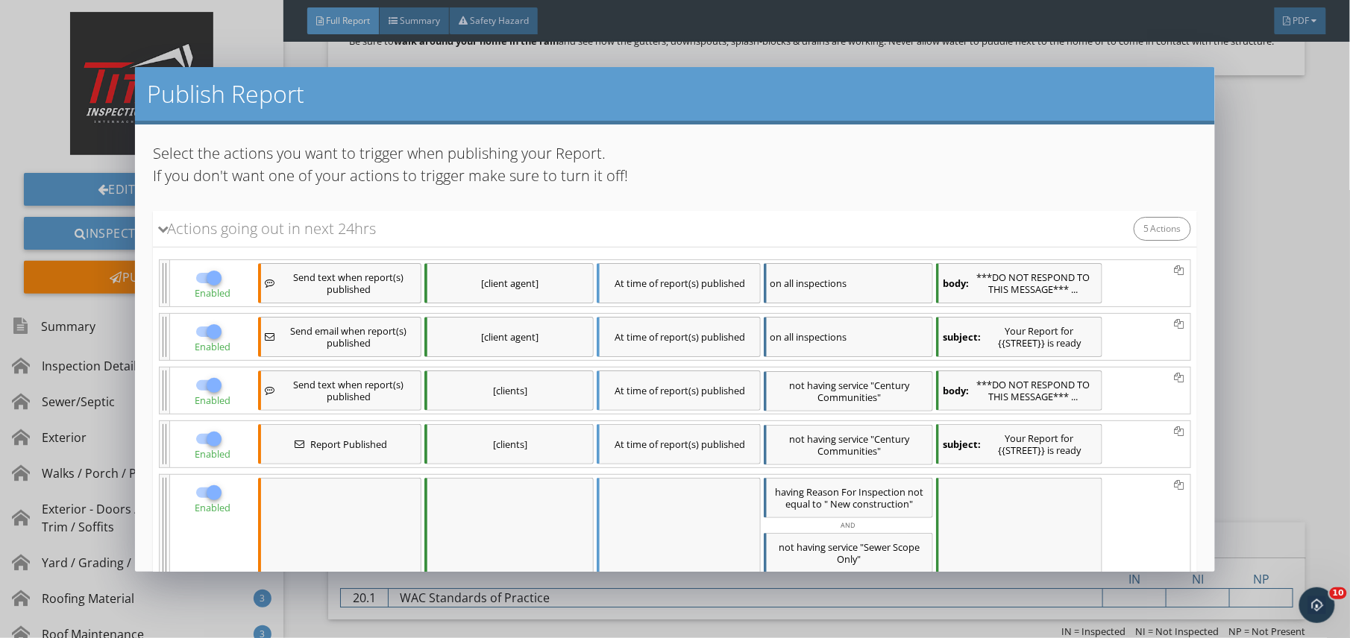
scroll to position [266, 0]
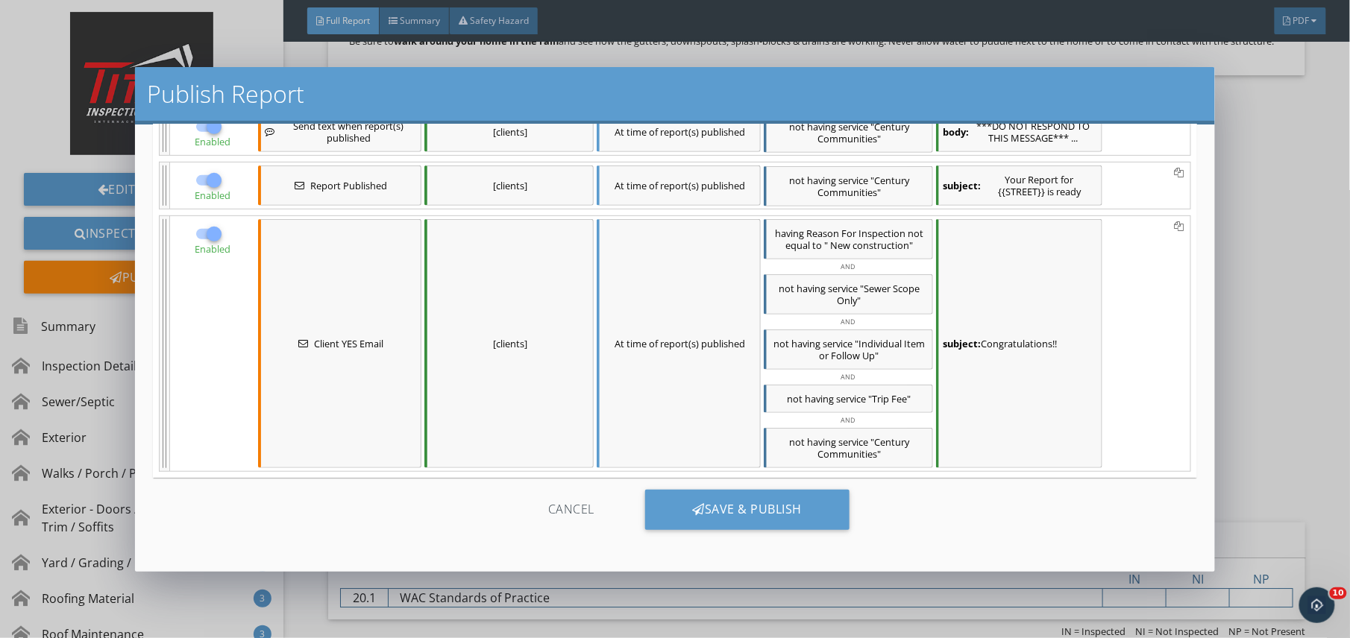
click at [788, 484] on div "Cancel Save & Publish" at bounding box center [675, 515] width 1044 height 75
click at [784, 515] on div "Save & Publish" at bounding box center [747, 510] width 205 height 40
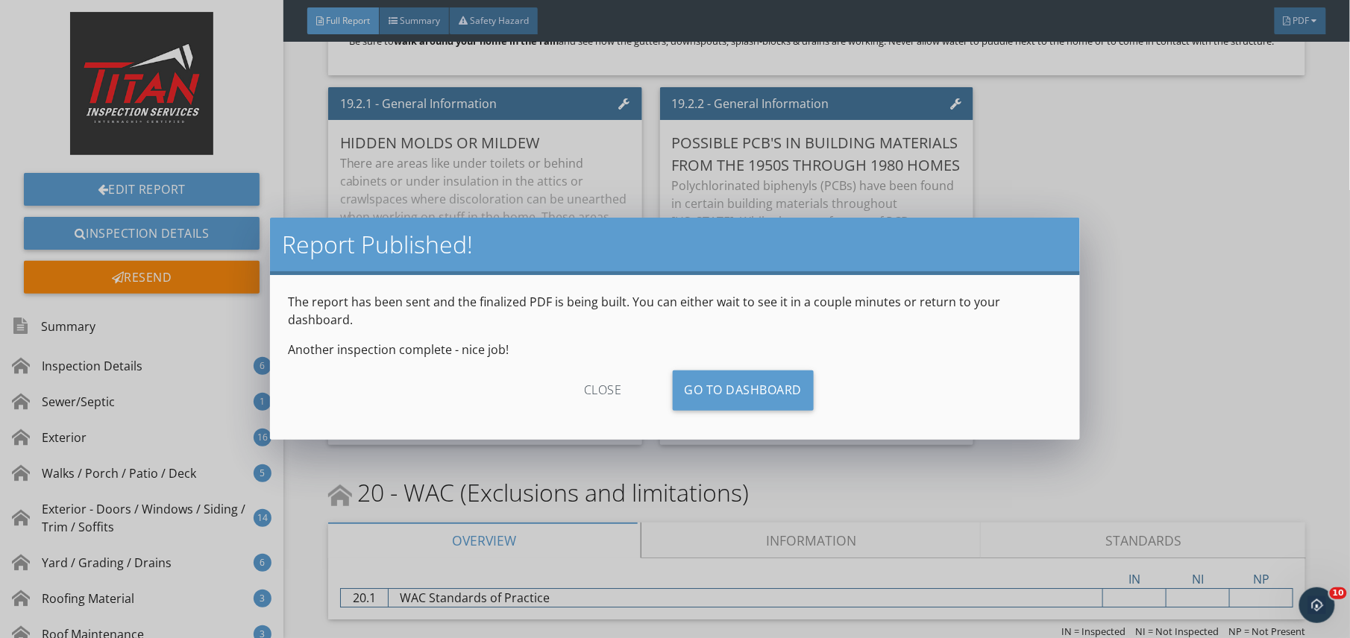
click at [605, 371] on div "close" at bounding box center [602, 391] width 133 height 40
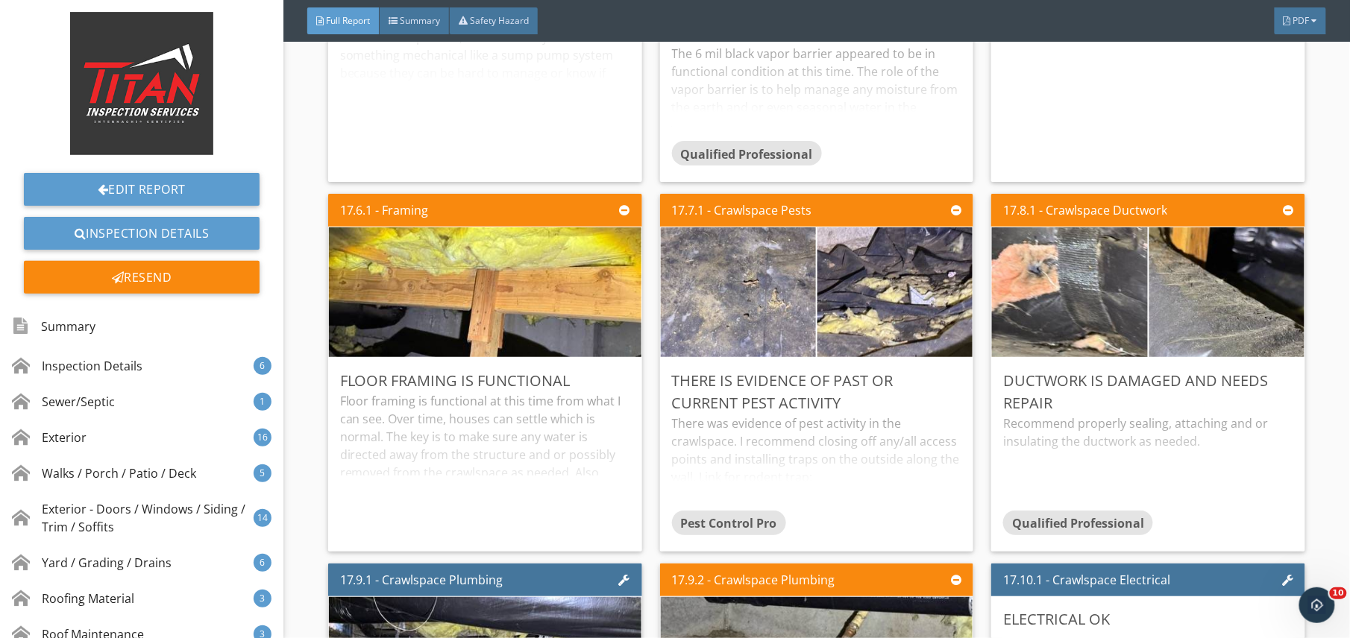
scroll to position [30084, 0]
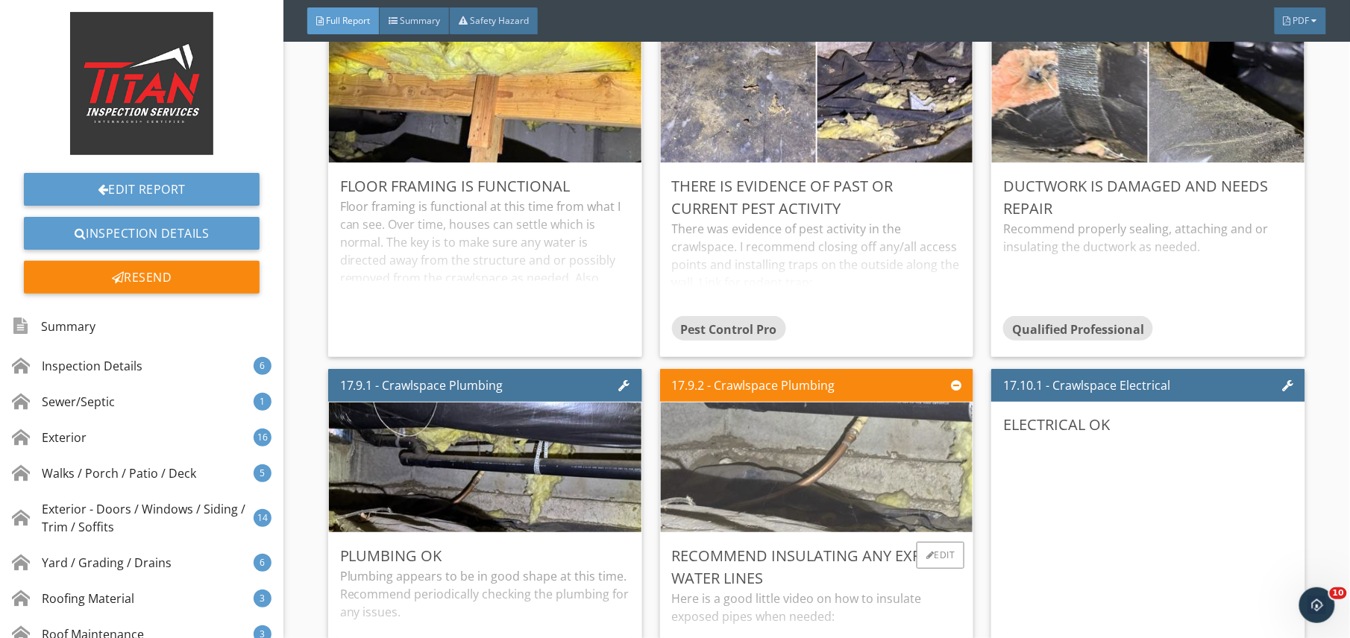
click at [835, 529] on img at bounding box center [816, 468] width 432 height 324
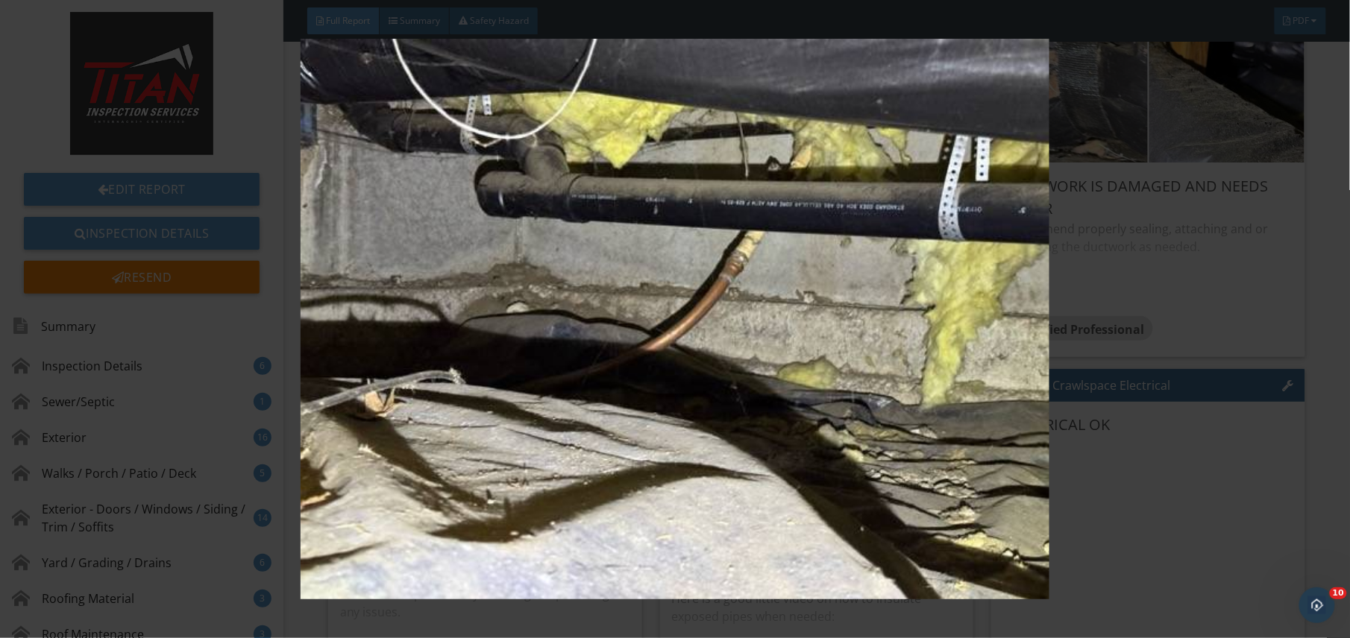
drag, startPoint x: 835, startPoint y: 529, endPoint x: 619, endPoint y: 295, distance: 318.7
click at [619, 295] on img at bounding box center [675, 319] width 1237 height 561
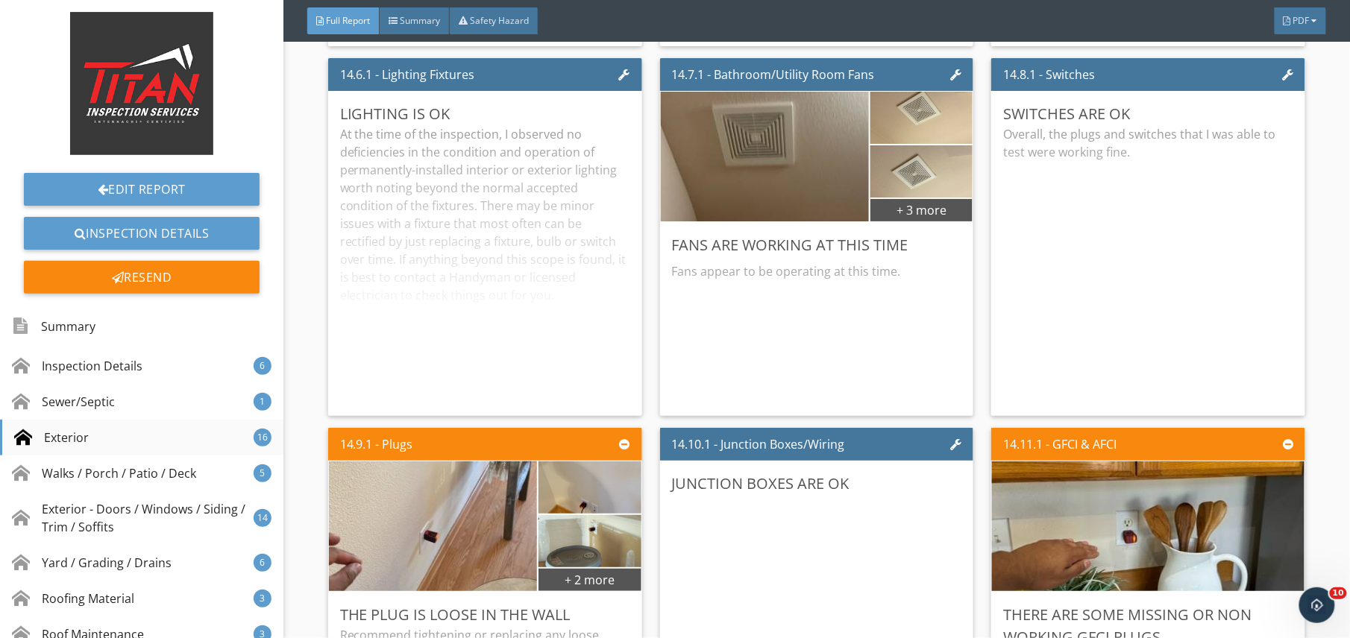
scroll to position [568, 0]
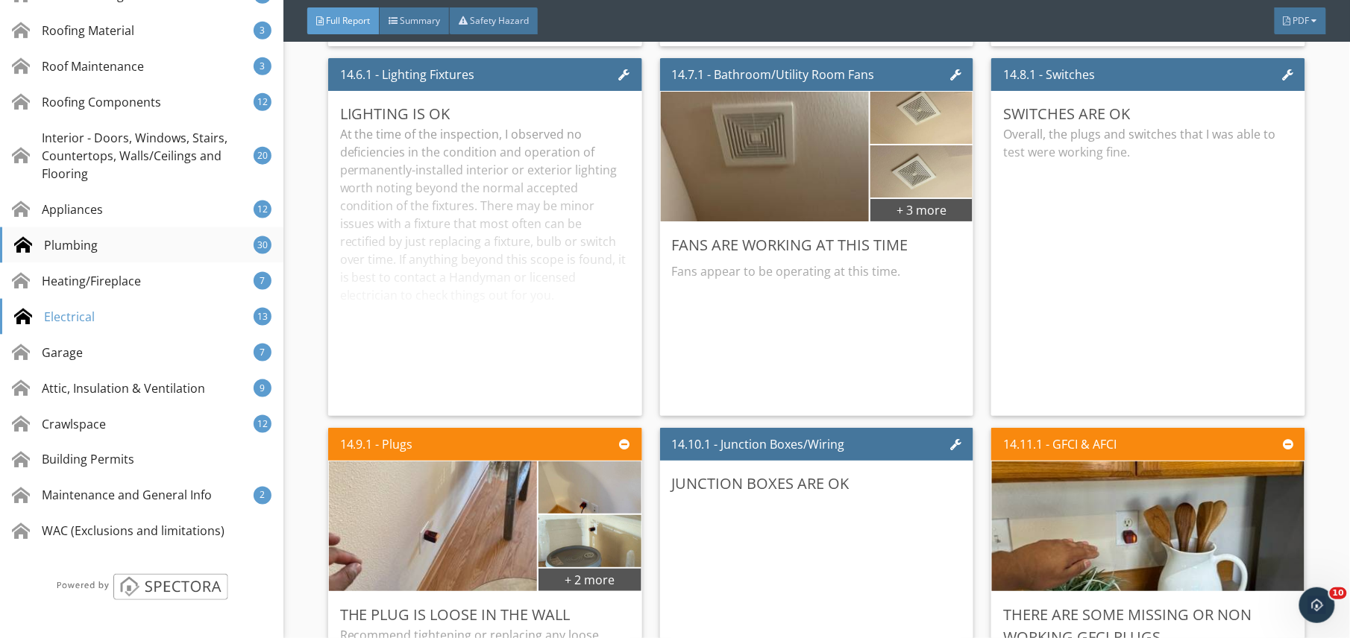
click at [102, 233] on div "Plumbing 30" at bounding box center [141, 245] width 283 height 36
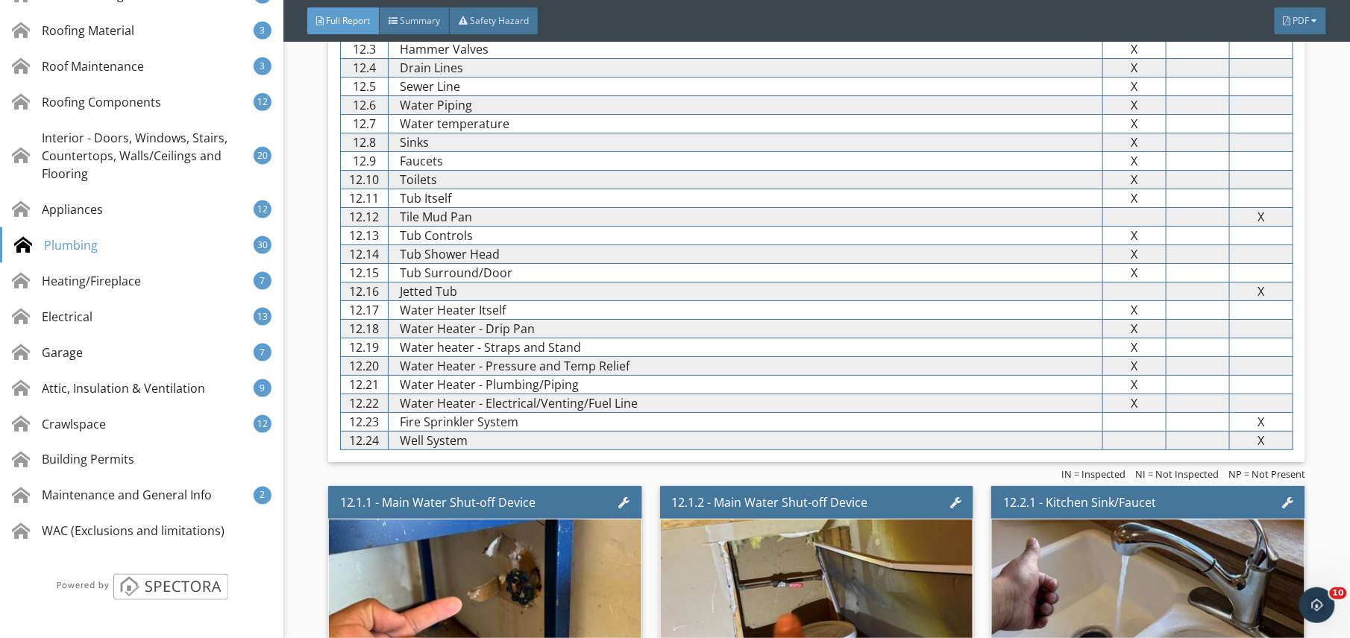
scroll to position [17970, 0]
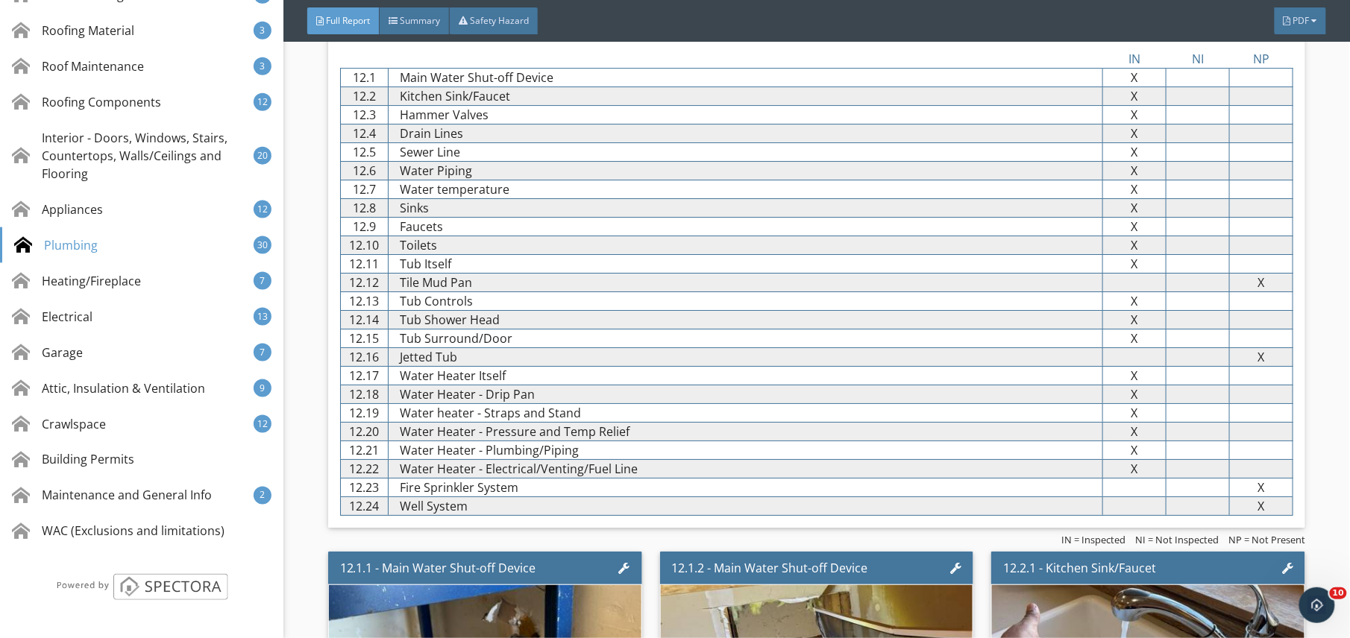
click at [1001, 38] on link "Information" at bounding box center [1054, 20] width 501 height 36
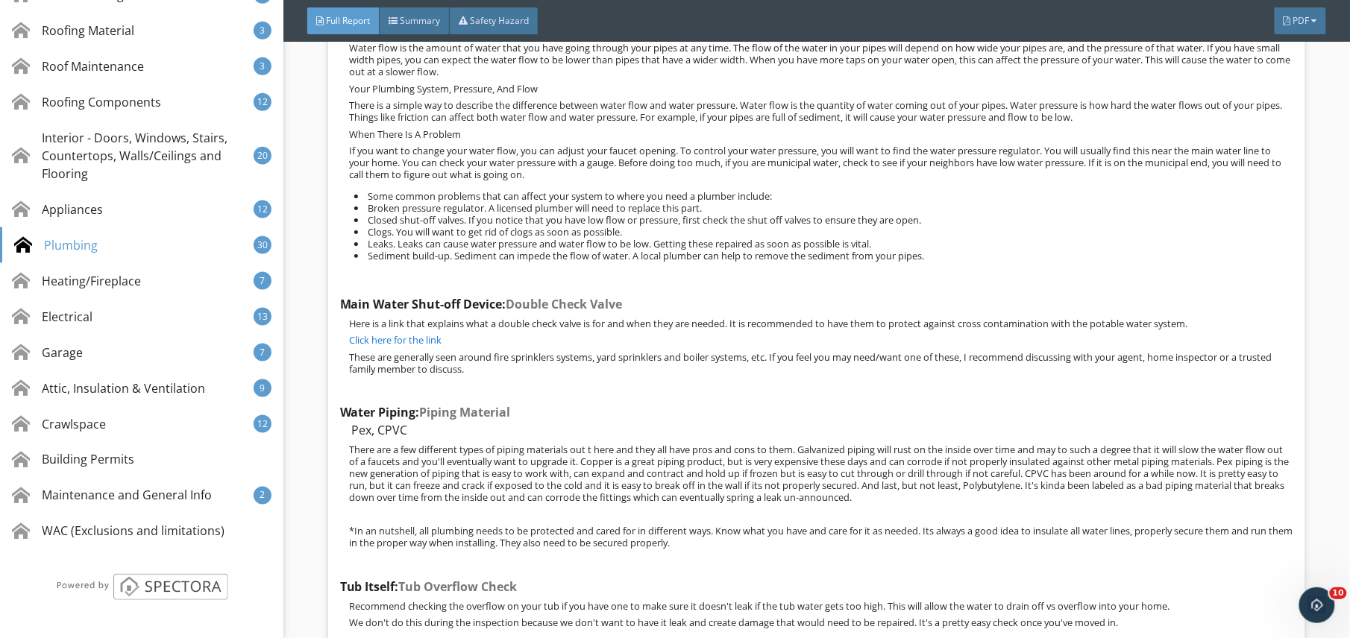
scroll to position [18454, 0]
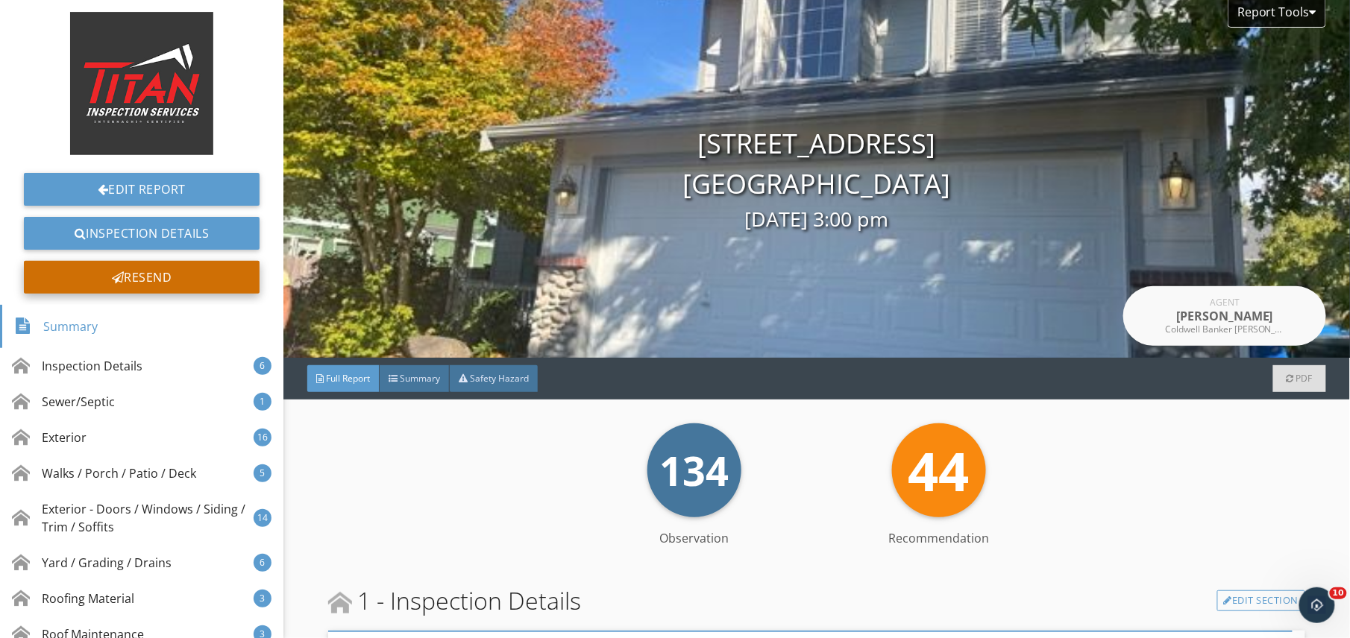
click at [194, 286] on div "Resend" at bounding box center [142, 277] width 236 height 33
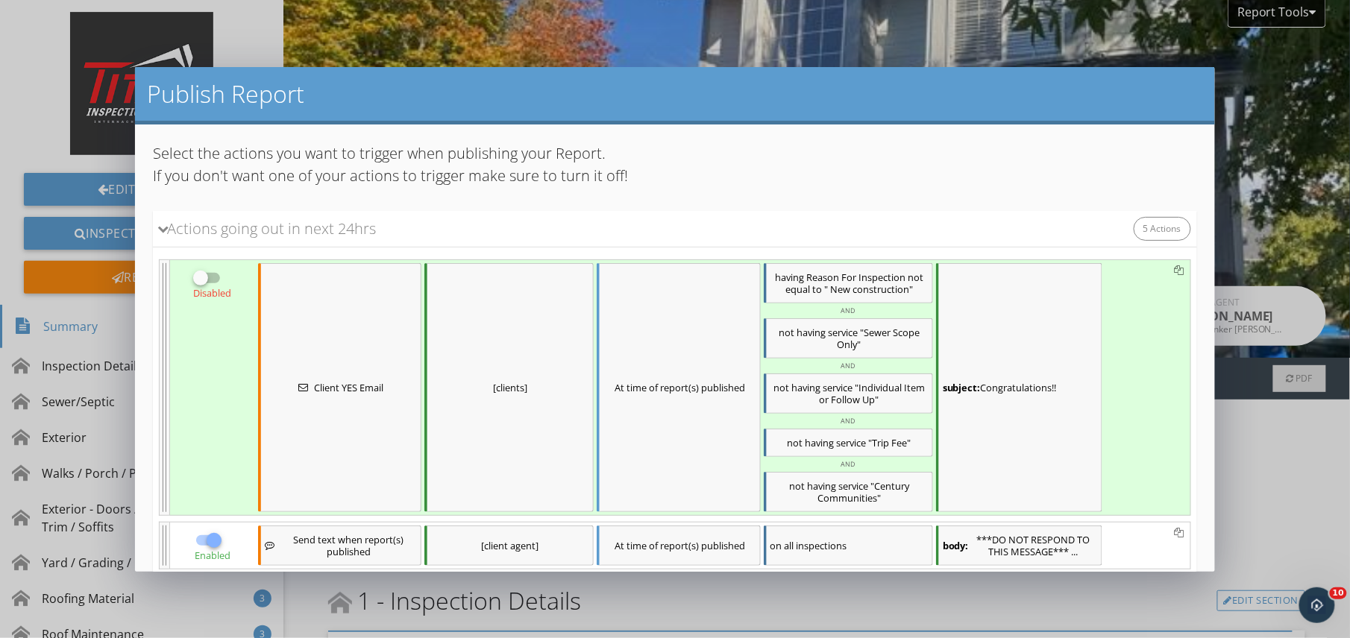
scroll to position [266, 0]
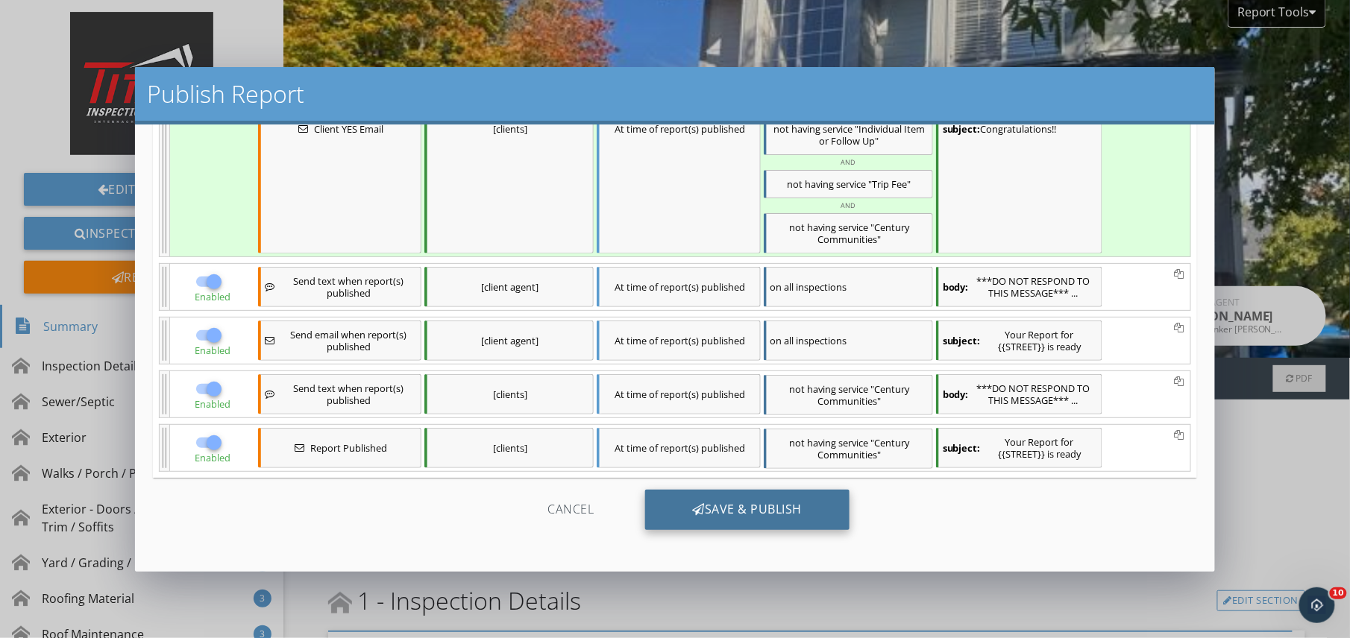
click at [773, 519] on div "Save & Publish" at bounding box center [747, 510] width 205 height 40
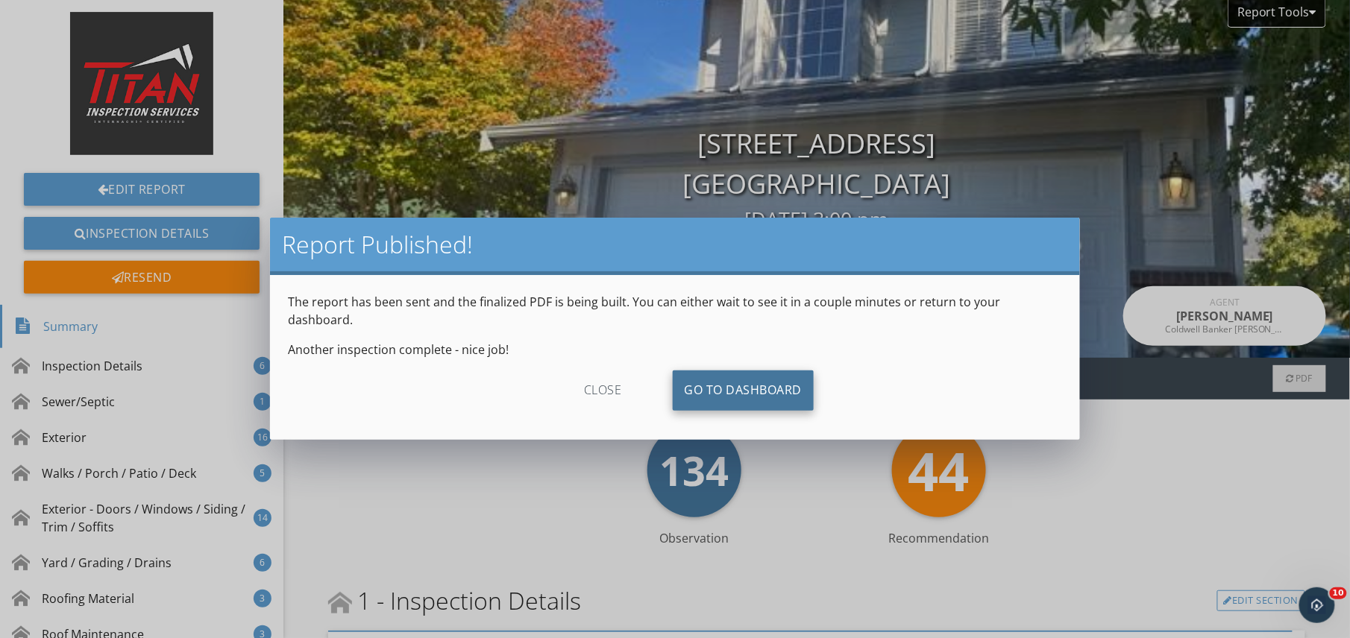
click at [743, 371] on link "Go To Dashboard" at bounding box center [744, 391] width 142 height 40
